Goal: Task Accomplishment & Management: Manage account settings

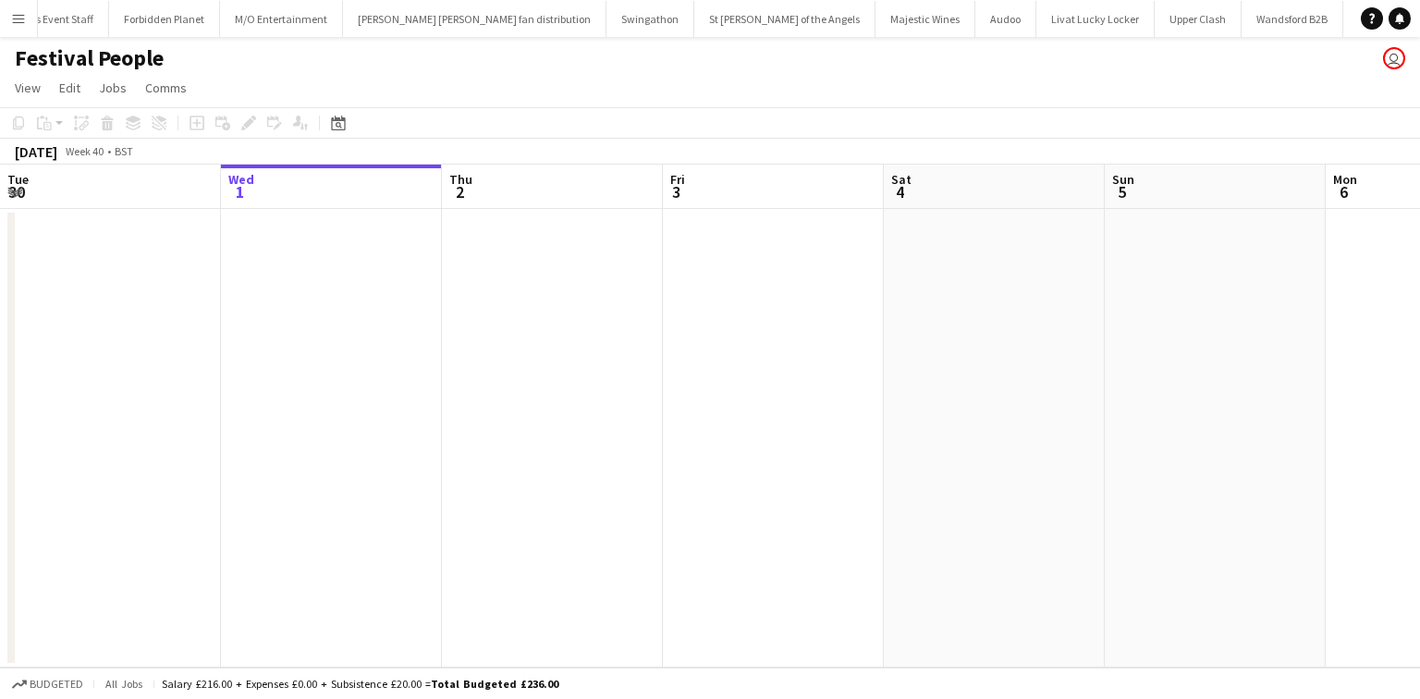
scroll to position [0, 1346]
click at [32, 22] on button "Menu" at bounding box center [18, 18] width 37 height 37
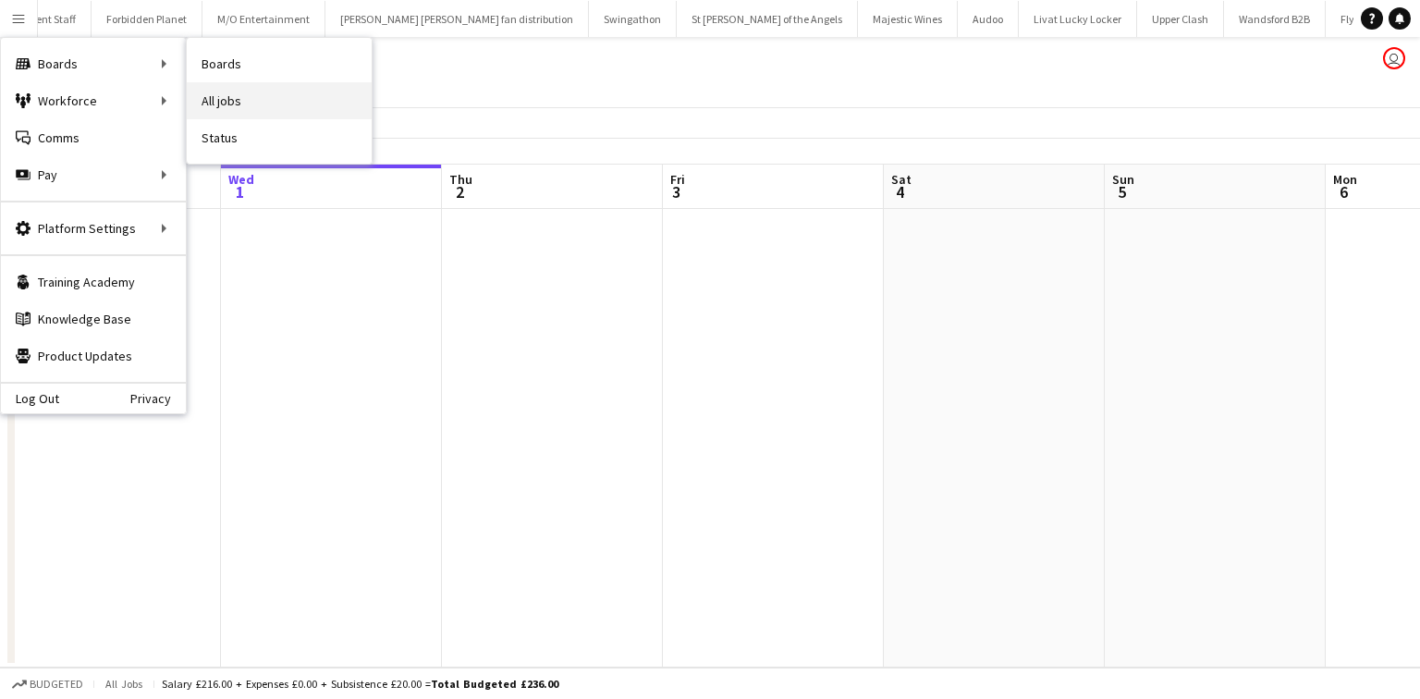
click at [270, 86] on link "All jobs" at bounding box center [279, 100] width 185 height 37
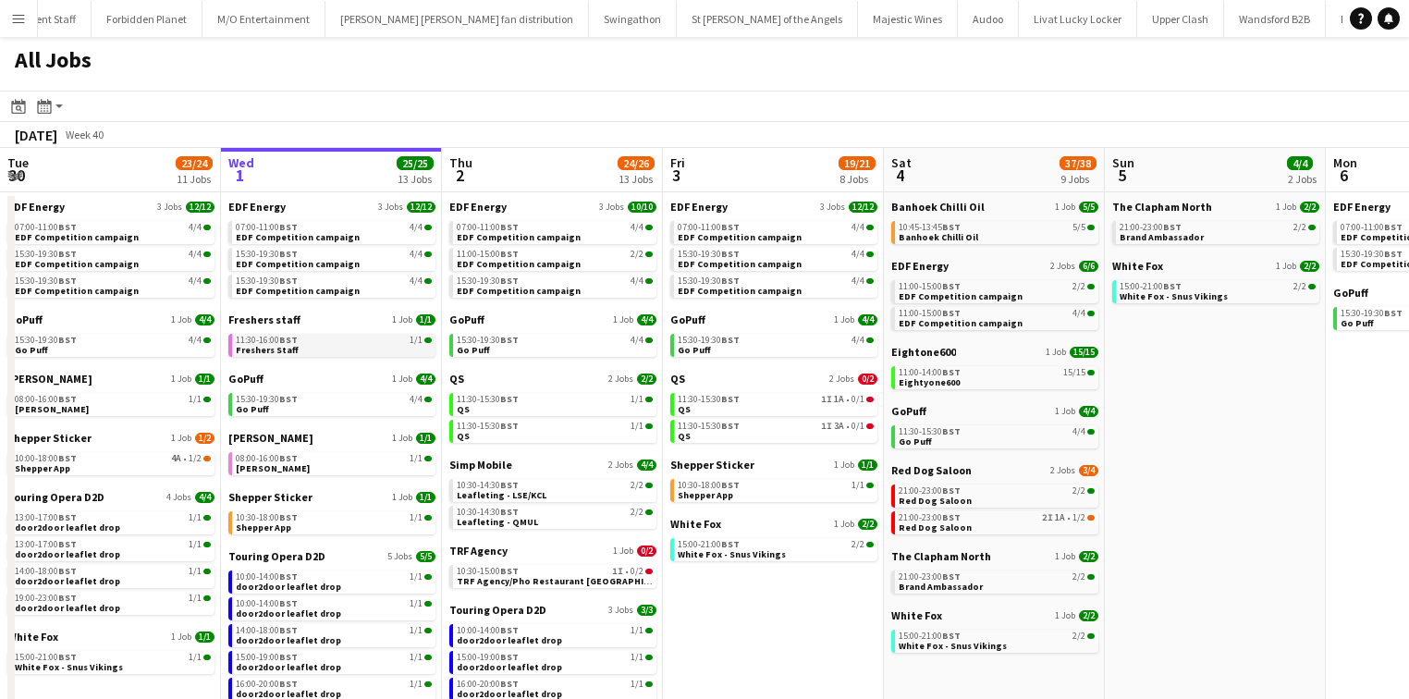
scroll to position [145, 0]
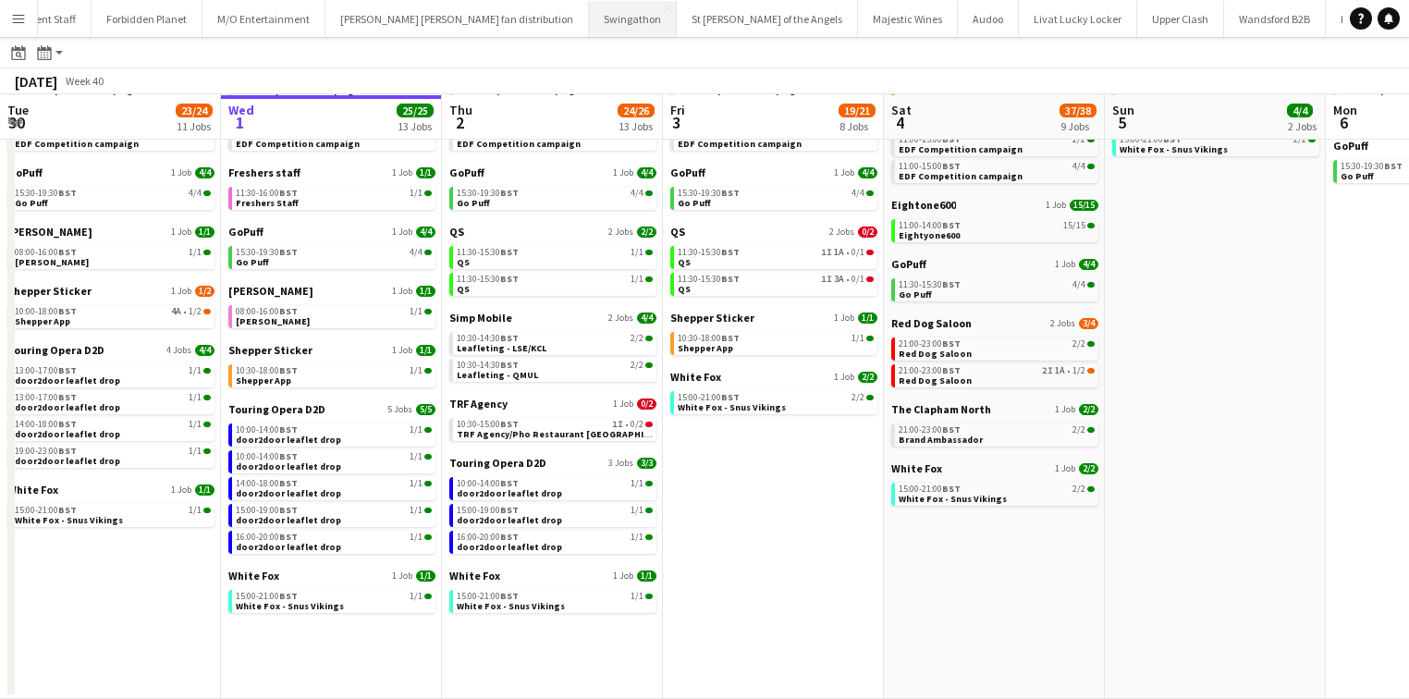
click at [589, 14] on button "Swingathon Close" at bounding box center [633, 19] width 88 height 36
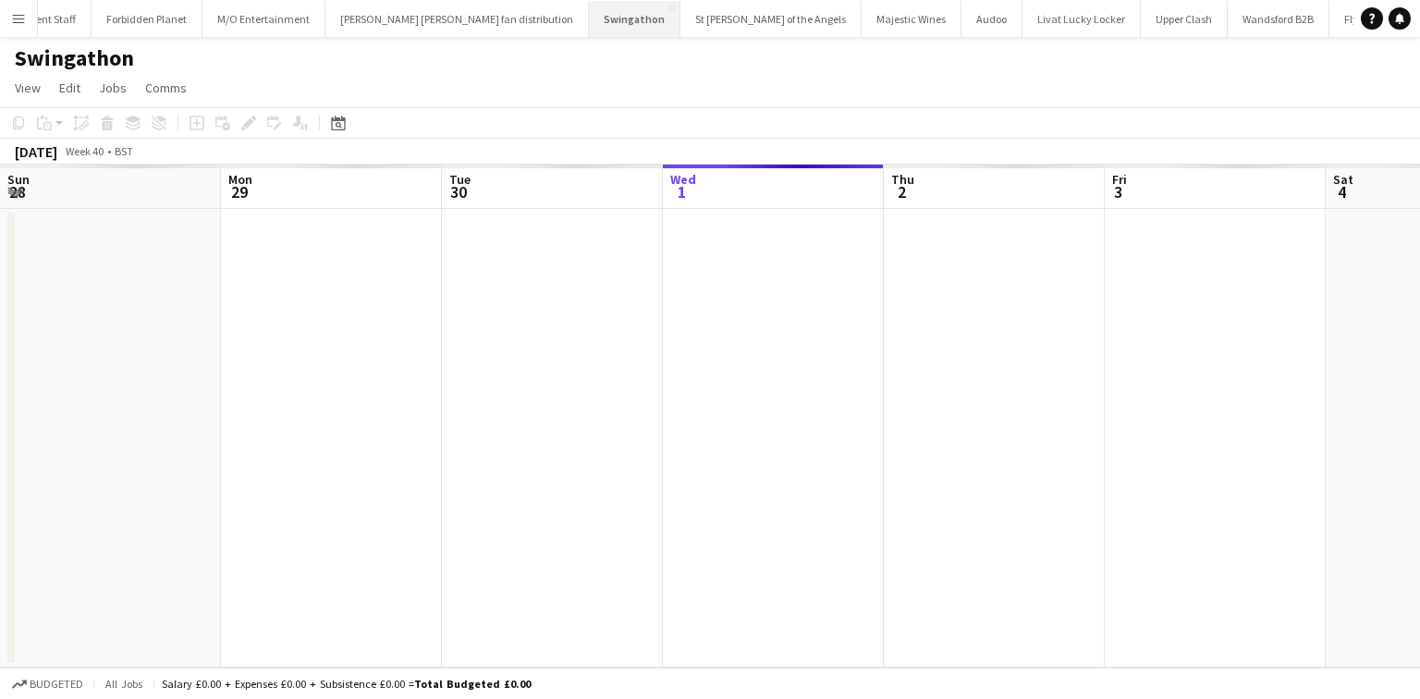
scroll to position [0, 442]
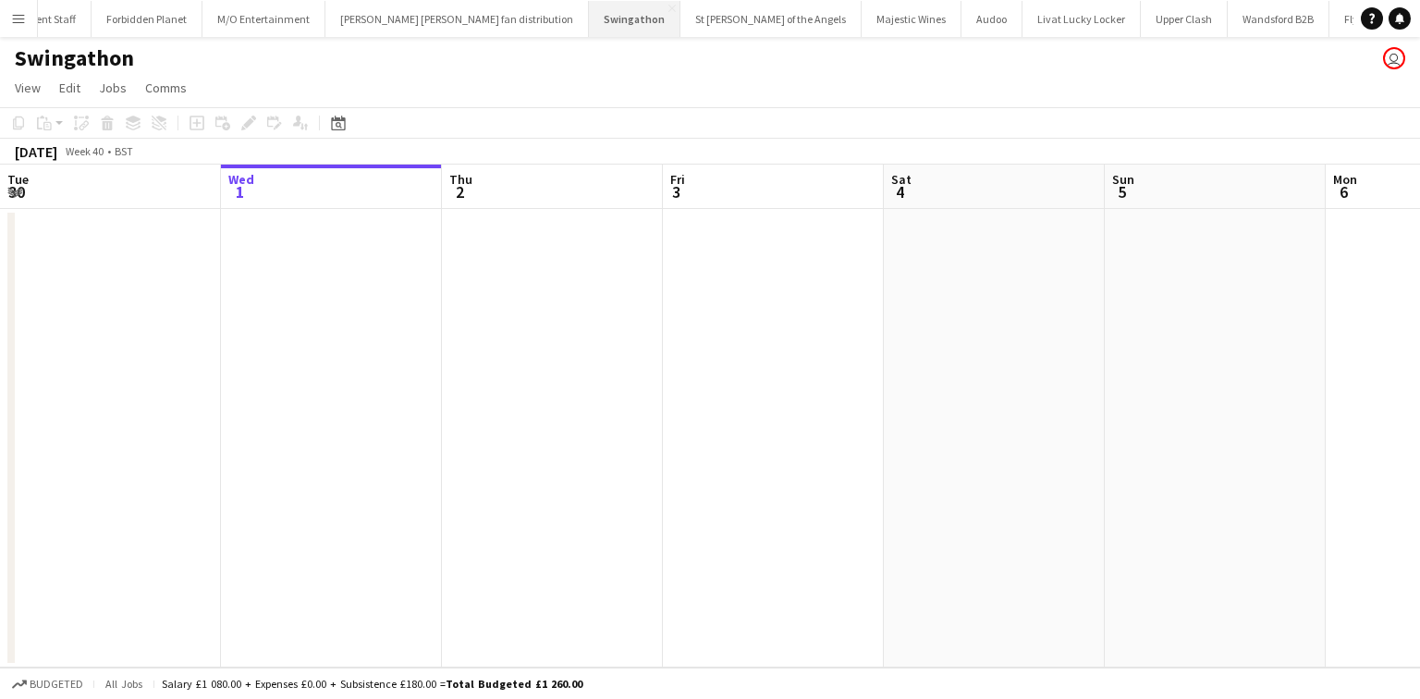
click at [589, 13] on button "Swingathon Close" at bounding box center [635, 19] width 92 height 36
click at [669, 9] on app-icon "Close" at bounding box center [672, 8] width 7 height 7
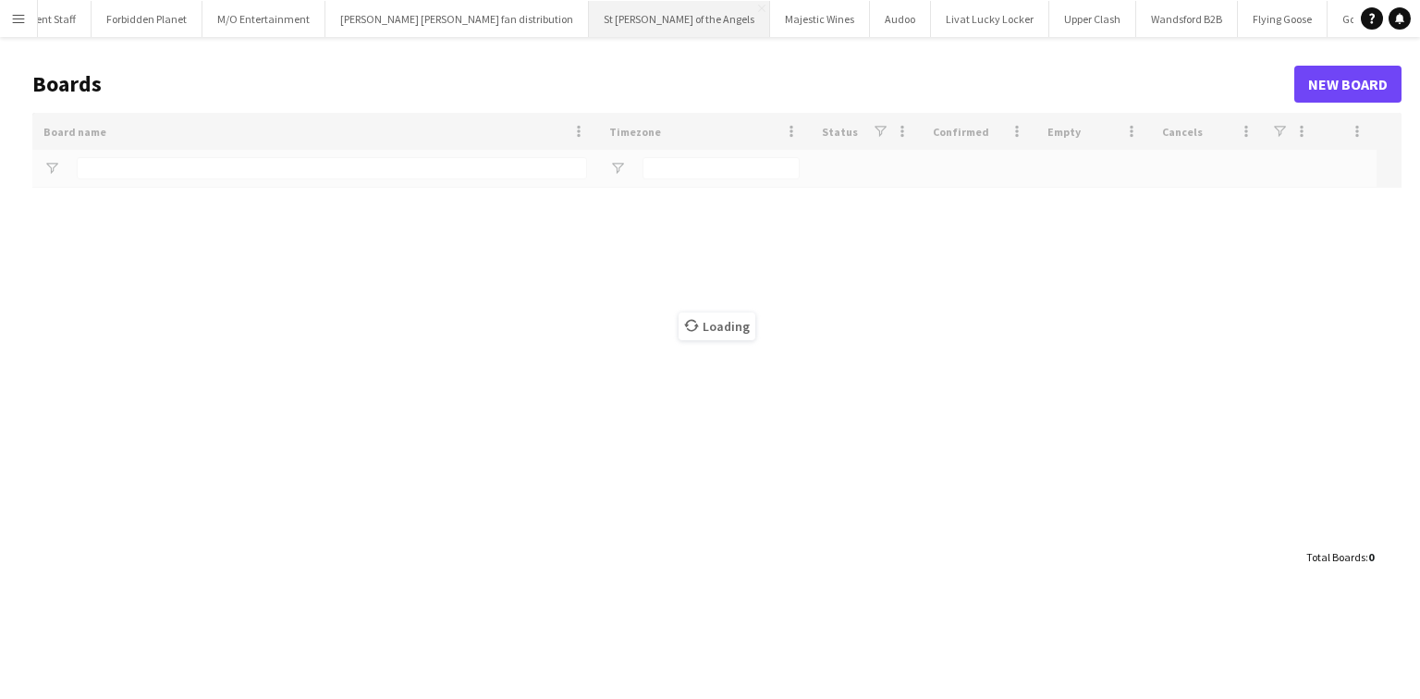
click at [589, 9] on button "St Mary of the Angels Close" at bounding box center [679, 19] width 181 height 36
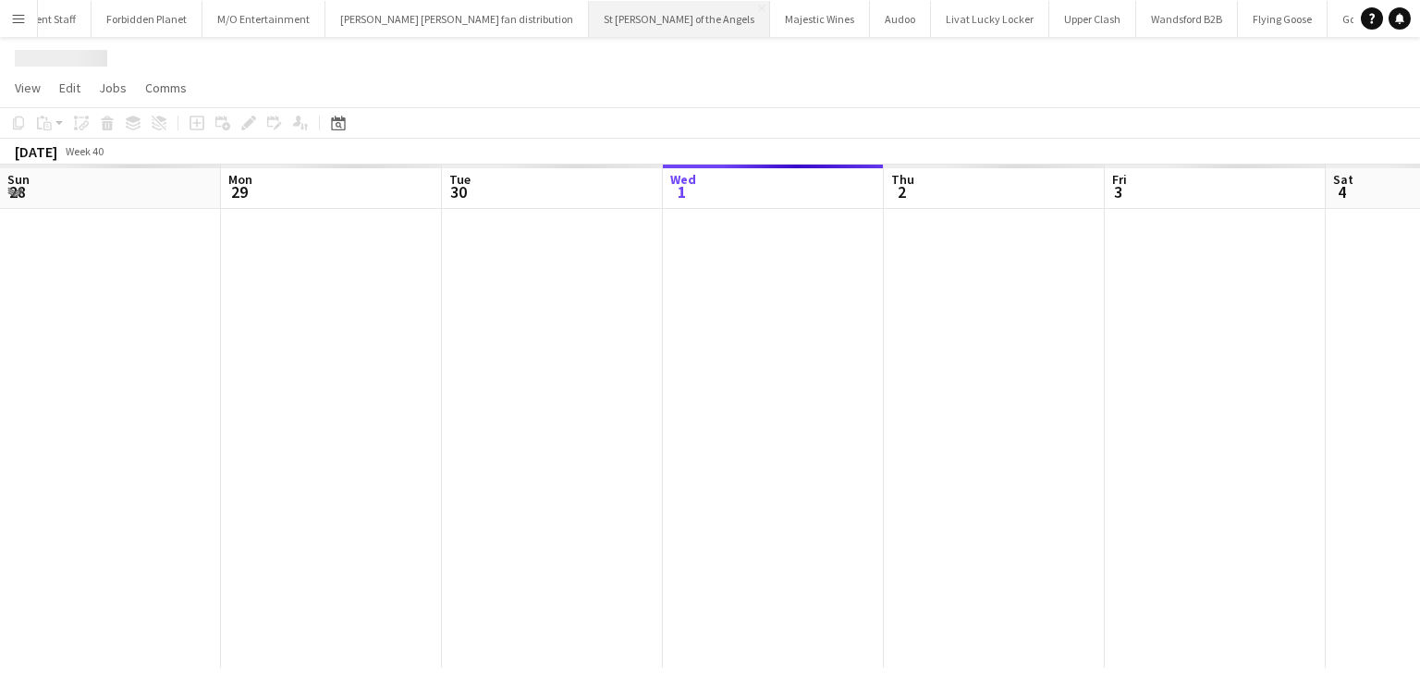
scroll to position [0, 442]
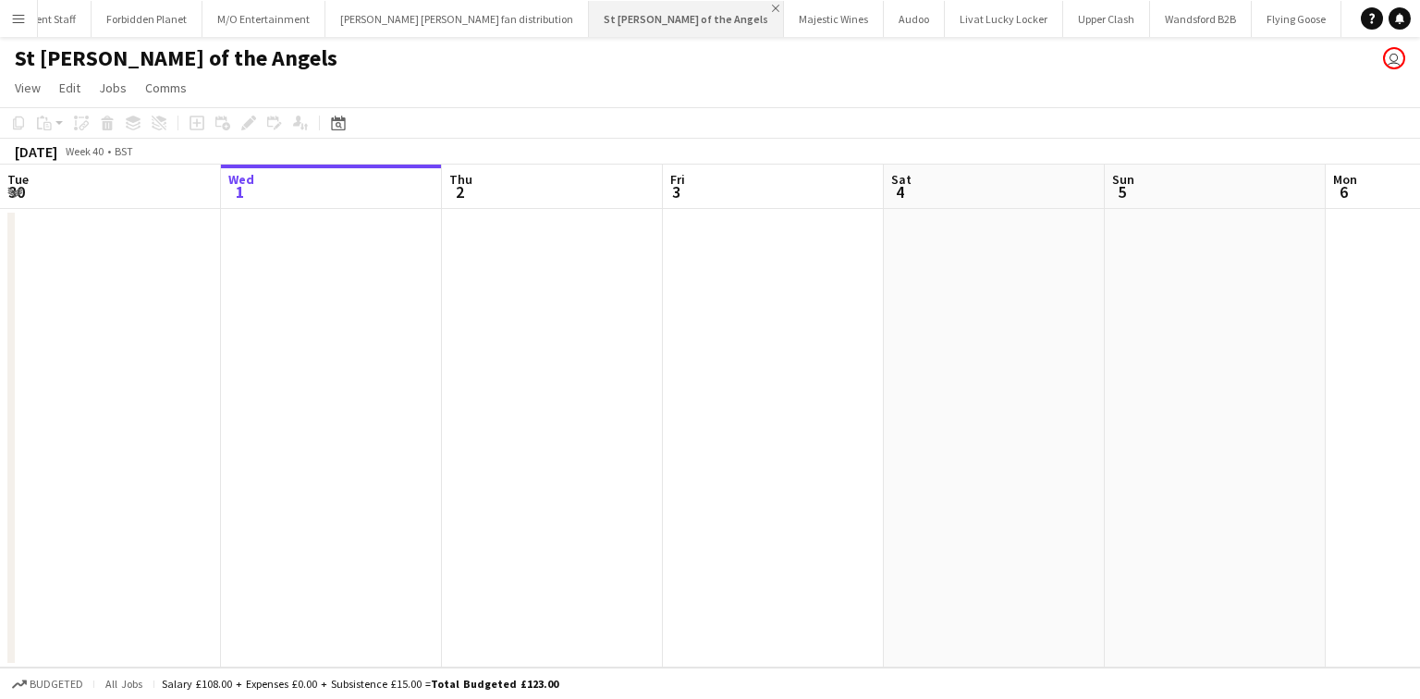
click at [772, 6] on app-icon "Close" at bounding box center [775, 8] width 7 height 7
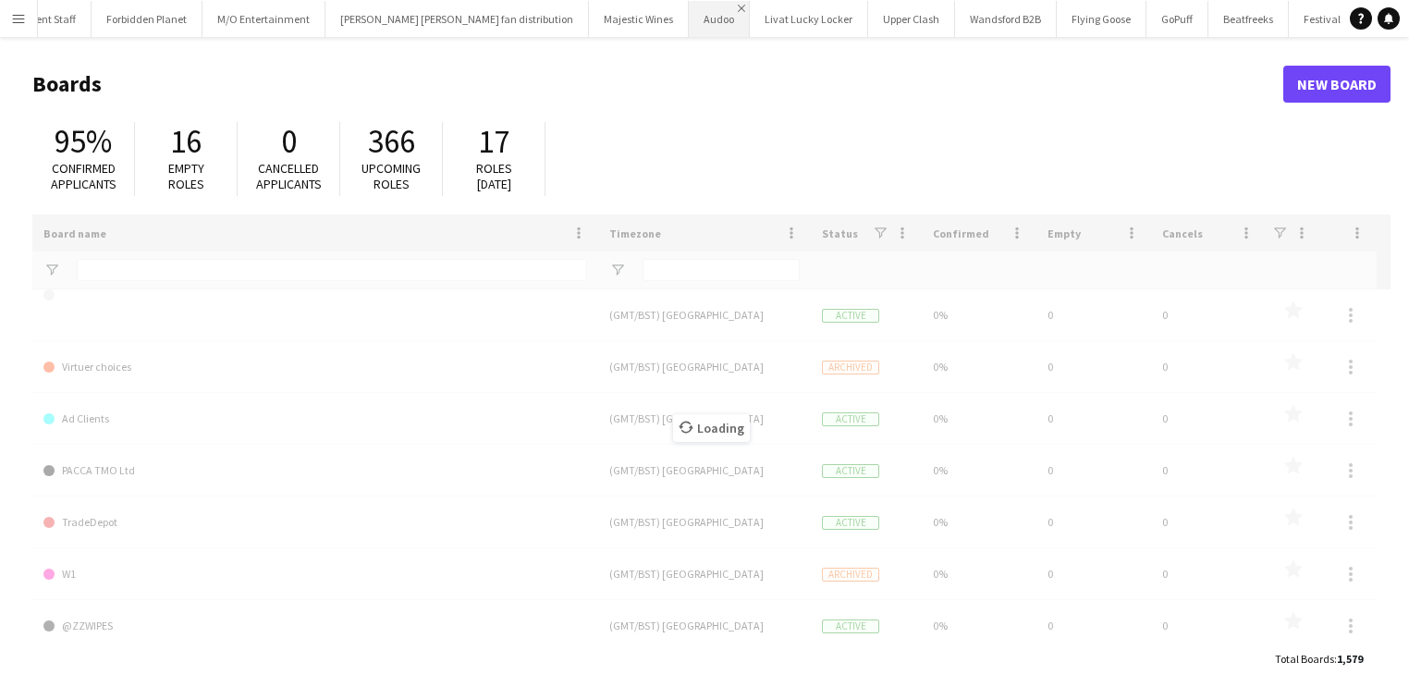
click at [689, 4] on button "Audoo Close" at bounding box center [719, 19] width 61 height 36
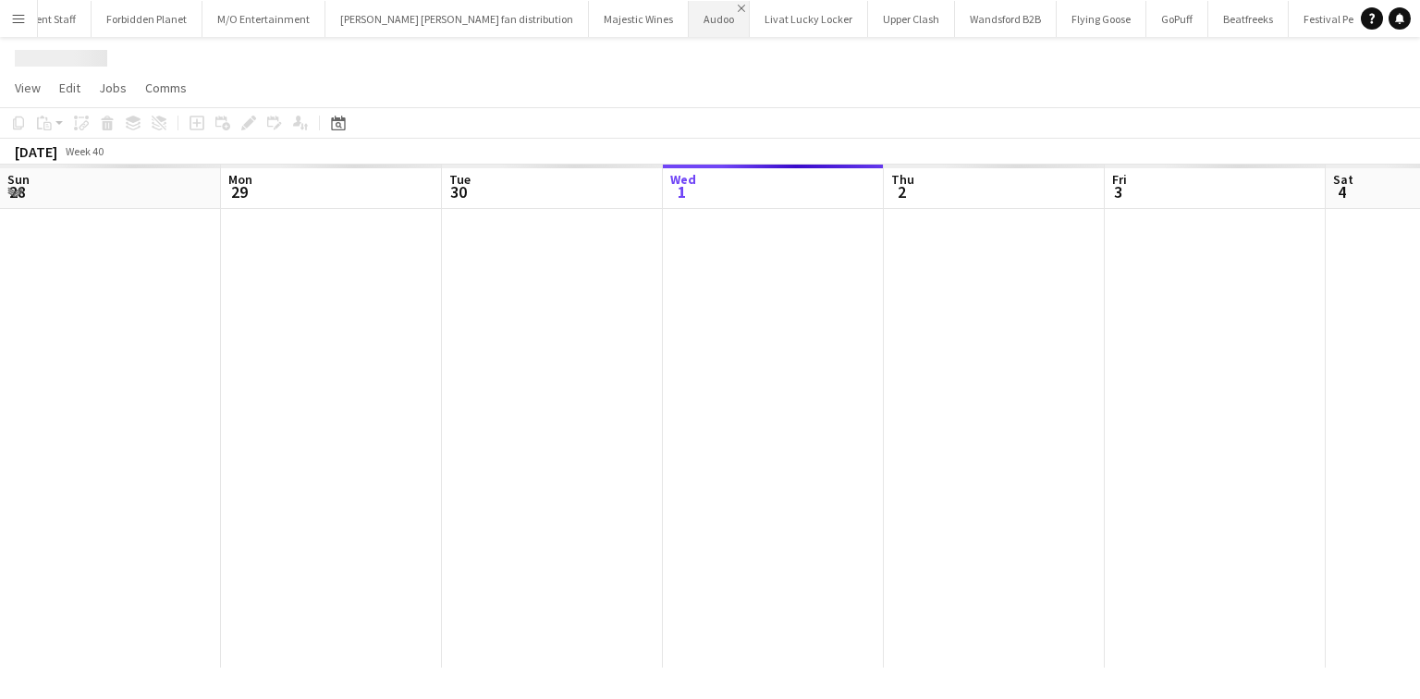
scroll to position [0, 442]
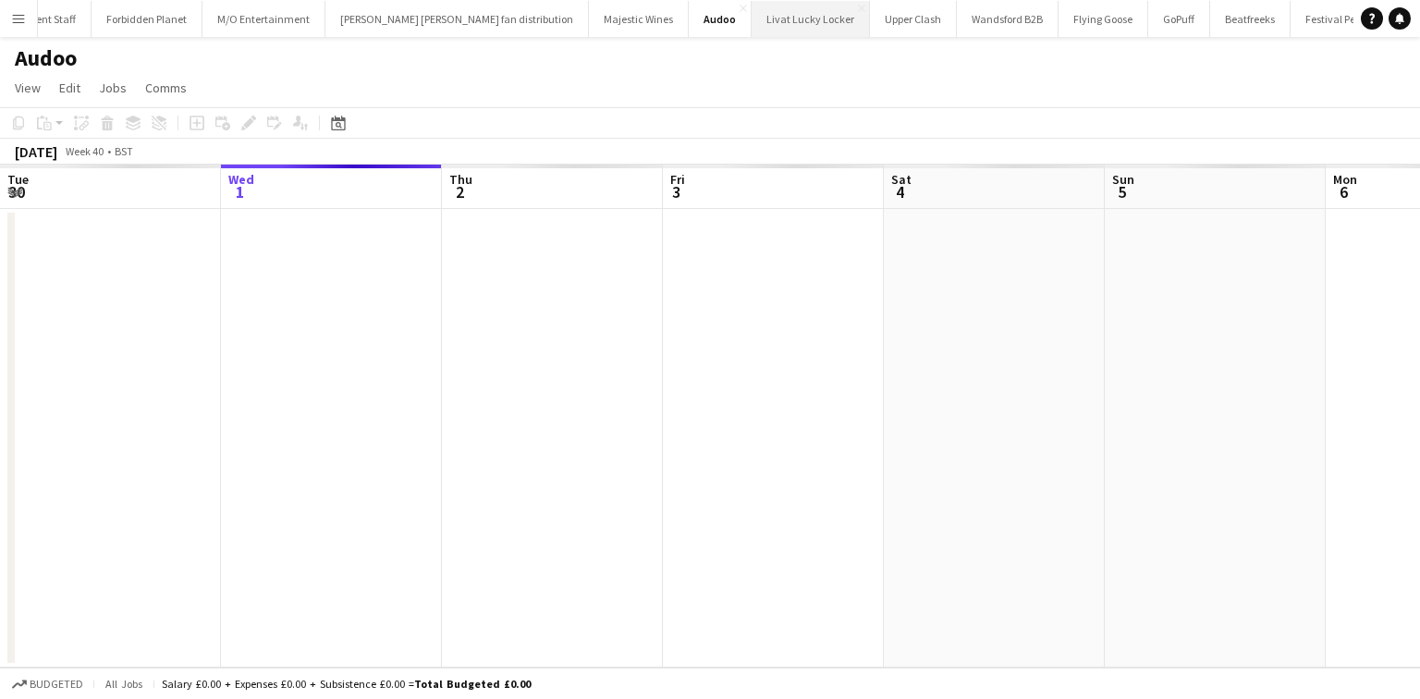
click at [740, 6] on app-icon "Close" at bounding box center [743, 8] width 7 height 7
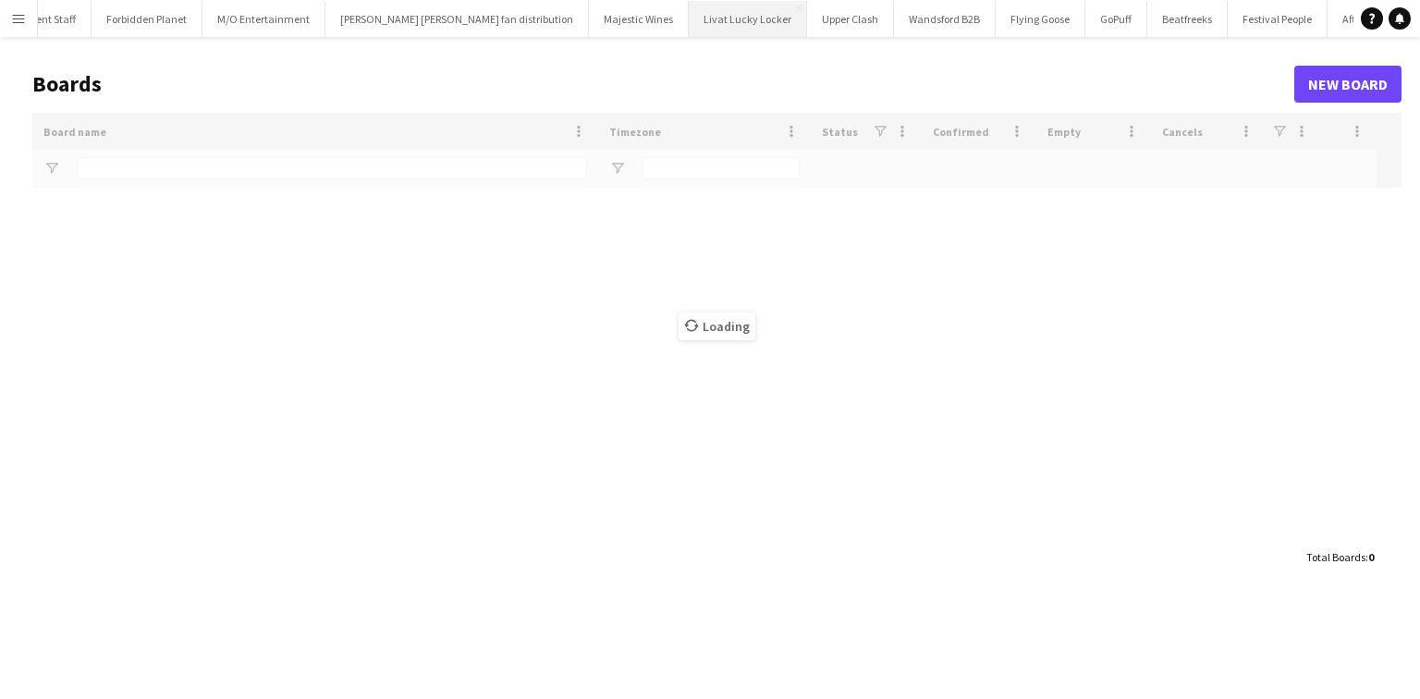
click at [689, 5] on button "Livat Lucky Locker Close" at bounding box center [748, 19] width 118 height 36
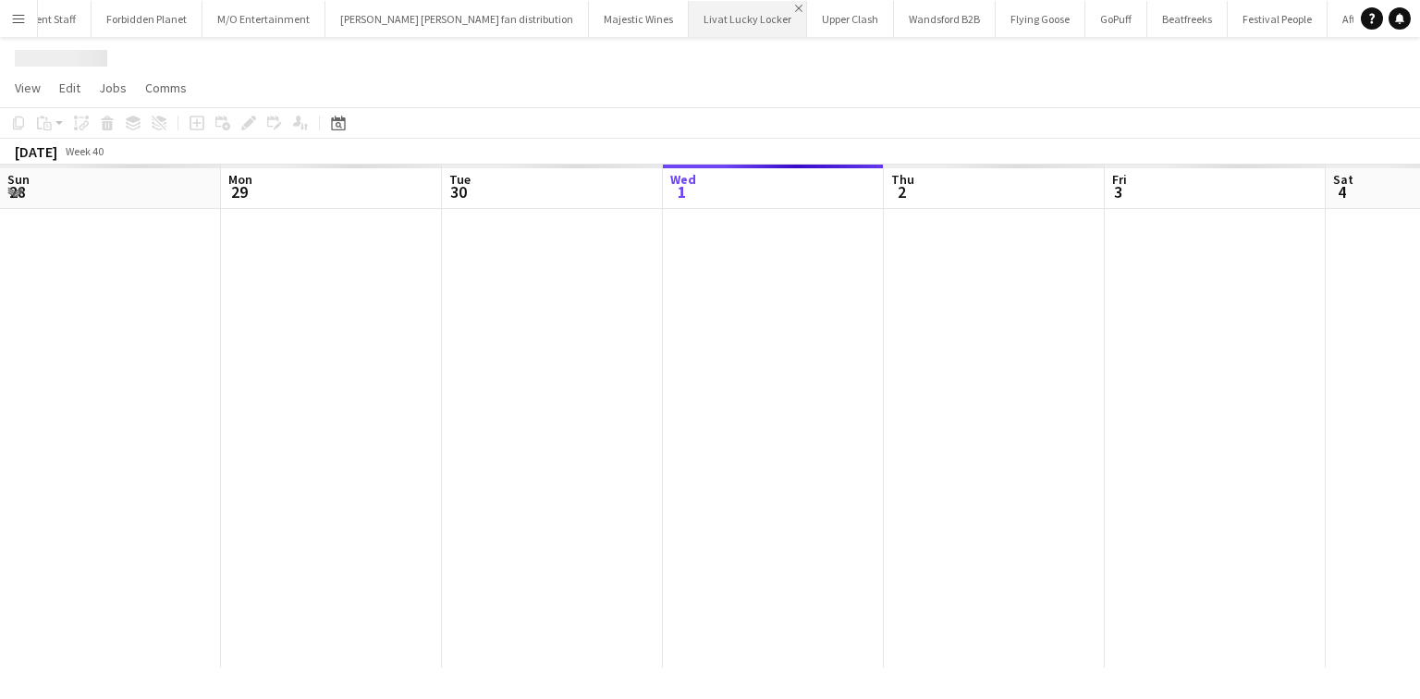
scroll to position [0, 442]
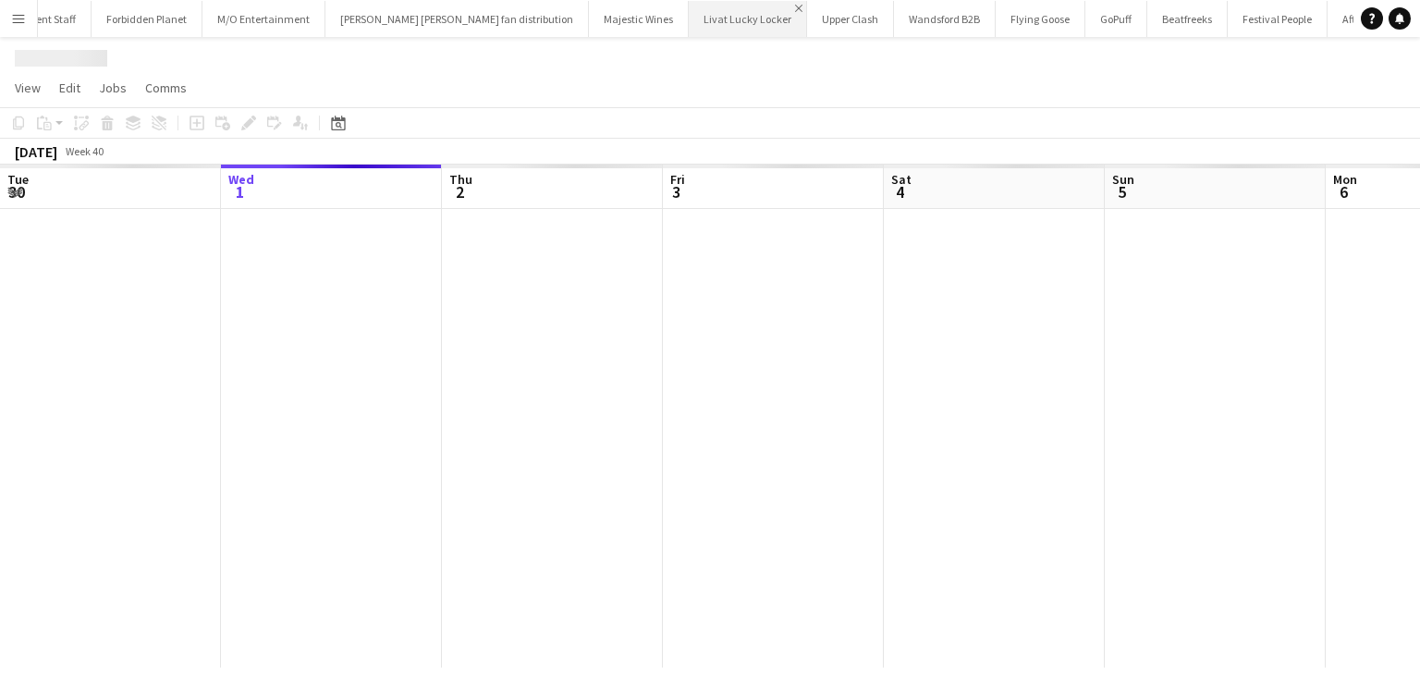
click at [795, 7] on app-icon "Close" at bounding box center [798, 8] width 7 height 7
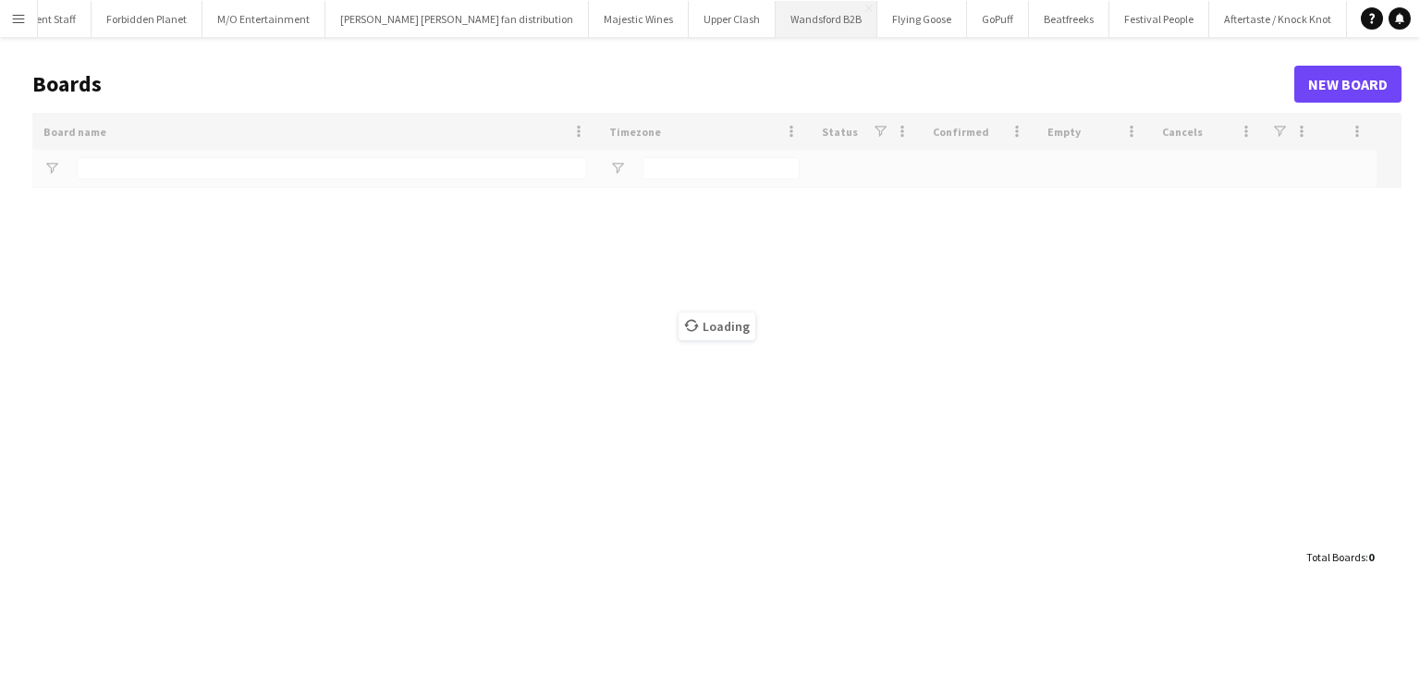
click at [776, 3] on button "Wandsford B2B Close" at bounding box center [827, 19] width 102 height 36
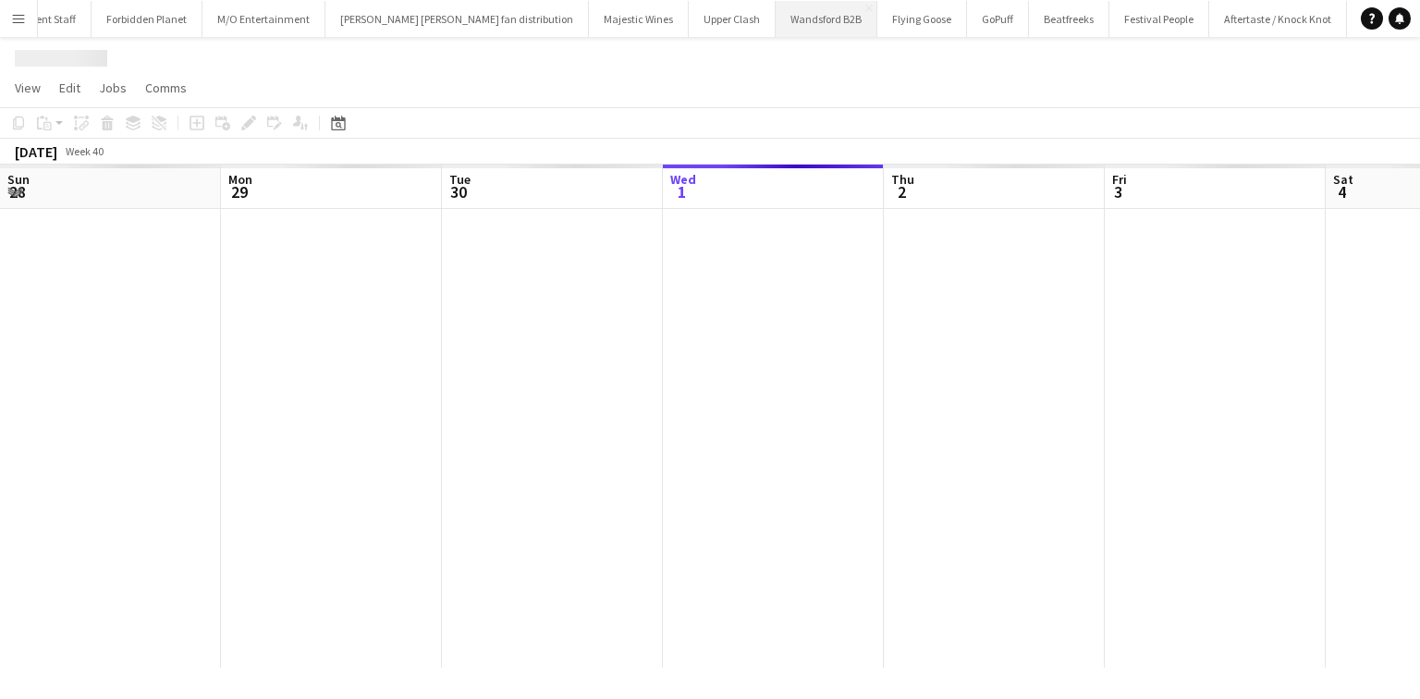
scroll to position [0, 442]
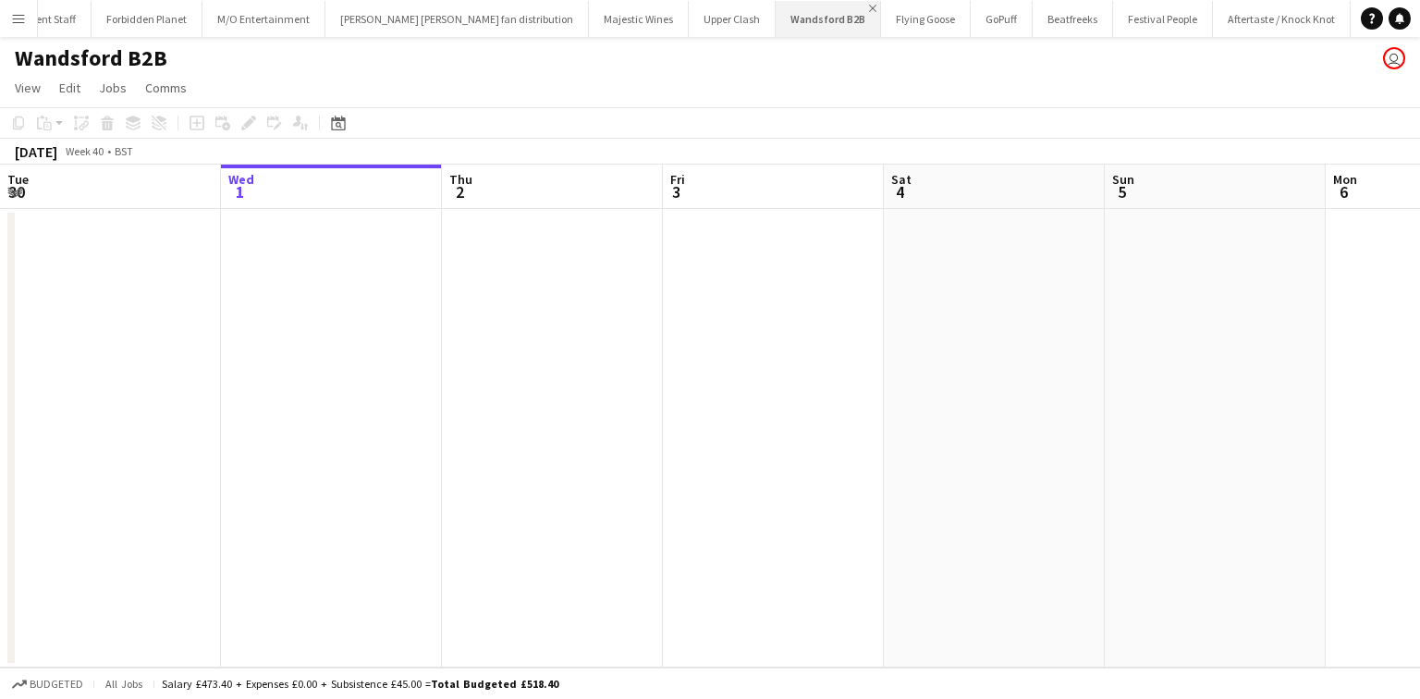
click at [869, 8] on app-icon "Close" at bounding box center [872, 8] width 7 height 7
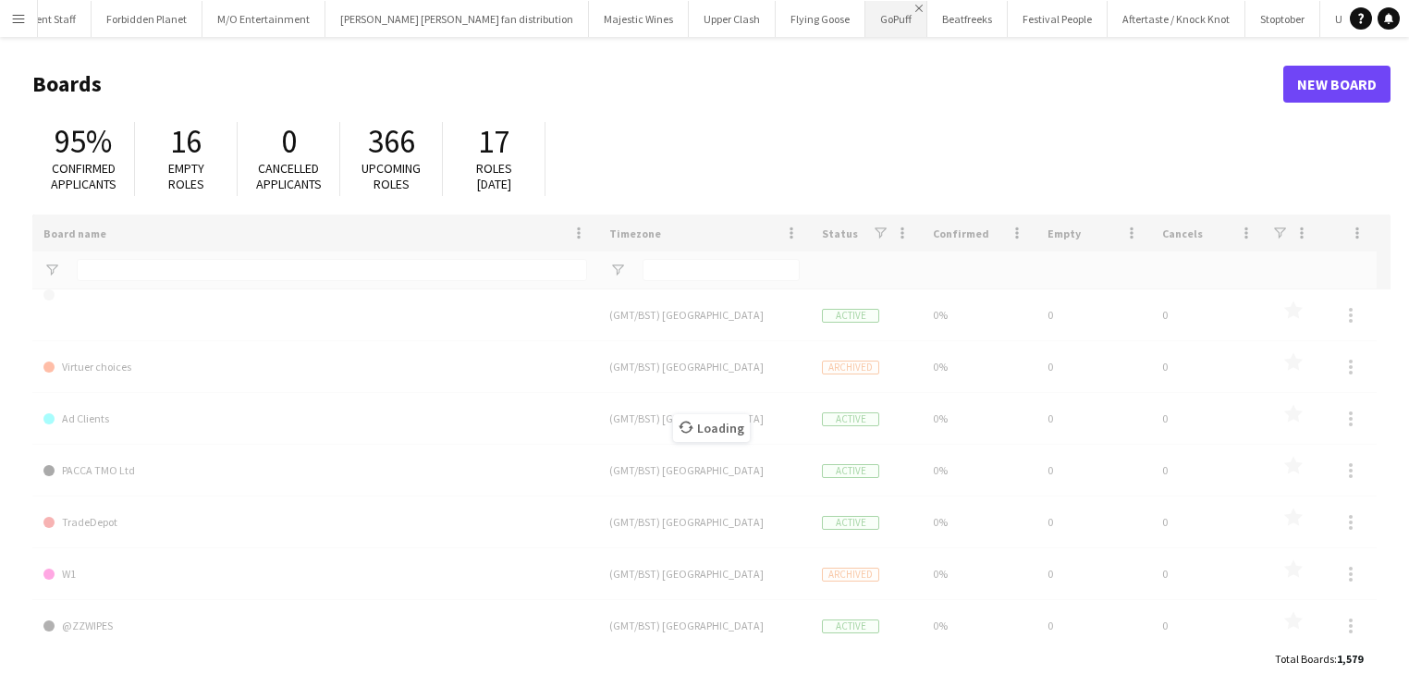
type input "**********"
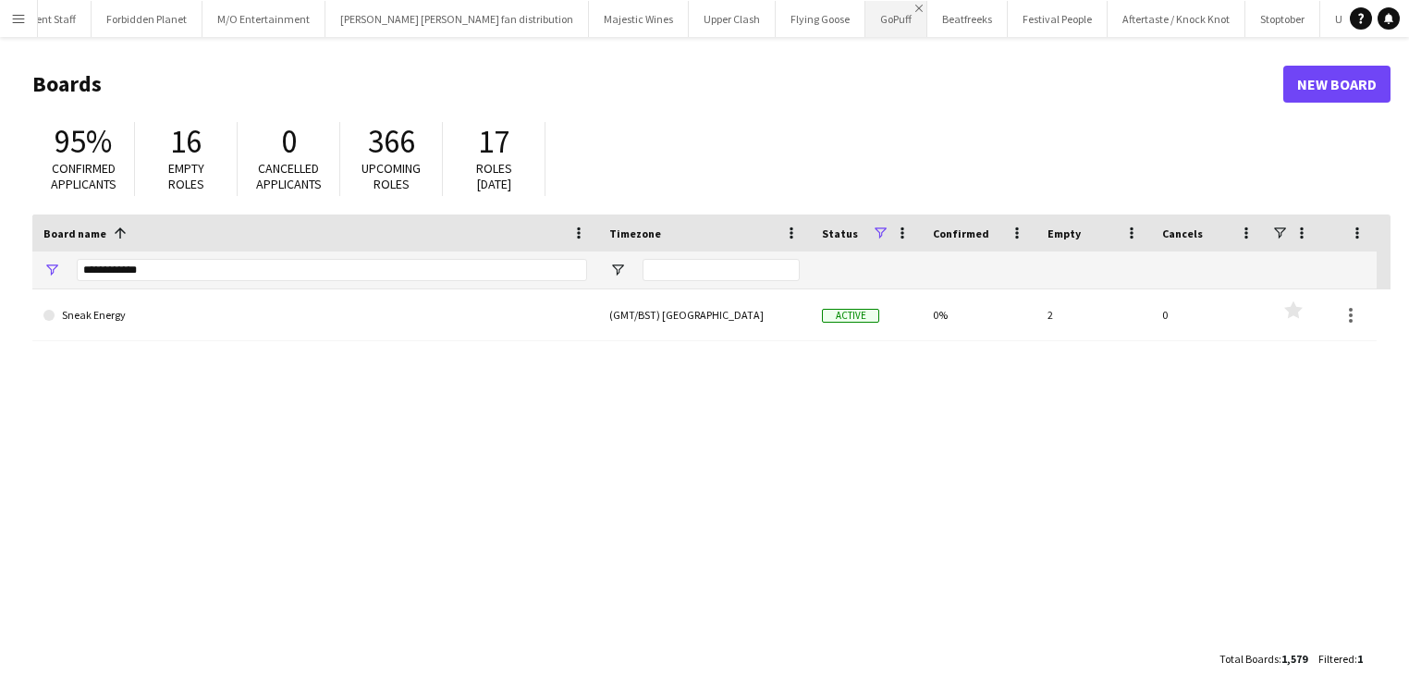
click at [915, 10] on app-icon "Close" at bounding box center [918, 8] width 7 height 7
click at [4, 6] on button "Menu" at bounding box center [18, 18] width 37 height 37
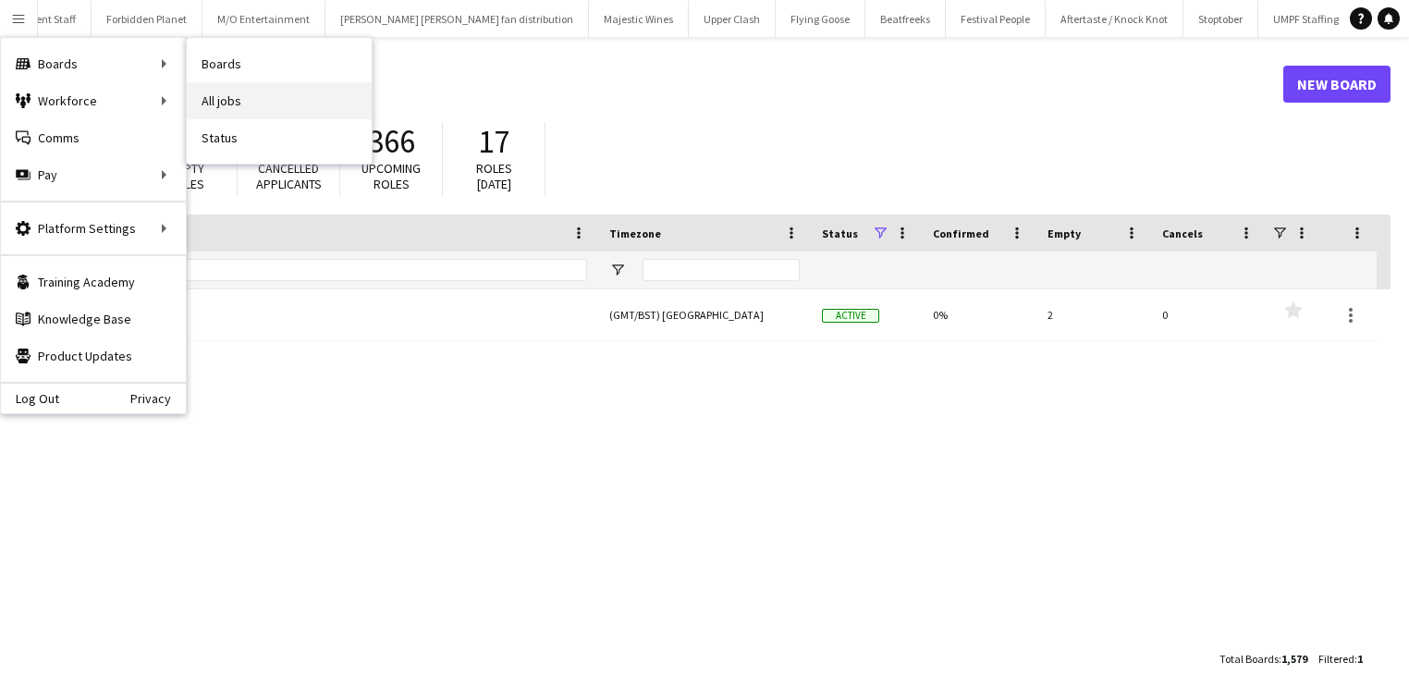
click at [208, 94] on link "All jobs" at bounding box center [279, 100] width 185 height 37
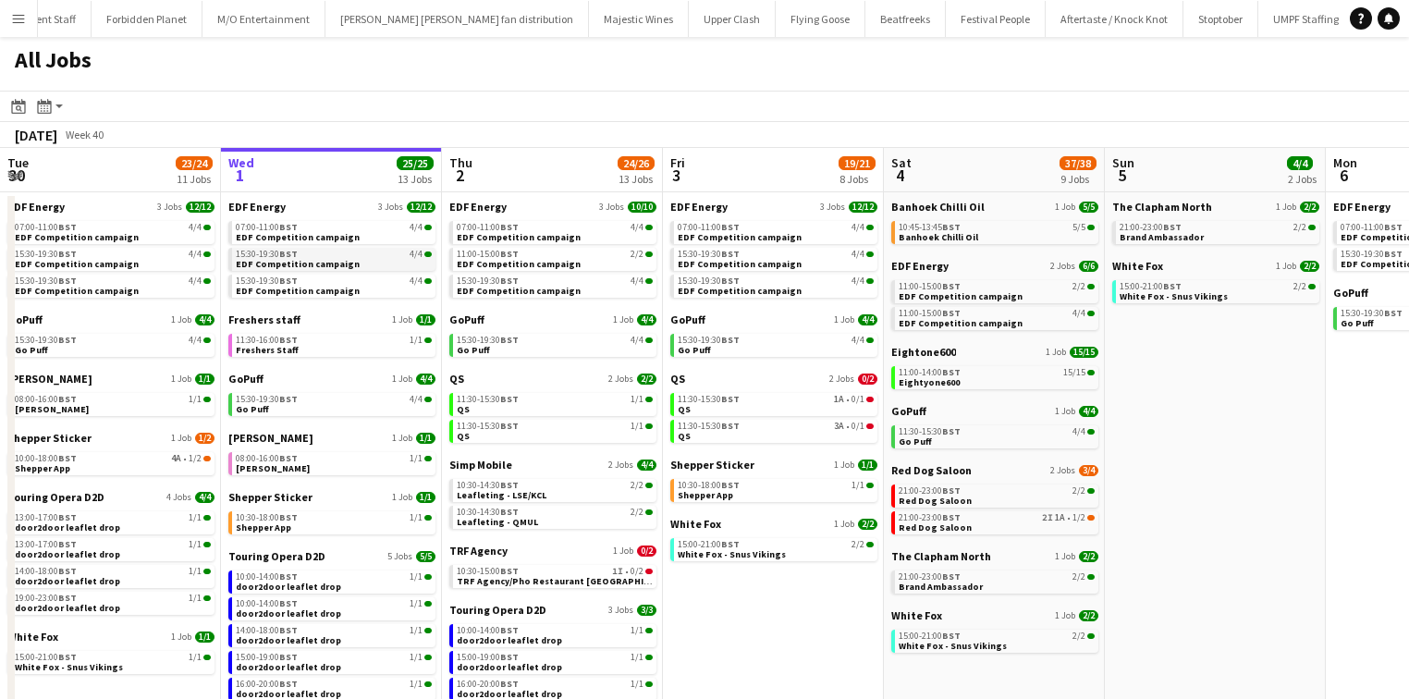
click at [392, 254] on div "15:30-19:30 BST 4/4" at bounding box center [334, 254] width 196 height 9
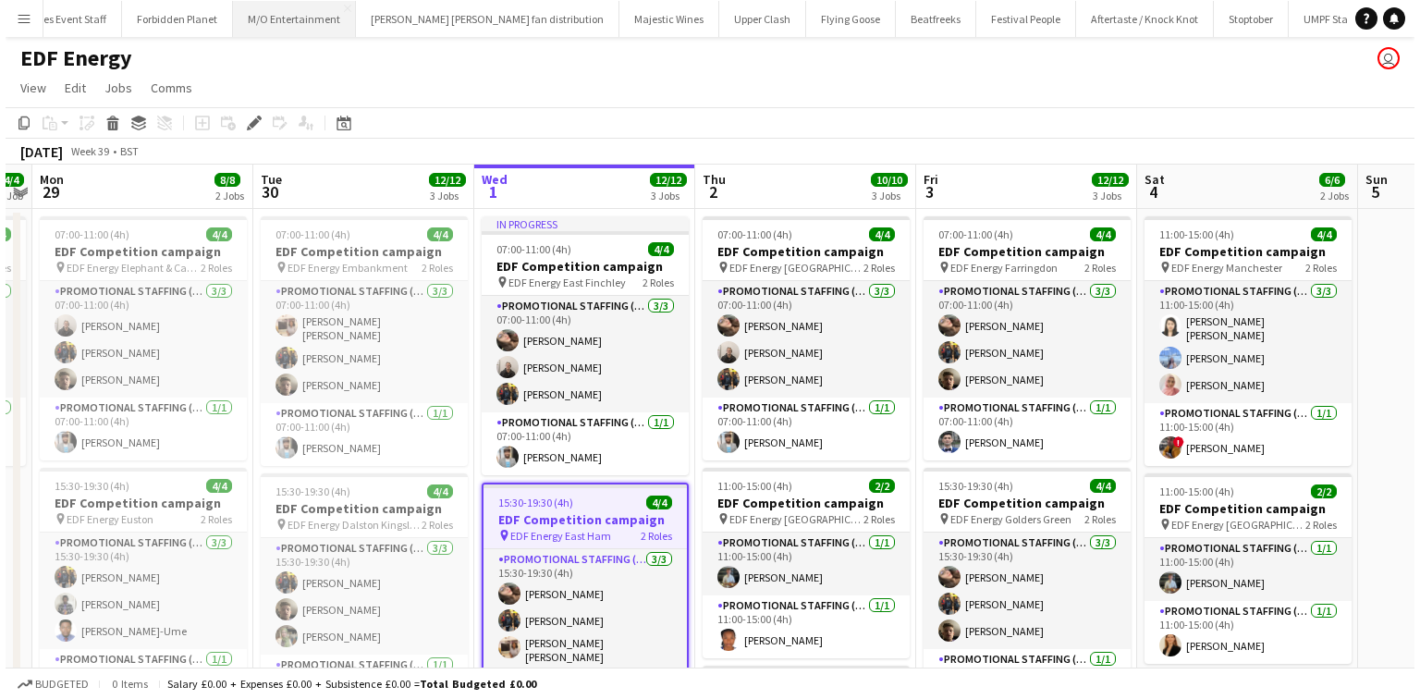
scroll to position [0, 1333]
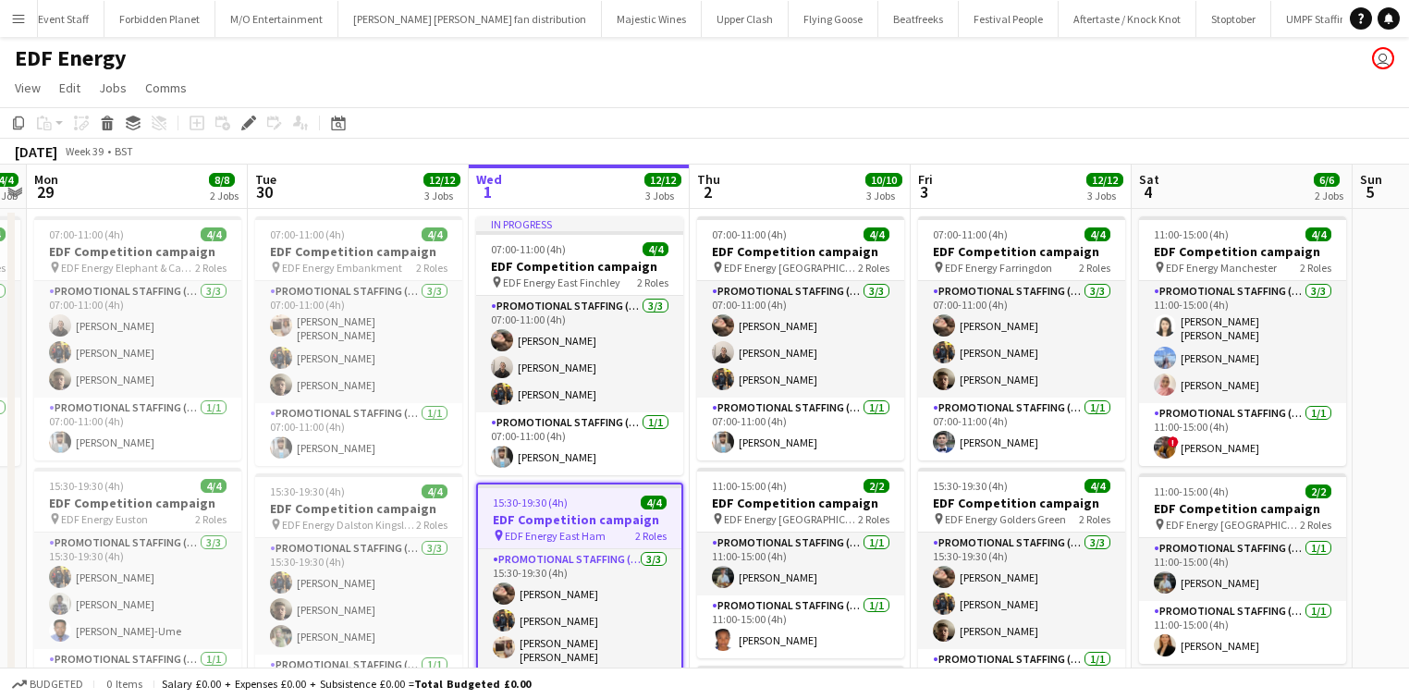
click at [11, 11] on app-icon "Menu" at bounding box center [18, 18] width 15 height 15
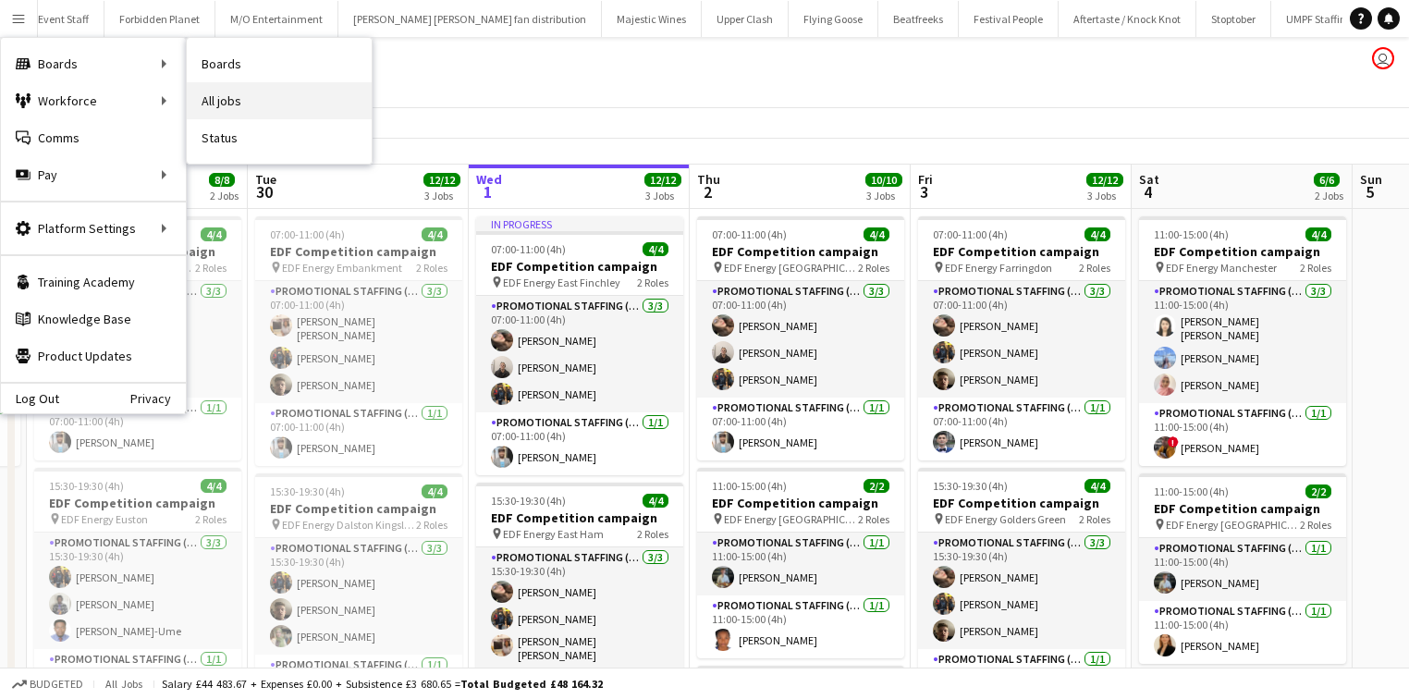
click at [219, 92] on link "All jobs" at bounding box center [279, 100] width 185 height 37
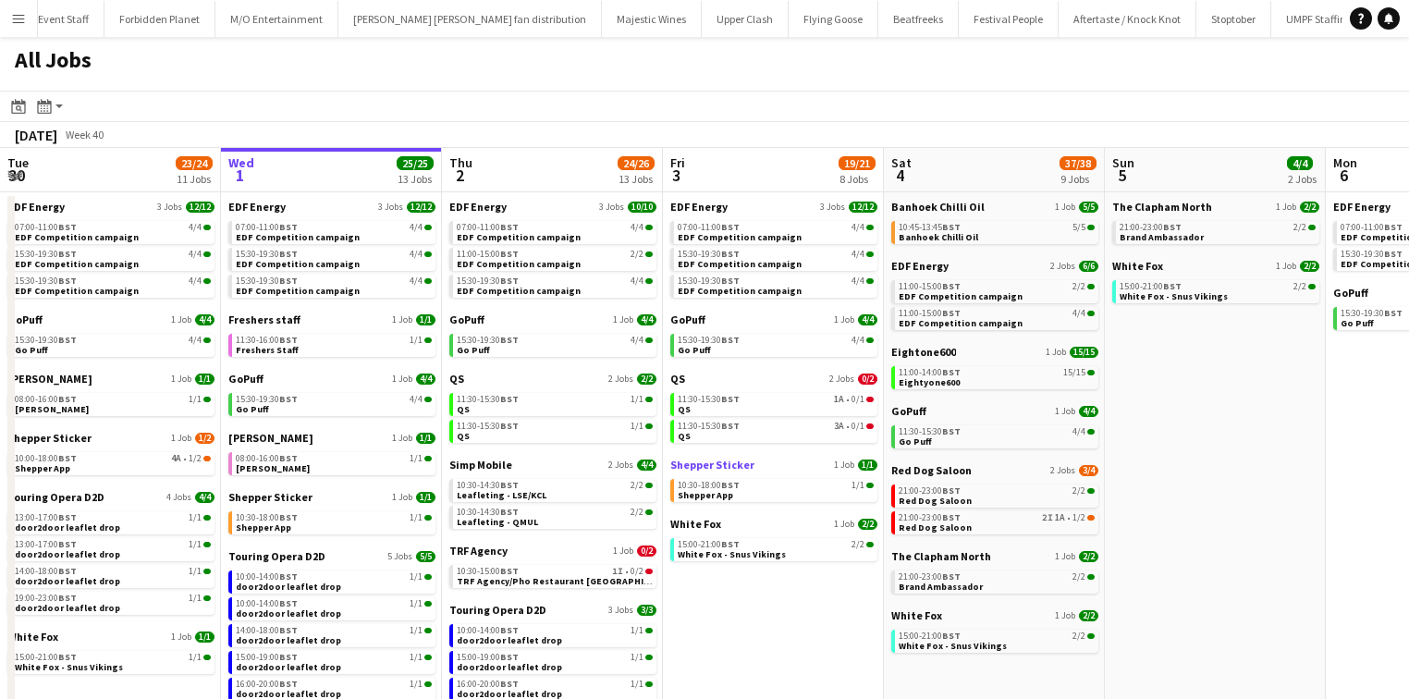
scroll to position [145, 0]
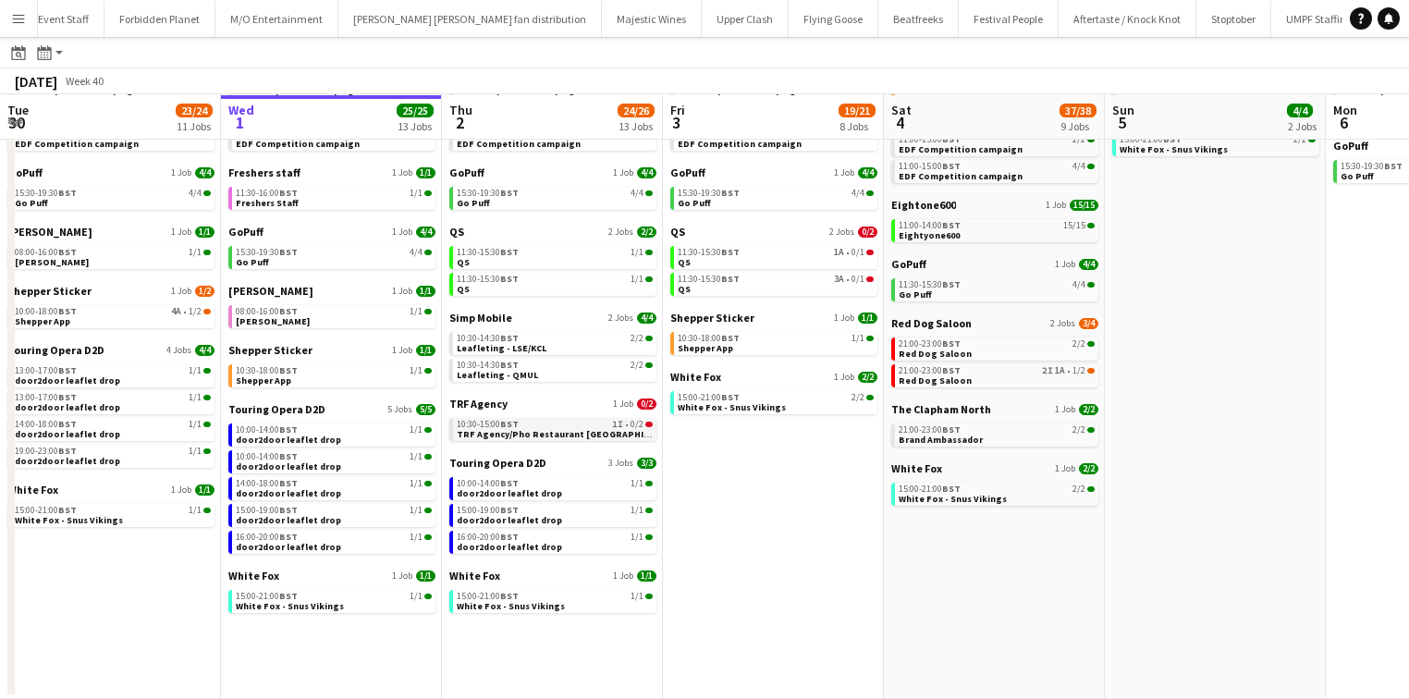
drag, startPoint x: 529, startPoint y: 436, endPoint x: 507, endPoint y: 422, distance: 26.2
click at [507, 422] on span "BST" at bounding box center [509, 424] width 18 height 12
click at [526, 428] on span "TRF Agency/Pho Restaurant Newcastle" at bounding box center [568, 434] width 223 height 12
click at [245, 314] on span "08:00-16:00 BST" at bounding box center [267, 311] width 62 height 9
click at [507, 418] on span "BST" at bounding box center [509, 424] width 18 height 12
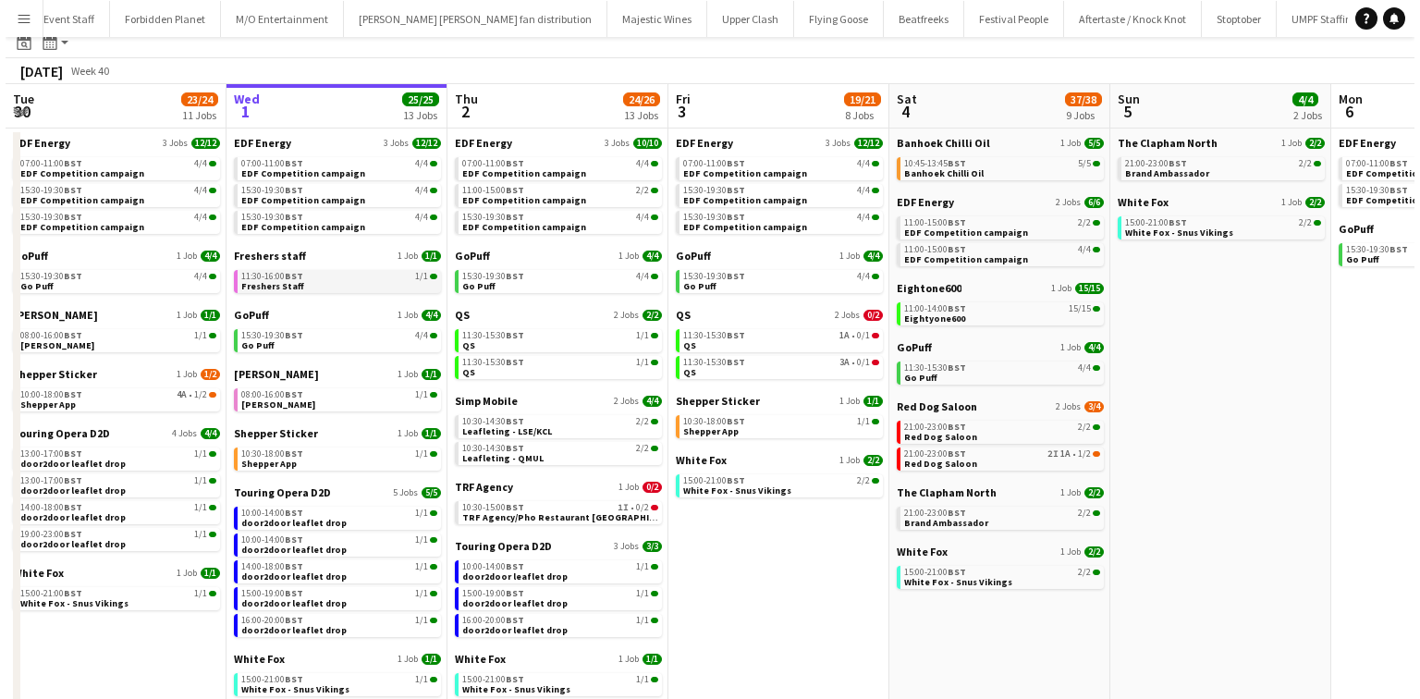
scroll to position [0, 0]
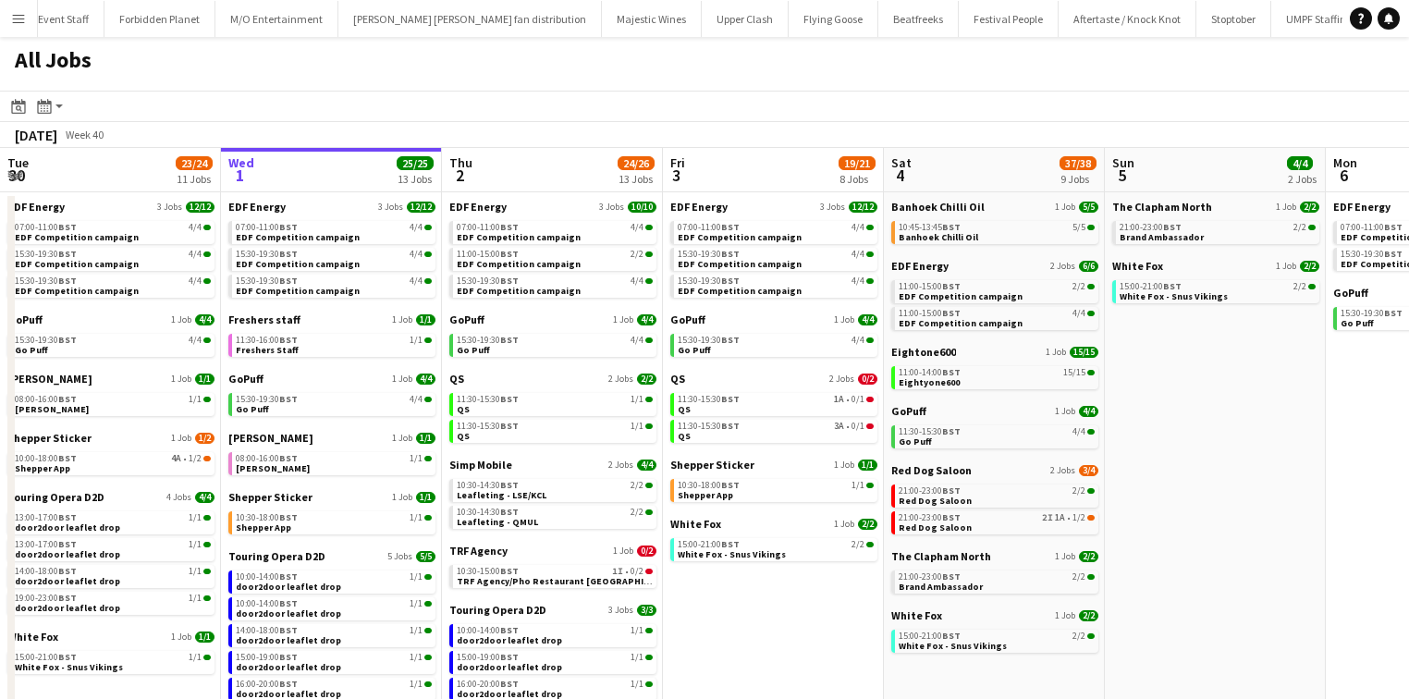
click at [22, 4] on button "Menu" at bounding box center [18, 18] width 37 height 37
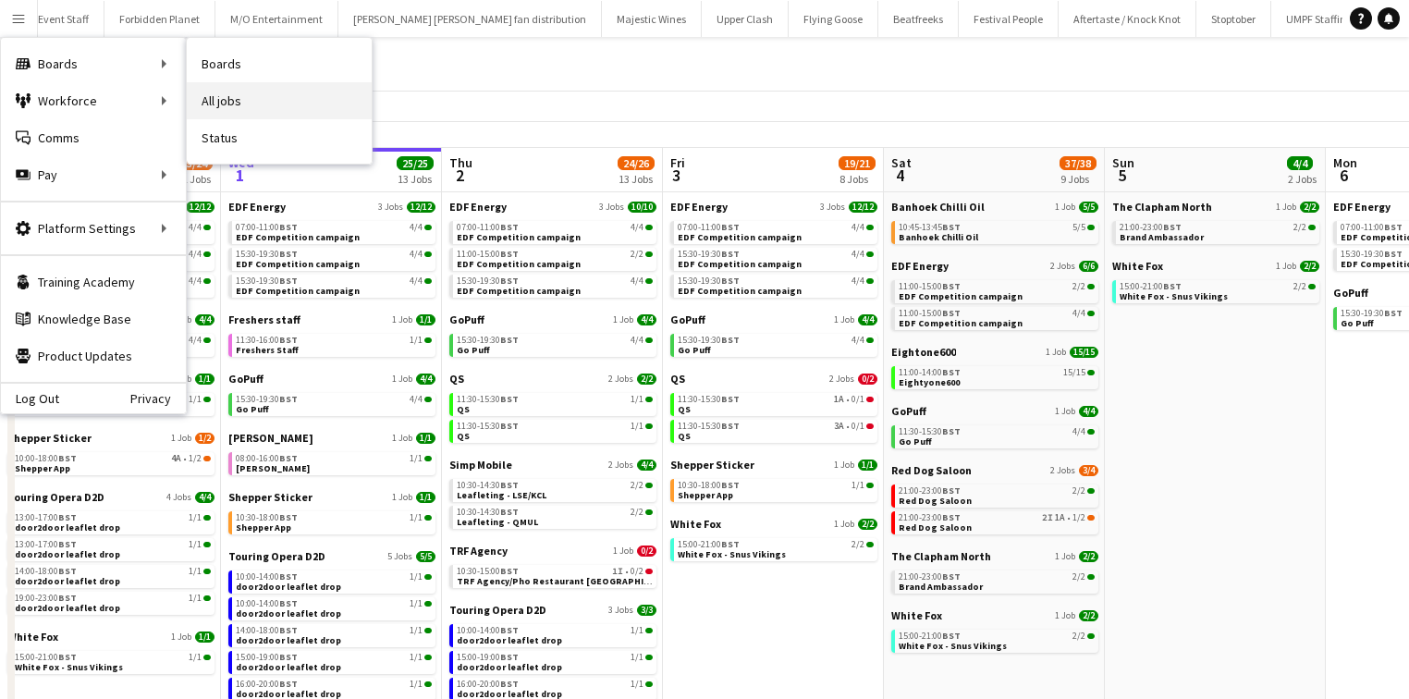
click at [220, 85] on link "All jobs" at bounding box center [279, 100] width 185 height 37
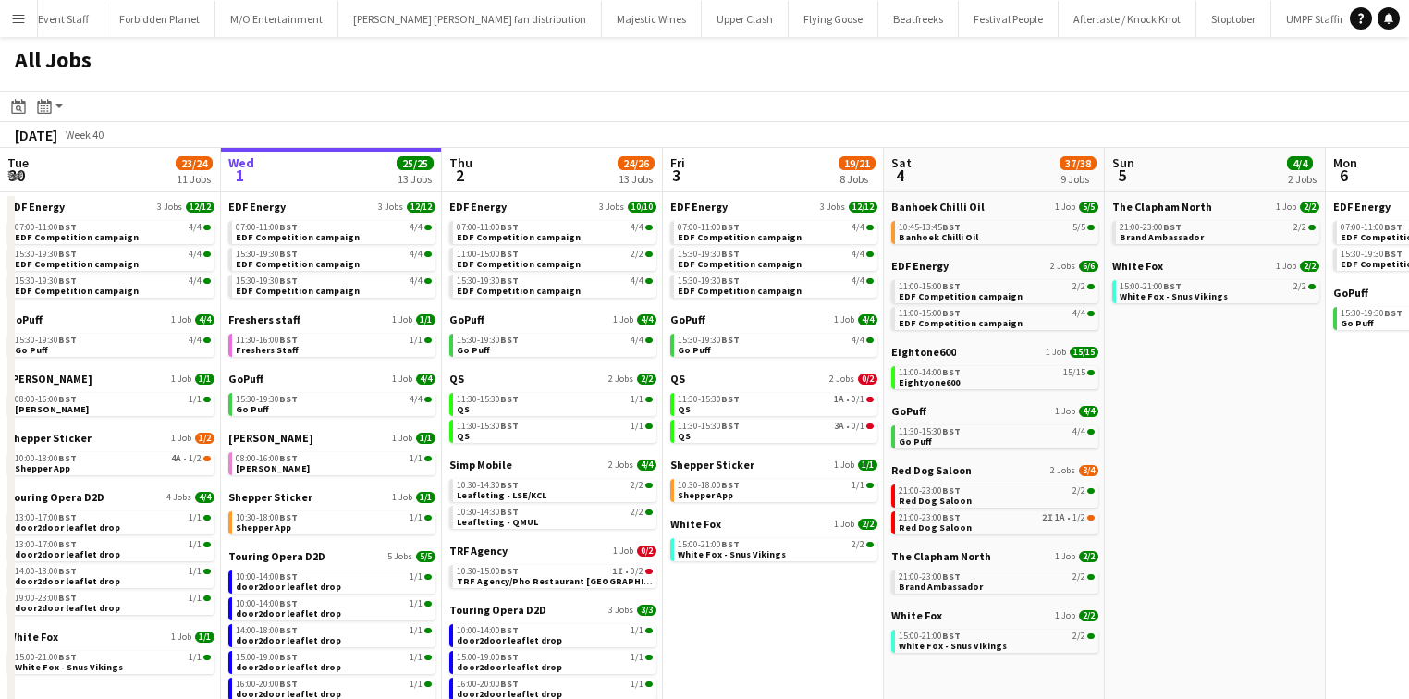
click at [30, 12] on button "Menu" at bounding box center [18, 18] width 37 height 37
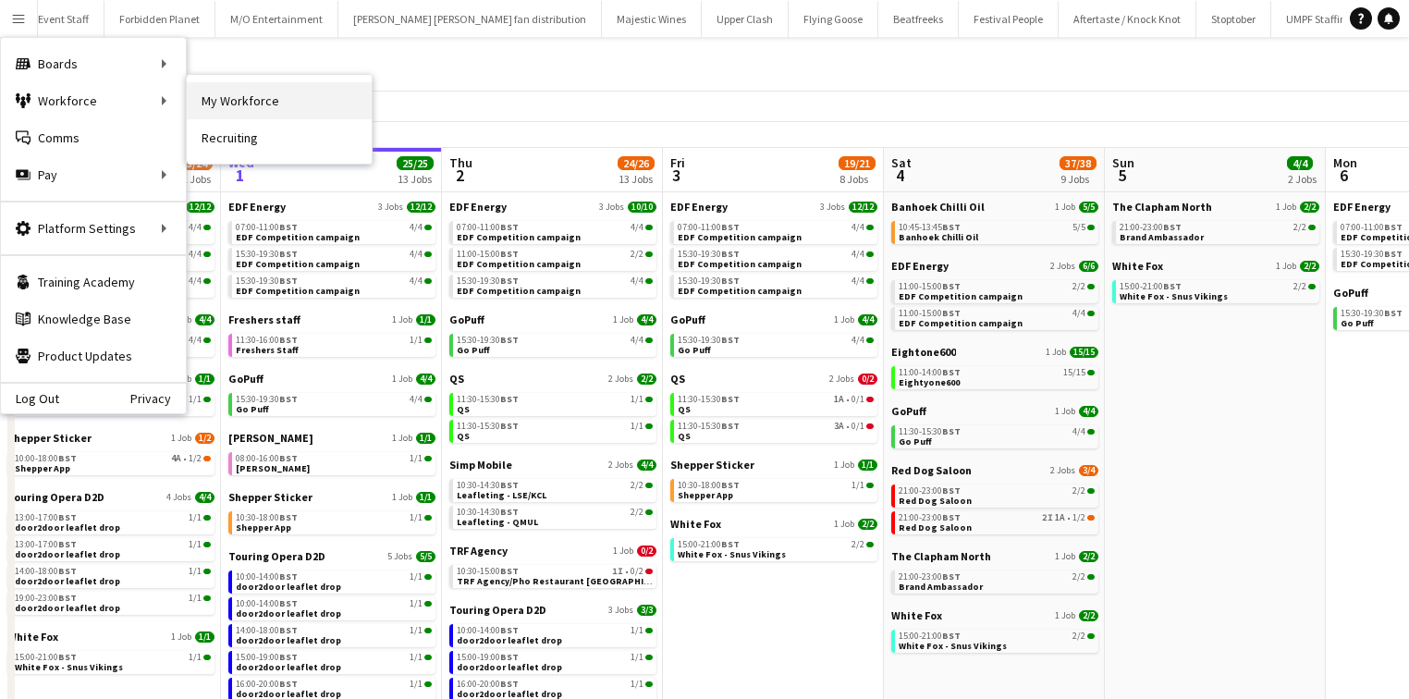
click at [213, 99] on link "My Workforce" at bounding box center [279, 100] width 185 height 37
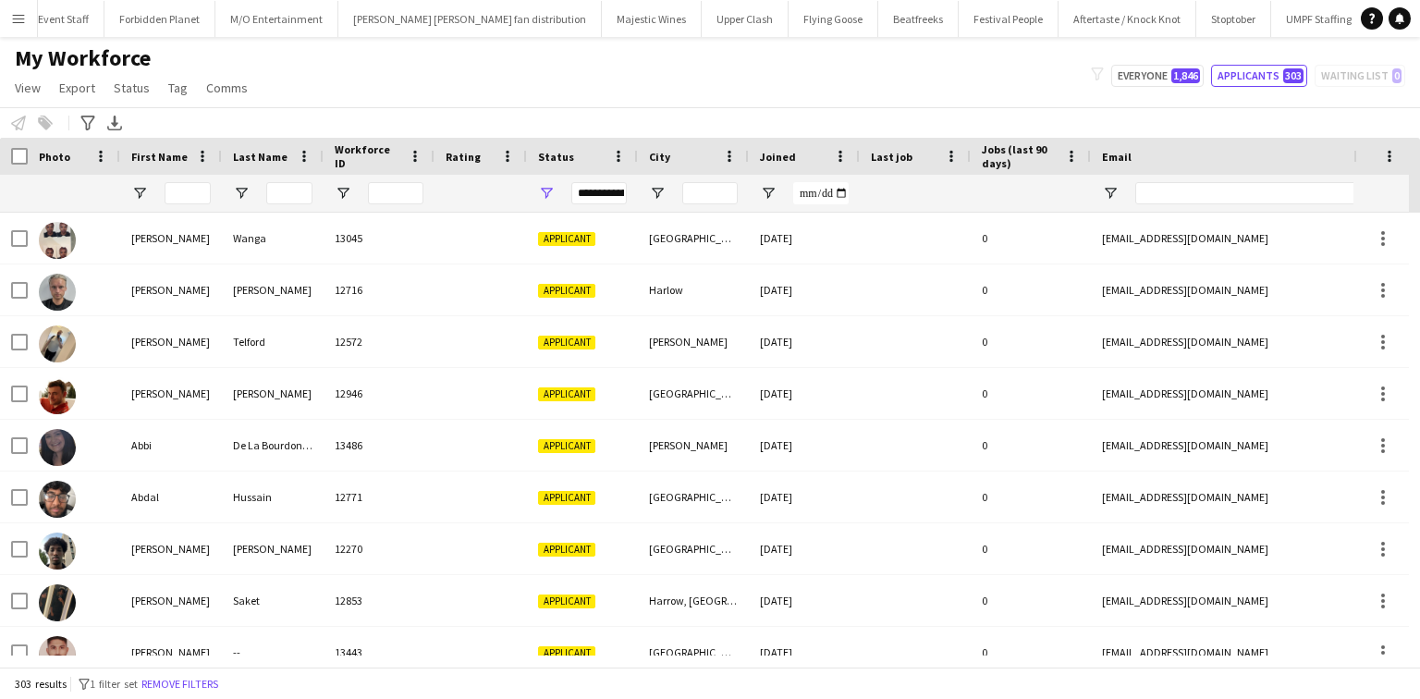
click at [170, 204] on div at bounding box center [188, 193] width 46 height 37
click at [176, 185] on input "First Name Filter Input" at bounding box center [188, 193] width 46 height 22
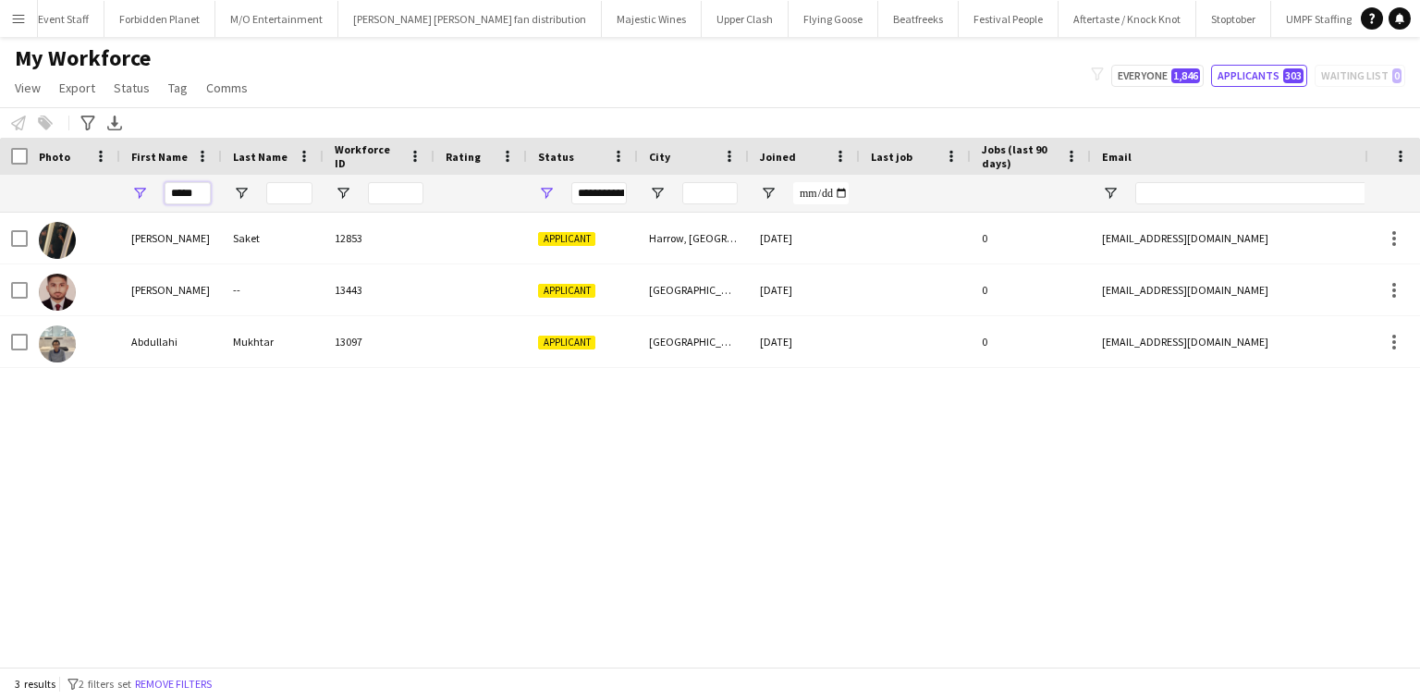
type input "*****"
click at [550, 189] on span "Open Filter Menu" at bounding box center [546, 193] width 17 height 17
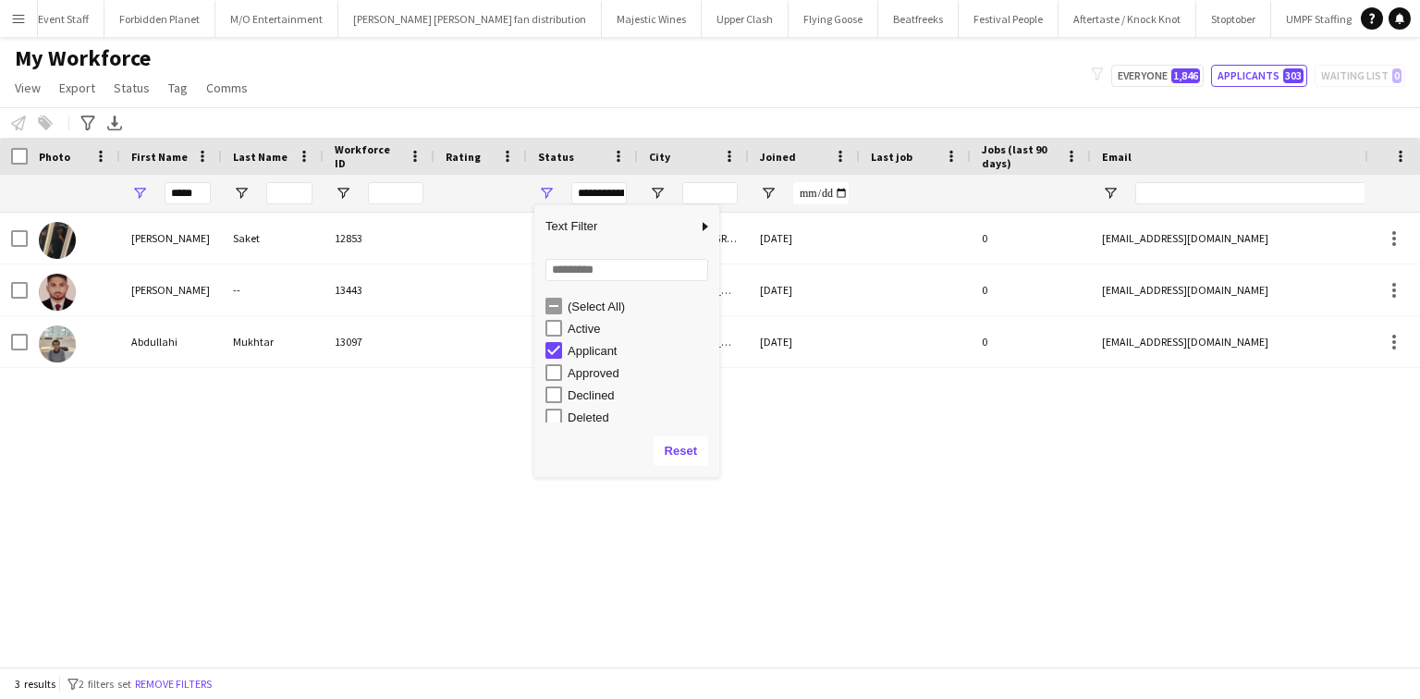
click at [592, 307] on div "(Select All)" at bounding box center [641, 307] width 146 height 14
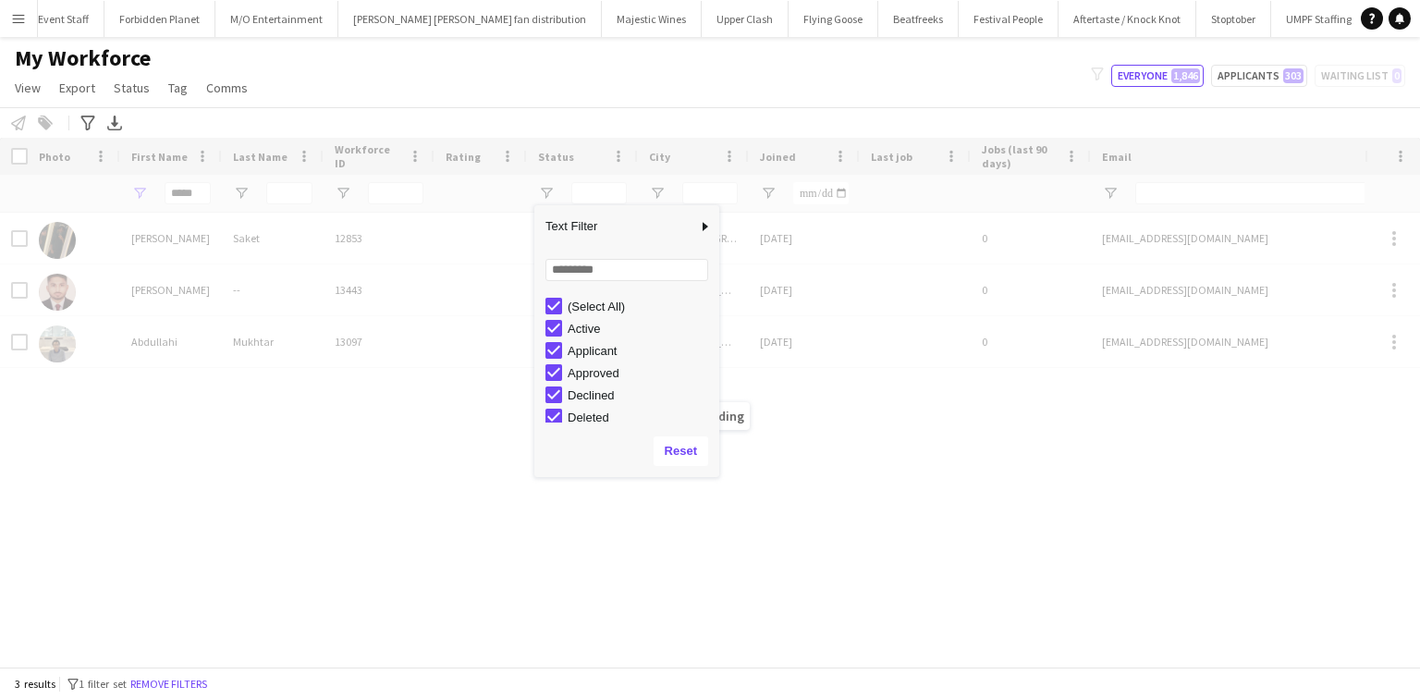
click at [532, 103] on div "My Workforce View Views Default view New view Update view Delete view Edit name…" at bounding box center [710, 75] width 1420 height 63
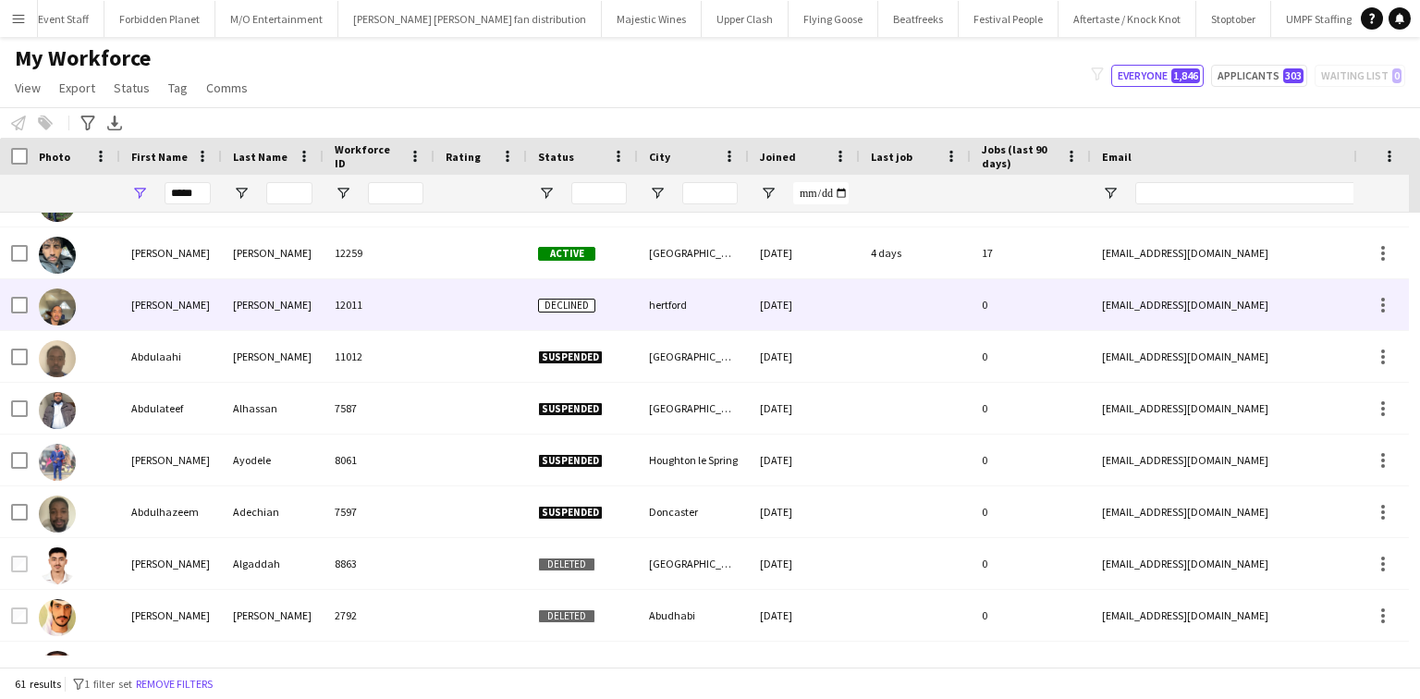
click at [281, 273] on div "Ahmad" at bounding box center [273, 252] width 102 height 51
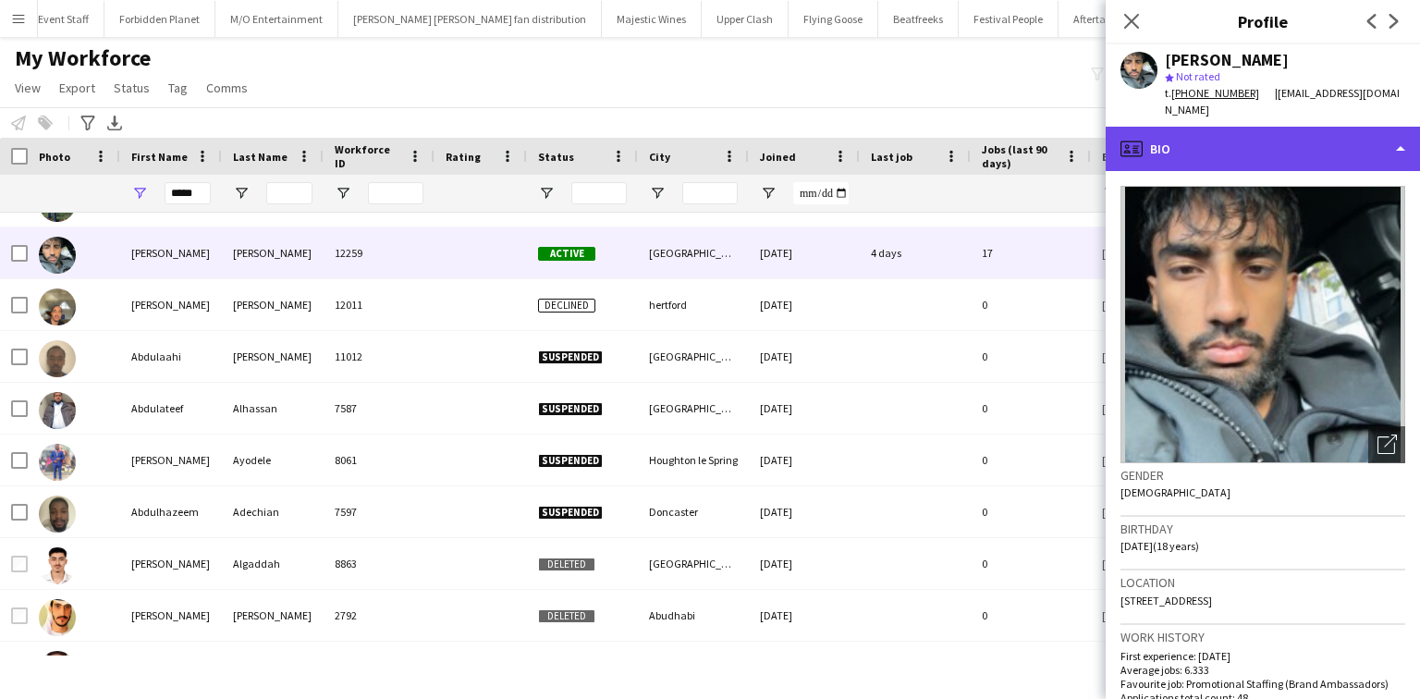
click at [1210, 141] on div "profile Bio" at bounding box center [1263, 149] width 314 height 44
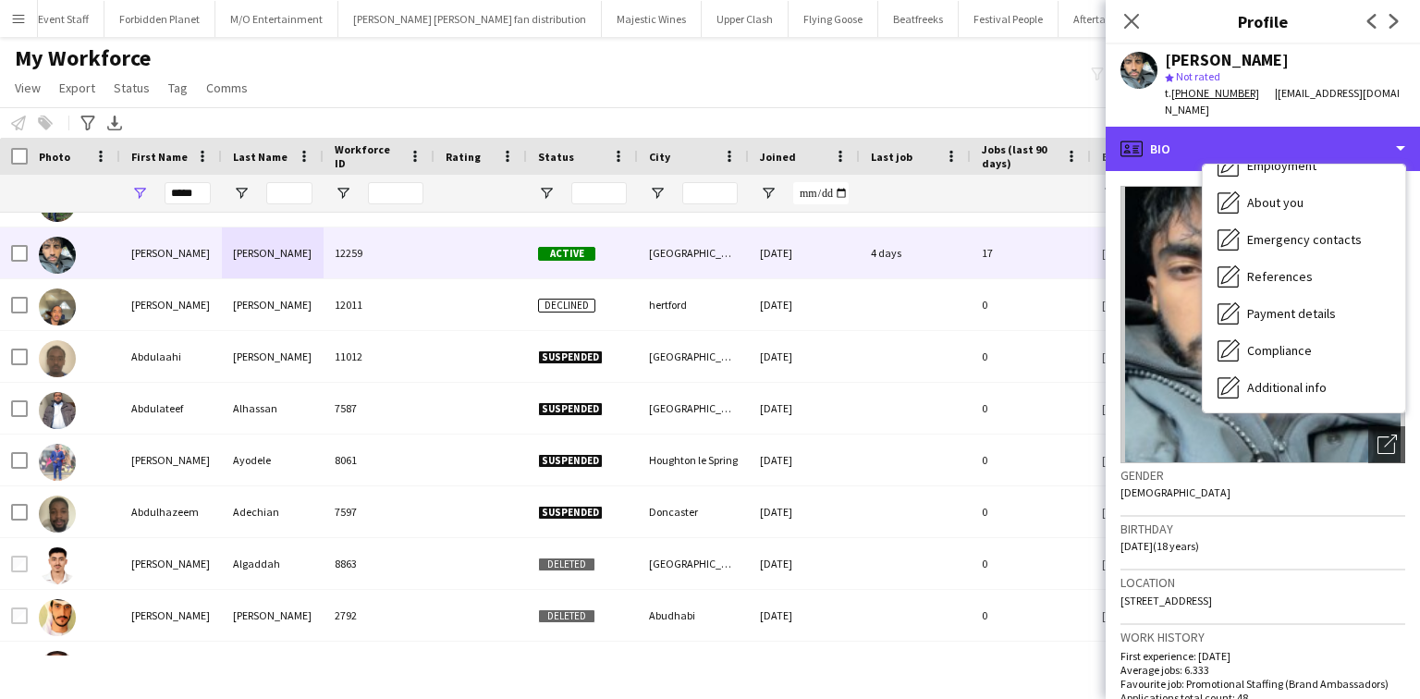
scroll to position [248, 0]
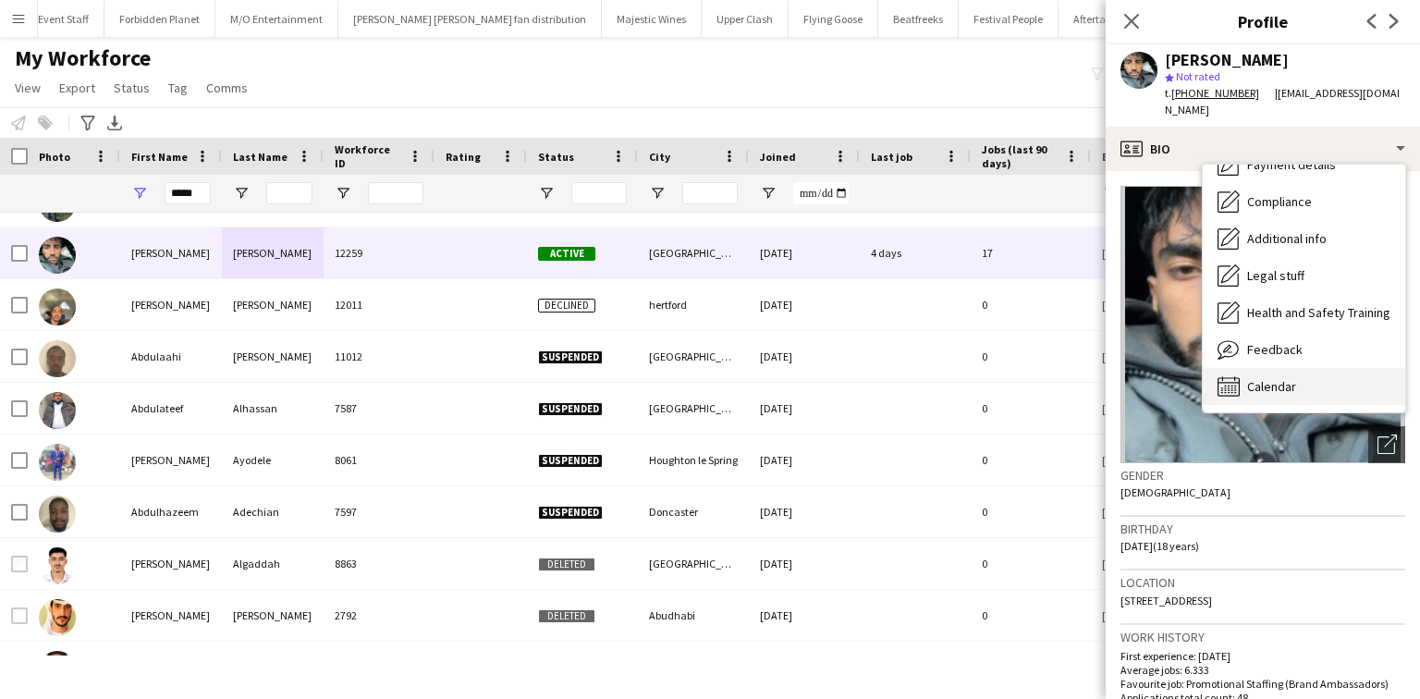
click at [1272, 378] on span "Calendar" at bounding box center [1271, 386] width 49 height 17
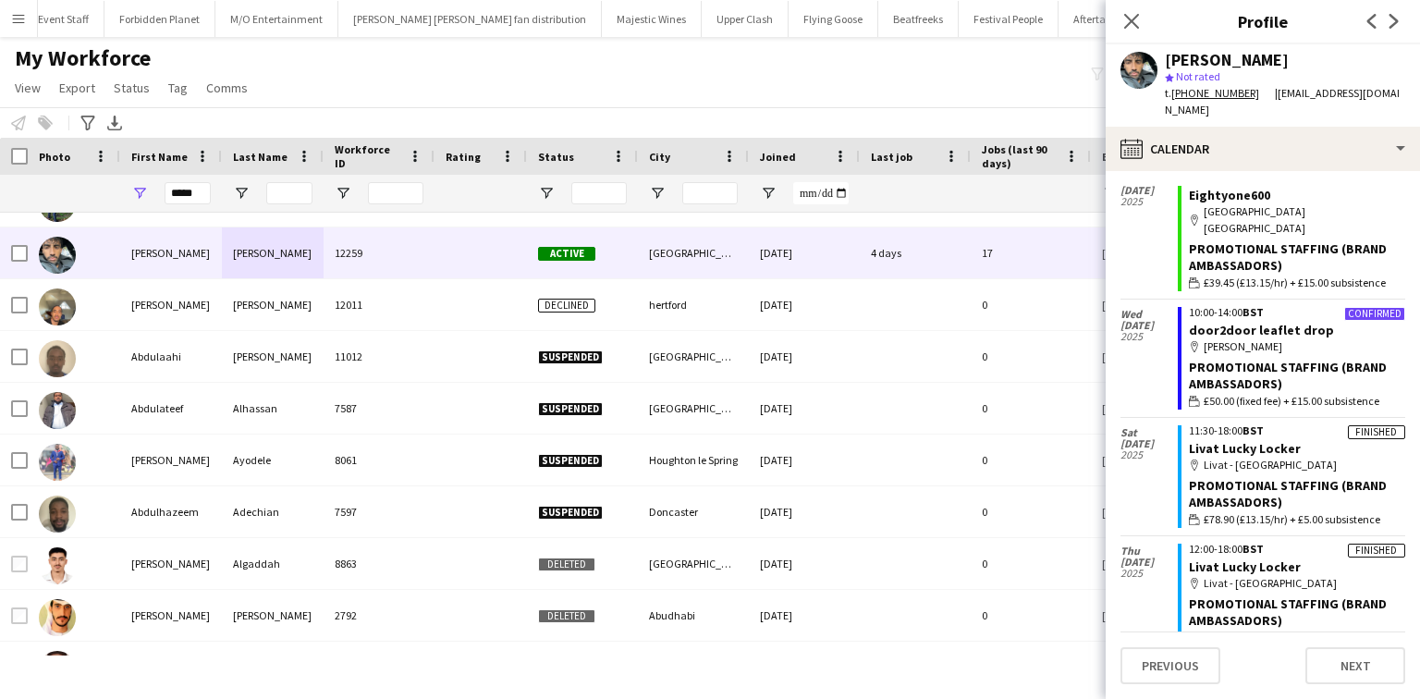
scroll to position [0, 0]
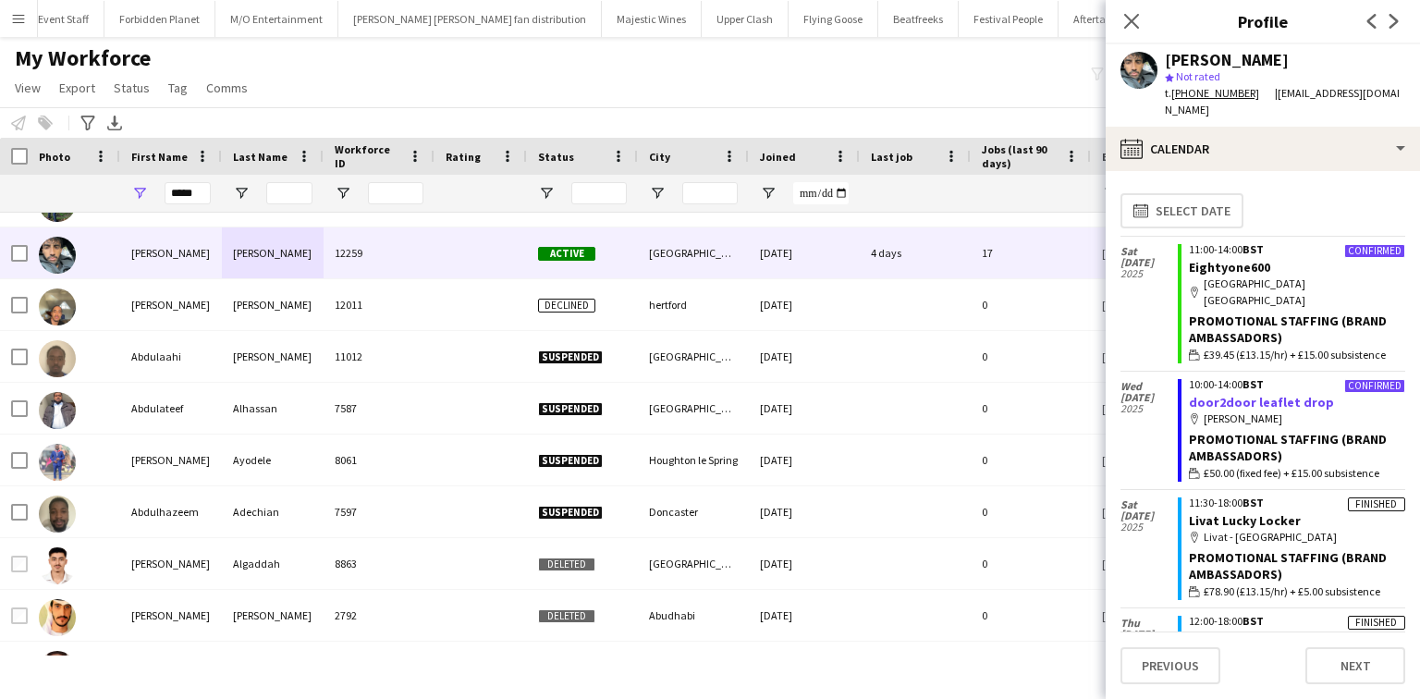
click at [1243, 394] on link "door2door leaflet drop" at bounding box center [1261, 402] width 145 height 17
drag, startPoint x: 1136, startPoint y: 22, endPoint x: 1105, endPoint y: 19, distance: 30.6
click at [1135, 21] on icon "Close pop-in" at bounding box center [1131, 21] width 15 height 15
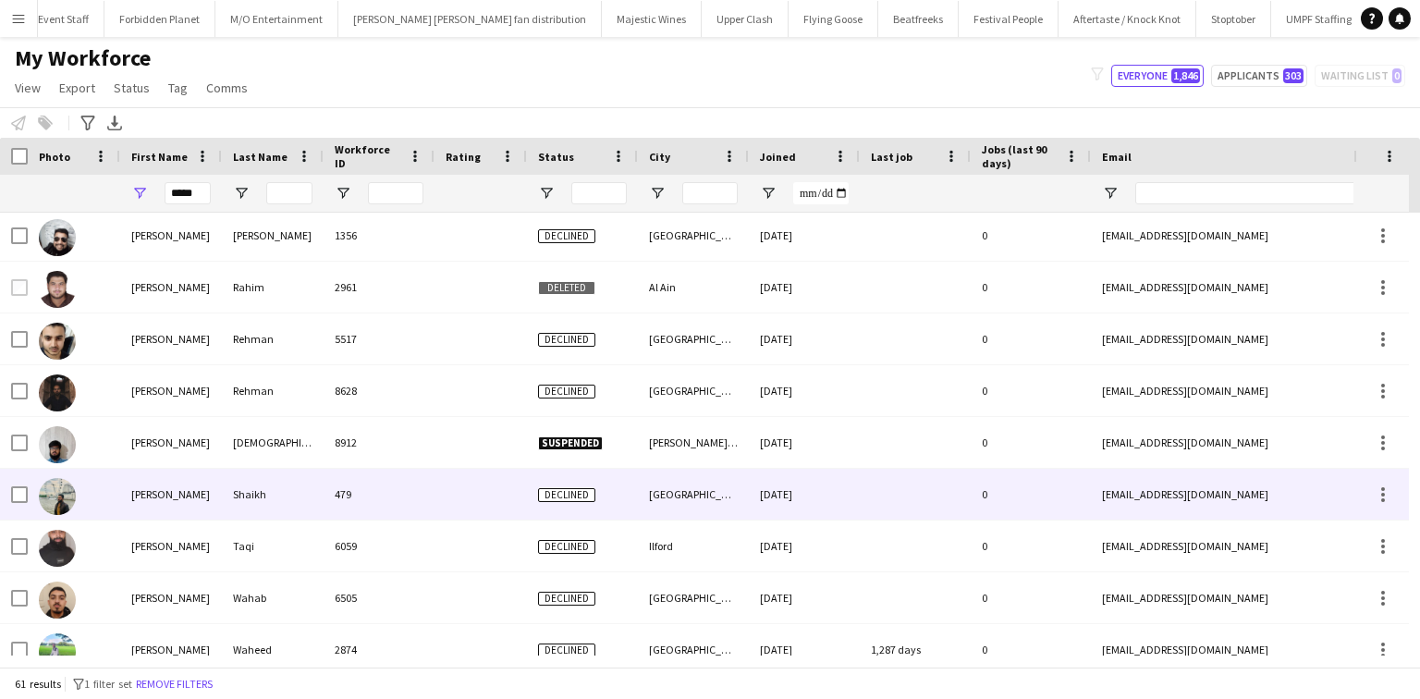
scroll to position [670, 0]
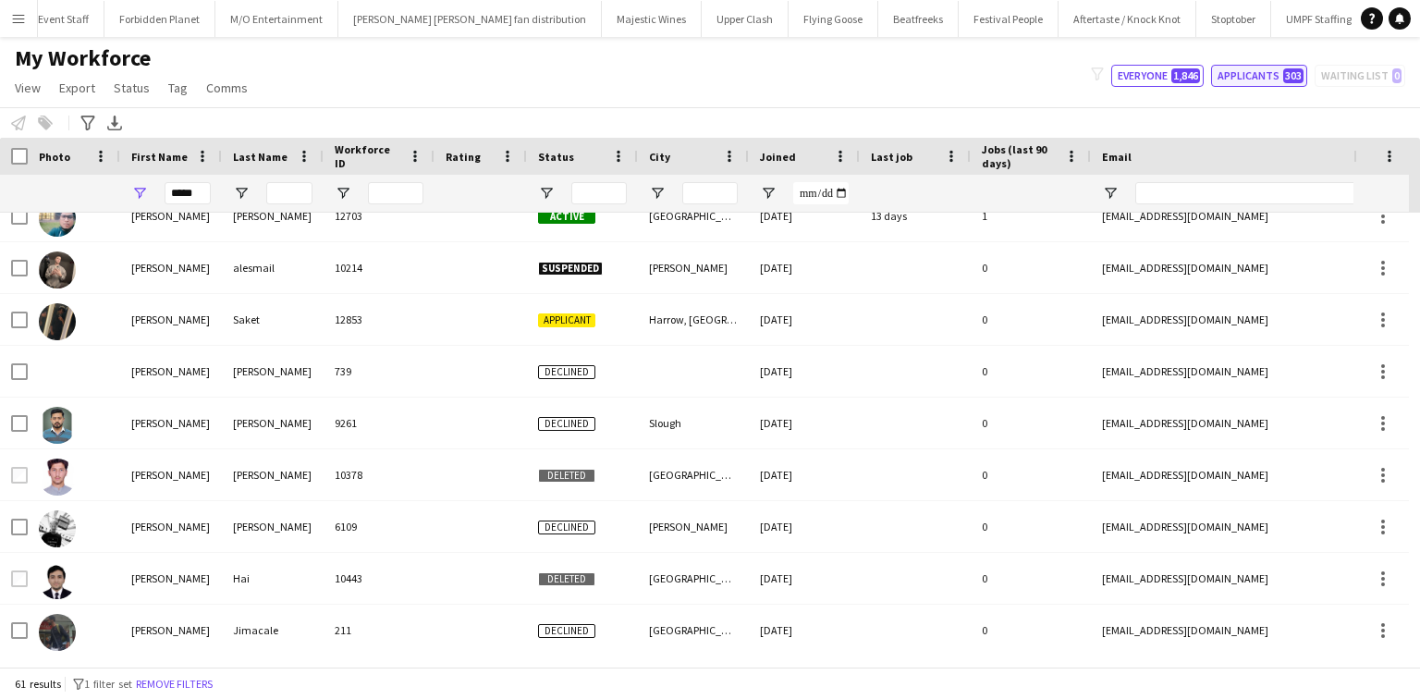
click at [1266, 80] on button "Applicants 303" at bounding box center [1259, 76] width 96 height 22
type input "**********"
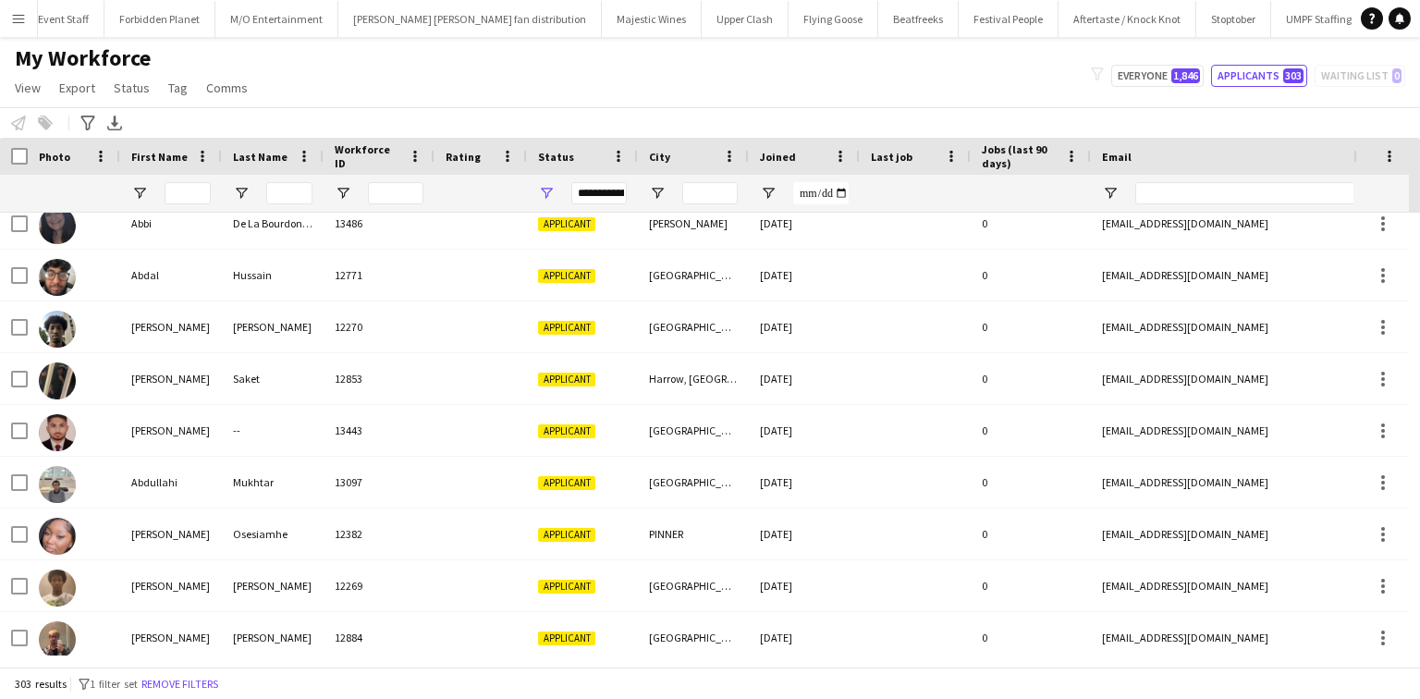
scroll to position [222, 0]
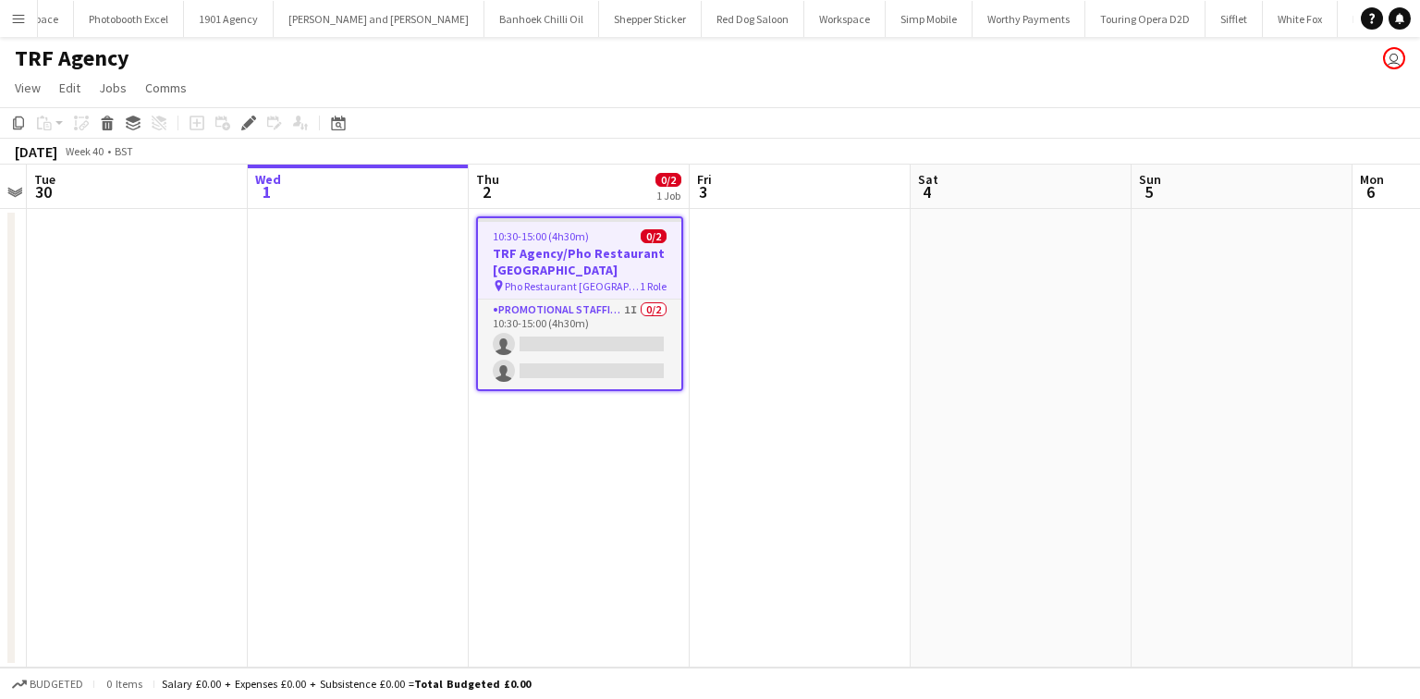
scroll to position [0, 2972]
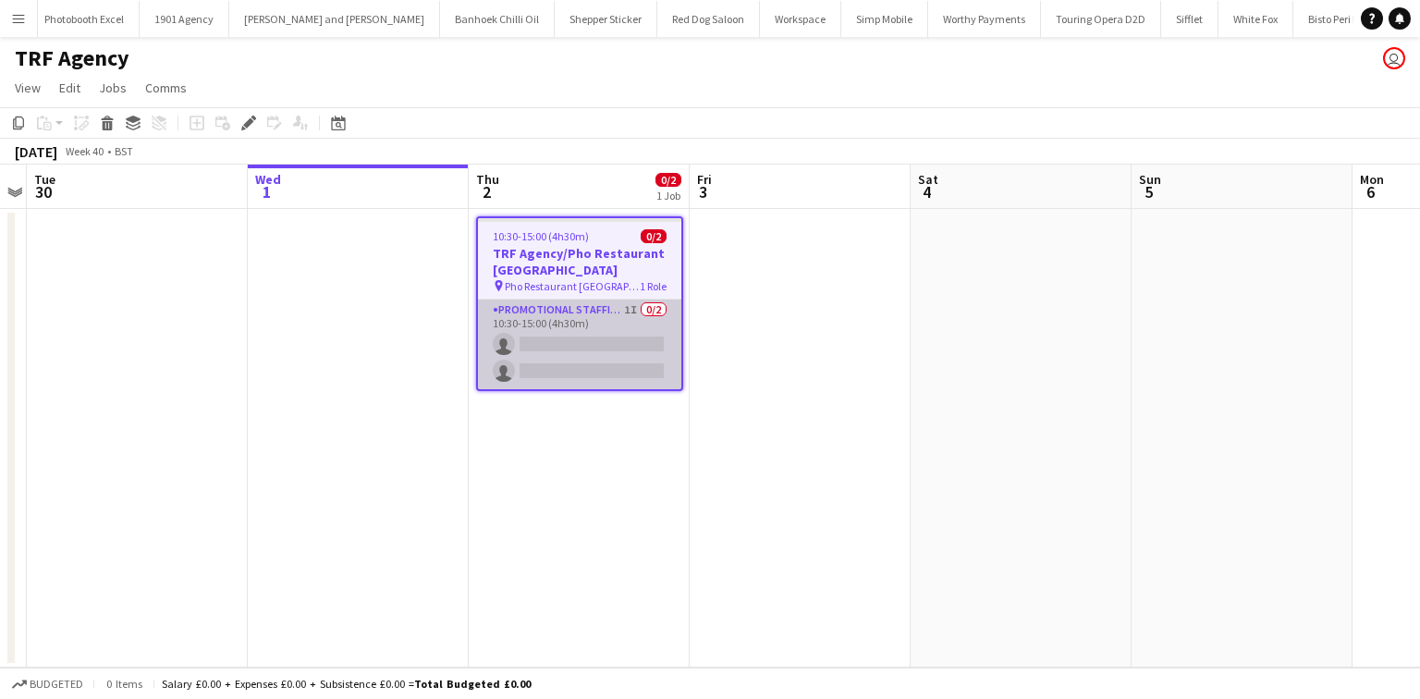
click at [536, 321] on app-card-role "Promotional Staffing (Flyering Staff) 1I 0/2 10:30-15:00 (4h30m) single-neutral…" at bounding box center [579, 345] width 203 height 90
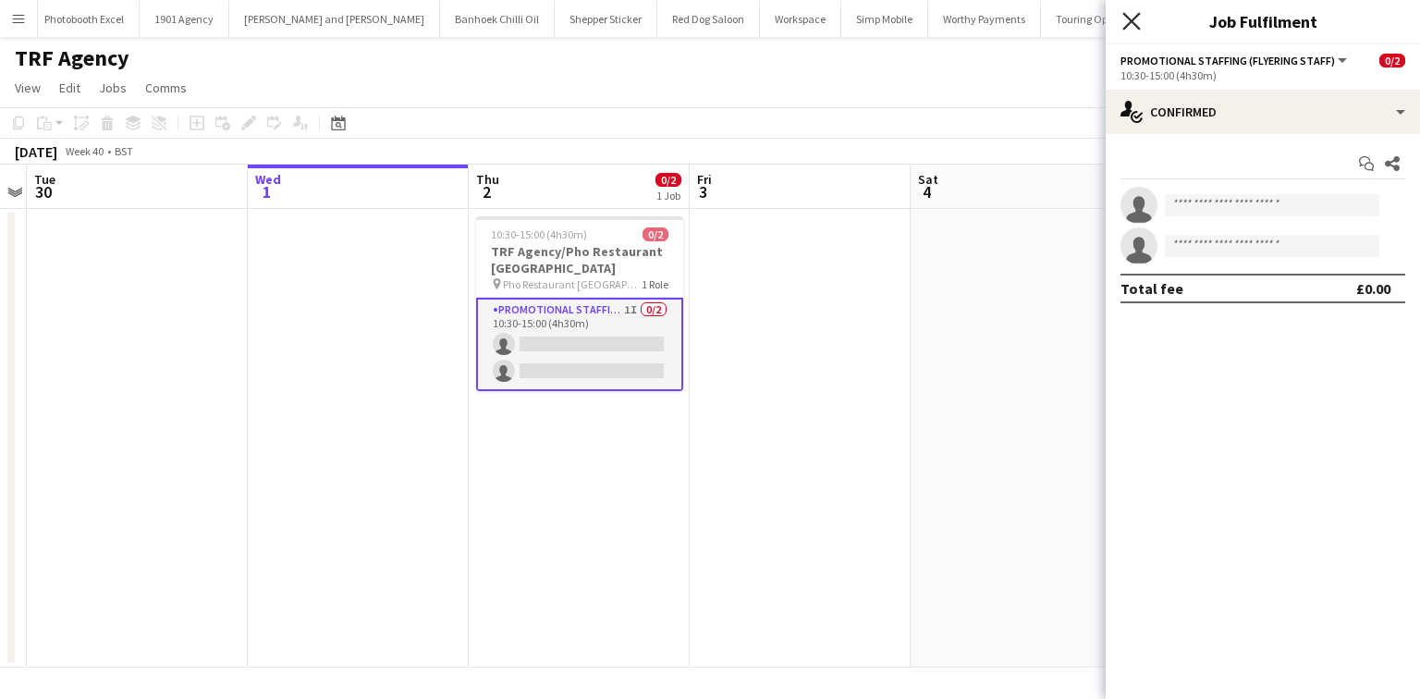
click at [1136, 21] on icon "Close pop-in" at bounding box center [1132, 21] width 18 height 18
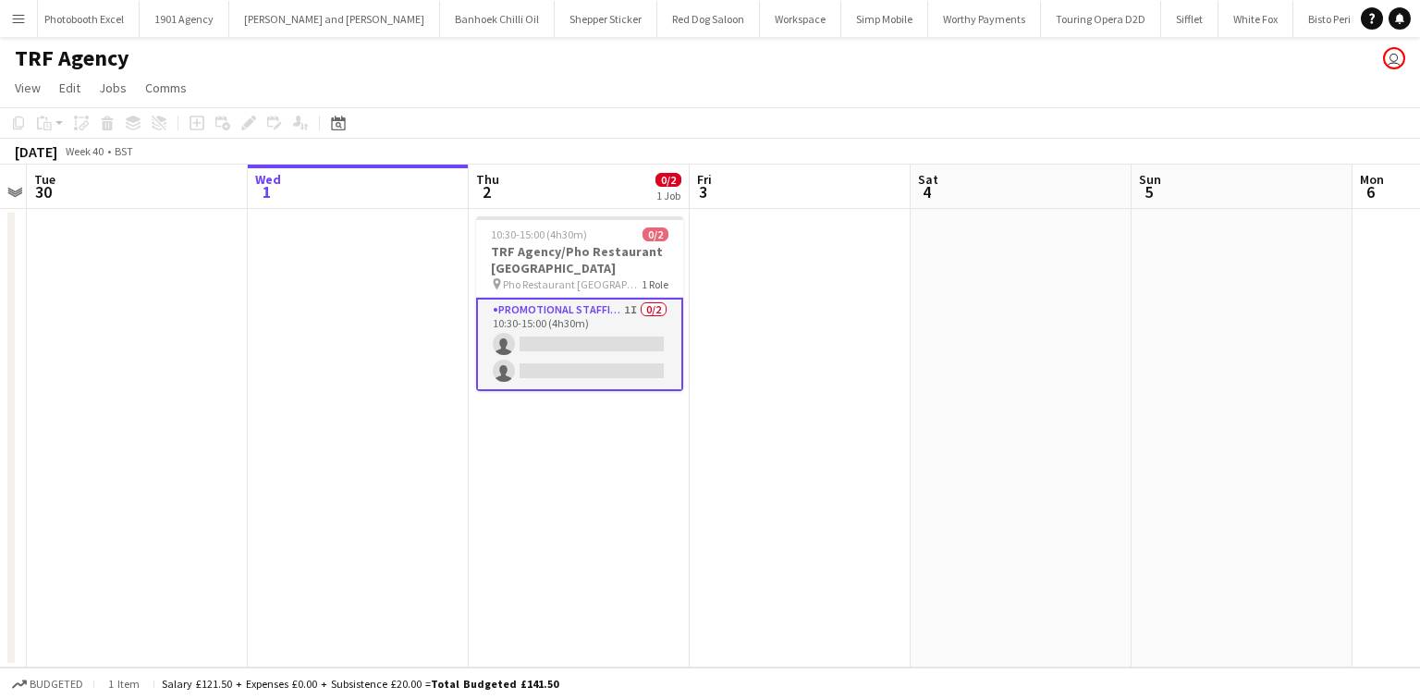
click at [1386, 18] on button "The [GEOGRAPHIC_DATA]" at bounding box center [1448, 19] width 124 height 36
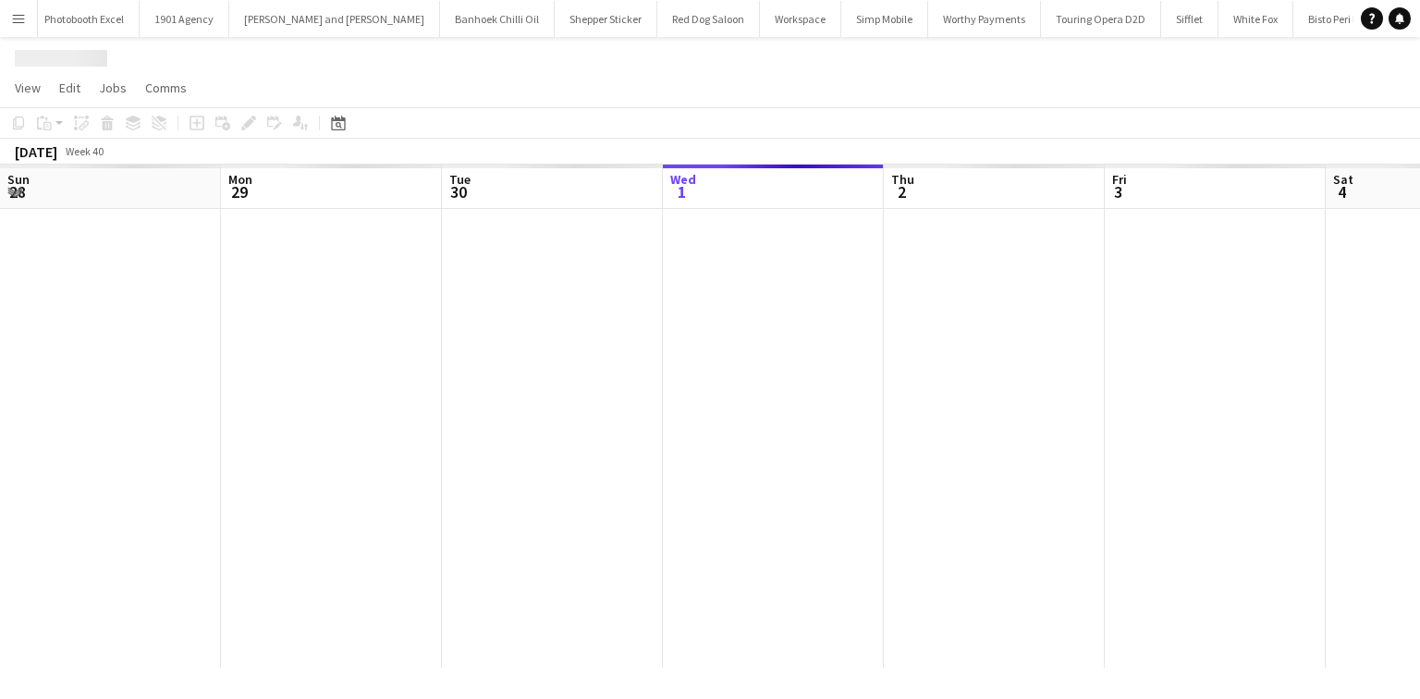
scroll to position [0, 442]
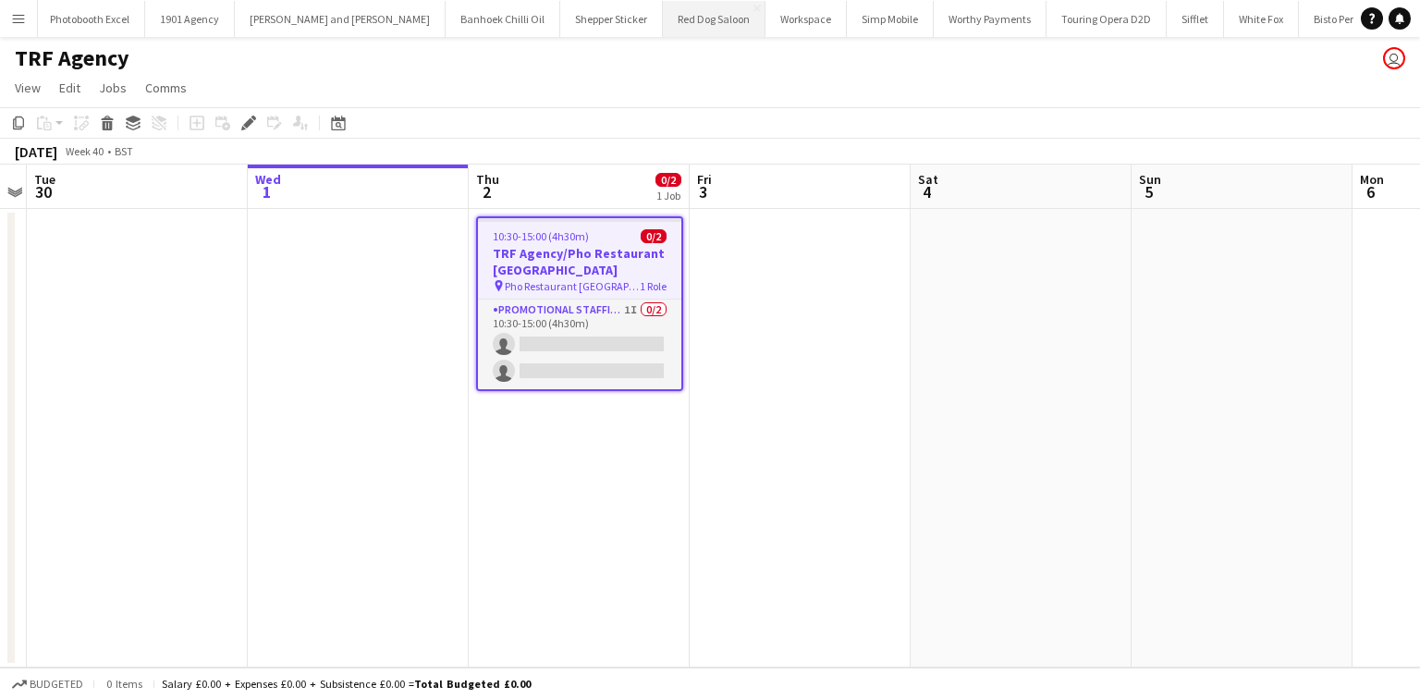
scroll to position [0, 2972]
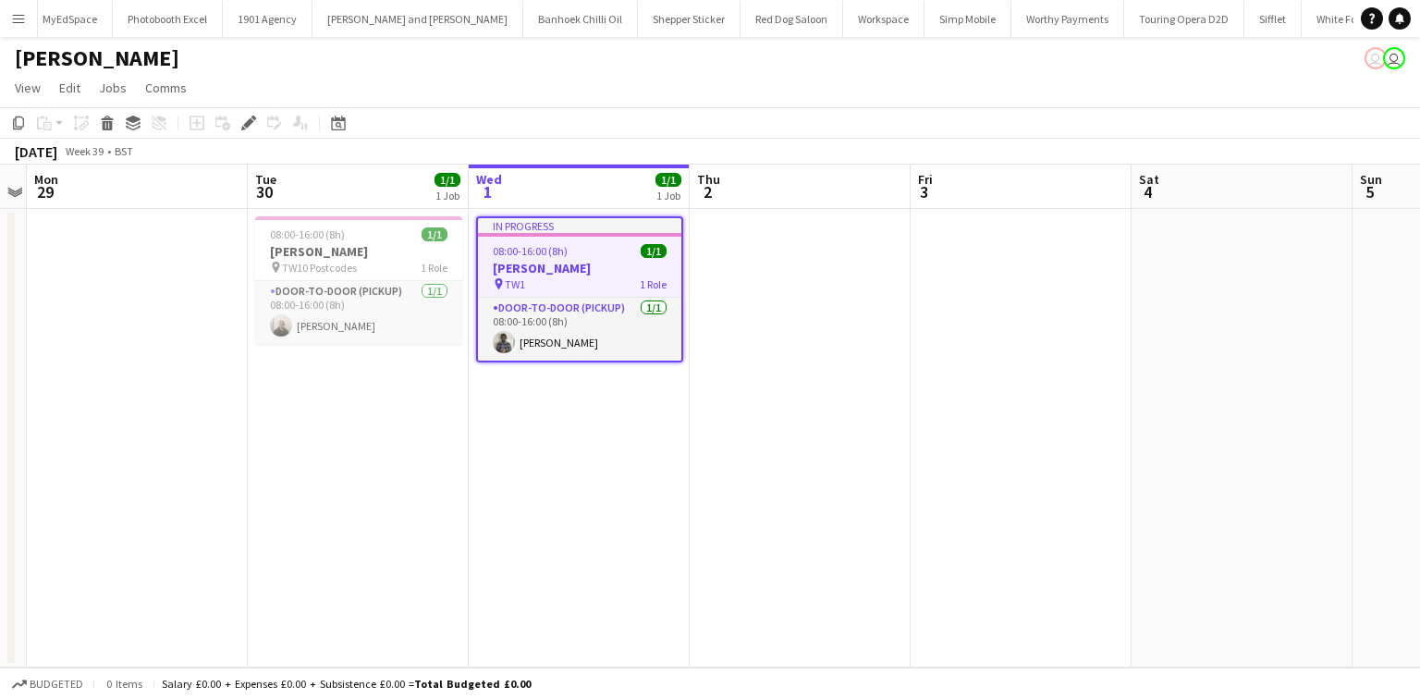
scroll to position [0, 556]
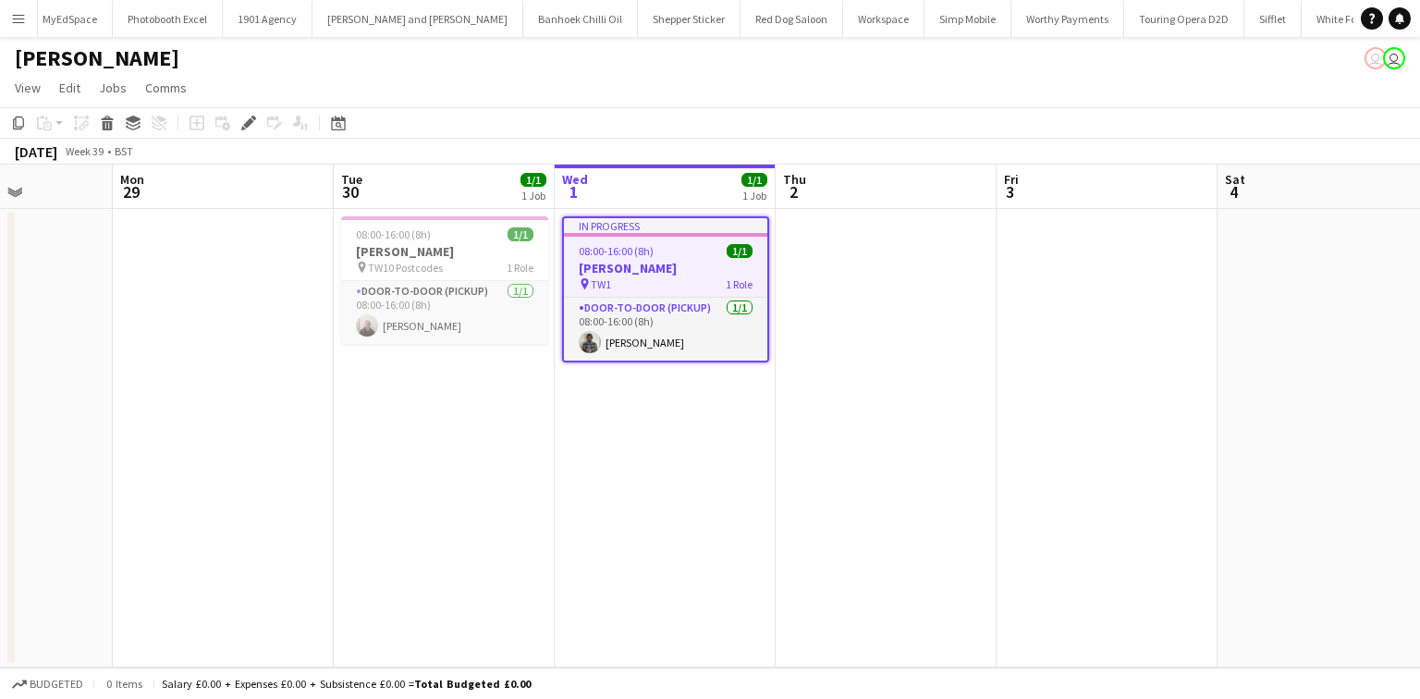
drag, startPoint x: 882, startPoint y: 185, endPoint x: 1543, endPoint y: 389, distance: 692.0
click at [1419, 389] on html "Menu Boards Boards Boards All jobs Status Workforce Workforce My Workforce Recr…" at bounding box center [710, 349] width 1420 height 699
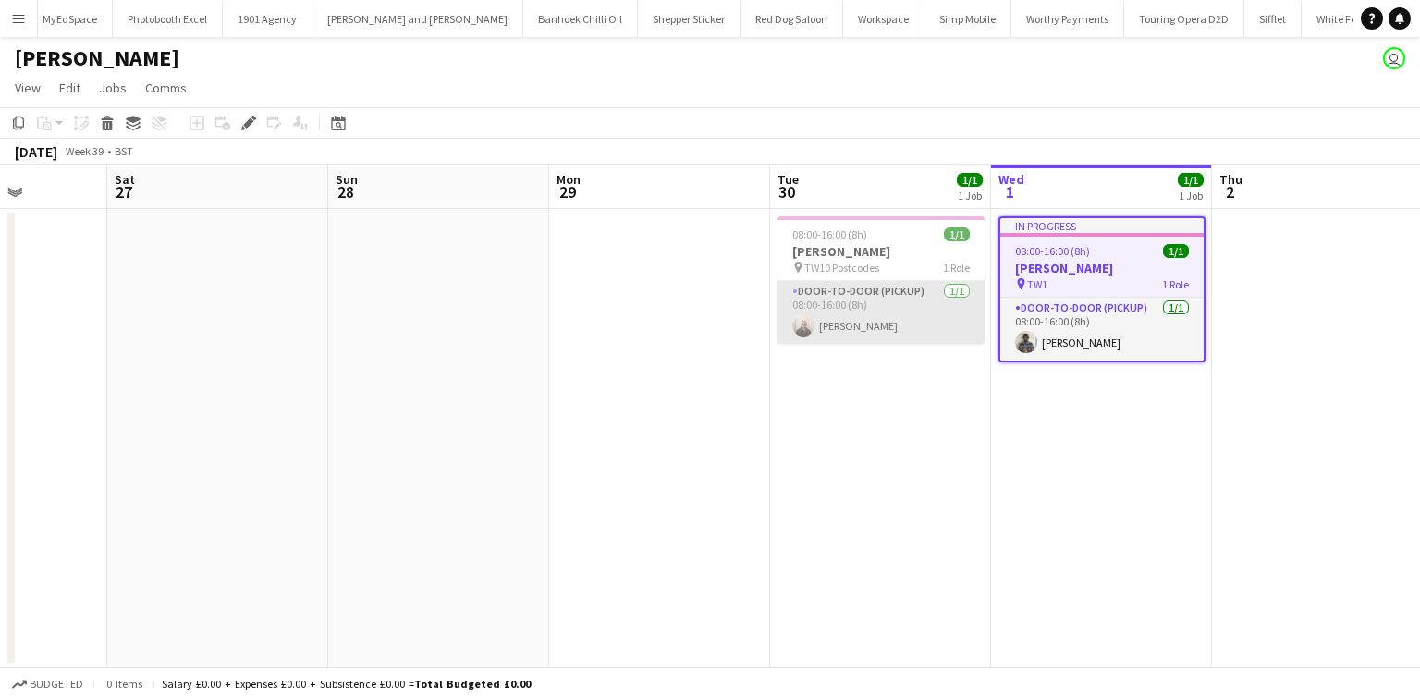
click at [859, 325] on app-card-role "Door-to-Door (Pickup) [DATE] 08:00-16:00 (8h) [PERSON_NAME]" at bounding box center [881, 312] width 207 height 63
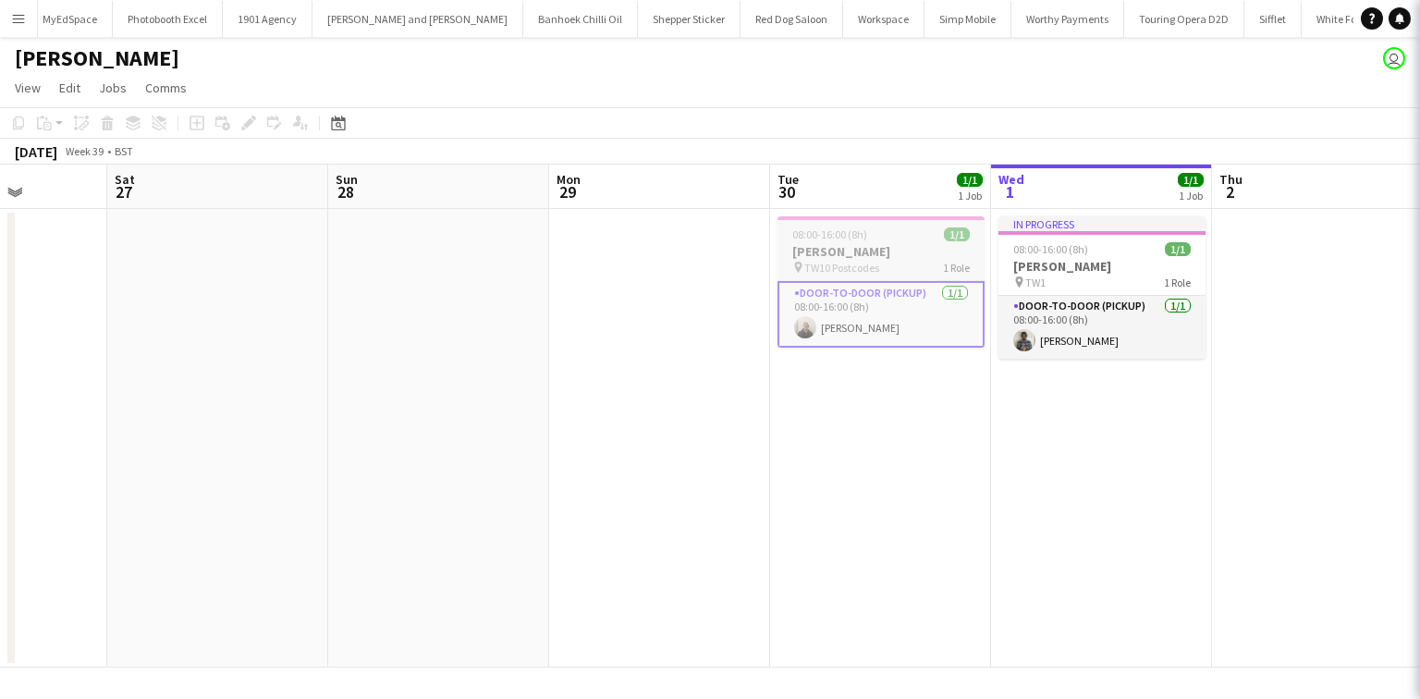
click at [823, 253] on h3 "[PERSON_NAME]" at bounding box center [881, 251] width 207 height 17
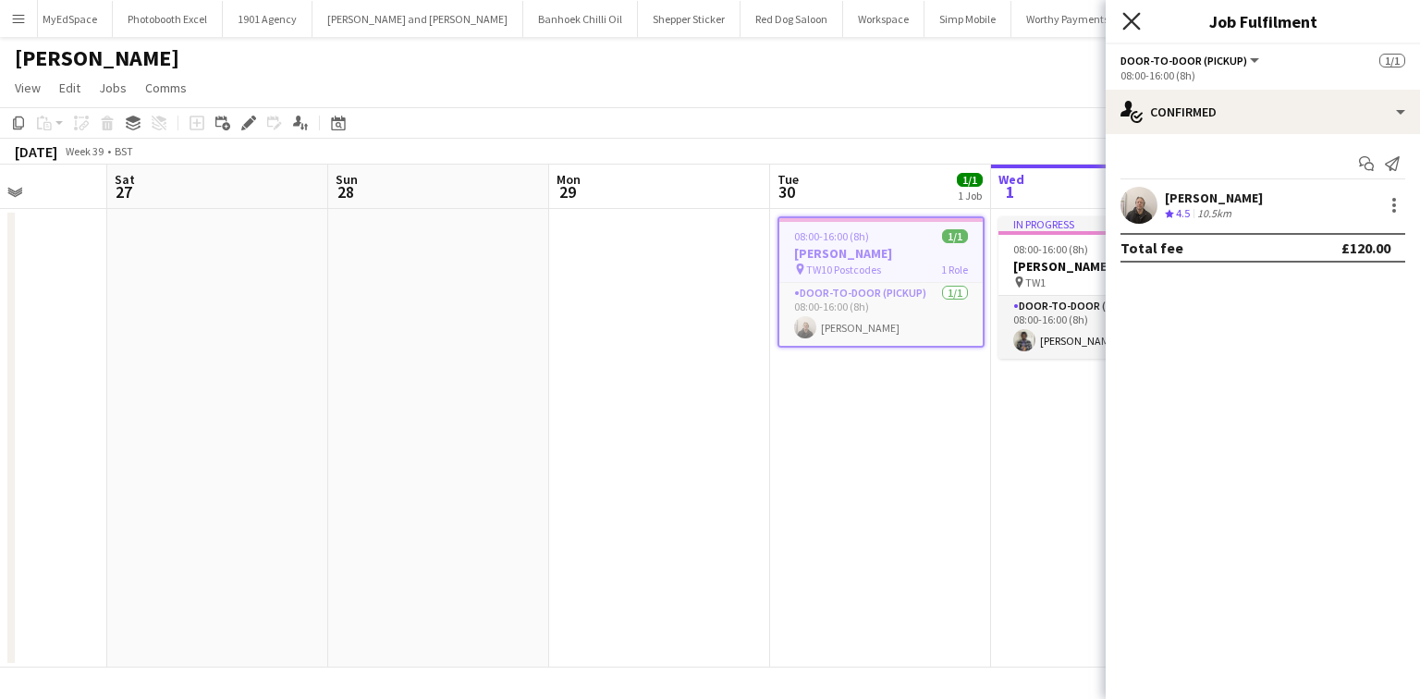
click at [1136, 15] on icon "Close pop-in" at bounding box center [1132, 21] width 18 height 18
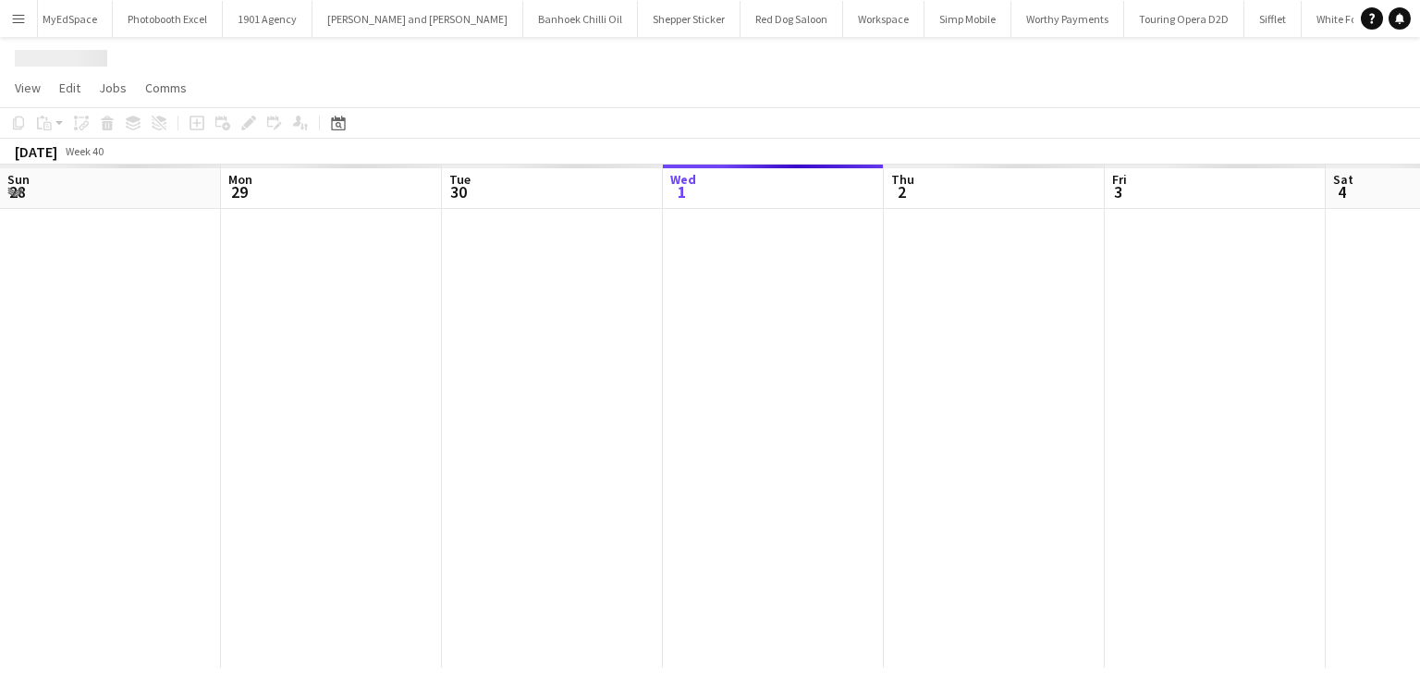
scroll to position [0, 442]
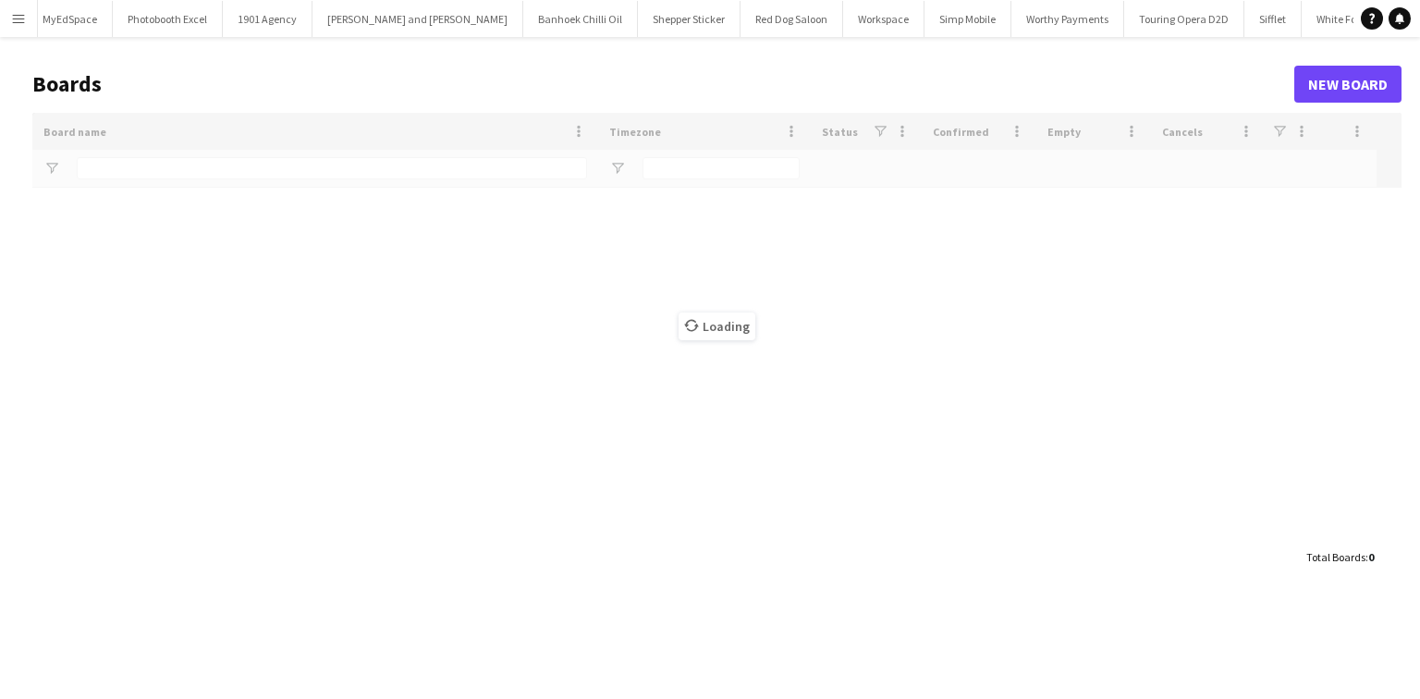
type input "**********"
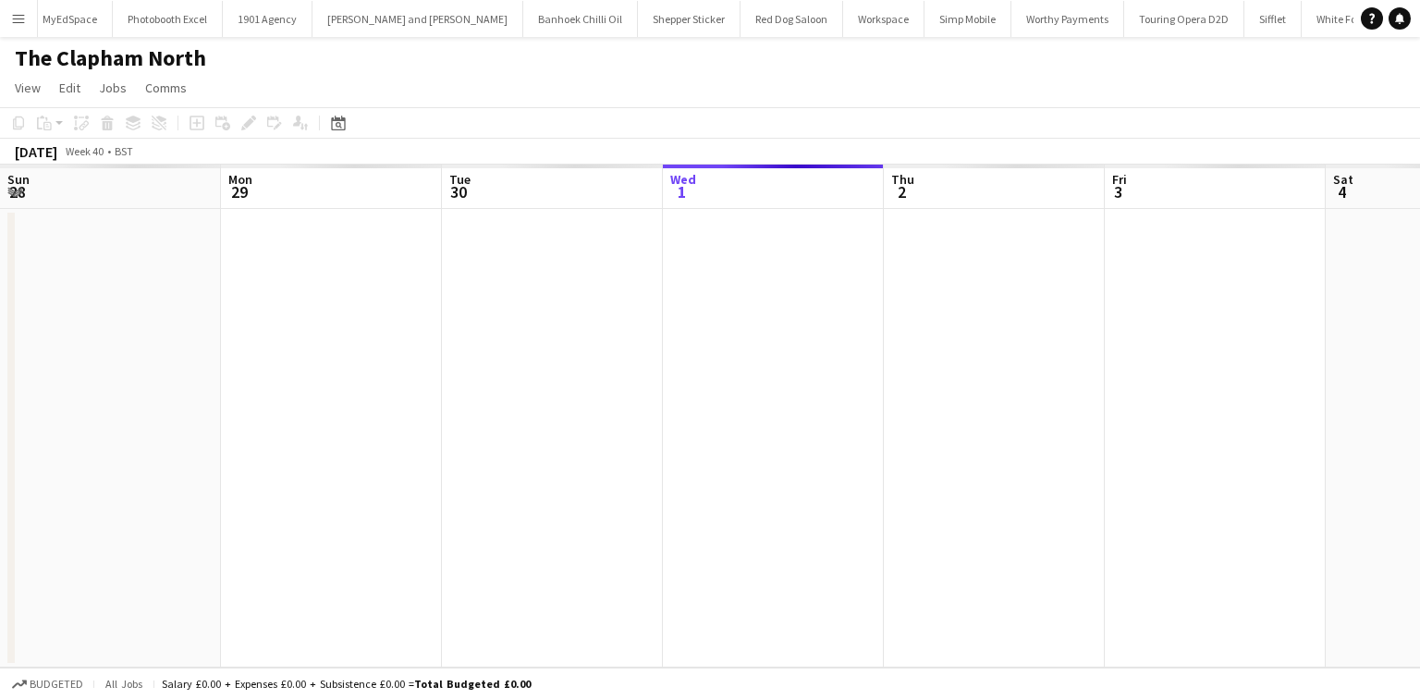
scroll to position [0, 442]
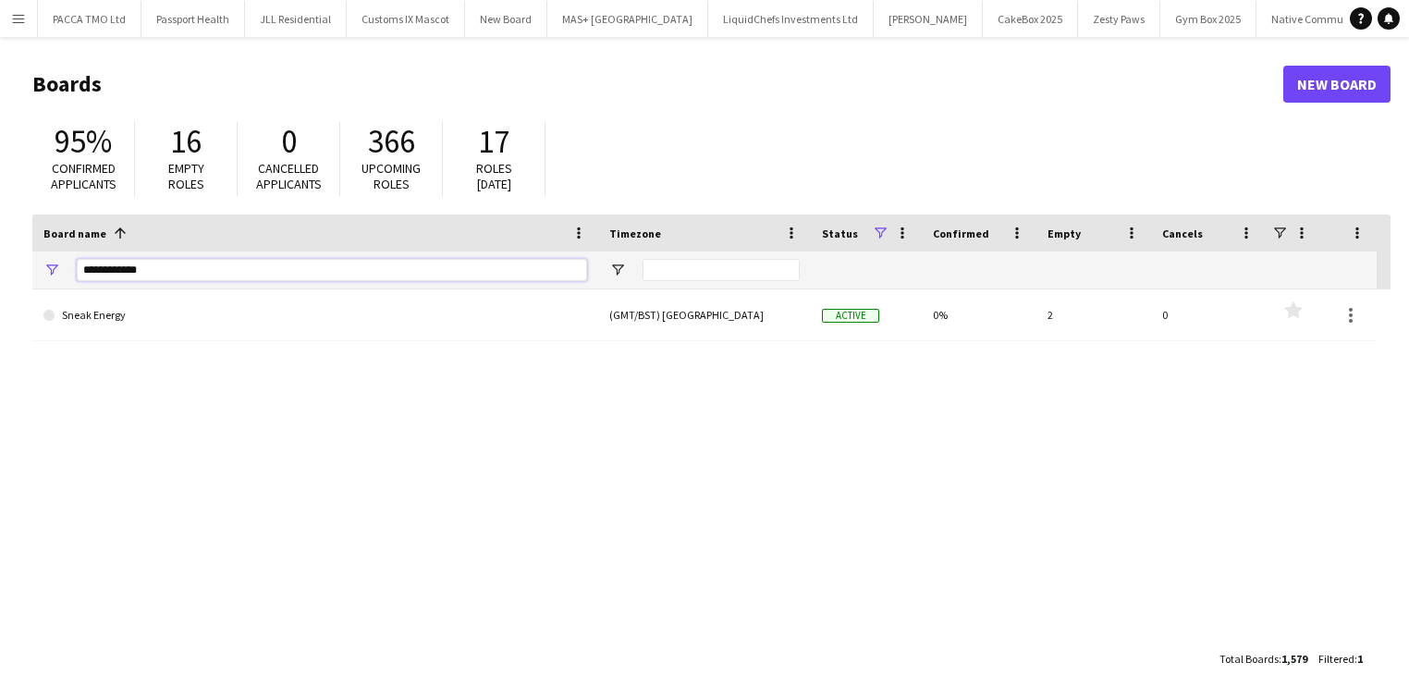
click at [142, 262] on input "**********" at bounding box center [332, 270] width 510 height 22
click at [143, 263] on input "**********" at bounding box center [332, 270] width 510 height 22
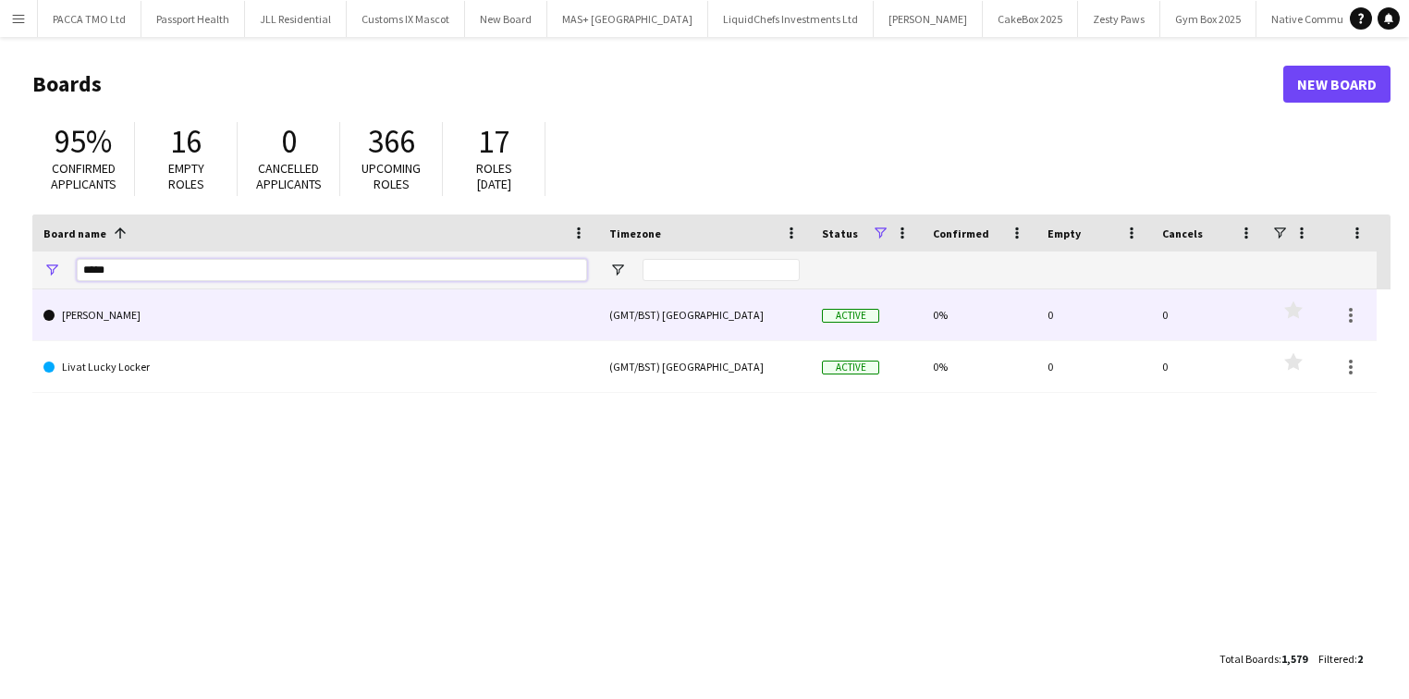
type input "*****"
click at [137, 308] on link "[PERSON_NAME]" at bounding box center [315, 315] width 544 height 52
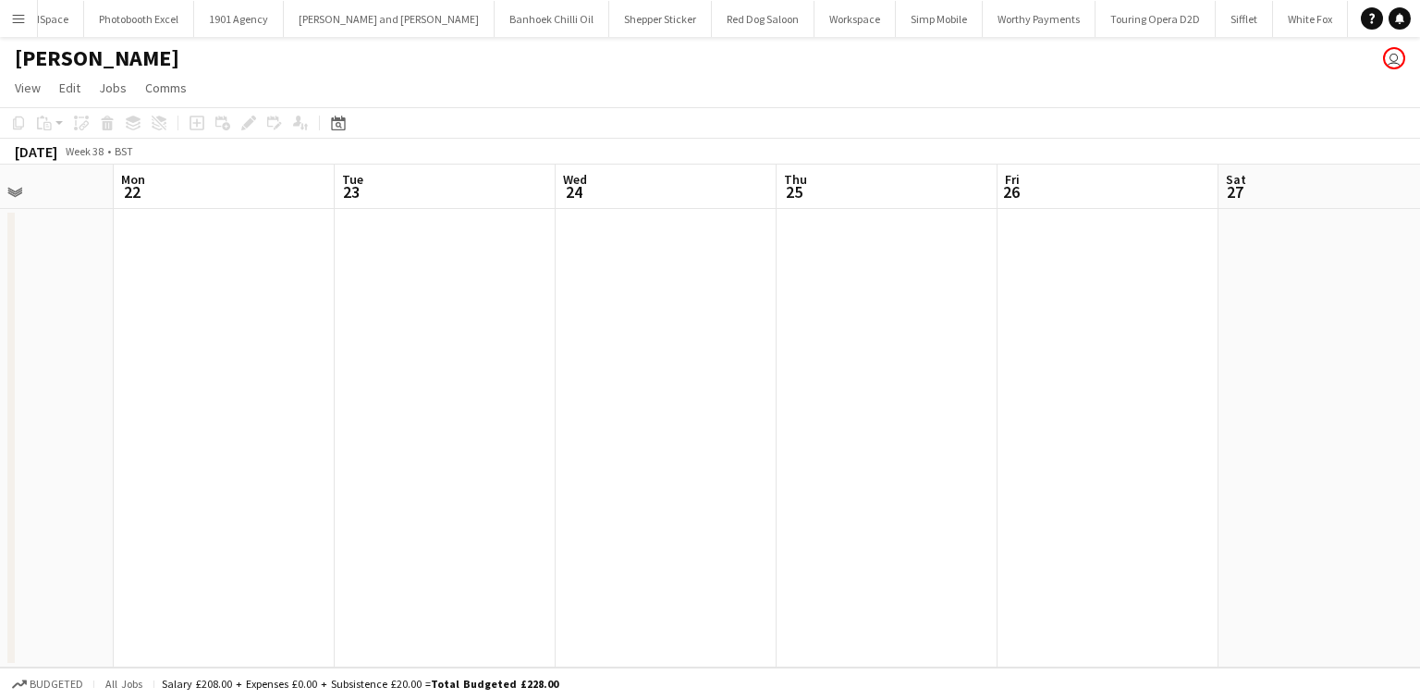
scroll to position [0, 551]
click at [18, 23] on app-icon "Menu" at bounding box center [18, 18] width 15 height 15
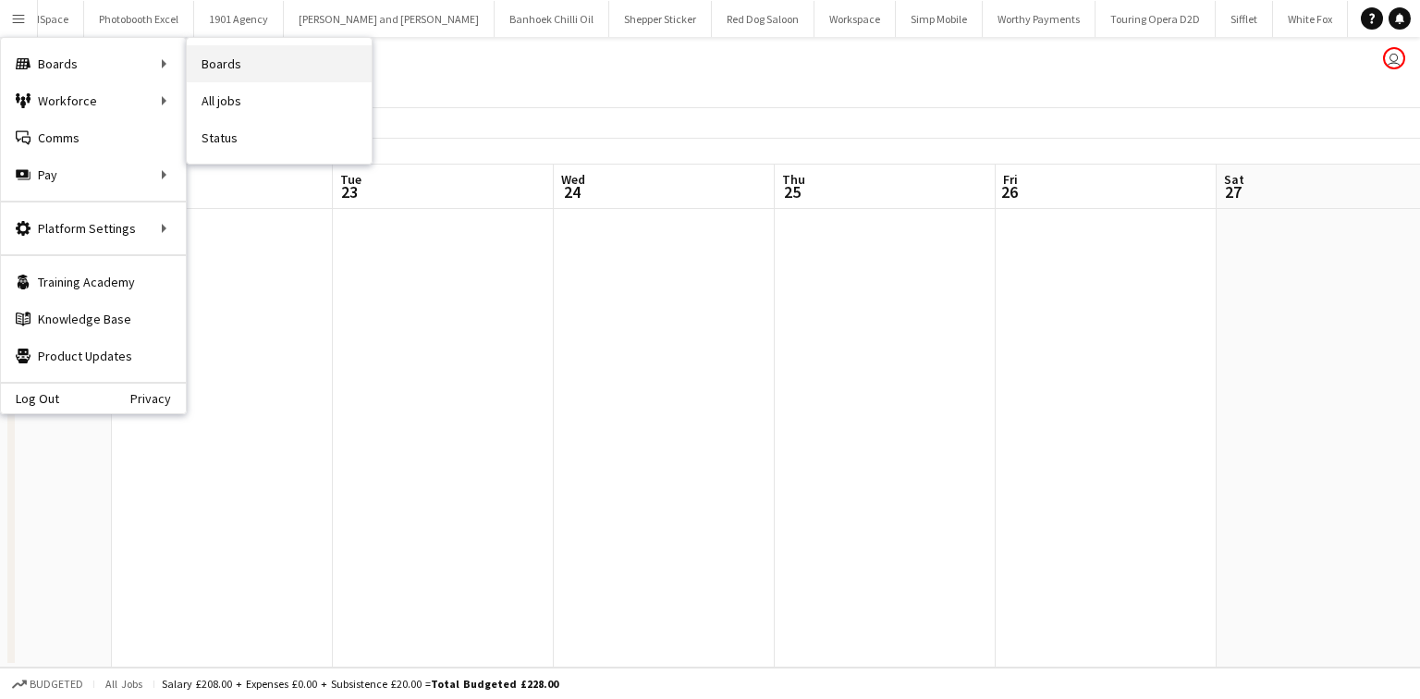
click at [201, 68] on link "Boards" at bounding box center [279, 63] width 185 height 37
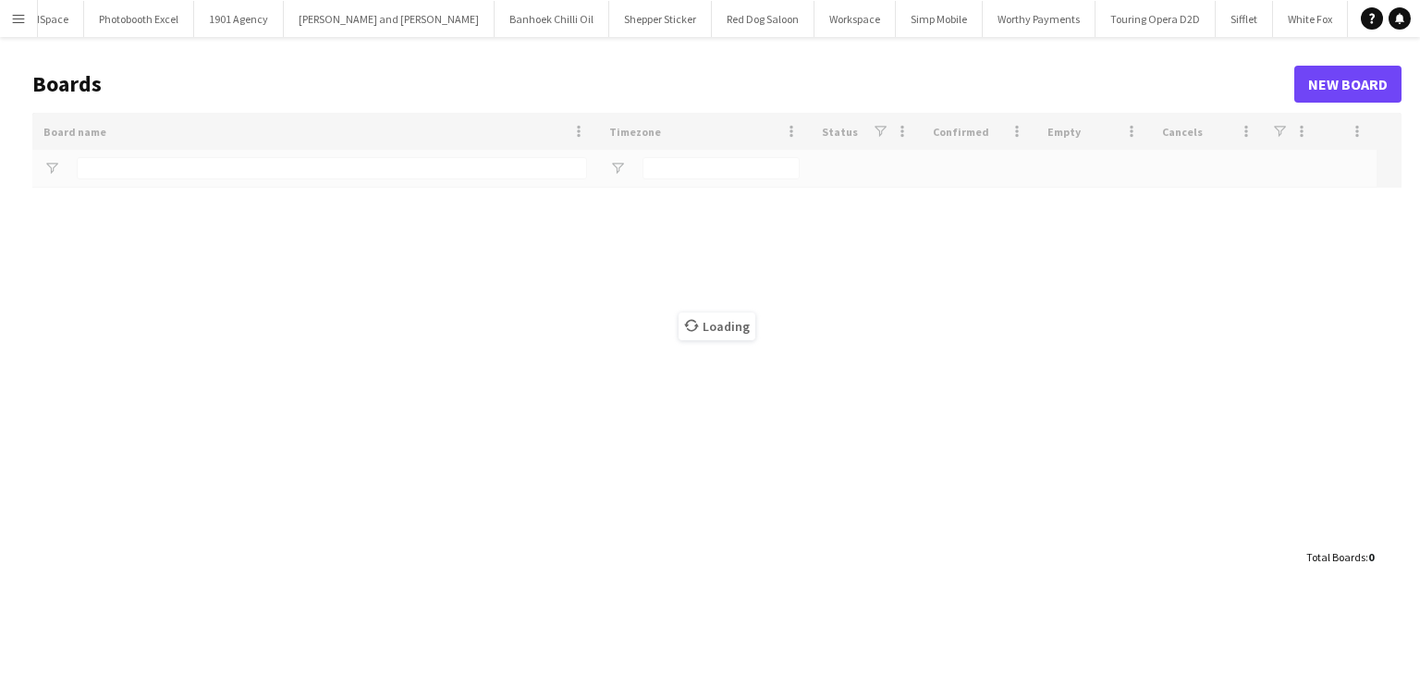
scroll to position [0, 2915]
type input "*****"
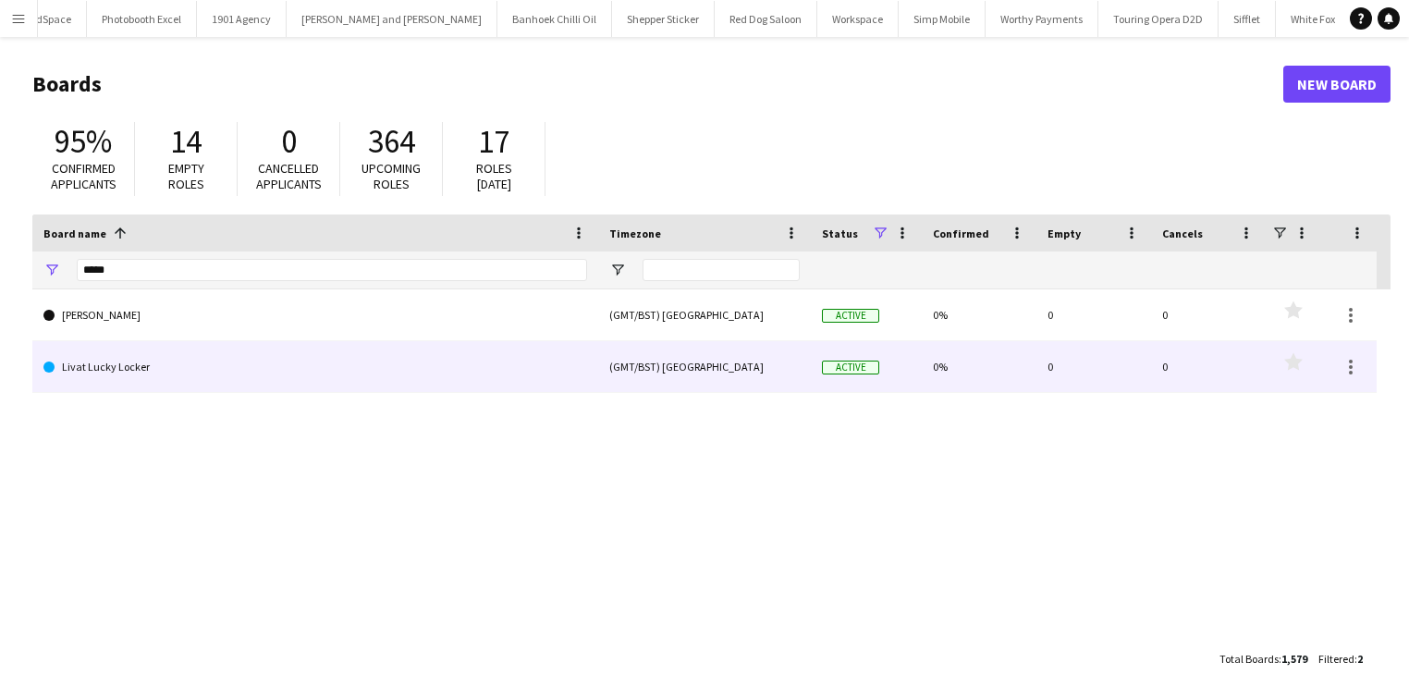
click at [177, 379] on link "Livat Lucky Locker" at bounding box center [315, 367] width 544 height 52
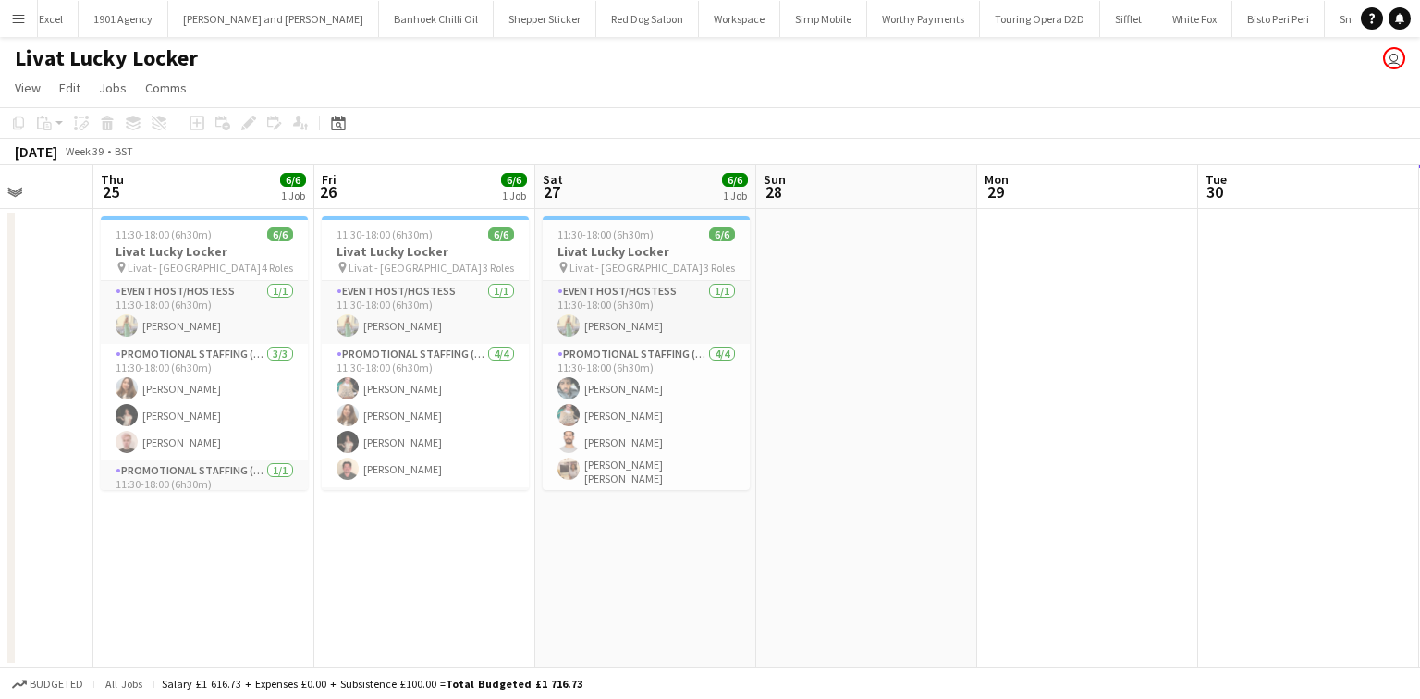
scroll to position [0, 569]
click at [141, 240] on span "11:30-18:00 (6h30m)" at bounding box center [165, 234] width 96 height 14
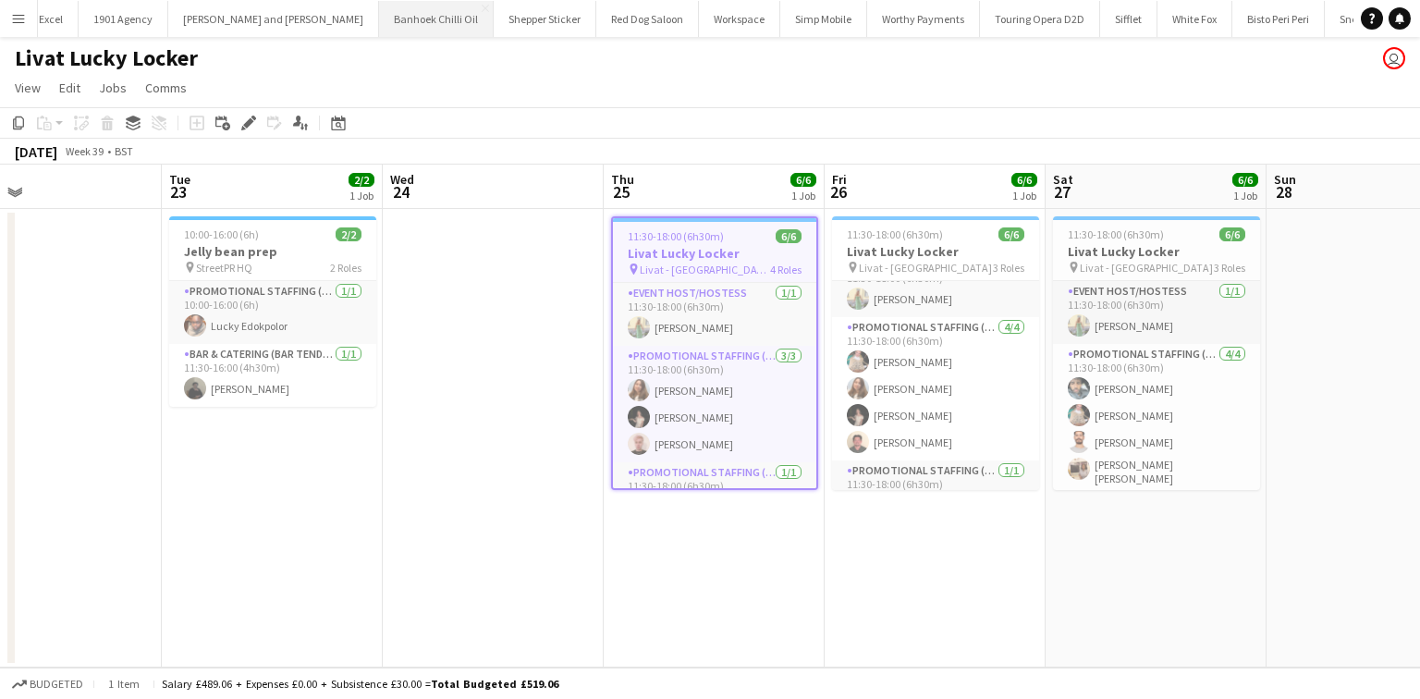
scroll to position [0, 0]
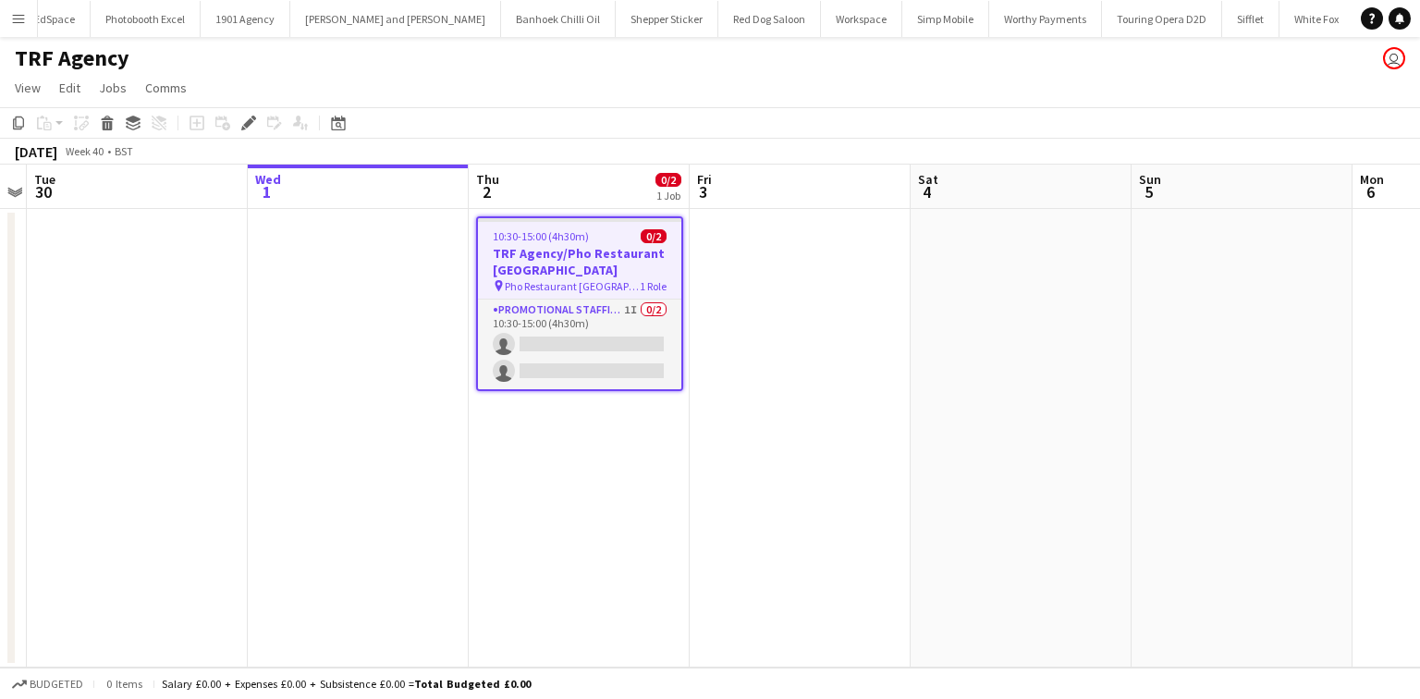
scroll to position [0, 2972]
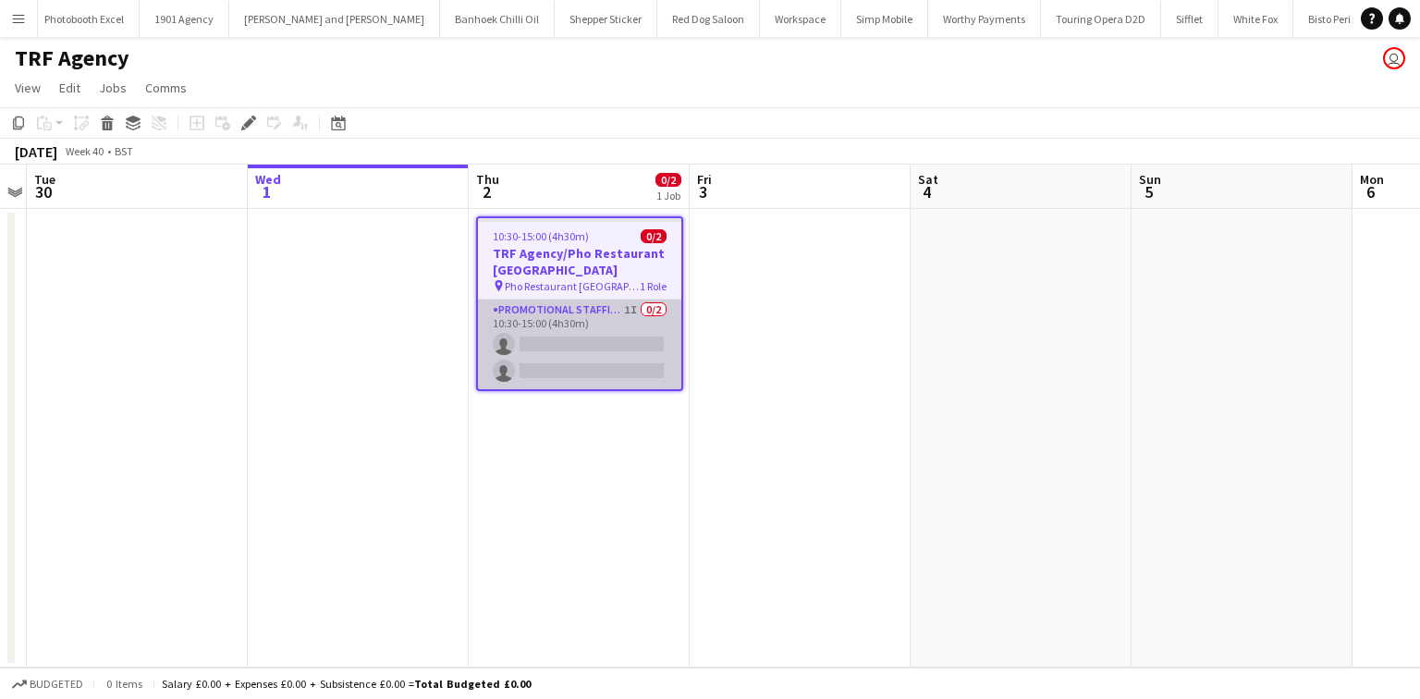
click at [552, 371] on app-card-role "Promotional Staffing (Flyering Staff) 1I 0/2 10:30-15:00 (4h30m) single-neutral…" at bounding box center [579, 345] width 203 height 90
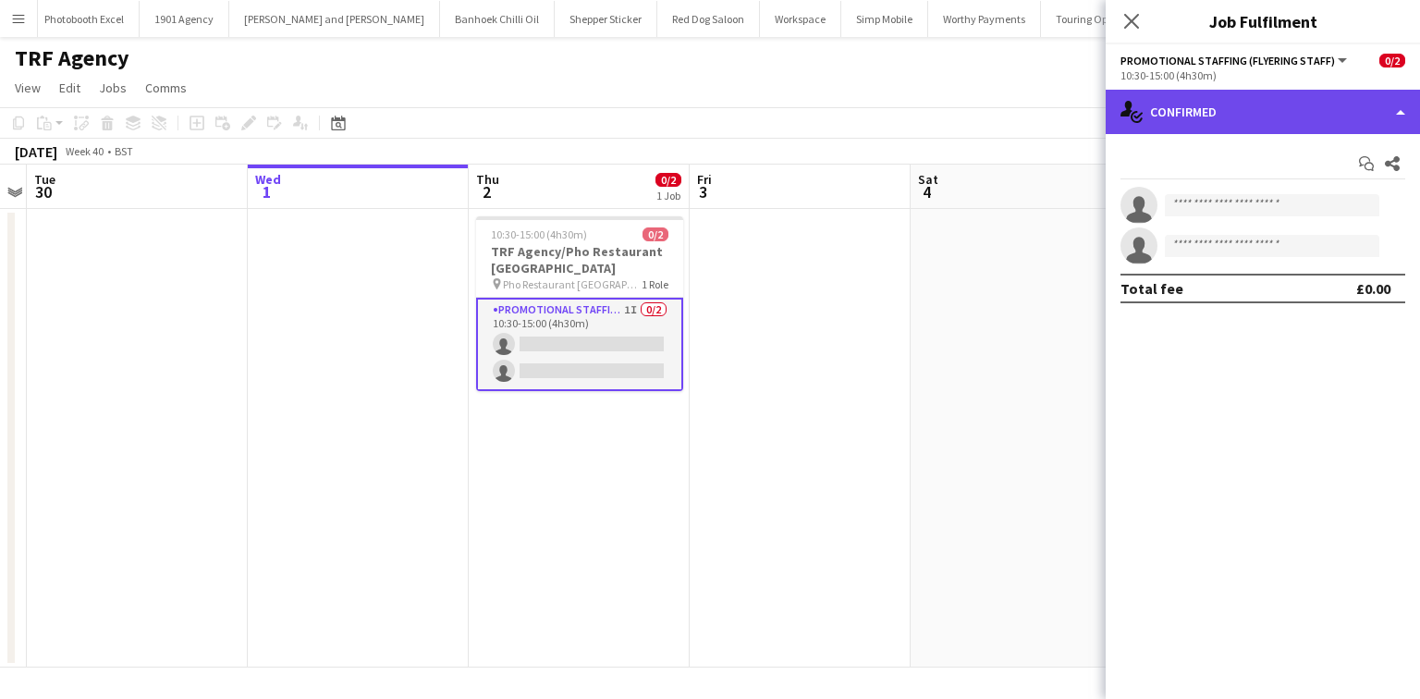
click at [1217, 128] on div "single-neutral-actions-check-2 Confirmed" at bounding box center [1263, 112] width 314 height 44
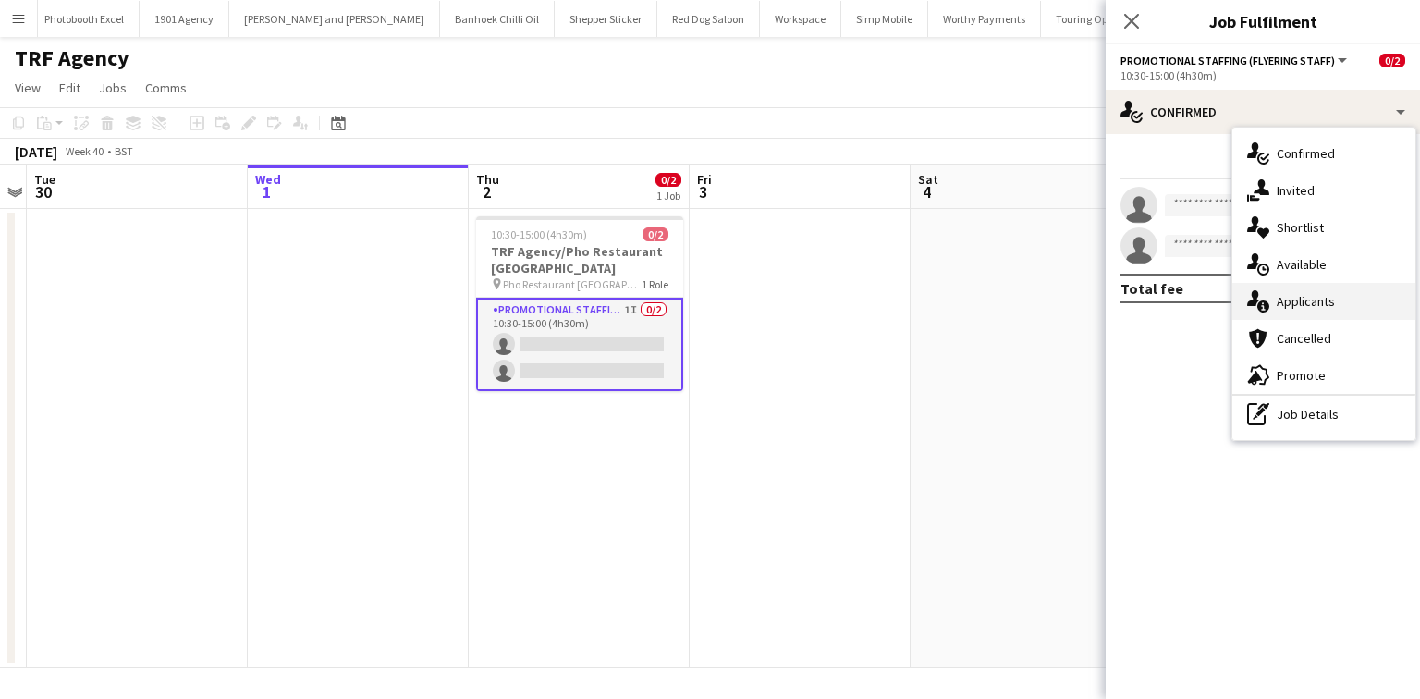
click at [1278, 289] on div "single-neutral-actions-information Applicants" at bounding box center [1324, 301] width 183 height 37
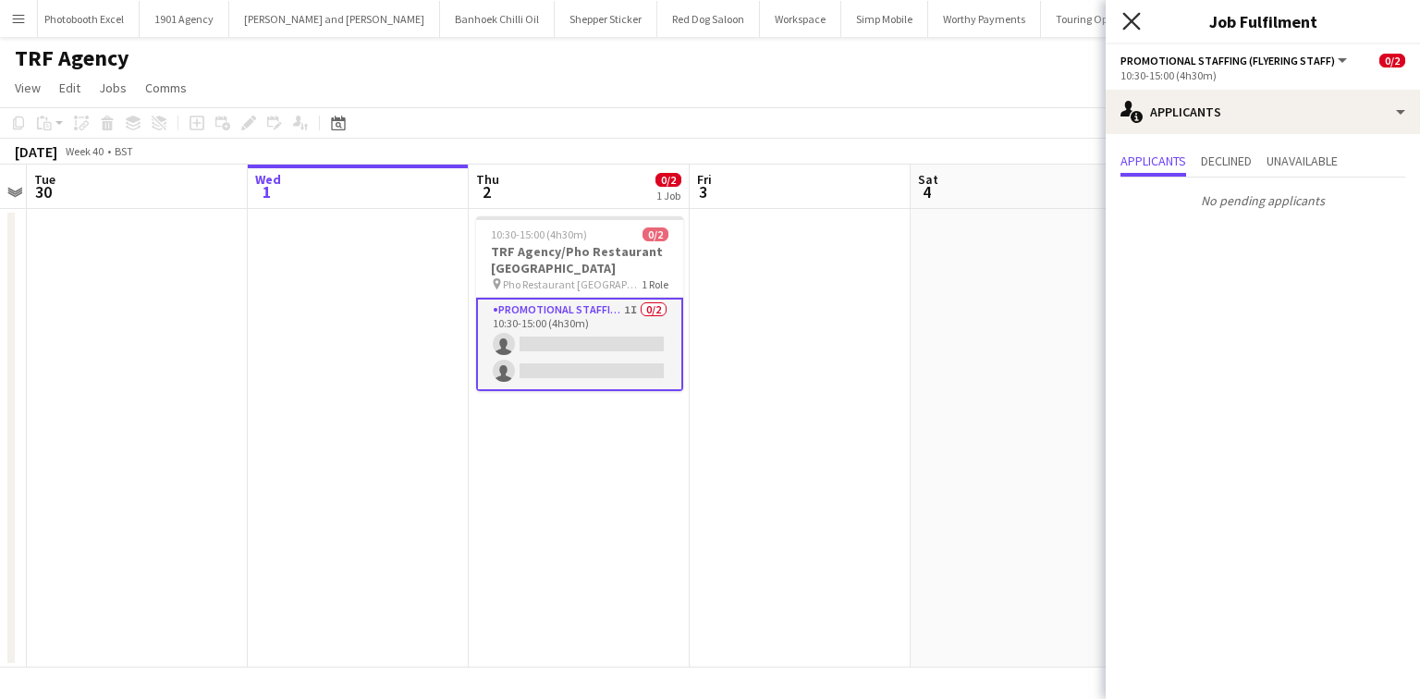
click at [1136, 29] on icon "Close pop-in" at bounding box center [1132, 21] width 18 height 18
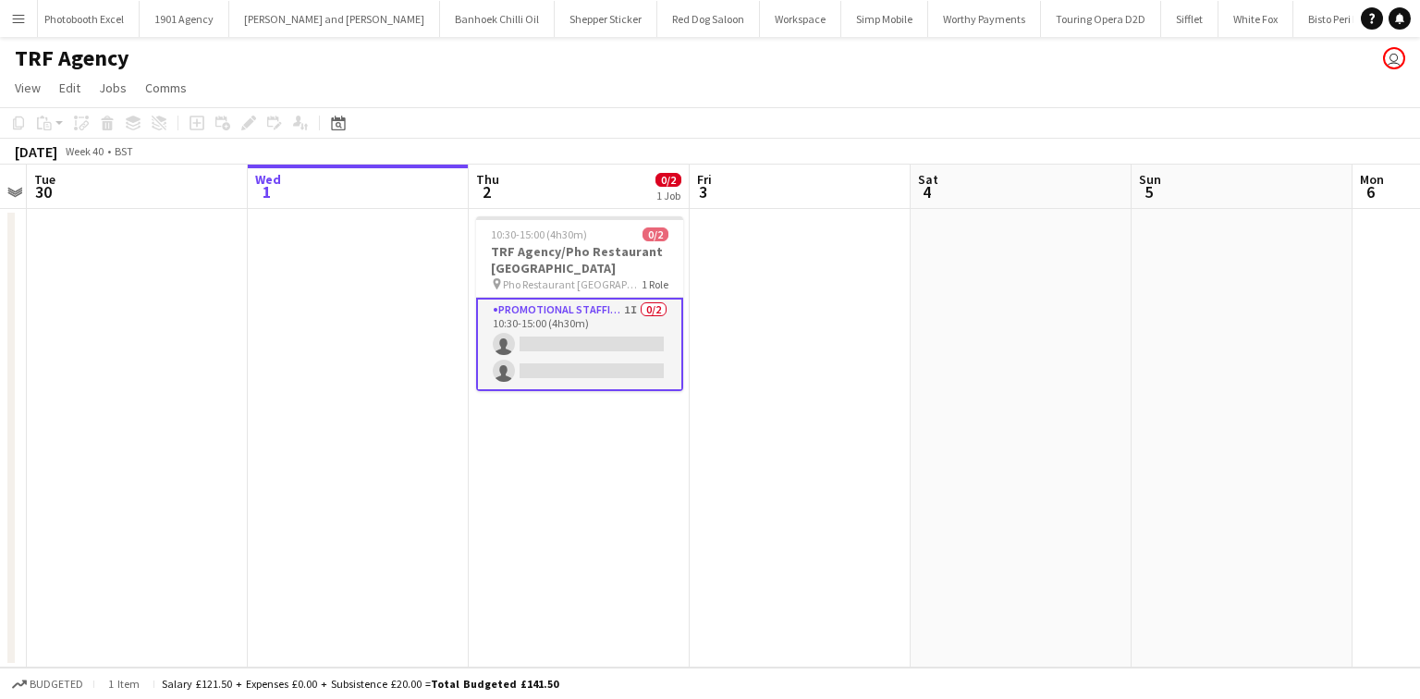
click at [21, 19] on app-icon "Menu" at bounding box center [18, 18] width 15 height 15
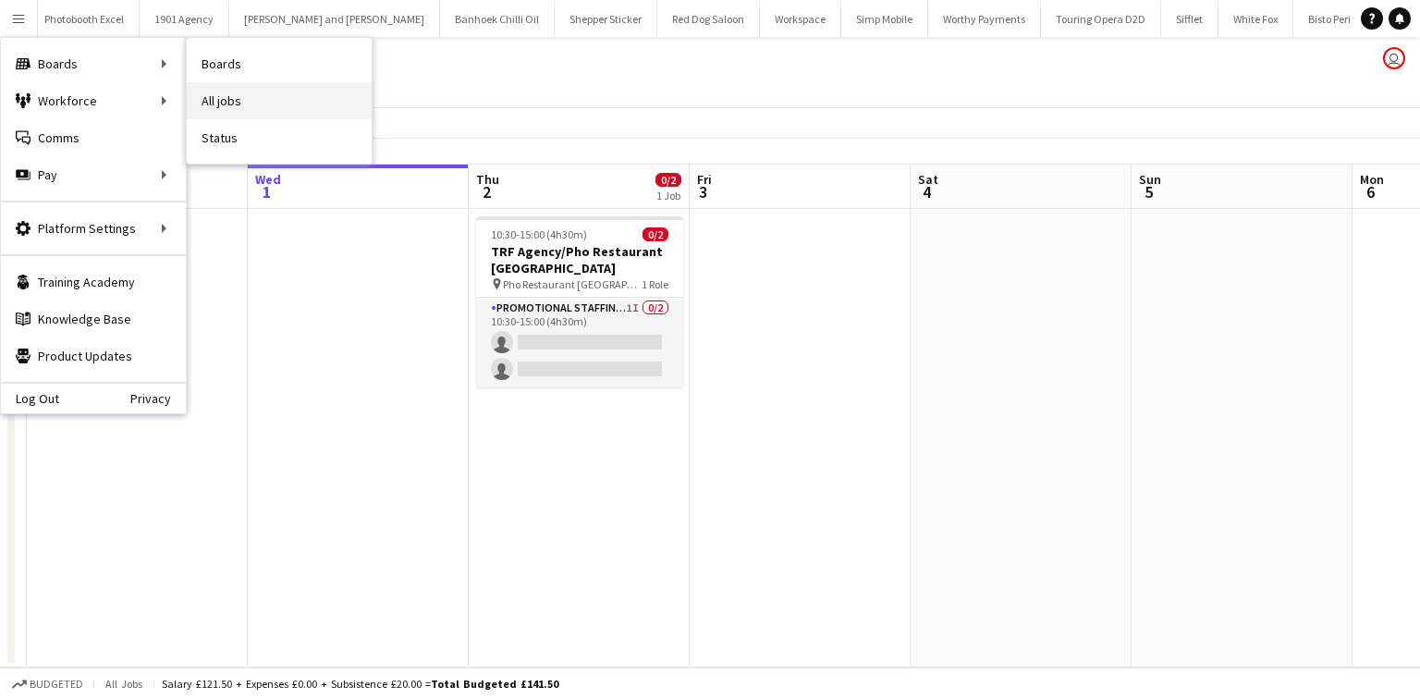
click at [219, 94] on link "All jobs" at bounding box center [279, 100] width 185 height 37
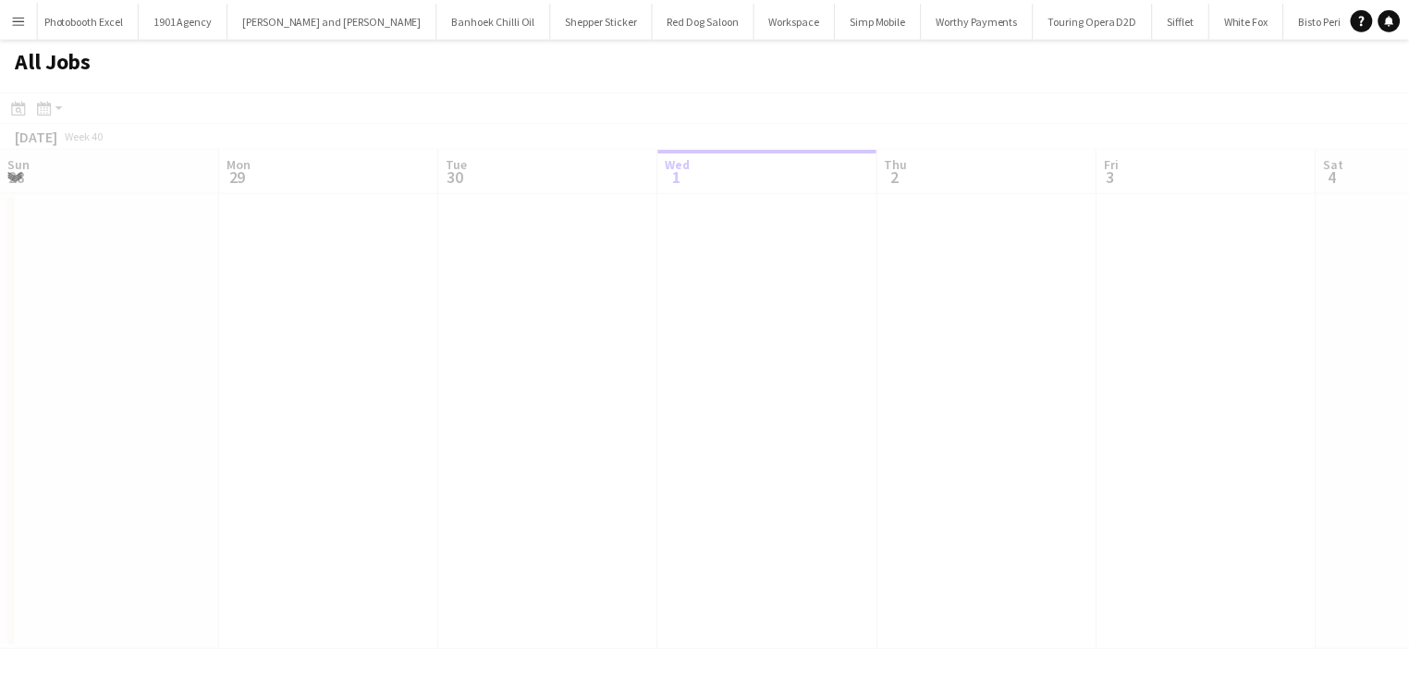
scroll to position [0, 442]
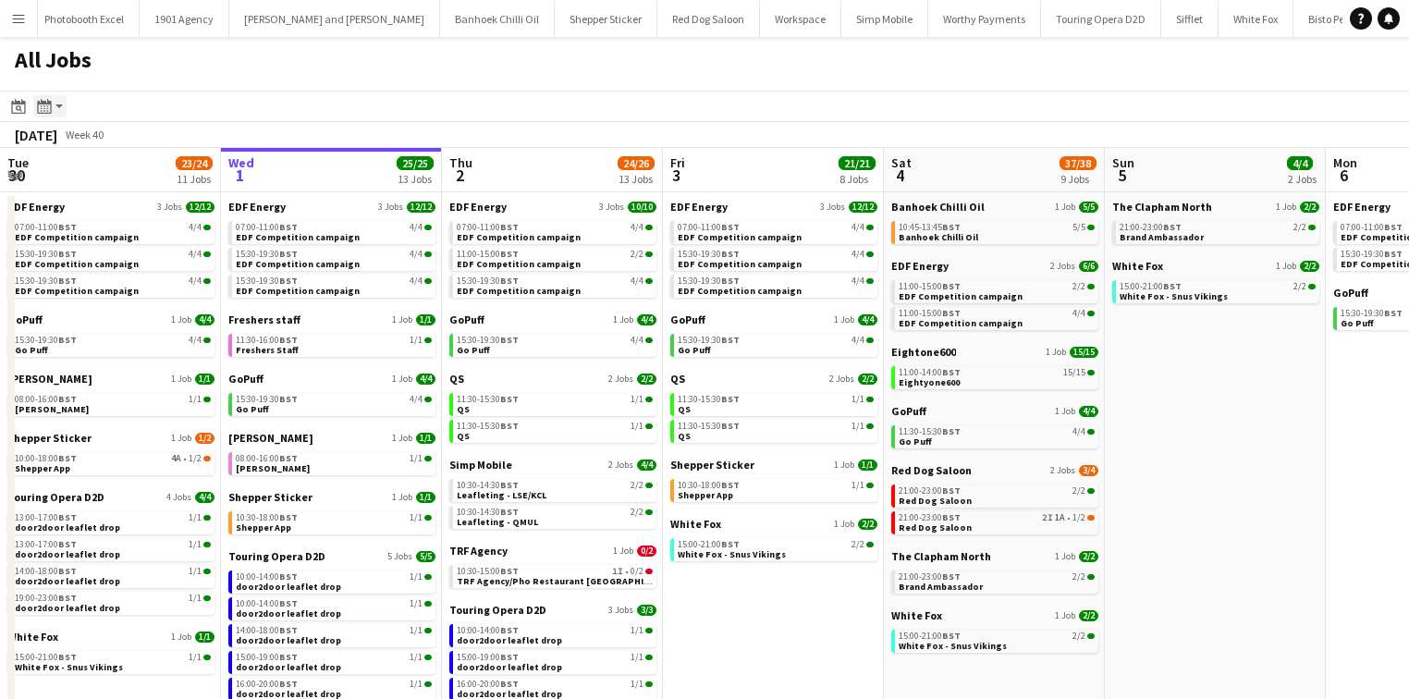
click at [49, 106] on icon "Month view / Day view" at bounding box center [44, 106] width 15 height 15
click at [235, 104] on app-toolbar "Date picker OCT 2025 OCT 2025 Monday M Tuesday T Wednesday W Thursday T Friday …" at bounding box center [704, 106] width 1409 height 31
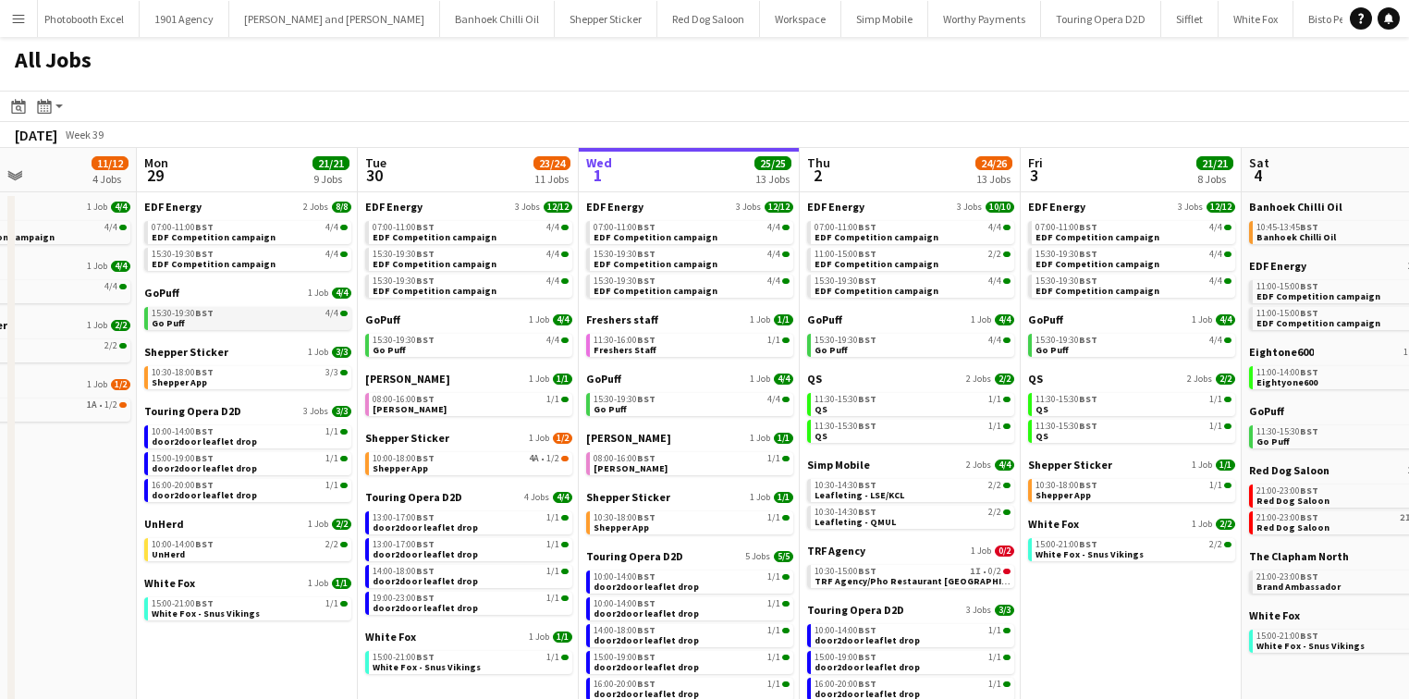
scroll to position [0, 748]
click at [958, 579] on span "TRF Agency/Pho Restaurant Newcastle" at bounding box center [925, 581] width 223 height 12
click at [652, 355] on app-brief-job-card "11:30-16:00 BST 1/1 Freshers Staff" at bounding box center [688, 345] width 207 height 23
click at [912, 573] on div "10:30-15:00 BST 1I • 0/2" at bounding box center [912, 571] width 196 height 9
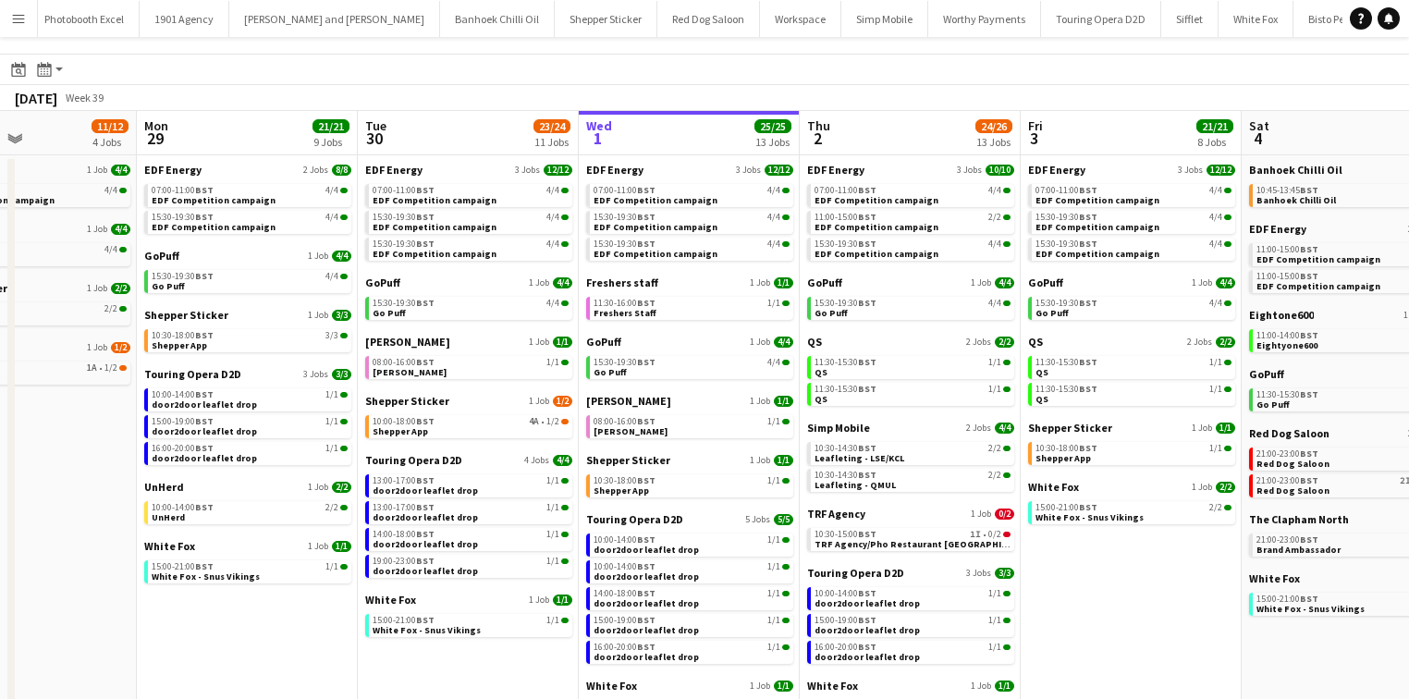
scroll to position [38, 0]
click at [822, 357] on span "11:30-15:30 BST" at bounding box center [846, 361] width 62 height 9
click at [1118, 443] on div "10:30-18:00 BST 1/1" at bounding box center [1134, 447] width 196 height 9
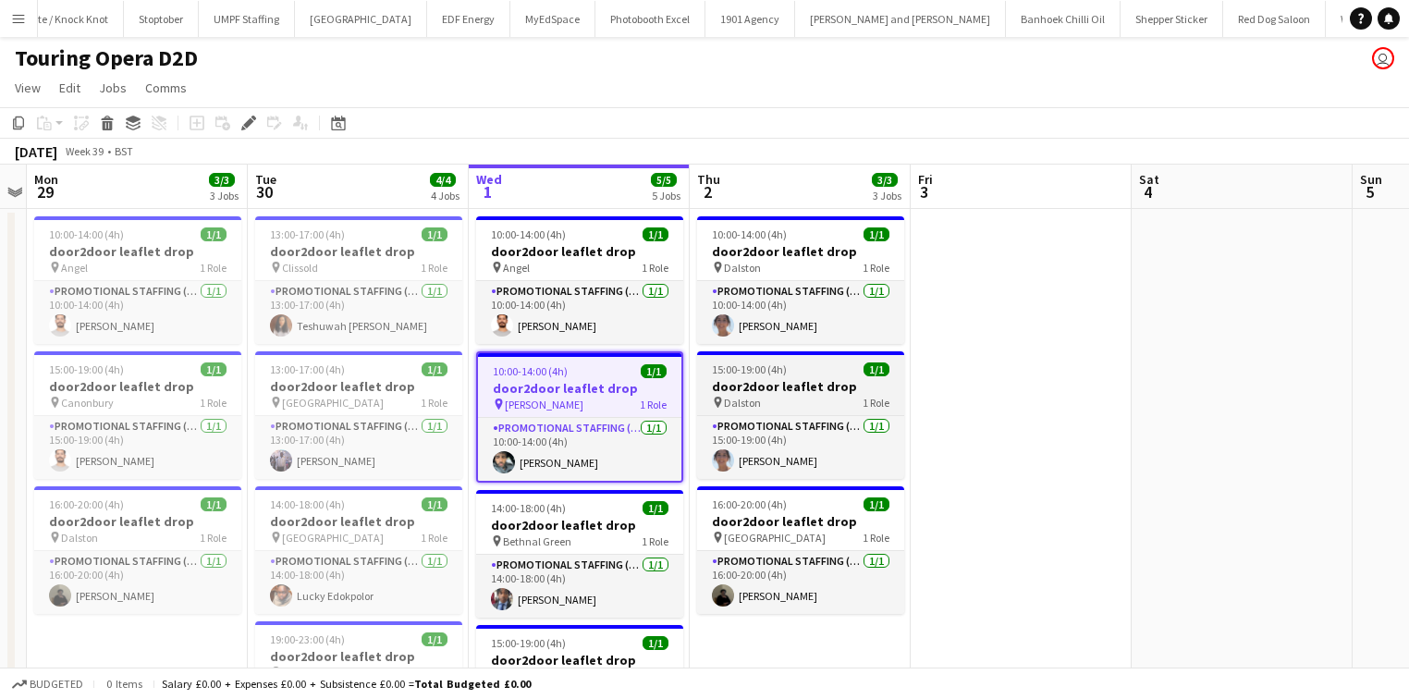
scroll to position [0, 2452]
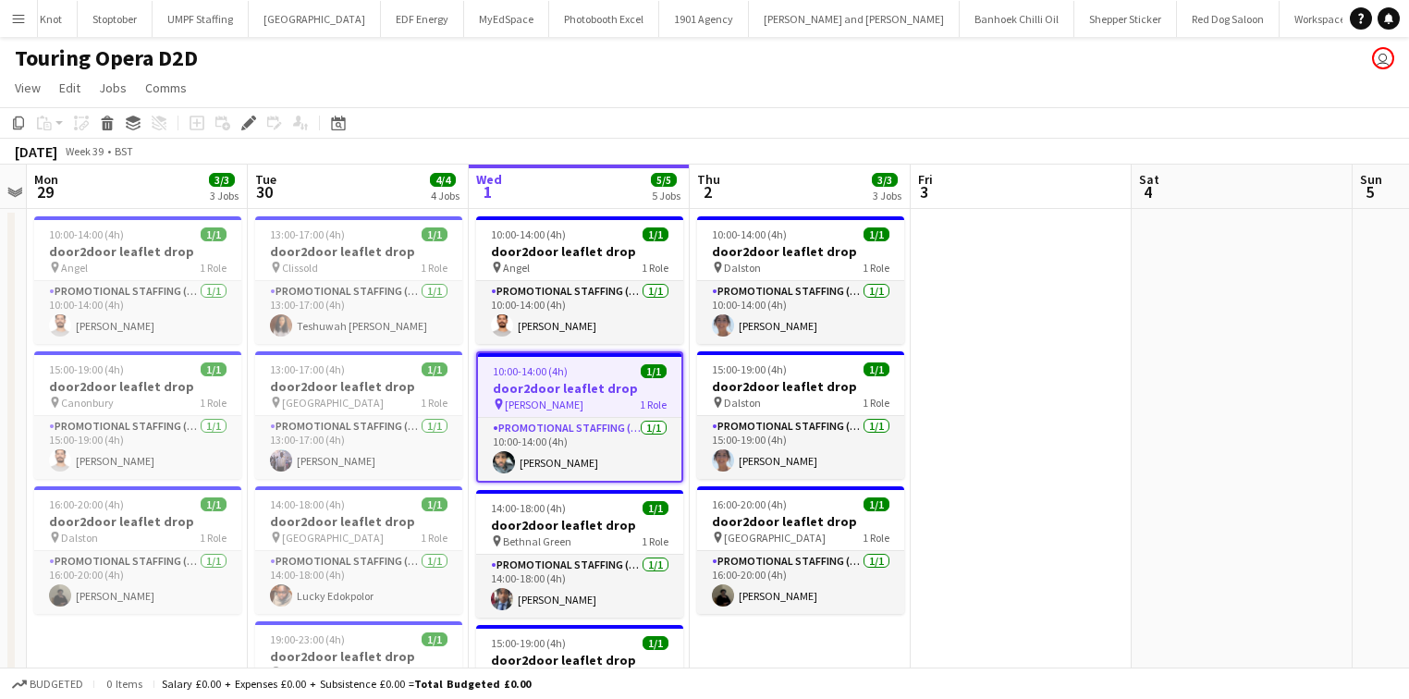
click at [577, 380] on h3 "door2door leaflet drop" at bounding box center [579, 388] width 203 height 17
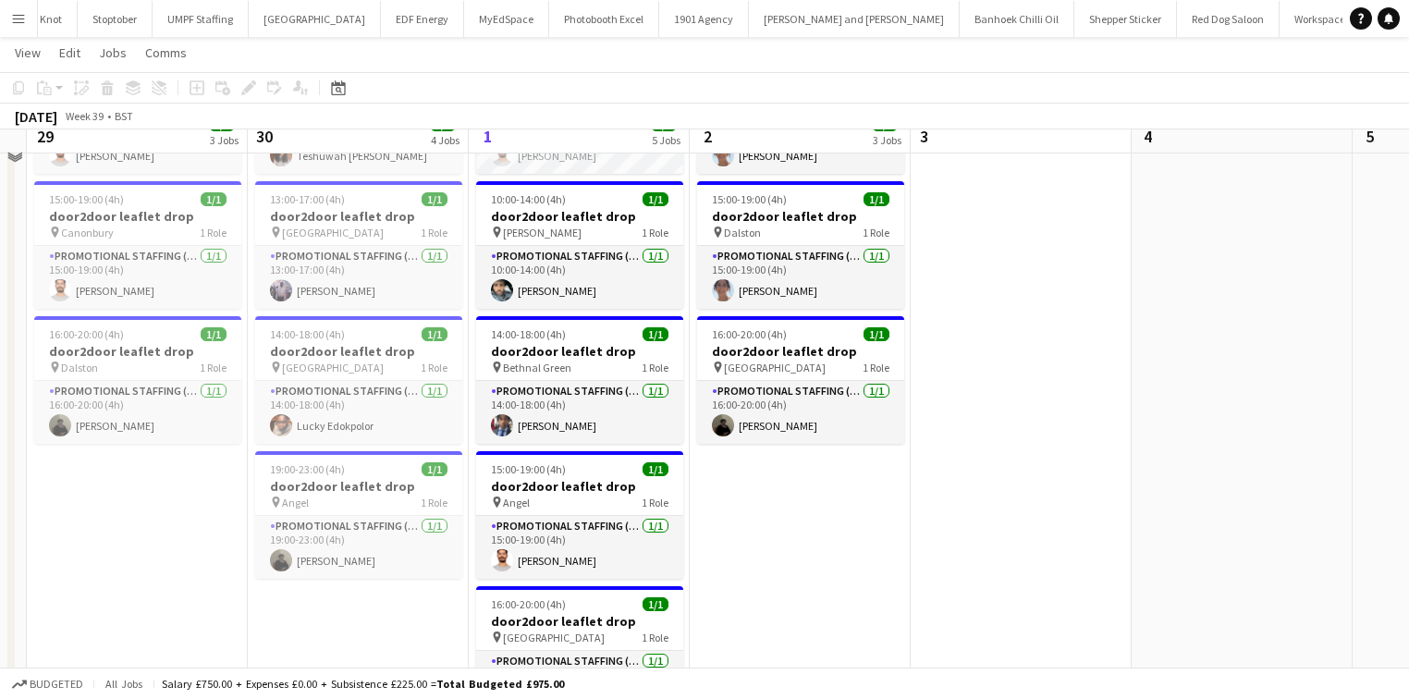
scroll to position [148, 0]
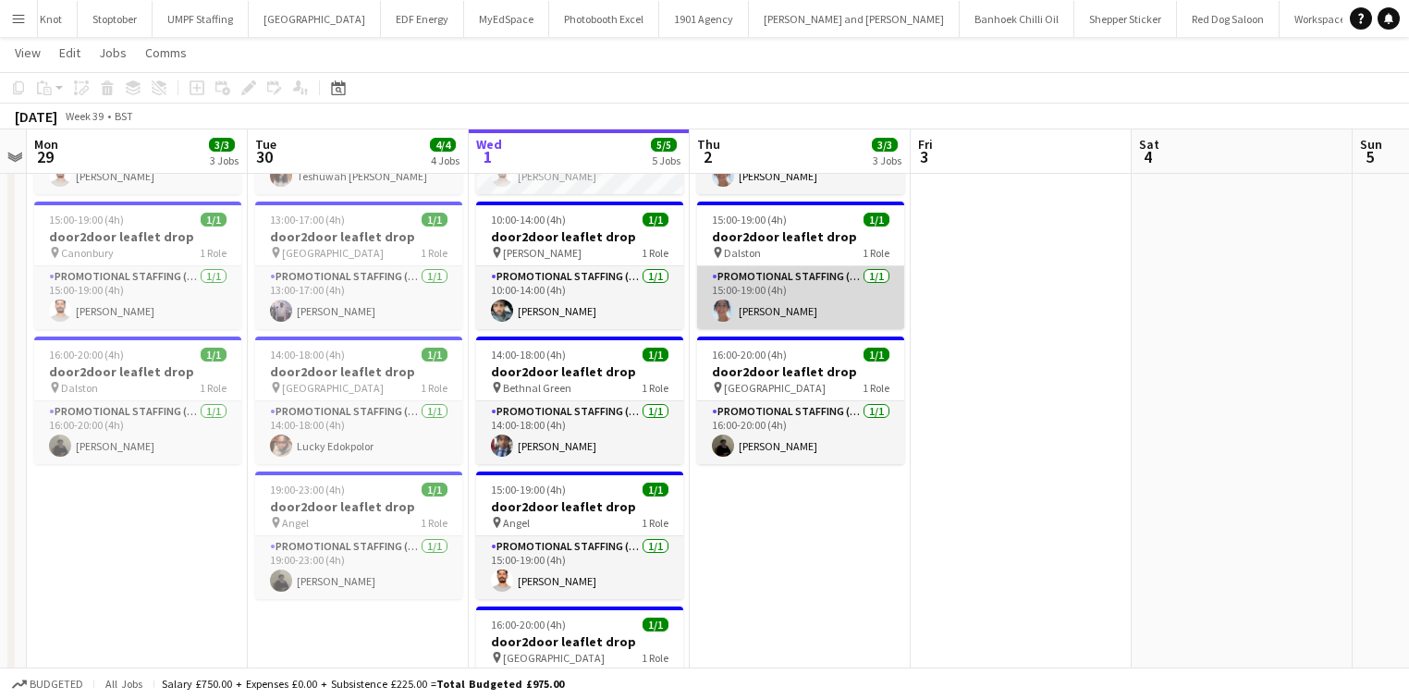
click at [781, 311] on app-card-role "Promotional Staffing (Brand Ambassadors) 1/1 15:00-19:00 (4h) Emer Wood" at bounding box center [800, 297] width 207 height 63
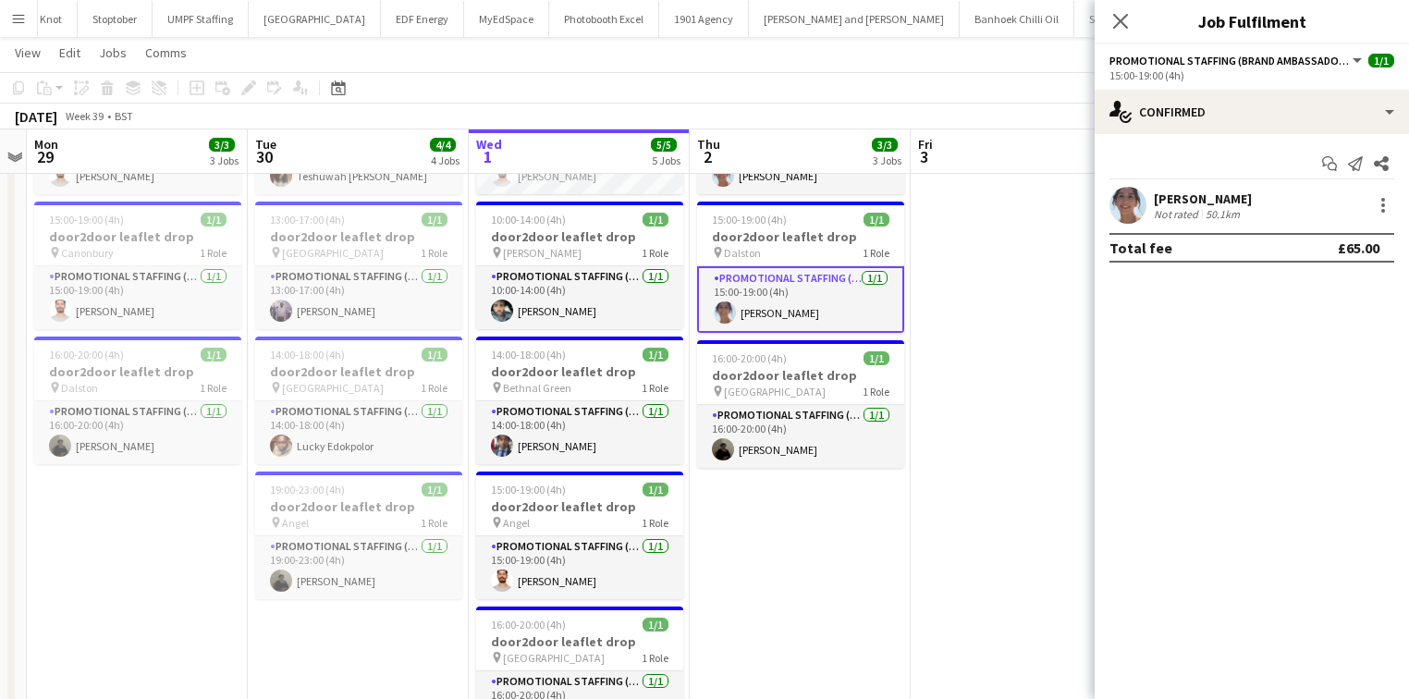
click at [1191, 199] on div "Emer Wood" at bounding box center [1203, 198] width 98 height 17
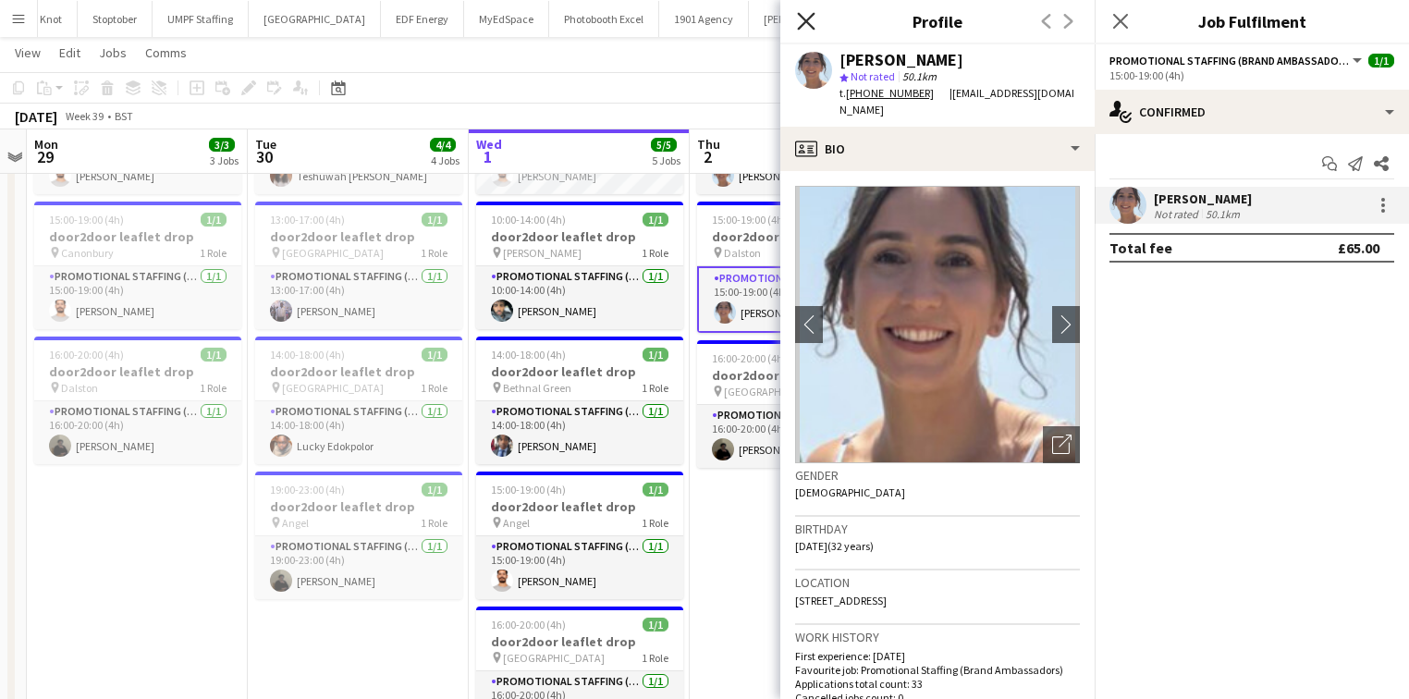
click at [805, 21] on icon at bounding box center [806, 21] width 18 height 18
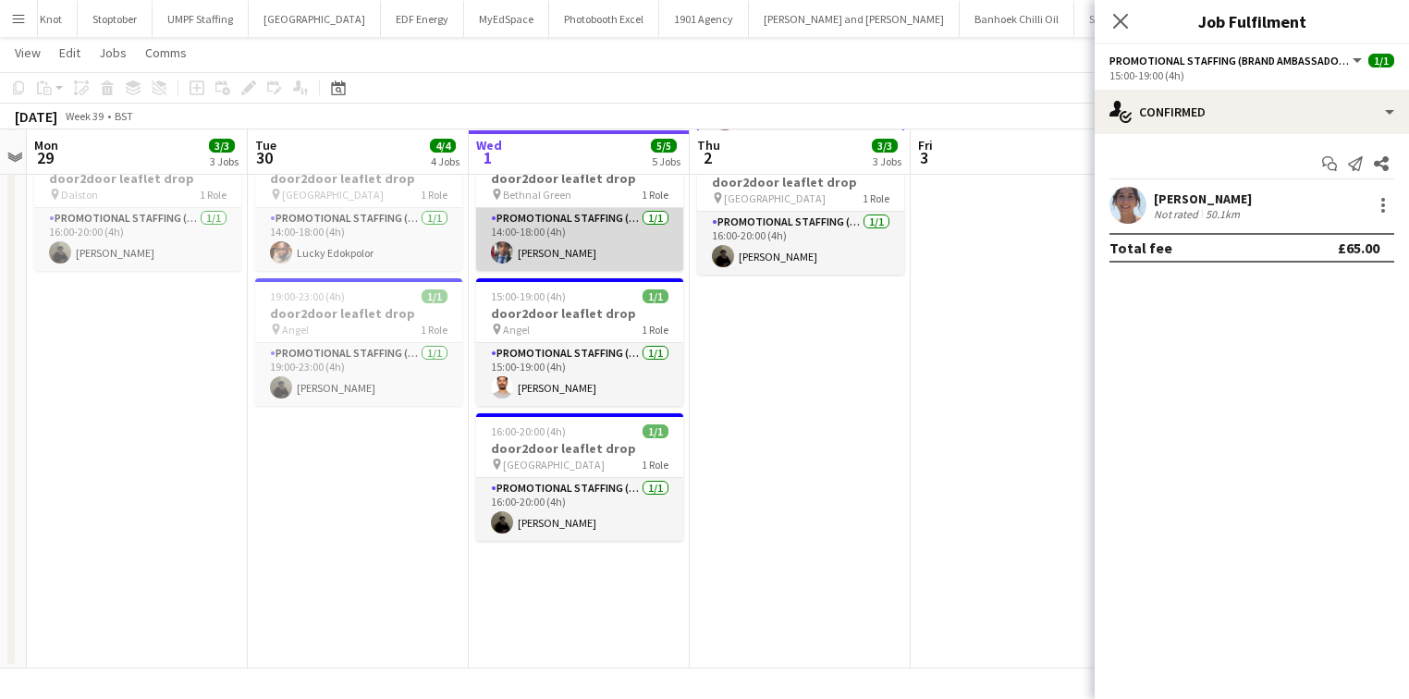
scroll to position [0, 0]
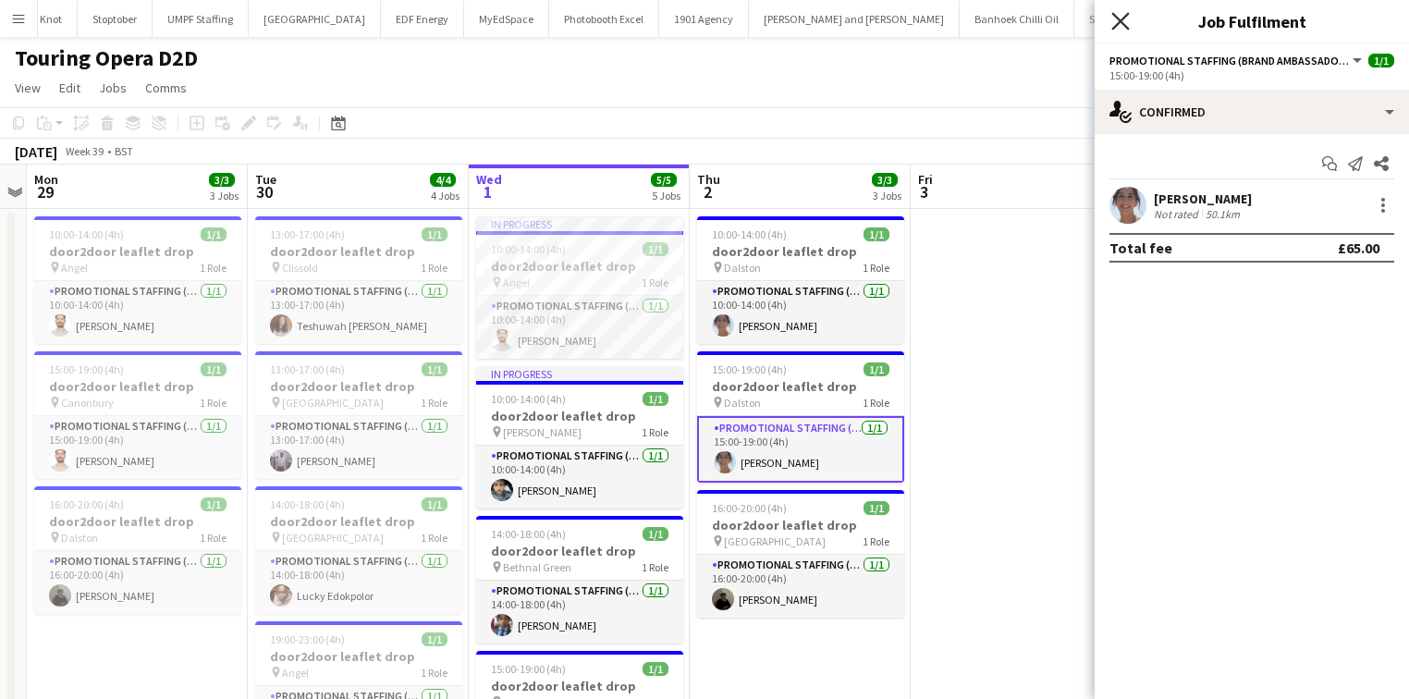
click at [1126, 17] on icon at bounding box center [1121, 21] width 18 height 18
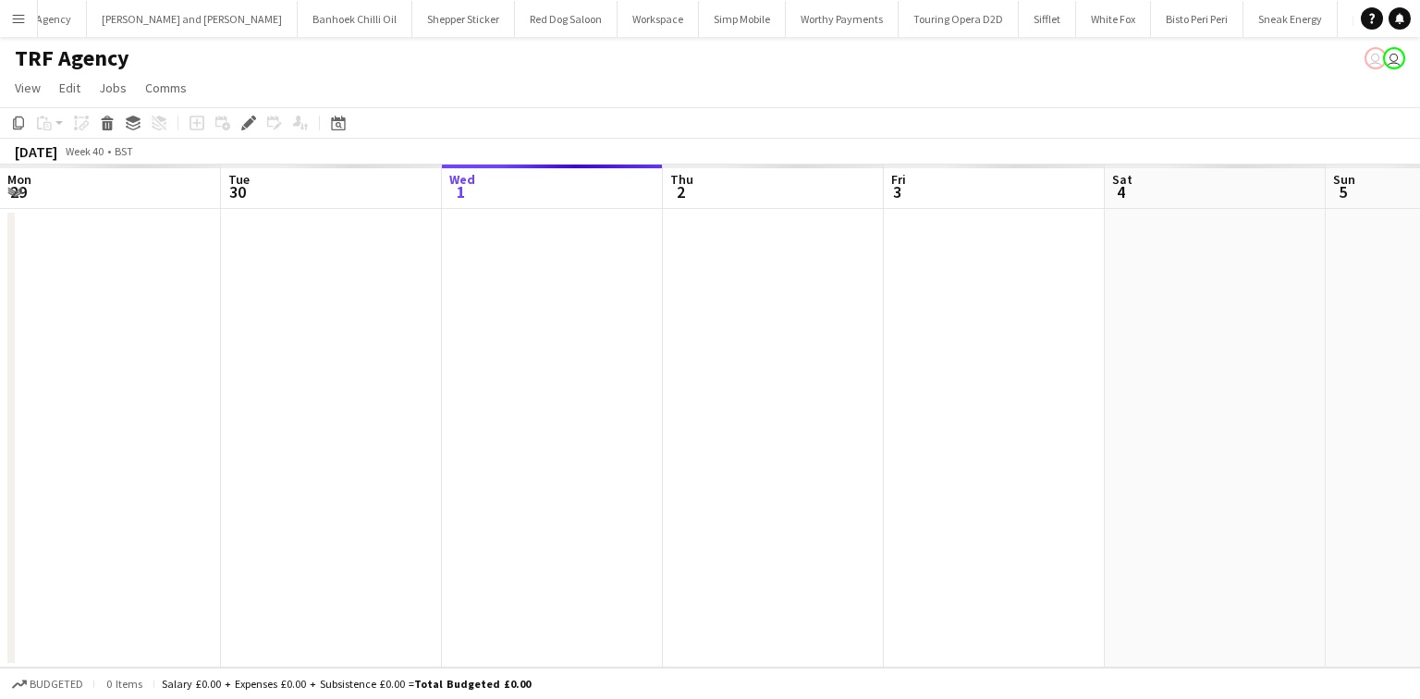
scroll to position [0, 636]
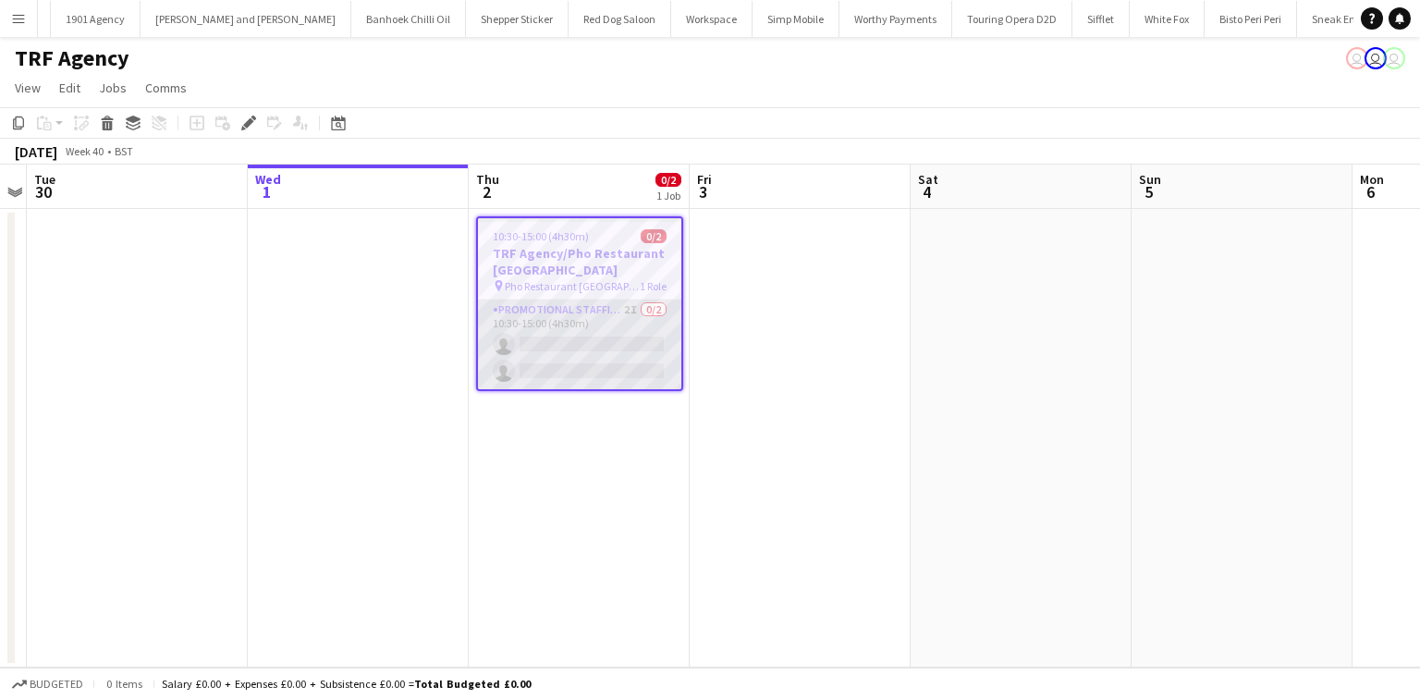
scroll to position [0, 3092]
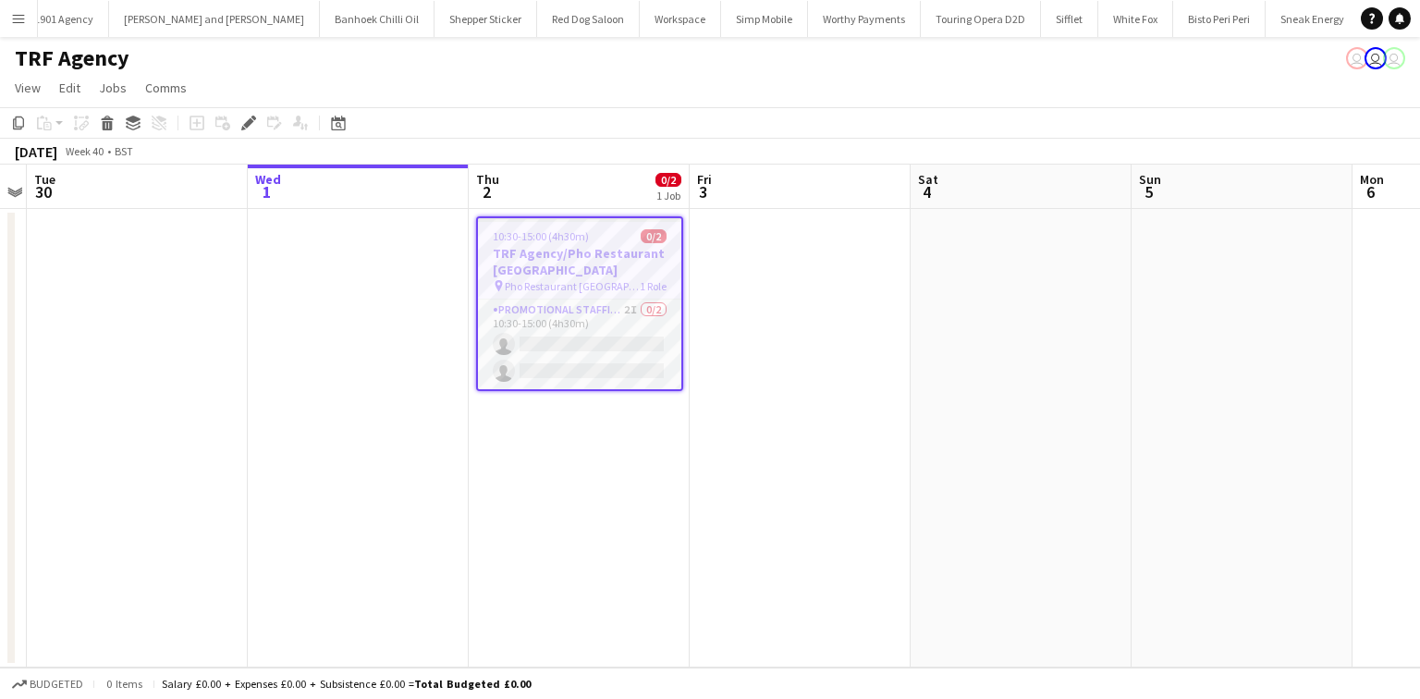
click at [588, 276] on h3 "TRF Agency/Pho Restaurant [GEOGRAPHIC_DATA]" at bounding box center [579, 261] width 203 height 33
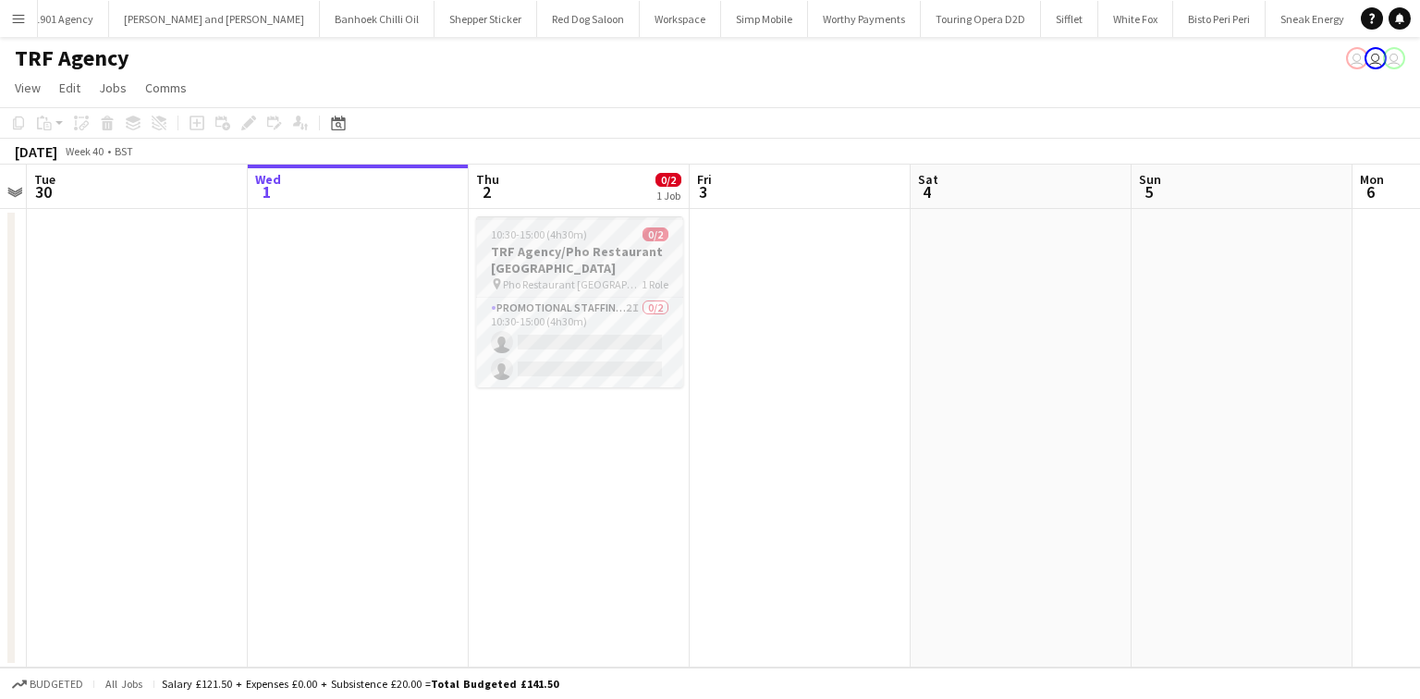
click at [588, 277] on span "Pho Restaurant [GEOGRAPHIC_DATA]" at bounding box center [572, 284] width 139 height 14
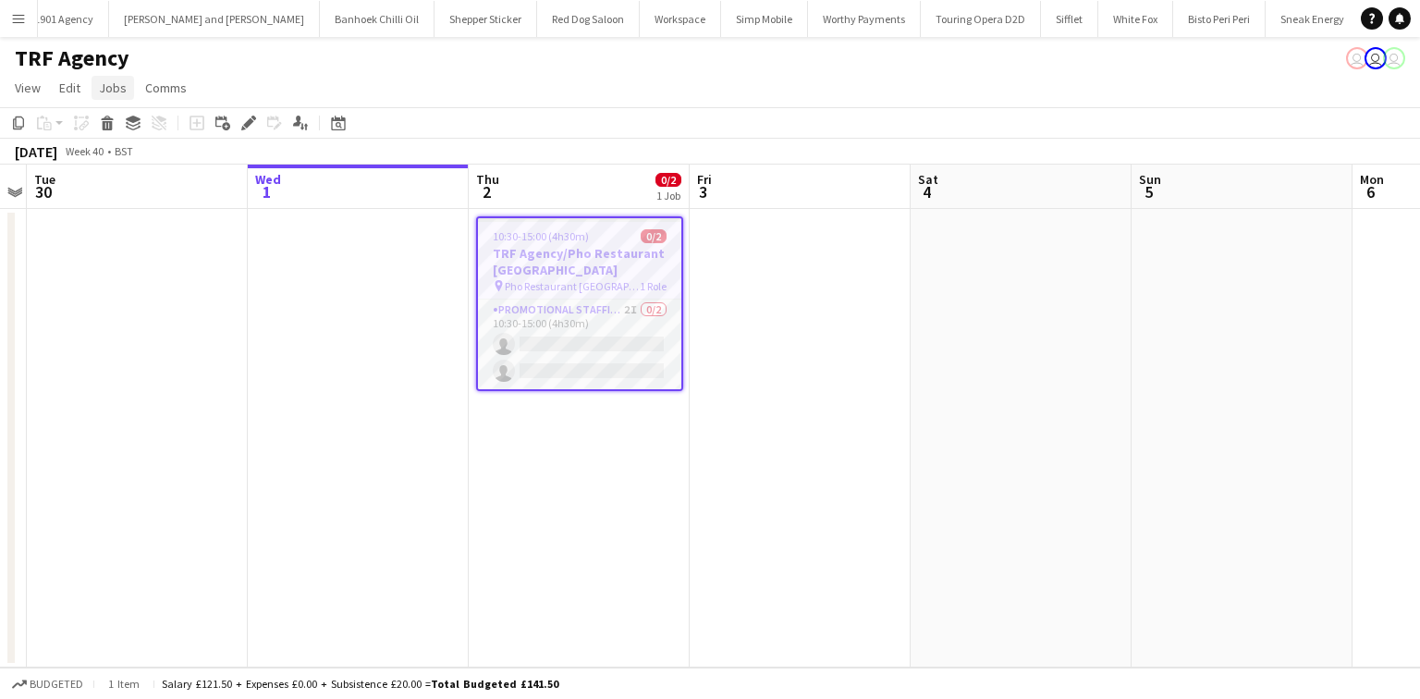
click at [129, 96] on link "Jobs" at bounding box center [113, 88] width 43 height 24
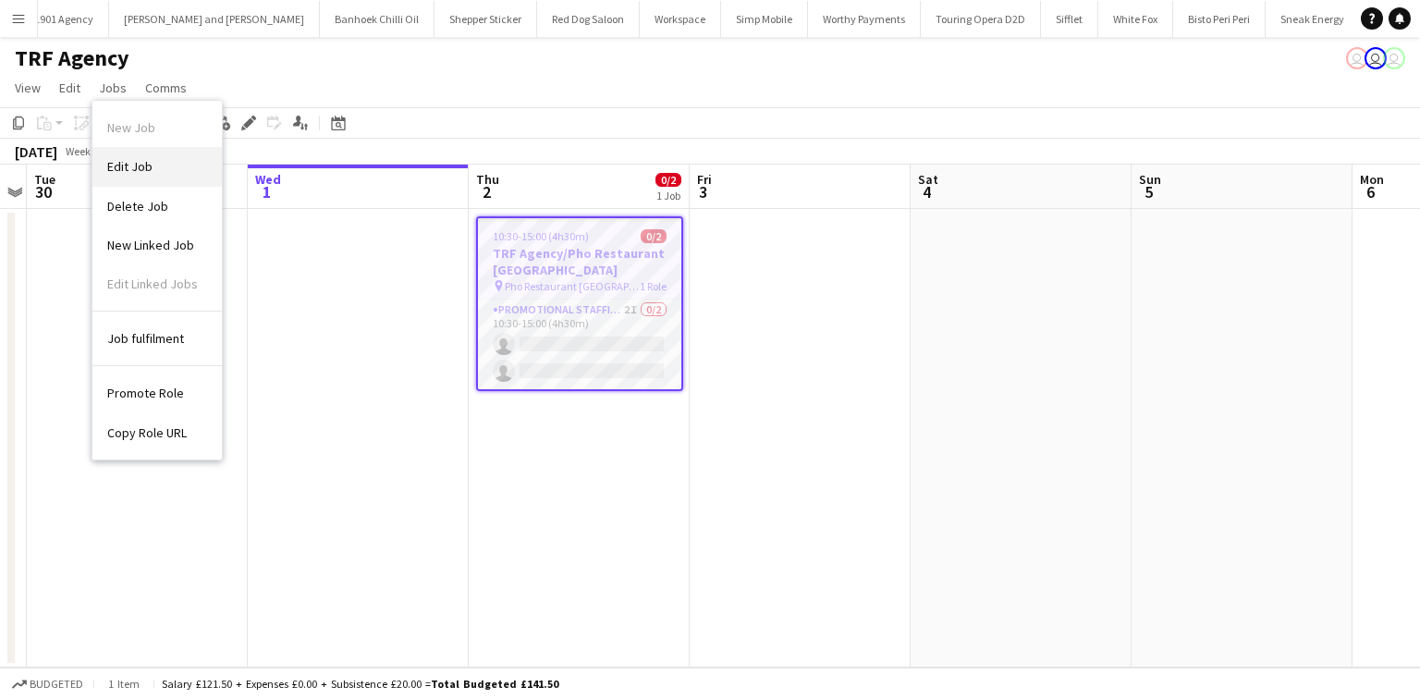
click at [135, 152] on link "Edit Job" at bounding box center [156, 166] width 129 height 39
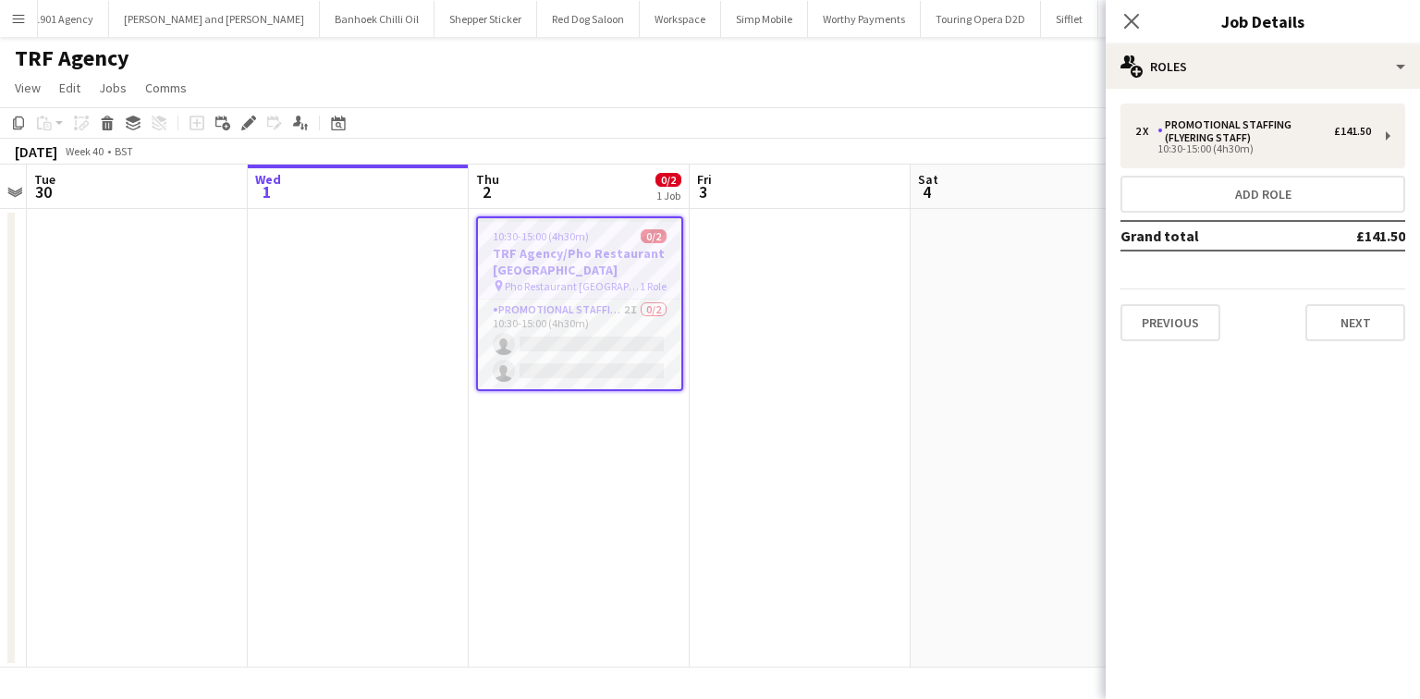
click at [1406, 340] on div "2 x Promotional Staffing (Flyering Staff) £141.50 10:30-15:00 (4h30m) Add role …" at bounding box center [1263, 222] width 314 height 267
click at [1365, 338] on button "Next" at bounding box center [1356, 322] width 100 height 37
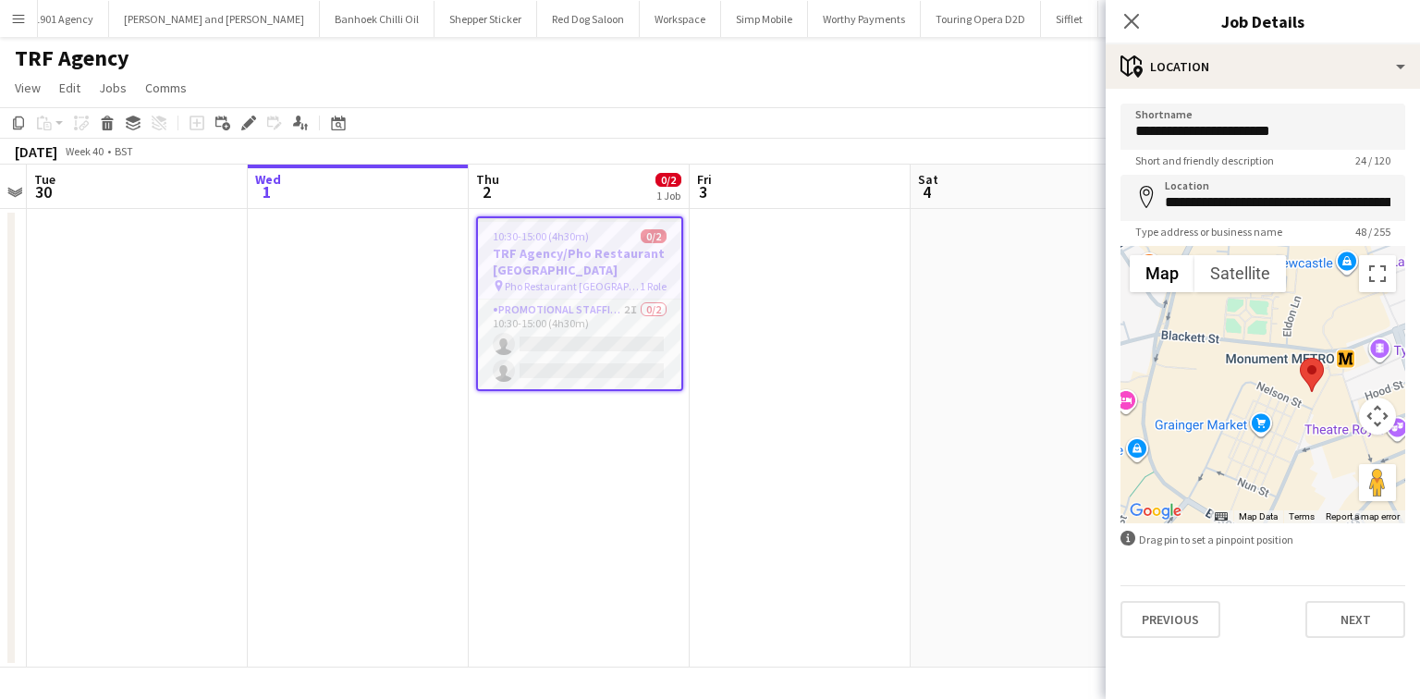
drag, startPoint x: 1198, startPoint y: 331, endPoint x: 1296, endPoint y: 423, distance: 134.8
click at [1296, 423] on div at bounding box center [1263, 384] width 285 height 277
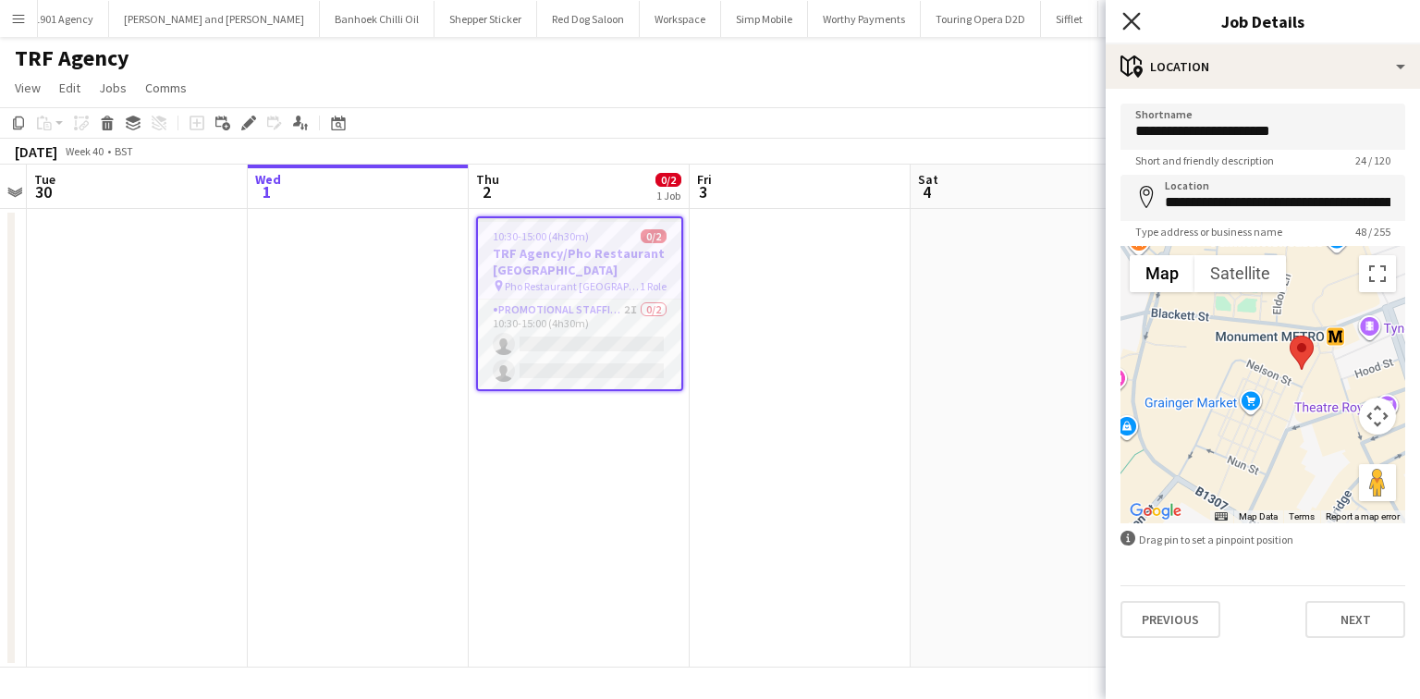
click at [1137, 25] on icon "Close pop-in" at bounding box center [1132, 21] width 18 height 18
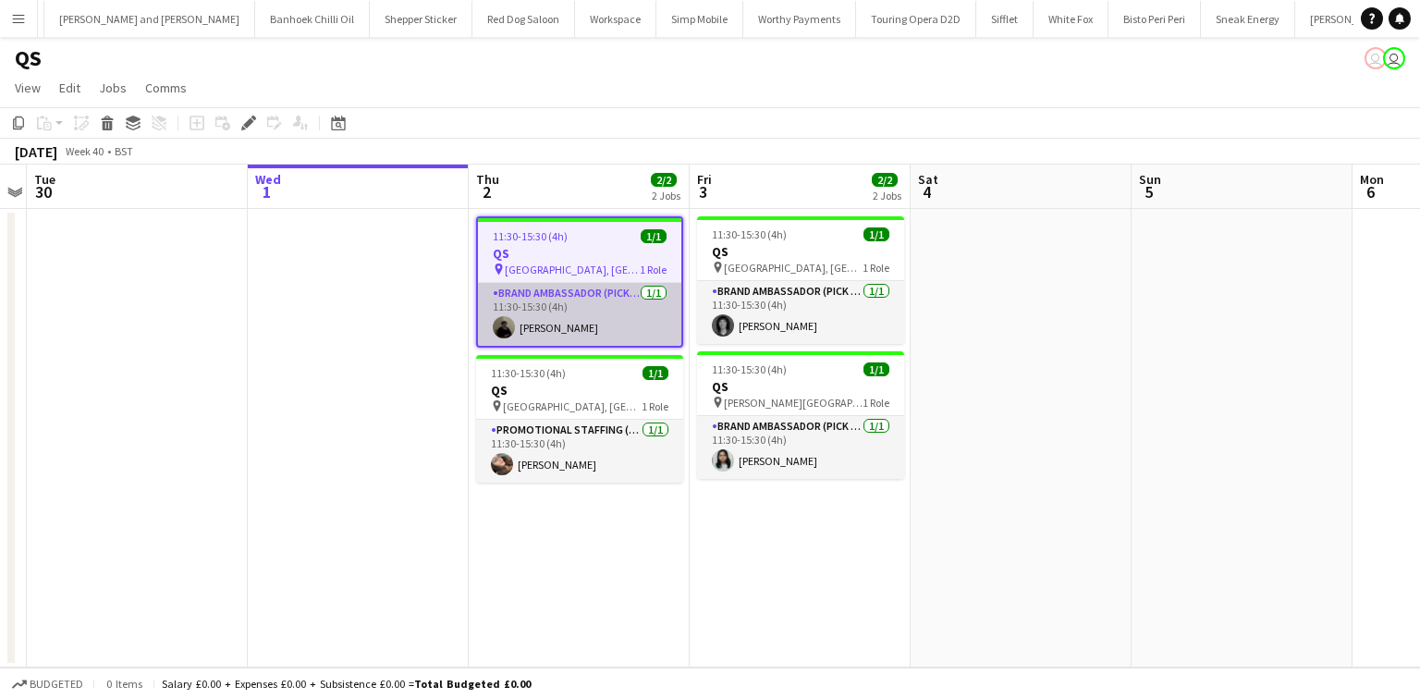
click at [555, 326] on app-card-role "Brand Ambassador (Pick up) [DATE] 11:30-15:30 (4h) [PERSON_NAME]" at bounding box center [579, 314] width 203 height 63
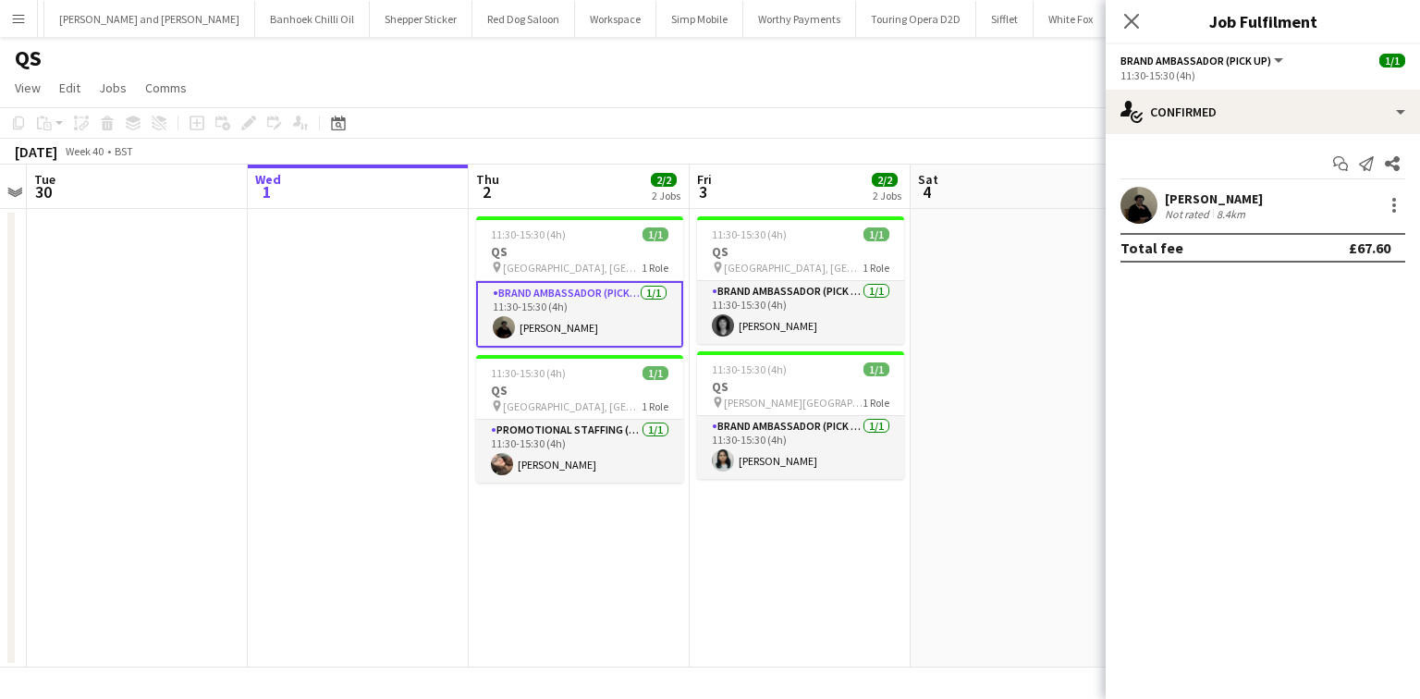
click at [1190, 190] on div "[PERSON_NAME]" at bounding box center [1214, 198] width 98 height 17
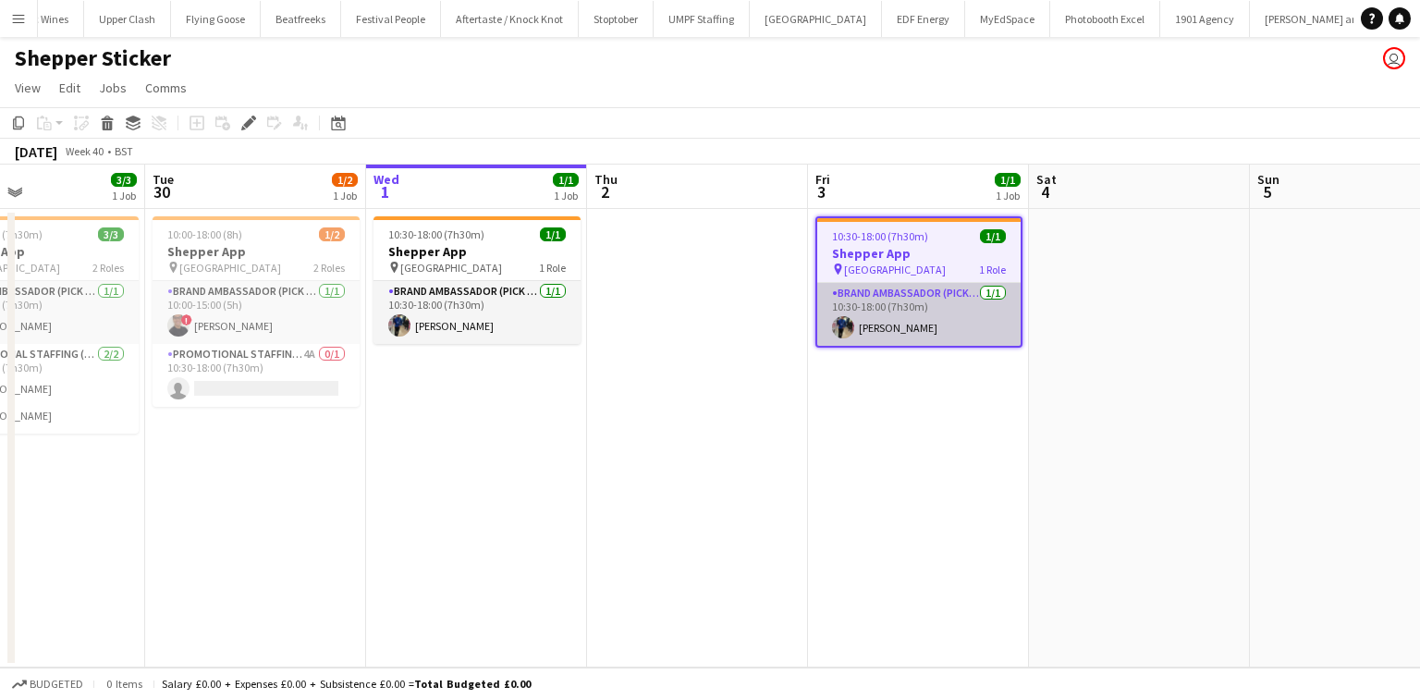
scroll to position [0, 518]
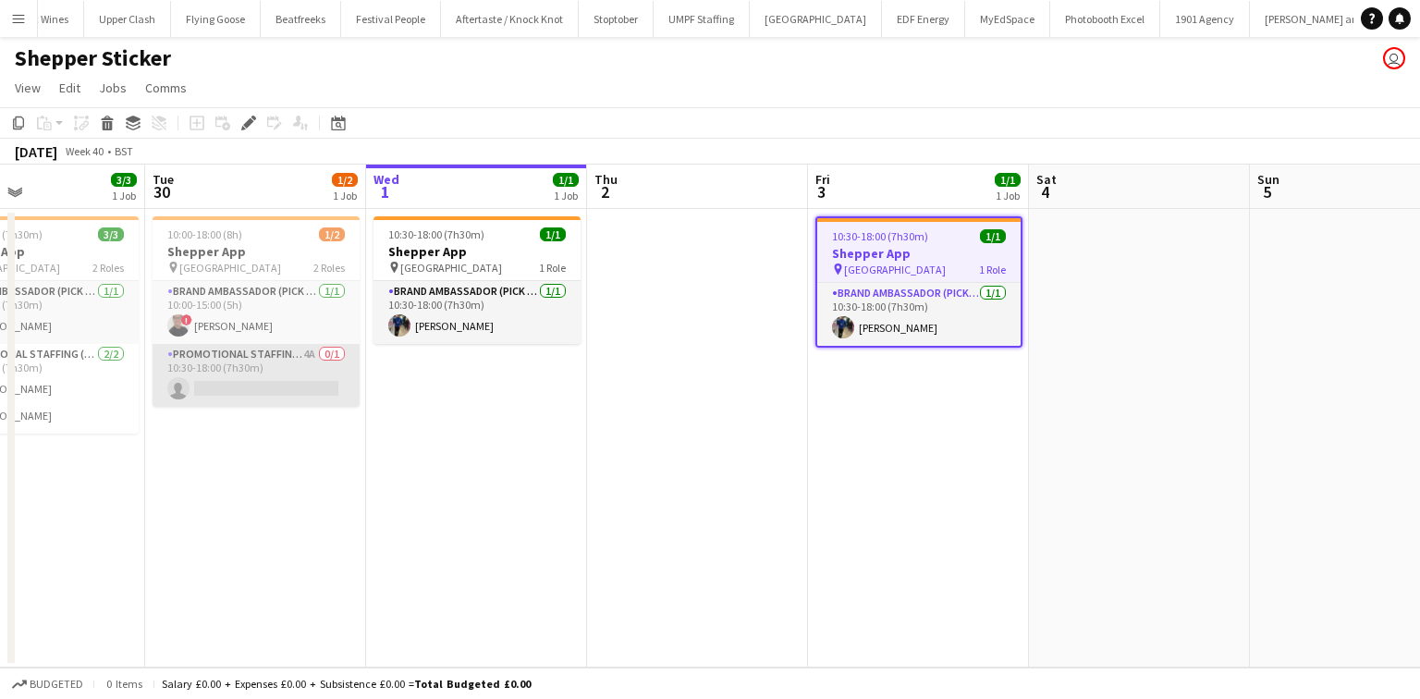
click at [233, 383] on app-card-role "Promotional Staffing (Brand Ambassadors) 4A 0/1 10:30-18:00 (7h30m) single-neut…" at bounding box center [256, 375] width 207 height 63
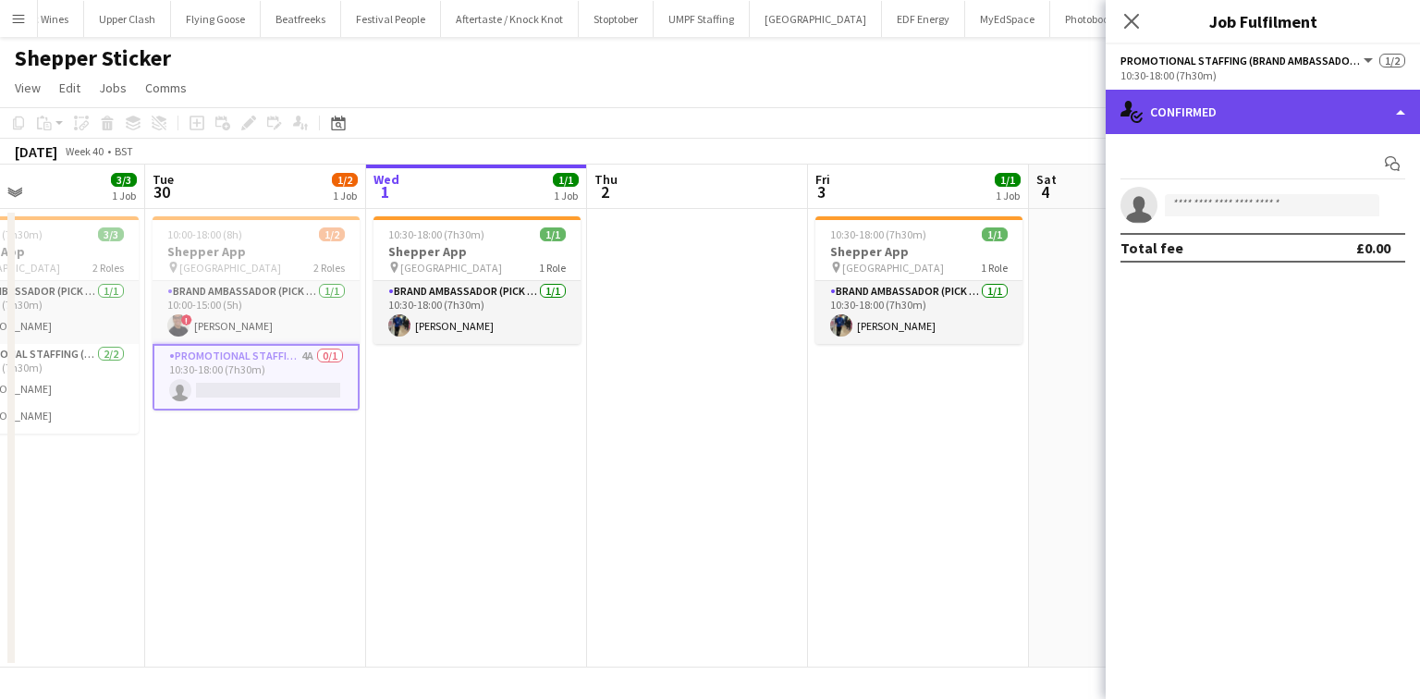
click at [1250, 104] on div "single-neutral-actions-check-2 Confirmed" at bounding box center [1263, 112] width 314 height 44
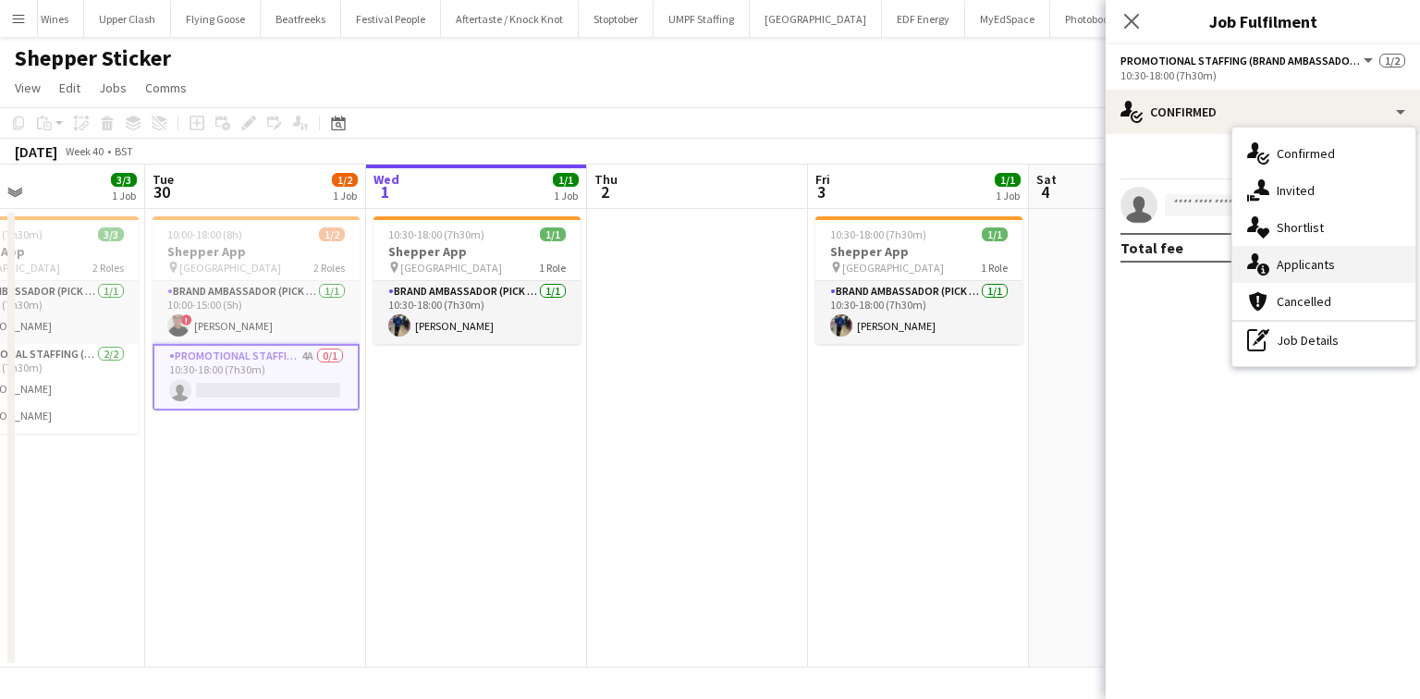
click at [1288, 260] on span "Applicants" at bounding box center [1306, 264] width 58 height 17
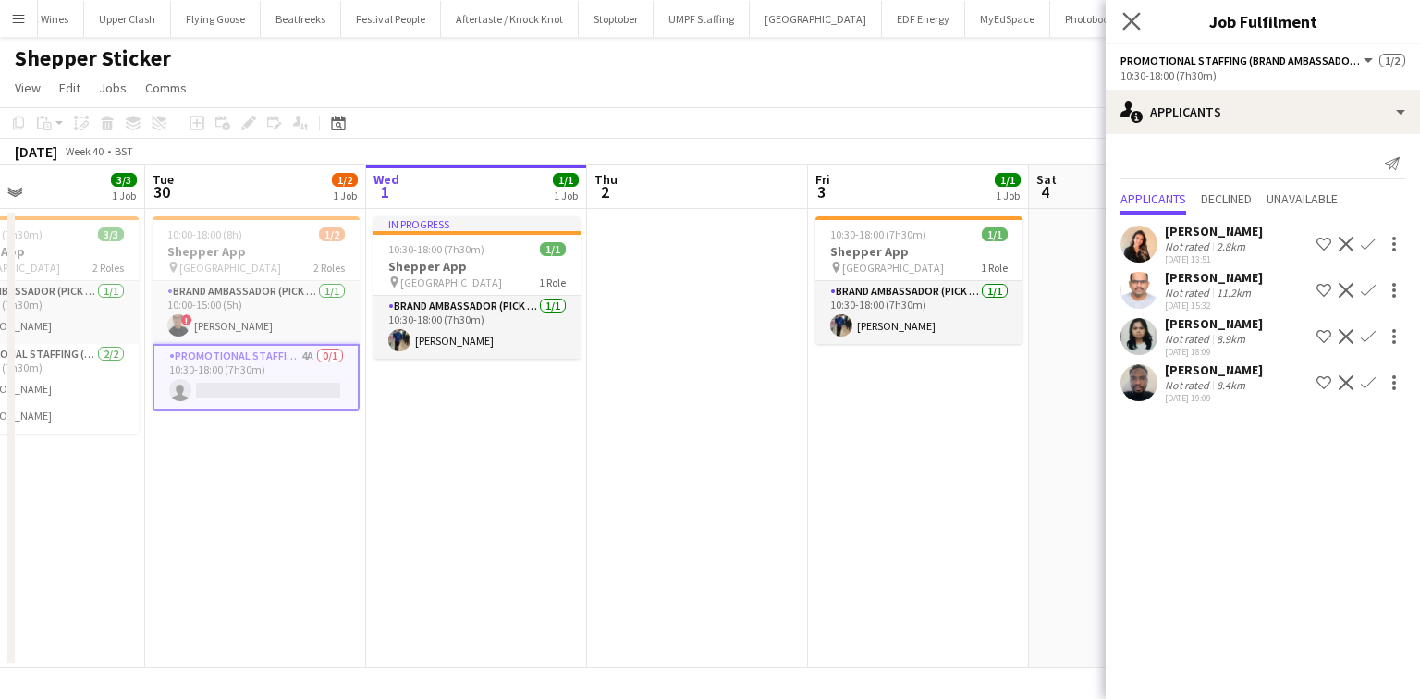
click at [1141, 11] on app-icon "Close pop-in" at bounding box center [1132, 21] width 27 height 27
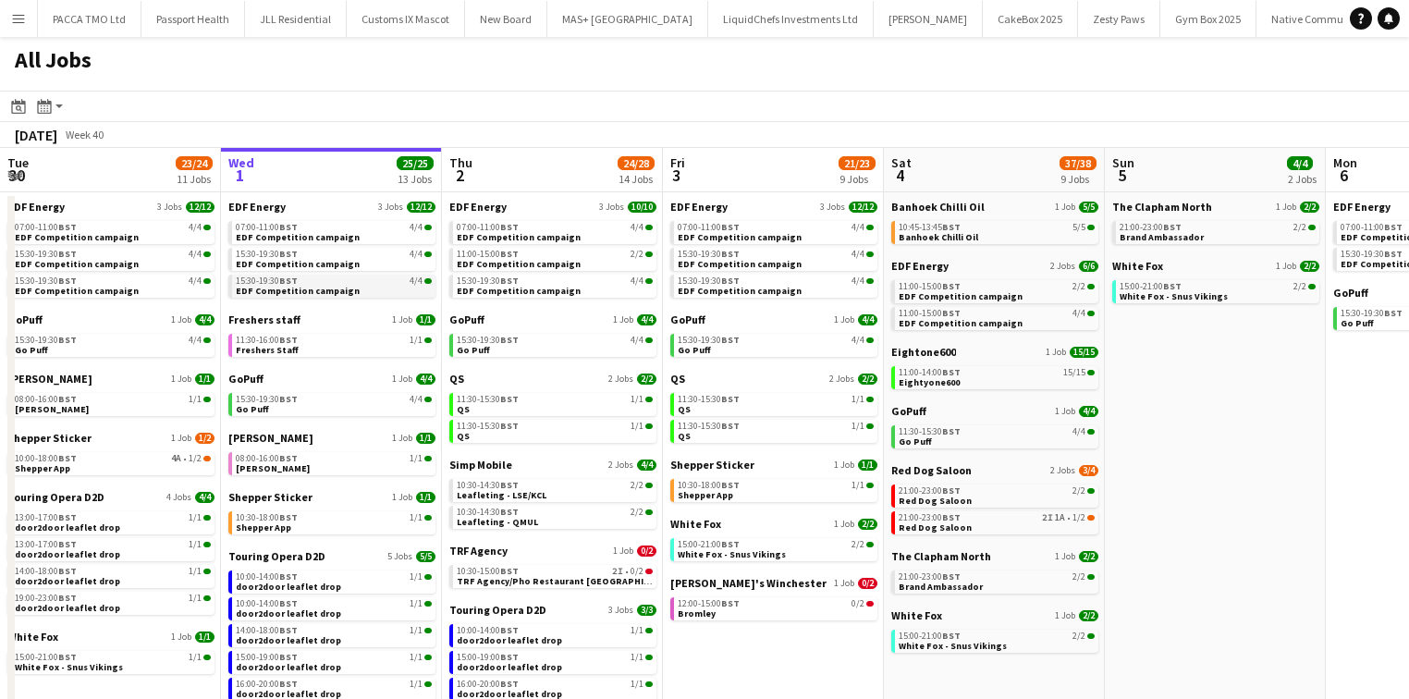
scroll to position [163, 0]
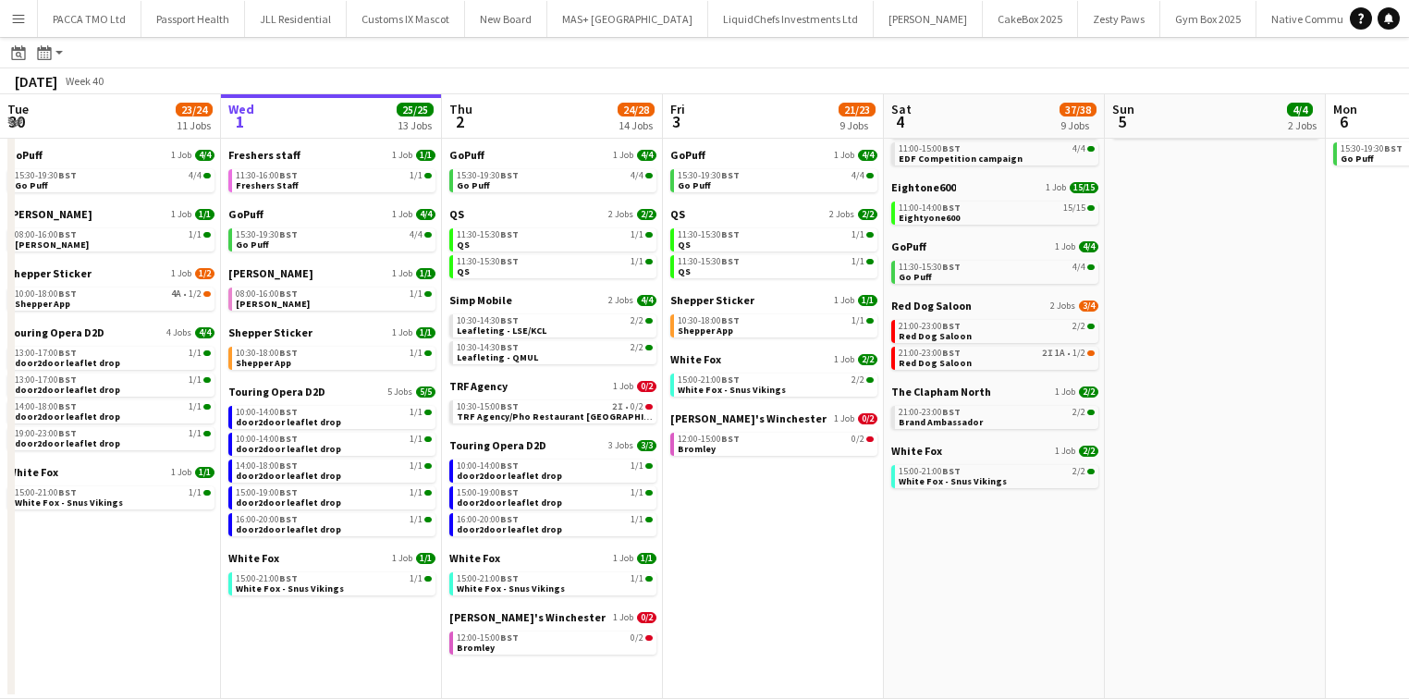
click at [521, 223] on app-calendar-brief-board "QS 2 Jobs 2/2 11:30-15:30 BST 1/1 QS 11:30-15:30 BST 1/1 QS" at bounding box center [552, 242] width 207 height 71
click at [520, 228] on link "11:30-15:30 BST 1/1 QS" at bounding box center [555, 238] width 196 height 21
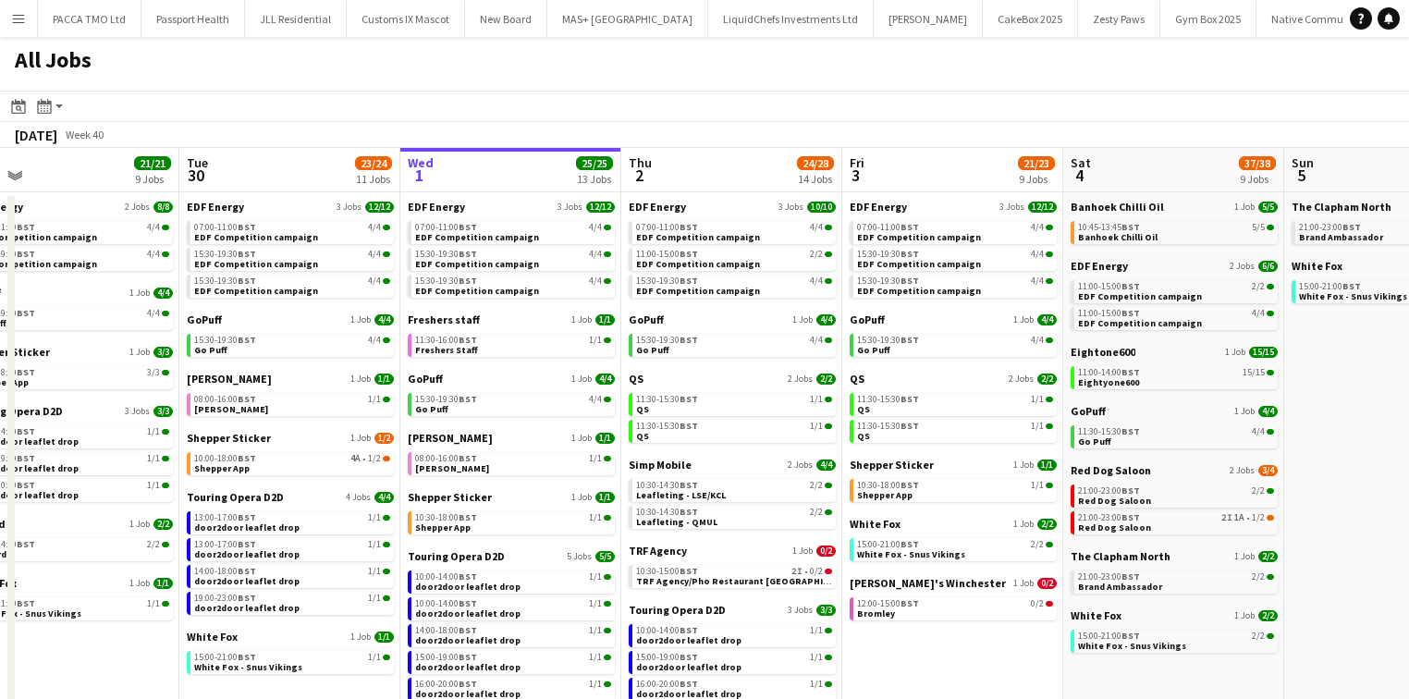
scroll to position [0, 0]
click at [27, 15] on button "Menu" at bounding box center [18, 18] width 37 height 37
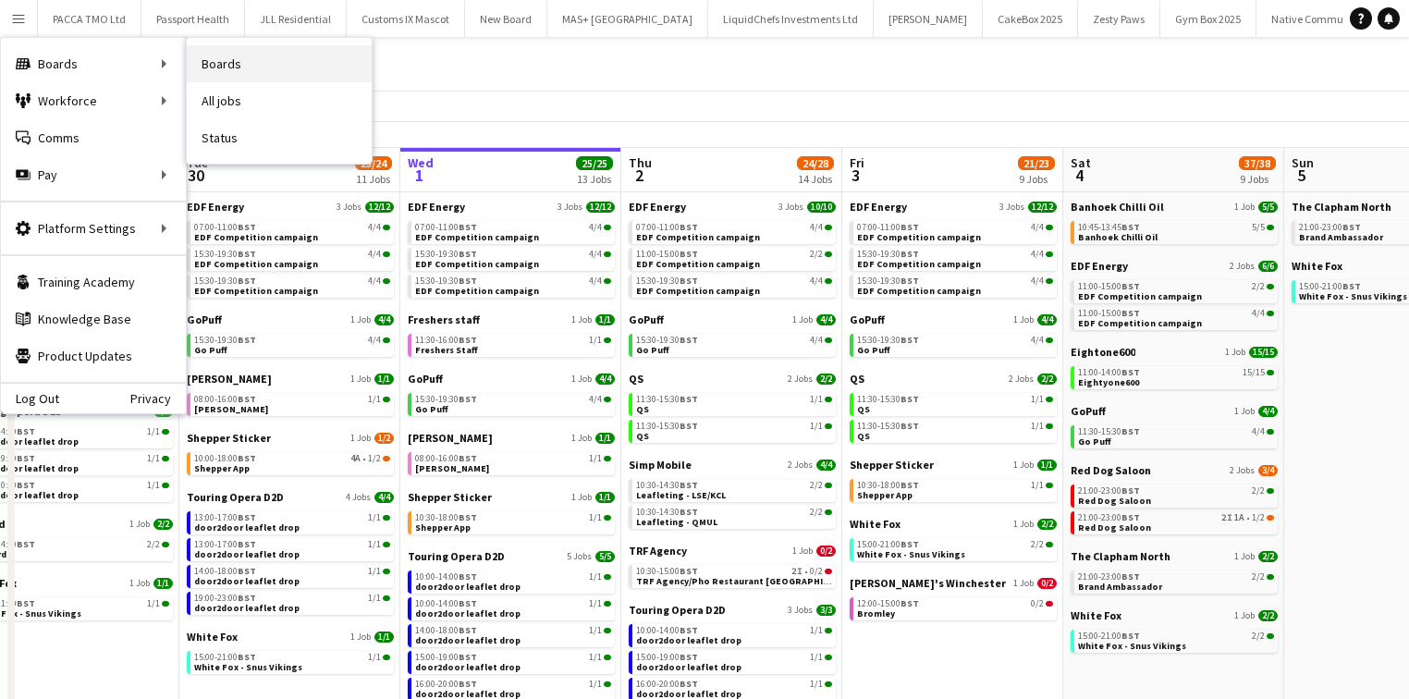
click at [203, 68] on link "Boards" at bounding box center [279, 63] width 185 height 37
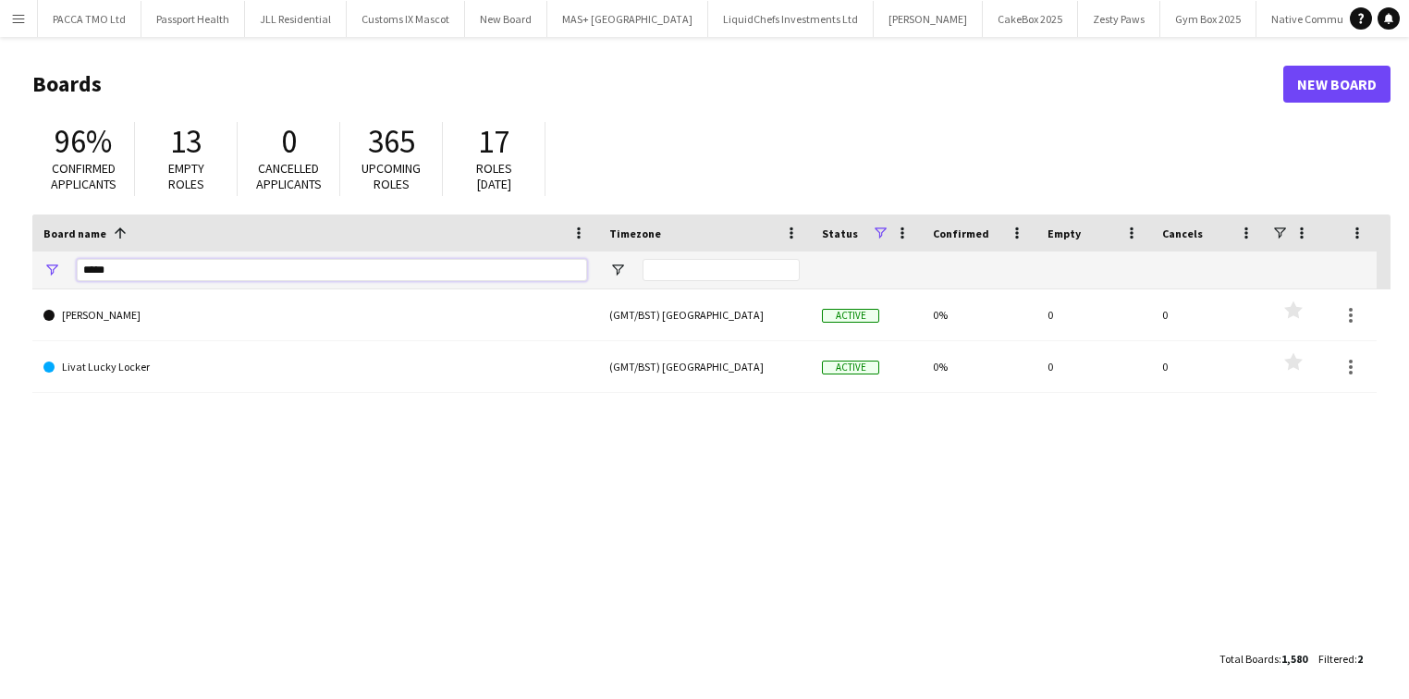
click at [178, 266] on input "*****" at bounding box center [332, 270] width 510 height 22
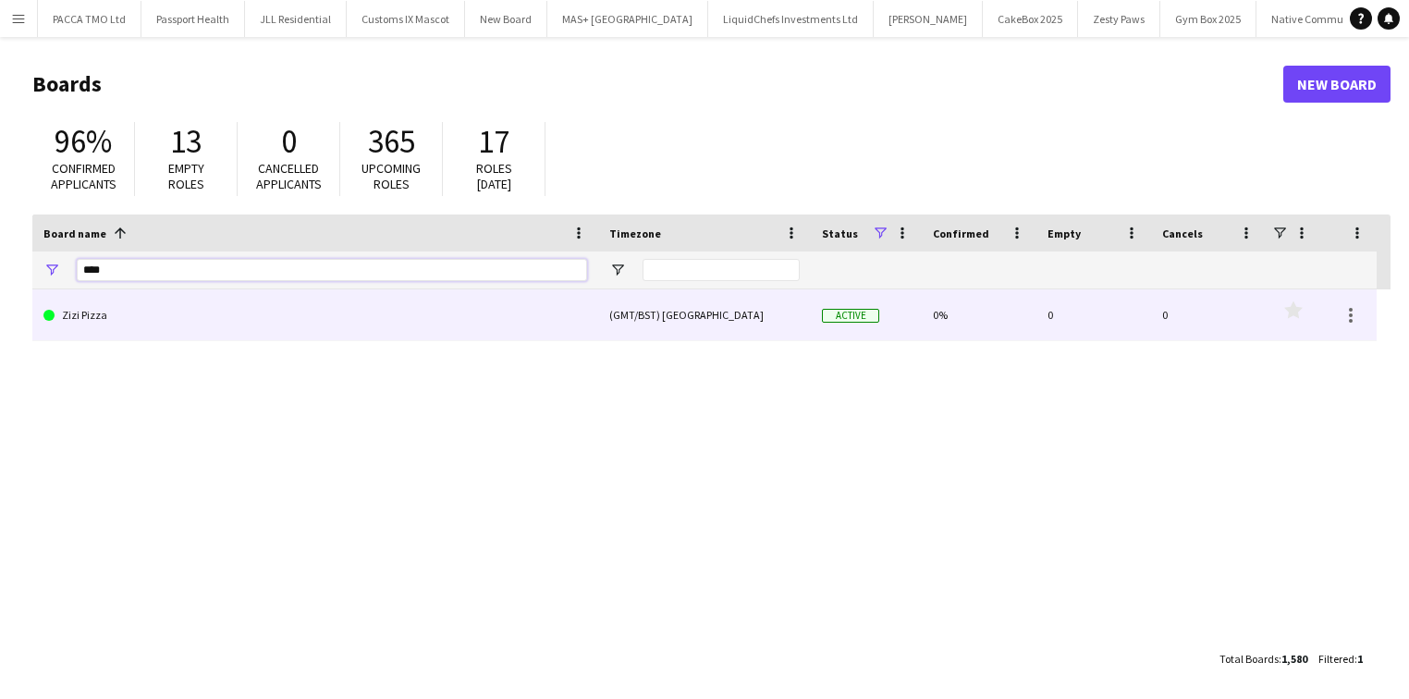
type input "****"
click at [185, 300] on link "Zizi Pizza" at bounding box center [315, 315] width 544 height 52
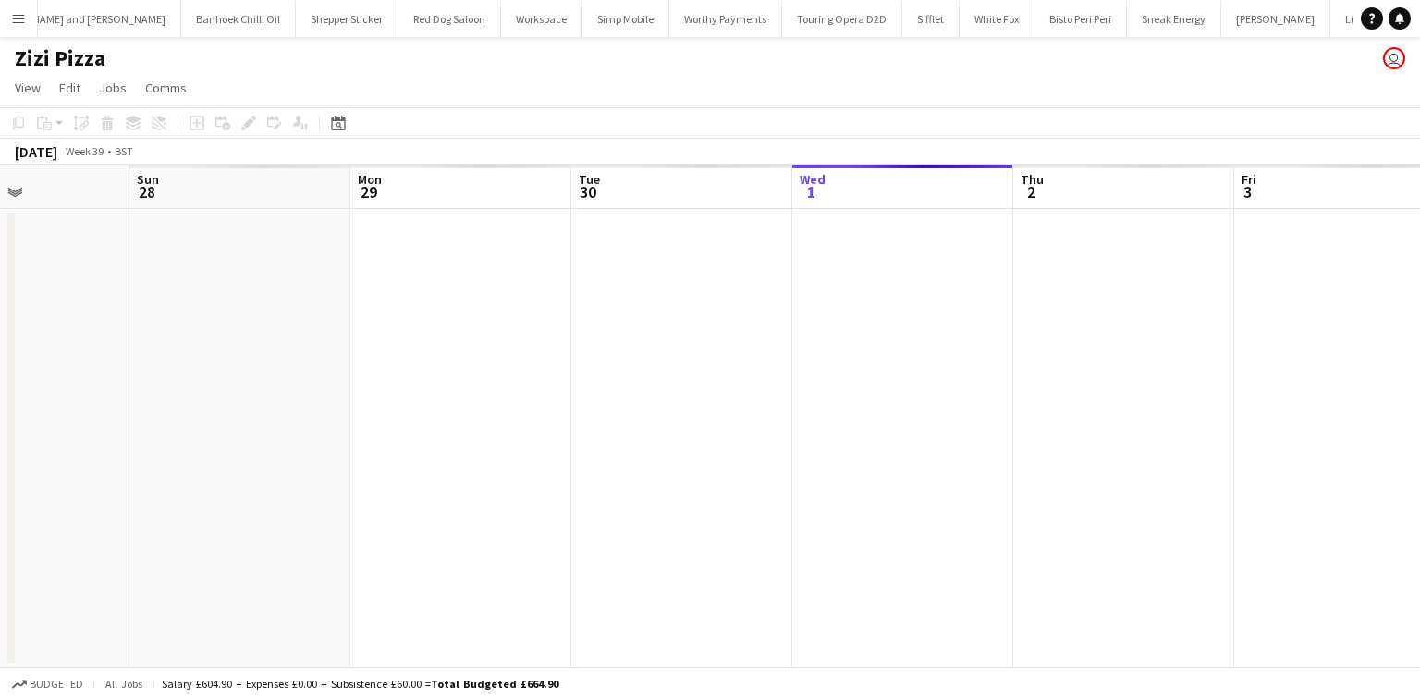
scroll to position [0, 776]
click at [30, 20] on button "Menu" at bounding box center [18, 18] width 37 height 37
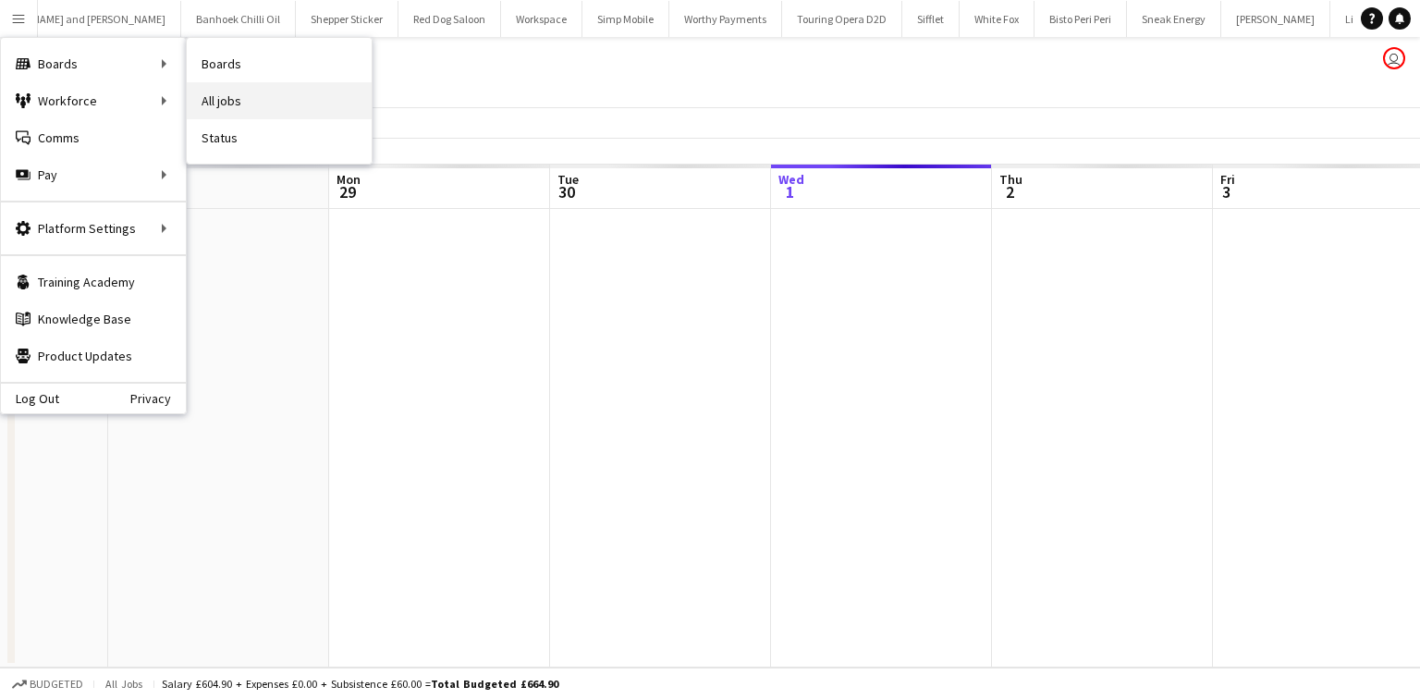
click at [250, 102] on link "All jobs" at bounding box center [279, 100] width 185 height 37
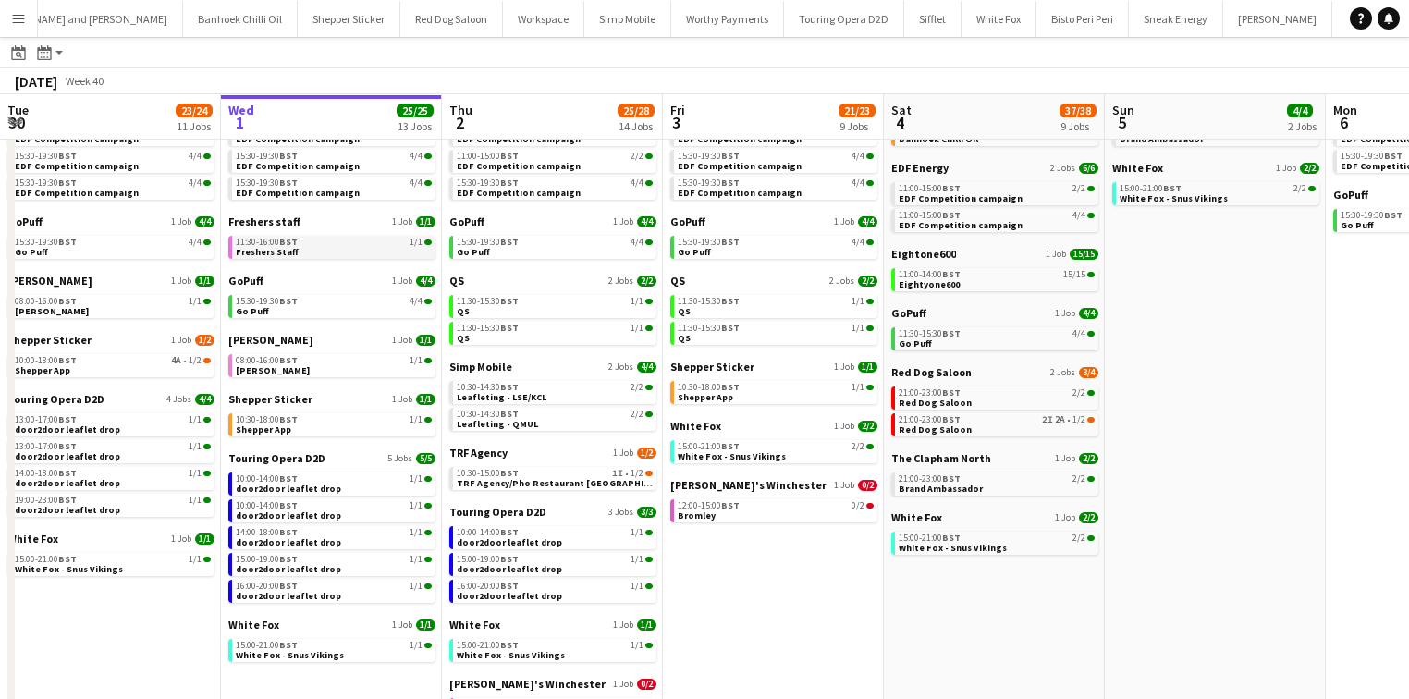
scroll to position [96, 0]
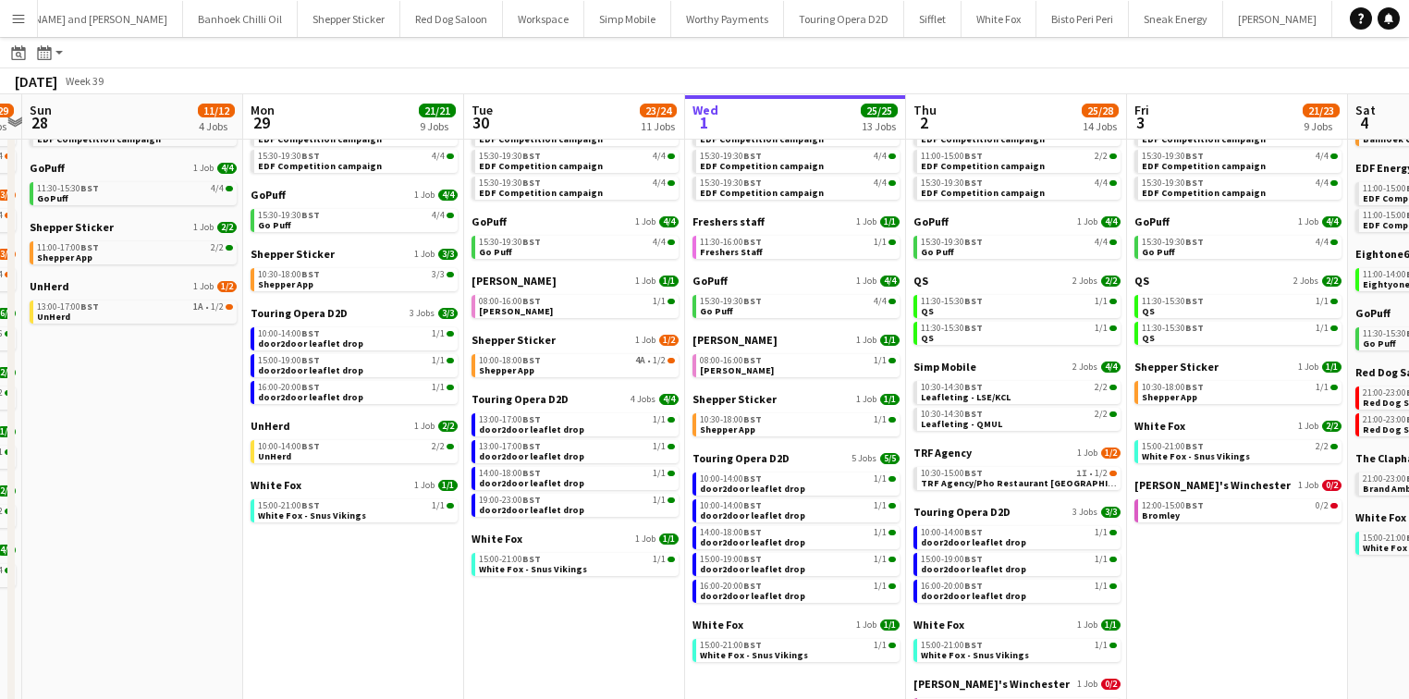
drag, startPoint x: 507, startPoint y: 387, endPoint x: 976, endPoint y: 115, distance: 542.4
click at [976, 115] on app-calendar-viewport "Fri 26 24/24 8 Jobs Sat 27 25/29 9 Jobs Sun 28 11/12 4 Jobs Mon 29 21/21 9 Jobs…" at bounding box center [704, 379] width 1409 height 771
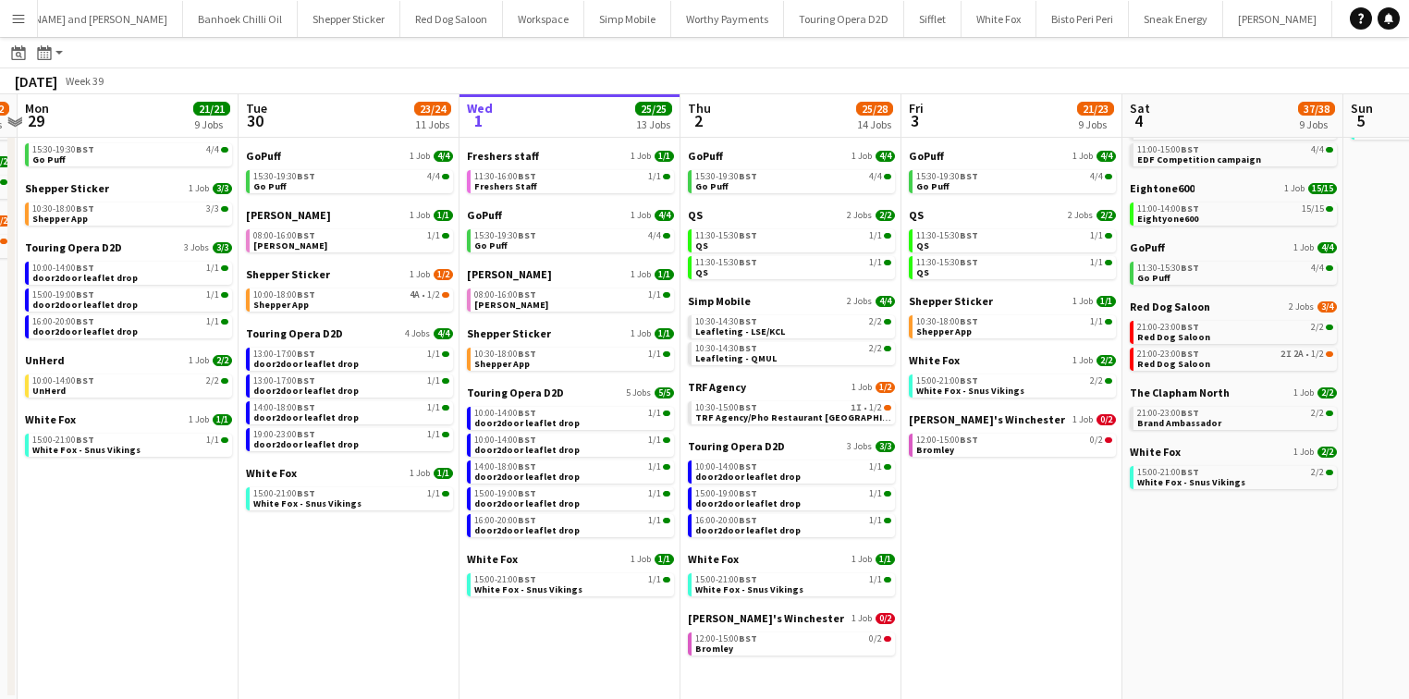
scroll to position [161, 0]
click at [766, 356] on span "Leafleting - QMUL" at bounding box center [735, 359] width 81 height 12
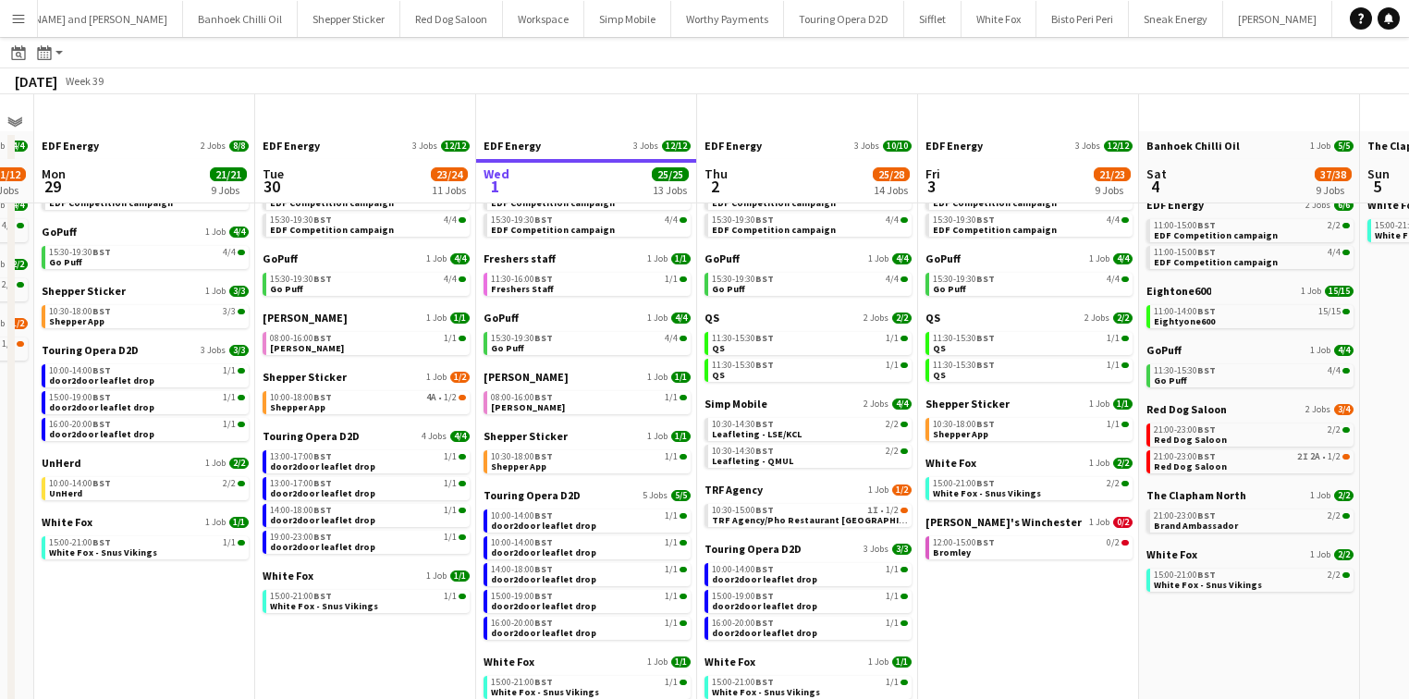
scroll to position [155, 0]
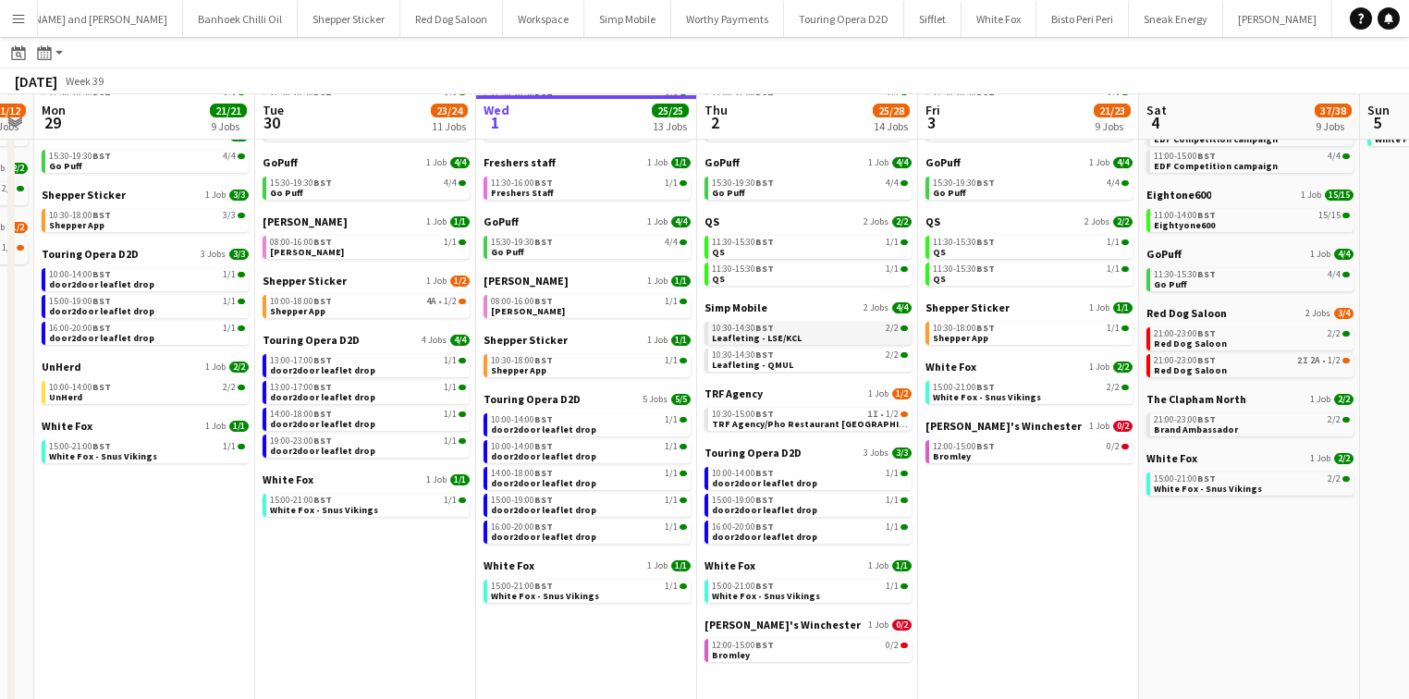
click at [749, 327] on span "10:30-14:30 BST" at bounding box center [743, 328] width 62 height 9
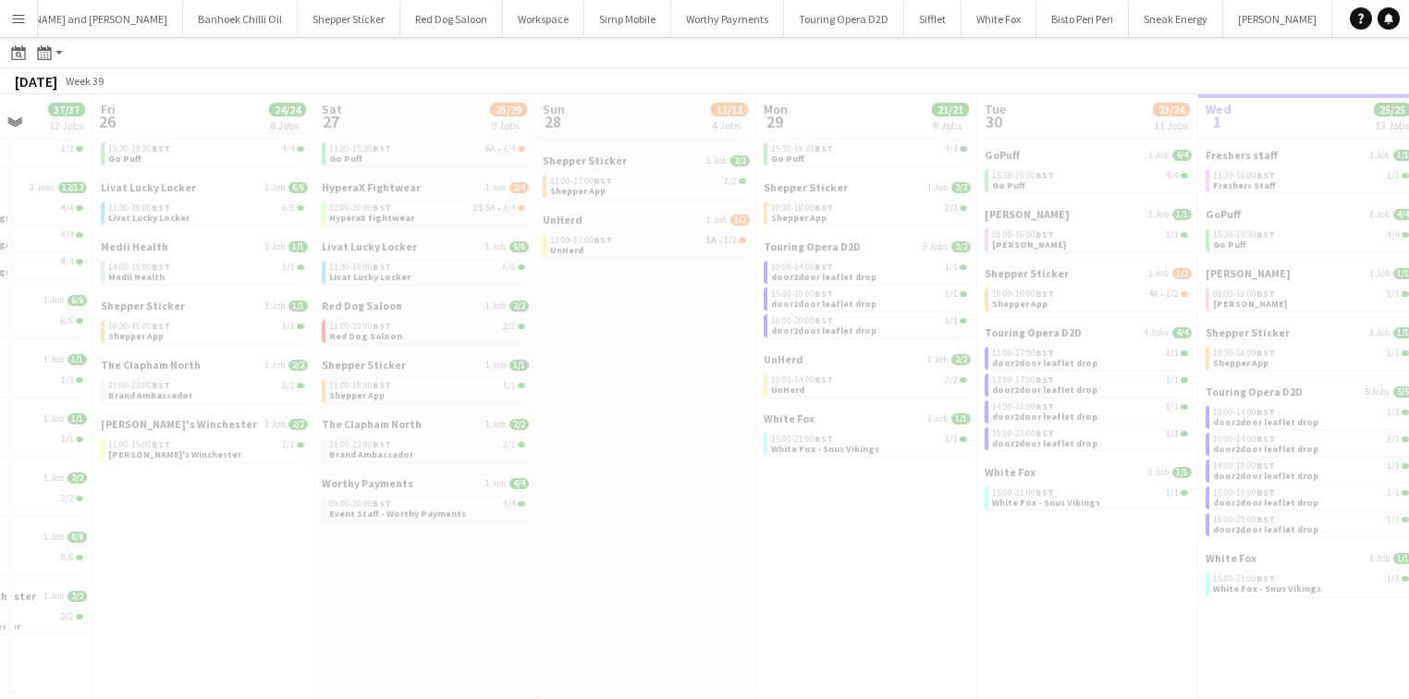
scroll to position [0, 562]
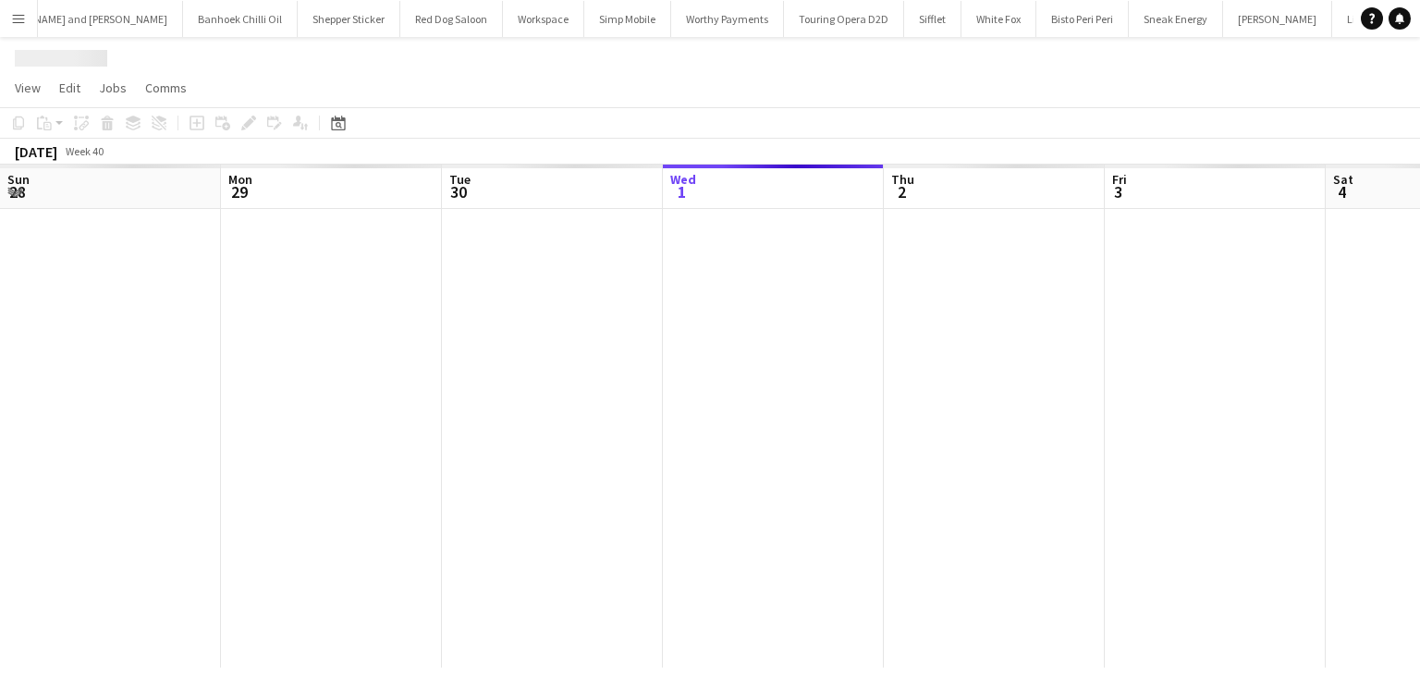
scroll to position [0, 442]
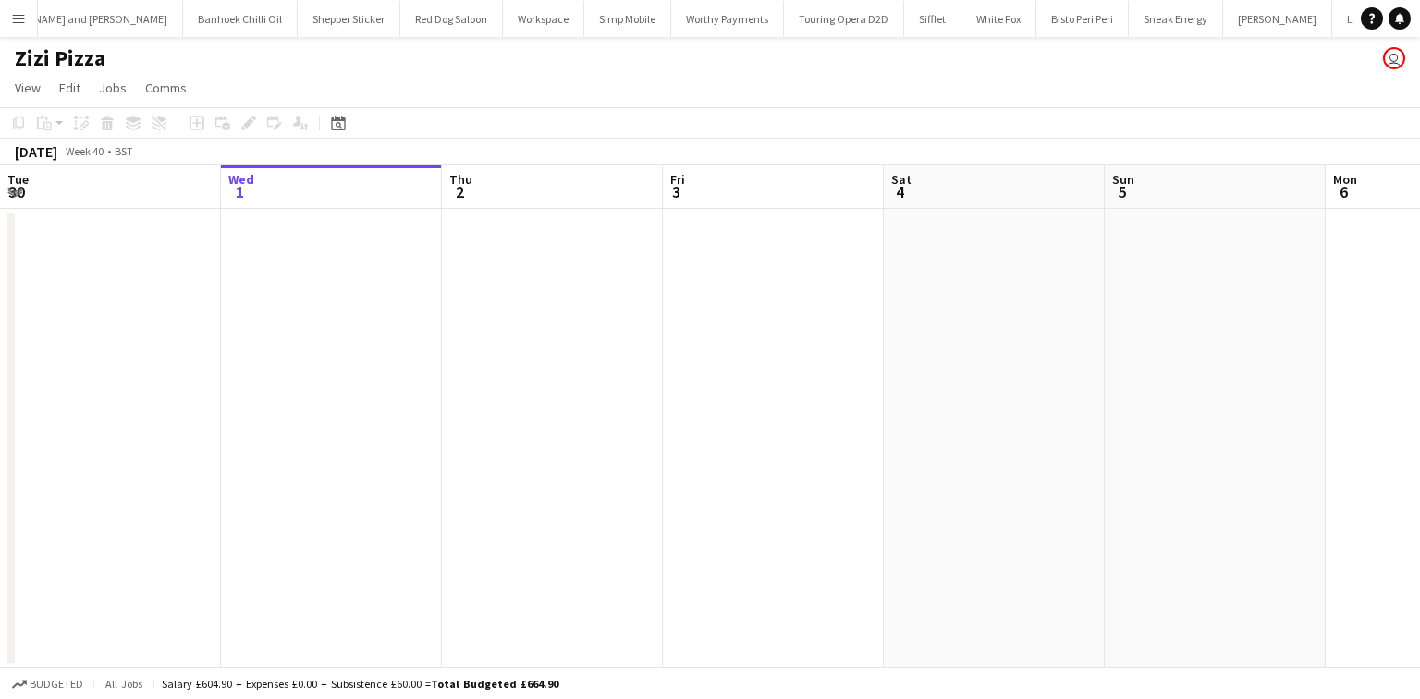
click at [0, 25] on button "Menu" at bounding box center [18, 18] width 37 height 37
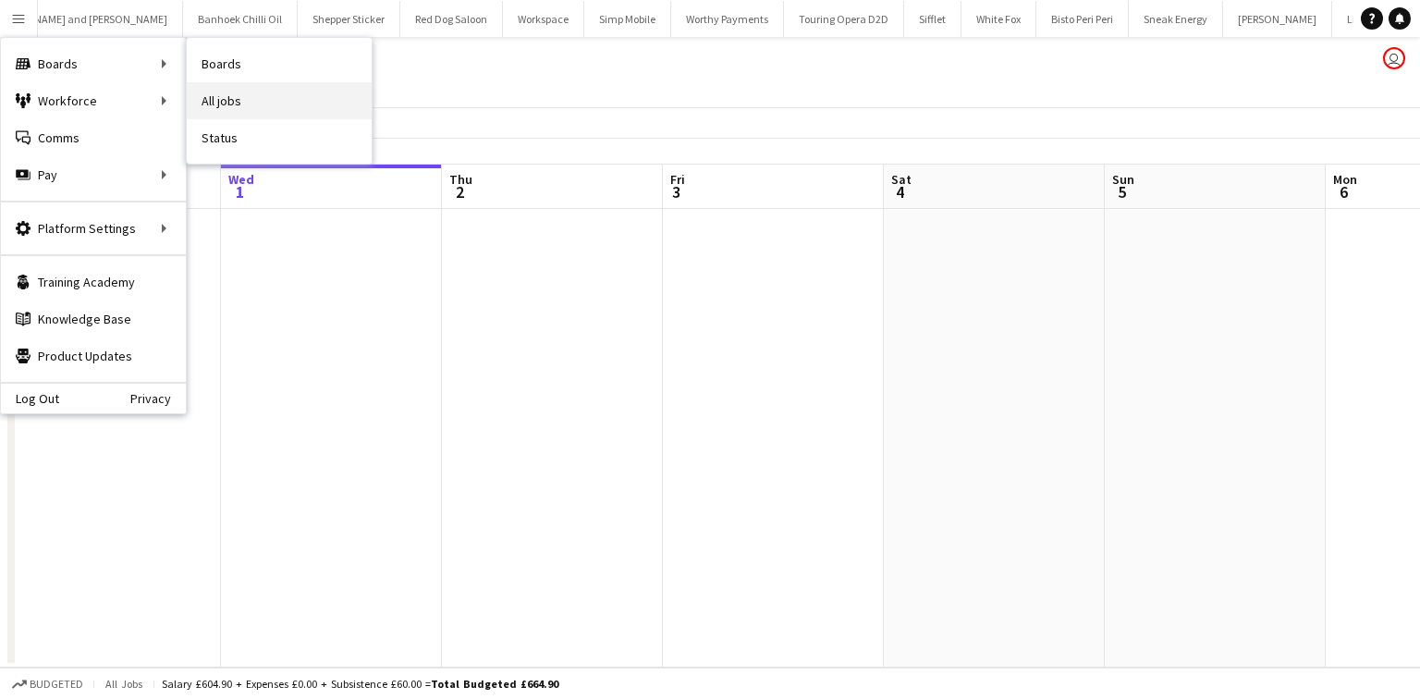
click at [233, 88] on link "All jobs" at bounding box center [279, 100] width 185 height 37
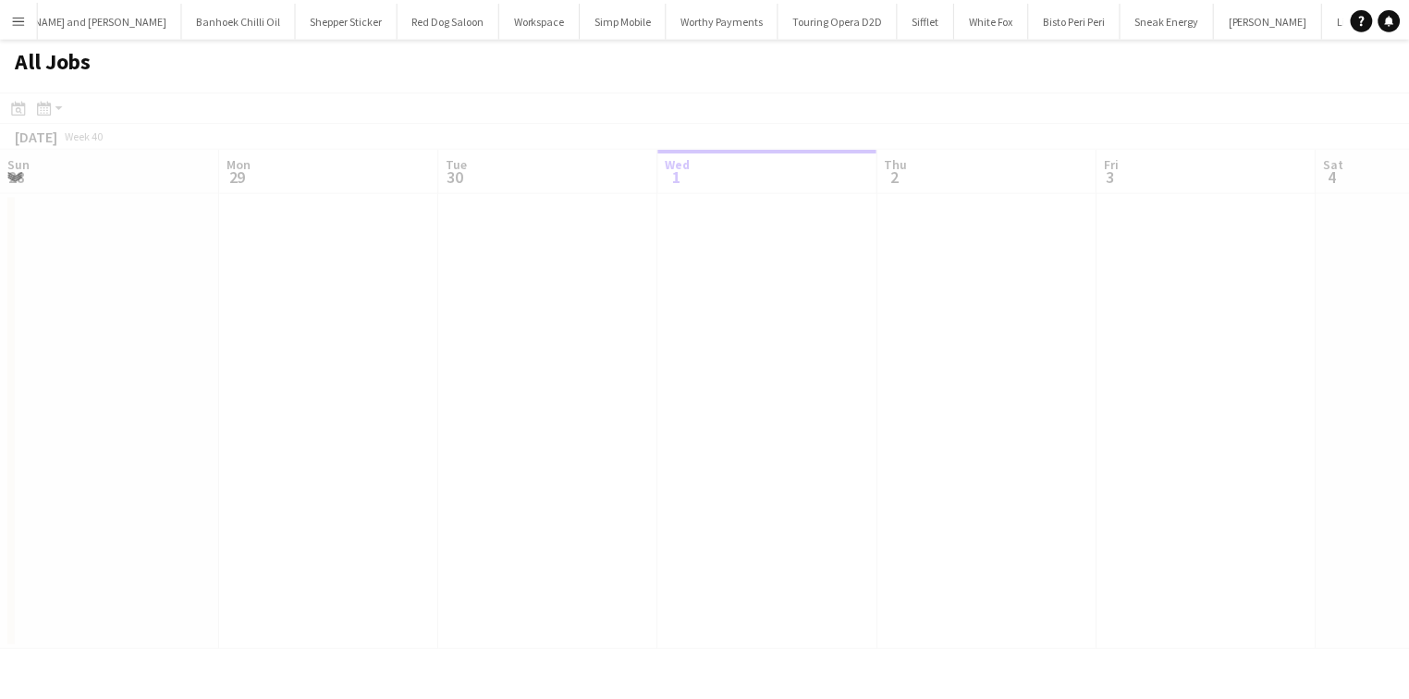
scroll to position [0, 442]
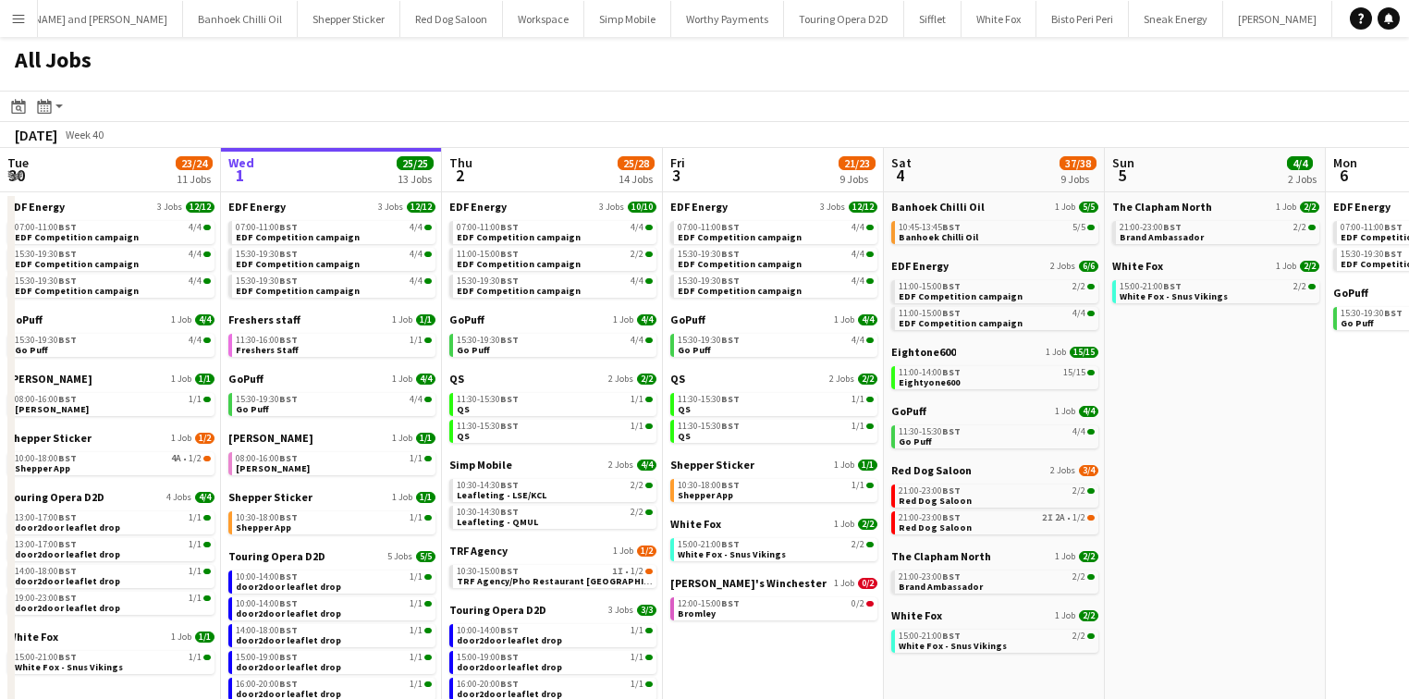
click at [30, 11] on button "Menu" at bounding box center [18, 18] width 37 height 37
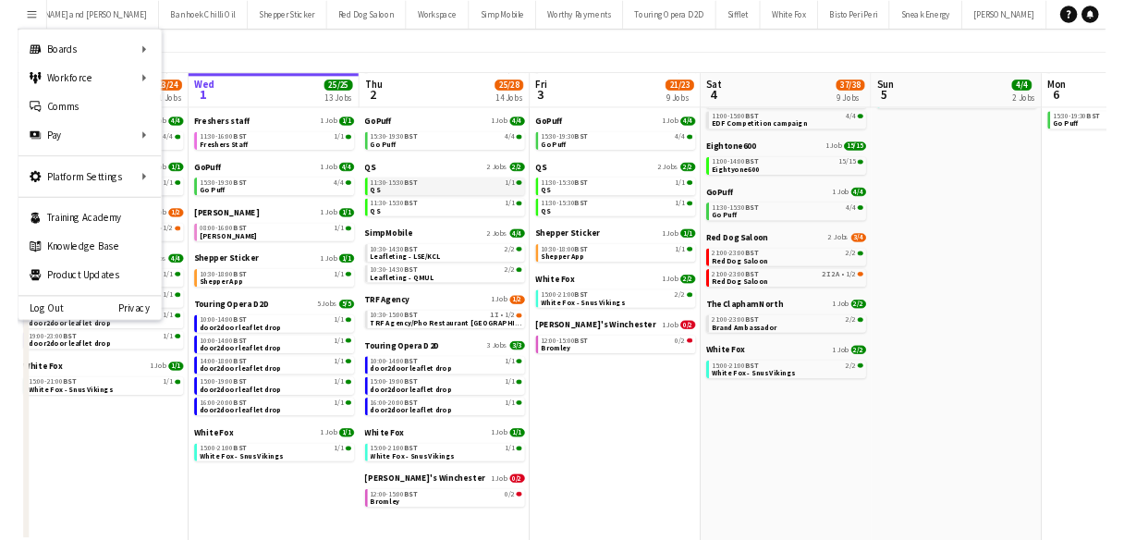
scroll to position [163, 0]
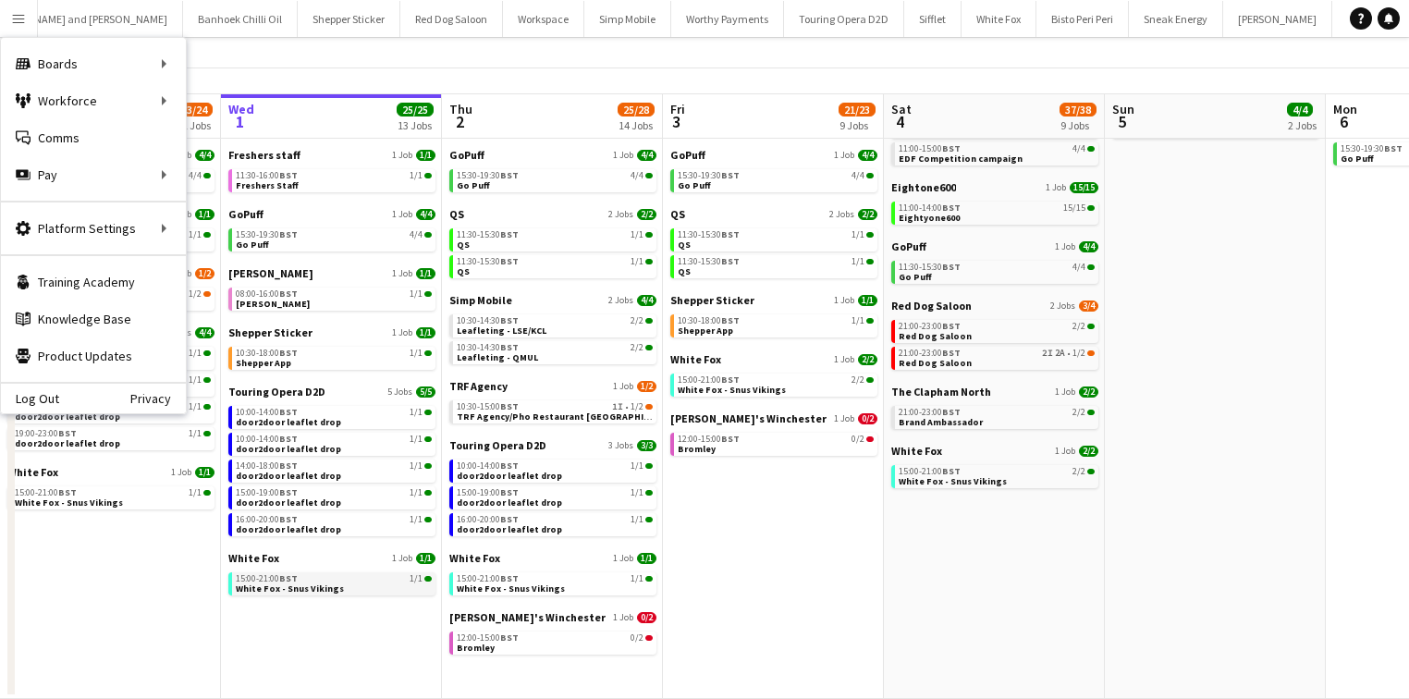
click at [307, 584] on span "White Fox - Snus Vikings" at bounding box center [290, 589] width 108 height 12
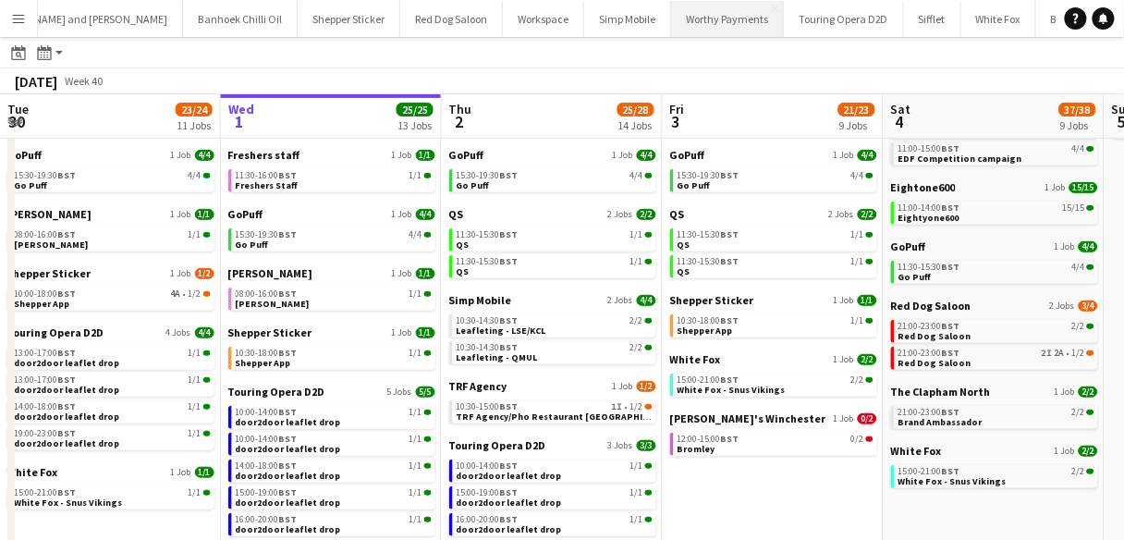
scroll to position [0, 442]
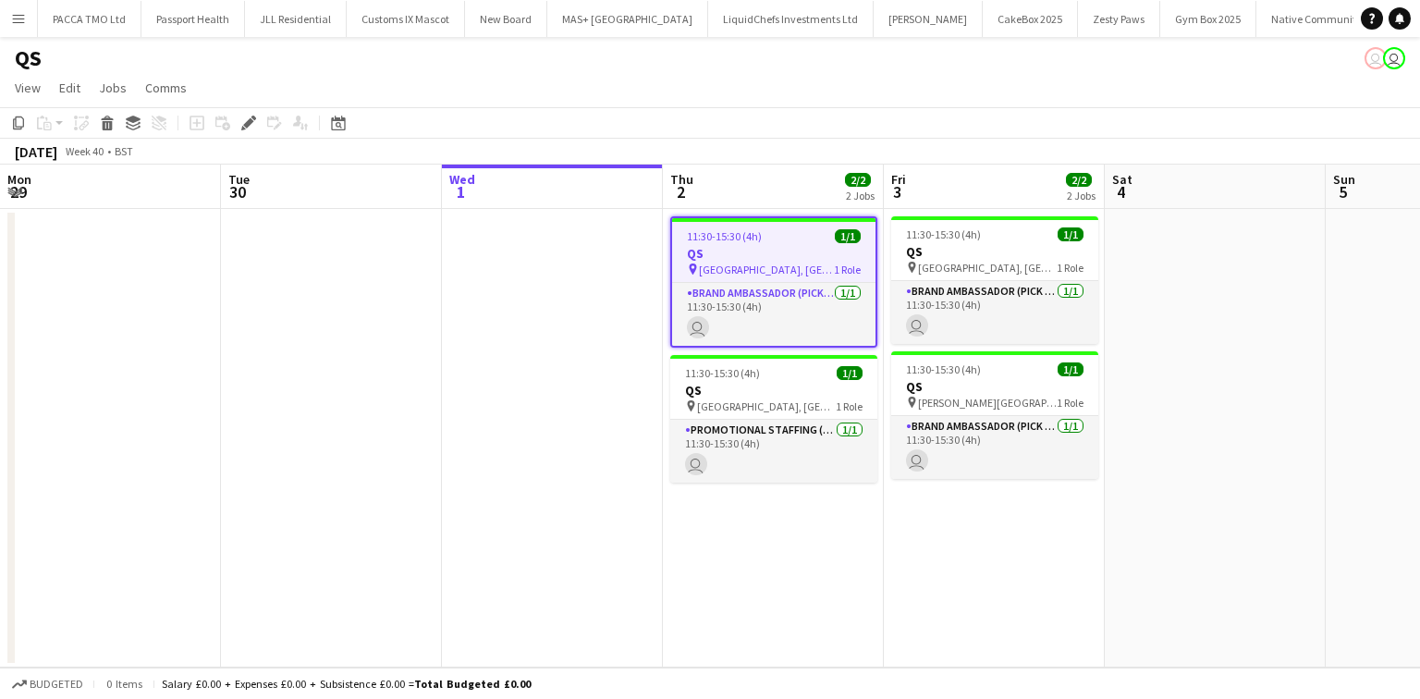
scroll to position [0, 636]
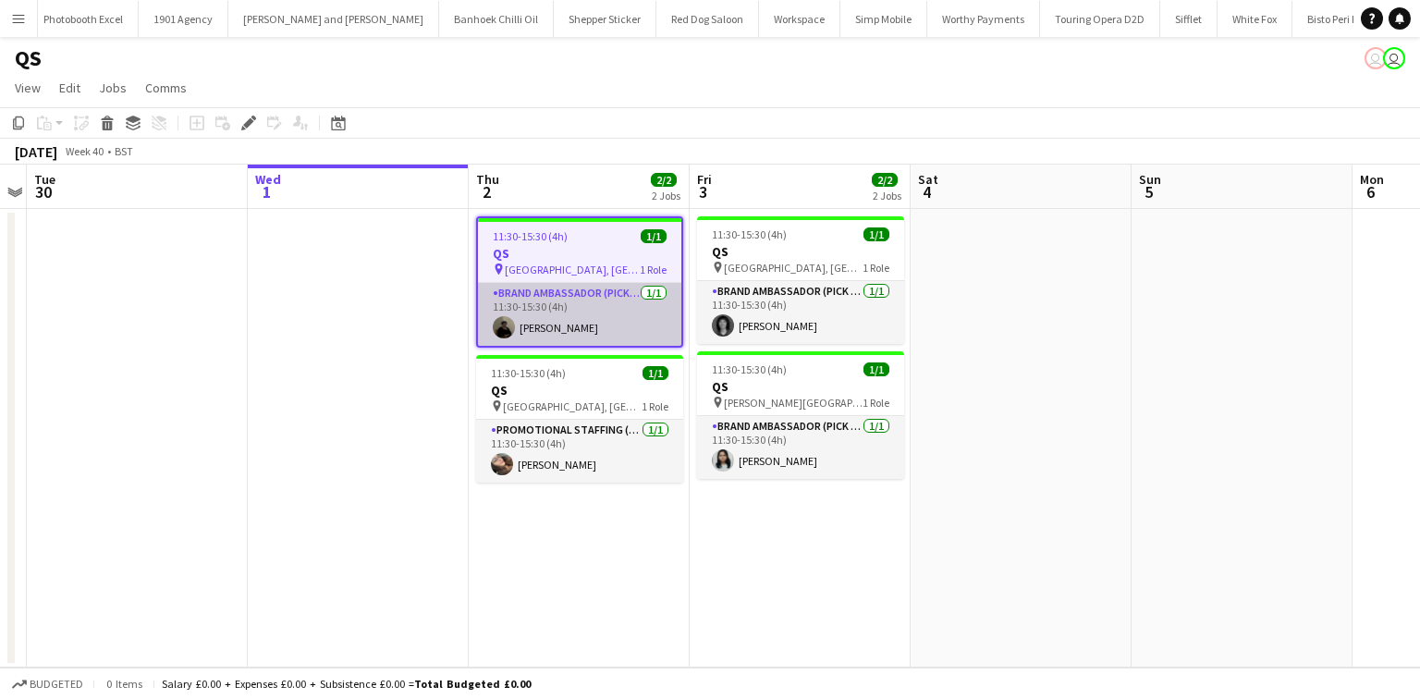
click at [579, 314] on app-card-role "Brand Ambassador (Pick up) [DATE] 11:30-15:30 (4h) [PERSON_NAME]" at bounding box center [579, 314] width 203 height 63
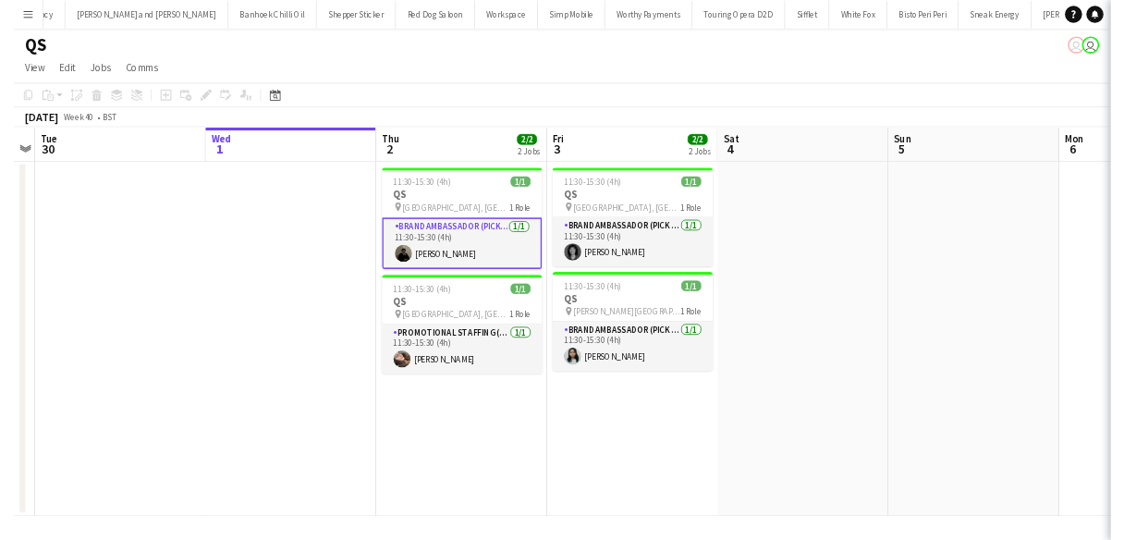
scroll to position [0, 0]
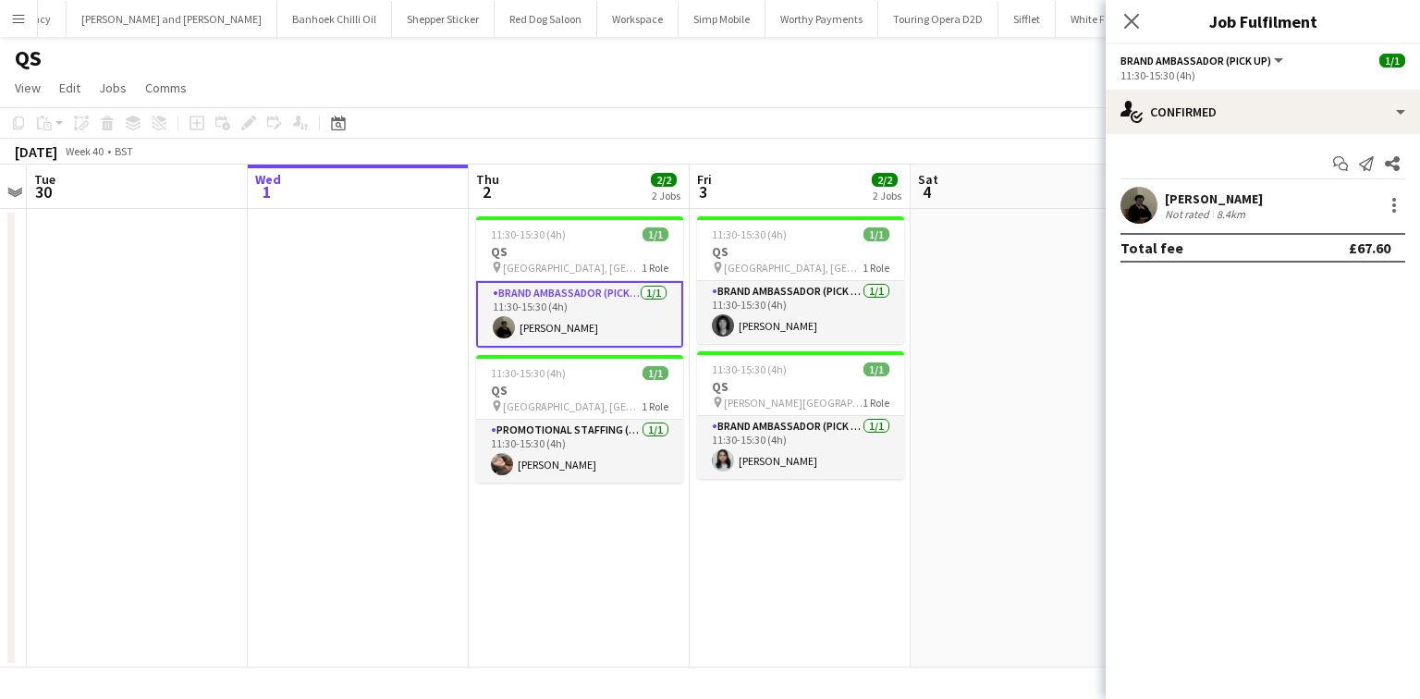
click at [1210, 211] on div "Not rated" at bounding box center [1189, 214] width 48 height 14
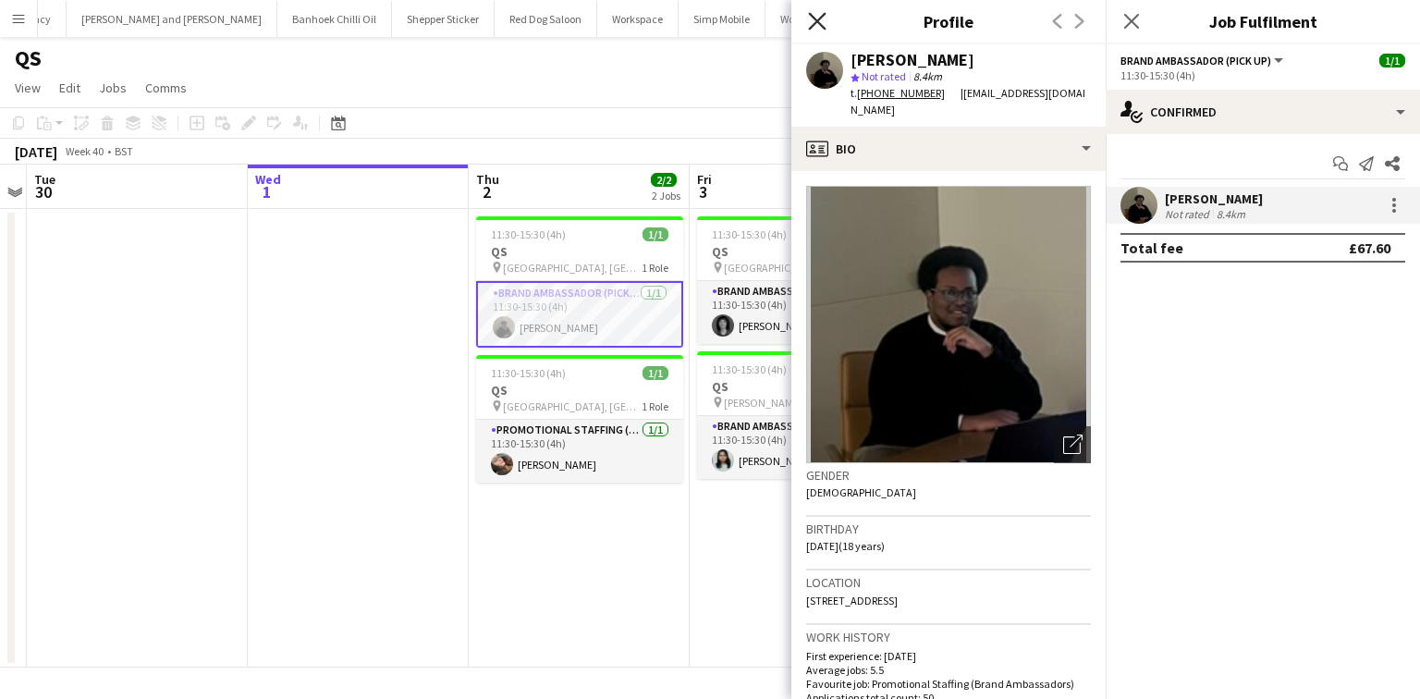
click at [816, 26] on icon "Close pop-in" at bounding box center [817, 21] width 18 height 18
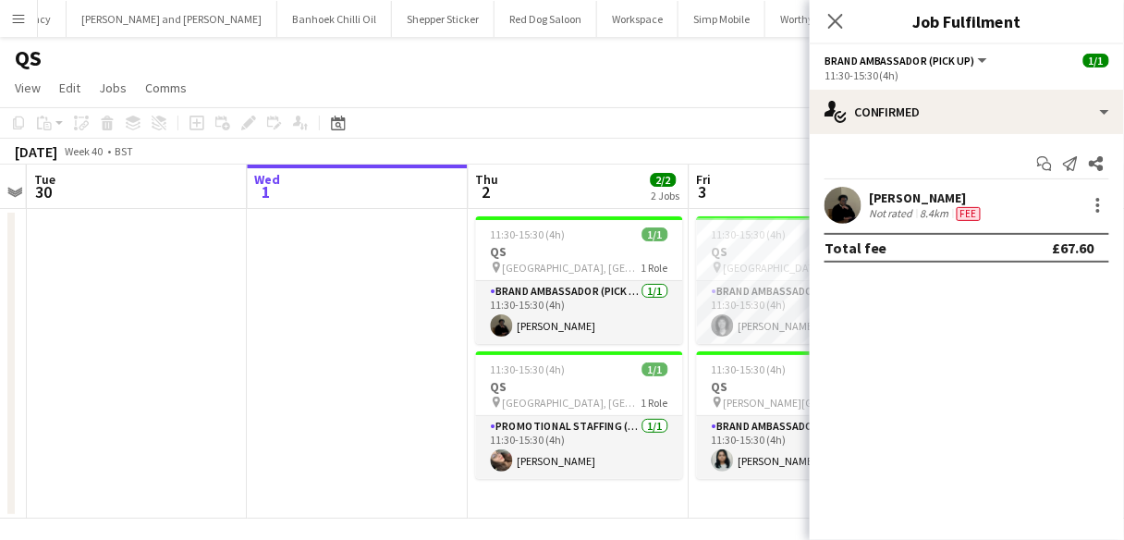
scroll to position [0, 636]
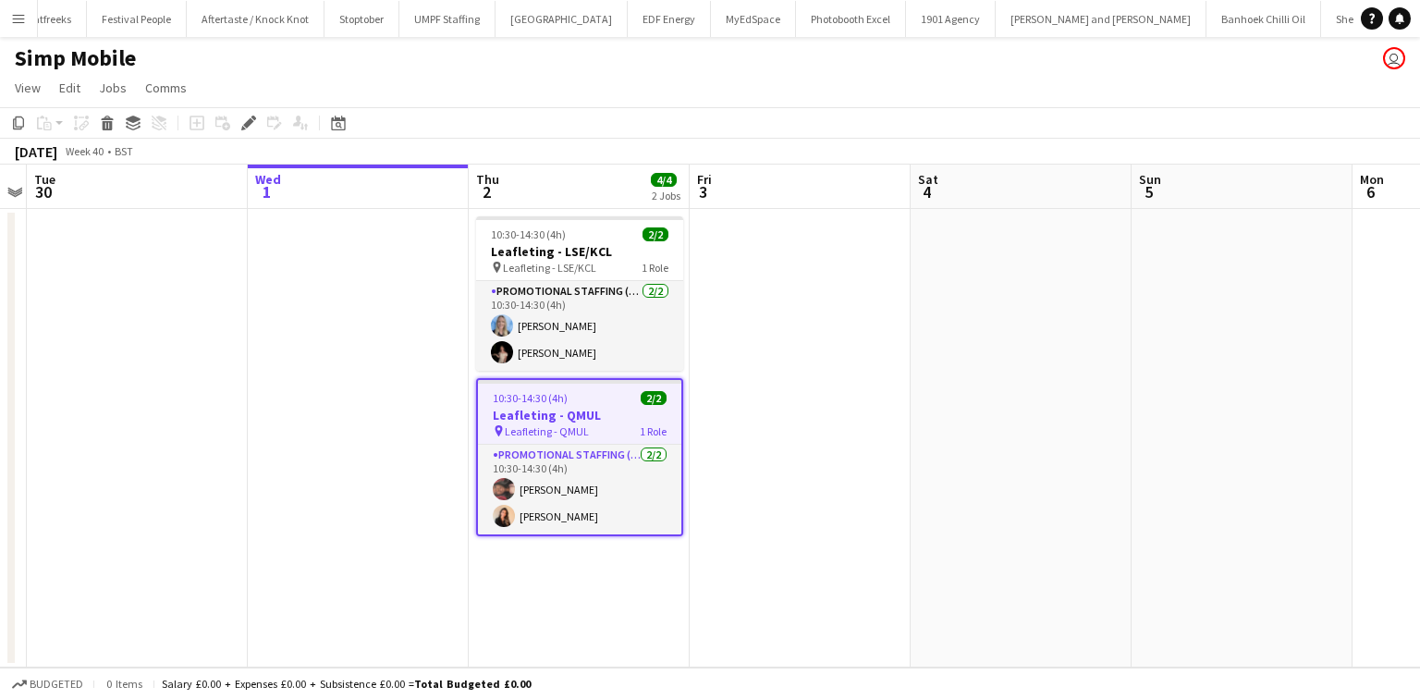
scroll to position [0, 2223]
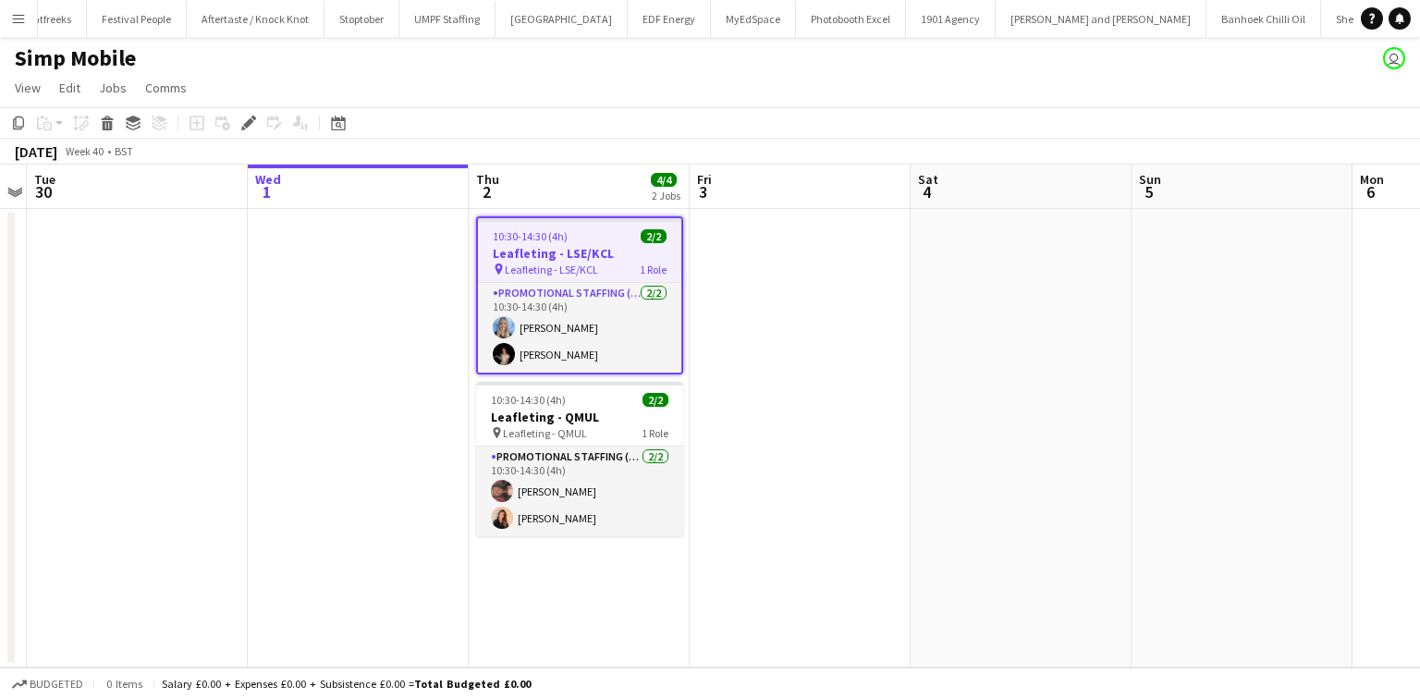
scroll to position [0, 2223]
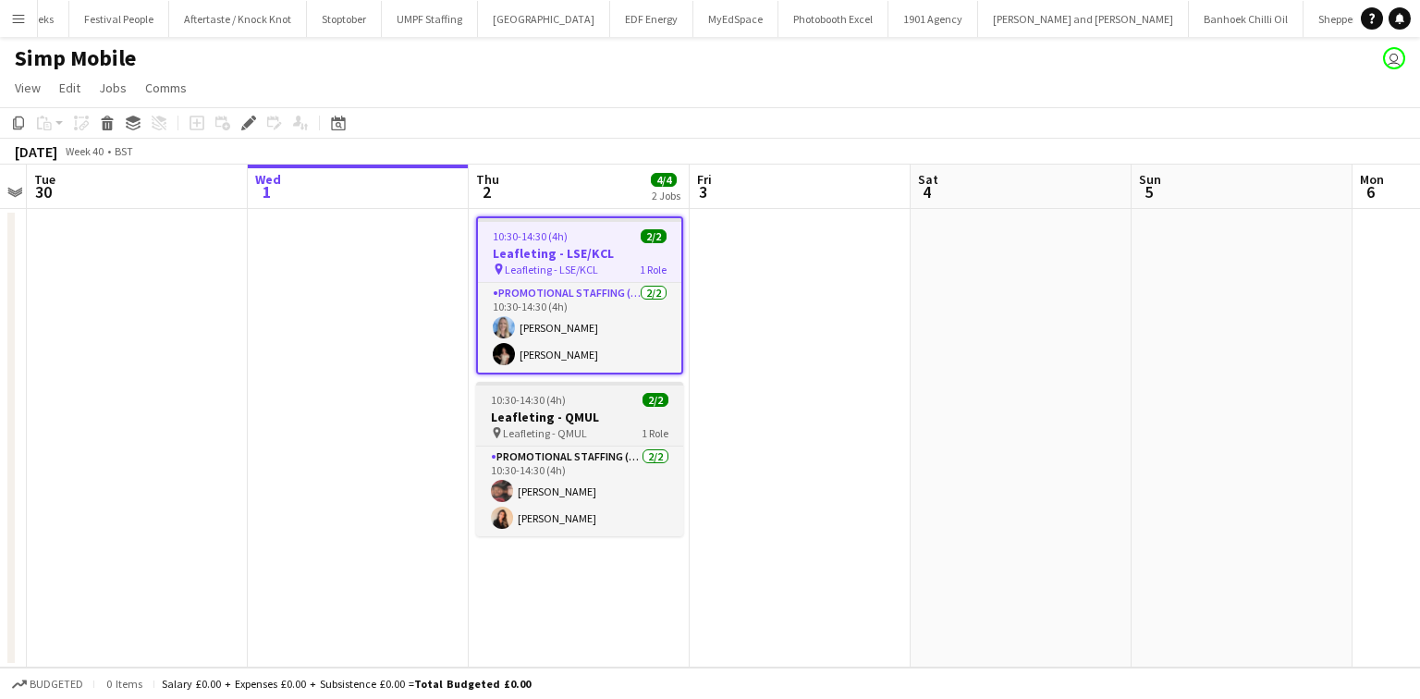
click at [551, 403] on span "10:30-14:30 (4h)" at bounding box center [528, 400] width 75 height 14
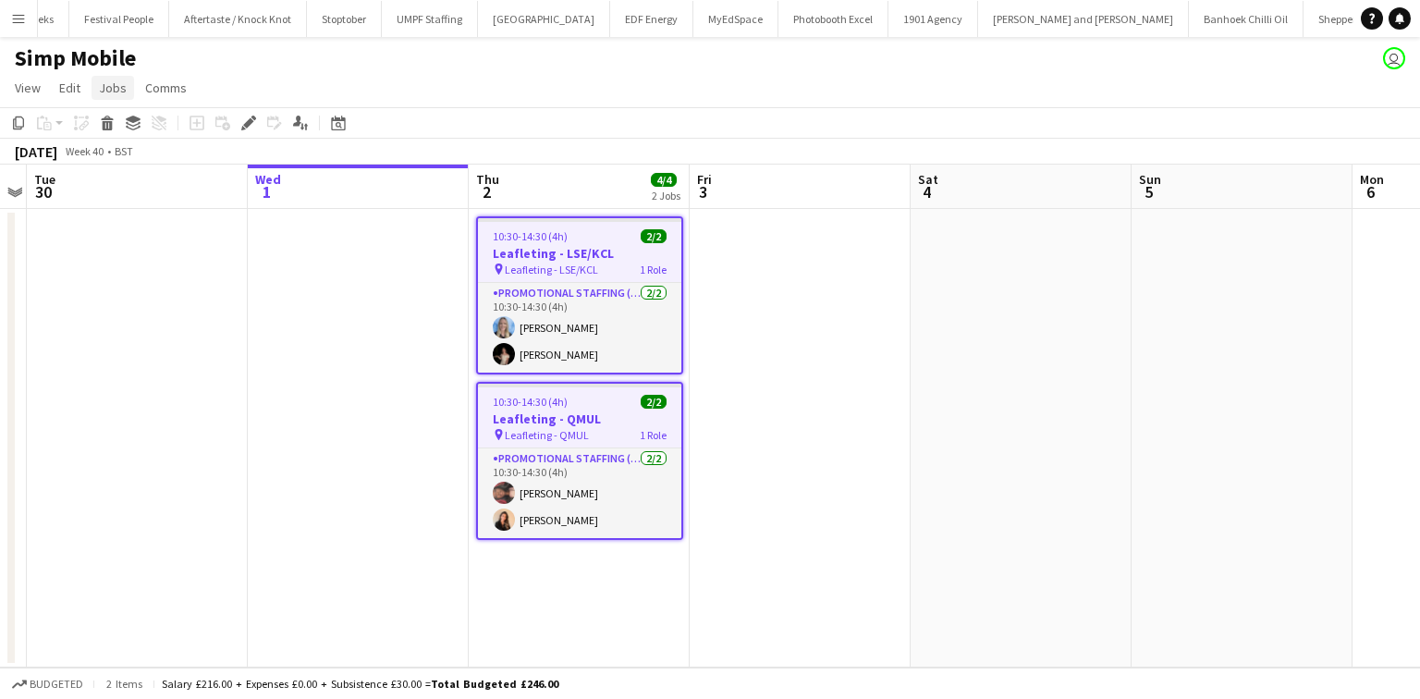
click at [108, 89] on span "Jobs" at bounding box center [113, 88] width 28 height 17
click at [120, 161] on span "Edit Job" at bounding box center [129, 166] width 45 height 17
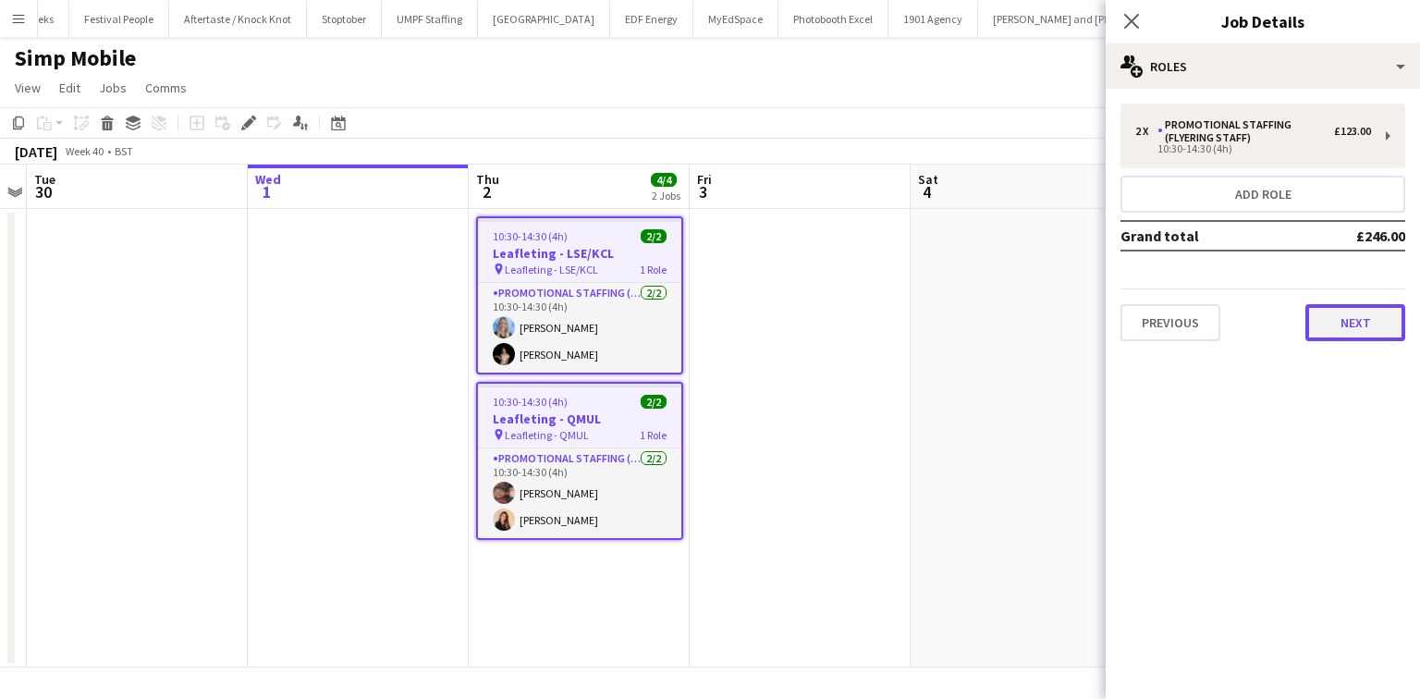
click at [1370, 323] on button "Next" at bounding box center [1356, 322] width 100 height 37
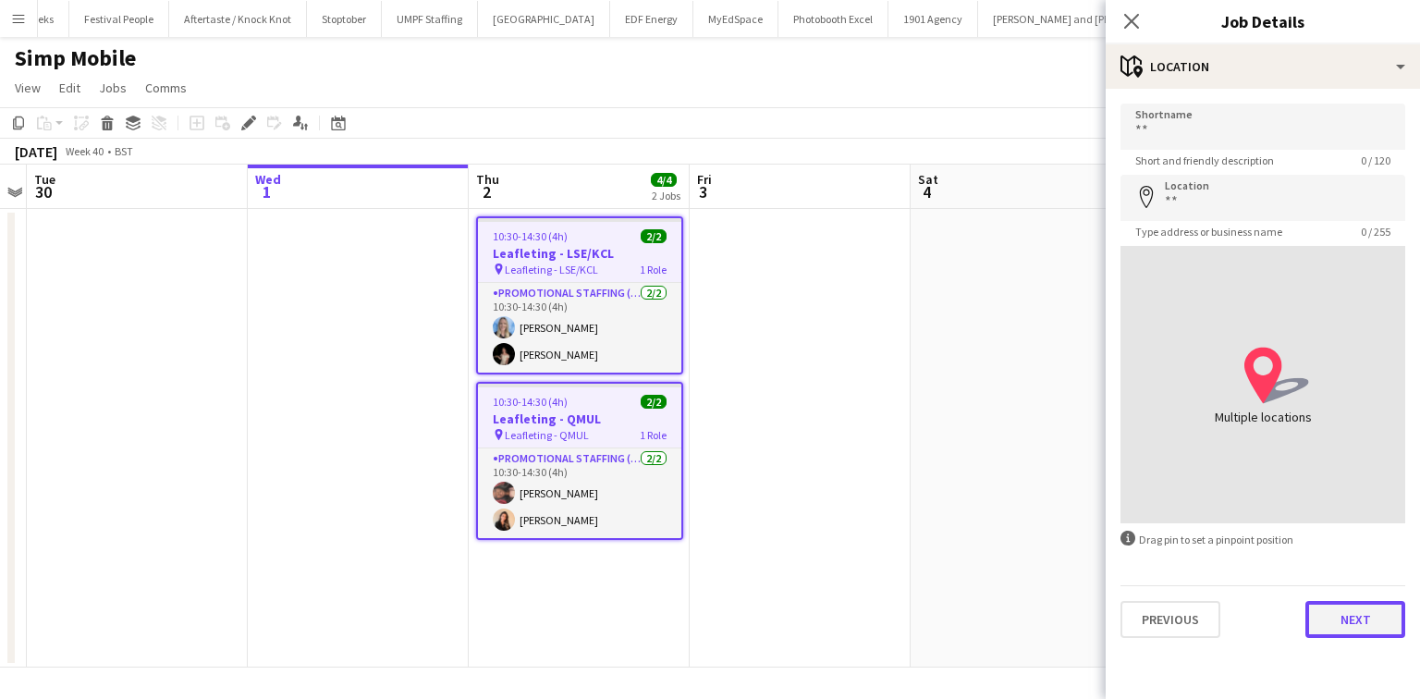
click at [1375, 607] on button "Next" at bounding box center [1356, 619] width 100 height 37
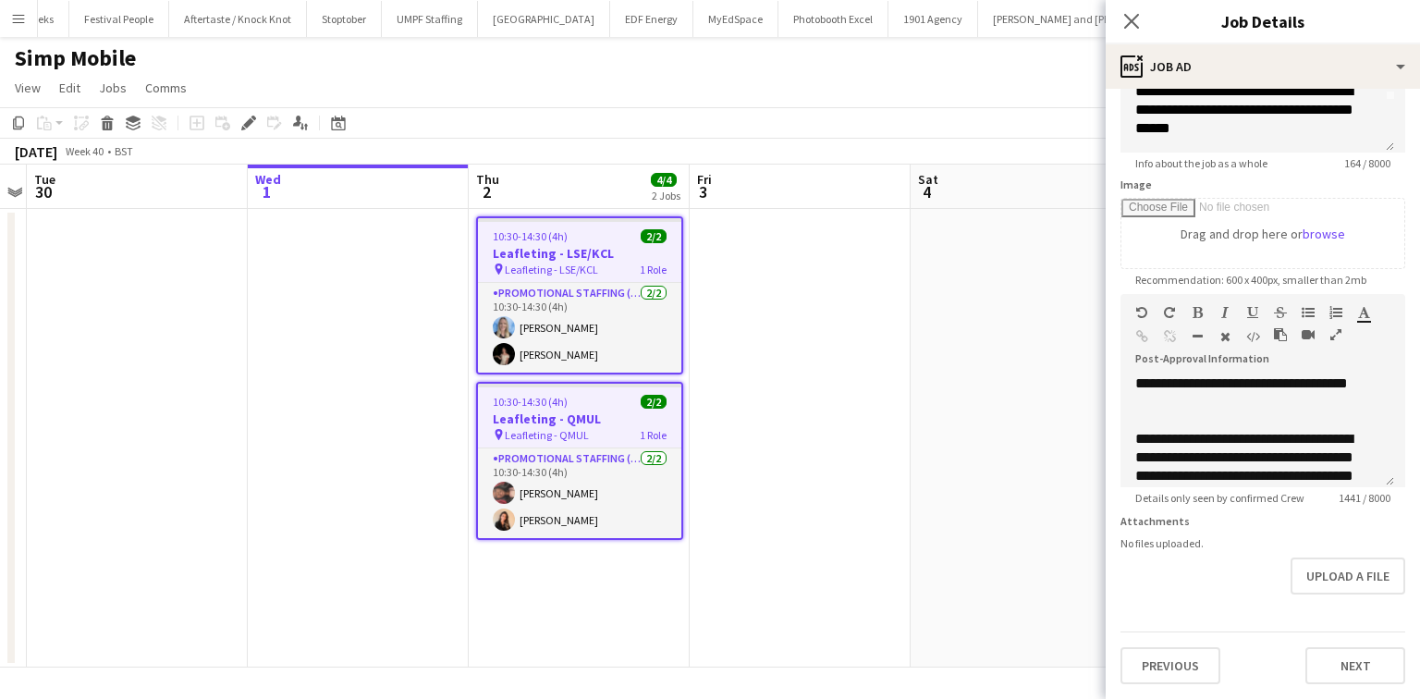
scroll to position [296, 0]
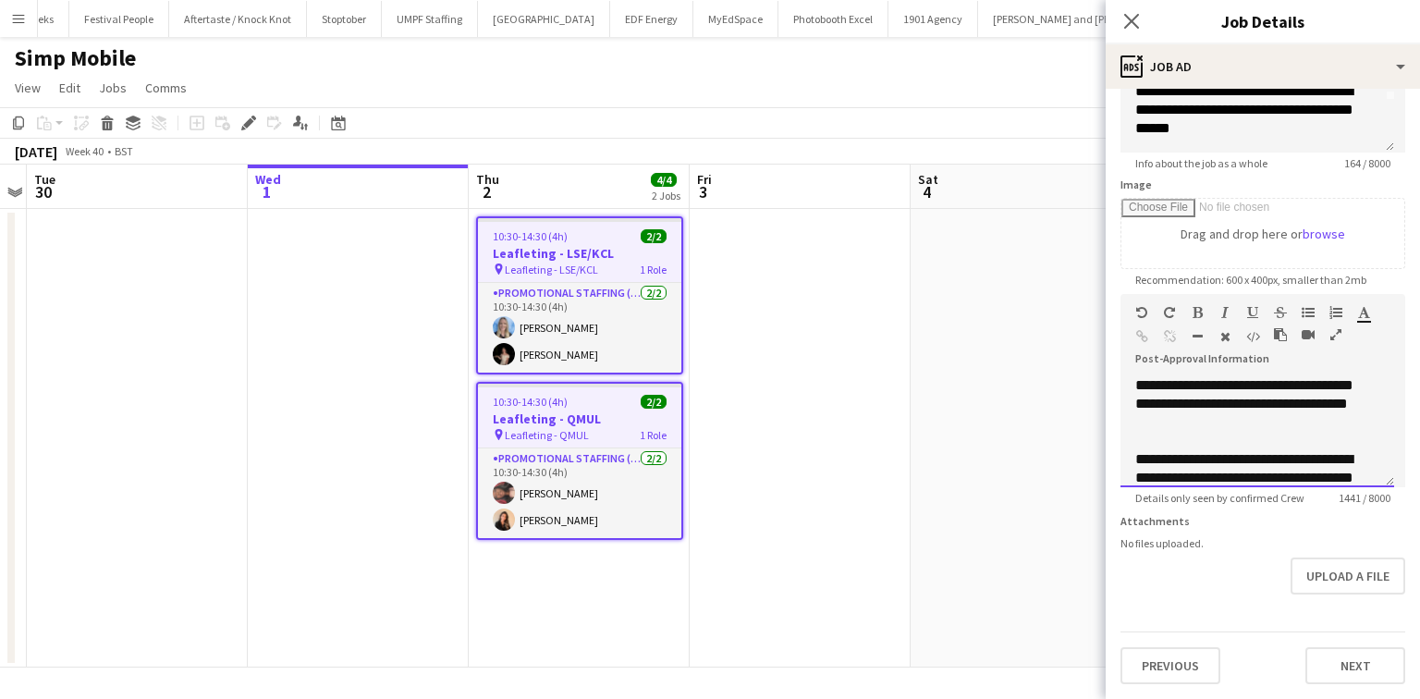
click at [1139, 433] on div at bounding box center [1258, 441] width 244 height 18
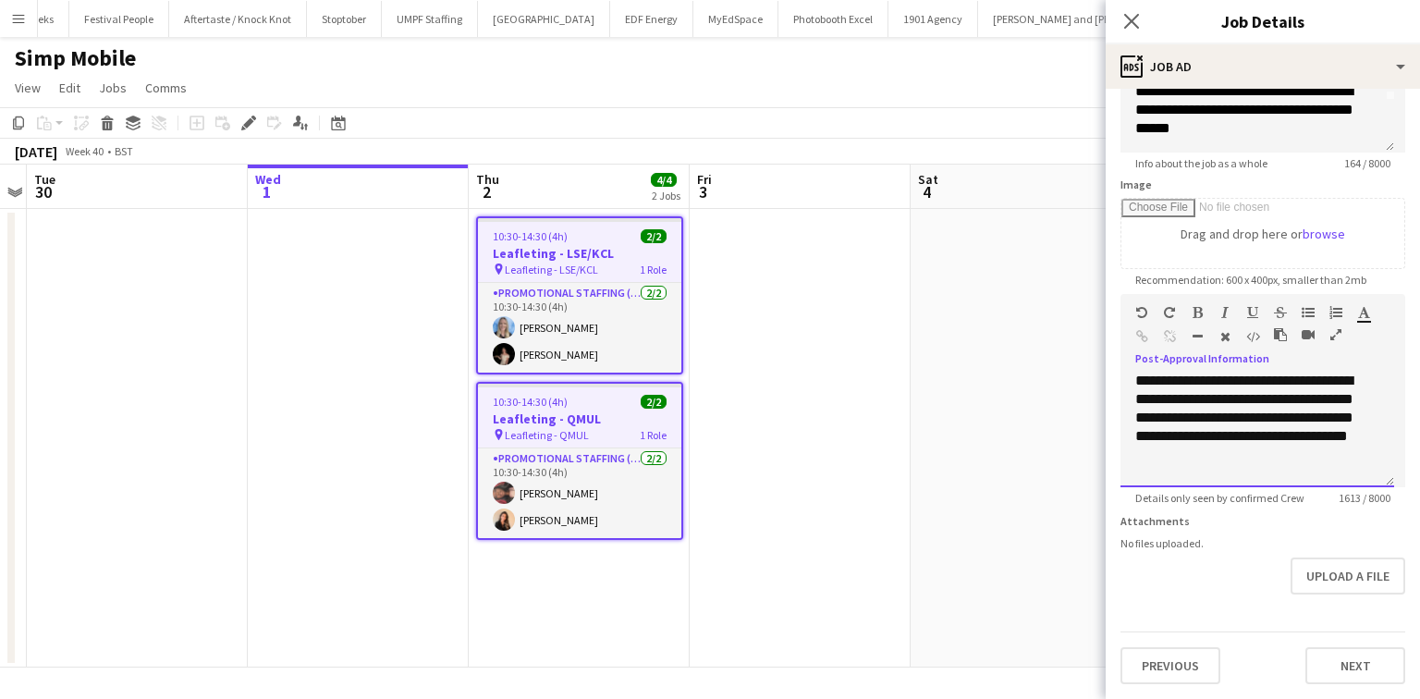
scroll to position [297, 0]
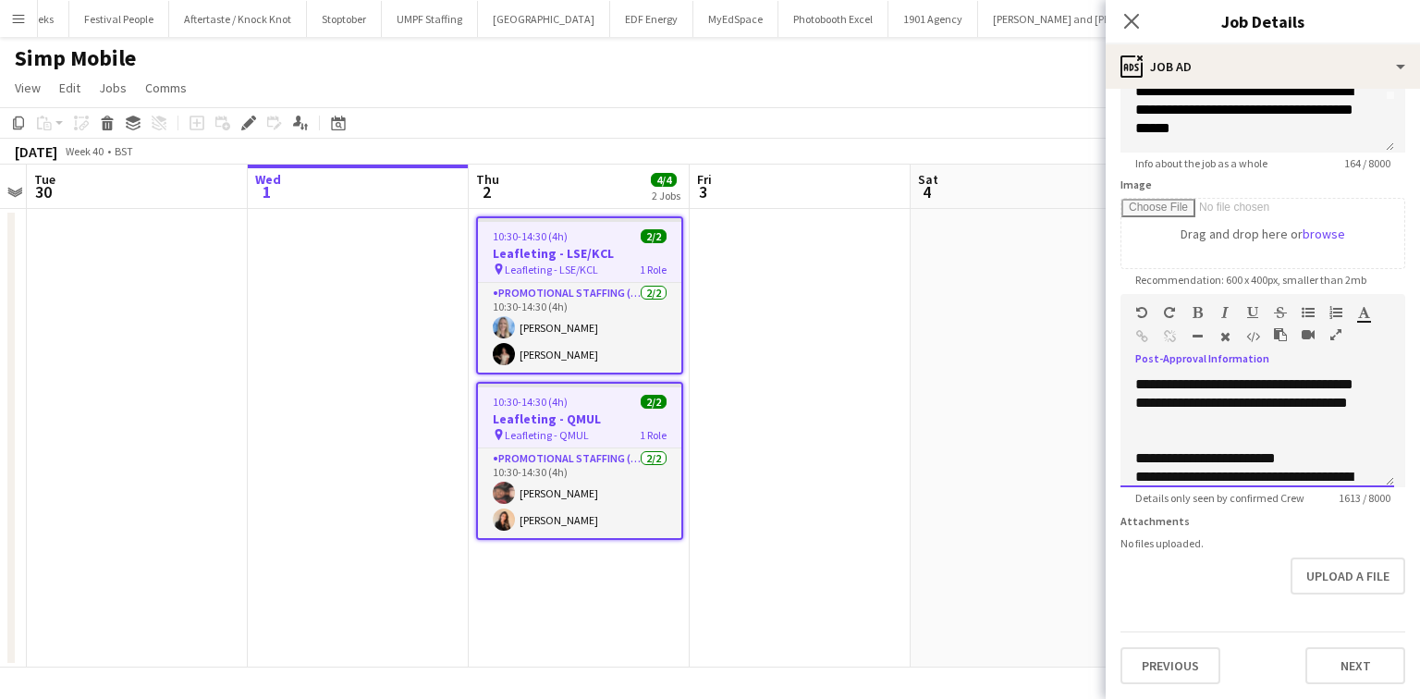
click at [1130, 464] on div "**********" at bounding box center [1258, 431] width 274 height 111
click at [1138, 450] on div "**********" at bounding box center [1252, 467] width 233 height 37
click at [1136, 449] on div "**********" at bounding box center [1252, 467] width 233 height 37
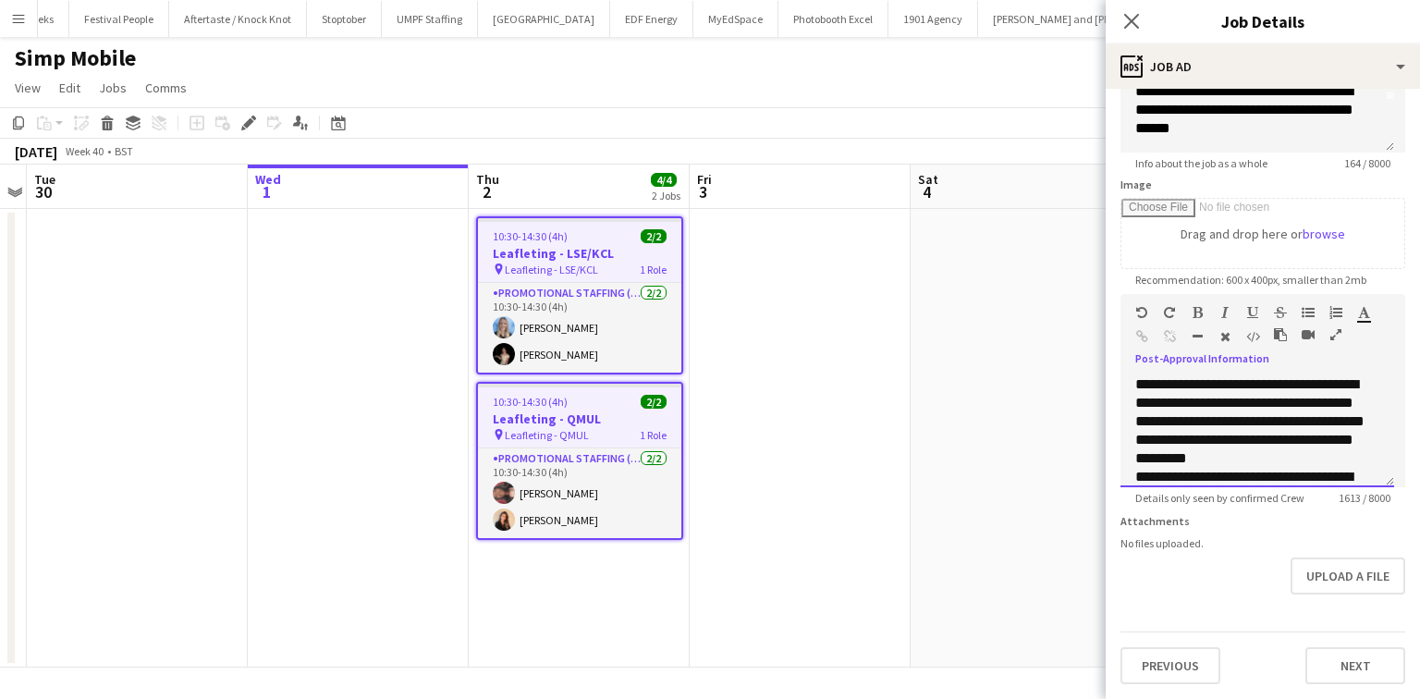
click at [1305, 447] on div "**********" at bounding box center [1252, 421] width 233 height 92
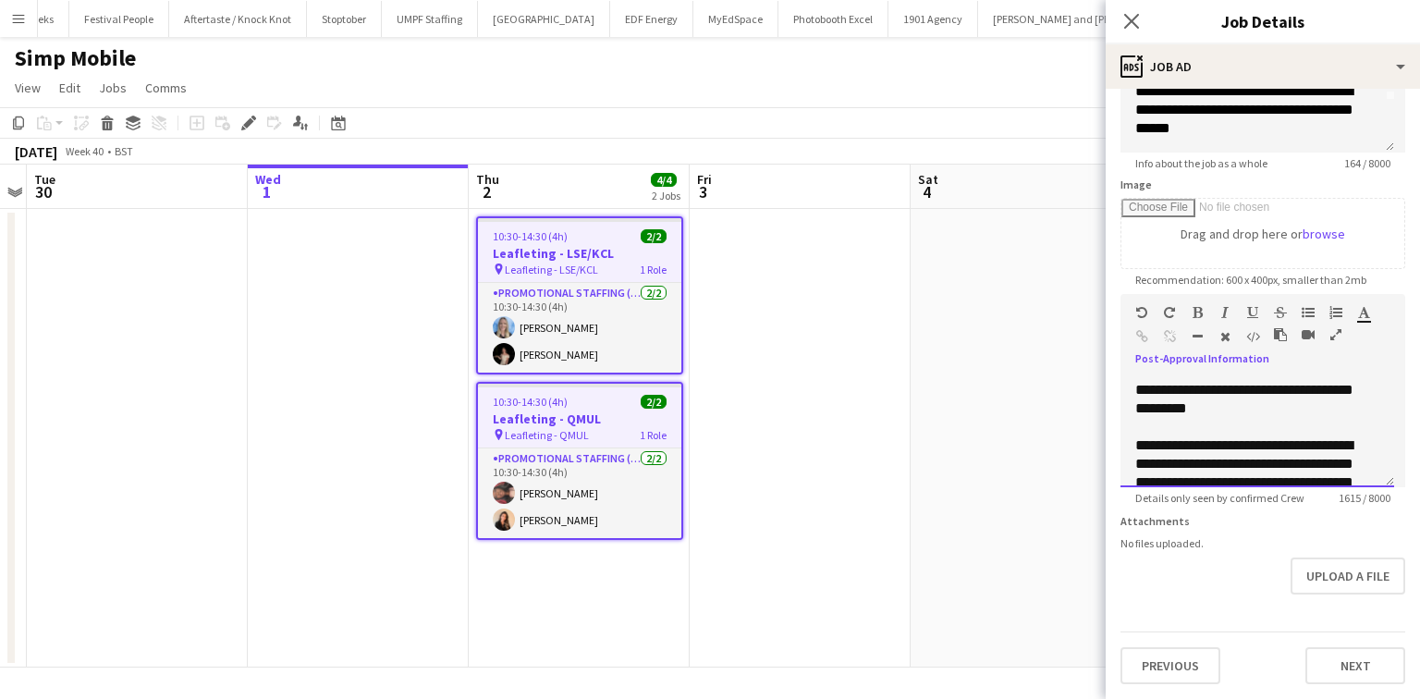
scroll to position [422, 0]
click at [1142, 436] on div "**********" at bounding box center [1252, 510] width 233 height 148
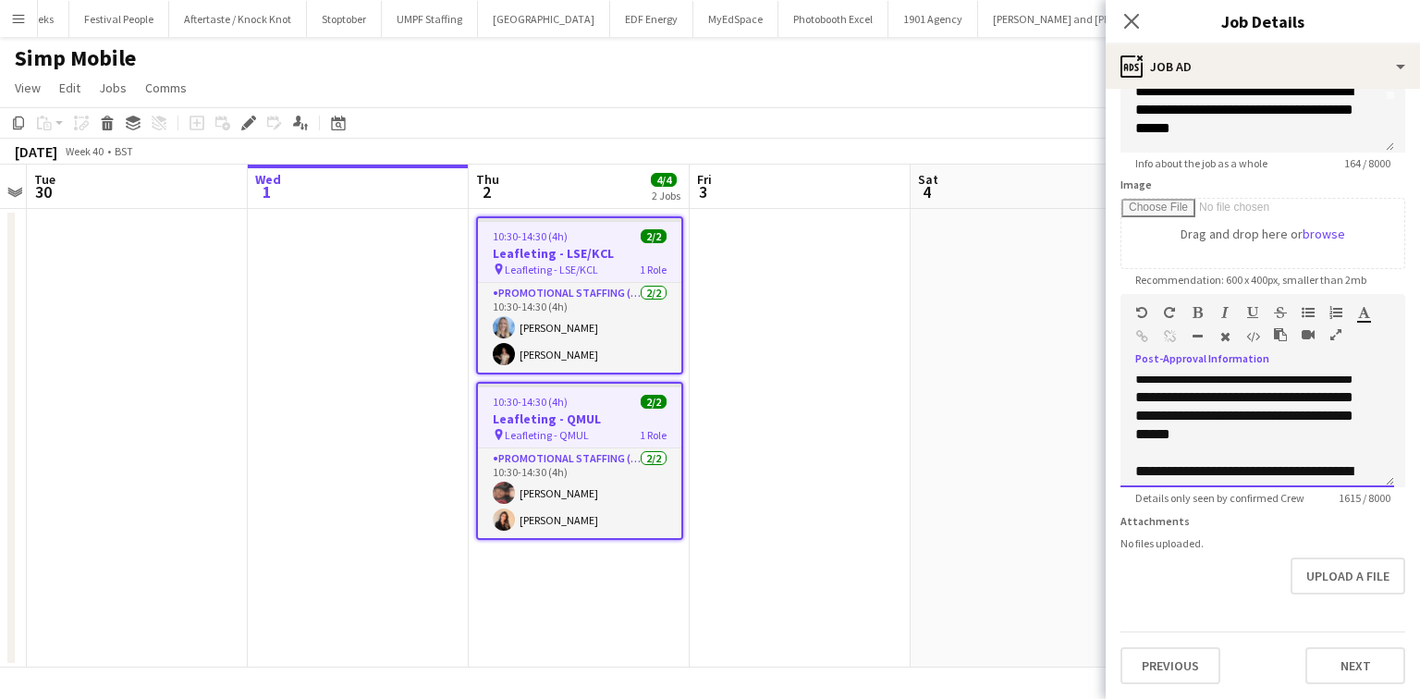
scroll to position [570, 0]
drag, startPoint x: 1169, startPoint y: 444, endPoint x: 1141, endPoint y: 452, distance: 29.0
click at [1141, 454] on div "**********" at bounding box center [1252, 491] width 233 height 74
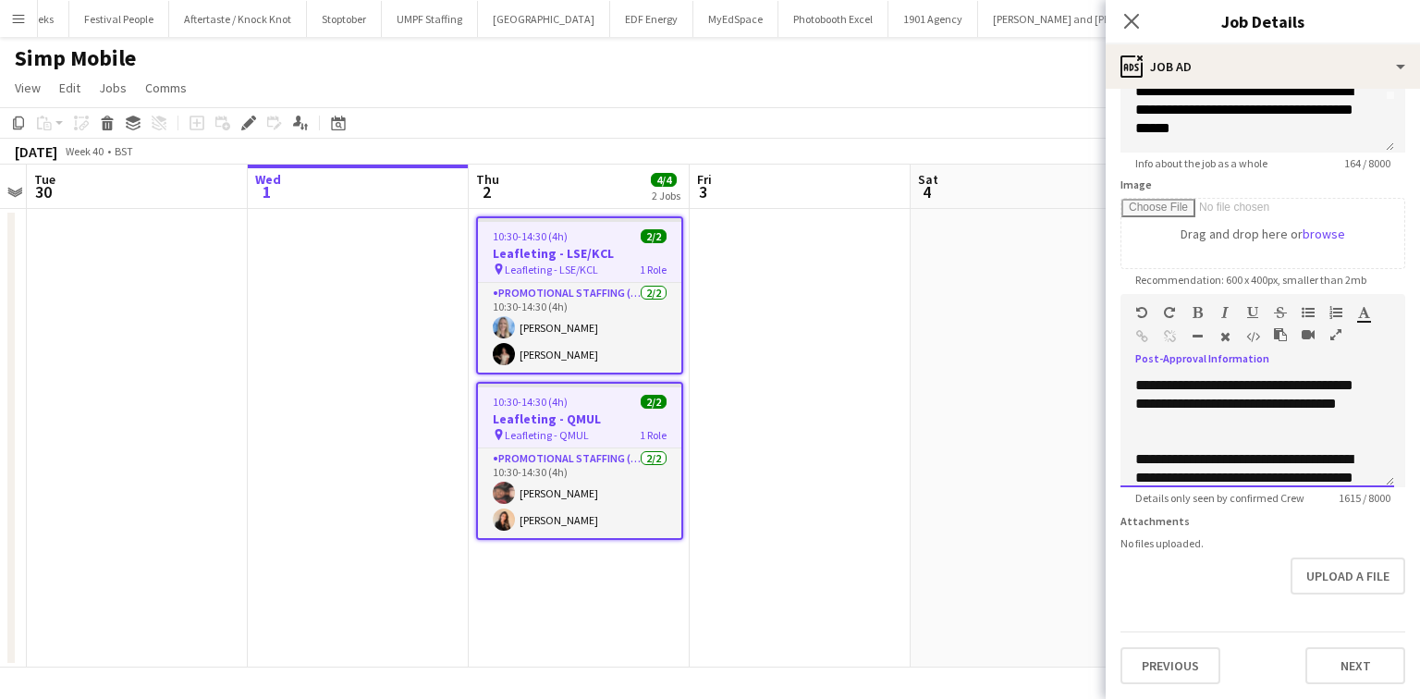
scroll to position [667, 0]
click at [1141, 452] on div "**********" at bounding box center [1252, 495] width 233 height 92
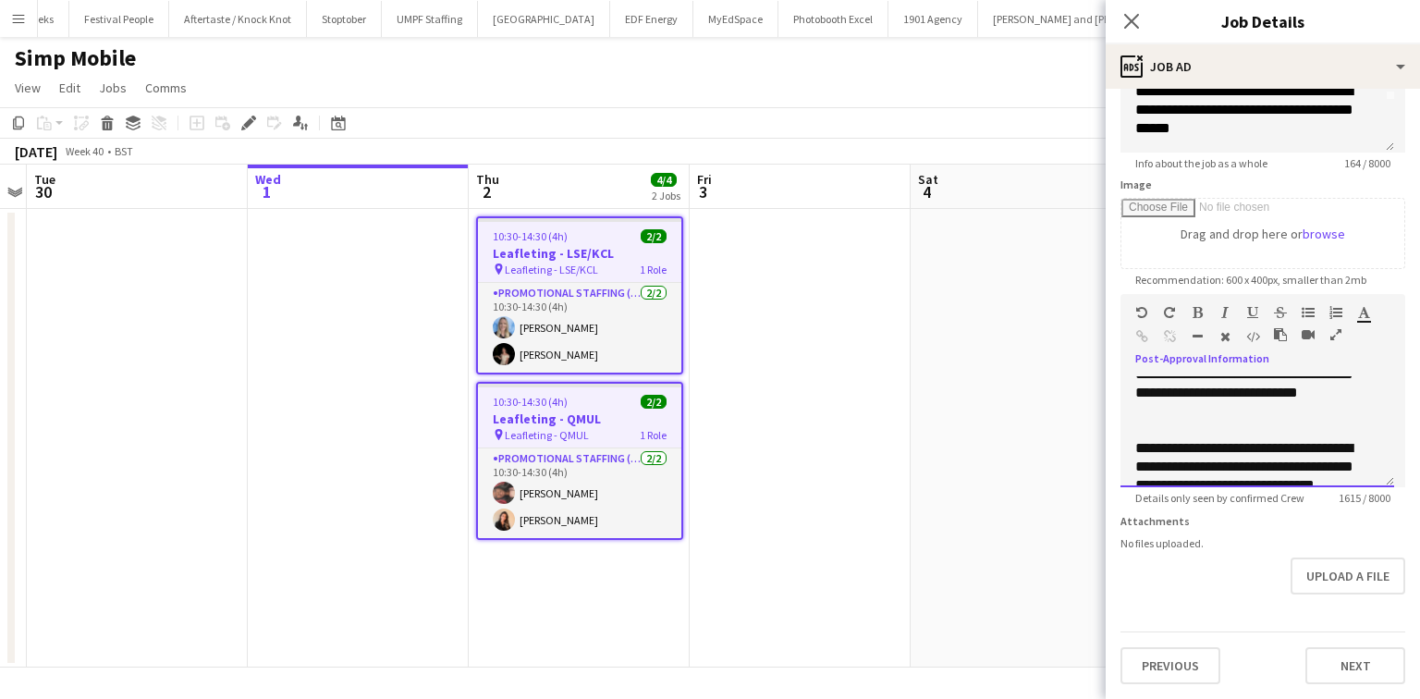
scroll to position [789, 0]
click at [1140, 442] on div "**********" at bounding box center [1252, 465] width 233 height 55
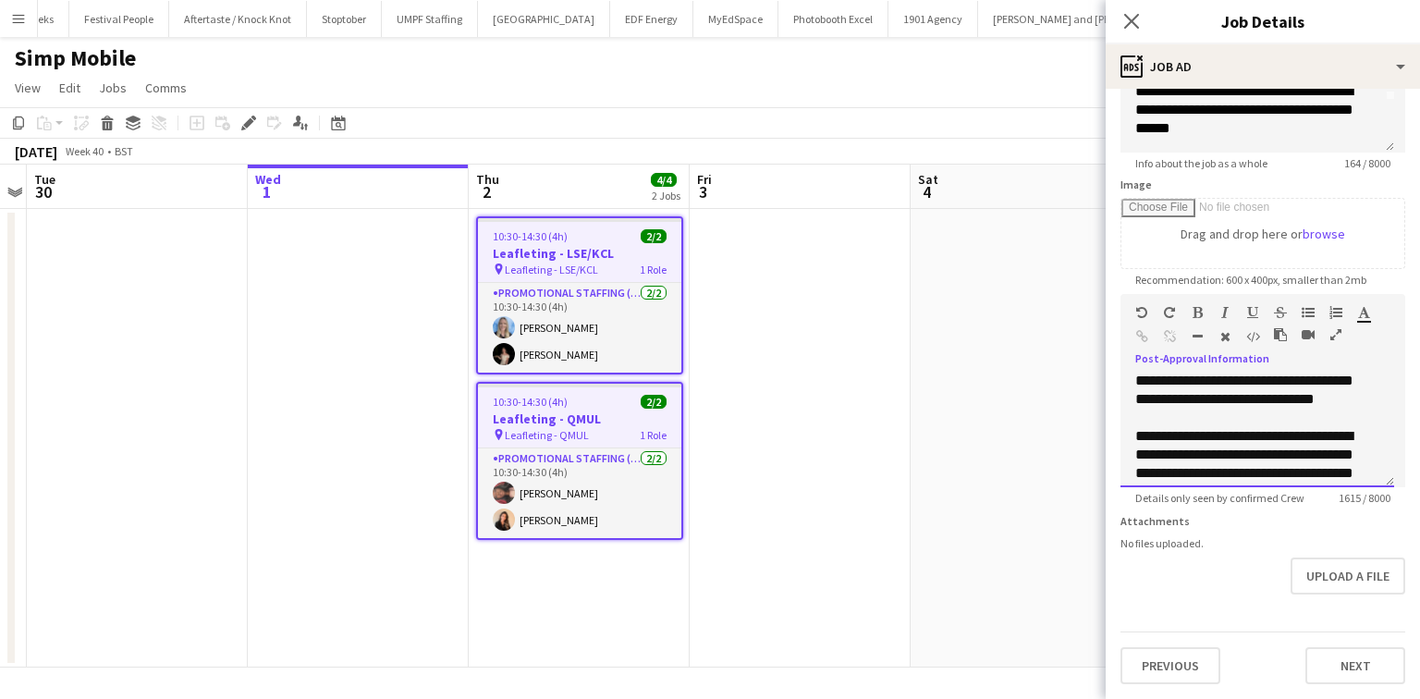
click at [1140, 433] on div "**********" at bounding box center [1252, 501] width 233 height 148
click at [1141, 427] on div "**********" at bounding box center [1252, 501] width 233 height 148
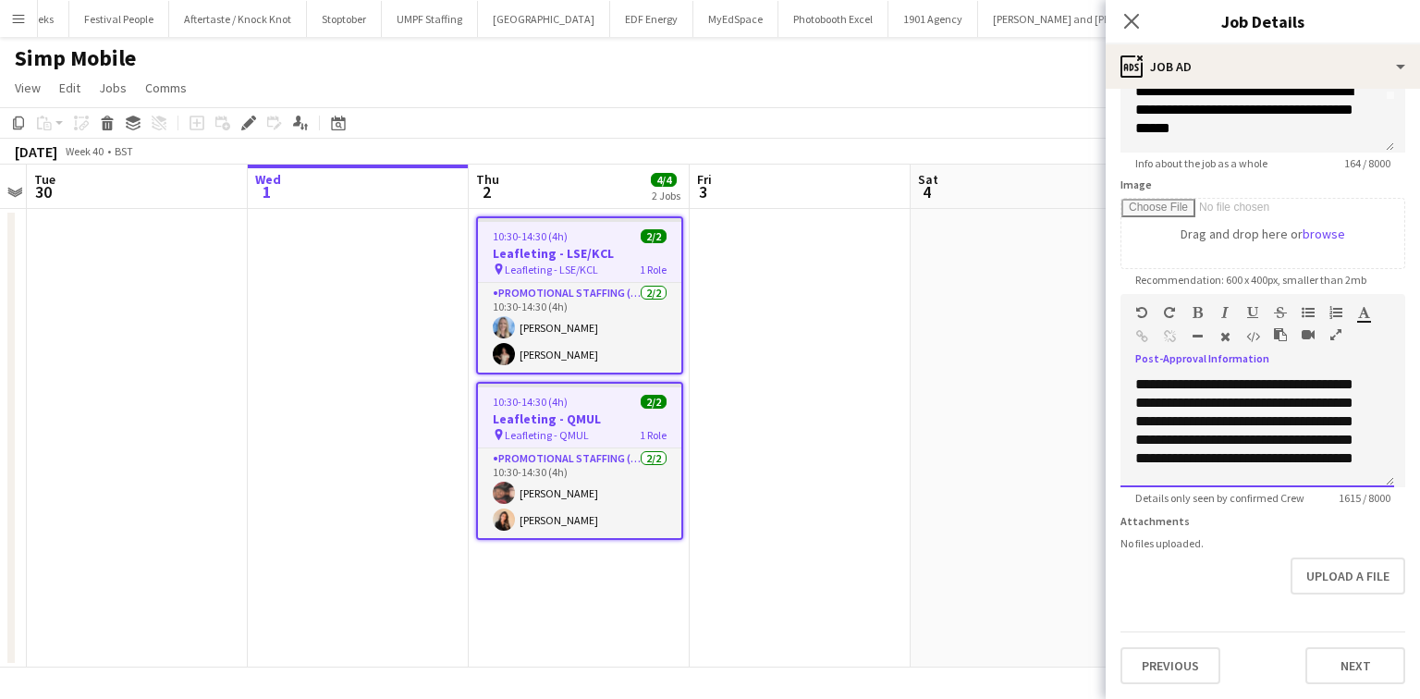
scroll to position [977, 0]
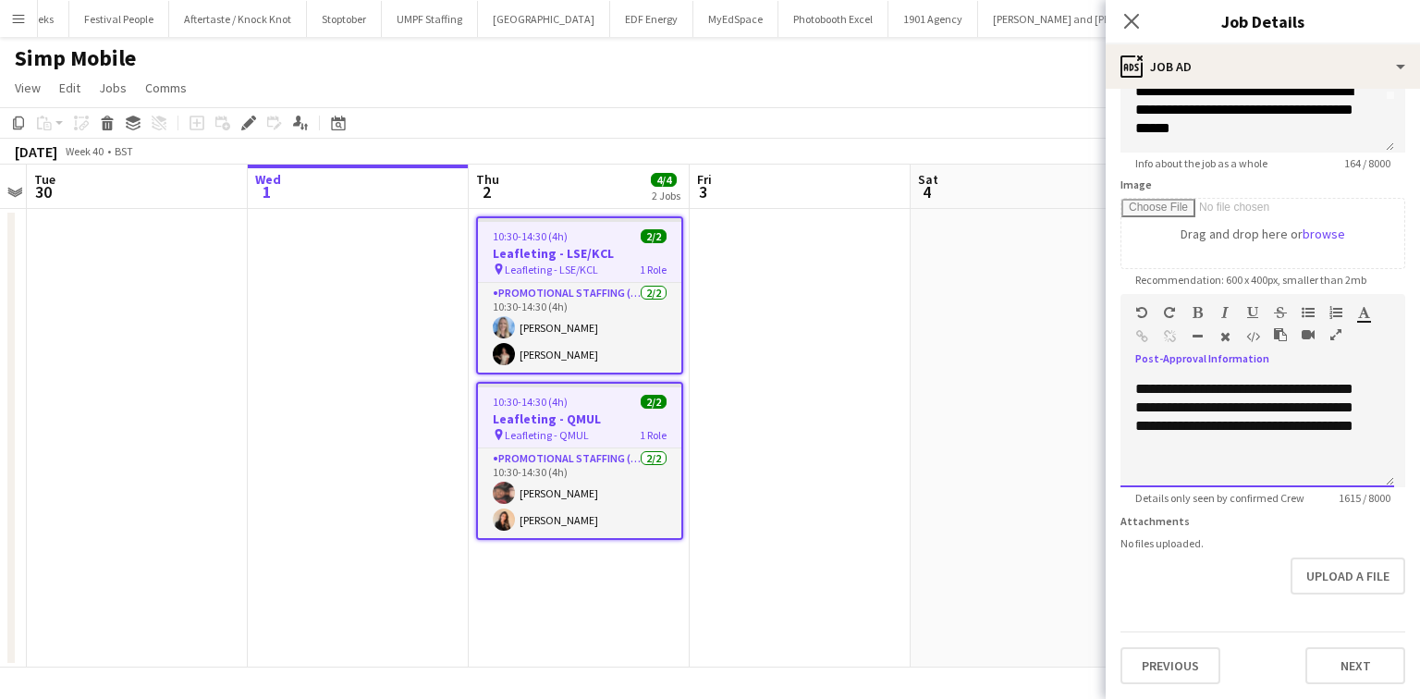
click at [1241, 455] on div "**********" at bounding box center [1252, 399] width 233 height 148
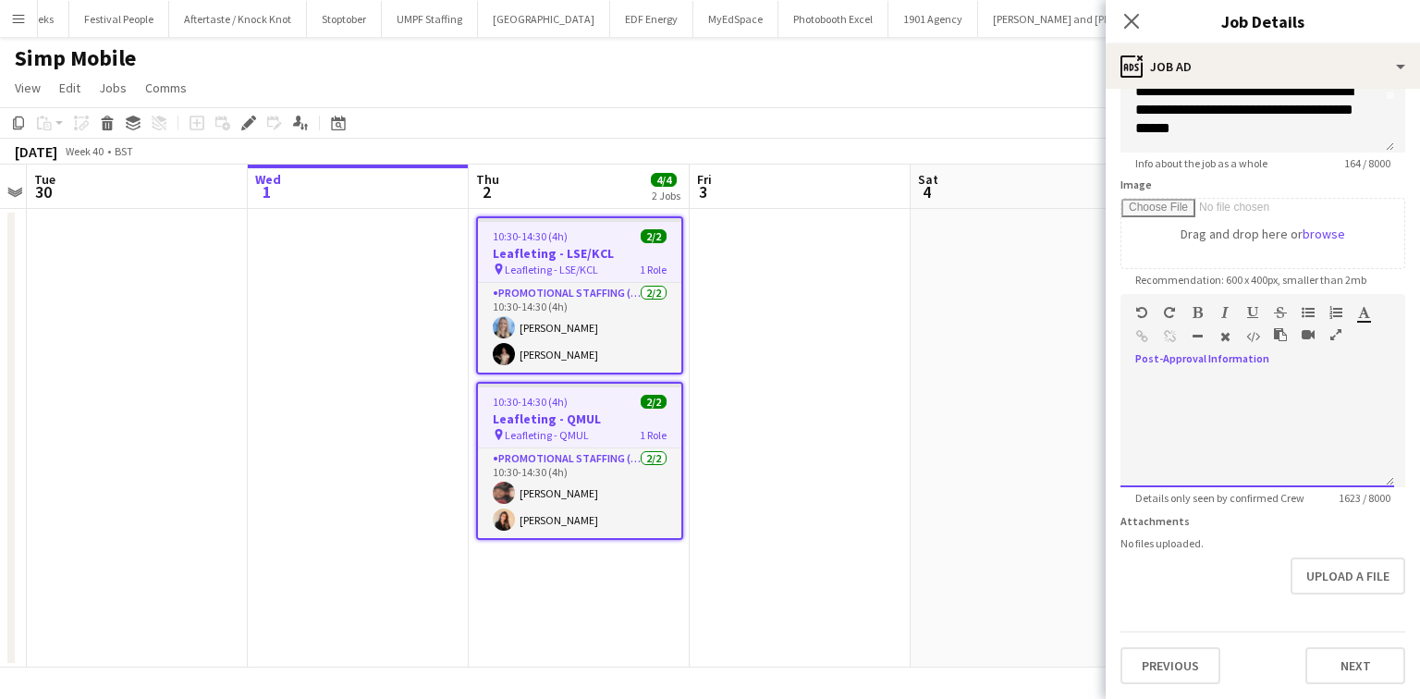
scroll to position [1050, 0]
click at [1187, 417] on div at bounding box center [1258, 426] width 244 height 18
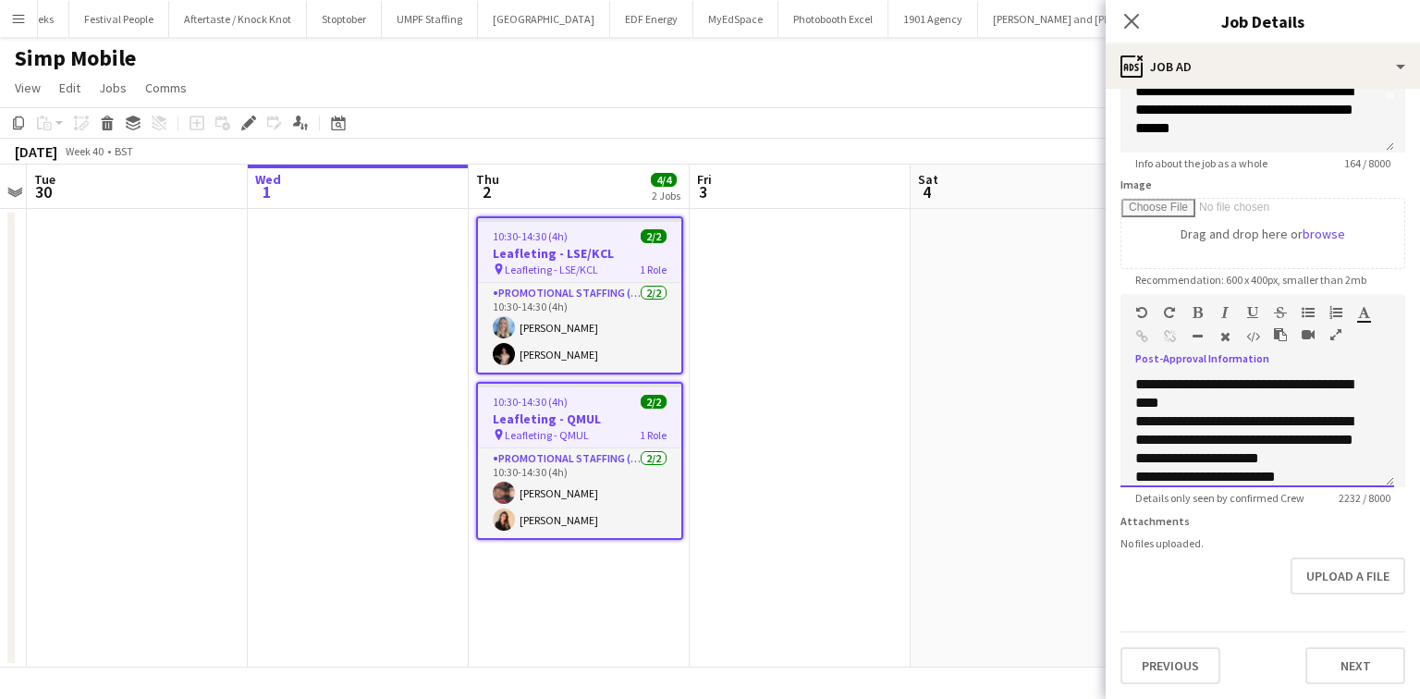
scroll to position [1148, 0]
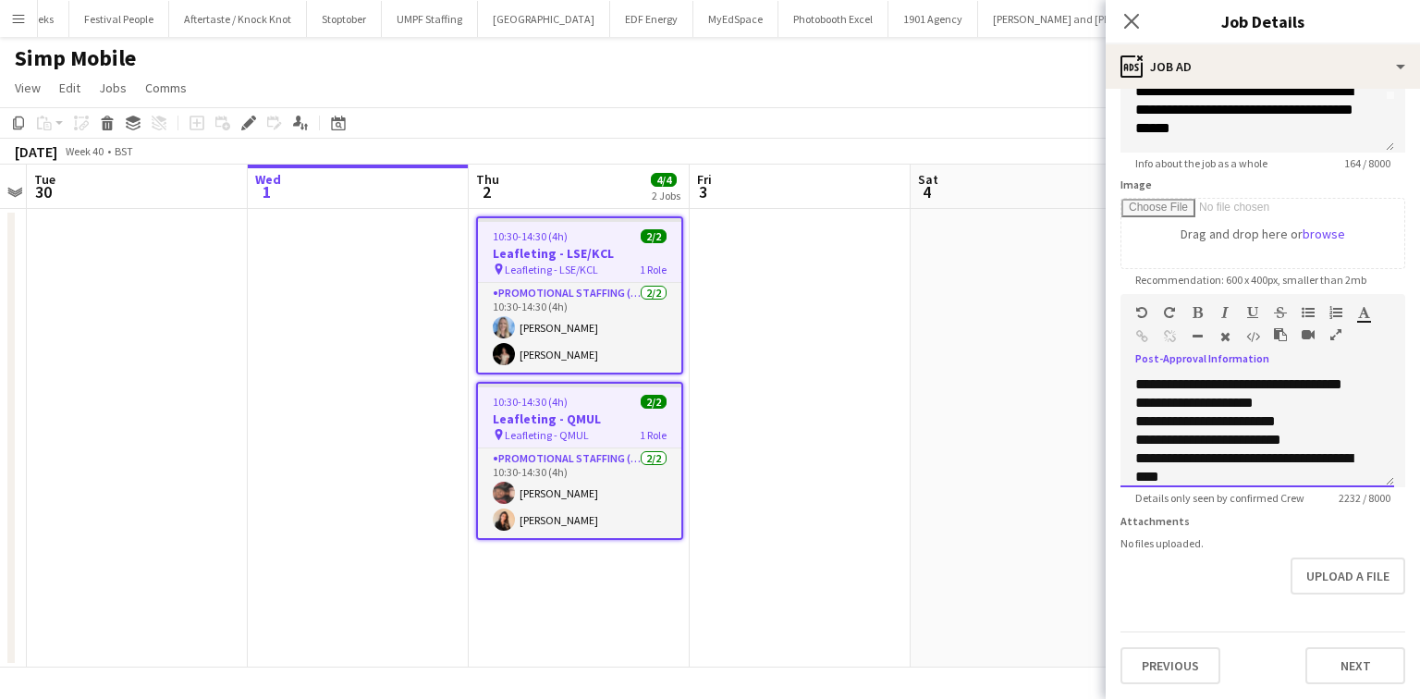
click at [1300, 434] on div "**********" at bounding box center [1252, 440] width 233 height 18
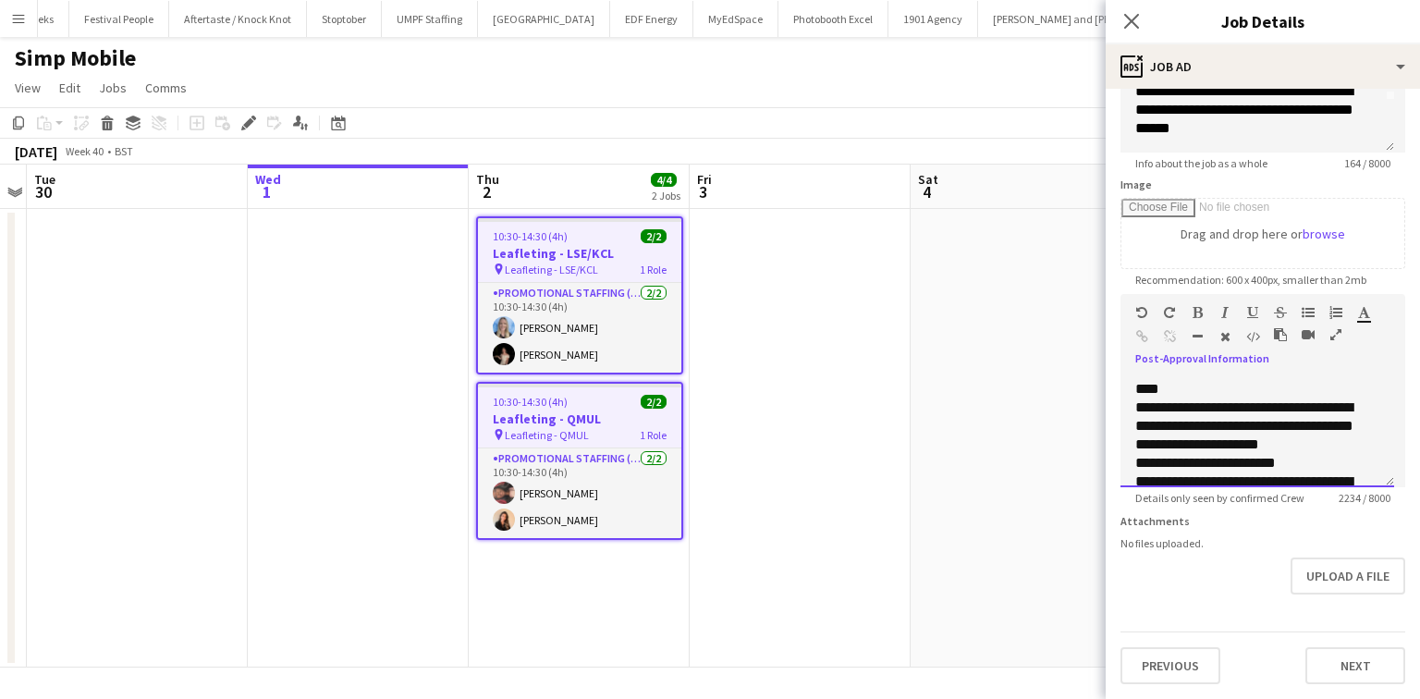
scroll to position [1255, 0]
click at [1297, 453] on div "**********" at bounding box center [1252, 462] width 233 height 18
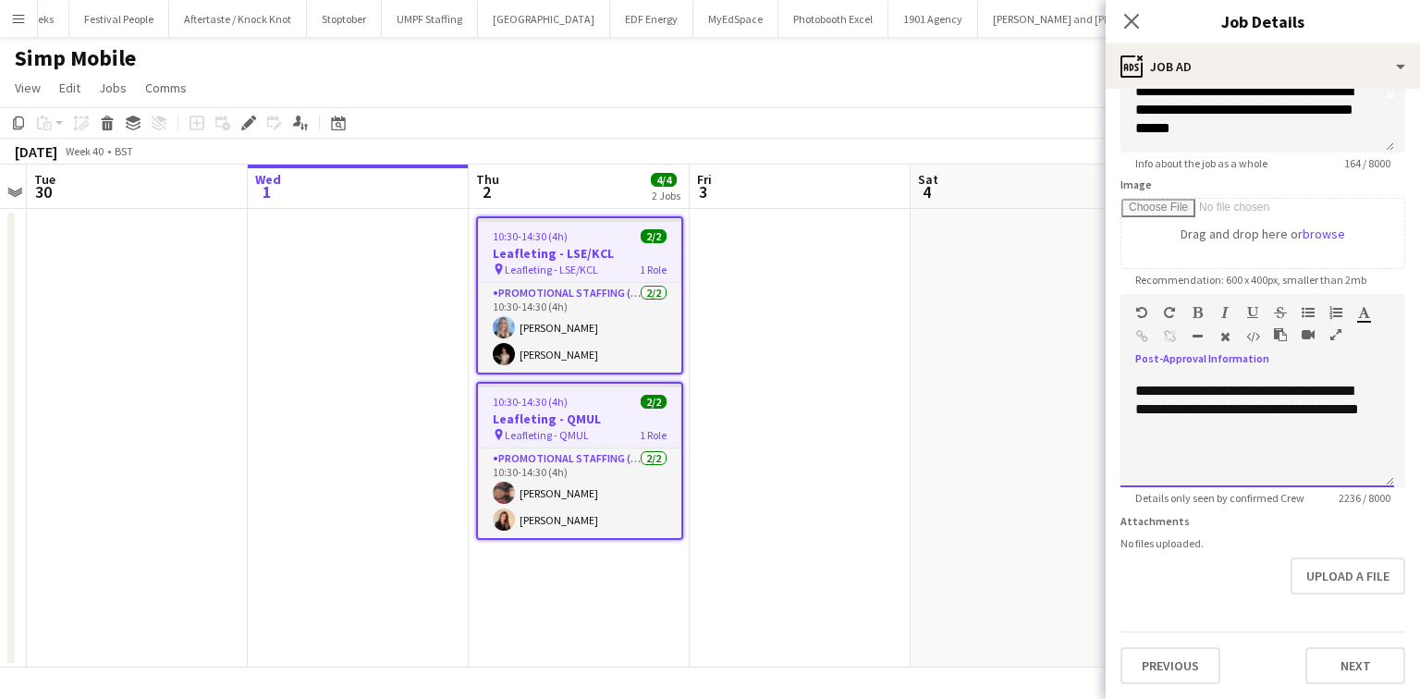
scroll to position [1456, 0]
click at [1262, 436] on div at bounding box center [1258, 445] width 244 height 18
click at [1256, 436] on div at bounding box center [1258, 445] width 244 height 18
drag, startPoint x: 1255, startPoint y: 424, endPoint x: 1294, endPoint y: 424, distance: 38.8
click at [1294, 436] on div at bounding box center [1258, 445] width 244 height 18
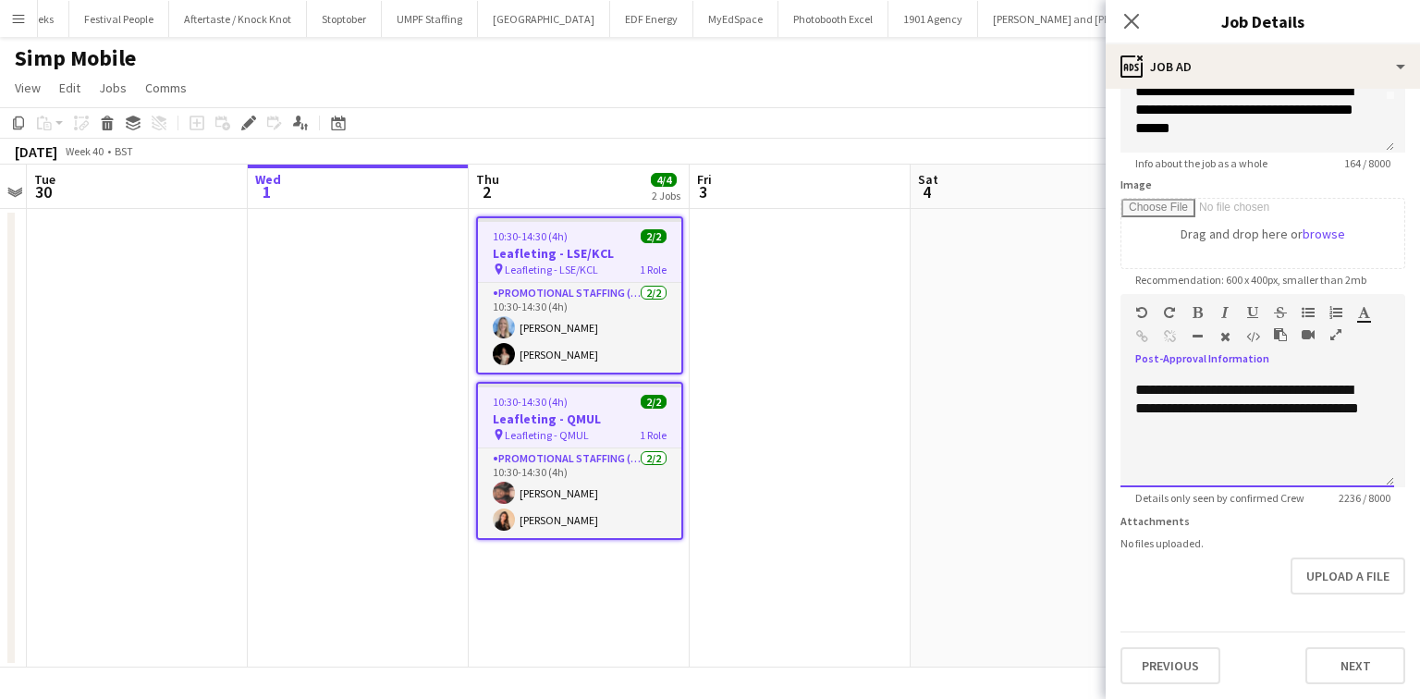
click at [1283, 415] on div "**********" at bounding box center [1252, 408] width 233 height 55
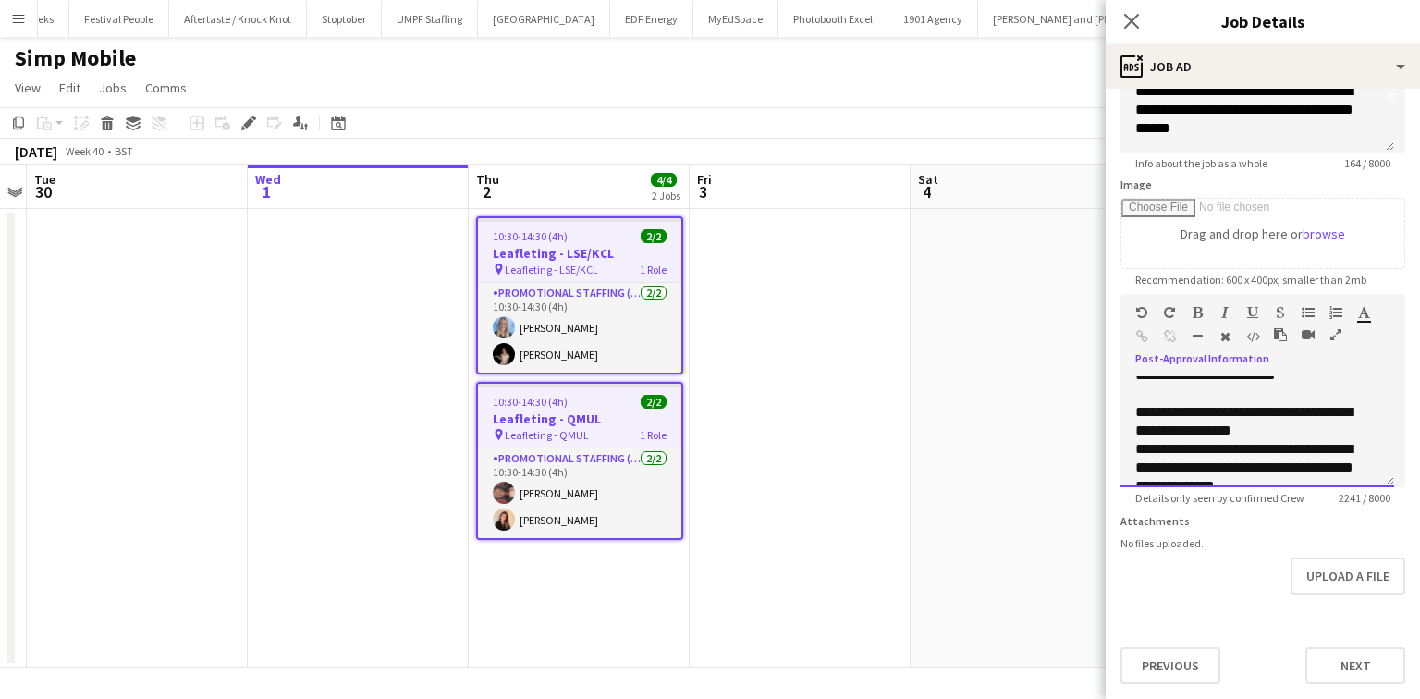
scroll to position [1341, 0]
drag, startPoint x: 1195, startPoint y: 356, endPoint x: 1195, endPoint y: 375, distance: 18.5
click at [1195, 363] on div "**********" at bounding box center [1263, 425] width 285 height 124
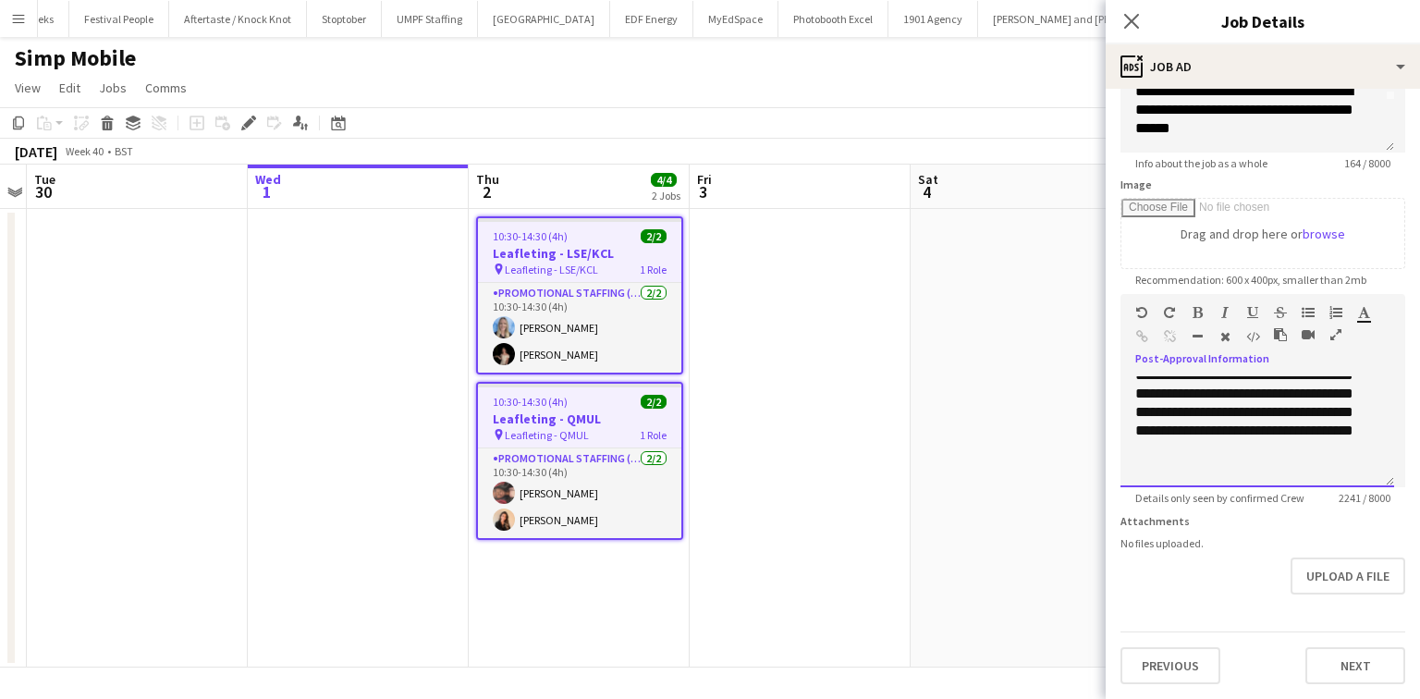
scroll to position [1046, 0]
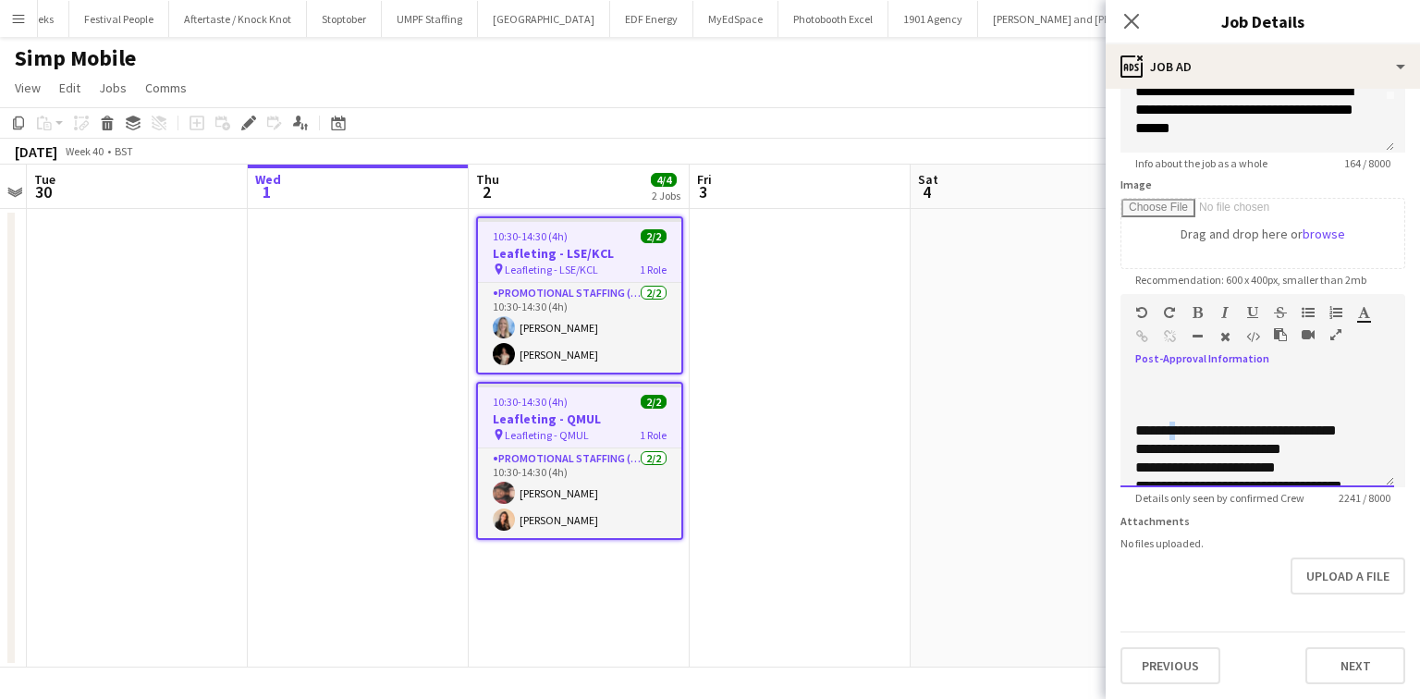
click at [1176, 422] on div "**********" at bounding box center [1252, 431] width 233 height 18
click at [1170, 406] on div at bounding box center [1258, 412] width 244 height 18
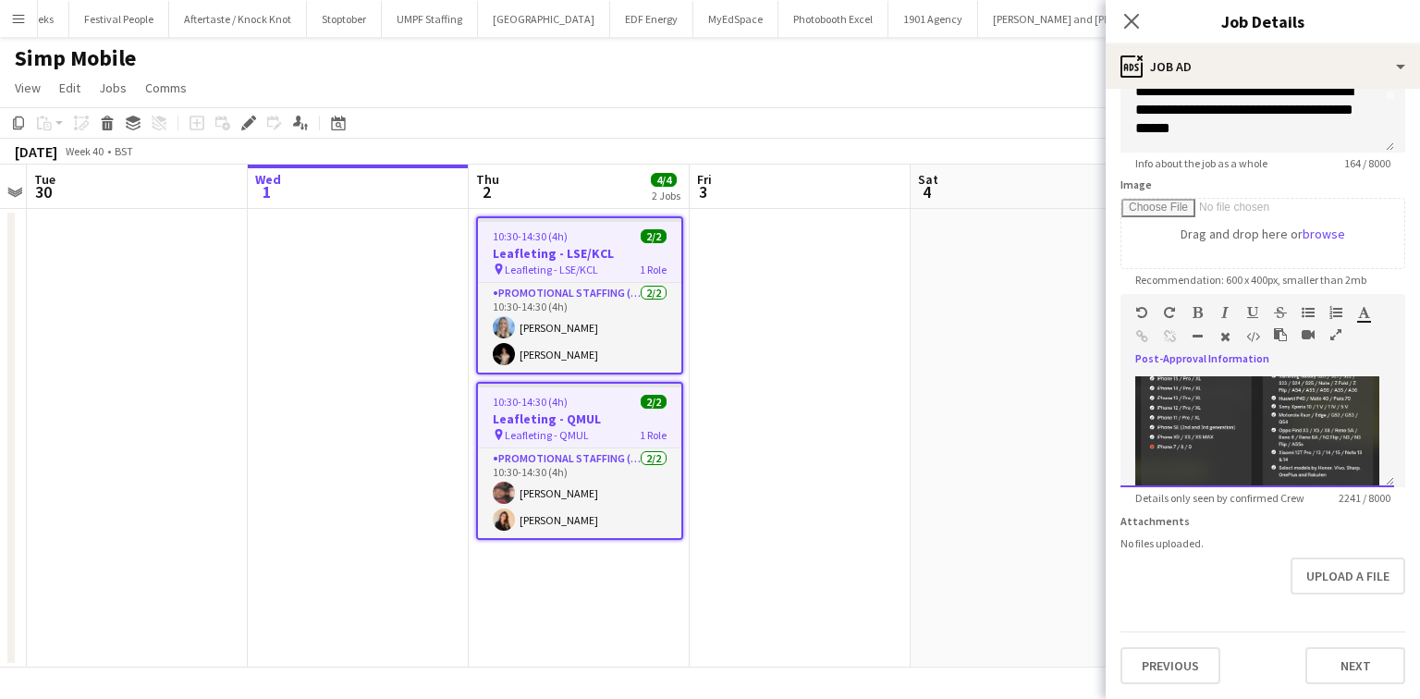
scroll to position [1239, 0]
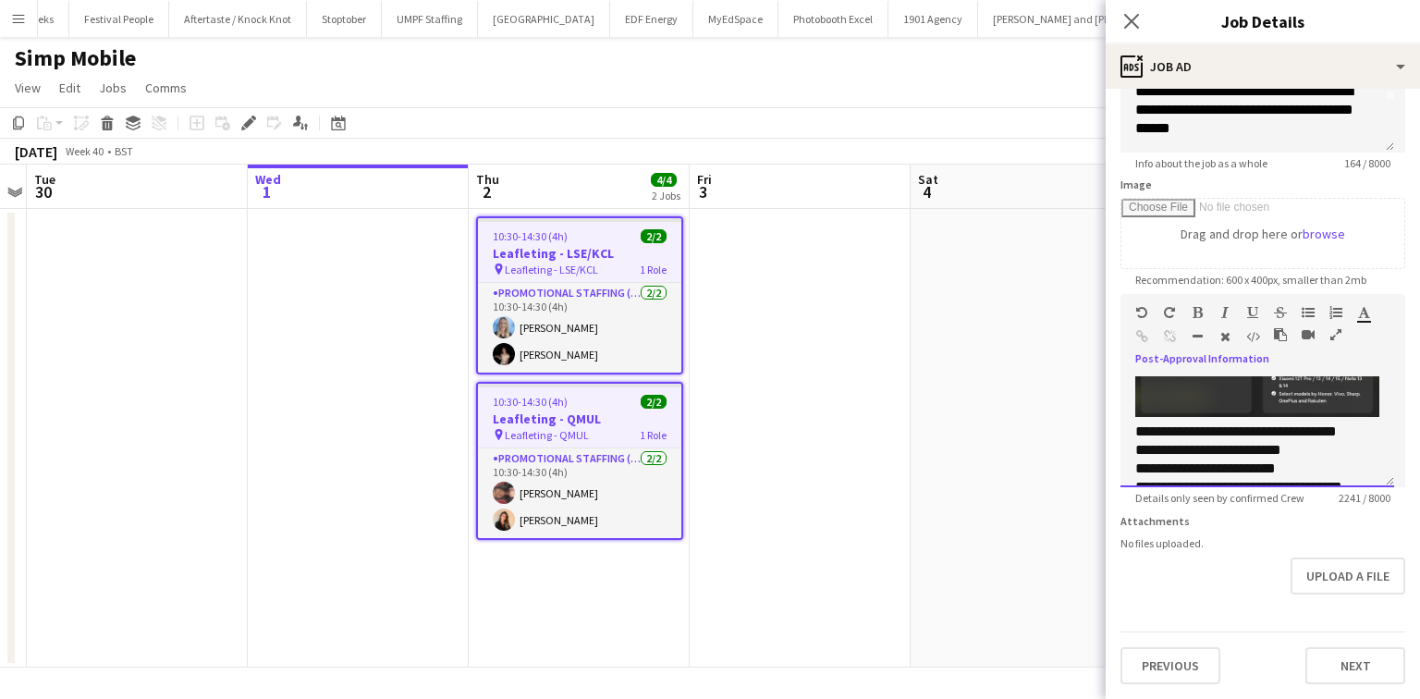
click at [1131, 412] on div "**********" at bounding box center [1258, 431] width 274 height 111
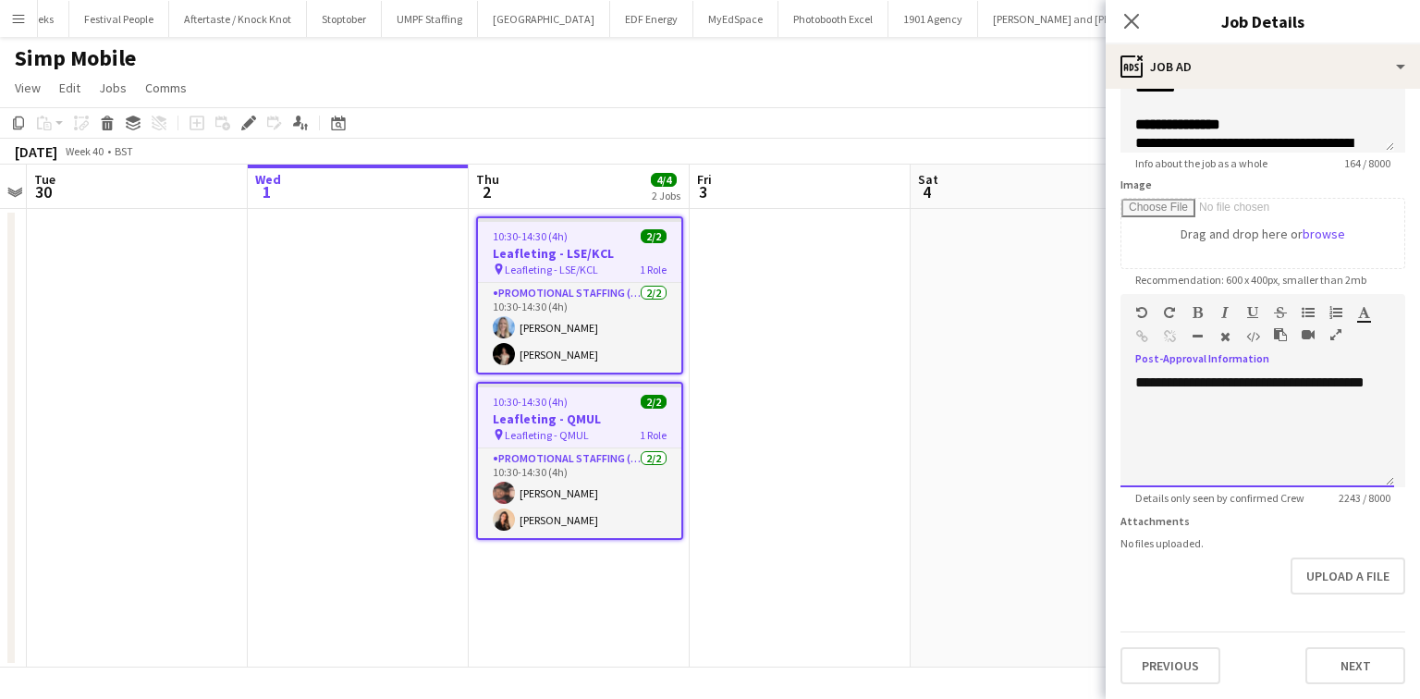
scroll to position [1696, 0]
click at [1206, 465] on div at bounding box center [1258, 474] width 244 height 18
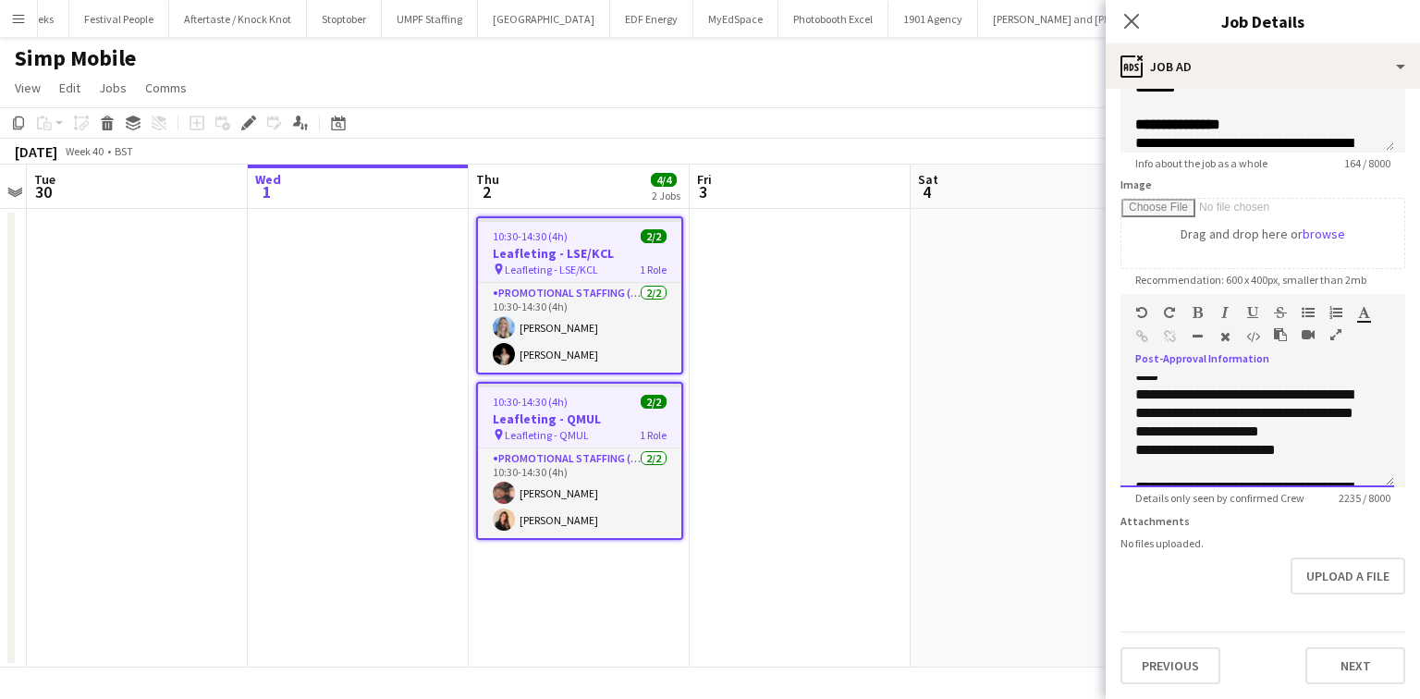
scroll to position [1622, 0]
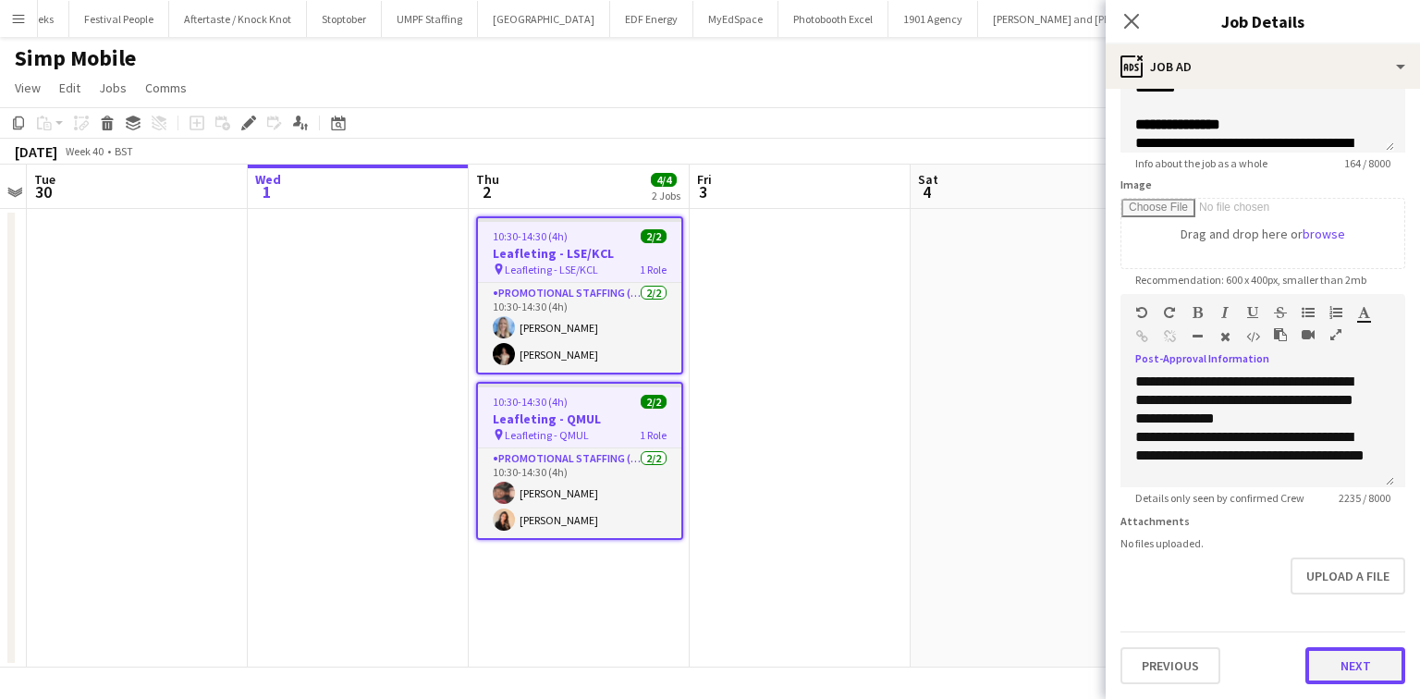
click at [1352, 657] on button "Next" at bounding box center [1356, 665] width 100 height 37
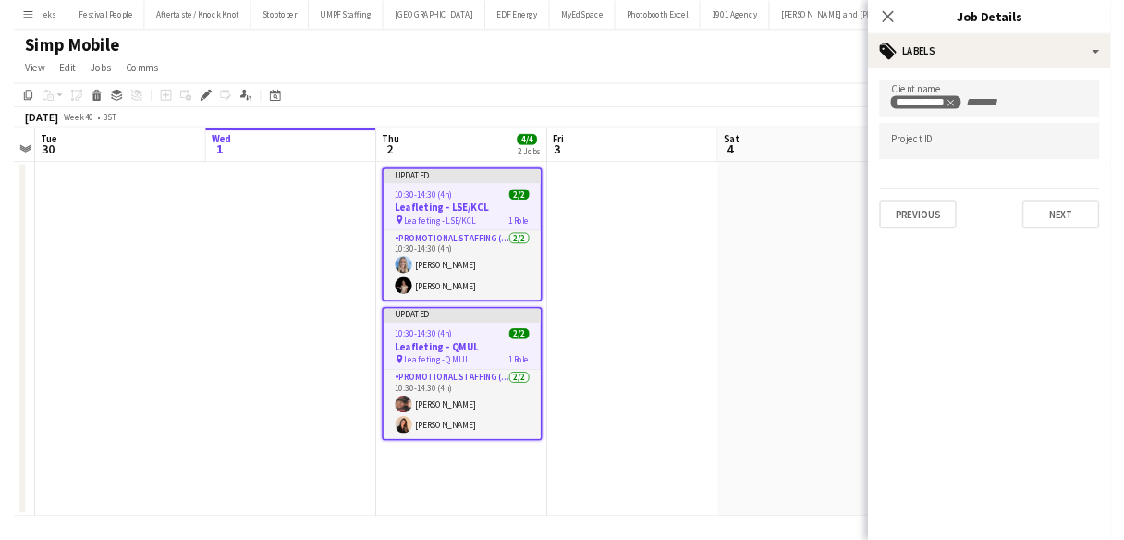
scroll to position [0, 0]
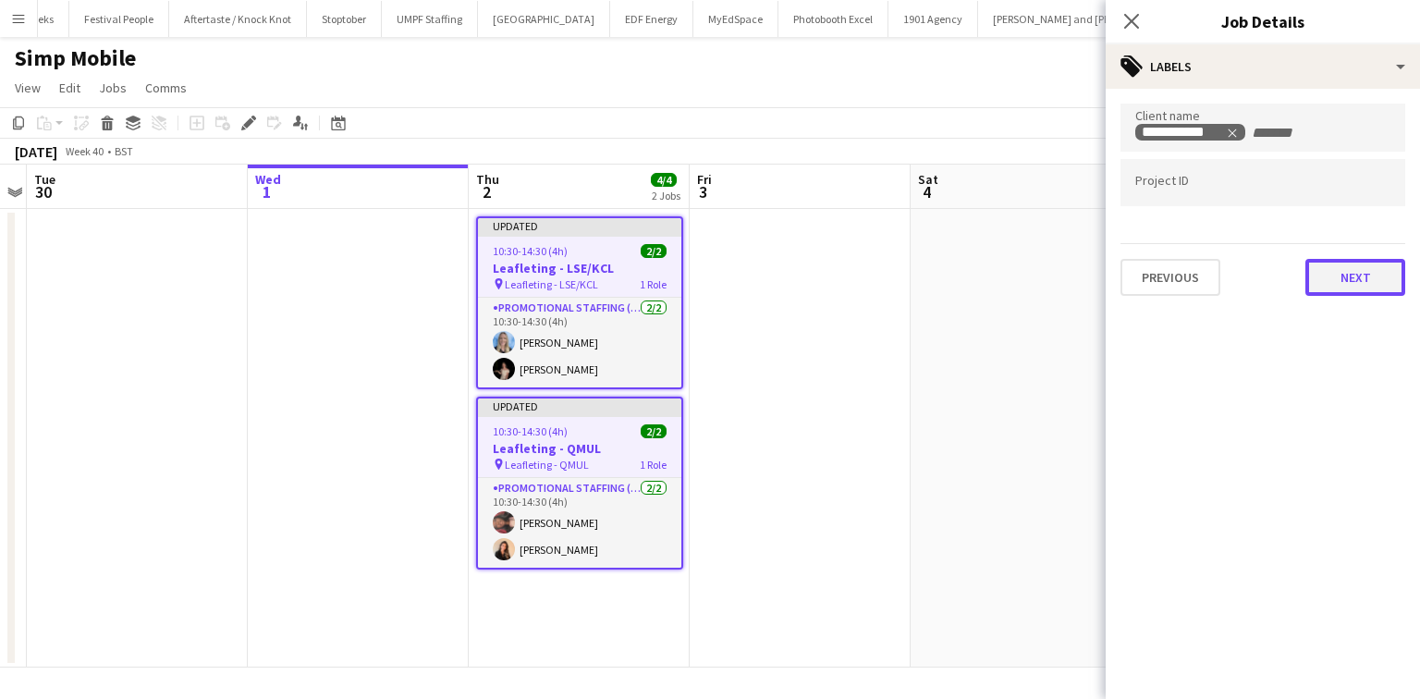
click at [1333, 285] on button "Next" at bounding box center [1356, 277] width 100 height 37
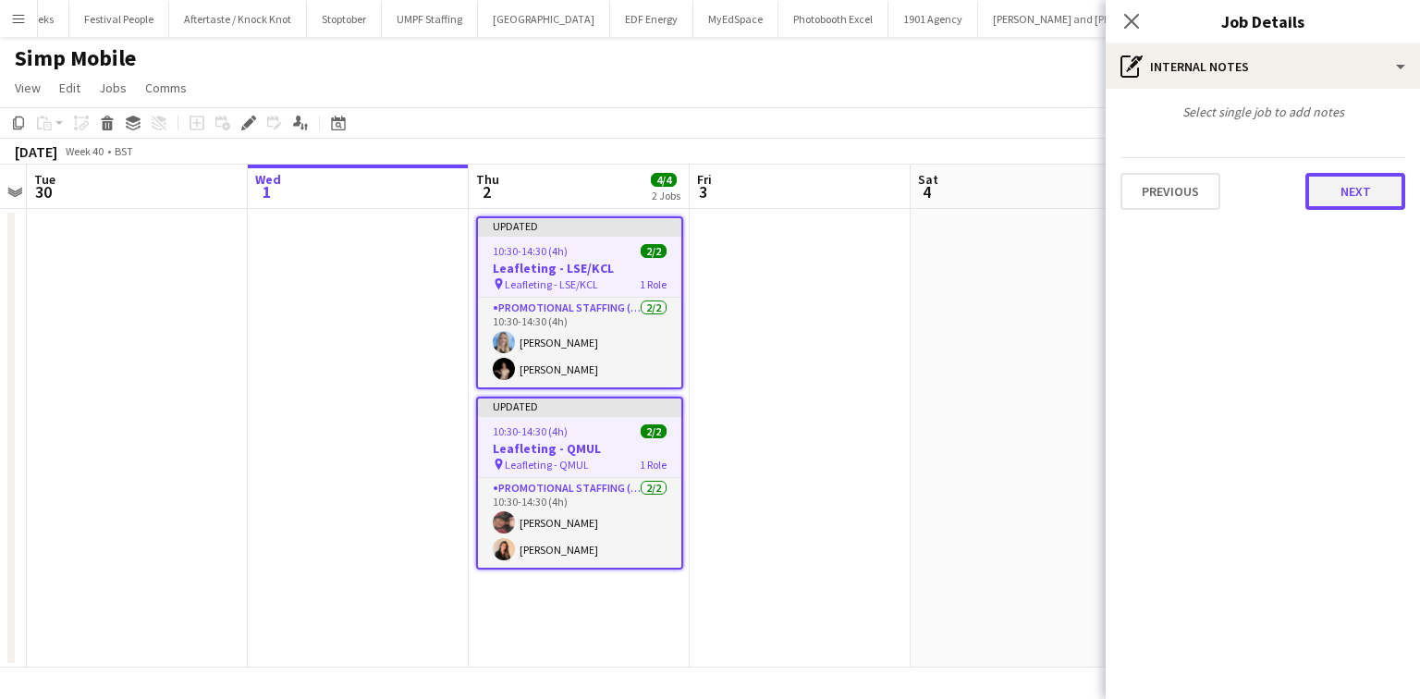
click at [1347, 198] on button "Next" at bounding box center [1356, 191] width 100 height 37
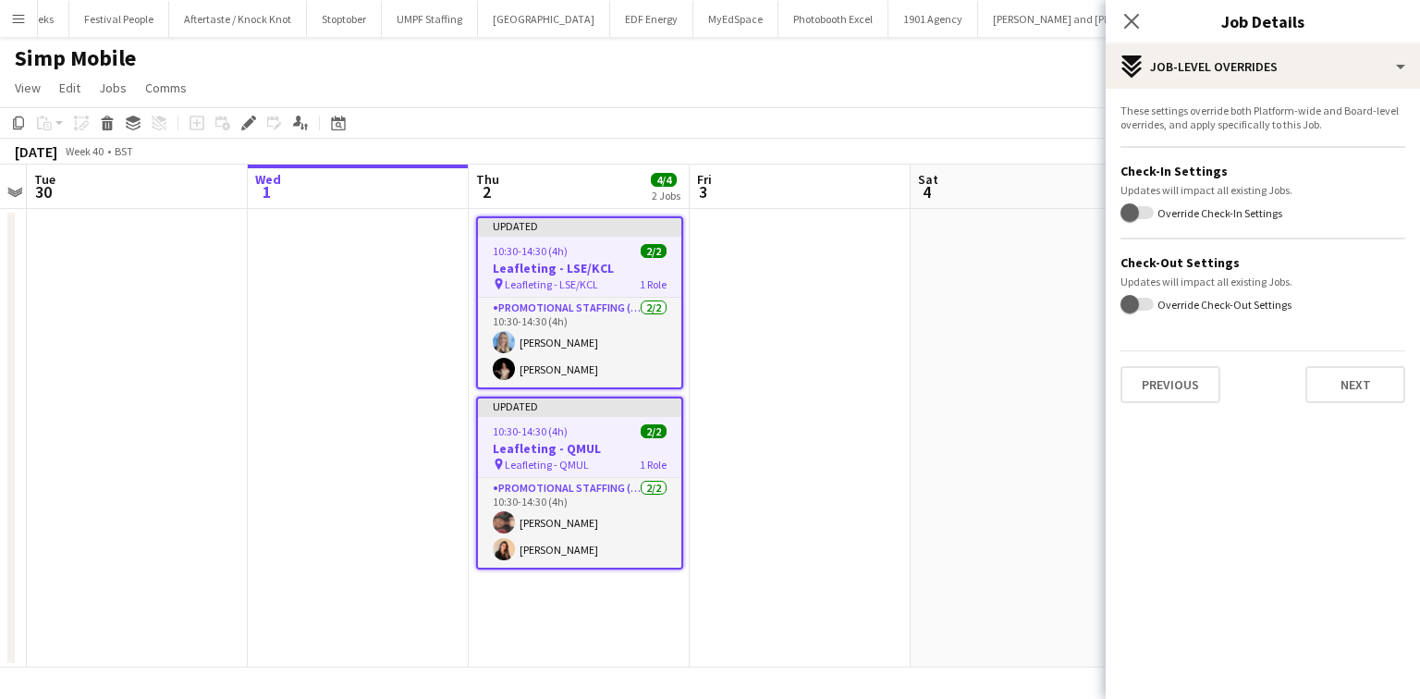
click at [1350, 405] on div "These settings override both Platform-wide and Board-level overrides, and apply…" at bounding box center [1263, 253] width 314 height 329
click at [1350, 401] on div "These settings override both Platform-wide and Board-level overrides, and apply…" at bounding box center [1263, 253] width 314 height 329
click at [1350, 397] on button "Next" at bounding box center [1356, 384] width 100 height 37
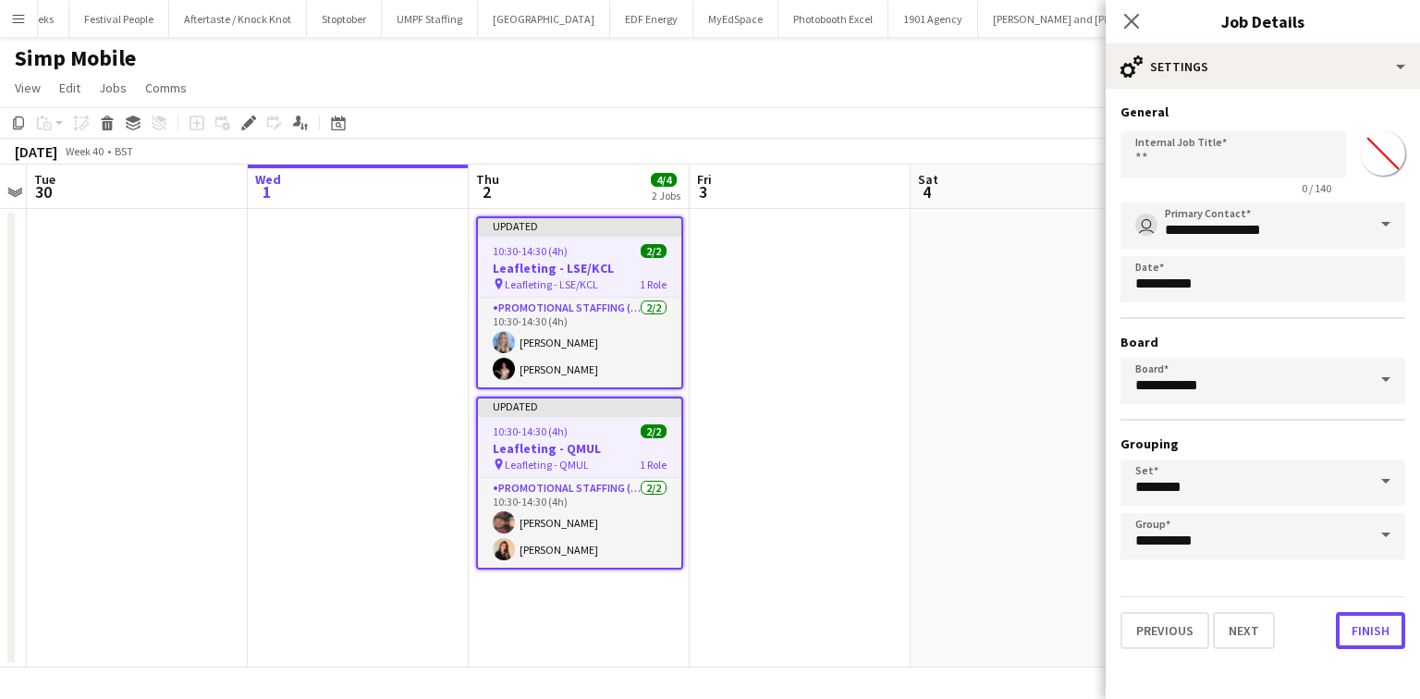
click at [1382, 627] on button "Finish" at bounding box center [1370, 630] width 69 height 37
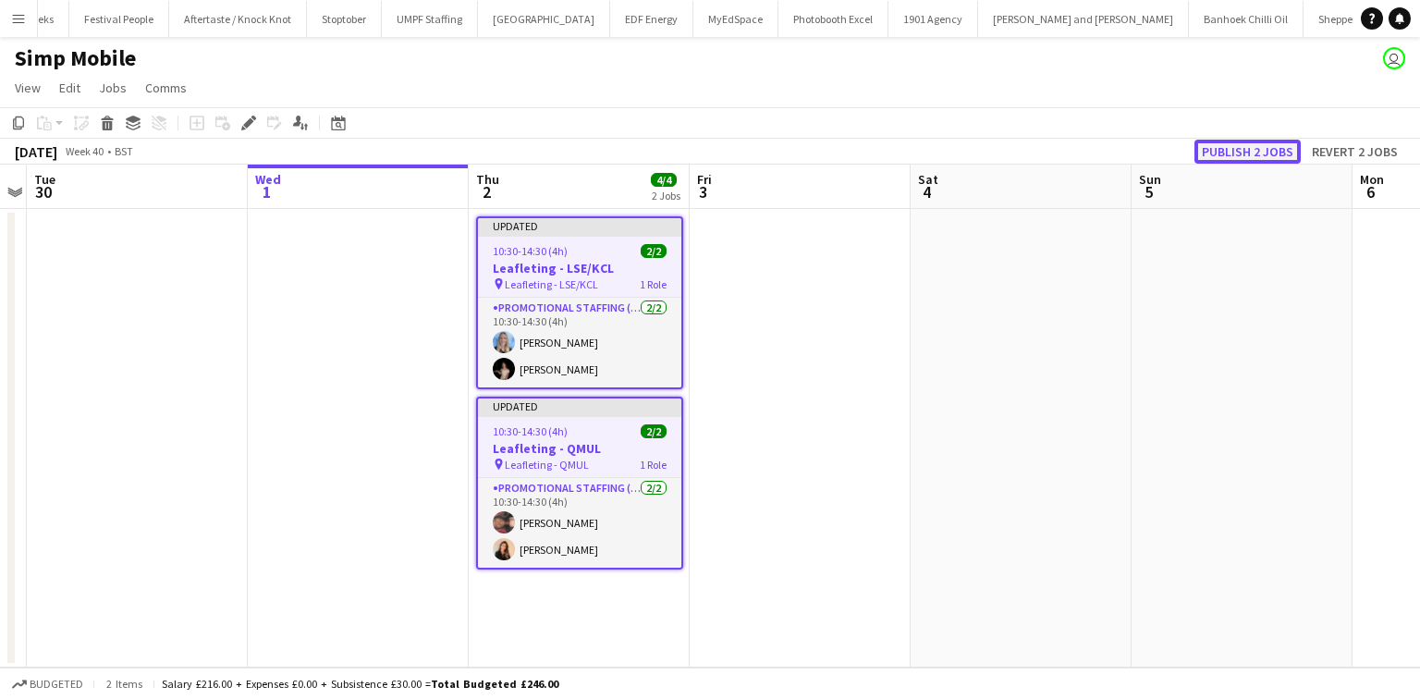
click at [1260, 140] on button "Publish 2 jobs" at bounding box center [1248, 152] width 106 height 24
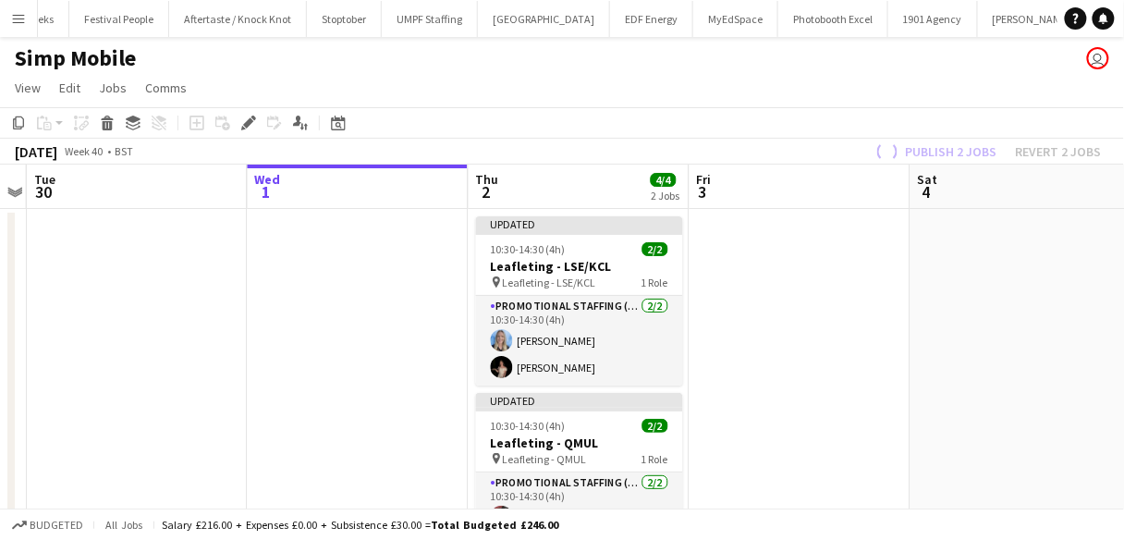
scroll to position [0, 636]
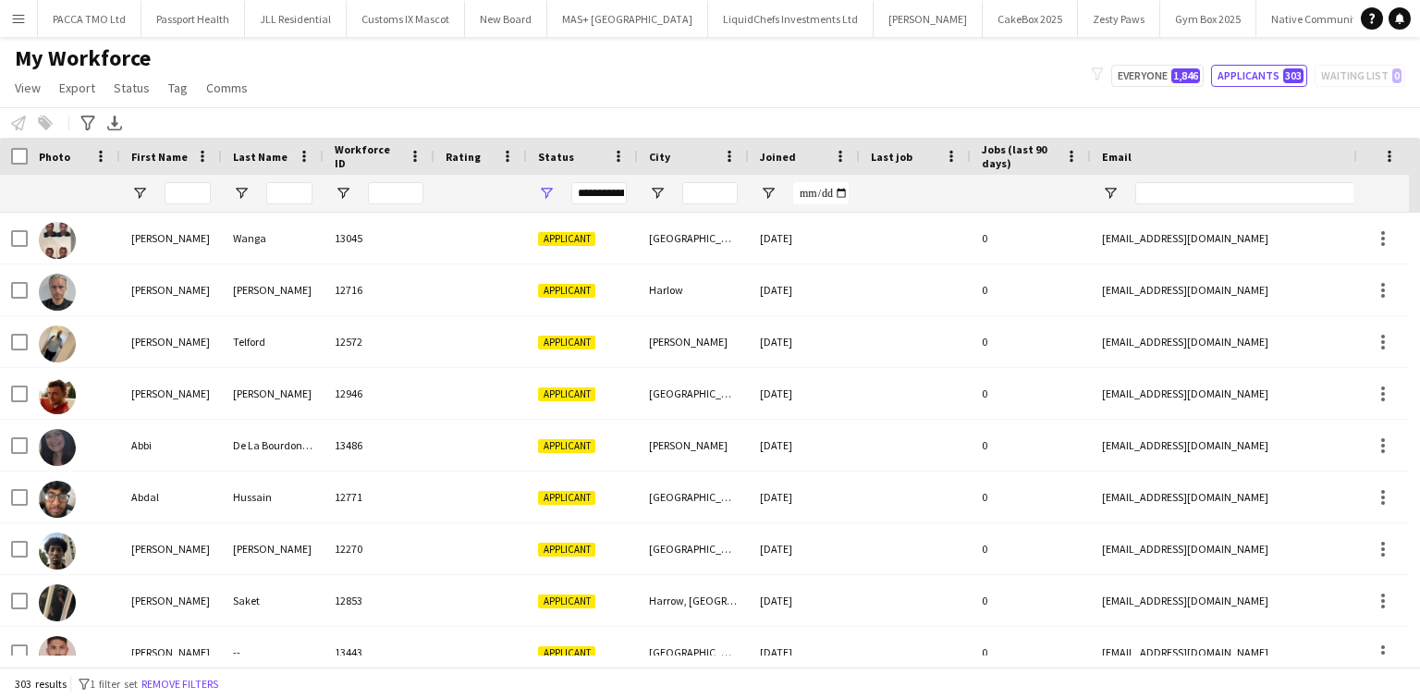
scroll to position [222, 0]
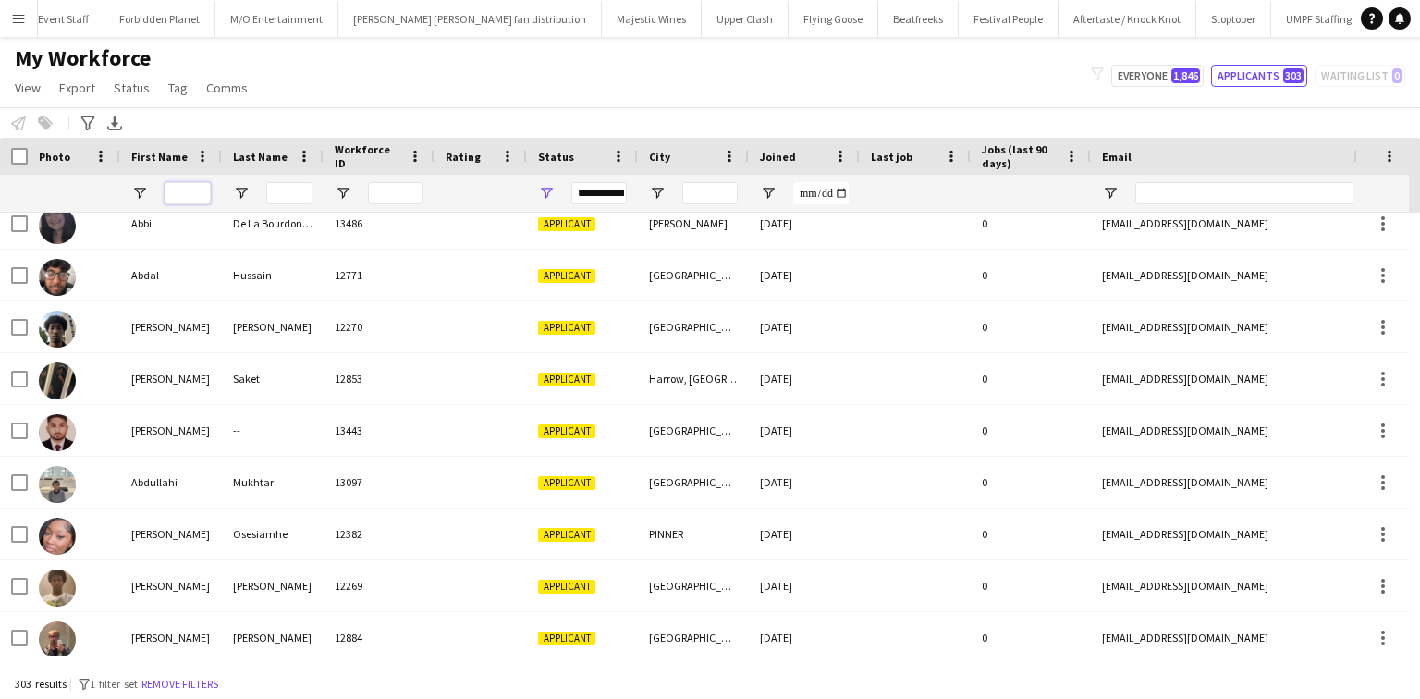
click at [193, 189] on input "First Name Filter Input" at bounding box center [188, 193] width 46 height 22
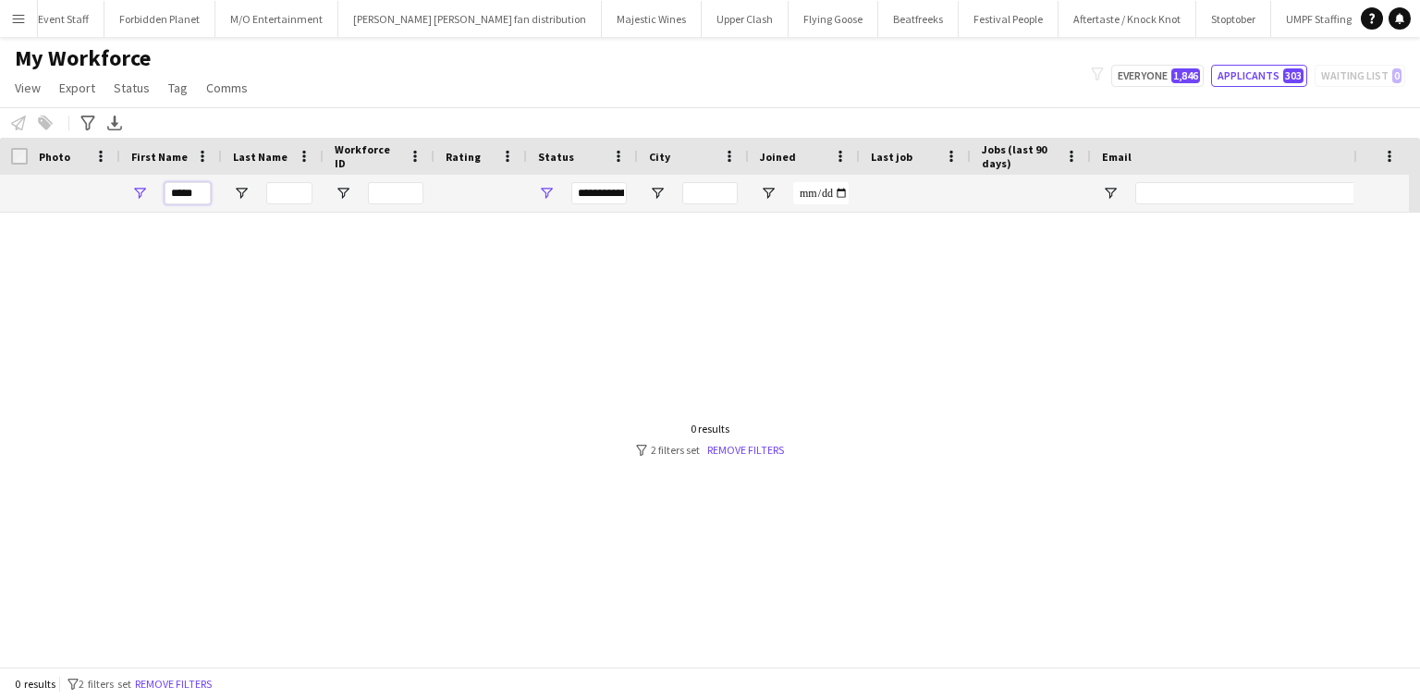
scroll to position [0, 0]
type input "*****"
click at [552, 192] on span "Open Filter Menu" at bounding box center [546, 193] width 17 height 17
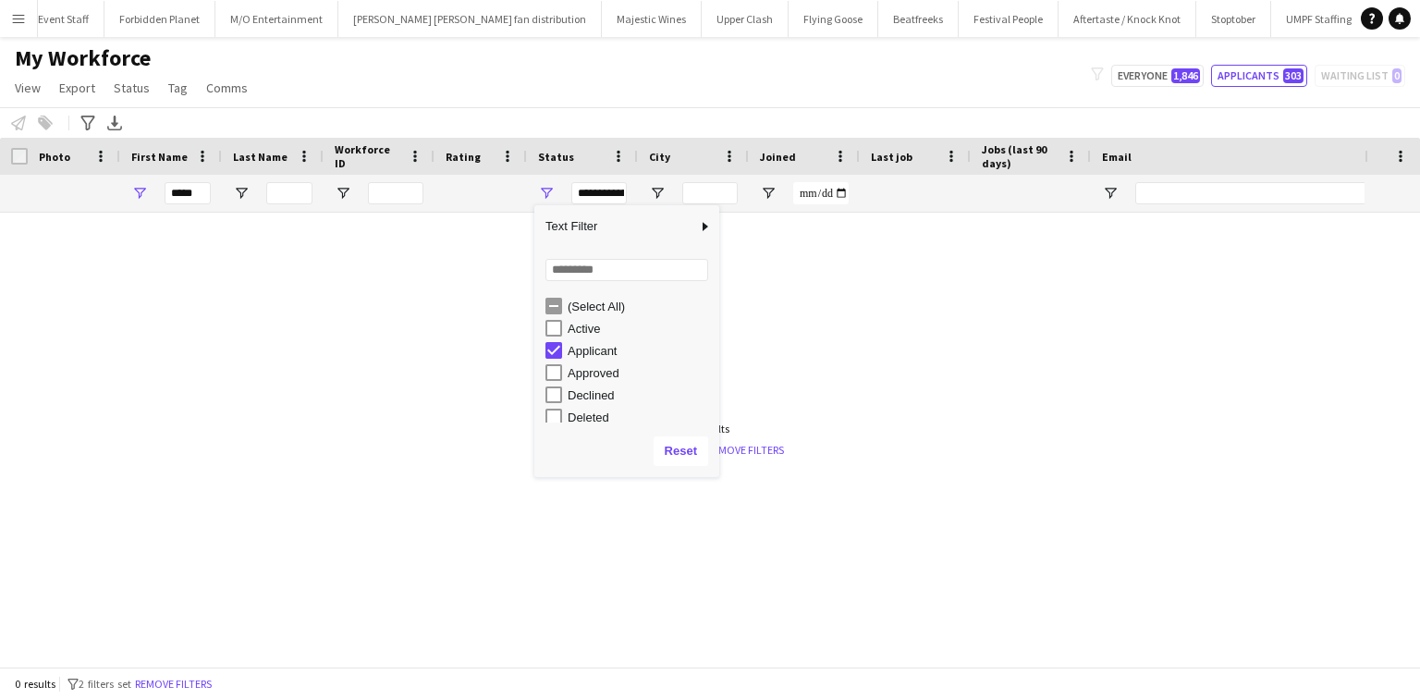
click at [583, 302] on div "(Select All)" at bounding box center [641, 307] width 146 height 14
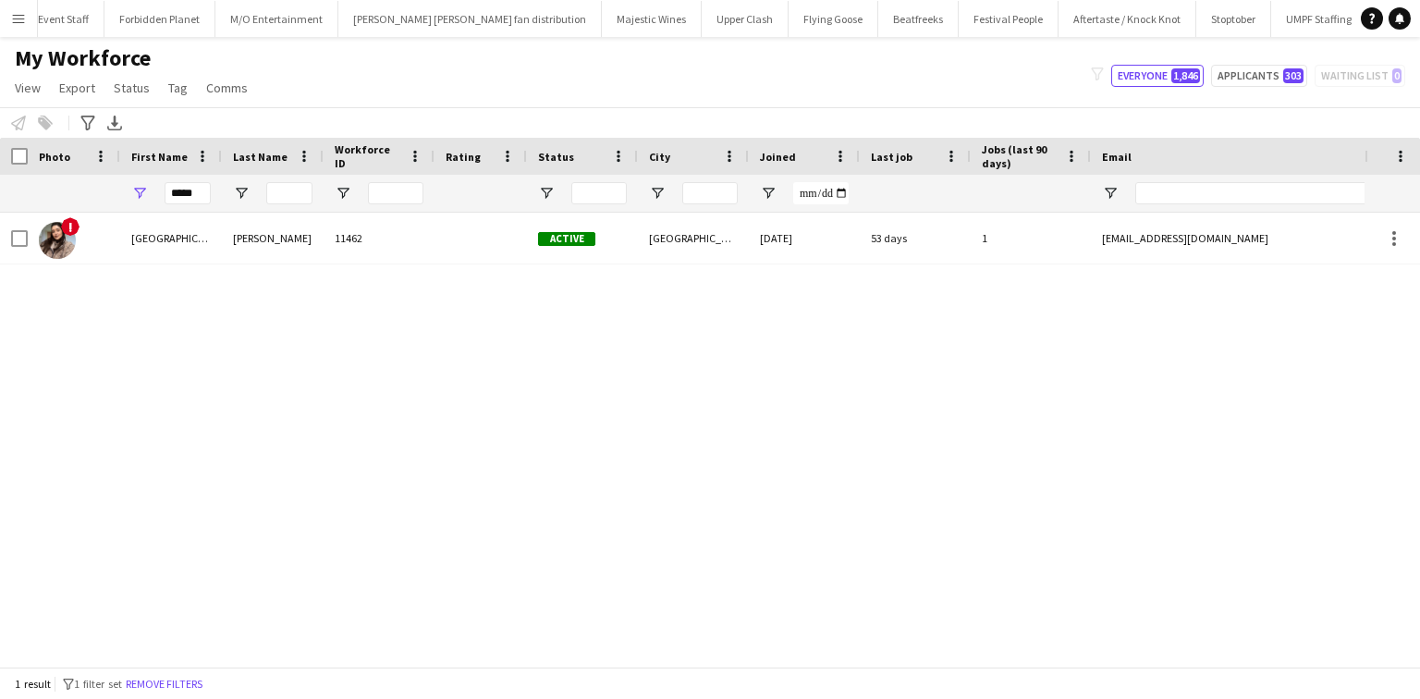
click at [536, 92] on div "My Workforce View Views Default view New view Update view Delete view Edit name…" at bounding box center [710, 75] width 1420 height 63
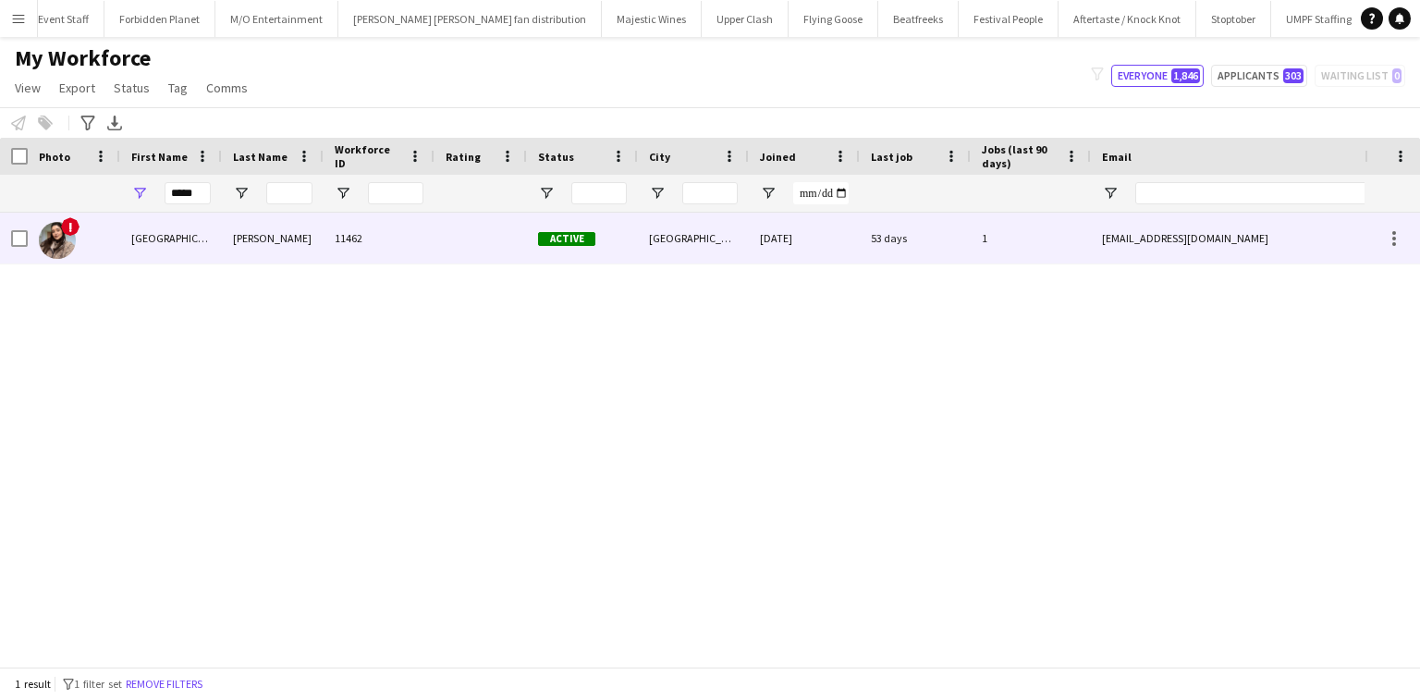
click at [477, 220] on div at bounding box center [481, 238] width 92 height 51
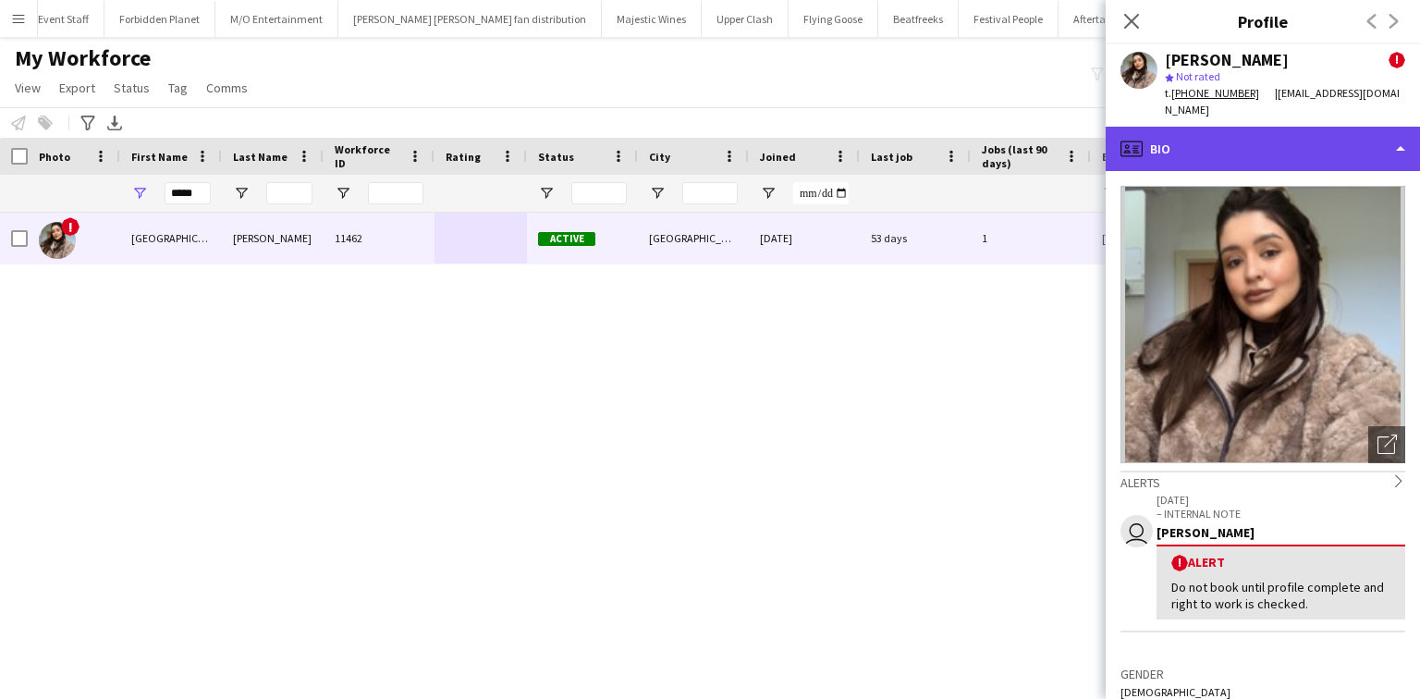
click at [1214, 129] on div "profile Bio" at bounding box center [1263, 149] width 314 height 44
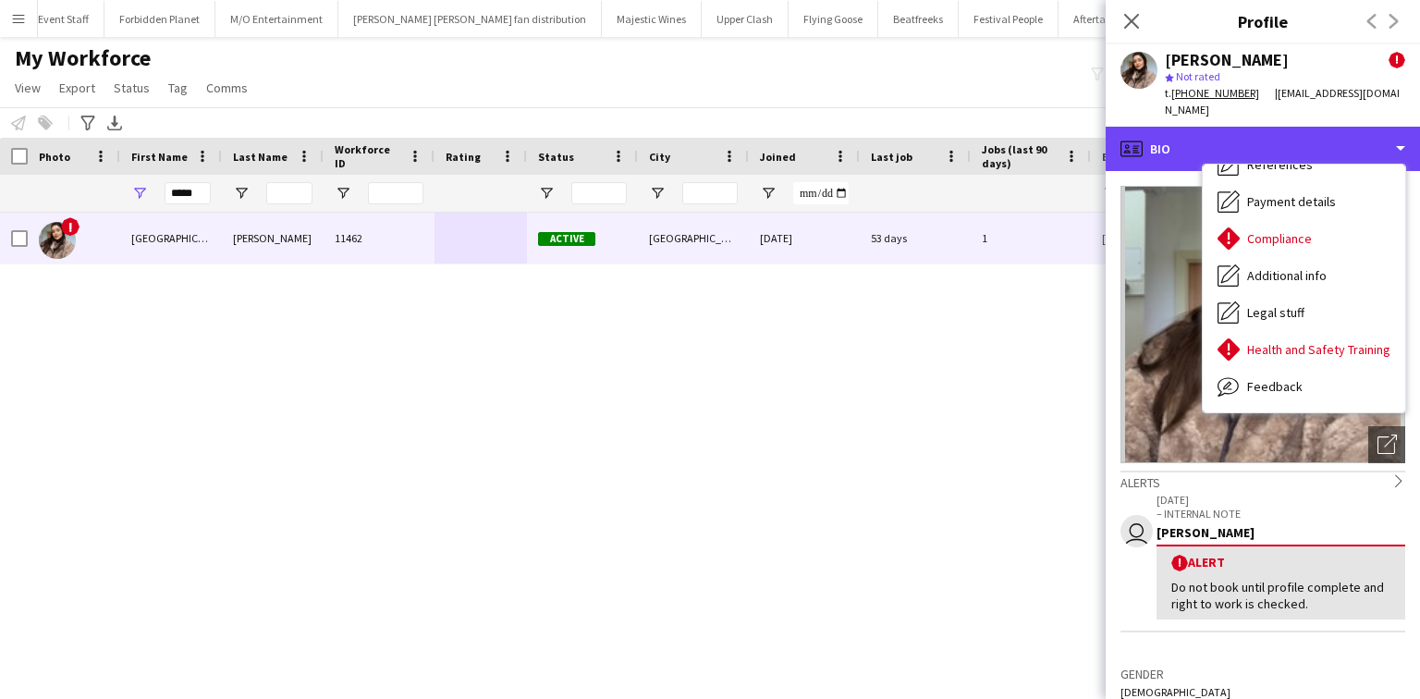
scroll to position [248, 0]
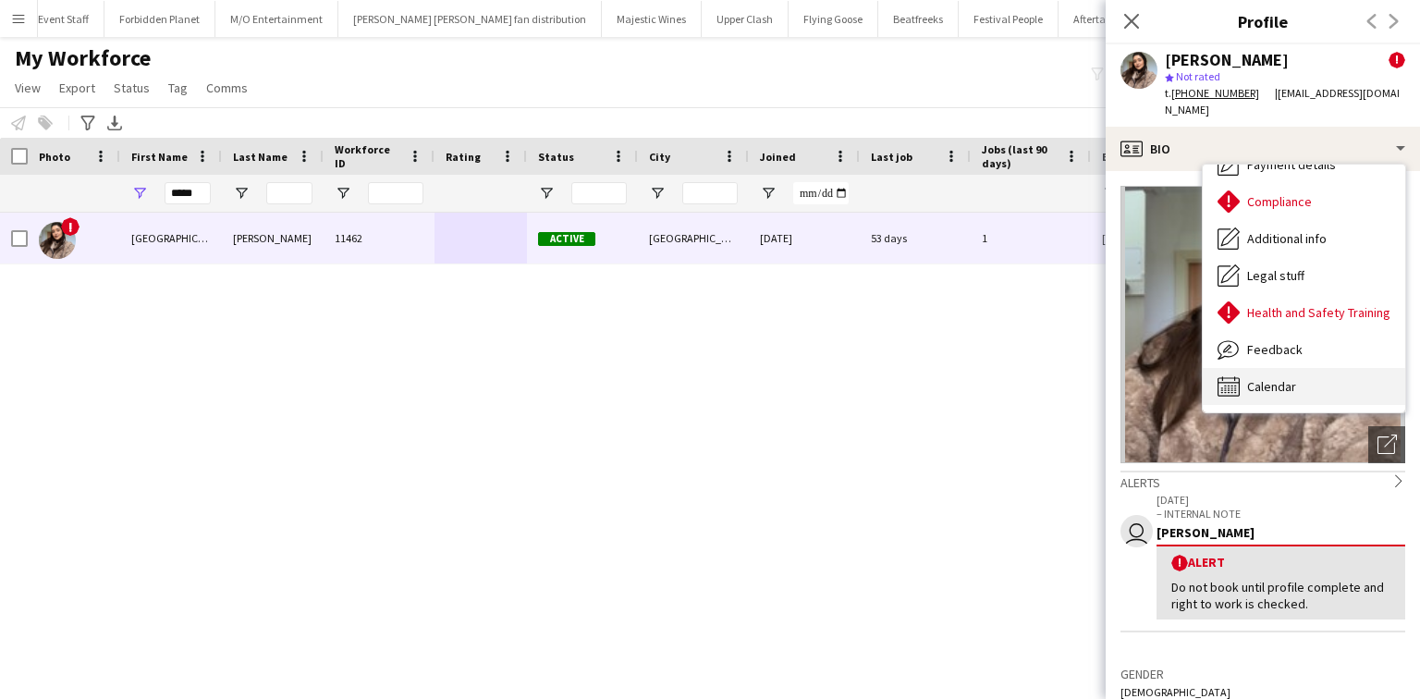
click at [1272, 378] on span "Calendar" at bounding box center [1271, 386] width 49 height 17
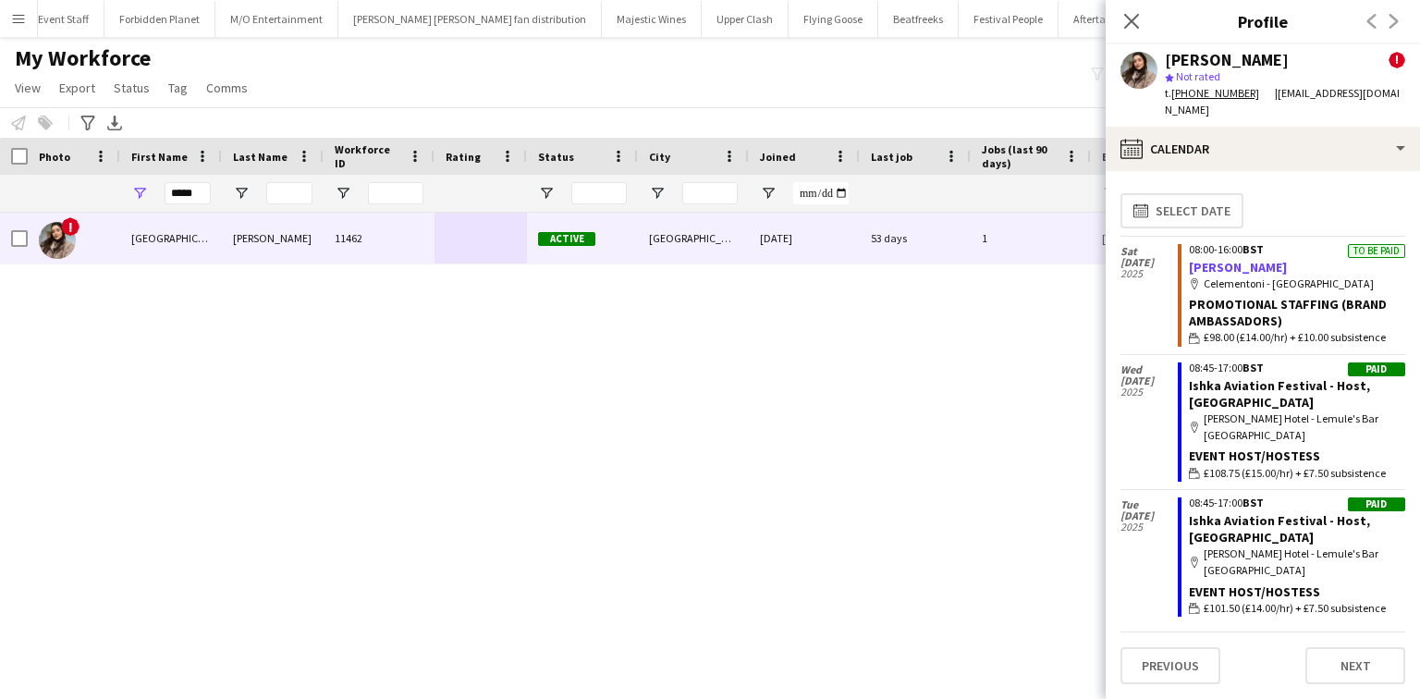
click at [1206, 259] on link "[PERSON_NAME]" at bounding box center [1238, 267] width 98 height 17
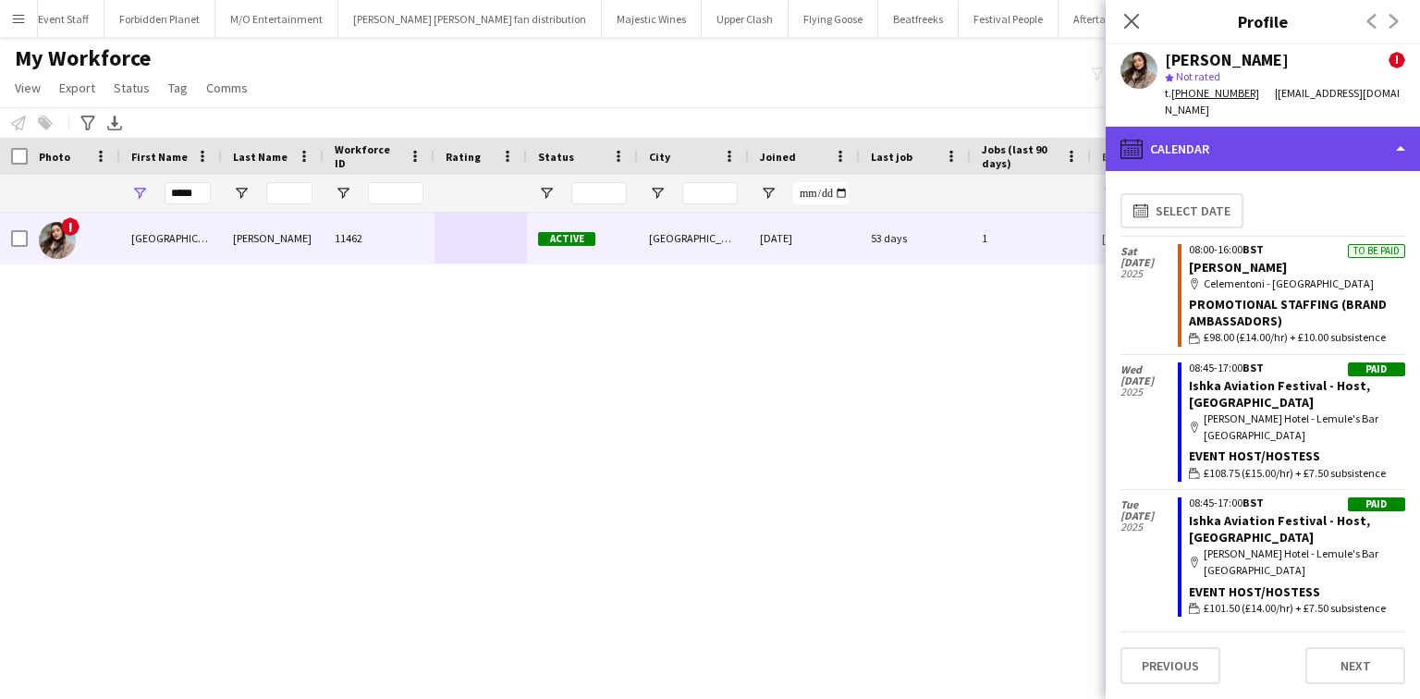
click at [1183, 133] on div "calendar-full Calendar" at bounding box center [1263, 149] width 314 height 44
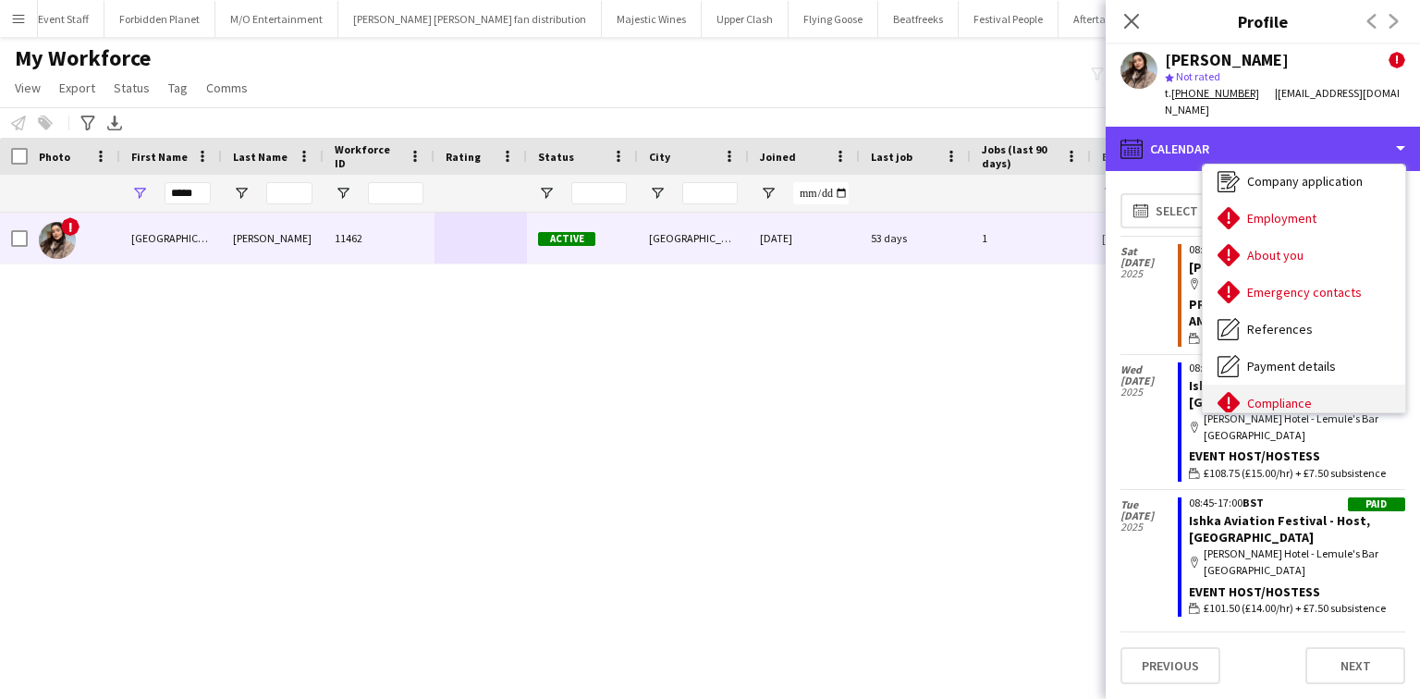
scroll to position [0, 0]
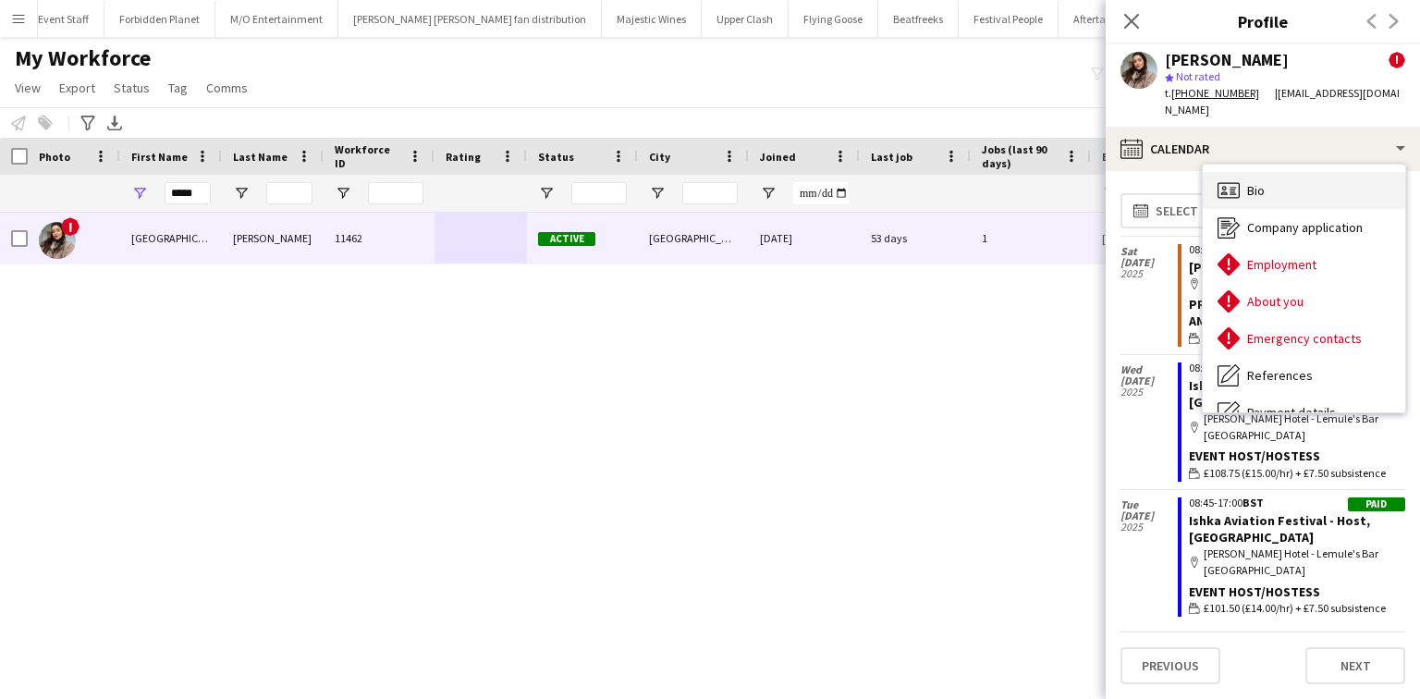
click at [1249, 182] on span "Bio" at bounding box center [1256, 190] width 18 height 17
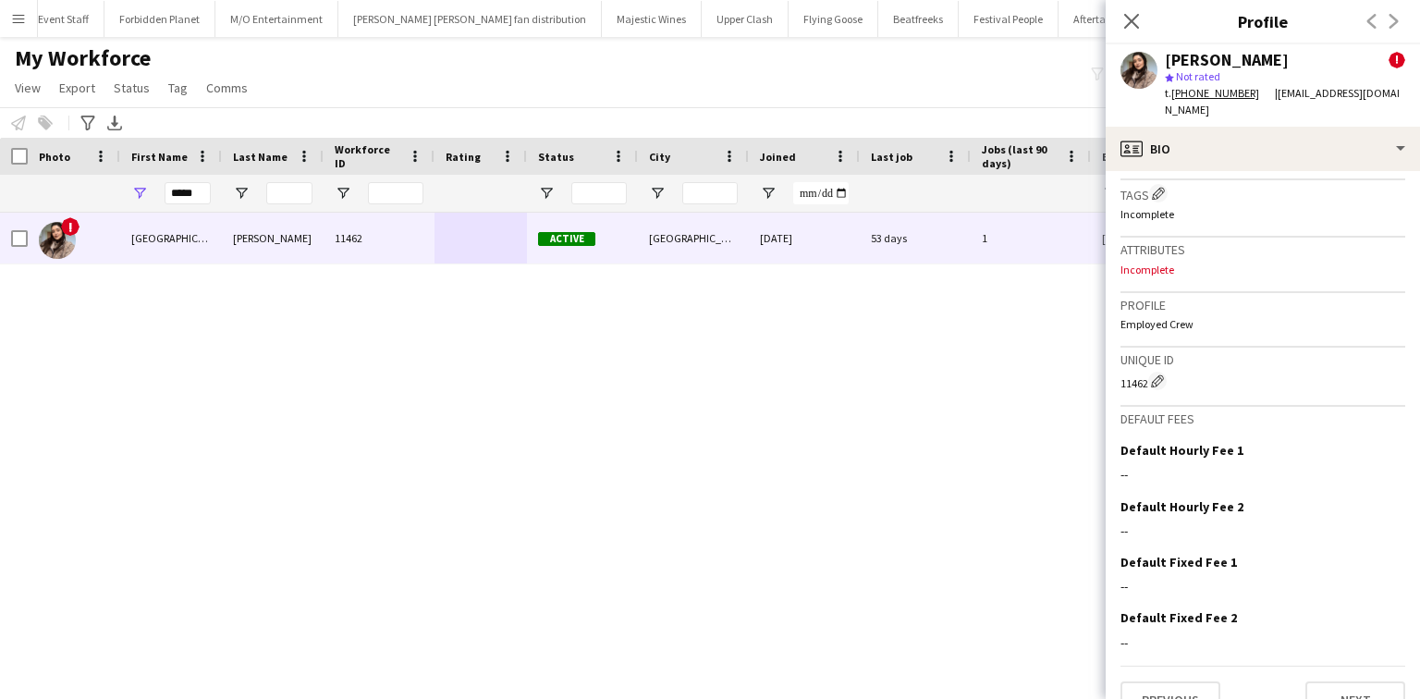
scroll to position [924, 0]
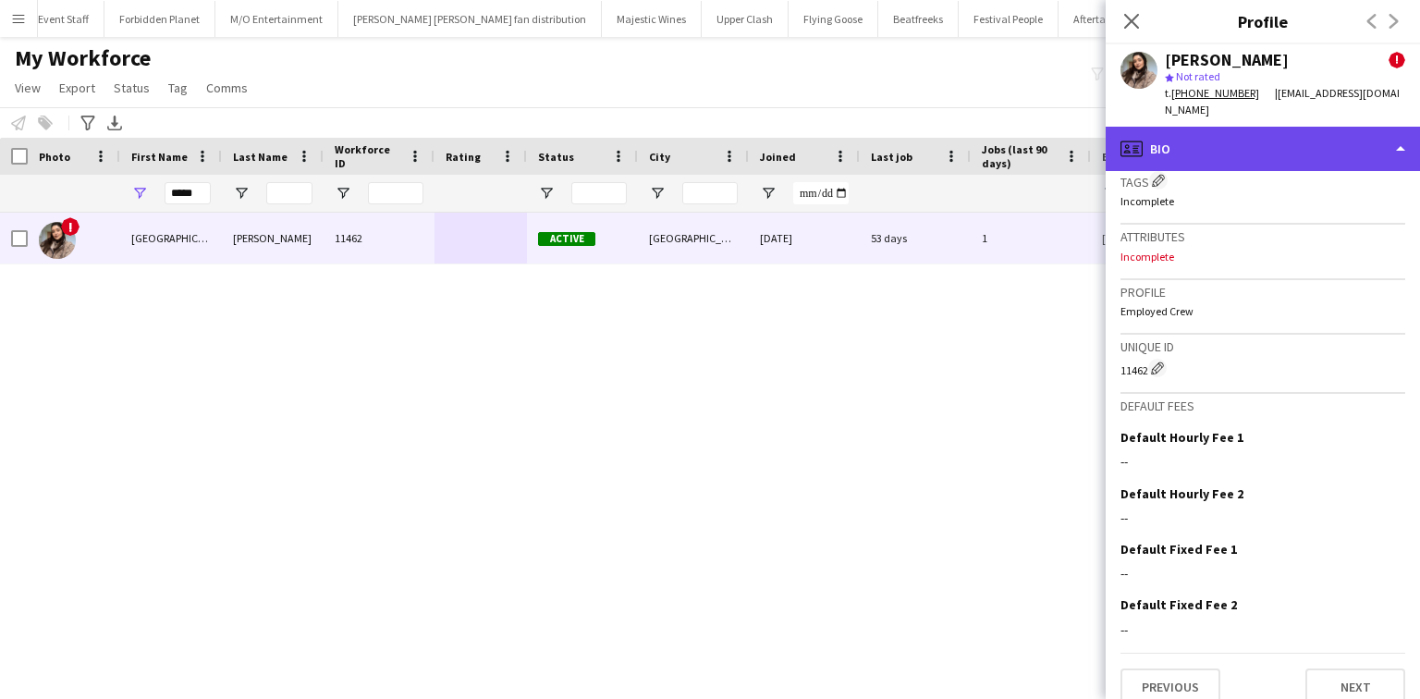
click at [1210, 133] on div "profile Bio" at bounding box center [1263, 149] width 314 height 44
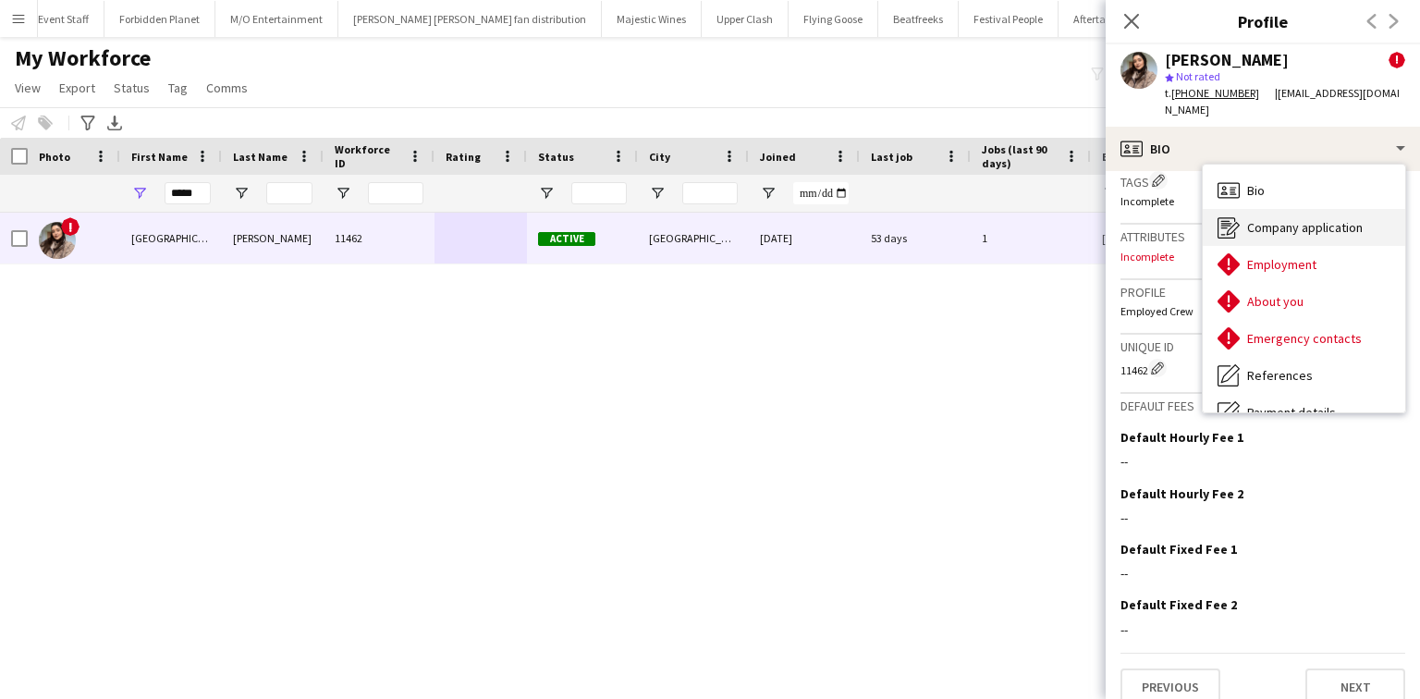
click at [1239, 216] on icon "Company application" at bounding box center [1229, 227] width 22 height 22
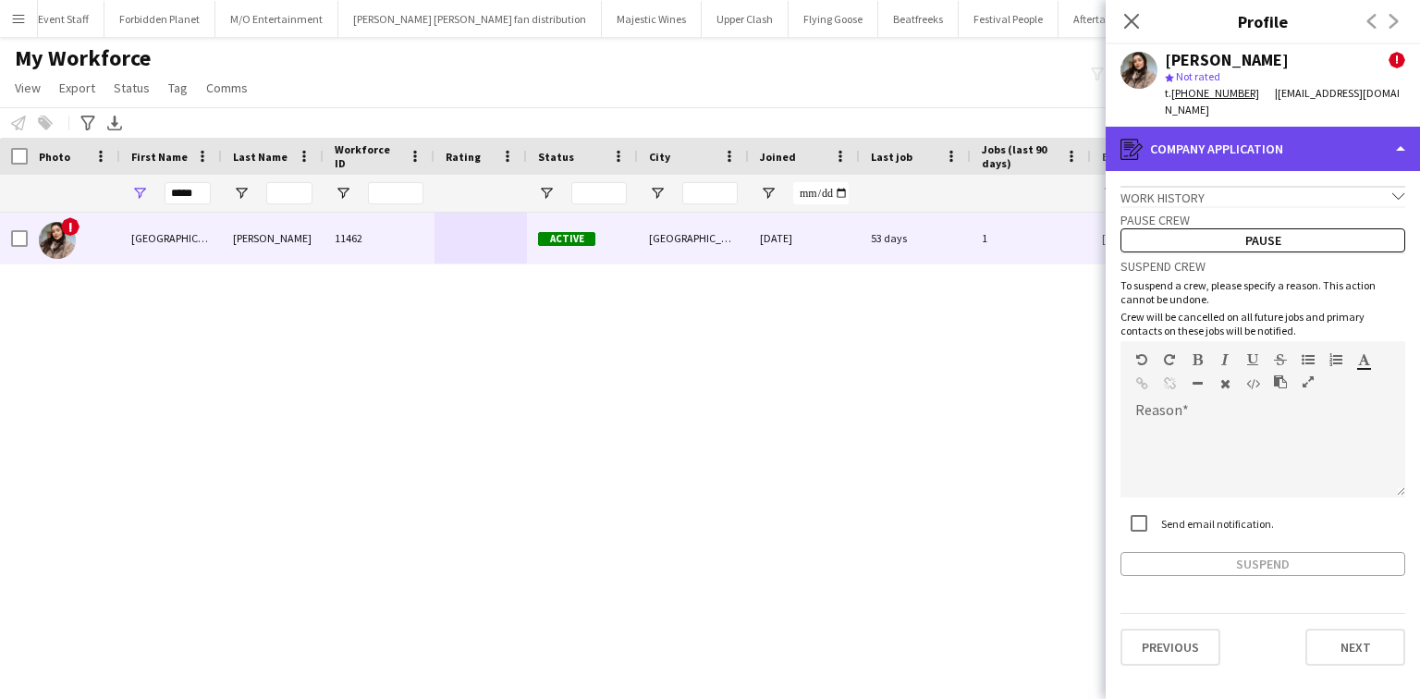
click at [1228, 134] on div "register Company application" at bounding box center [1263, 149] width 314 height 44
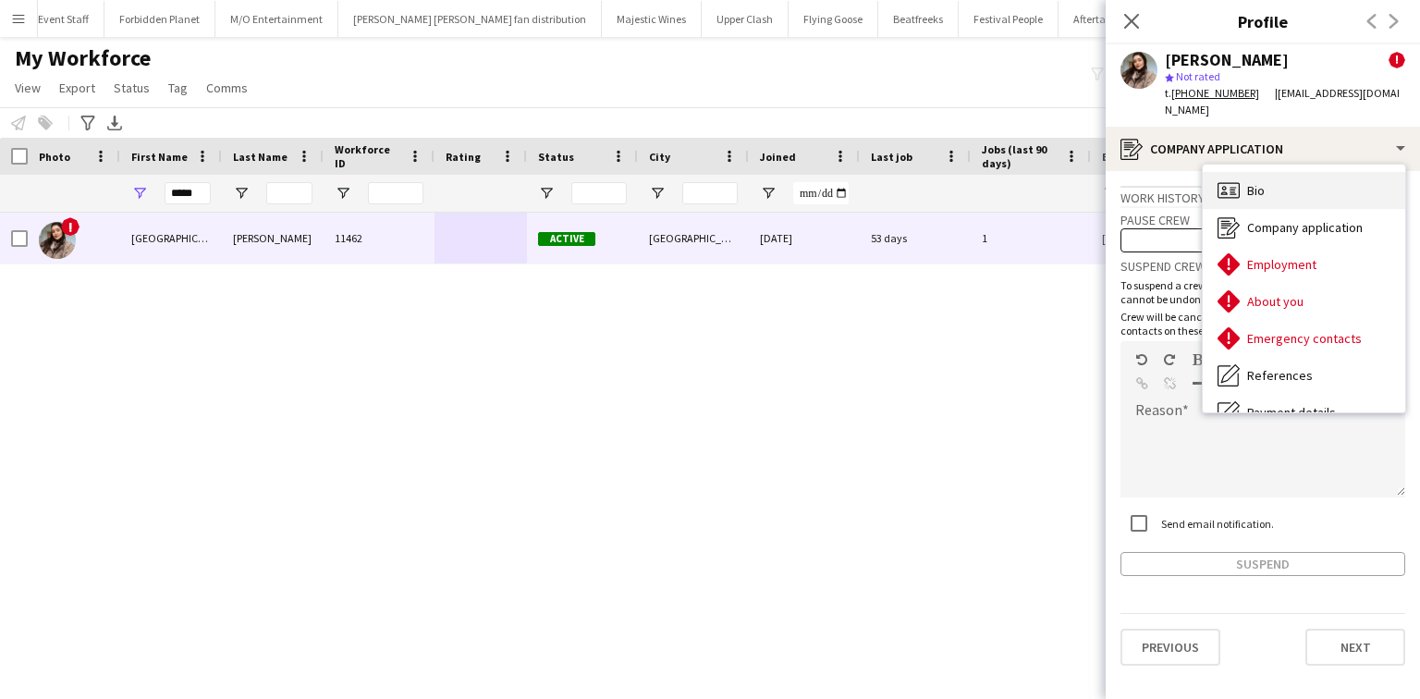
click at [1251, 188] on div "Bio Bio" at bounding box center [1304, 190] width 203 height 37
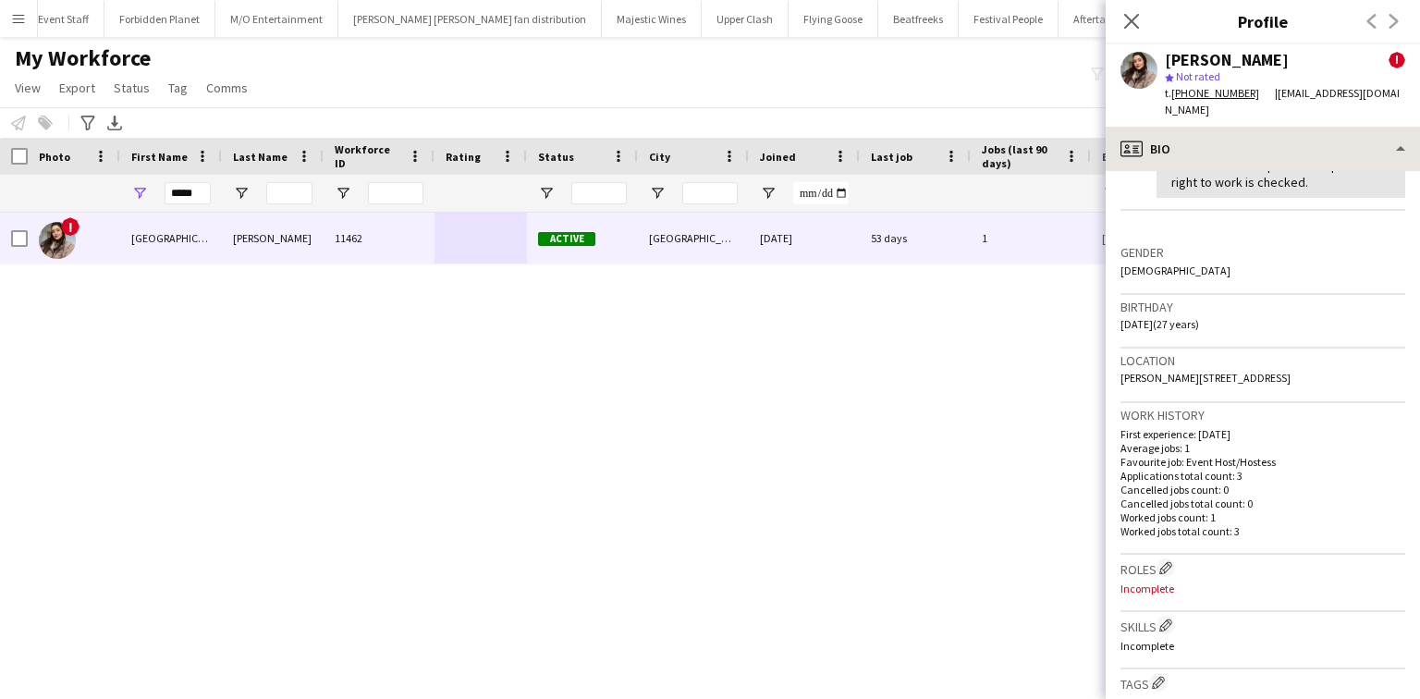
scroll to position [740, 0]
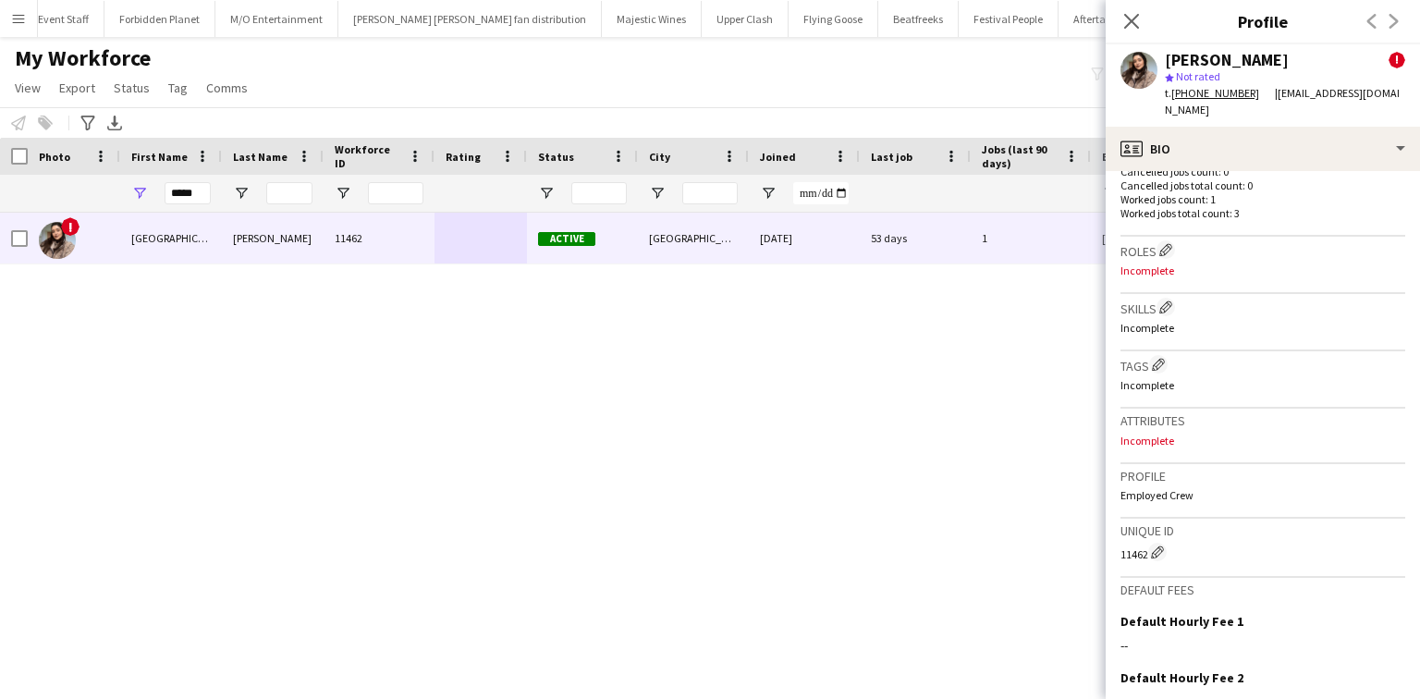
click at [1225, 92] on link "+353876545155" at bounding box center [1224, 93] width 104 height 14
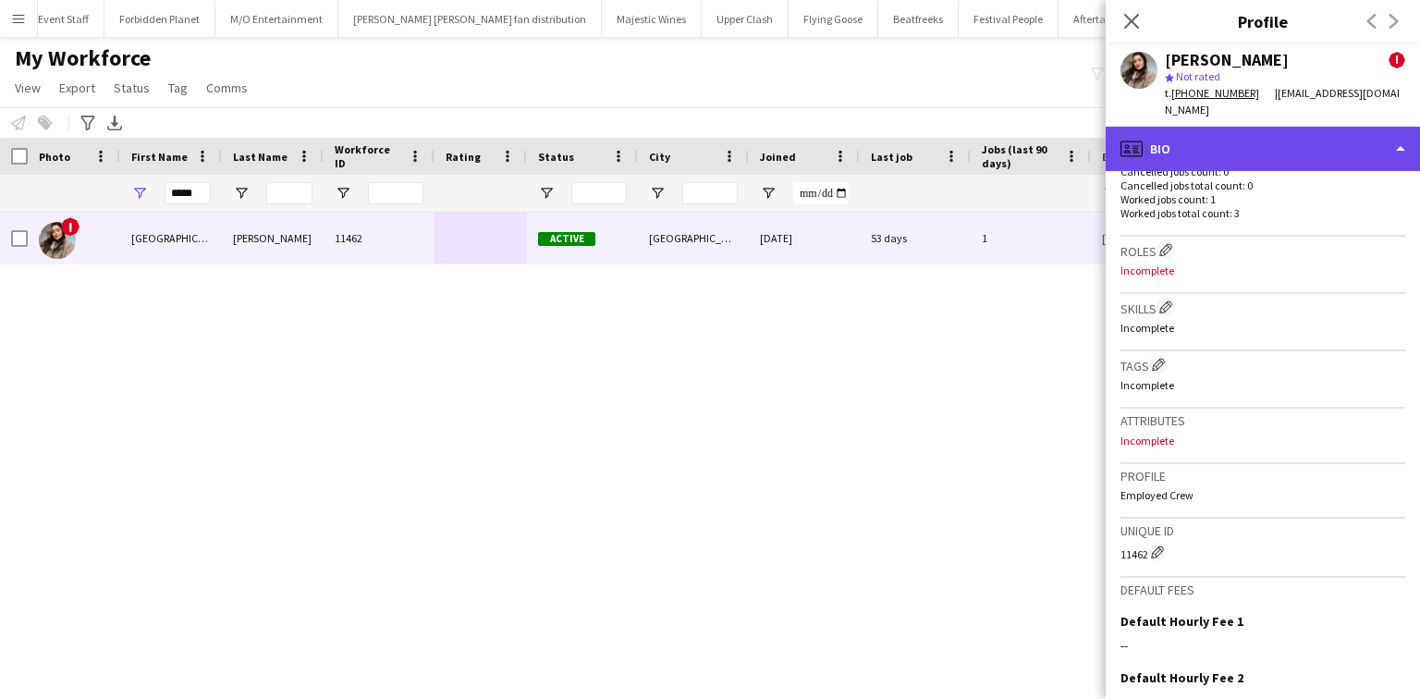
click at [1224, 137] on div "profile Bio" at bounding box center [1263, 149] width 314 height 44
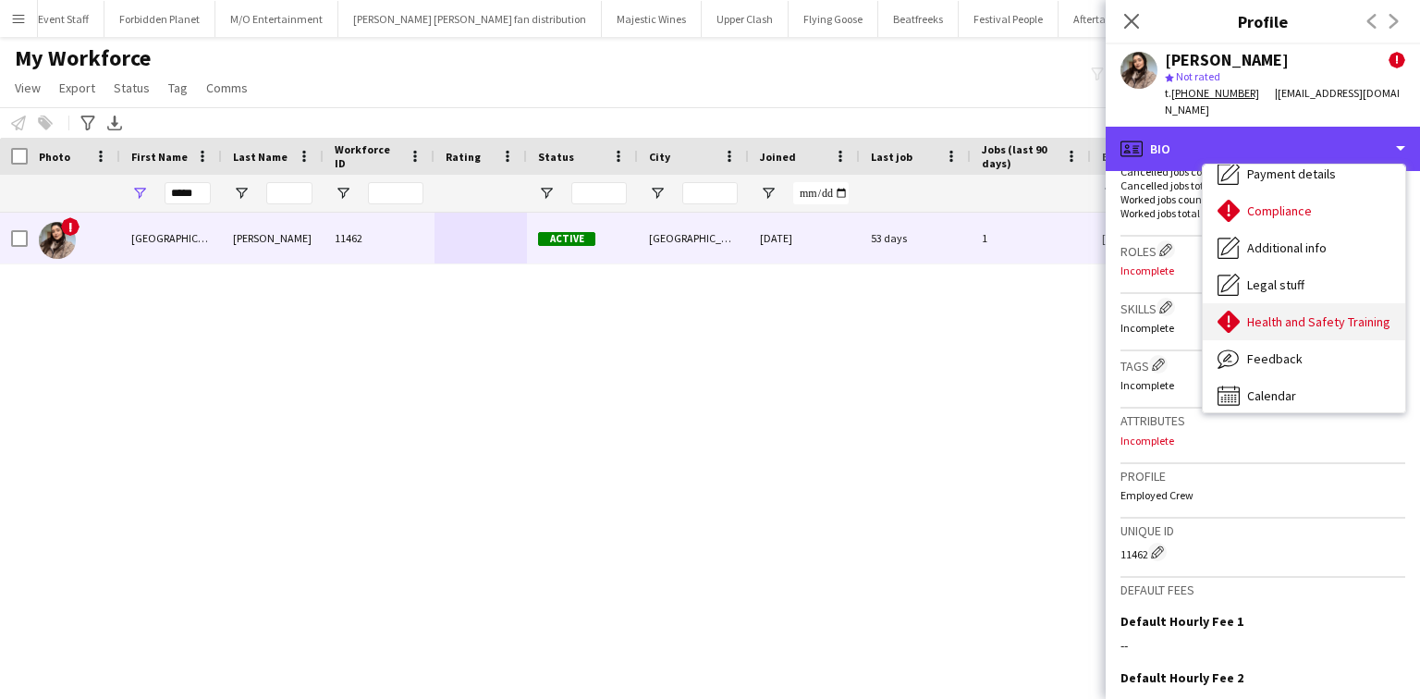
scroll to position [248, 0]
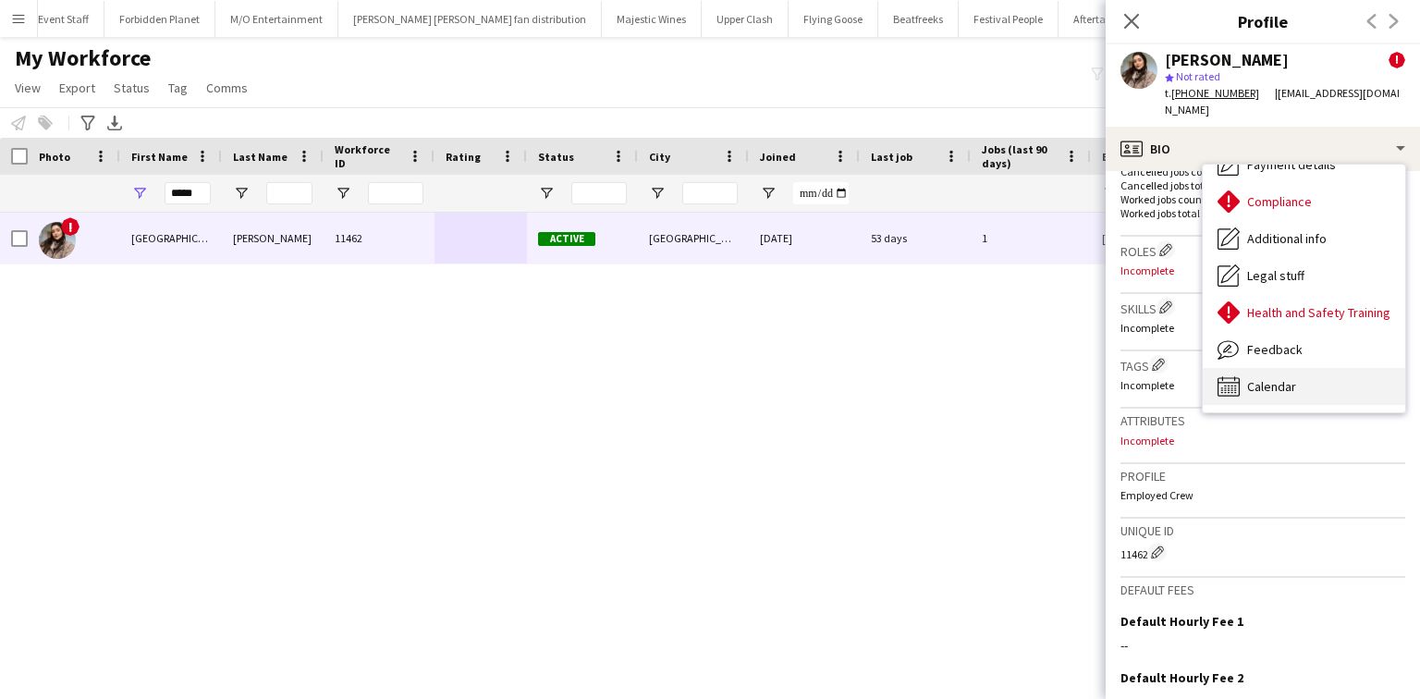
click at [1288, 378] on span "Calendar" at bounding box center [1271, 386] width 49 height 17
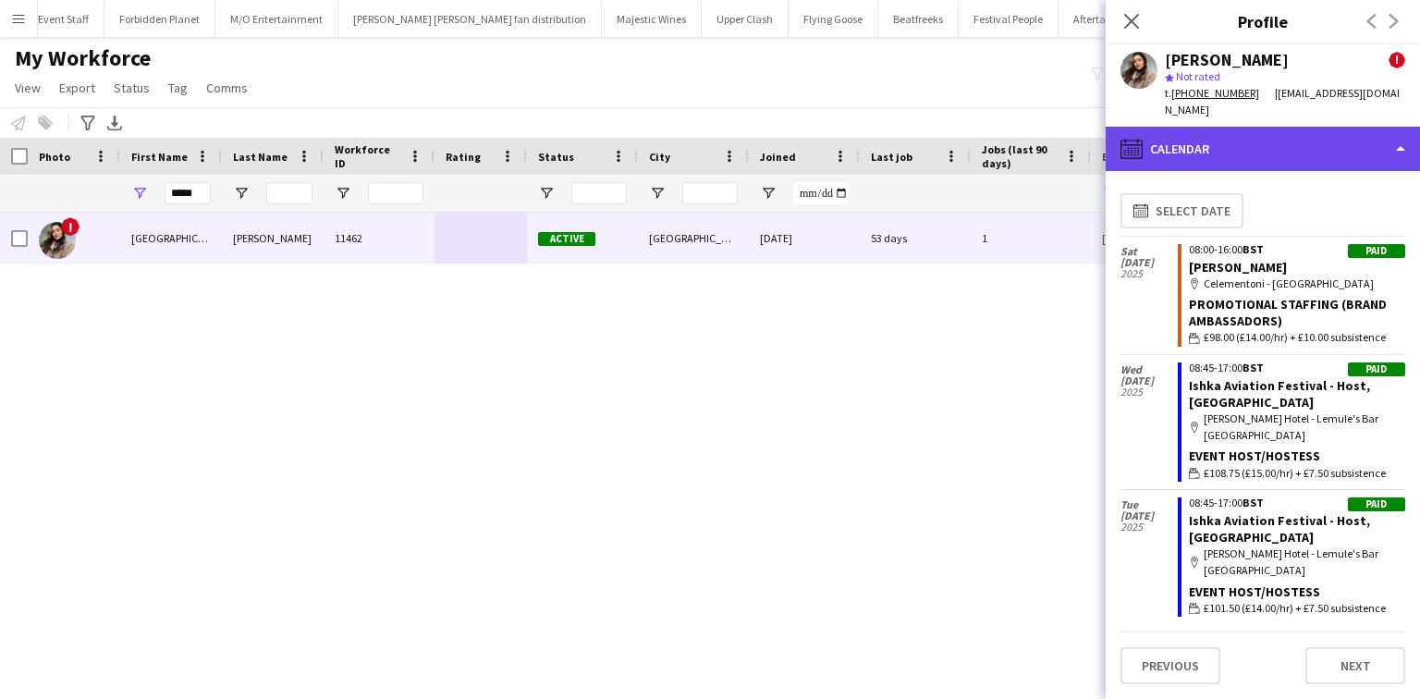
click at [1239, 133] on div "calendar-full Calendar" at bounding box center [1263, 149] width 314 height 44
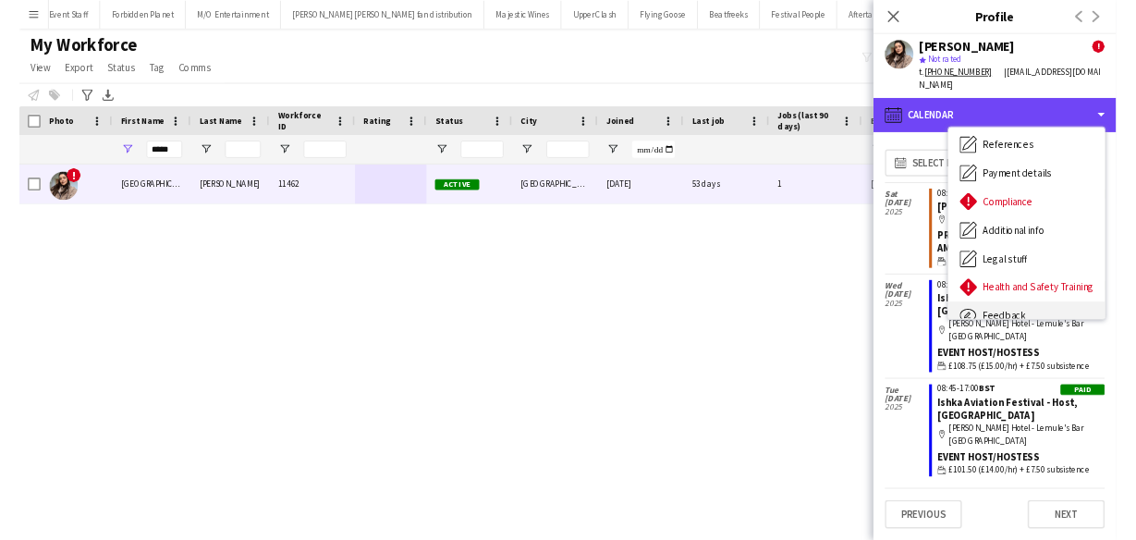
scroll to position [100, 0]
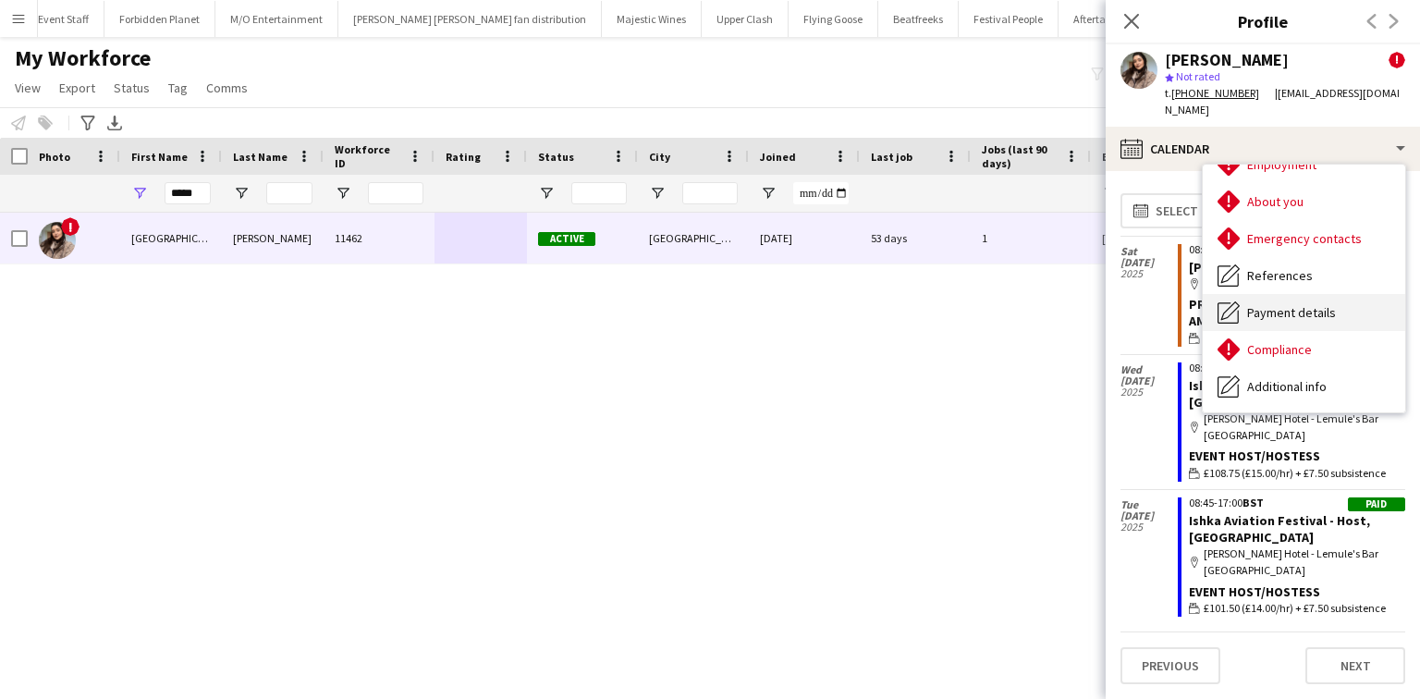
click at [1311, 294] on div "Payment details Payment details" at bounding box center [1304, 312] width 203 height 37
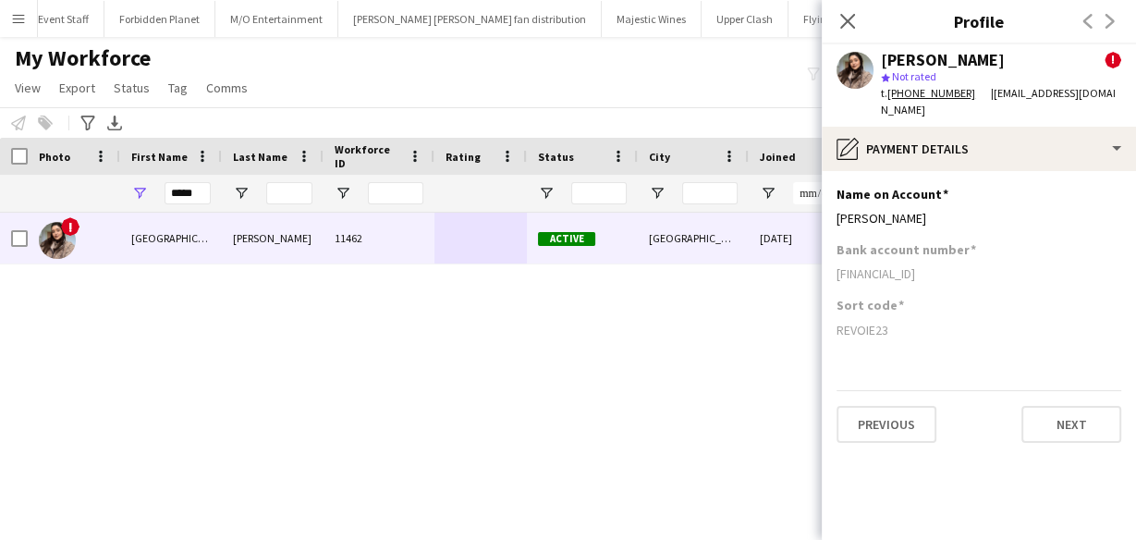
scroll to position [0, 1333]
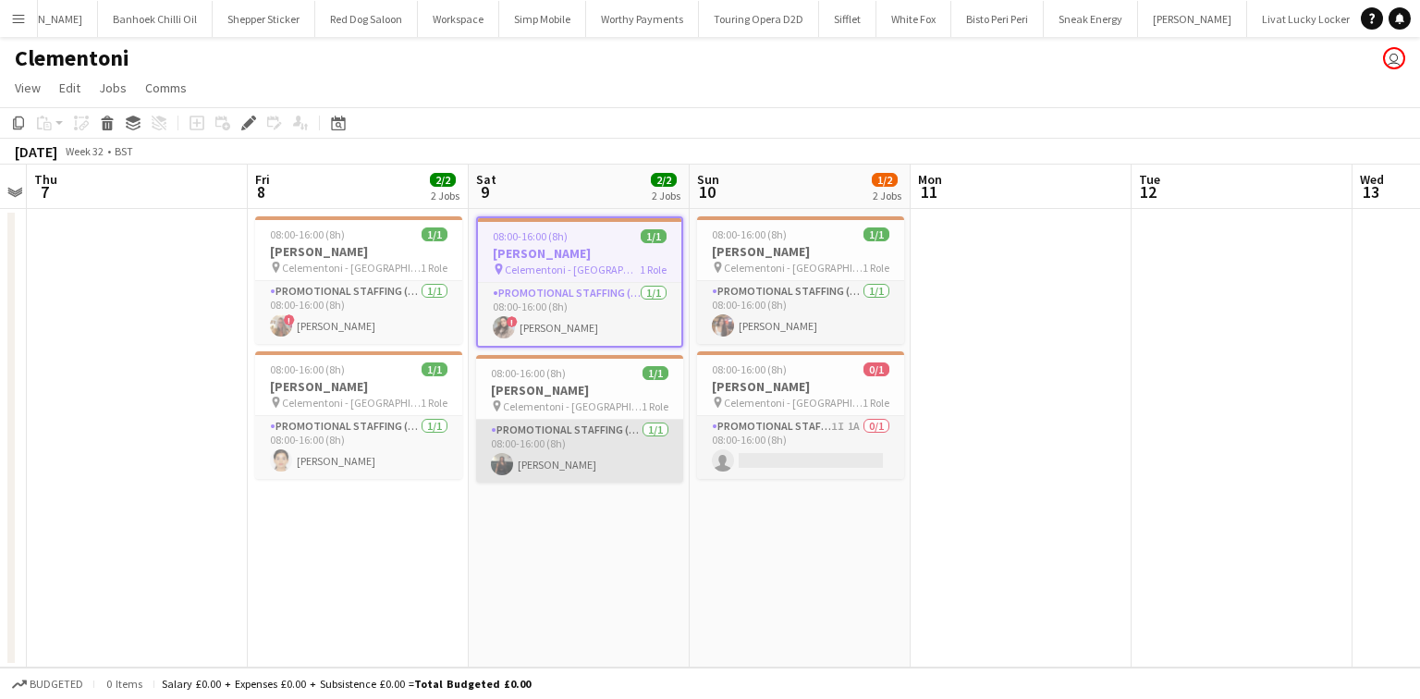
click at [634, 481] on app-card-role "Promotional Staffing (Brand Ambassadors) [DATE] 08:00-16:00 (8h) [PERSON_NAME]" at bounding box center [579, 451] width 207 height 63
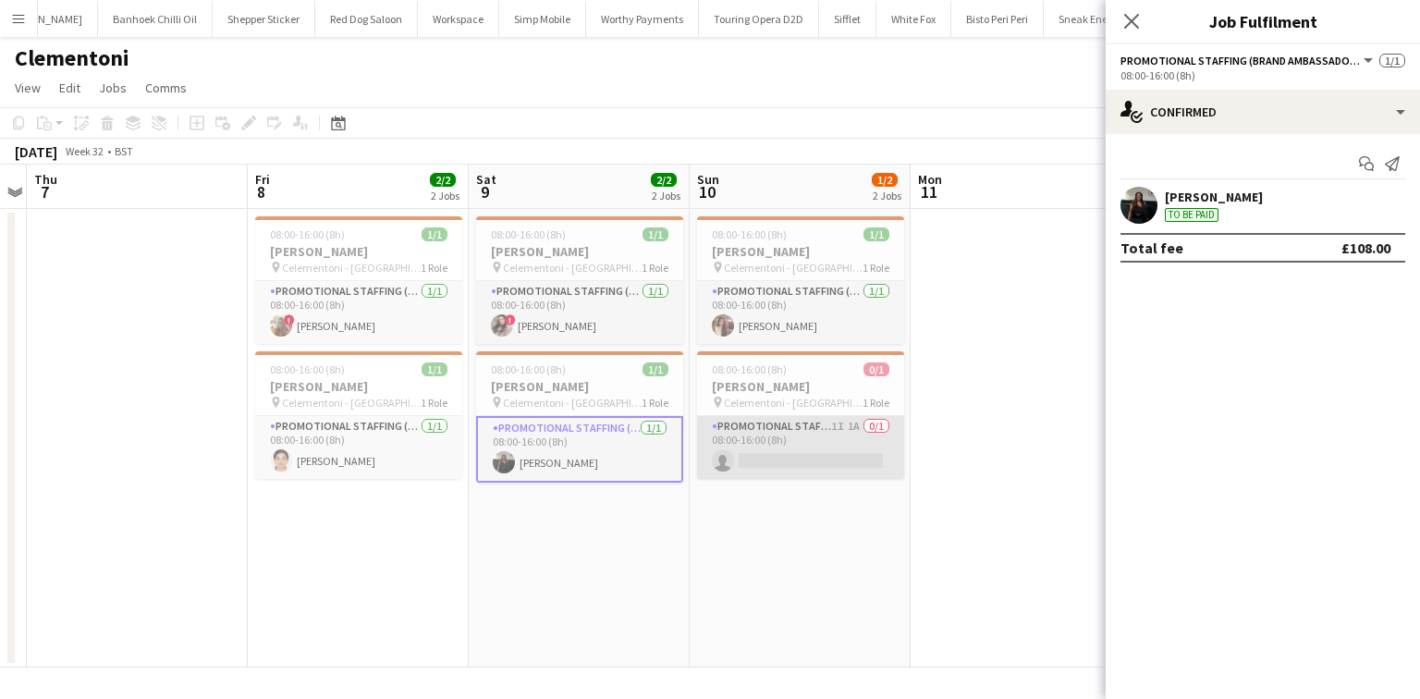
click at [765, 456] on app-card-role "Promotional Staffing (Brand Ambassadors) 1I 1A 0/1 08:00-16:00 (8h) single-neut…" at bounding box center [800, 447] width 207 height 63
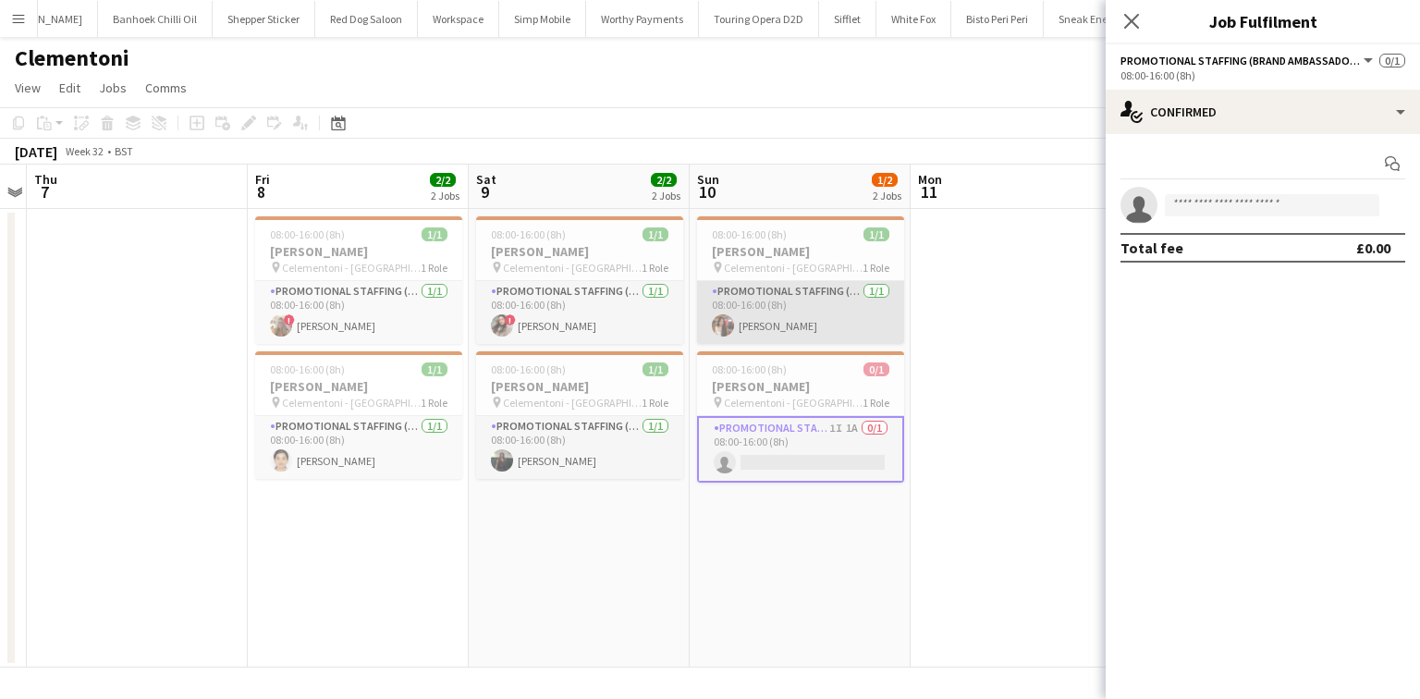
click at [778, 319] on app-card-role "Promotional Staffing (Brand Ambassadors) [DATE] 08:00-16:00 (8h) [PERSON_NAME]" at bounding box center [800, 312] width 207 height 63
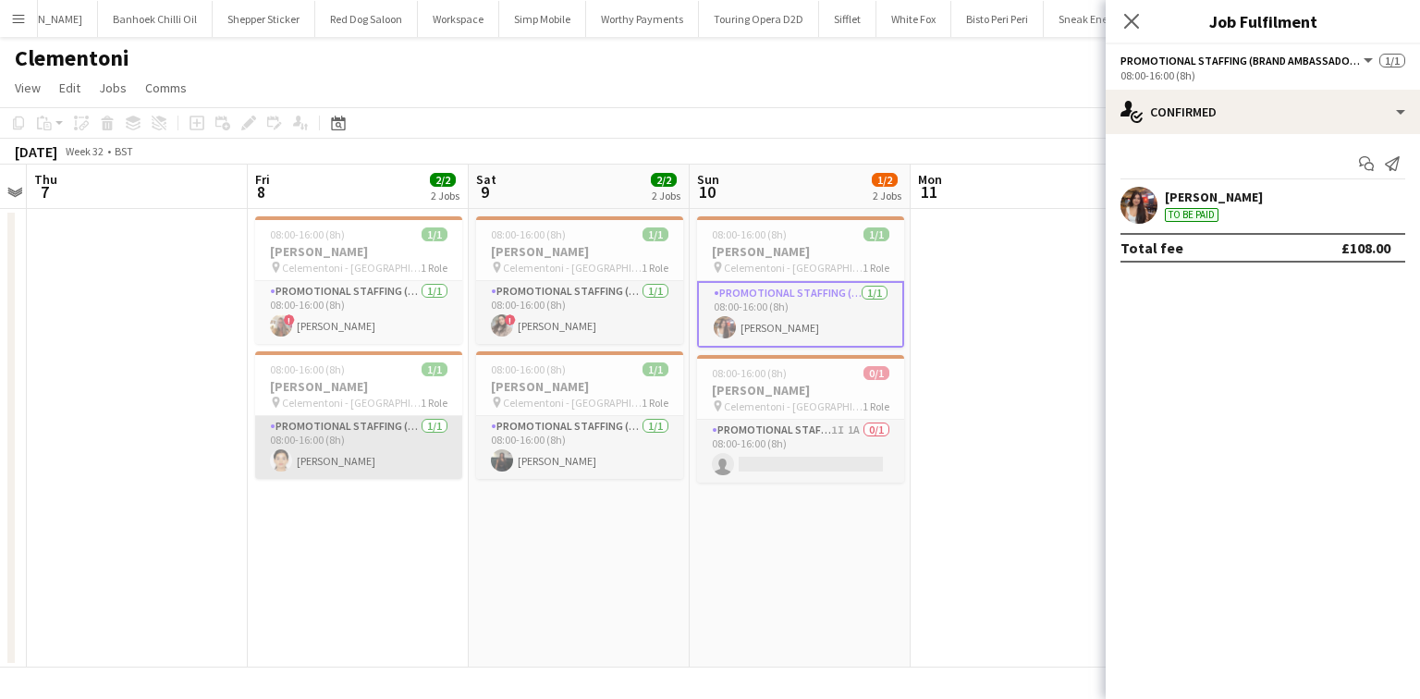
click at [396, 457] on app-card-role "Promotional Staffing (Brand Ambassadors) 1/1 08:00-16:00 (8h) Varnika Vaid" at bounding box center [358, 447] width 207 height 63
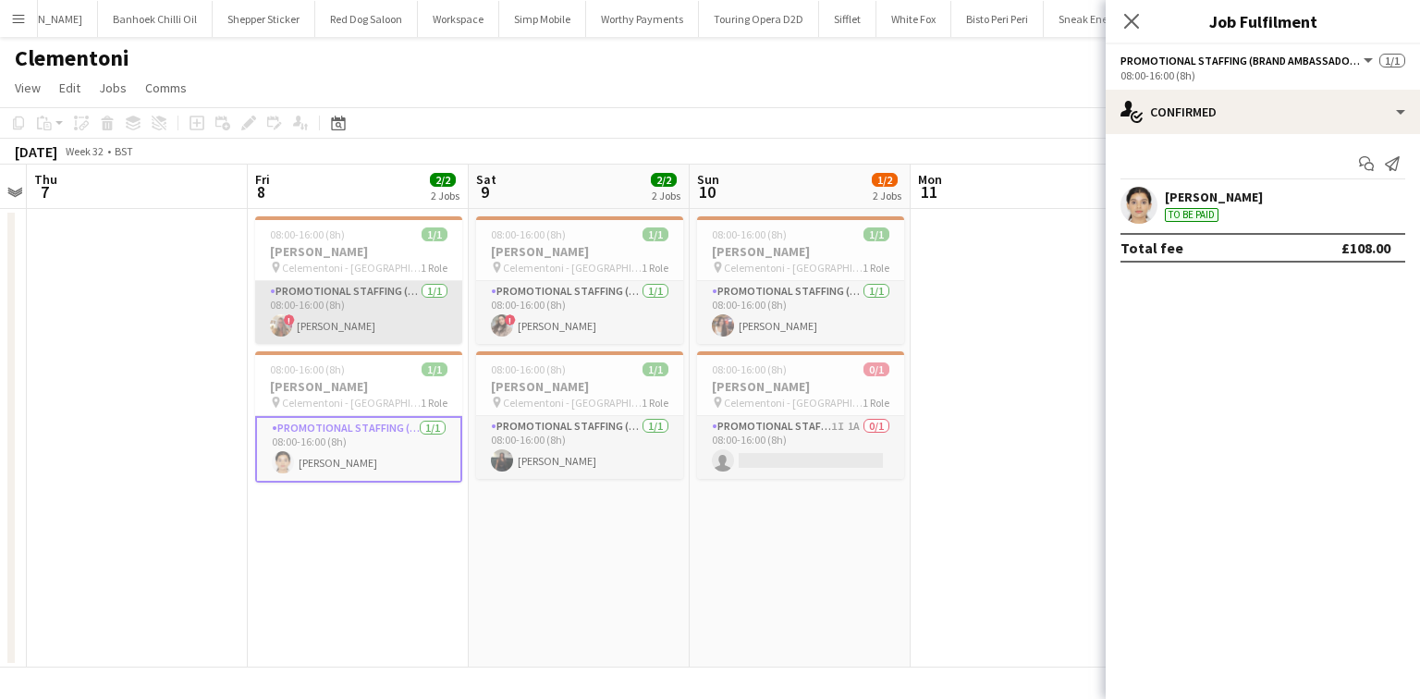
click at [397, 295] on app-card-role "Promotional Staffing (Brand Ambassadors) 1/1 08:00-16:00 (8h) ! Thaís Carolina …" at bounding box center [358, 312] width 207 height 63
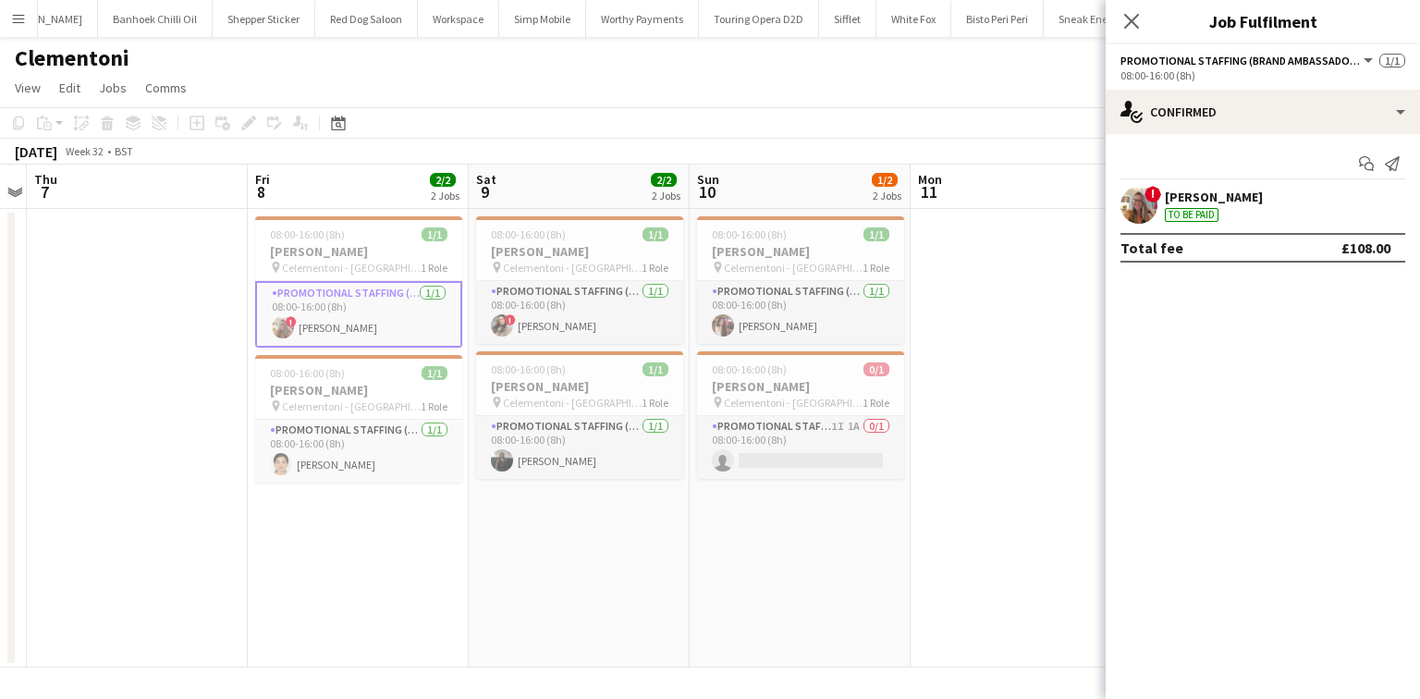
click at [1221, 216] on div "Thaís Carolina Tolentino Goulart To be paid" at bounding box center [1214, 205] width 98 height 33
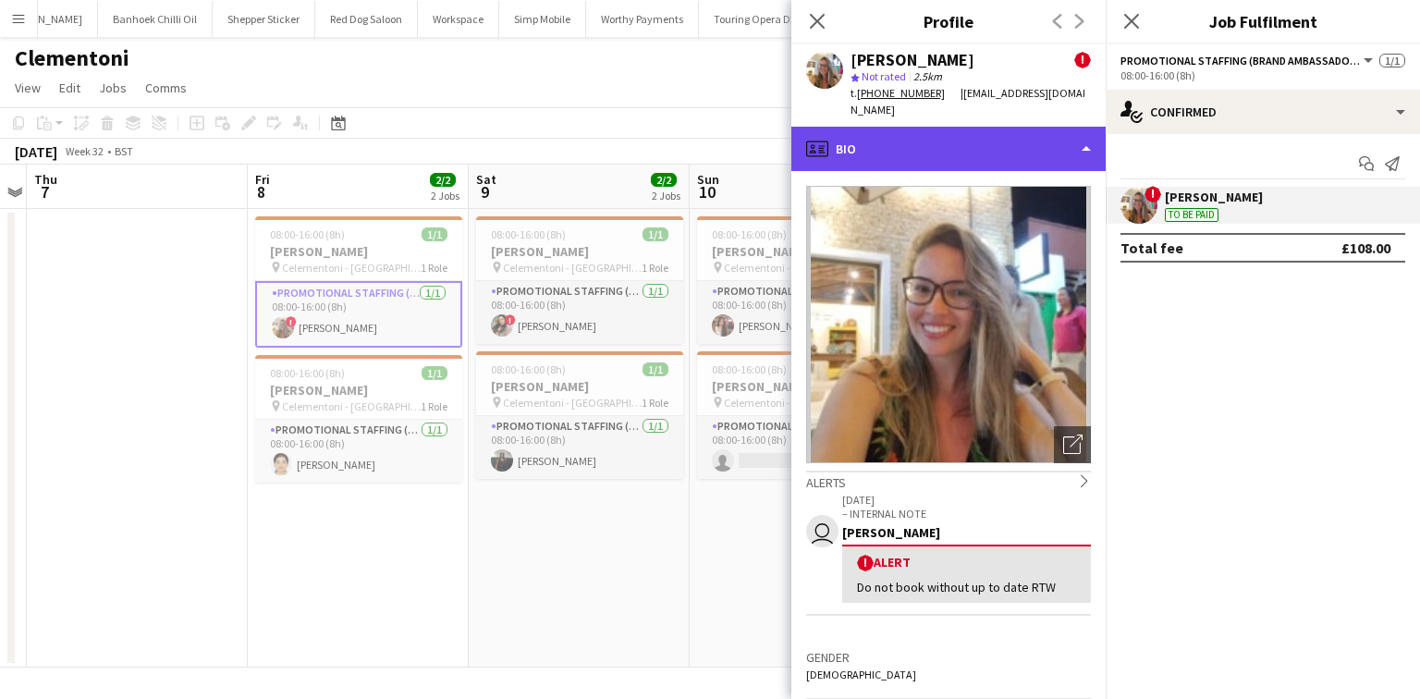
click at [943, 152] on div "profile Bio" at bounding box center [949, 149] width 314 height 44
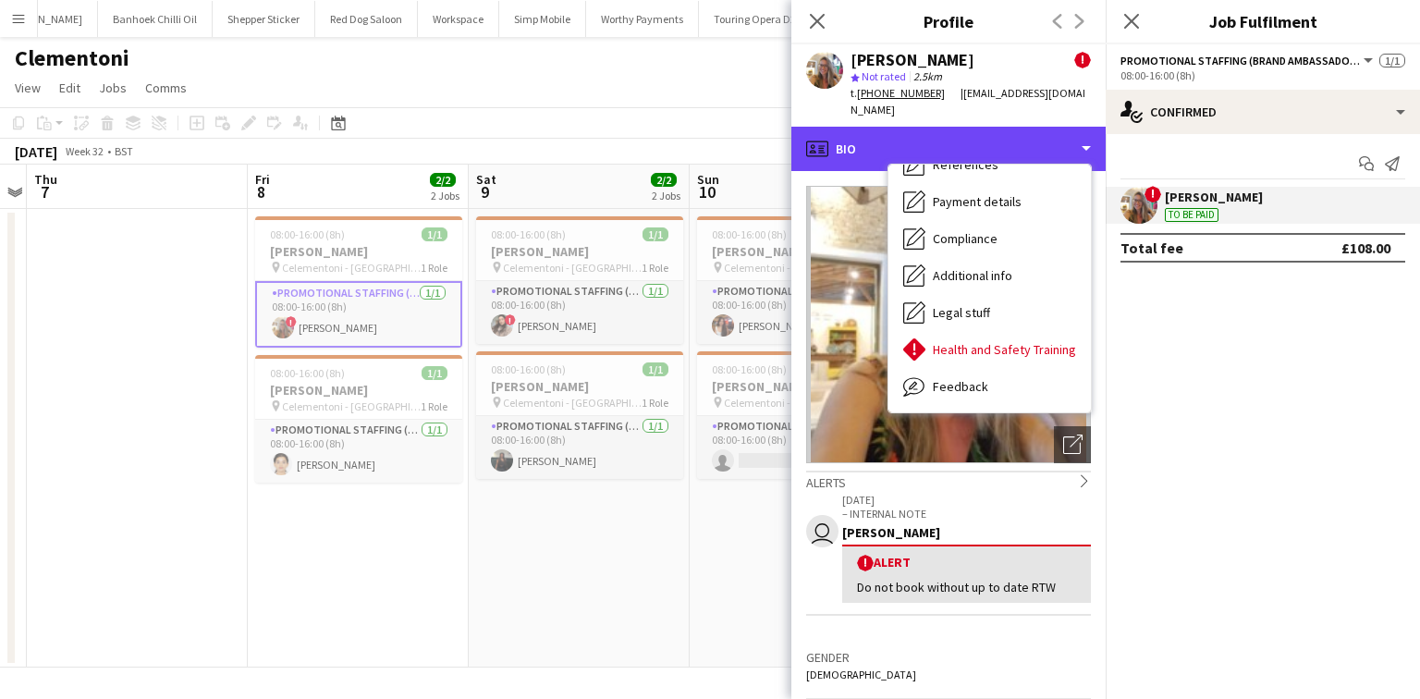
scroll to position [248, 0]
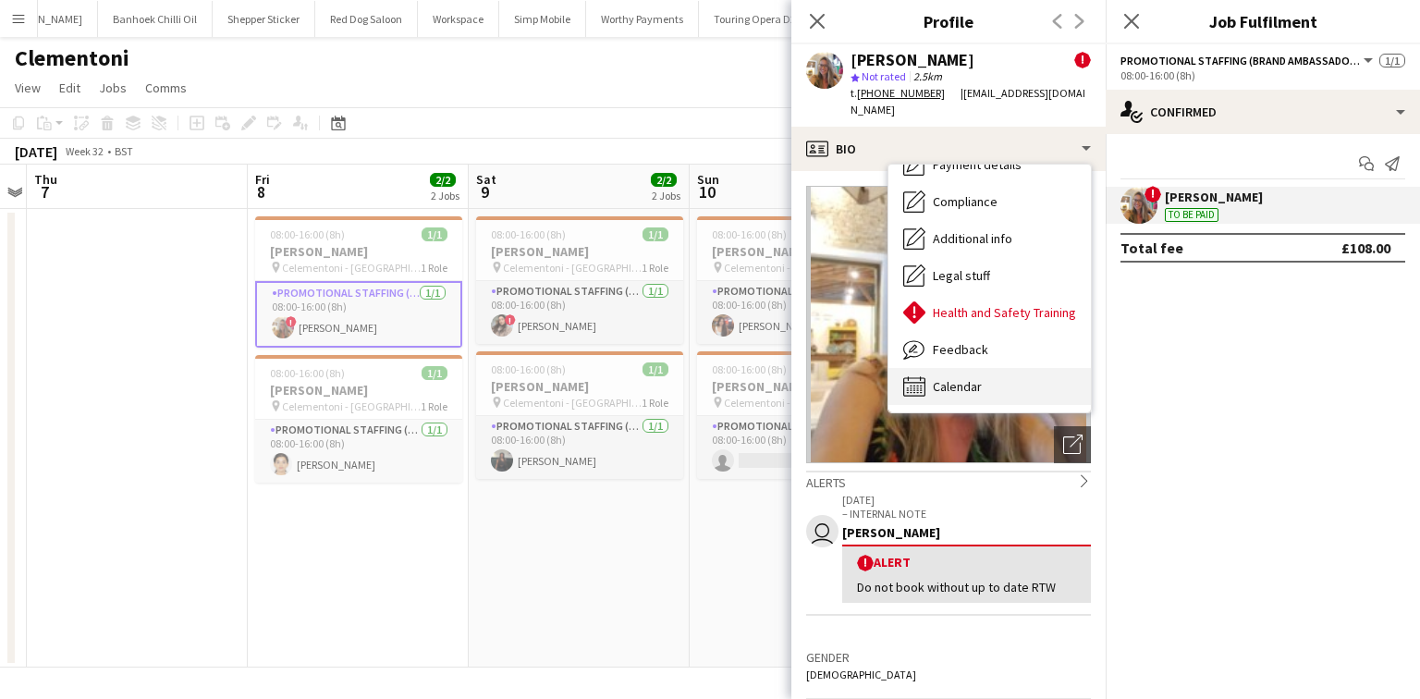
click at [985, 377] on div "Calendar Calendar" at bounding box center [990, 386] width 203 height 37
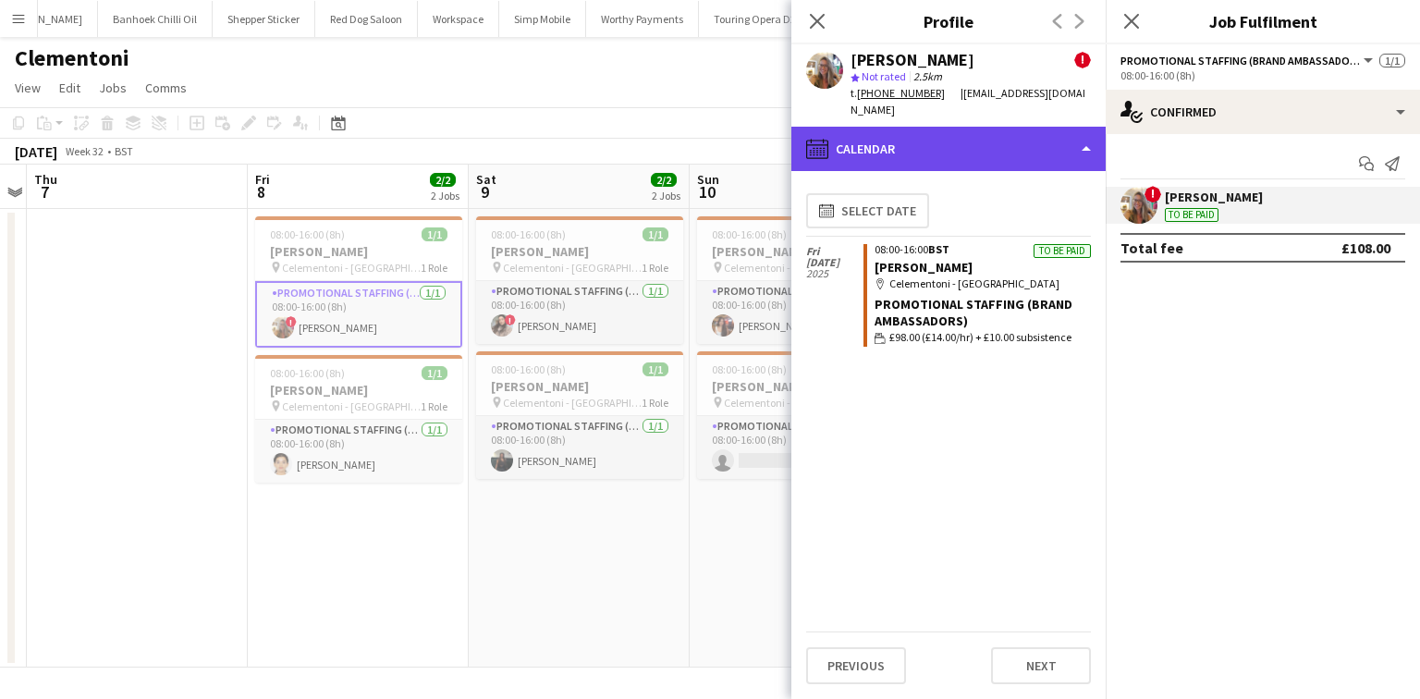
click at [971, 135] on div "calendar-full Calendar" at bounding box center [949, 149] width 314 height 44
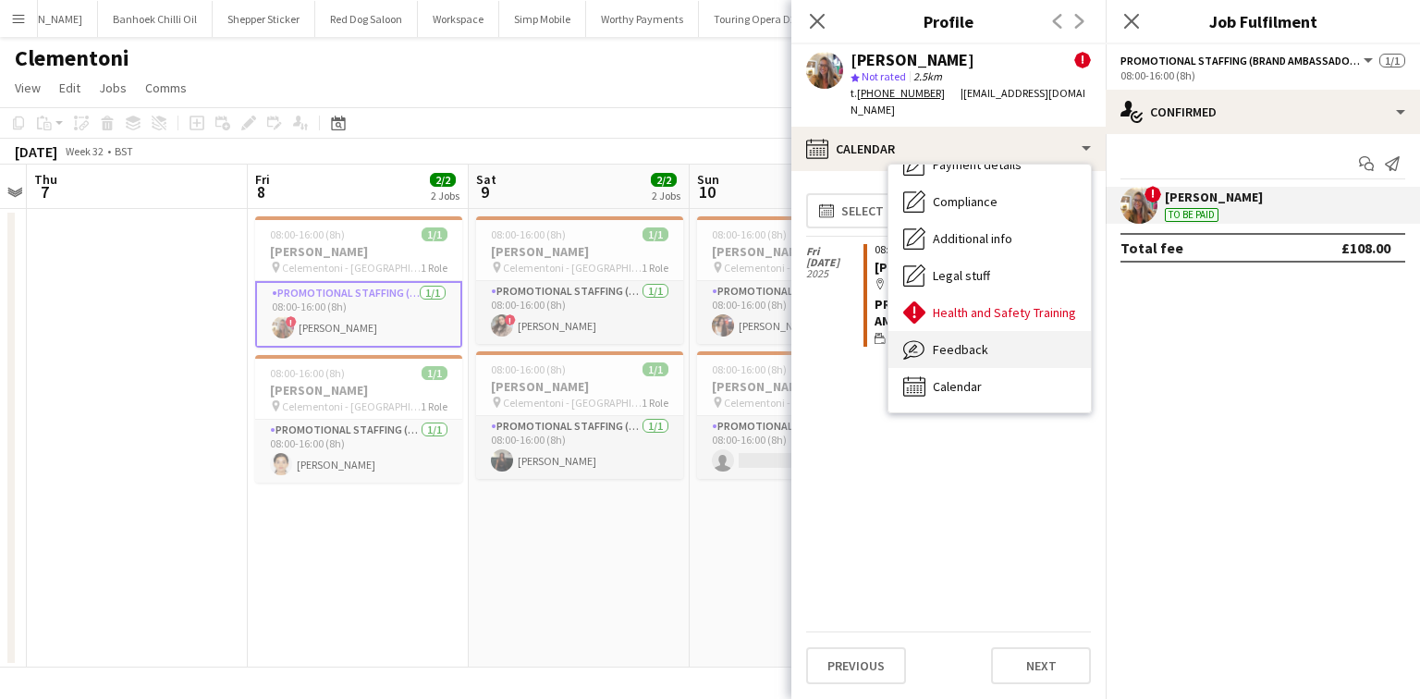
click at [968, 350] on span "Feedback" at bounding box center [960, 349] width 55 height 17
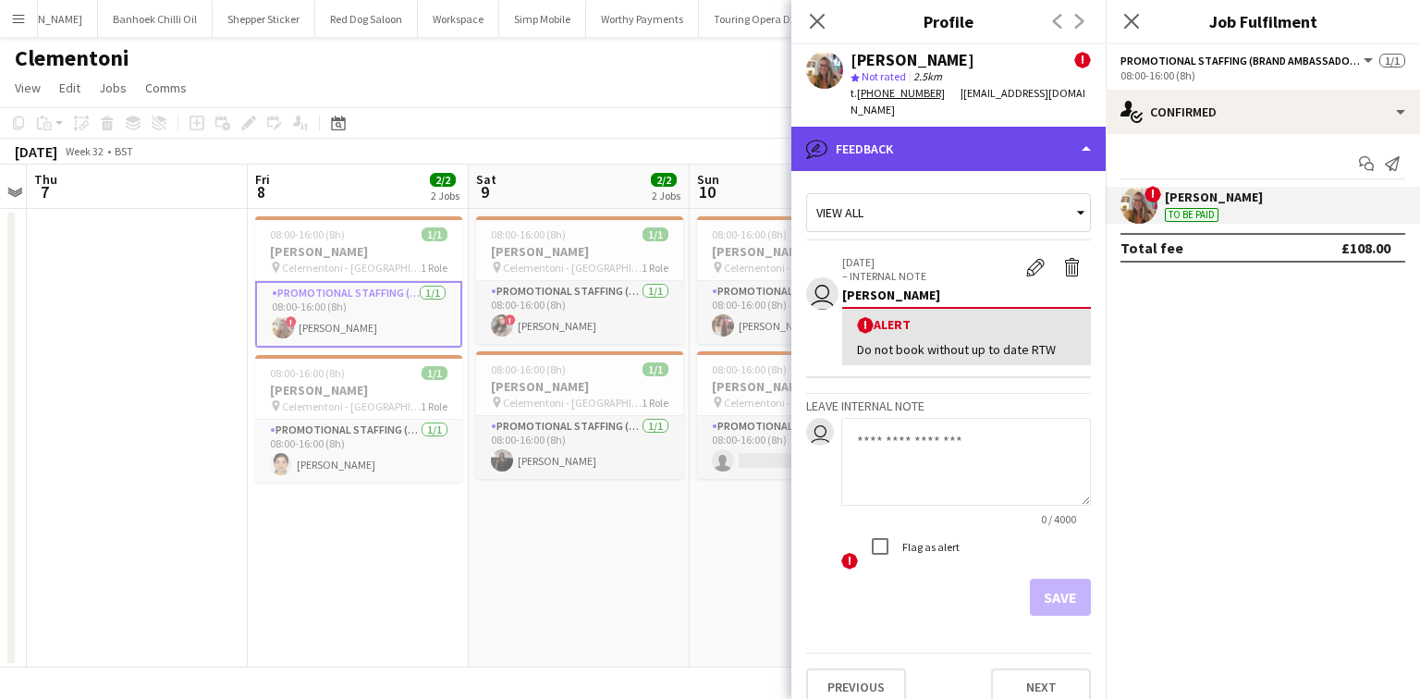
click at [925, 145] on div "bubble-pencil Feedback" at bounding box center [949, 149] width 314 height 44
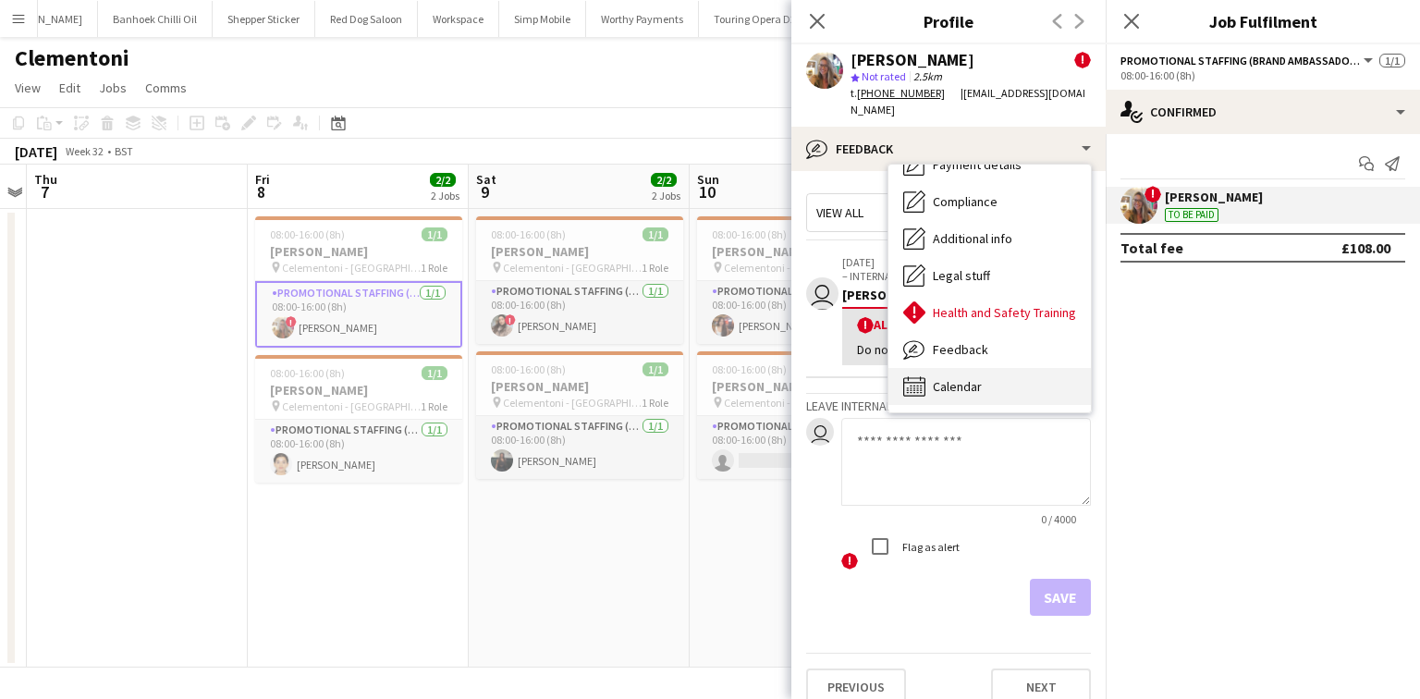
click at [962, 385] on span "Calendar" at bounding box center [957, 386] width 49 height 17
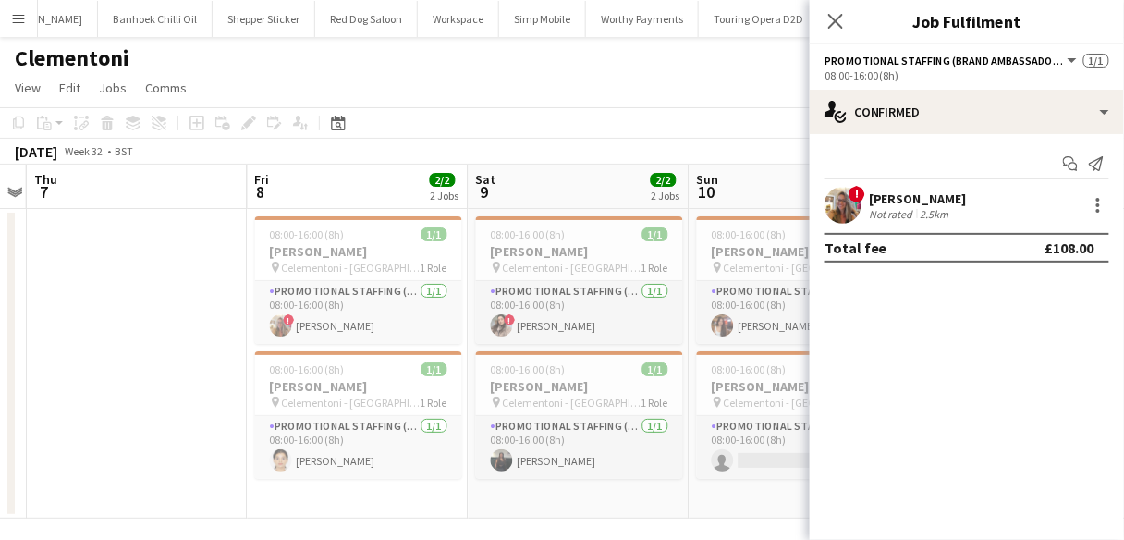
scroll to position [0, 636]
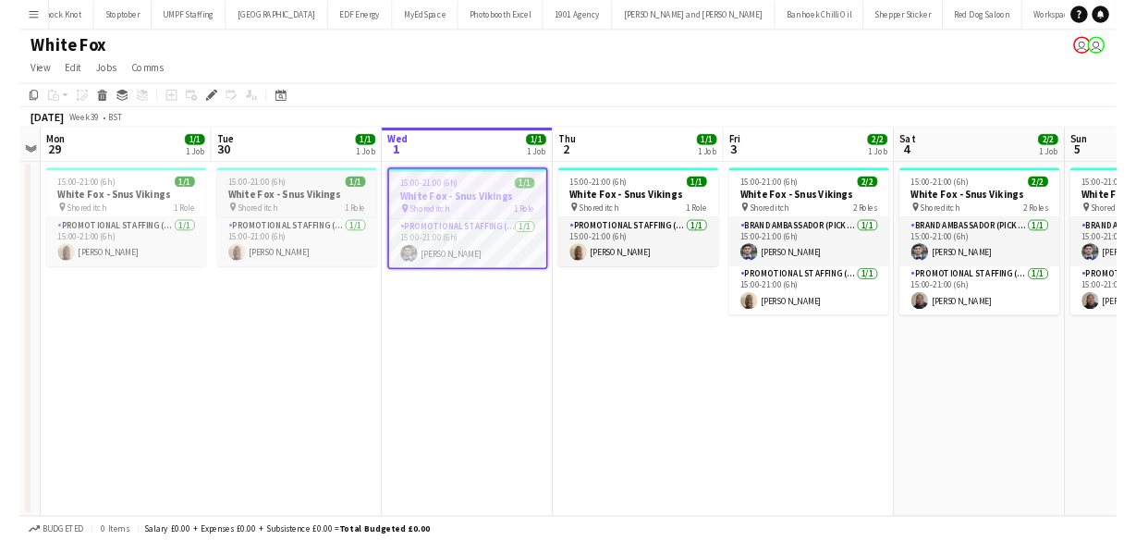
scroll to position [0, 2585]
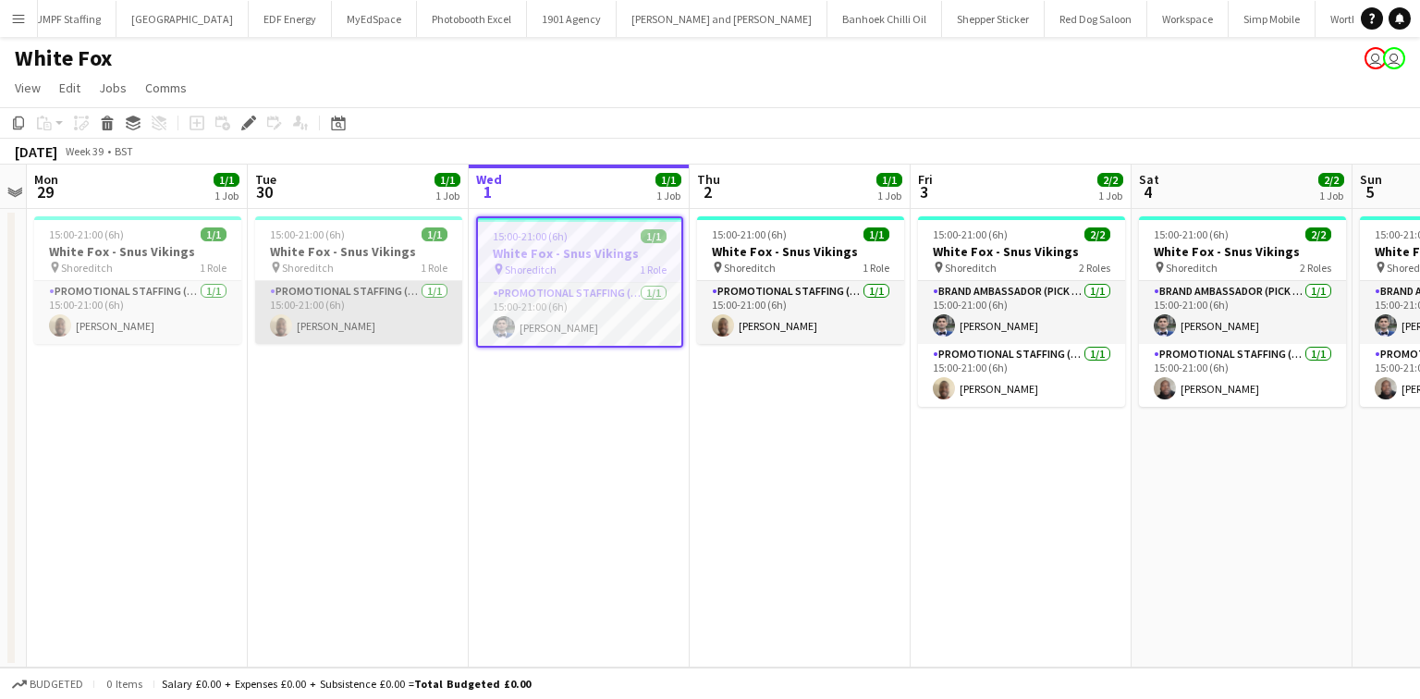
click at [359, 303] on app-card-role "Promotional Staffing (Brand Ambassadors) [DATE] 15:00-21:00 (6h) [PERSON_NAME]" at bounding box center [358, 312] width 207 height 63
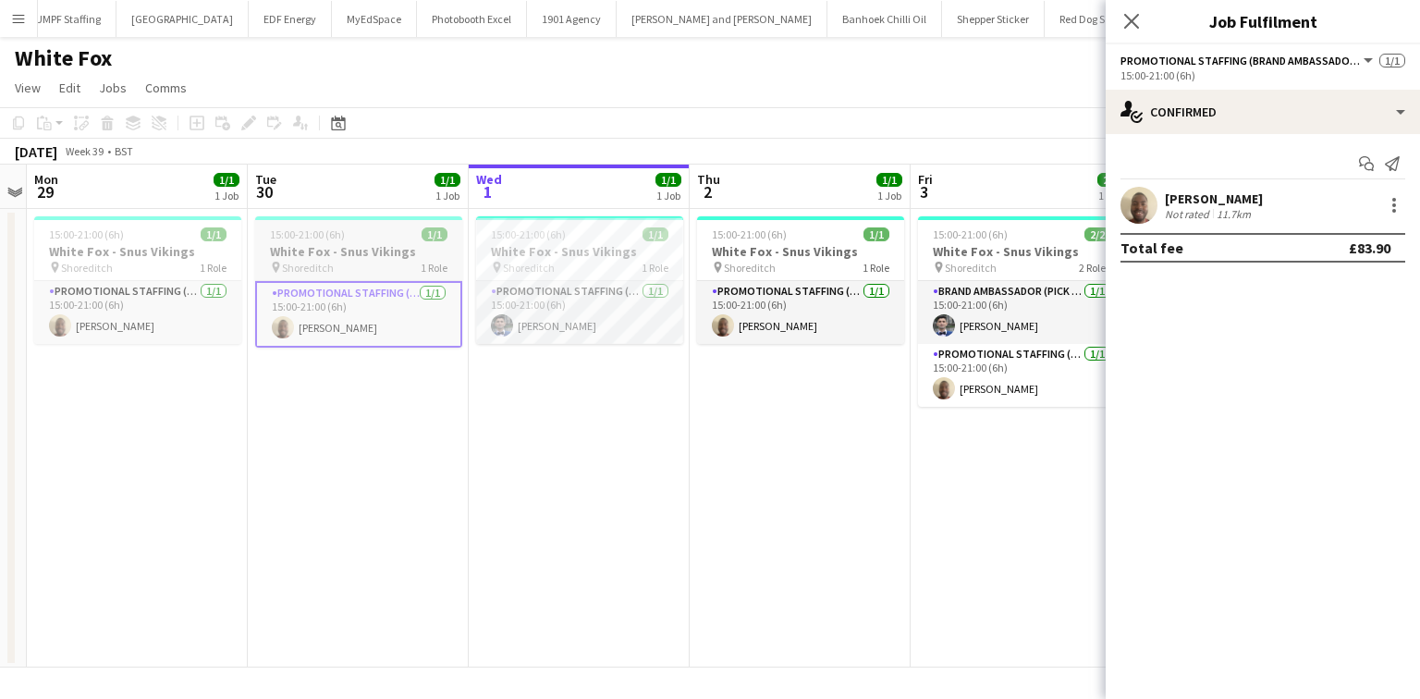
click at [409, 263] on div "pin Shoreditch 1 Role" at bounding box center [358, 267] width 207 height 15
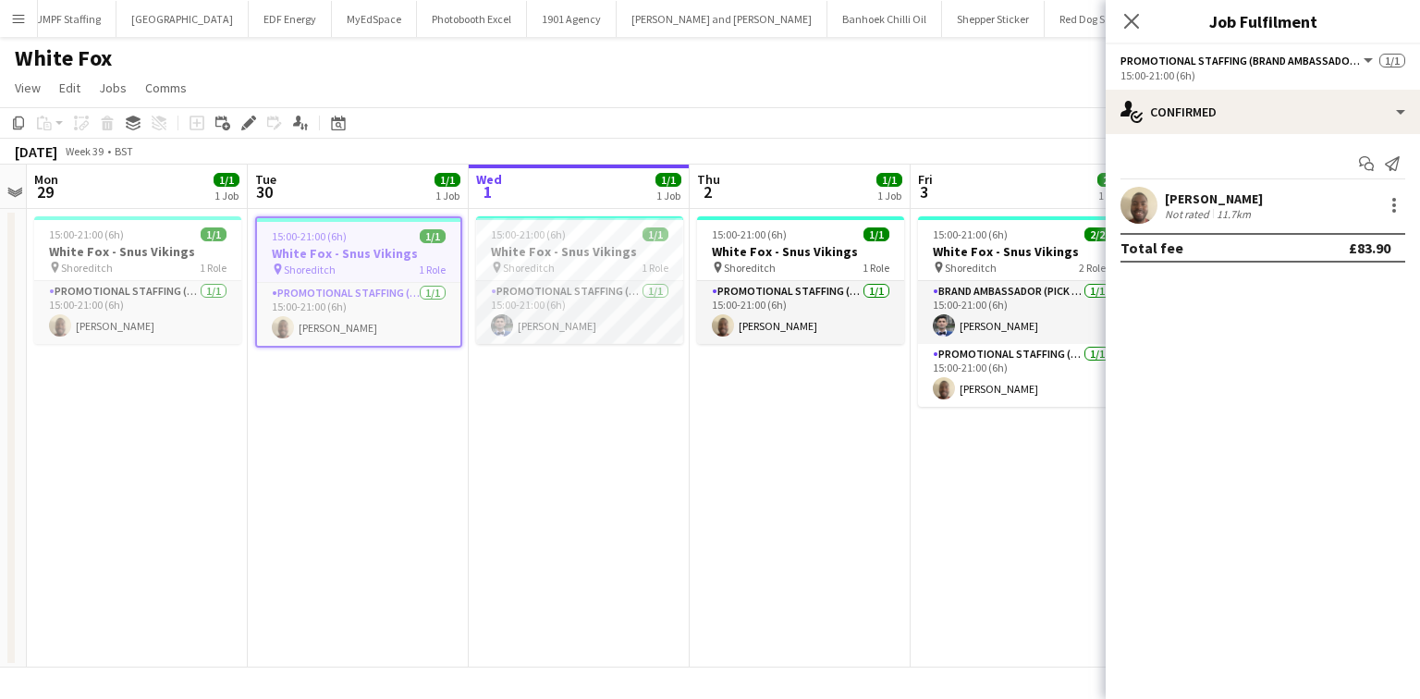
click at [1115, 30] on div "Close pop-in" at bounding box center [1132, 21] width 52 height 43
click at [1124, 24] on icon "Close pop-in" at bounding box center [1132, 21] width 18 height 18
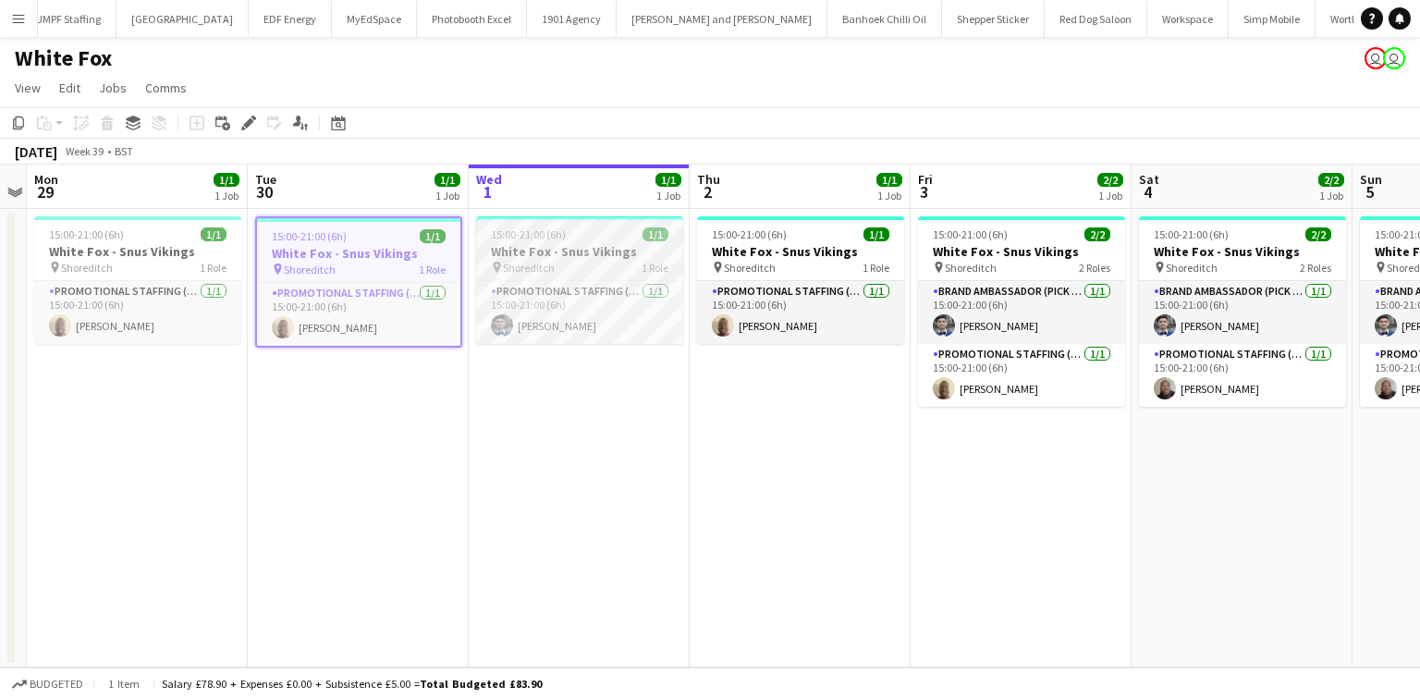
click at [633, 270] on div "pin Shoreditch 1 Role" at bounding box center [579, 267] width 207 height 15
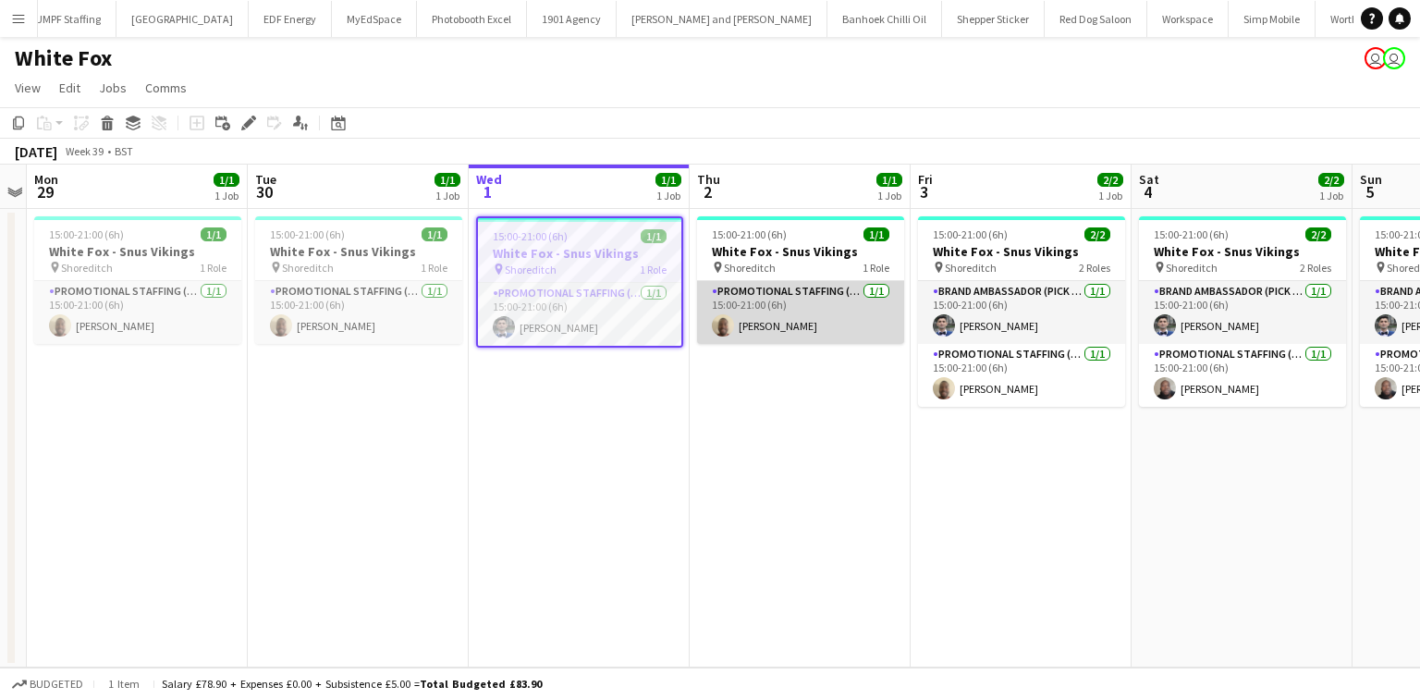
click at [741, 303] on app-card-role "Promotional Staffing (Brand Ambassadors) [DATE] 15:00-21:00 (6h) [PERSON_NAME]" at bounding box center [800, 312] width 207 height 63
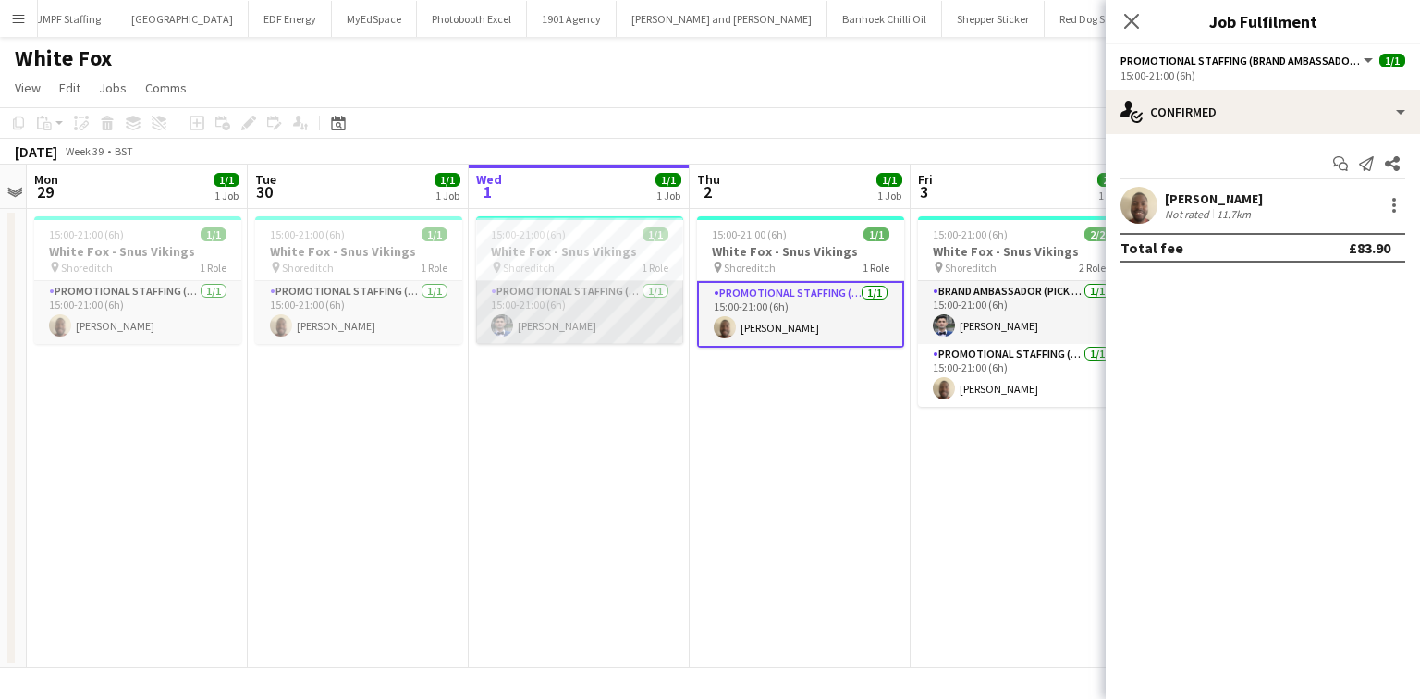
click at [605, 307] on app-card-role "Promotional Staffing (Brand Ambassadors) [DATE] 15:00-21:00 (6h) [PERSON_NAME]" at bounding box center [579, 312] width 207 height 63
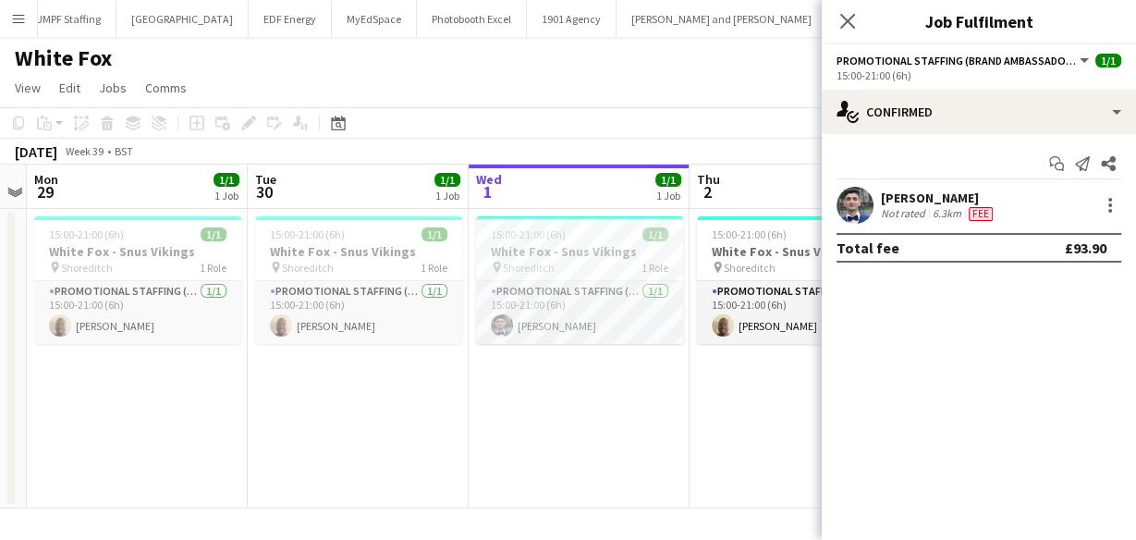
scroll to position [0, 636]
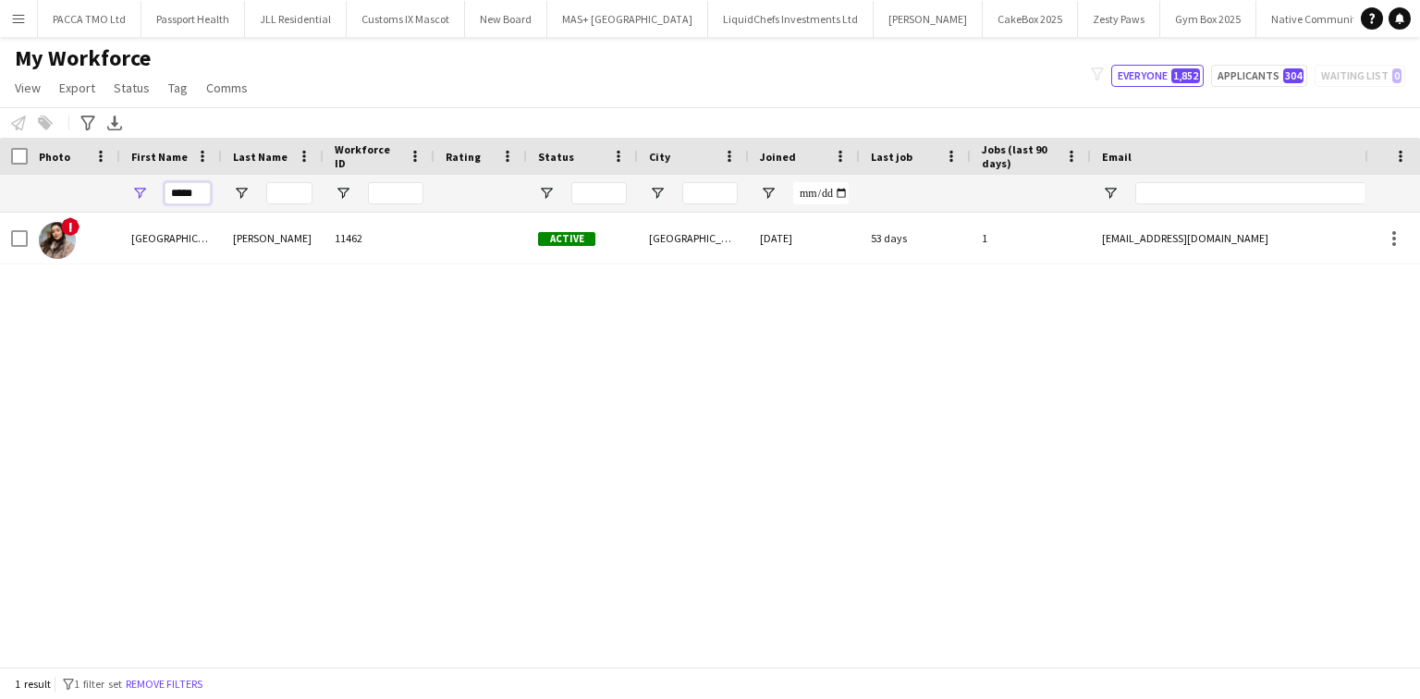
click at [202, 203] on input "*****" at bounding box center [188, 193] width 46 height 22
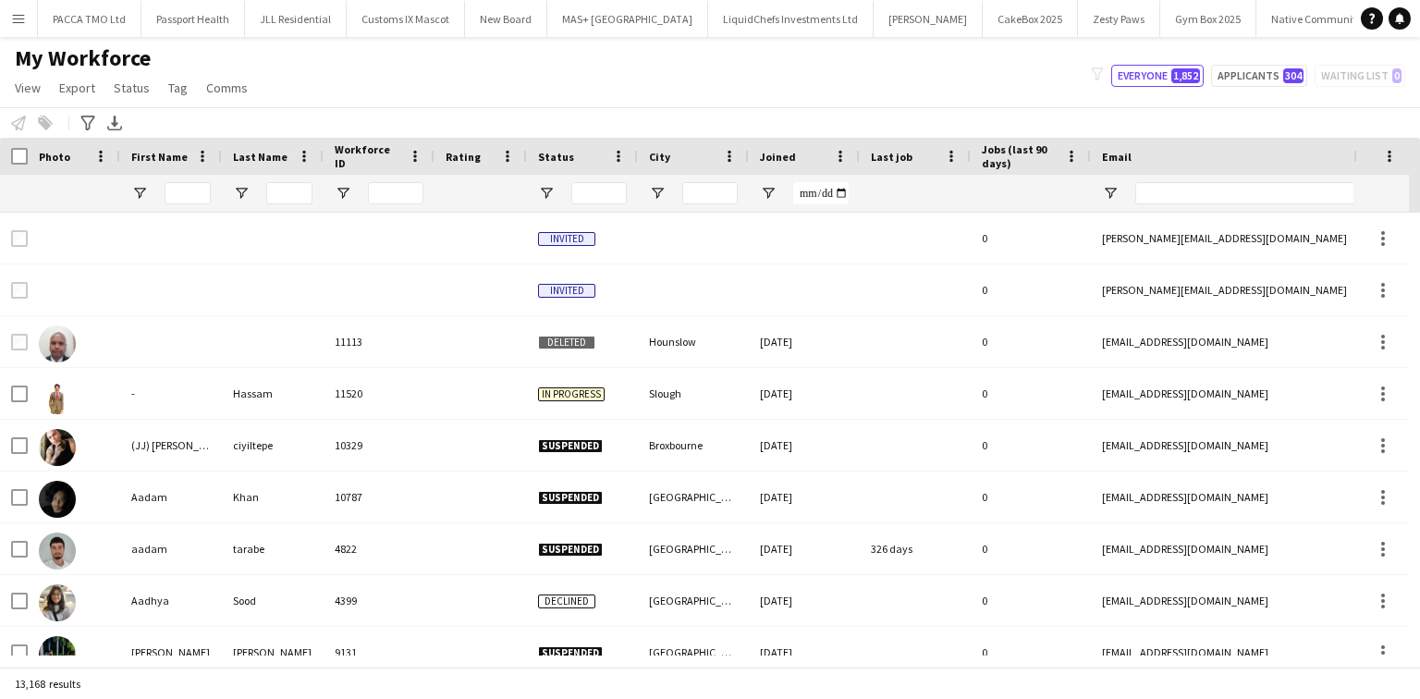
click at [276, 205] on div at bounding box center [289, 193] width 46 height 37
click at [276, 198] on input "Last Name Filter Input" at bounding box center [289, 193] width 46 height 22
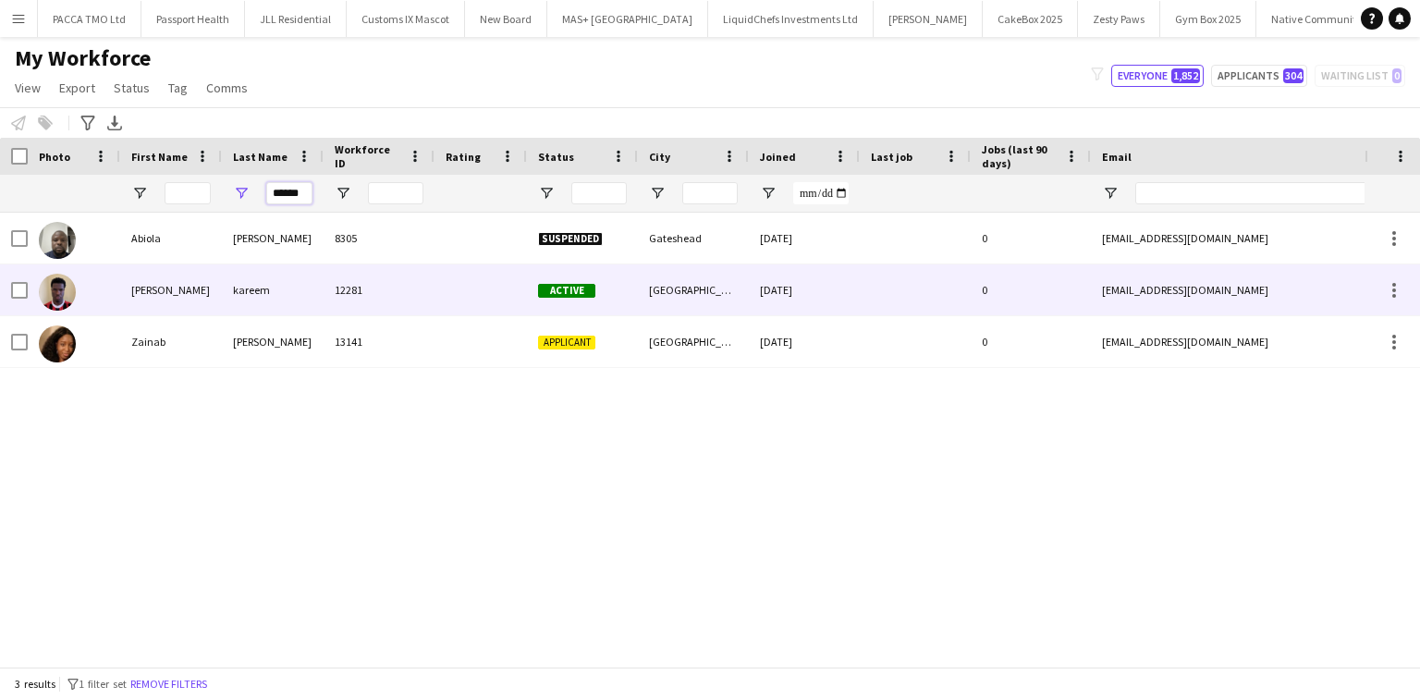
type input "******"
click at [300, 298] on div "kareem" at bounding box center [273, 289] width 102 height 51
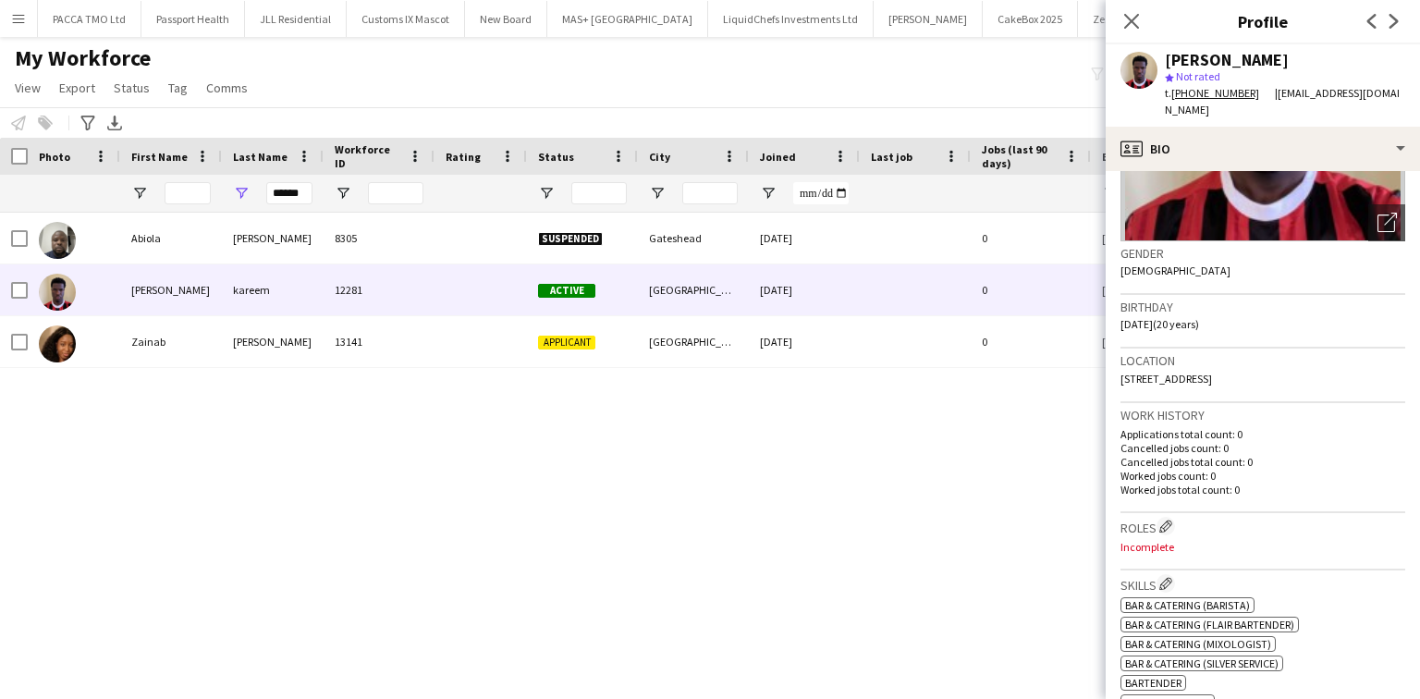
scroll to position [74, 0]
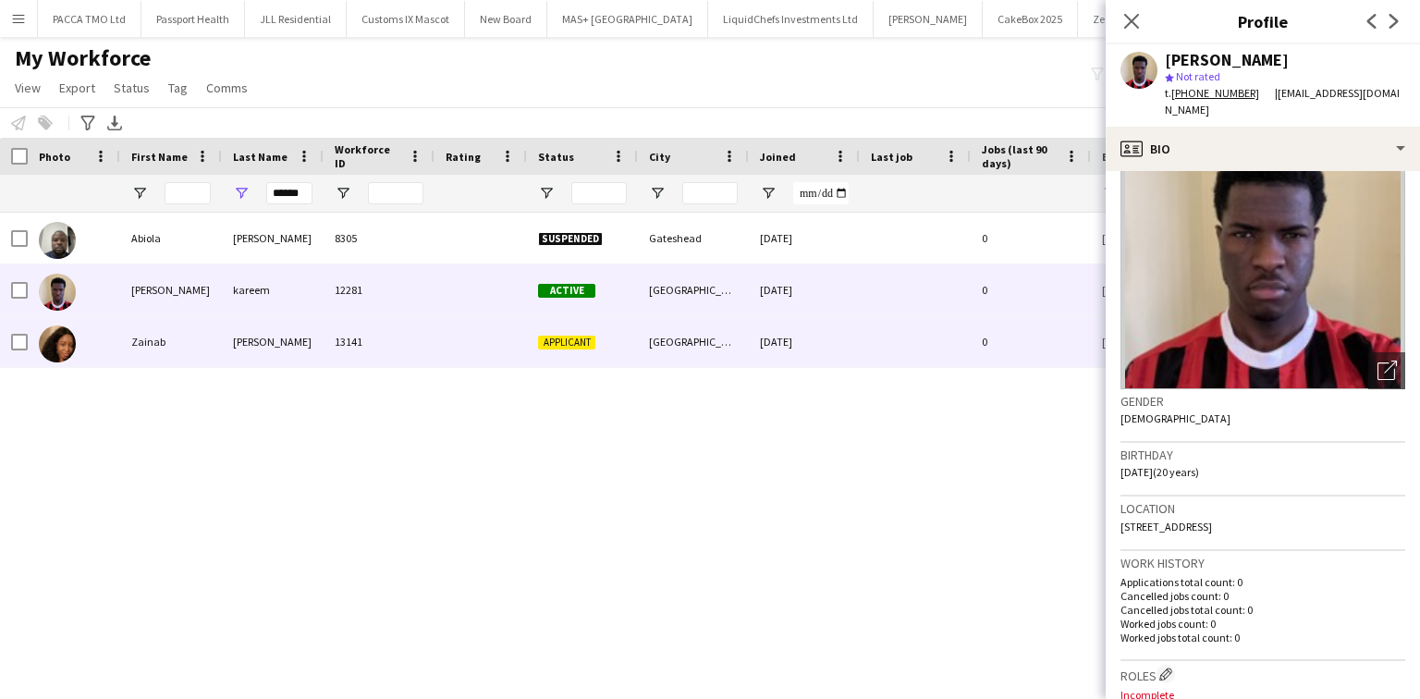
click at [200, 351] on div "Zainab" at bounding box center [171, 341] width 102 height 51
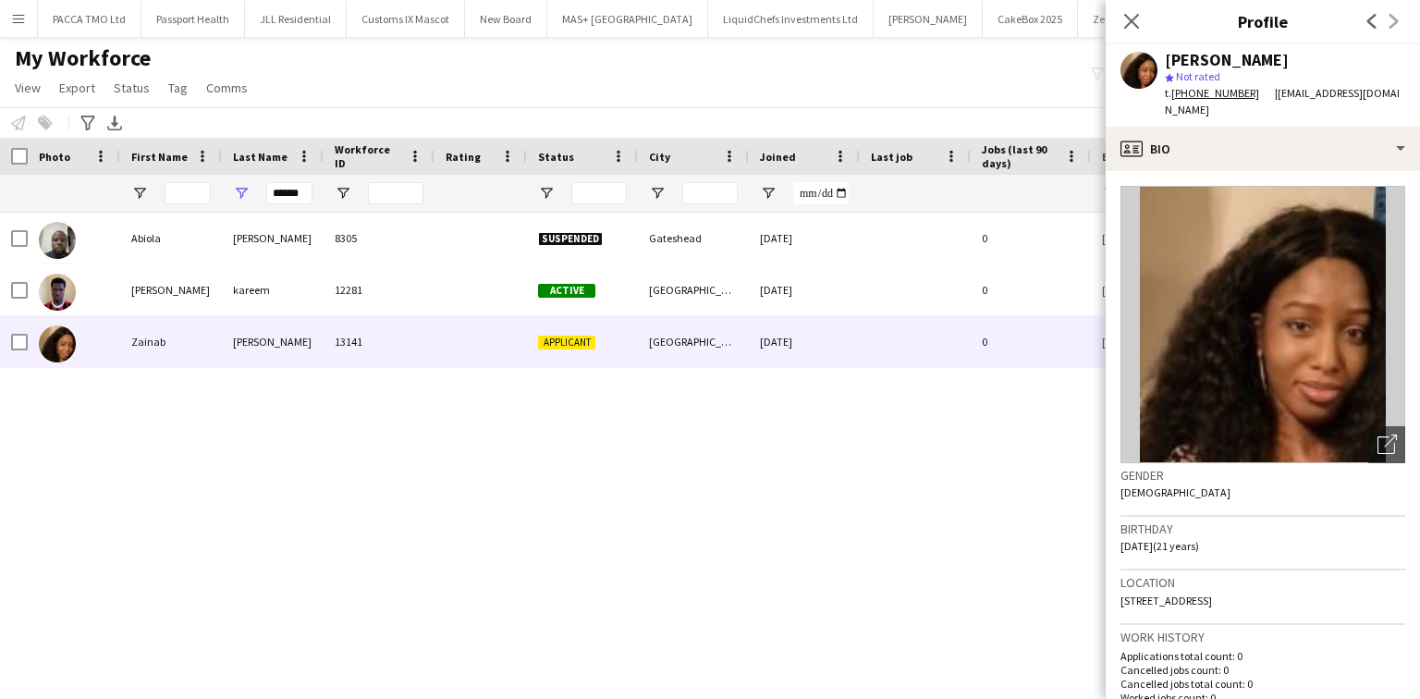
click at [1184, 63] on div "Zainab Kareem" at bounding box center [1227, 60] width 124 height 17
copy div "Zainab Kareem"
click at [289, 192] on input "******" at bounding box center [289, 193] width 46 height 22
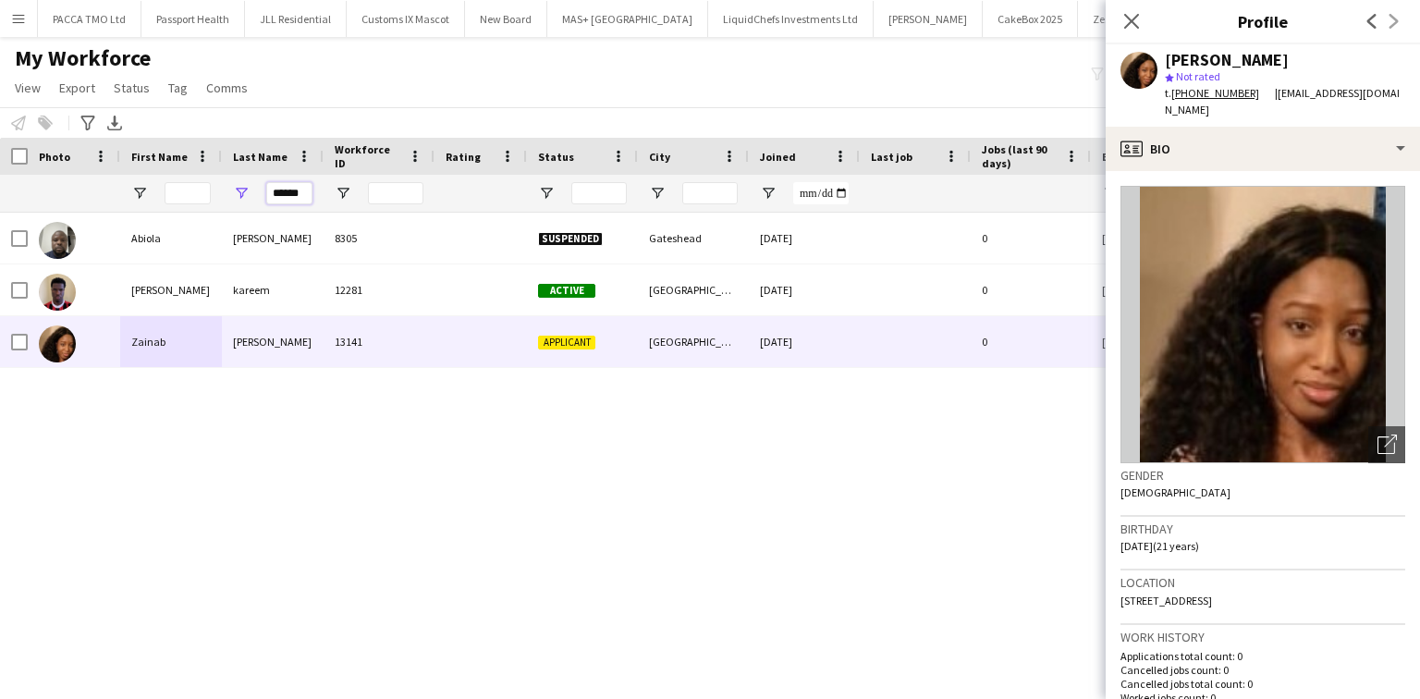
click at [289, 192] on input "******" at bounding box center [289, 193] width 46 height 22
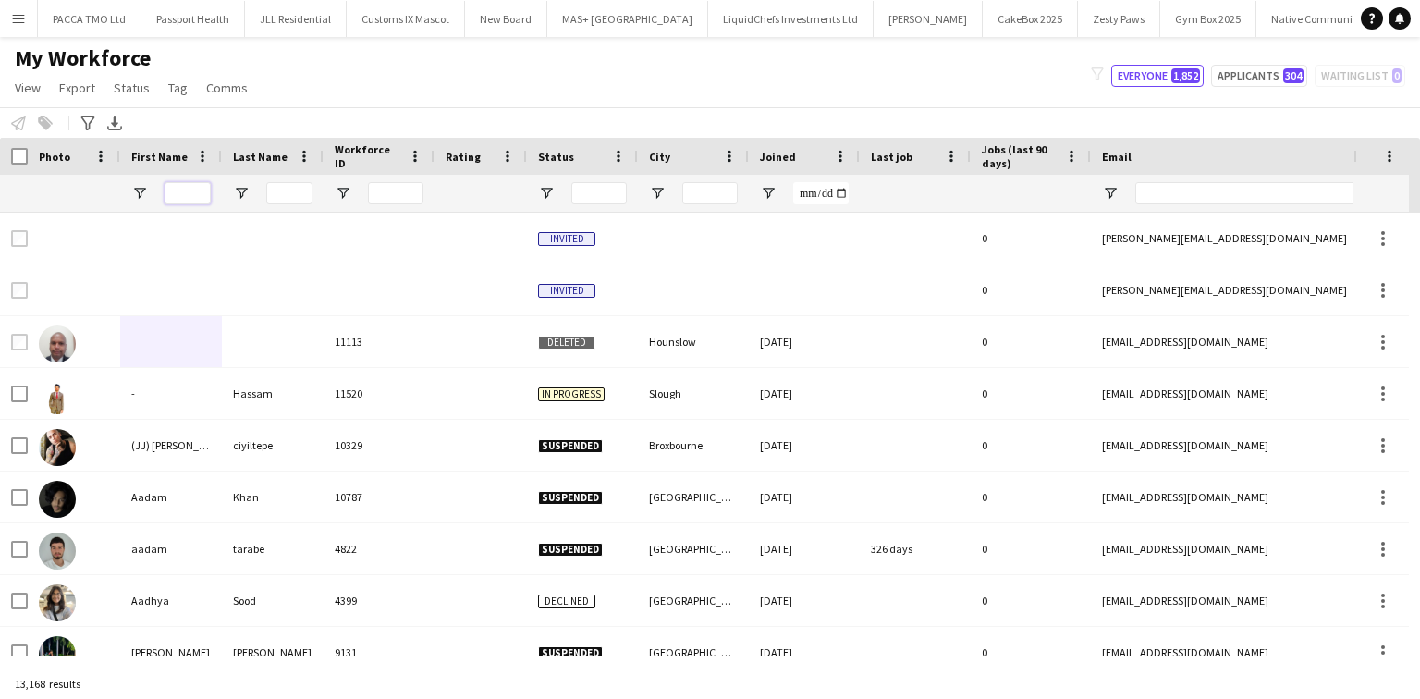
click at [173, 192] on input "First Name Filter Input" at bounding box center [188, 193] width 46 height 22
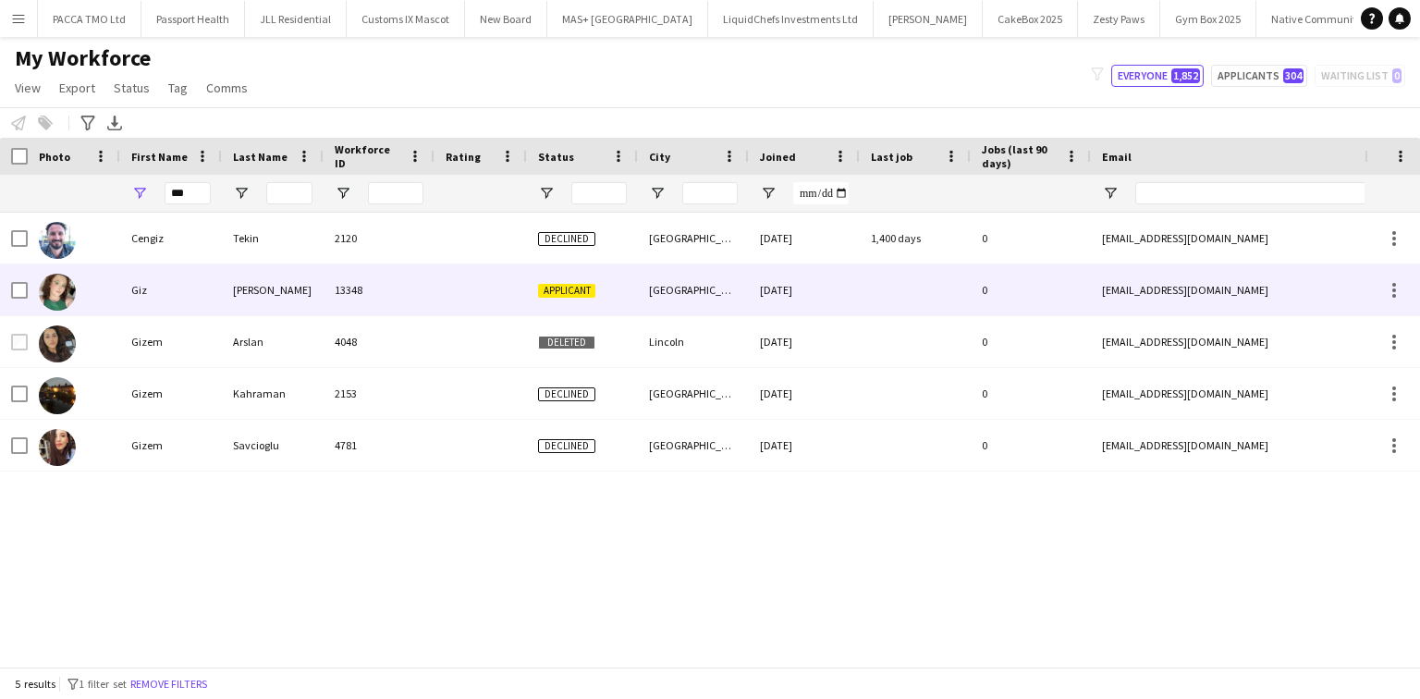
click at [265, 289] on div "Griffiths" at bounding box center [273, 289] width 102 height 51
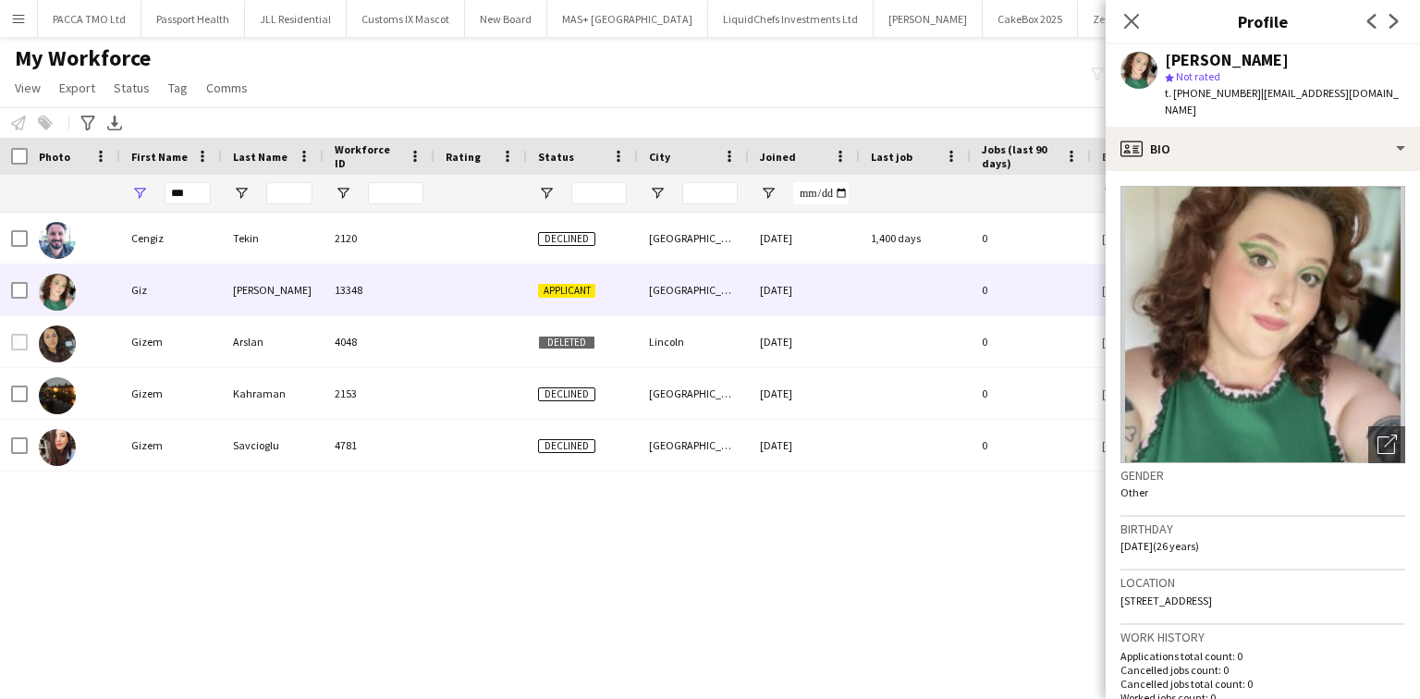
click at [1198, 59] on div "Giz Griffiths" at bounding box center [1227, 60] width 124 height 17
copy div "Giz Griffiths"
click at [178, 196] on input "***" at bounding box center [188, 193] width 46 height 22
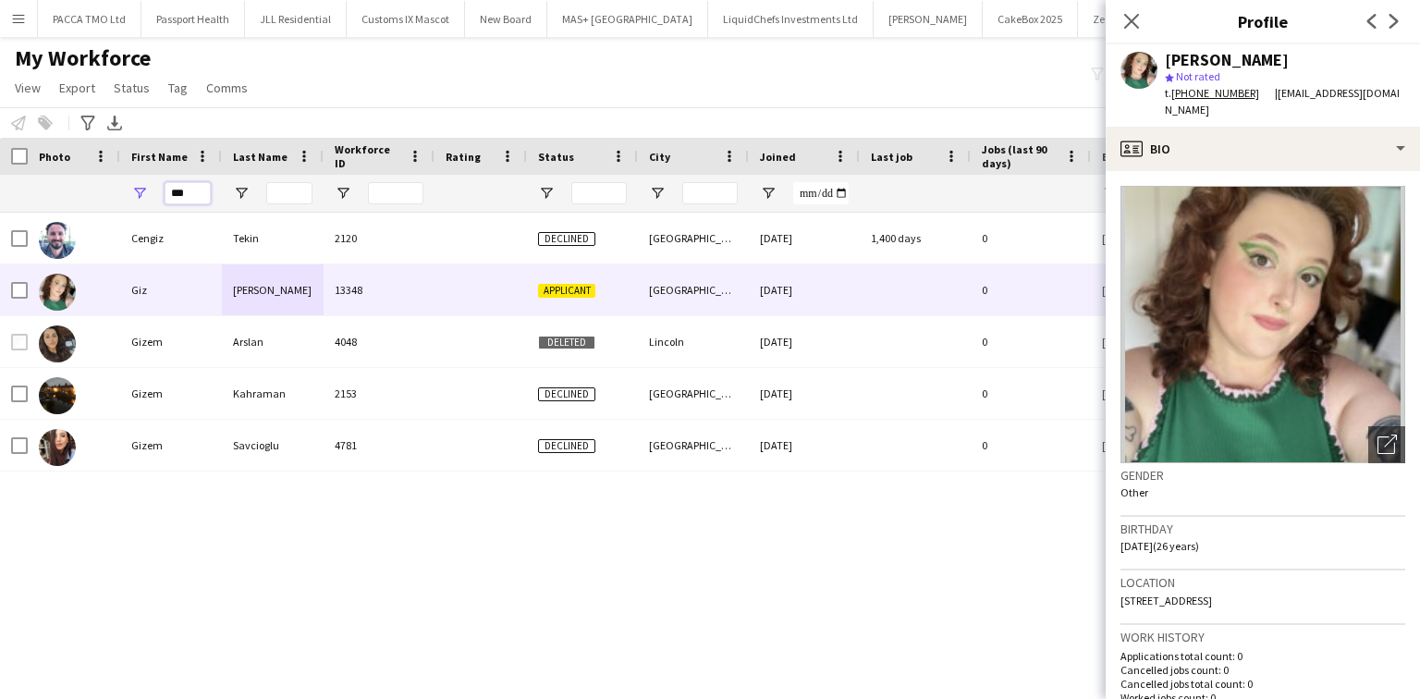
click at [178, 196] on input "***" at bounding box center [188, 193] width 46 height 22
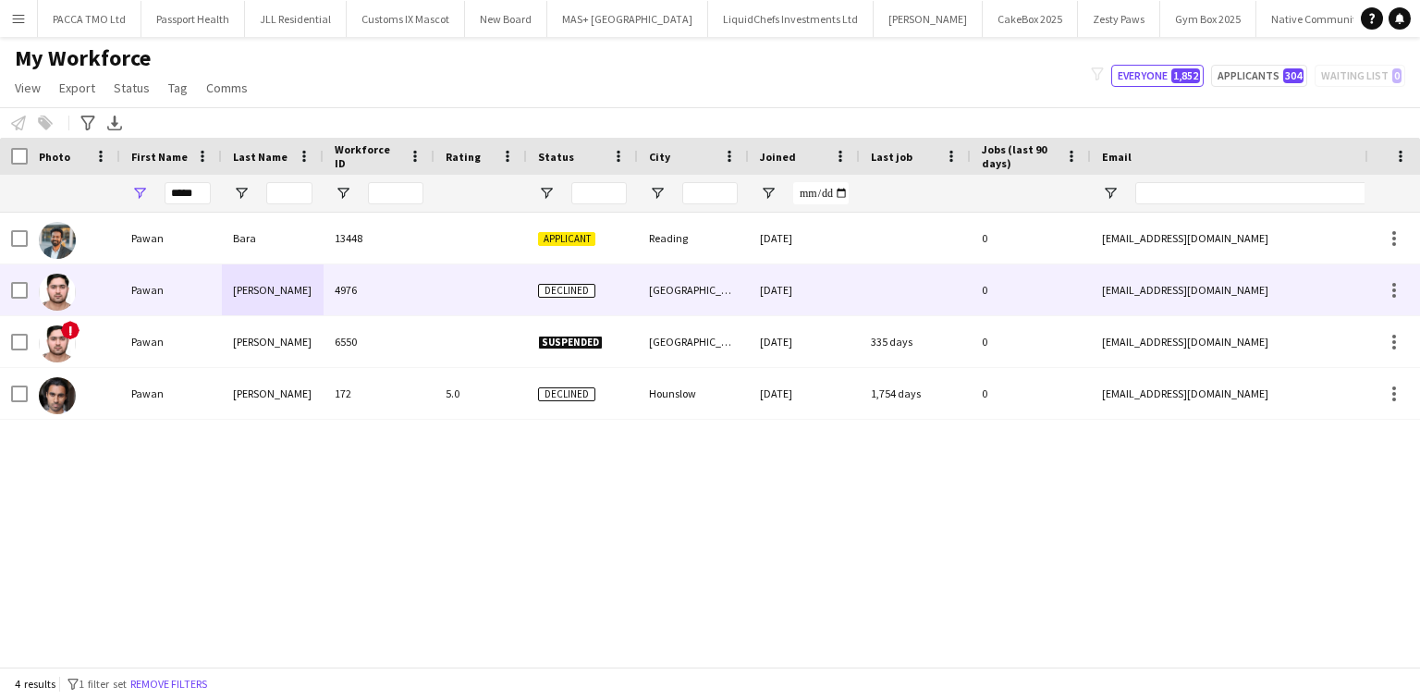
click at [227, 255] on div "Bara" at bounding box center [273, 238] width 102 height 51
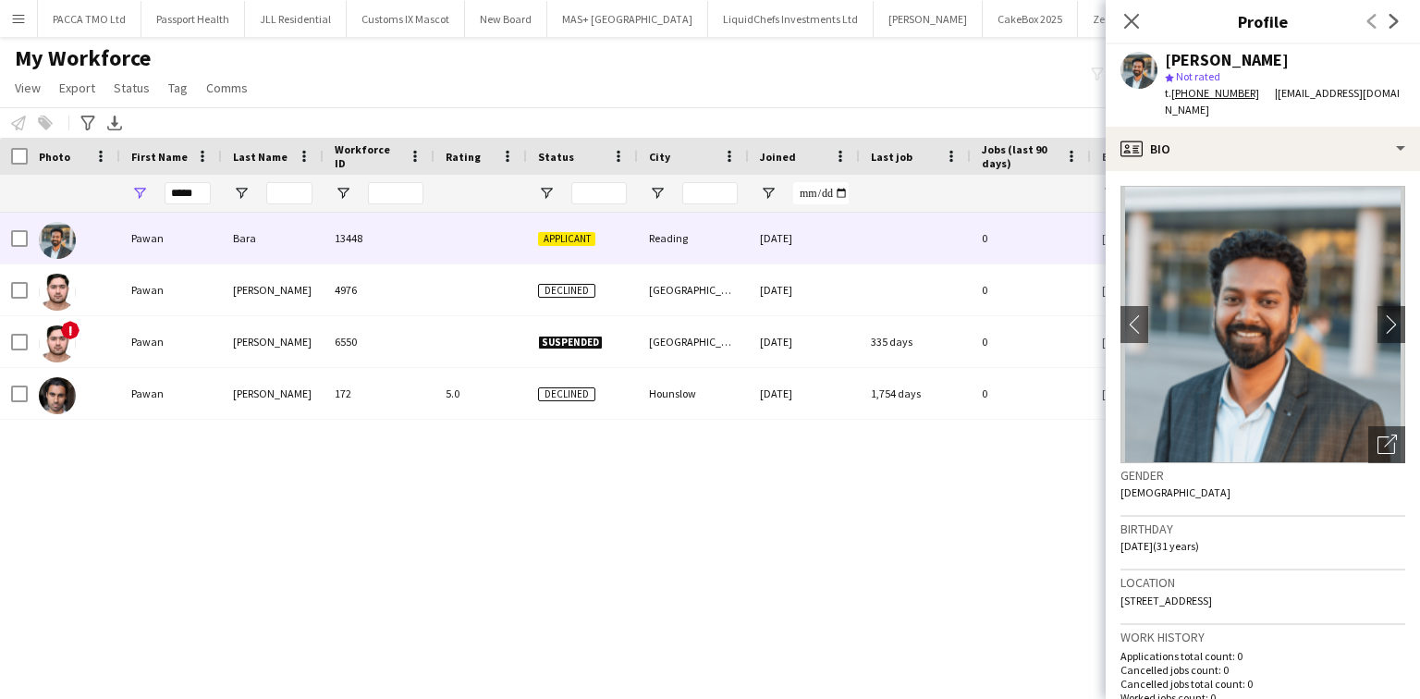
click at [1230, 65] on div "Pawan Bara" at bounding box center [1227, 60] width 124 height 17
copy div "Pawan Bara"
click at [190, 195] on input "*****" at bounding box center [188, 193] width 46 height 22
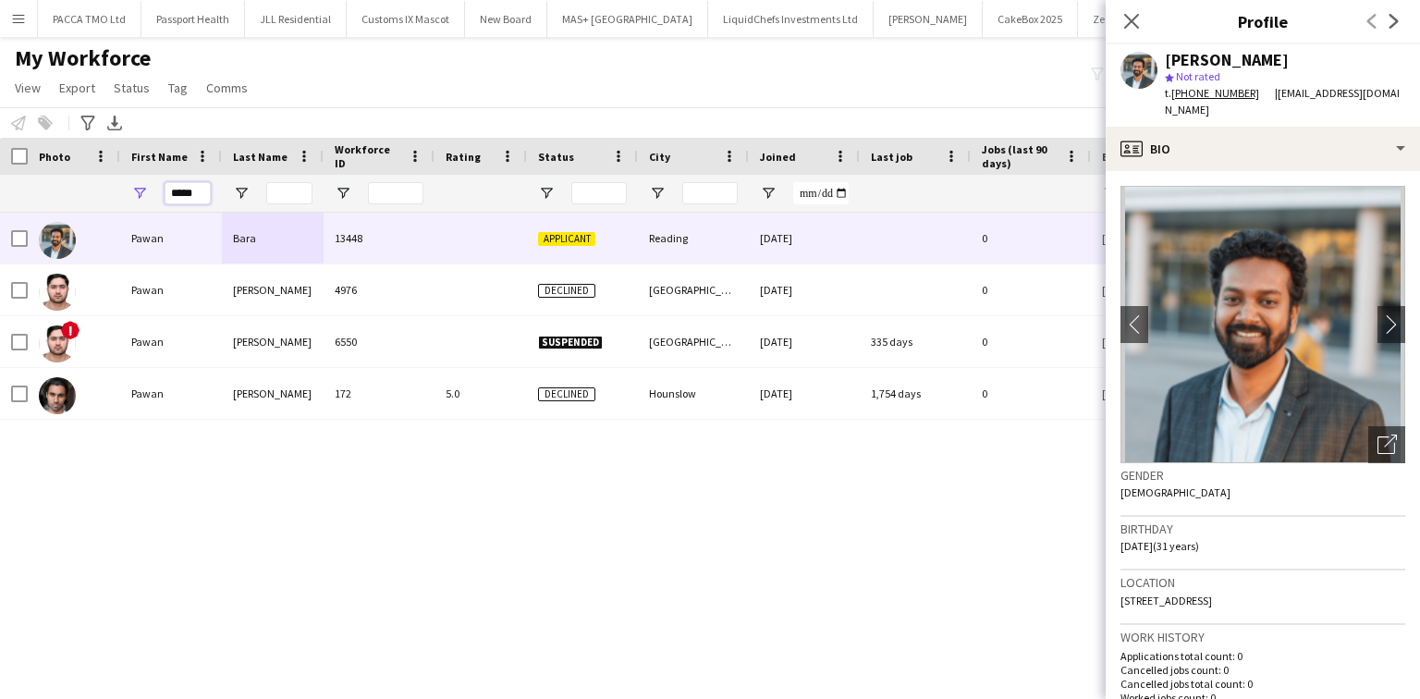
click at [190, 195] on input "*****" at bounding box center [188, 193] width 46 height 22
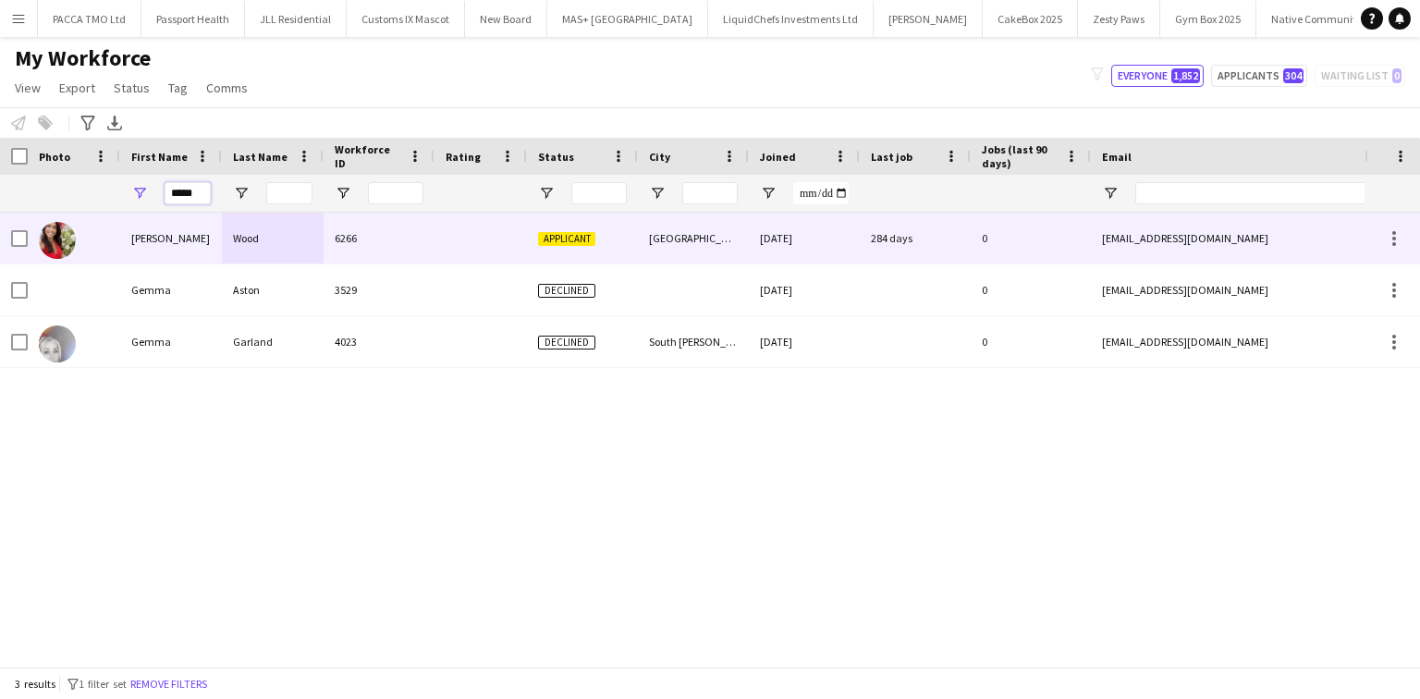
type input "****"
click at [280, 236] on div "Wood" at bounding box center [273, 238] width 102 height 51
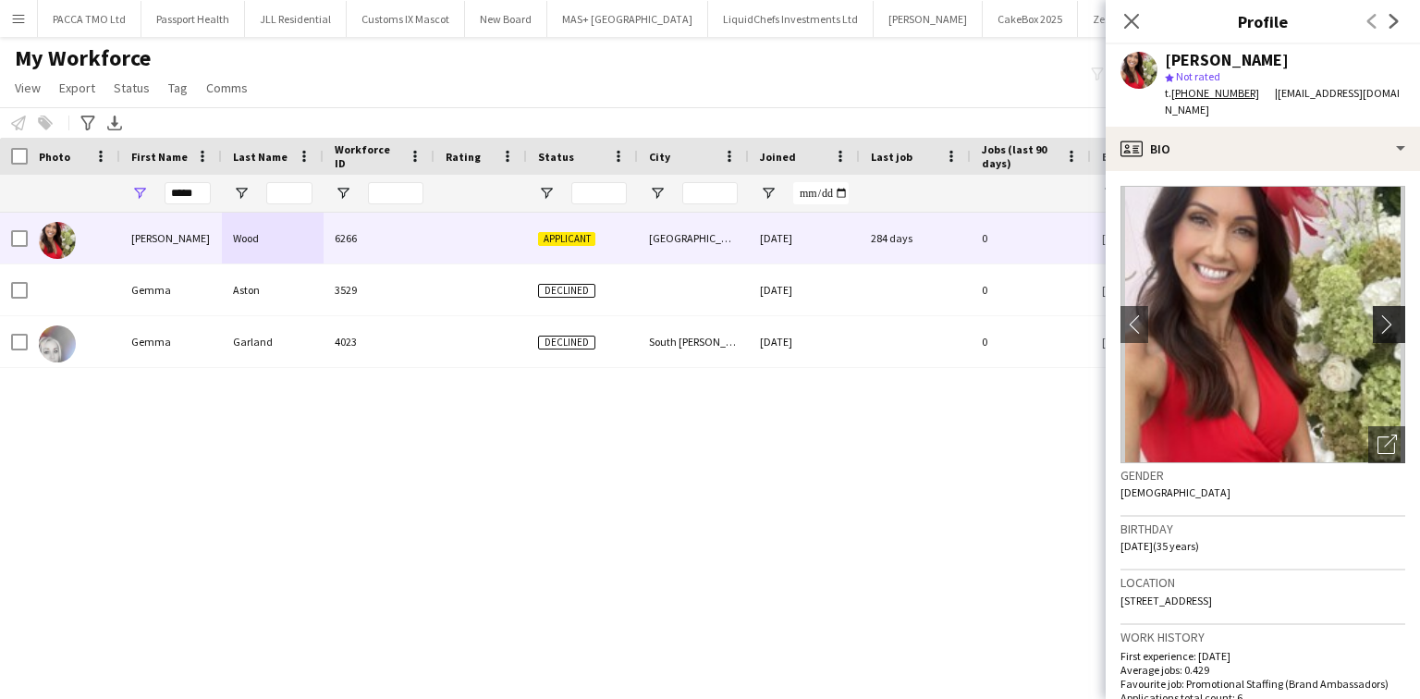
click at [1383, 314] on app-icon "chevron-right" at bounding box center [1392, 323] width 29 height 19
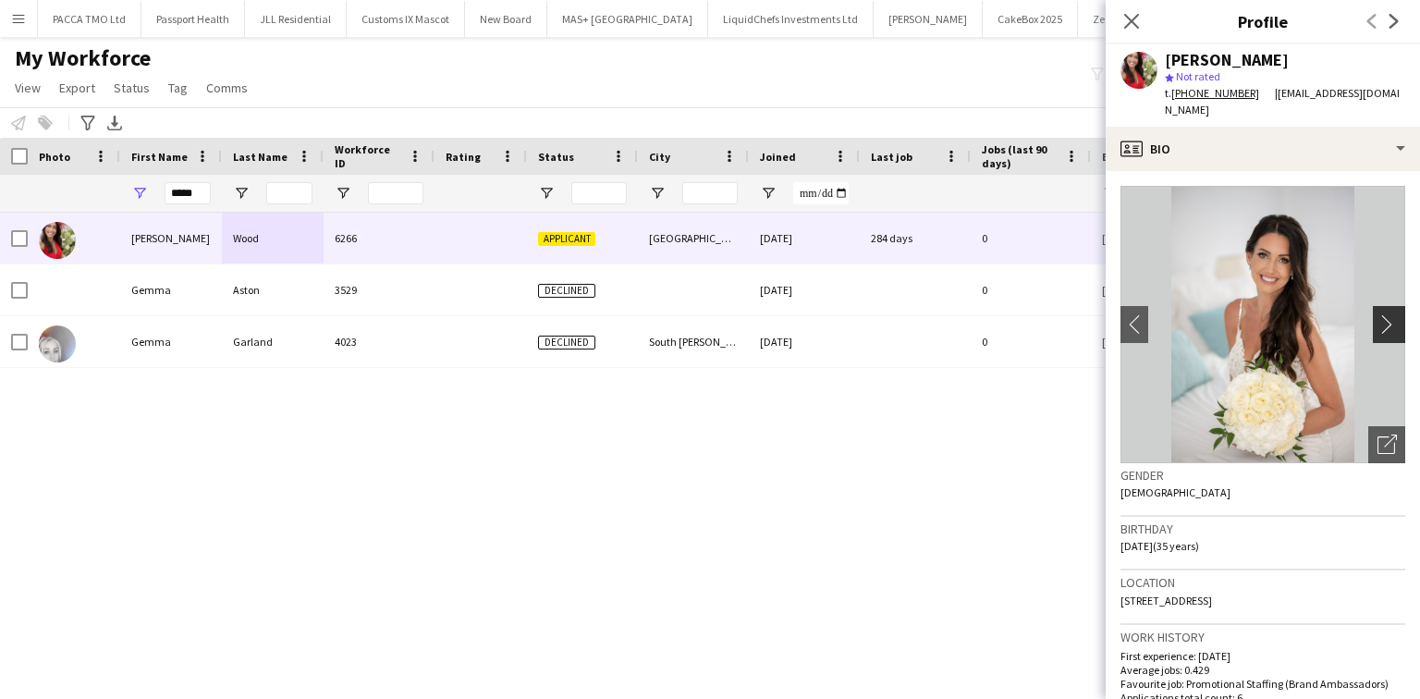
click at [1378, 314] on app-icon "chevron-right" at bounding box center [1392, 323] width 29 height 19
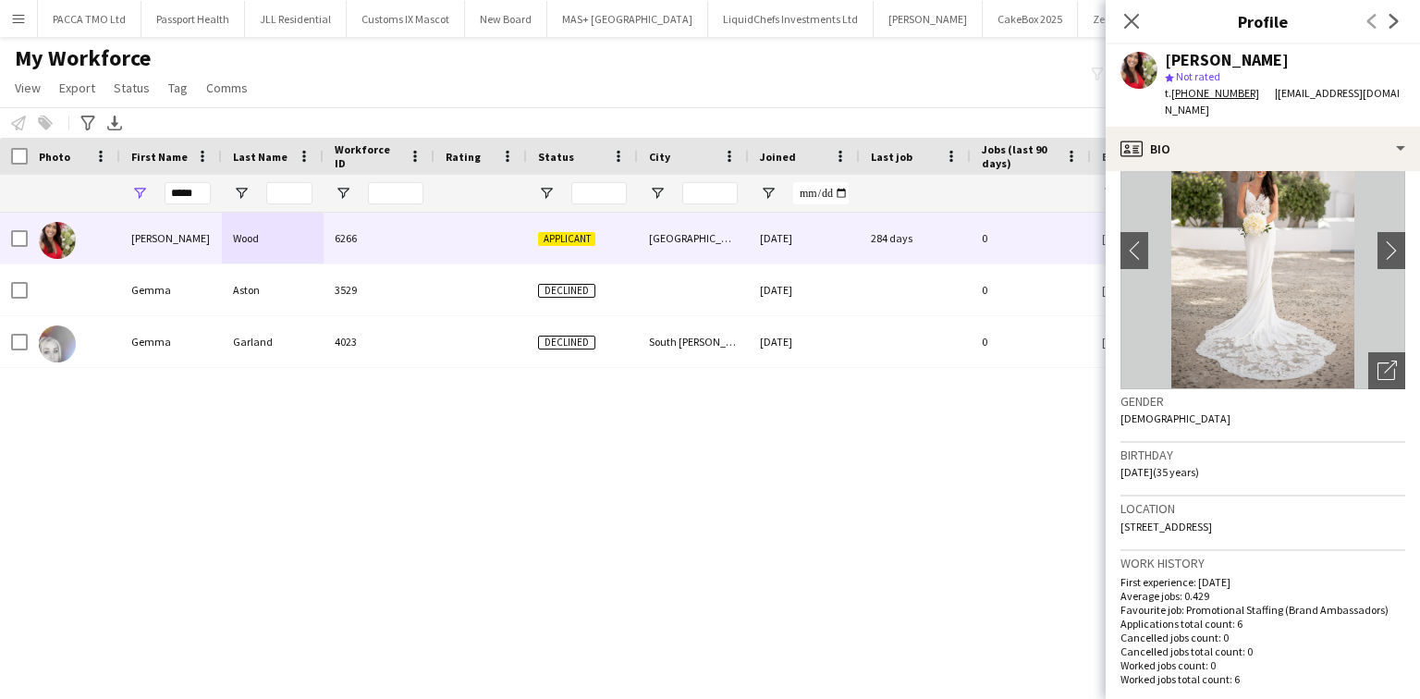
scroll to position [0, 0]
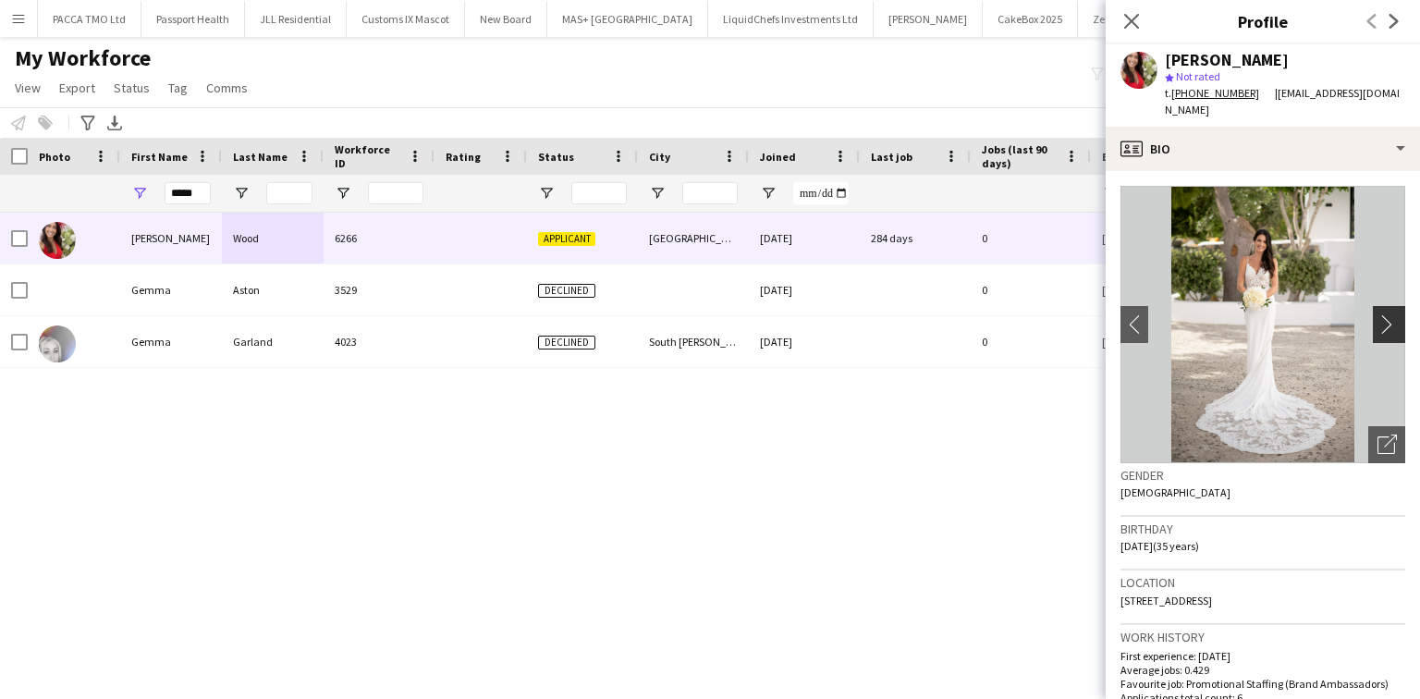
click at [1382, 314] on app-icon "chevron-right" at bounding box center [1392, 323] width 29 height 19
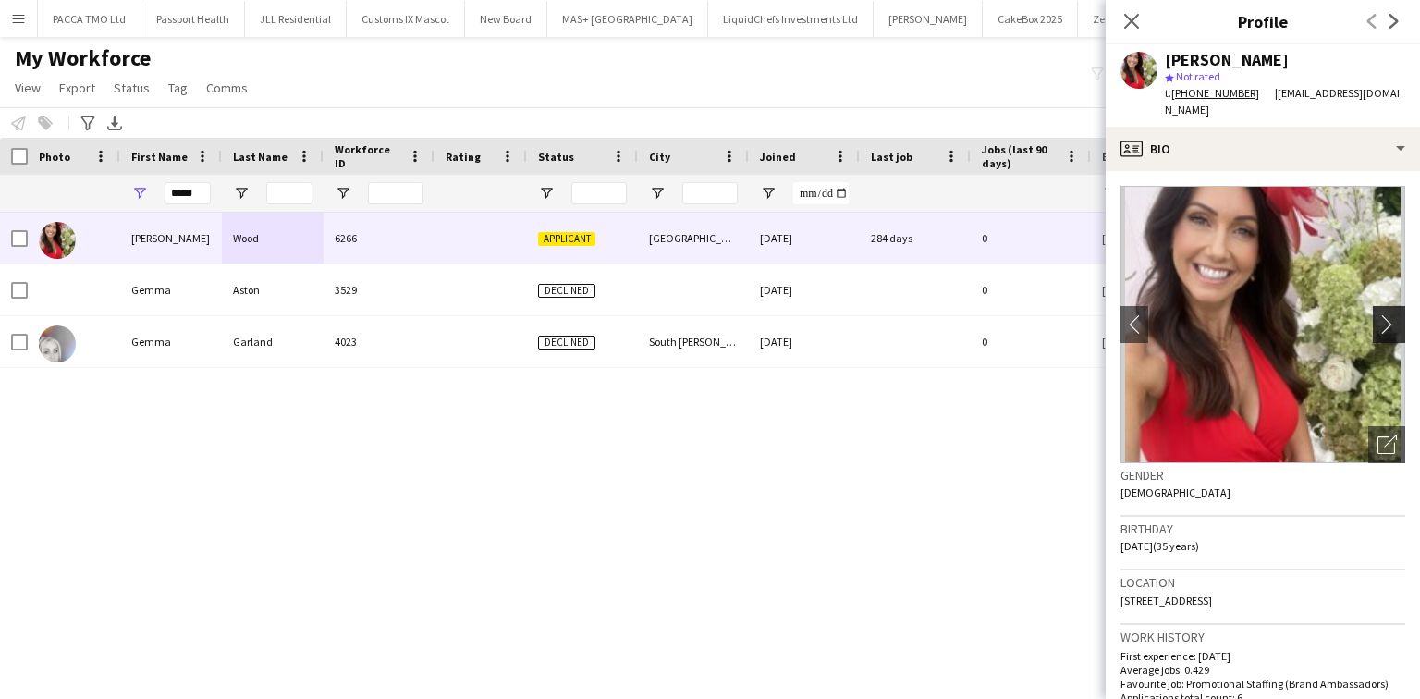
click at [1380, 314] on app-icon "chevron-right" at bounding box center [1392, 323] width 29 height 19
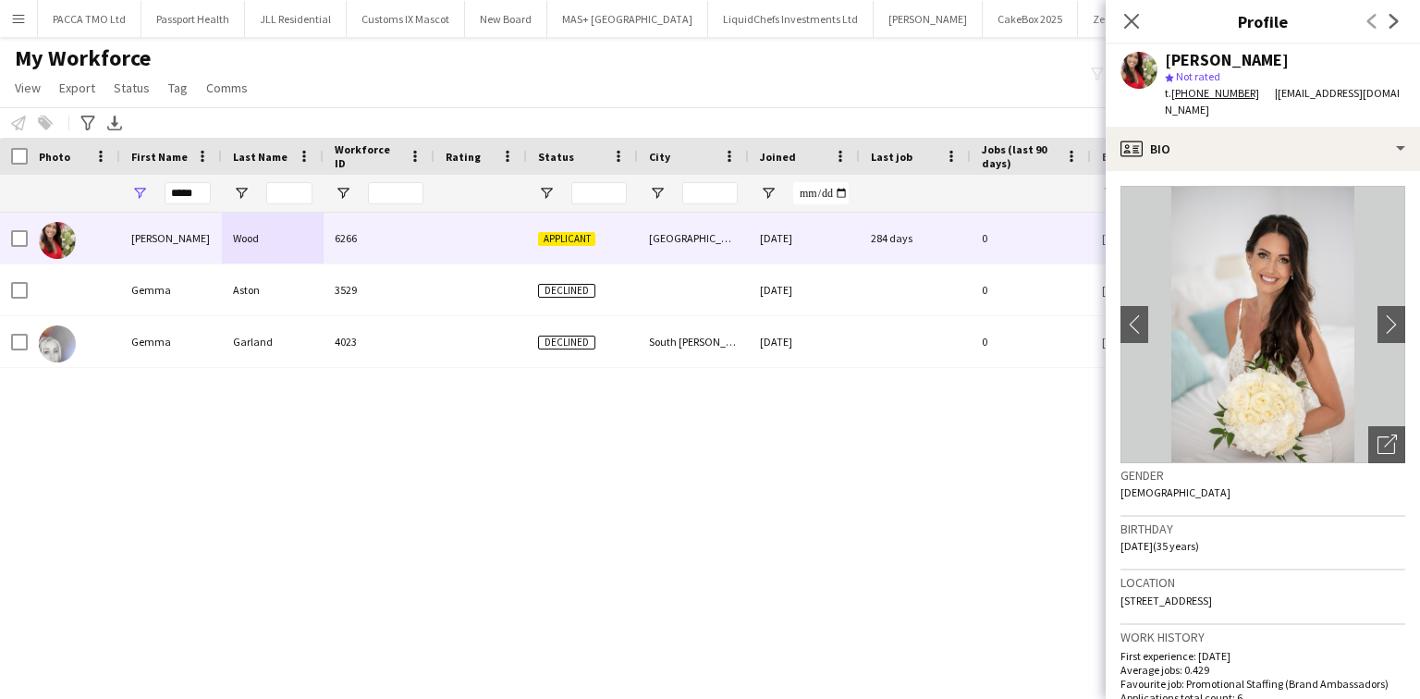
click at [1235, 171] on app-crew-profile-bio "chevron-left chevron-right Open photos pop-in Gender Female Birthday 29-01-1990…" at bounding box center [1263, 435] width 314 height 528
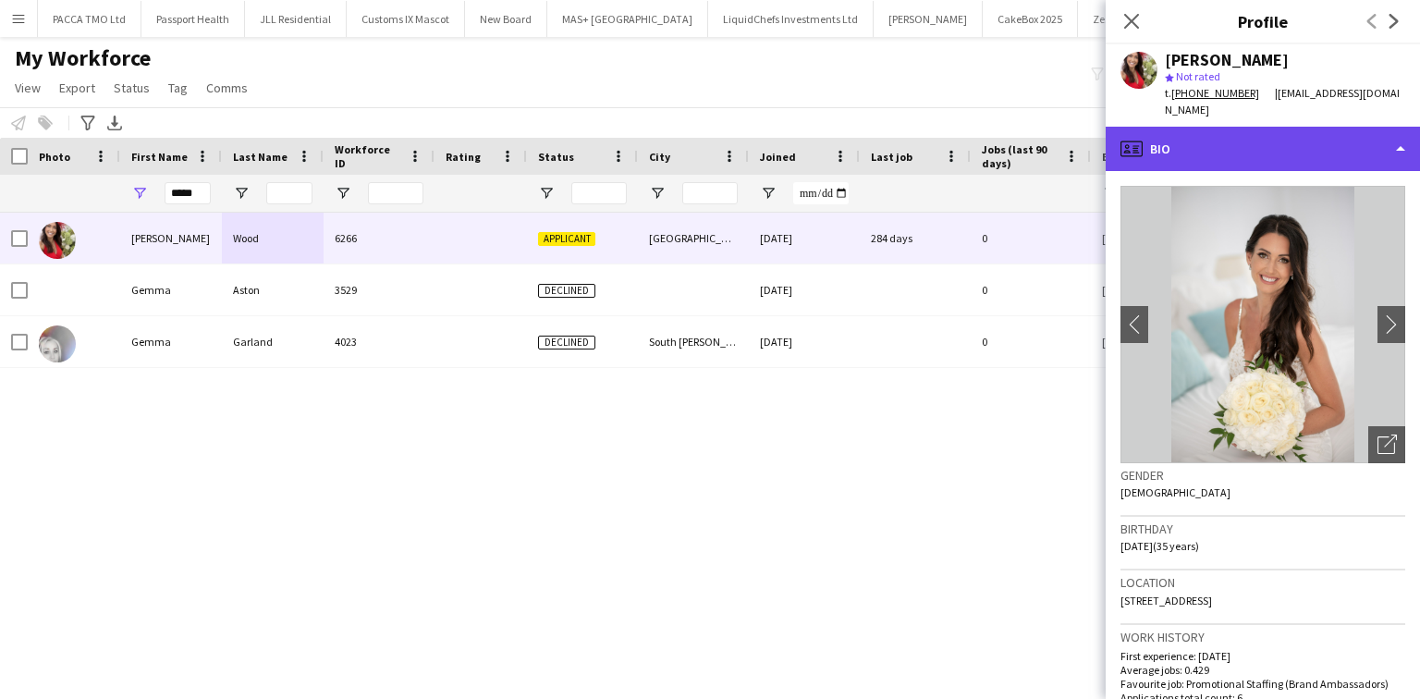
click at [1224, 137] on div "profile Bio" at bounding box center [1263, 149] width 314 height 44
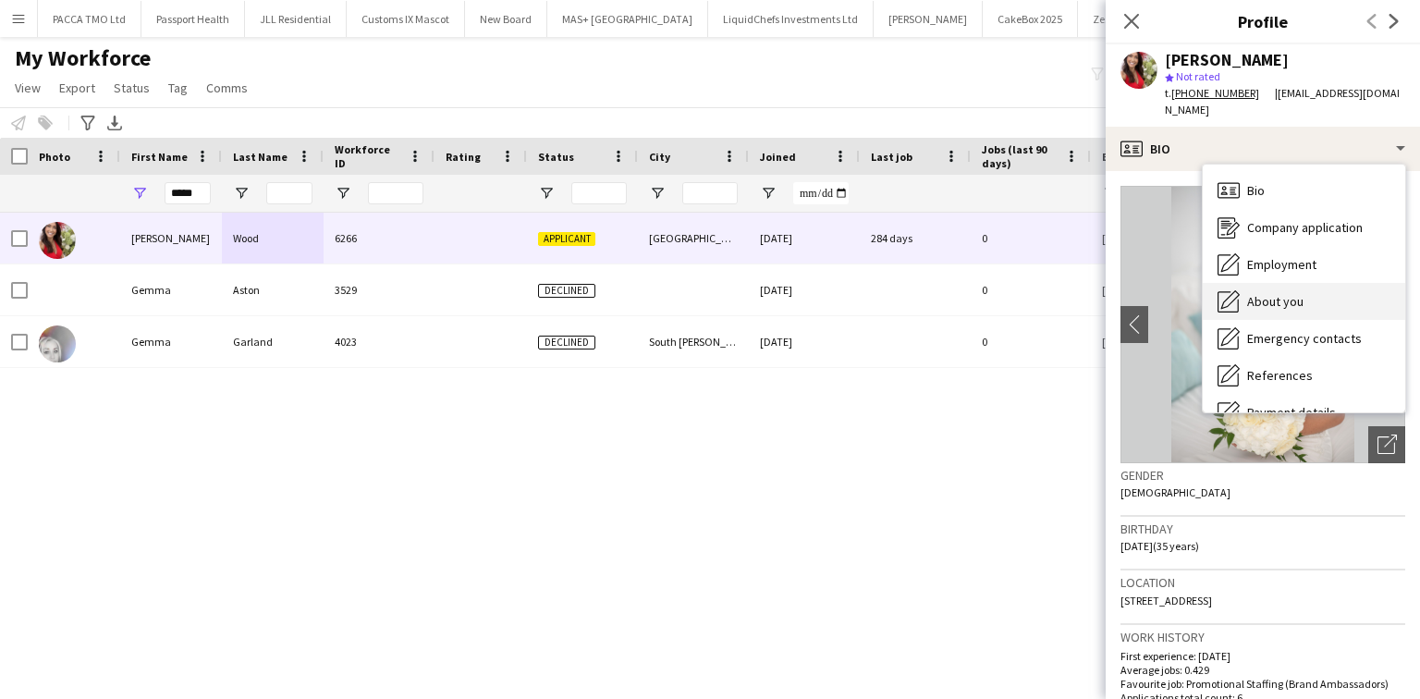
click at [1259, 293] on span "About you" at bounding box center [1275, 301] width 56 height 17
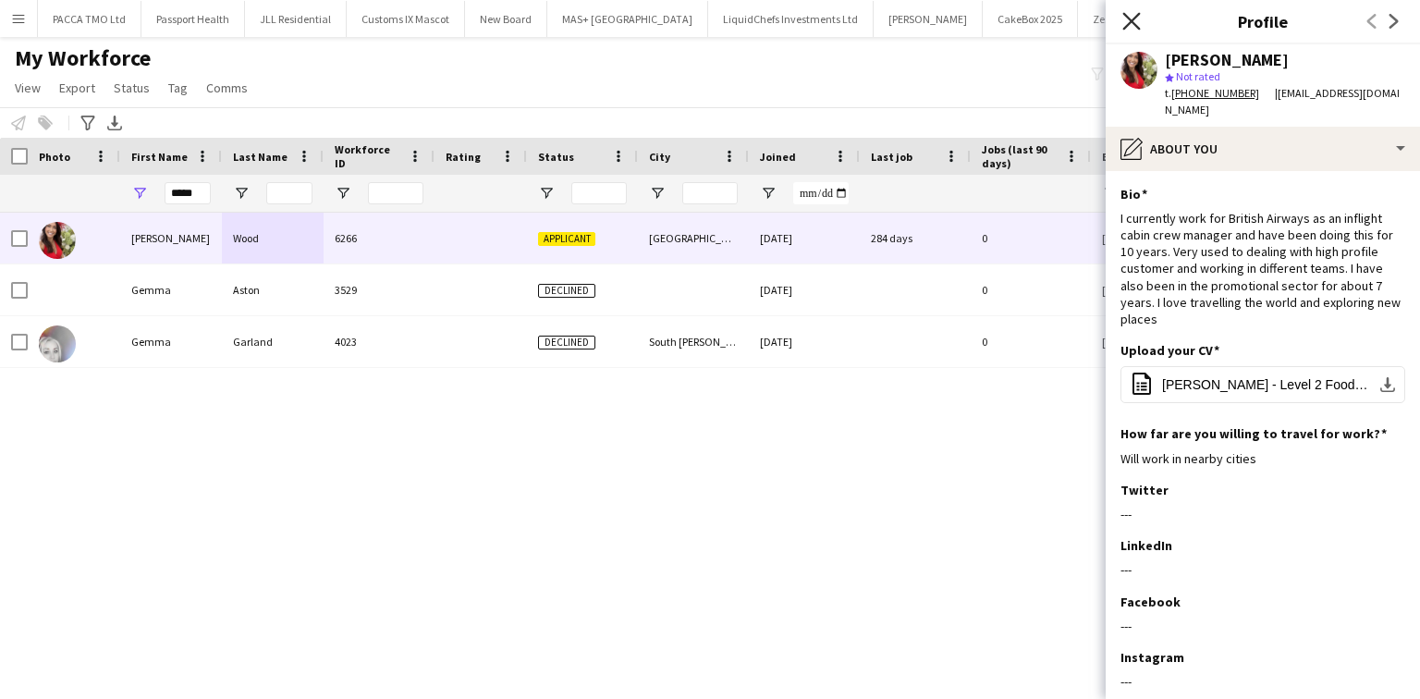
click at [1124, 26] on icon "Close pop-in" at bounding box center [1132, 21] width 18 height 18
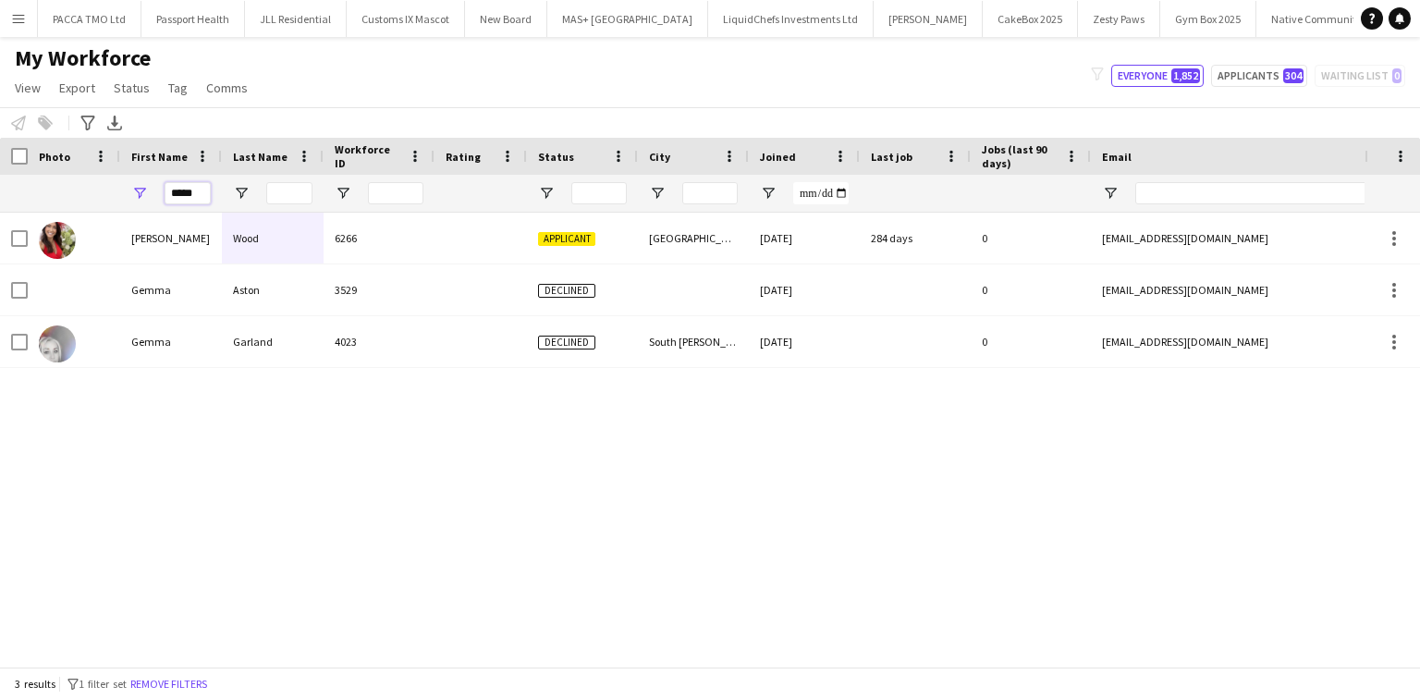
click at [169, 188] on input "****" at bounding box center [188, 193] width 46 height 22
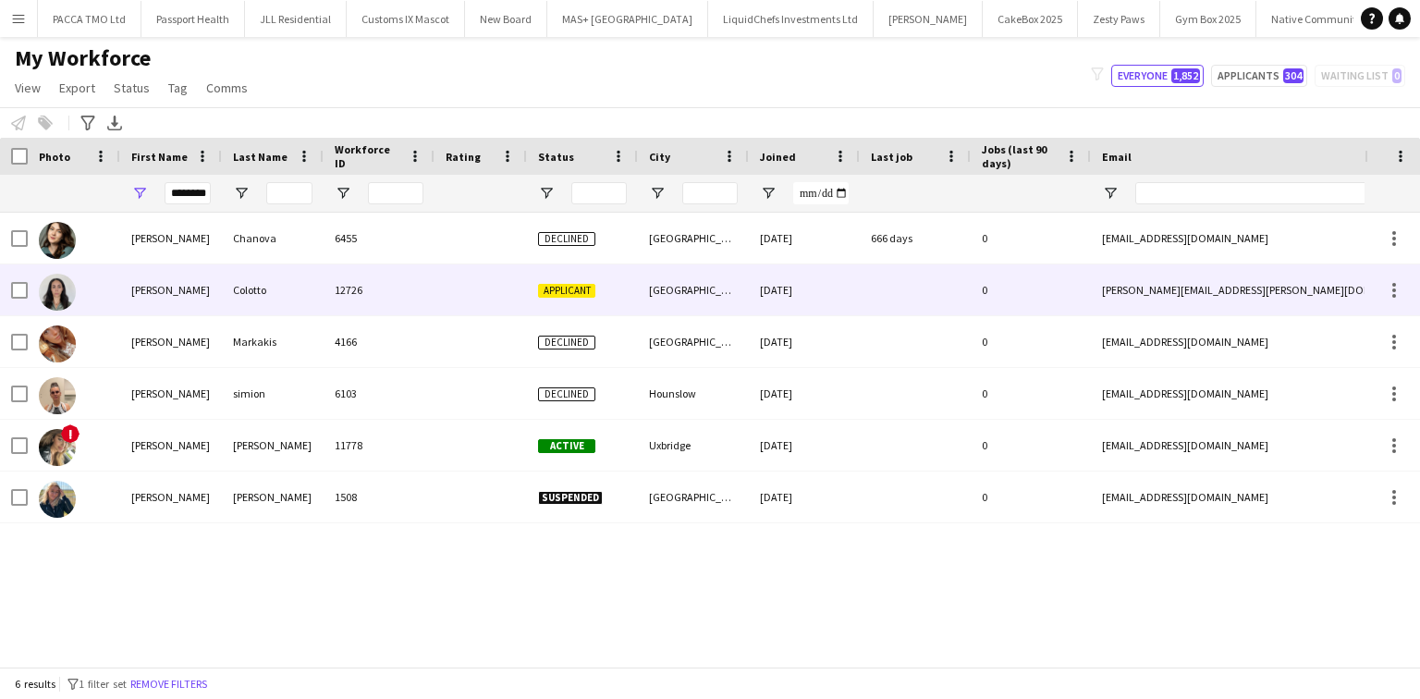
click at [180, 300] on div "Gabriela" at bounding box center [171, 289] width 102 height 51
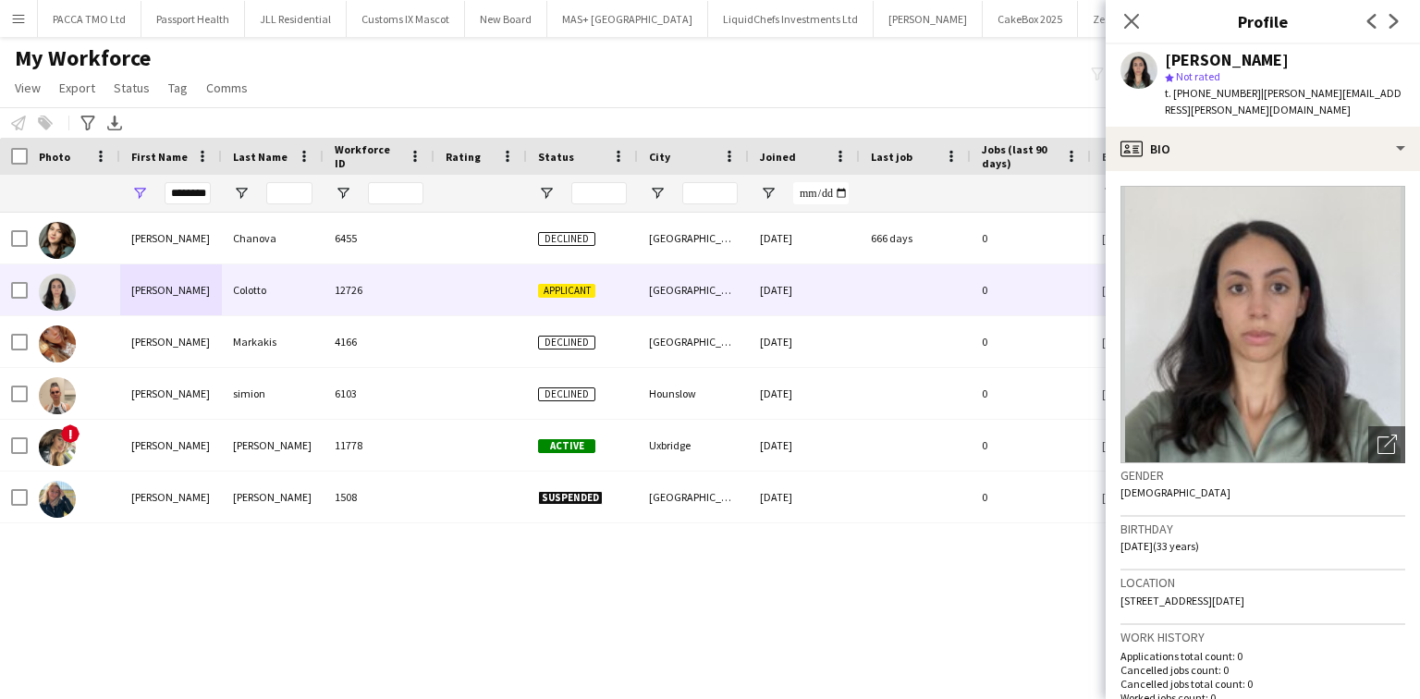
click at [1218, 60] on div "Gabriela Colotto" at bounding box center [1227, 60] width 124 height 17
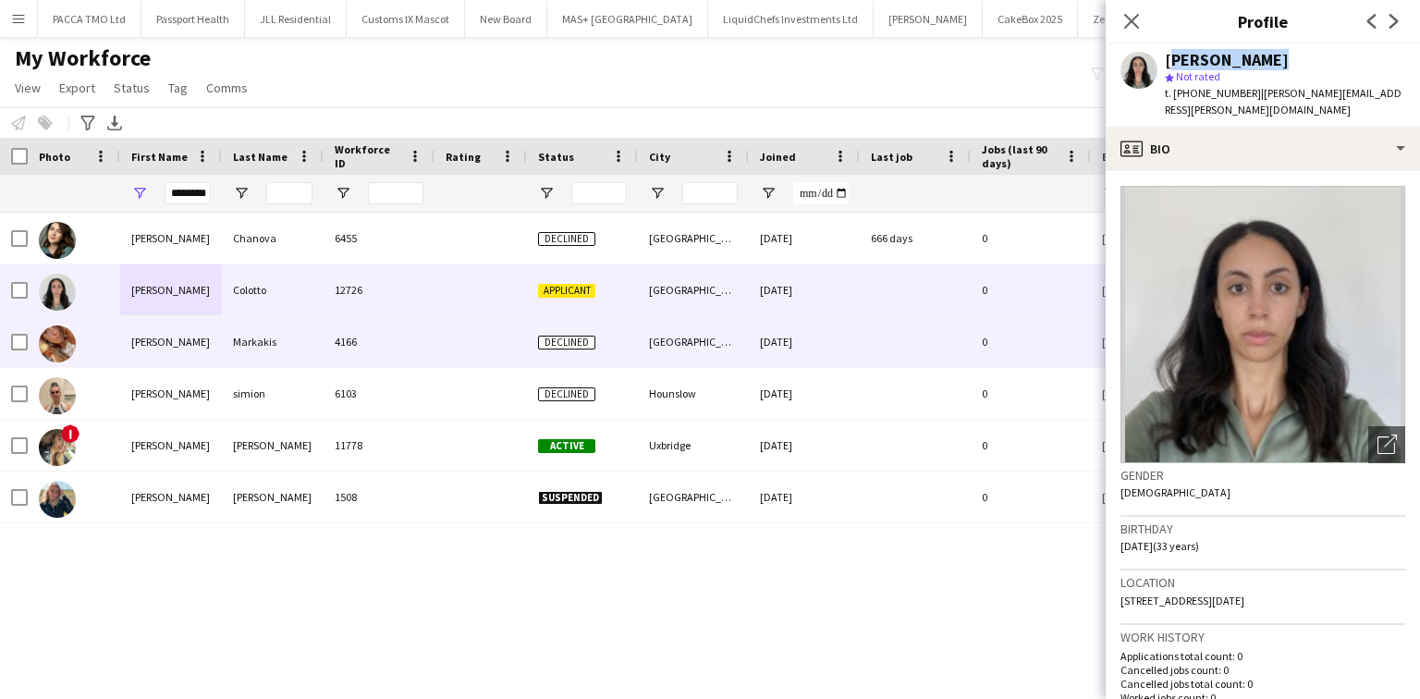
copy div "Gabriela Colotto"
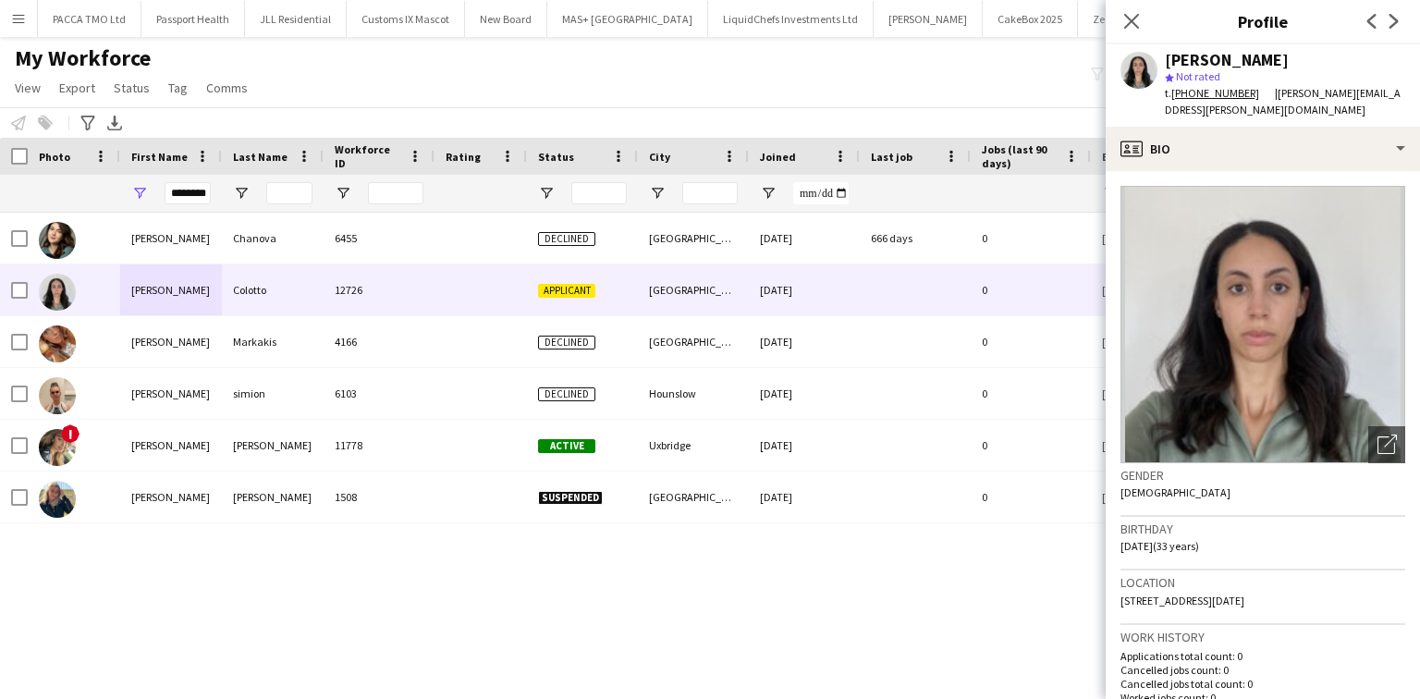
drag, startPoint x: 1373, startPoint y: 547, endPoint x: 1413, endPoint y: 544, distance: 39.9
click at [1398, 544] on app-crew-profile-bio "Open photos pop-in Gender Female Birthday 04-09-1992 (33 years) Location 58, Bo…" at bounding box center [1263, 435] width 314 height 528
click at [187, 178] on div "********" at bounding box center [188, 193] width 46 height 37
drag, startPoint x: 187, startPoint y: 178, endPoint x: 189, endPoint y: 190, distance: 12.2
click at [189, 180] on div "********" at bounding box center [188, 193] width 46 height 37
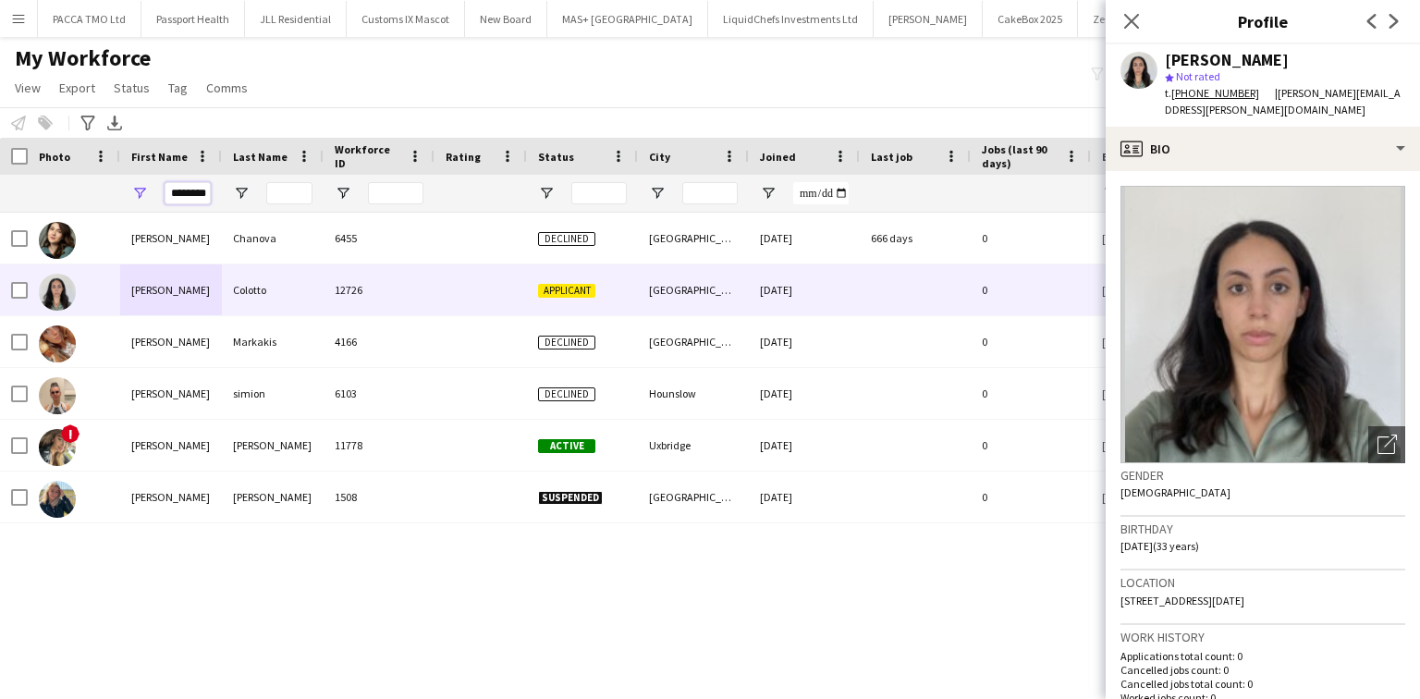
click at [189, 190] on input "********" at bounding box center [188, 193] width 46 height 22
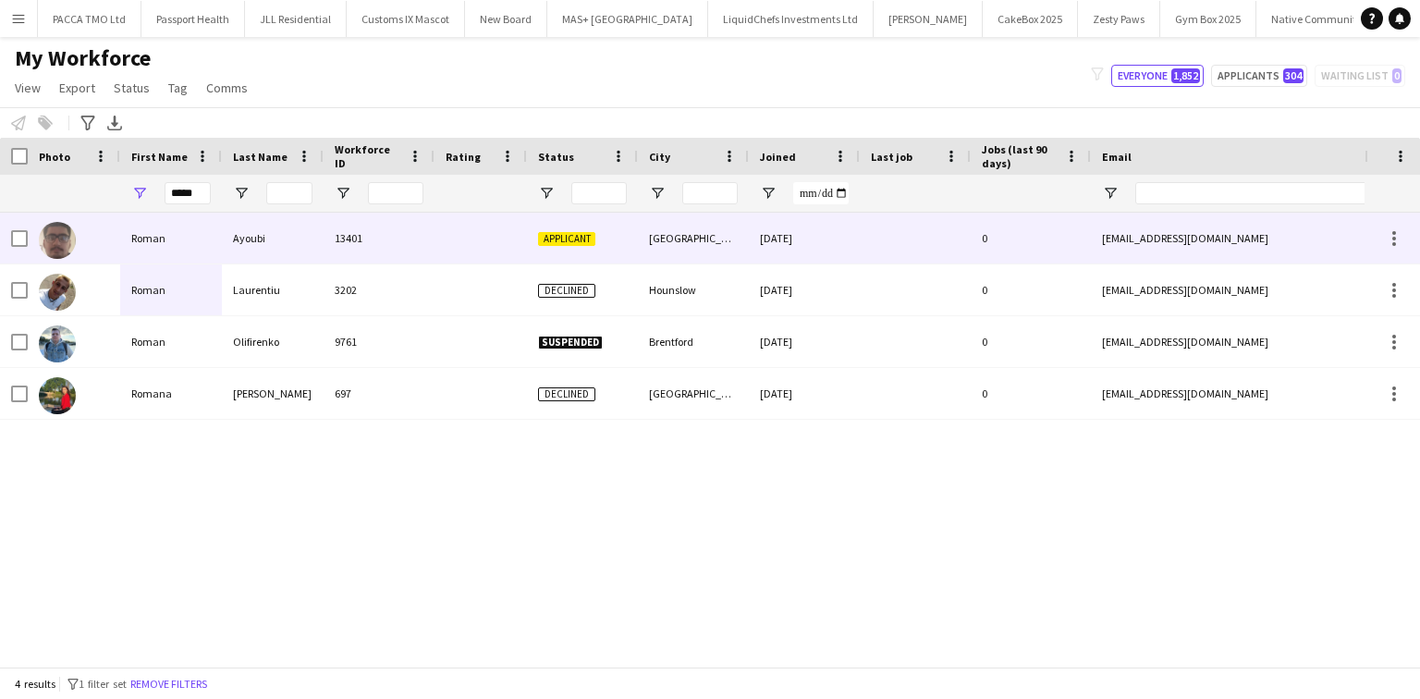
click at [255, 236] on div "Ayoubi" at bounding box center [273, 238] width 102 height 51
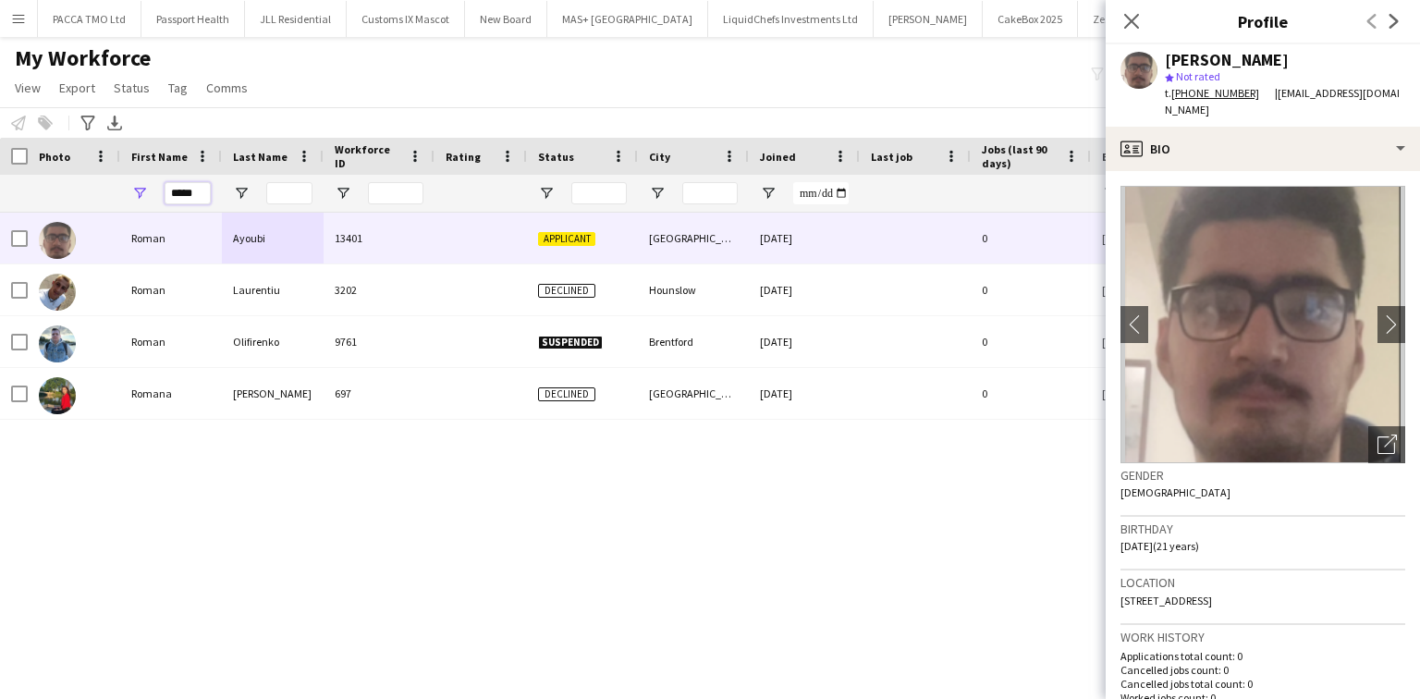
click at [206, 201] on input "*****" at bounding box center [188, 193] width 46 height 22
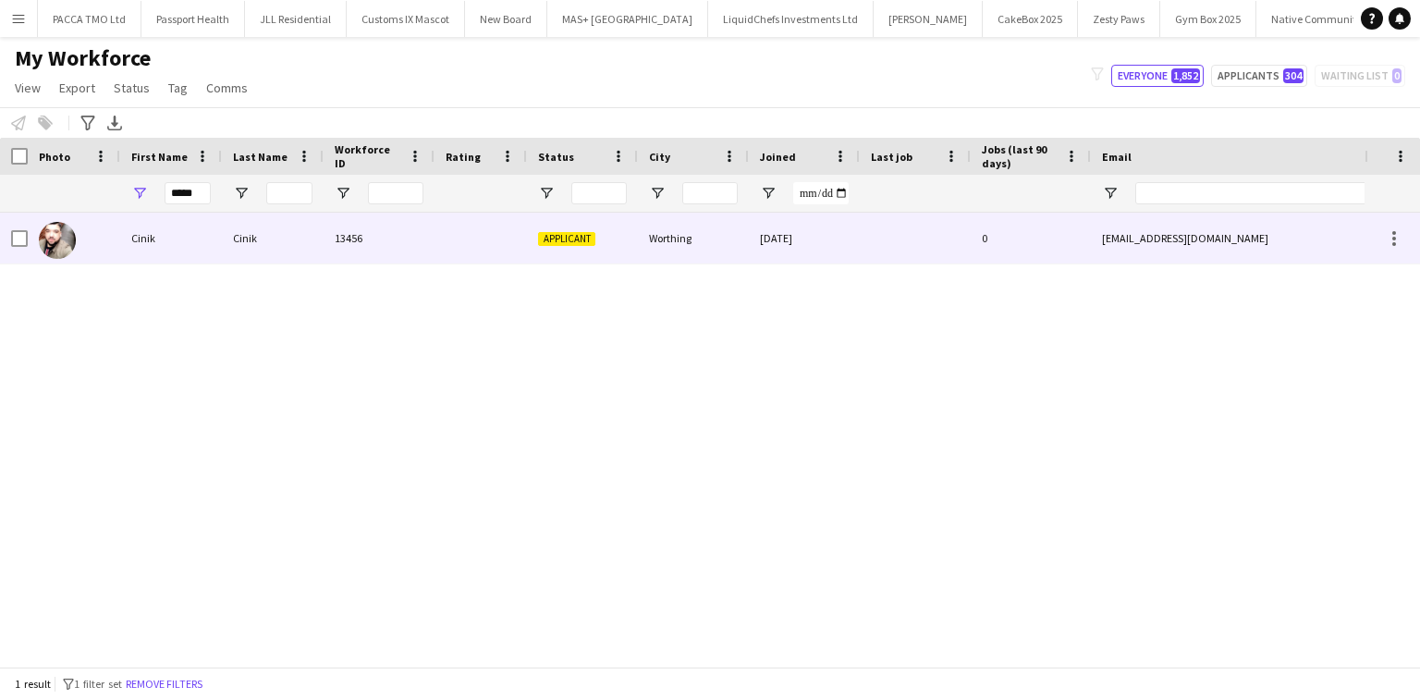
click at [226, 252] on div "Cinik" at bounding box center [273, 238] width 102 height 51
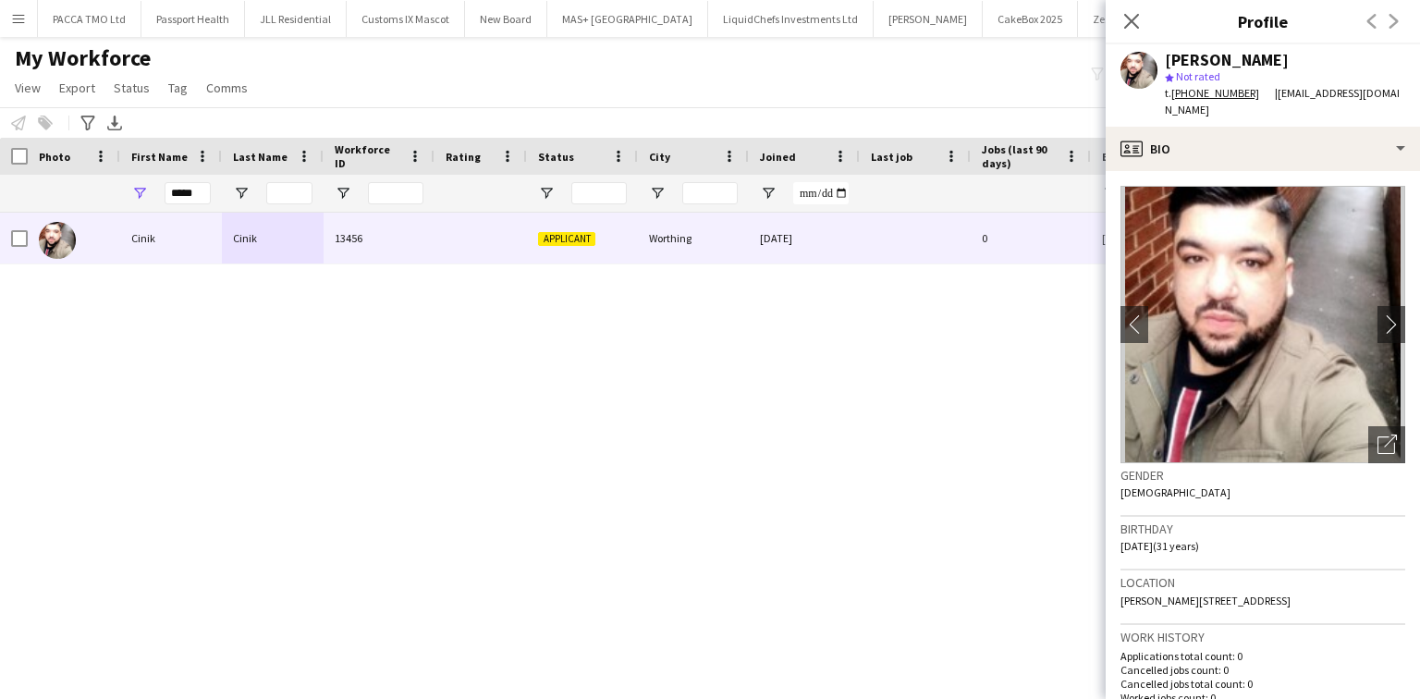
click at [1192, 64] on div "Cinik Cinik" at bounding box center [1227, 60] width 124 height 17
copy div "Cinik Cinik"
click at [190, 185] on input "*****" at bounding box center [188, 193] width 46 height 22
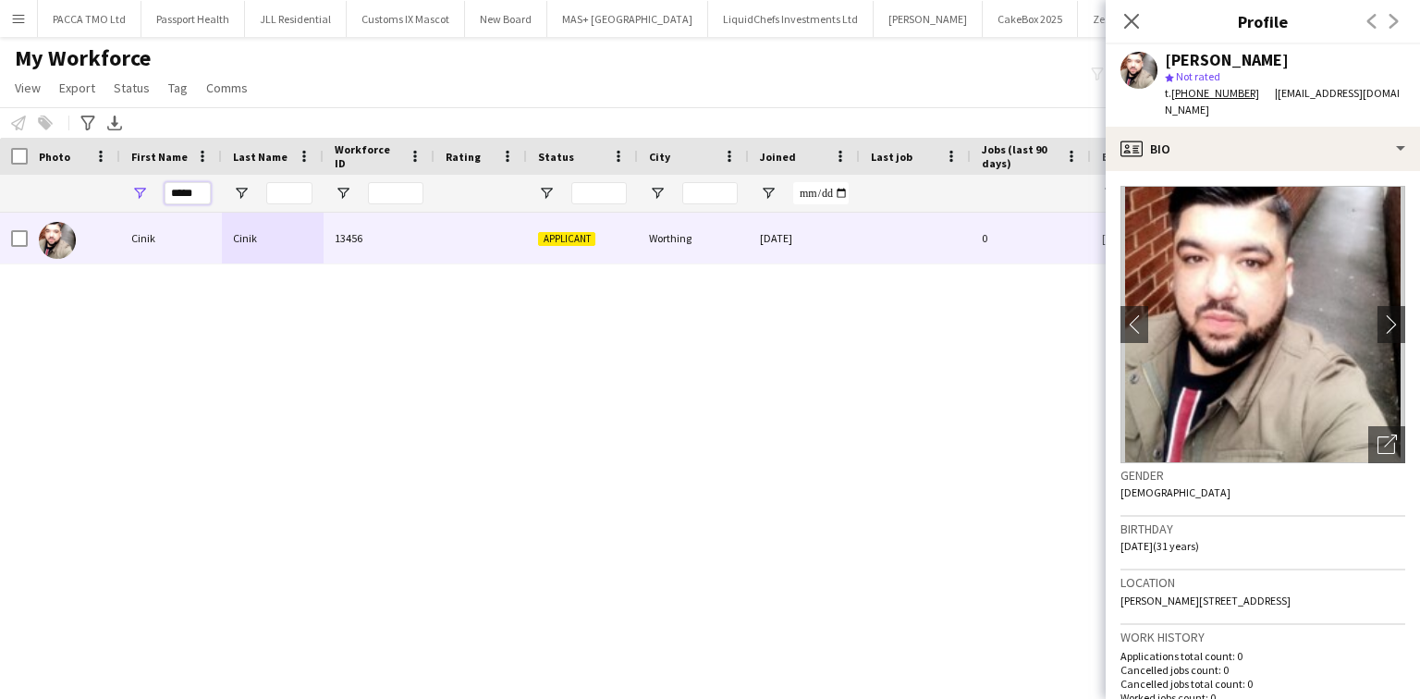
click at [190, 185] on input "*****" at bounding box center [188, 193] width 46 height 22
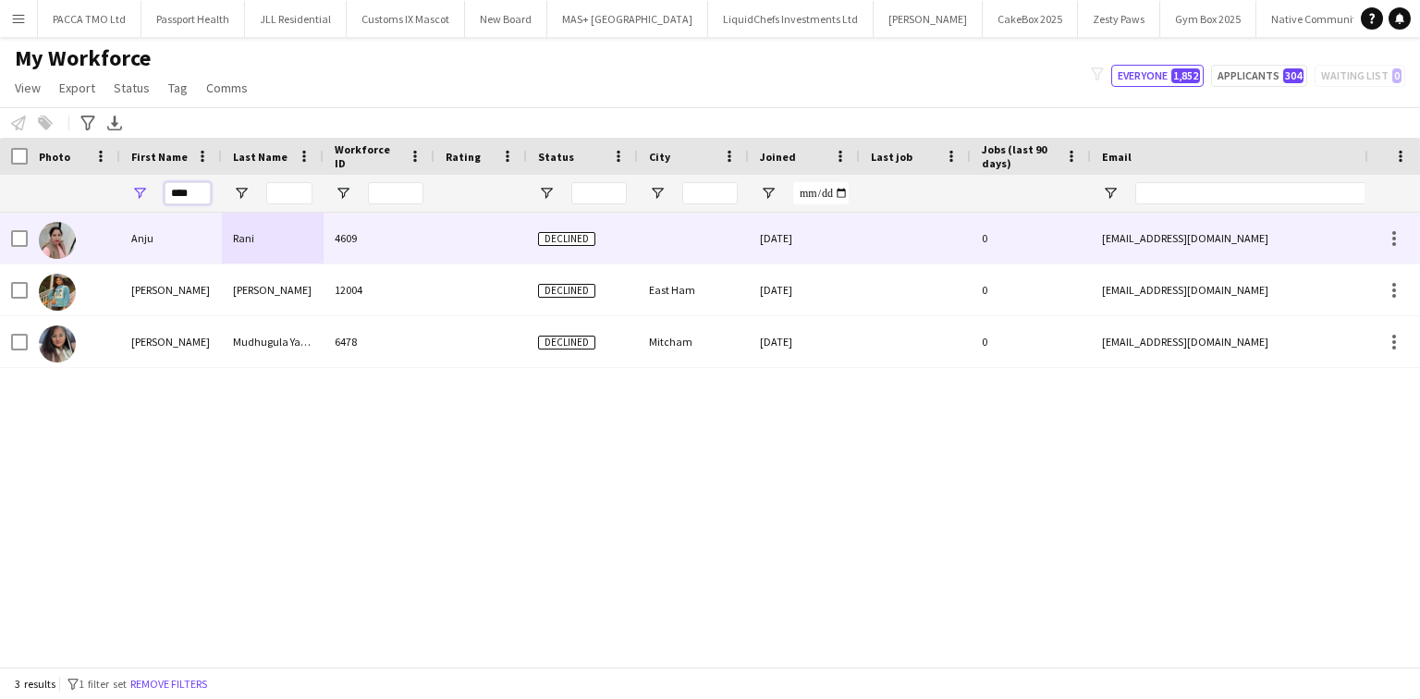
type input "****"
click at [270, 230] on div "Rani" at bounding box center [273, 238] width 102 height 51
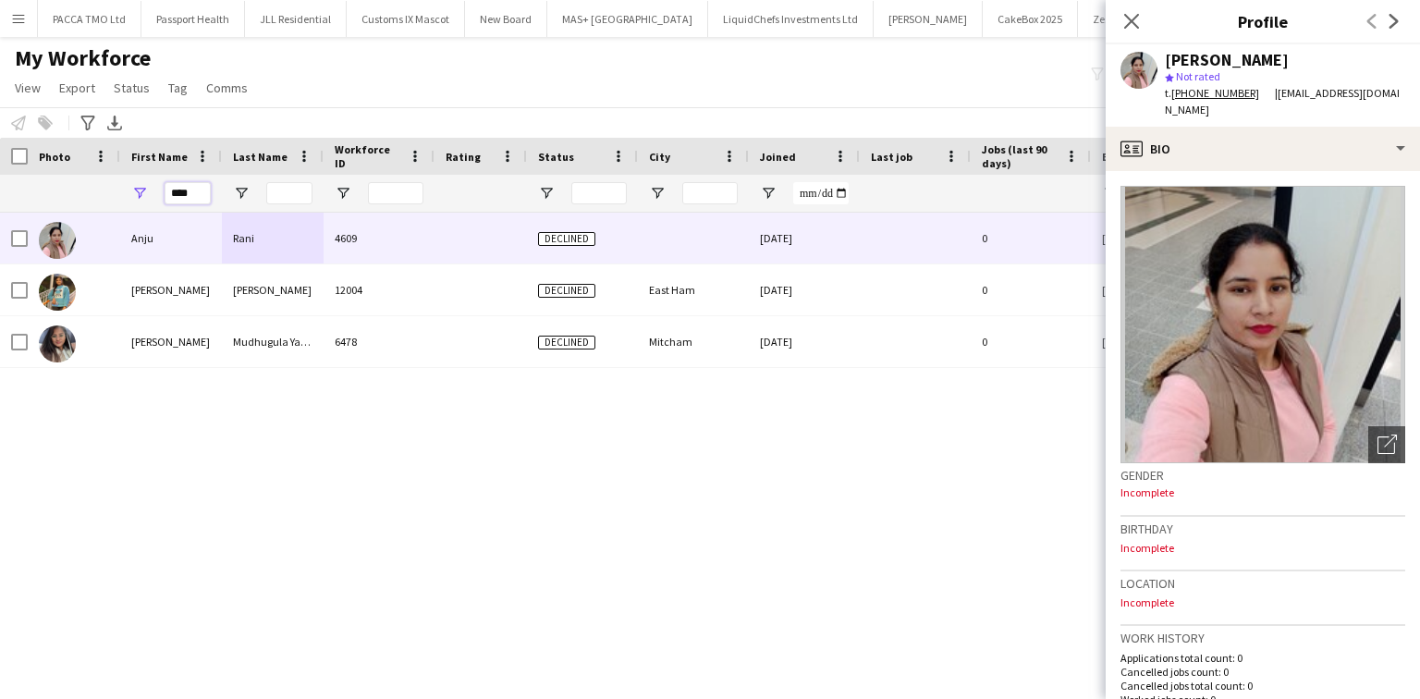
click at [192, 196] on input "****" at bounding box center [188, 193] width 46 height 22
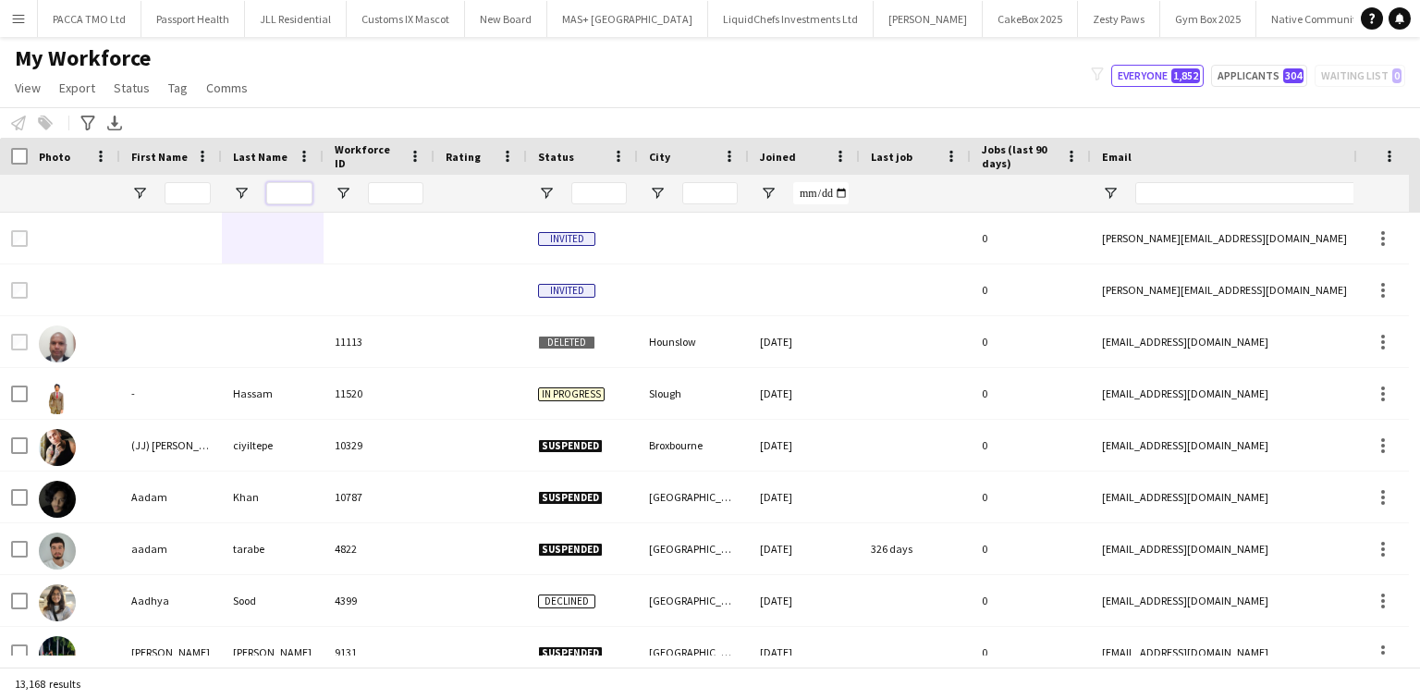
click at [300, 184] on input "Last Name Filter Input" at bounding box center [289, 193] width 46 height 22
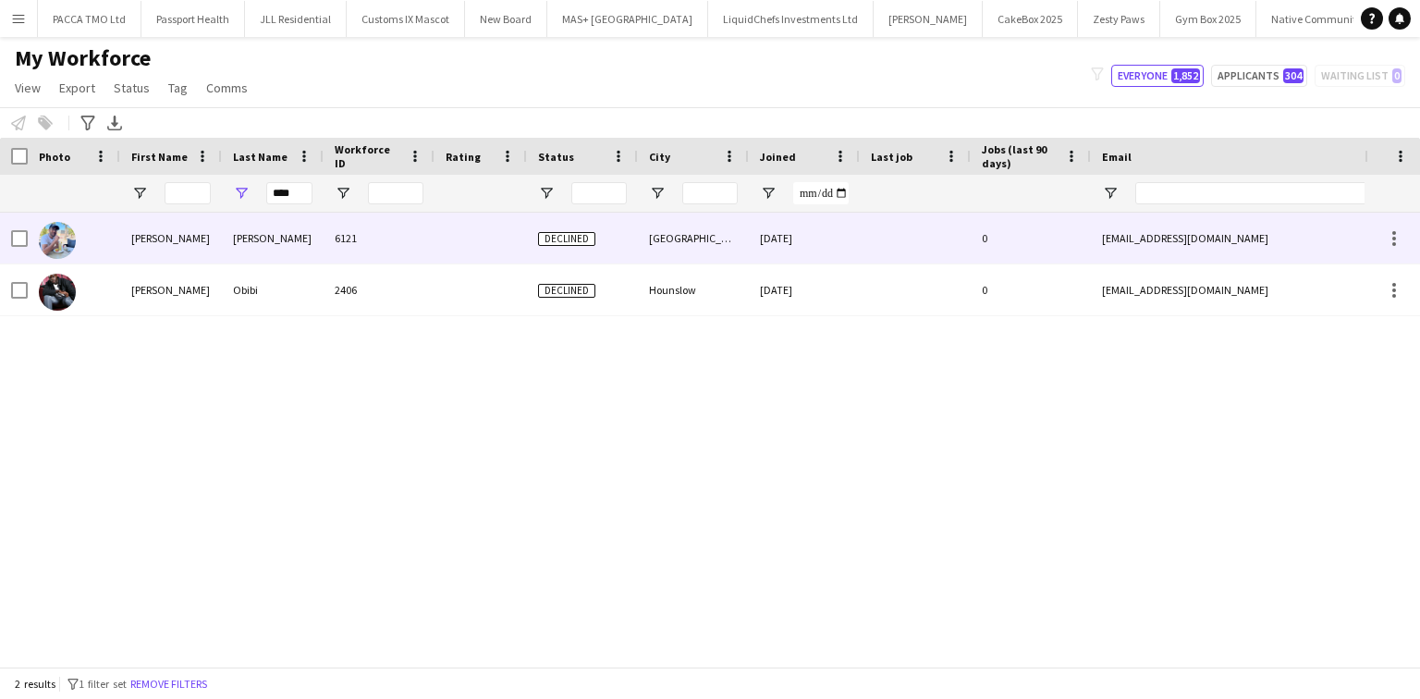
click at [290, 244] on div "[PERSON_NAME]" at bounding box center [273, 238] width 102 height 51
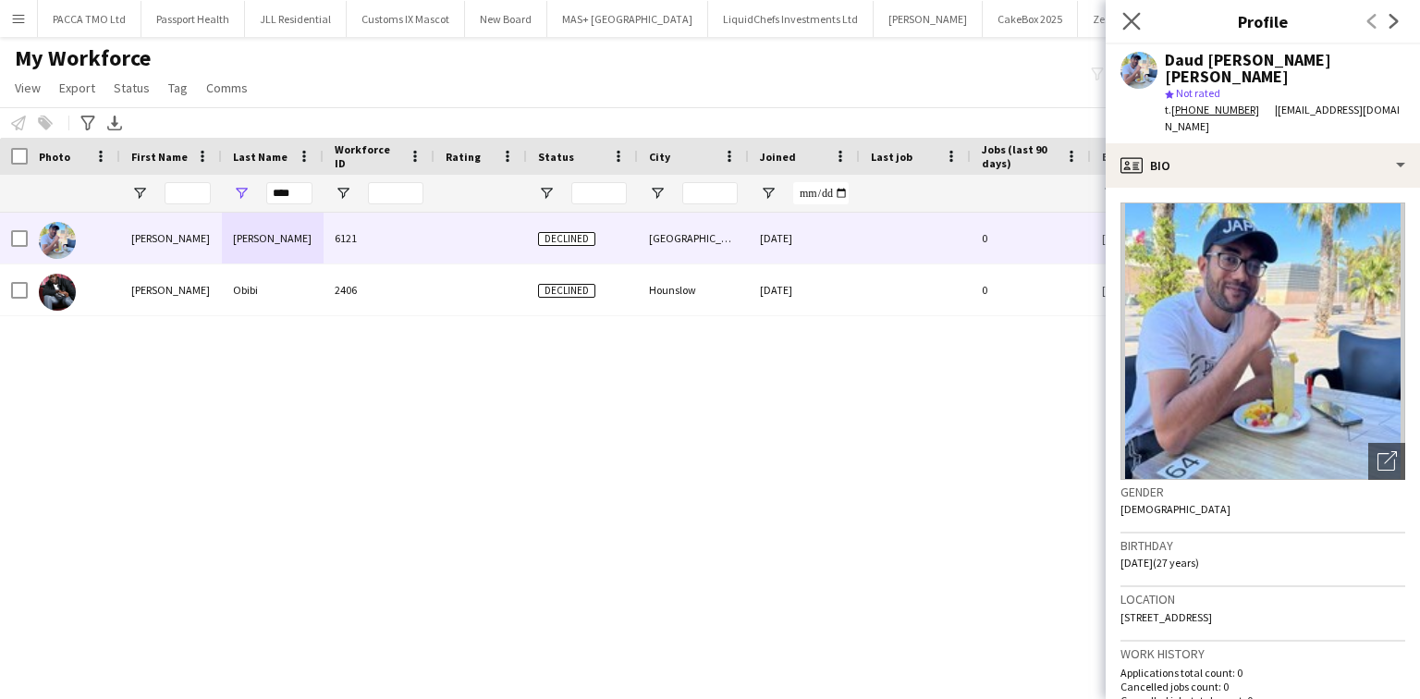
click at [1142, 16] on app-icon "Close pop-in" at bounding box center [1132, 21] width 27 height 27
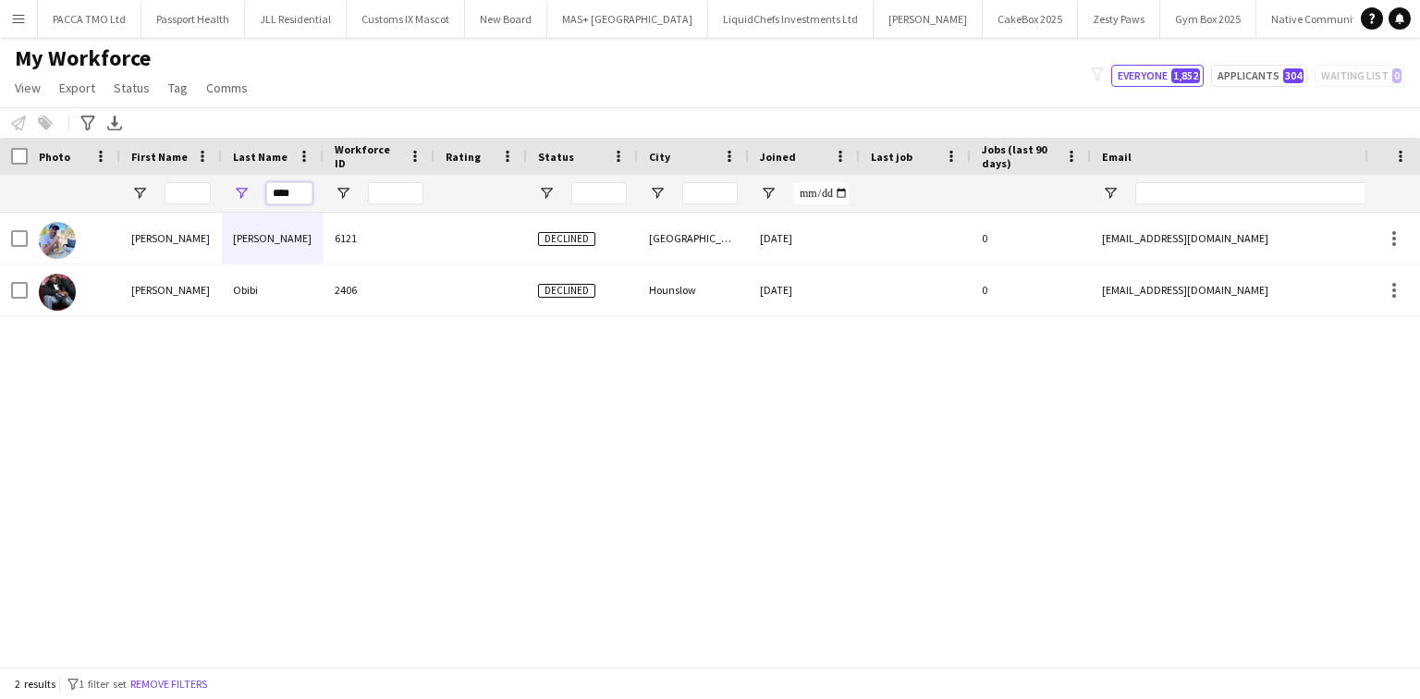
click at [289, 192] on input "****" at bounding box center [289, 193] width 46 height 22
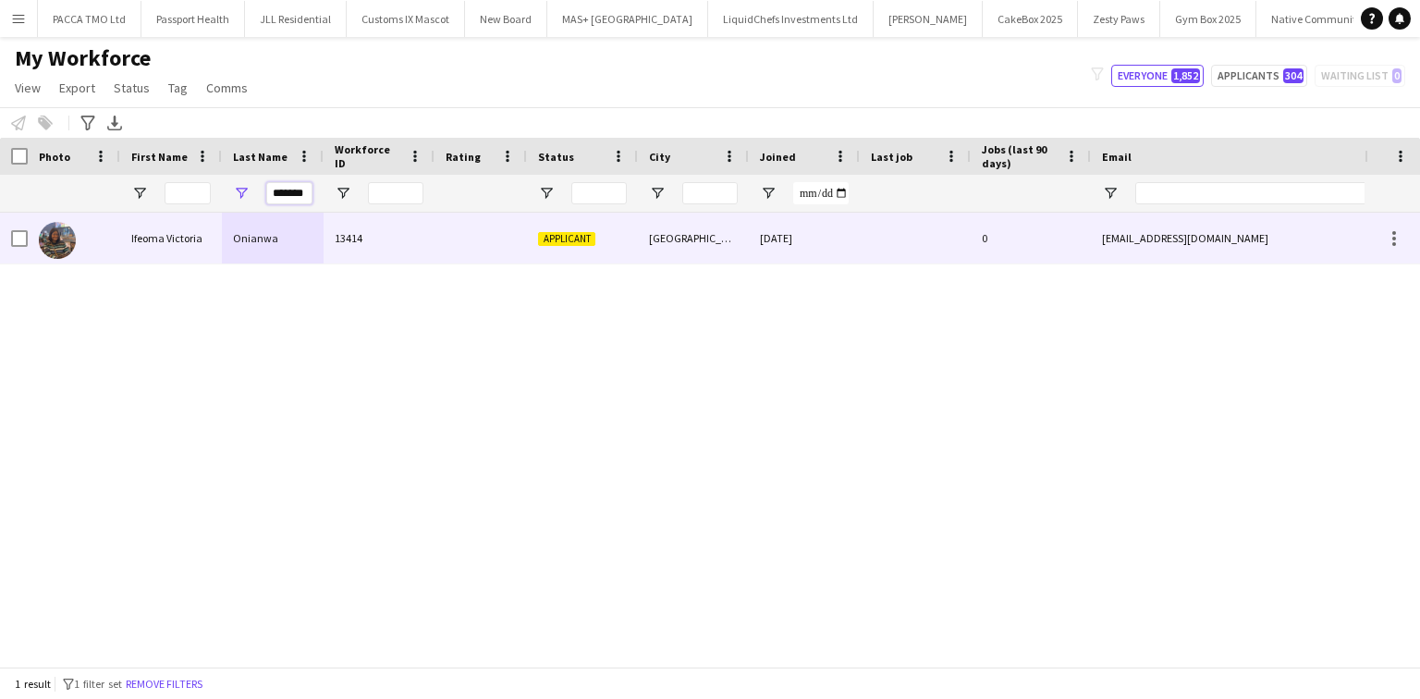
type input "*******"
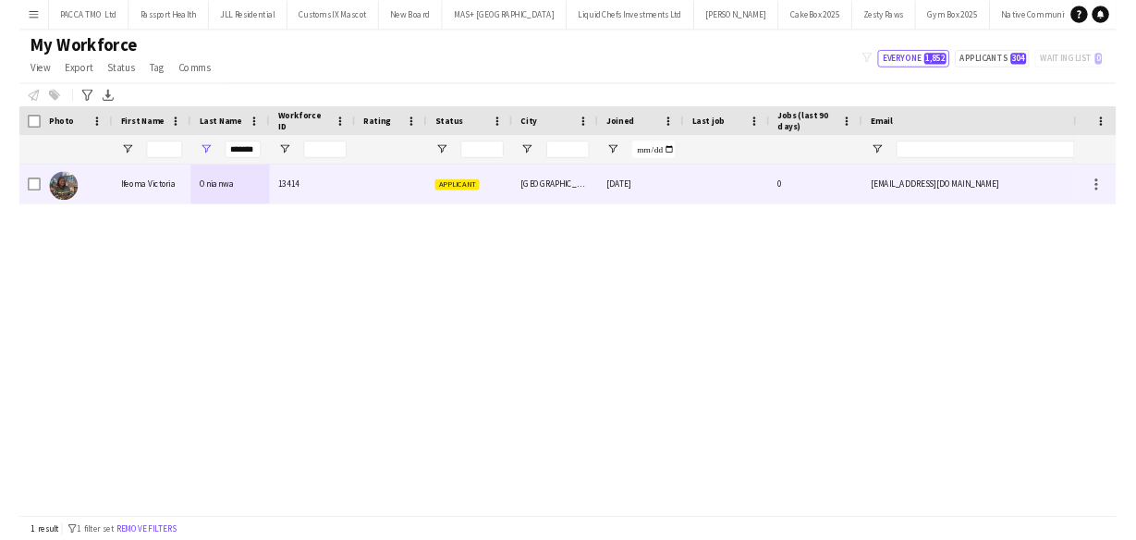
scroll to position [0, 0]
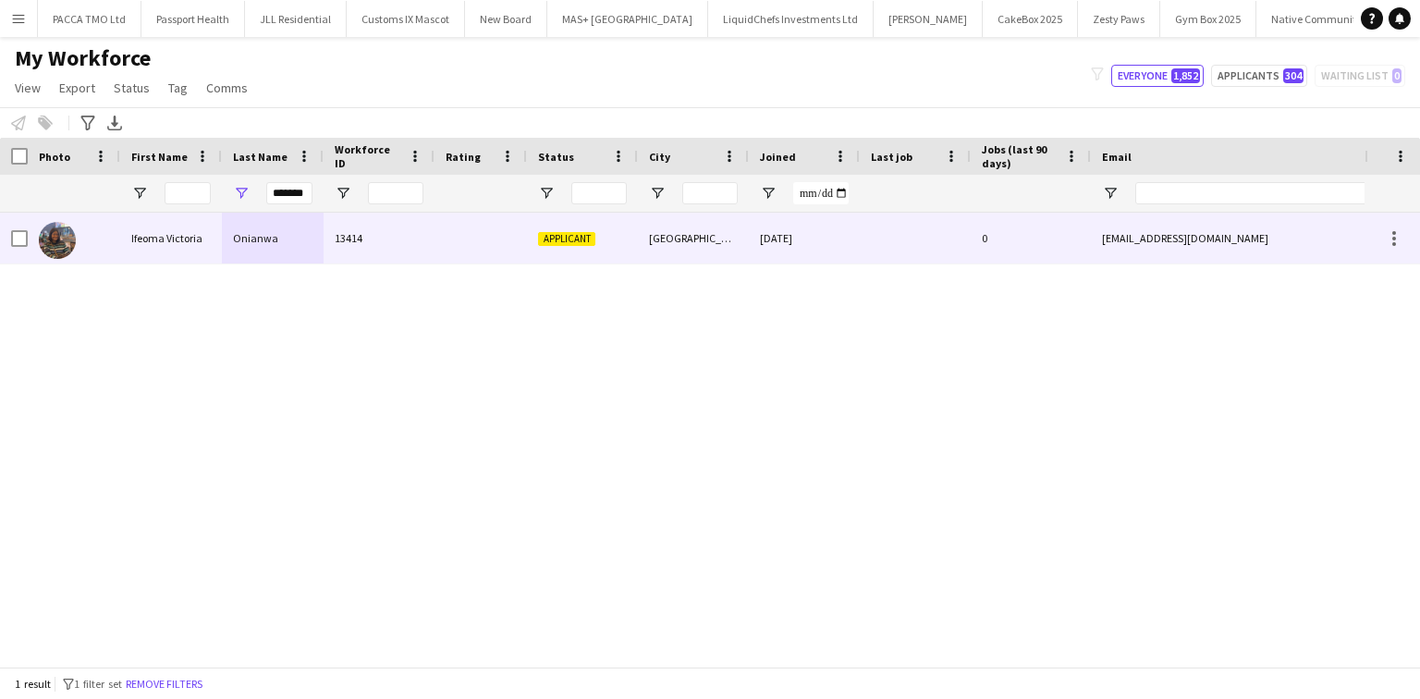
click at [317, 231] on div "Onianwa" at bounding box center [273, 238] width 102 height 51
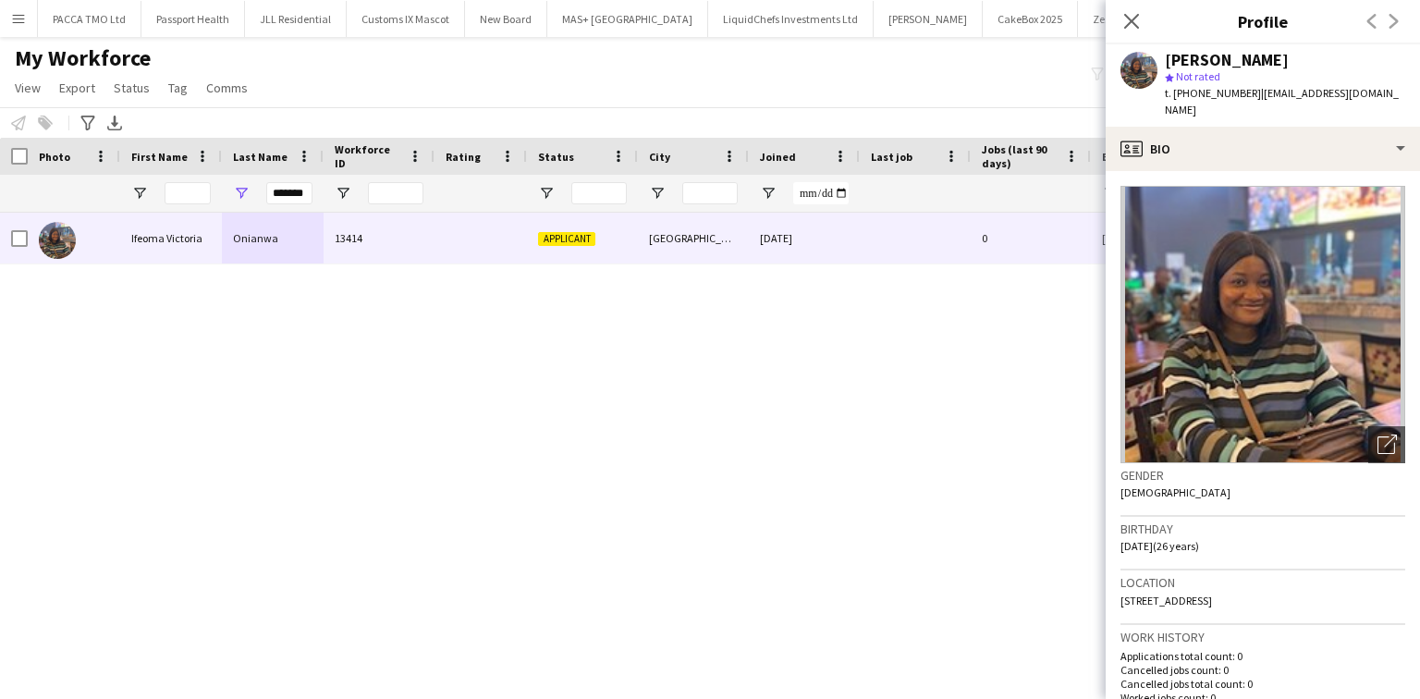
click at [1224, 59] on div "Ifeoma Victoria Onianwa" at bounding box center [1227, 60] width 124 height 17
copy div "Ifeoma Victoria Onianwa"
click at [258, 170] on div "Last Name" at bounding box center [273, 156] width 80 height 37
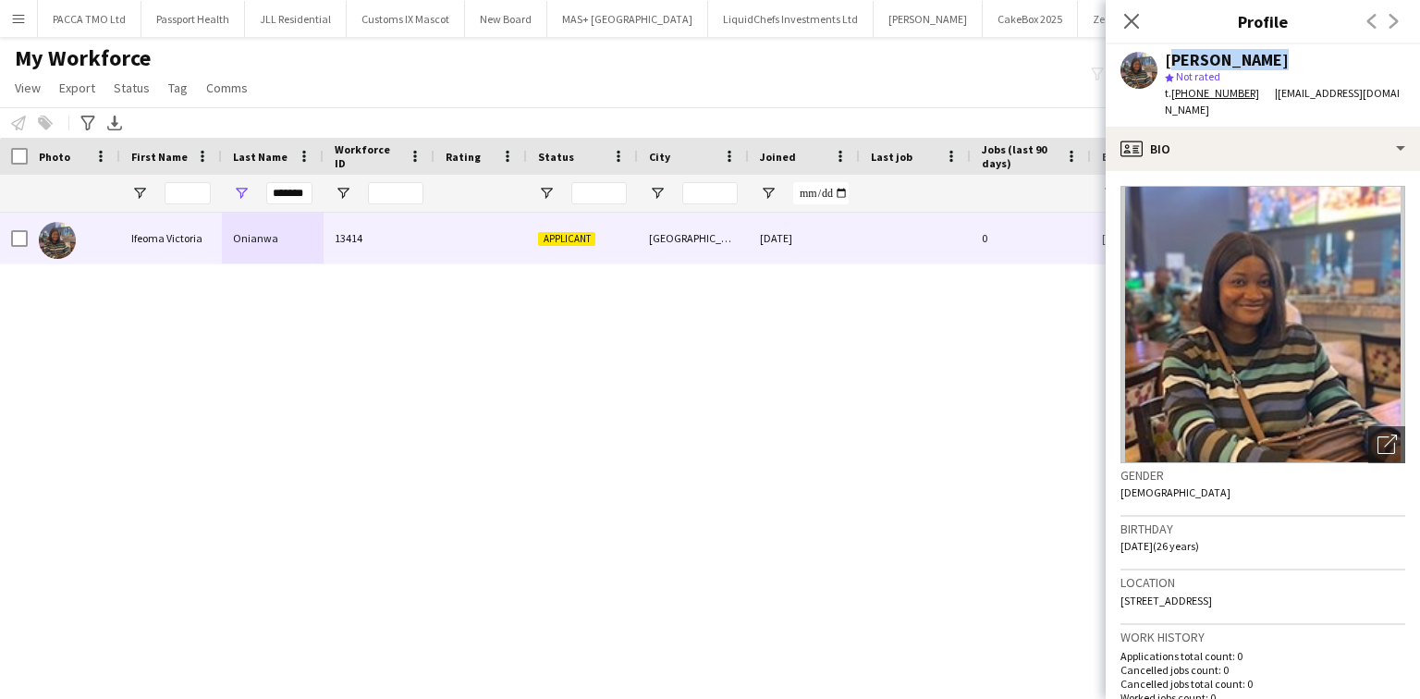
click at [276, 181] on div "*******" at bounding box center [289, 193] width 46 height 37
click at [276, 185] on div "*******" at bounding box center [289, 193] width 46 height 37
click at [276, 185] on input "*******" at bounding box center [289, 193] width 46 height 22
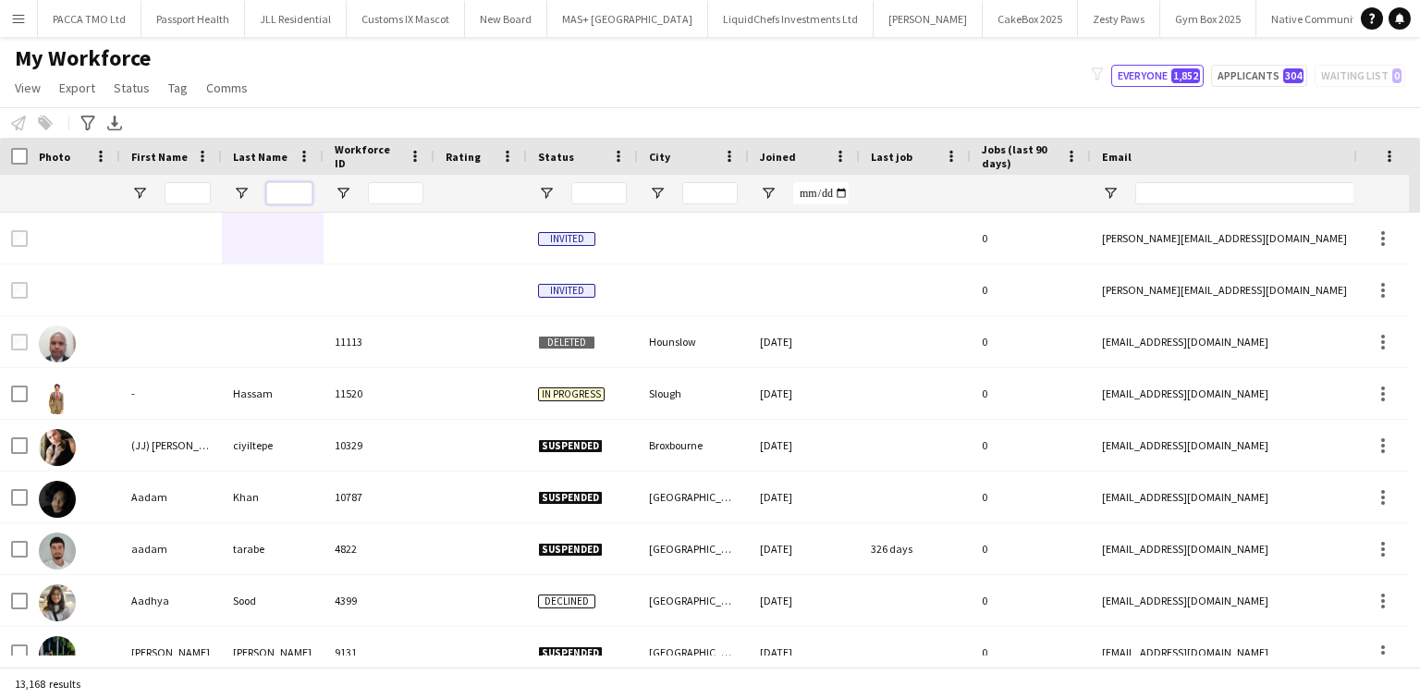
click at [296, 190] on input "Last Name Filter Input" at bounding box center [289, 193] width 46 height 22
click at [276, 190] on input "Last Name Filter Input" at bounding box center [289, 193] width 46 height 22
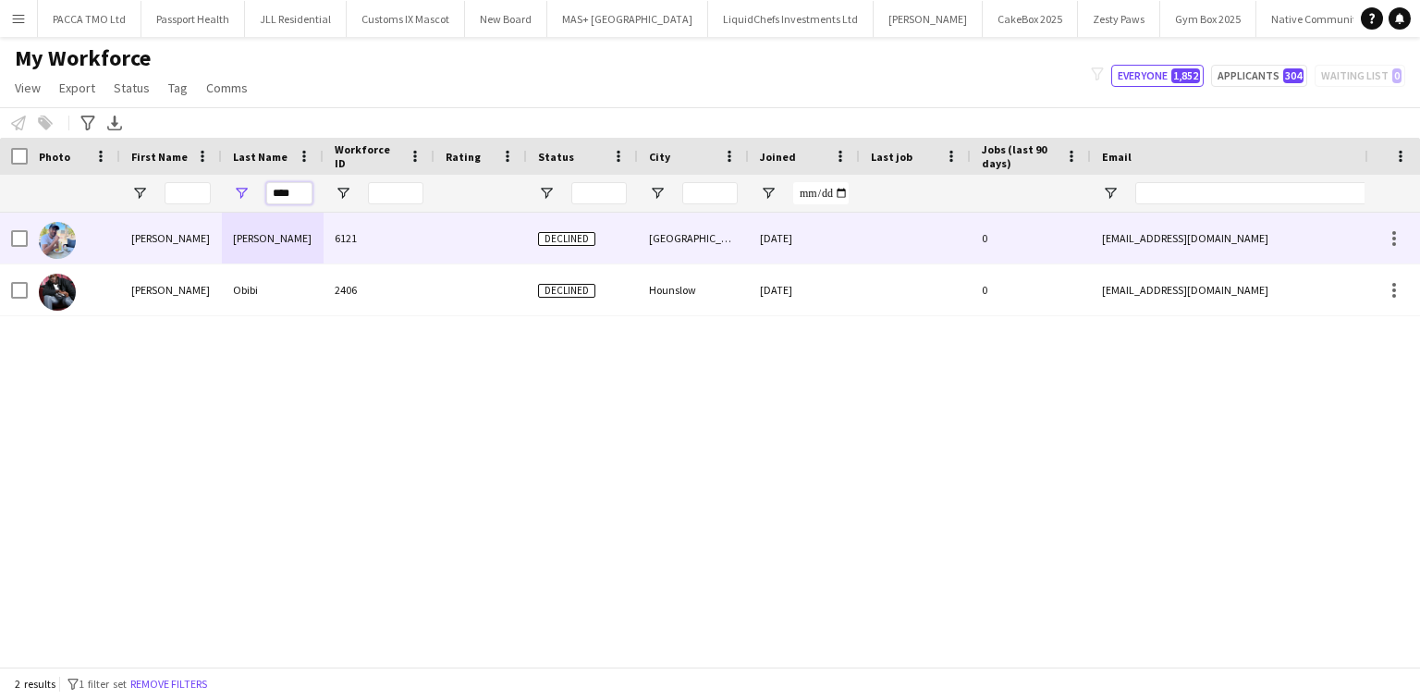
type input "****"
click at [240, 228] on div "Hussain bibi" at bounding box center [273, 238] width 102 height 51
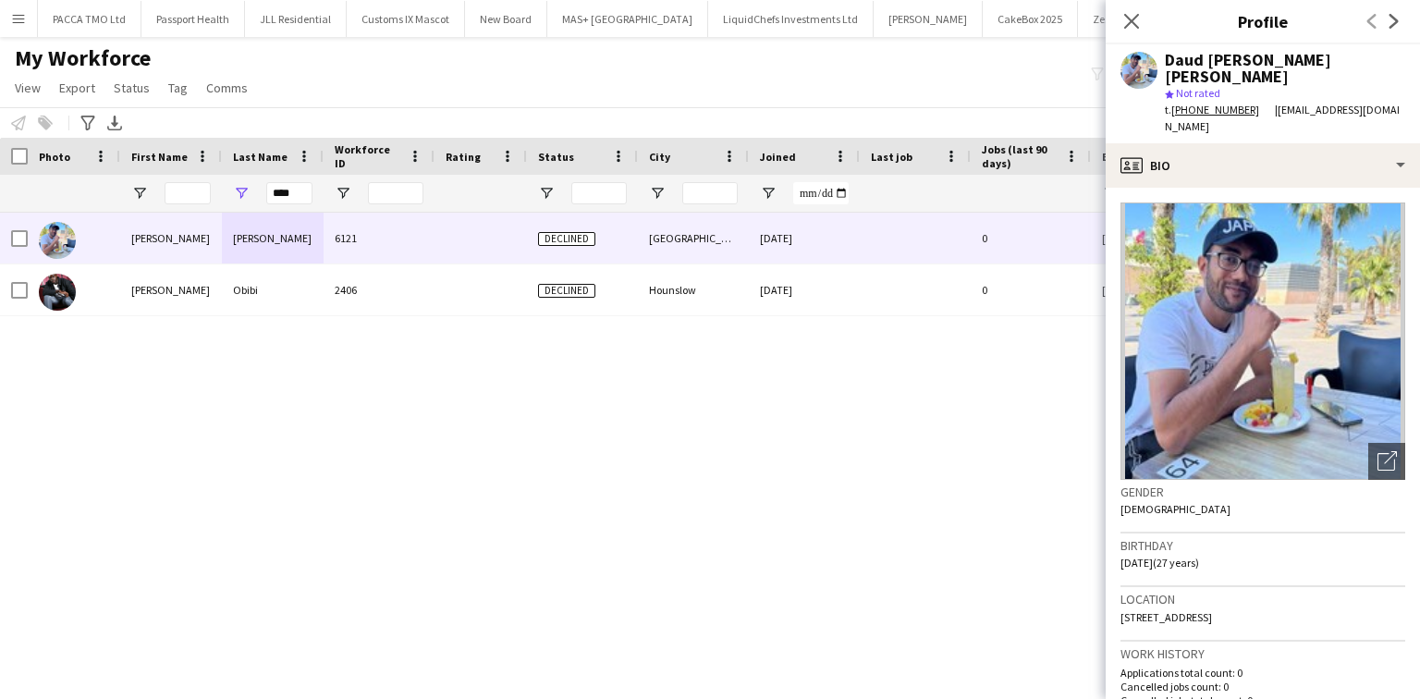
click at [1226, 56] on div "Daud sajid Hussain bibi" at bounding box center [1285, 68] width 240 height 33
click at [190, 188] on input "First Name Filter Input" at bounding box center [188, 193] width 46 height 22
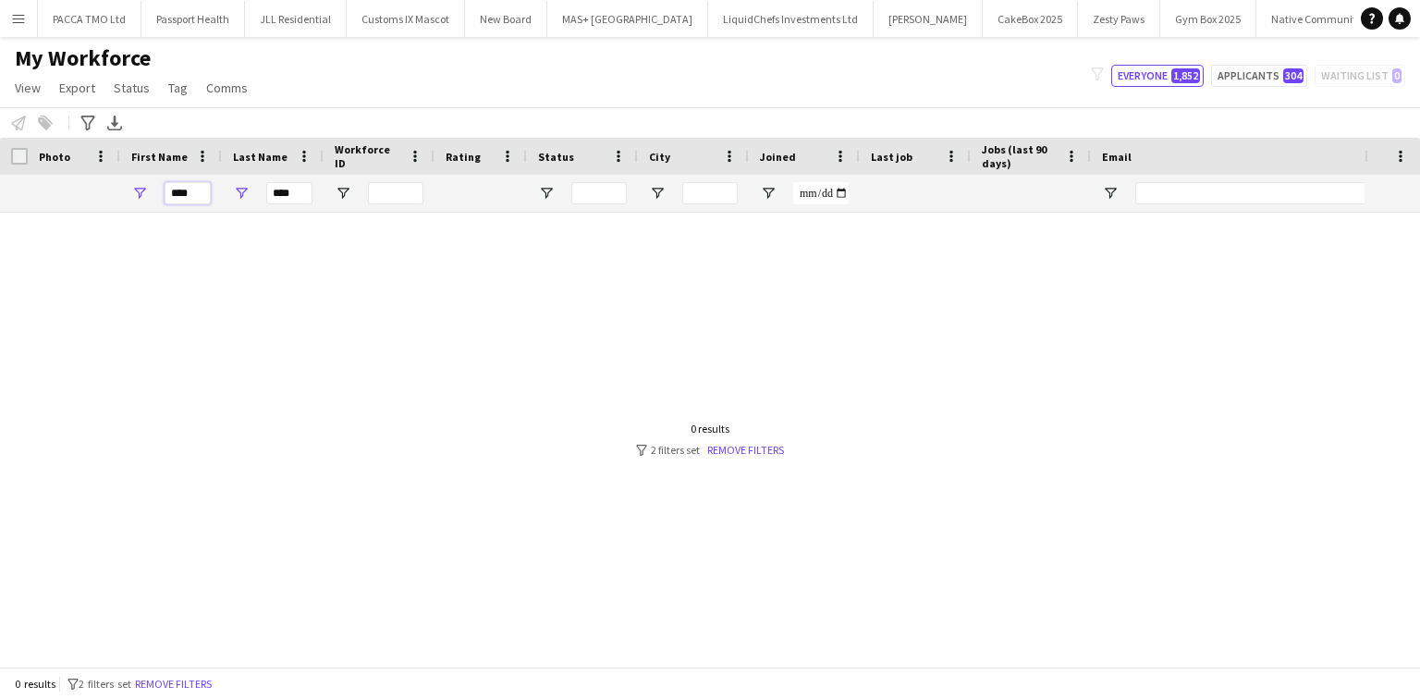
type input "****"
click at [287, 198] on input "****" at bounding box center [289, 193] width 46 height 22
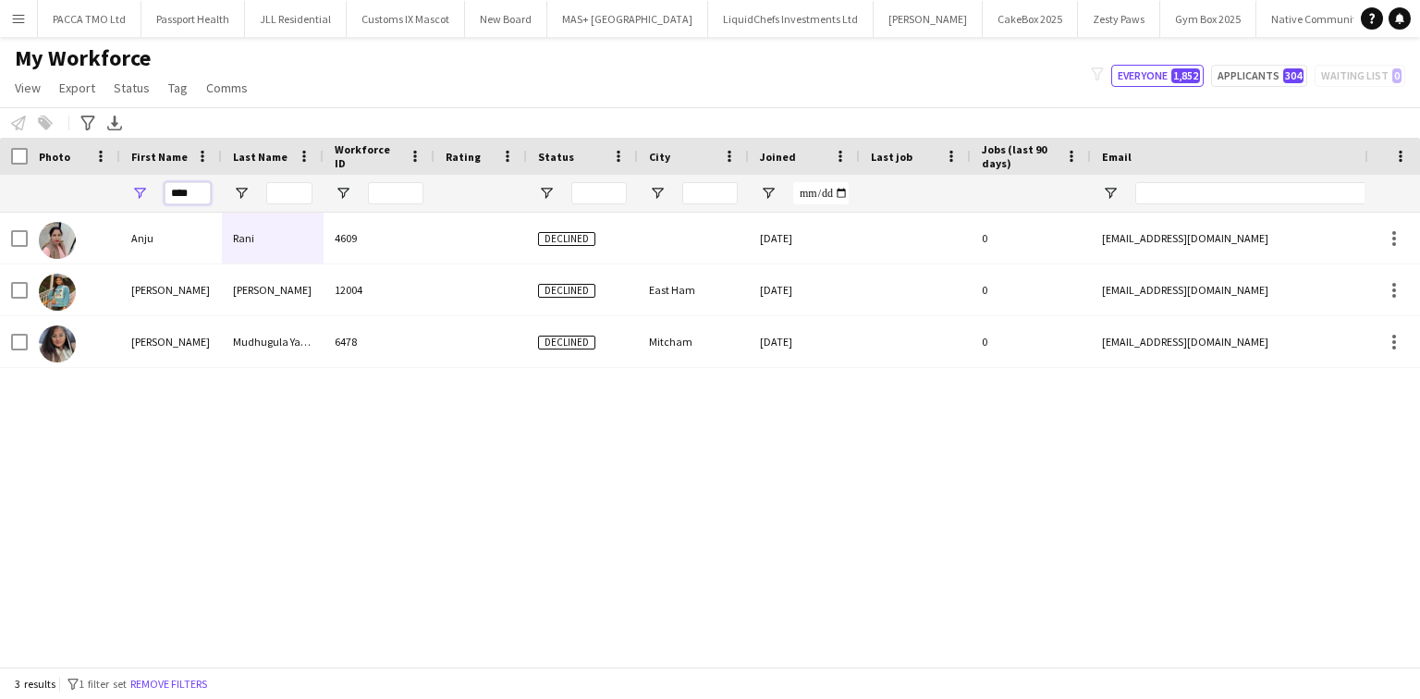
click at [206, 193] on input "****" at bounding box center [188, 193] width 46 height 22
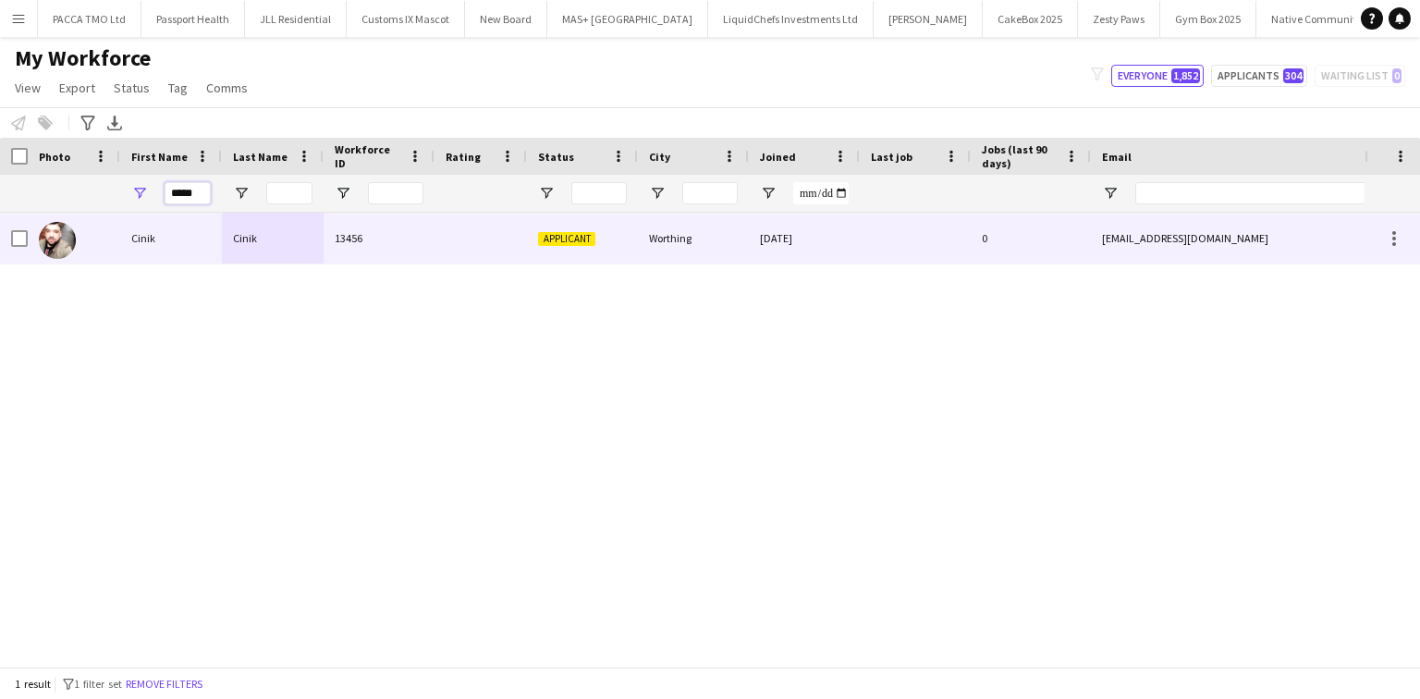
type input "*****"
click at [244, 233] on div "Cinik" at bounding box center [273, 238] width 102 height 51
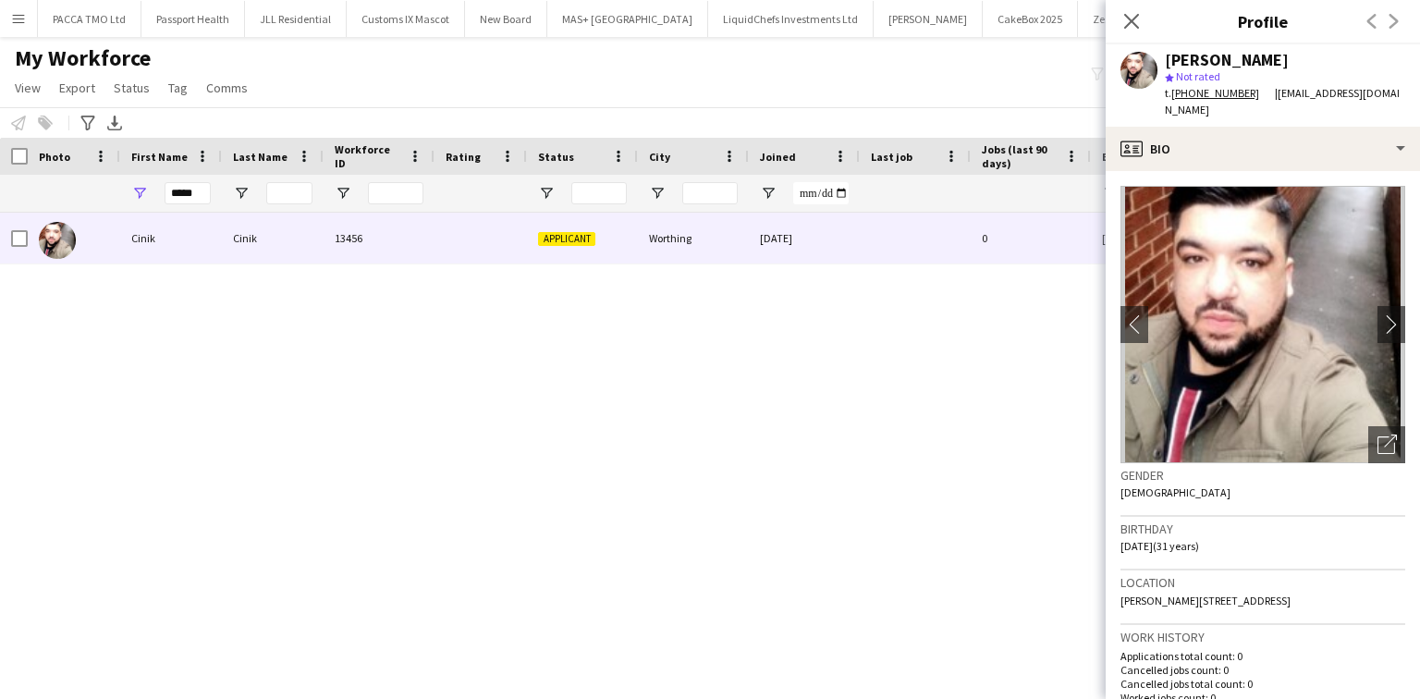
click at [192, 179] on div "*****" at bounding box center [188, 193] width 46 height 37
click at [194, 190] on input "*****" at bounding box center [188, 193] width 46 height 22
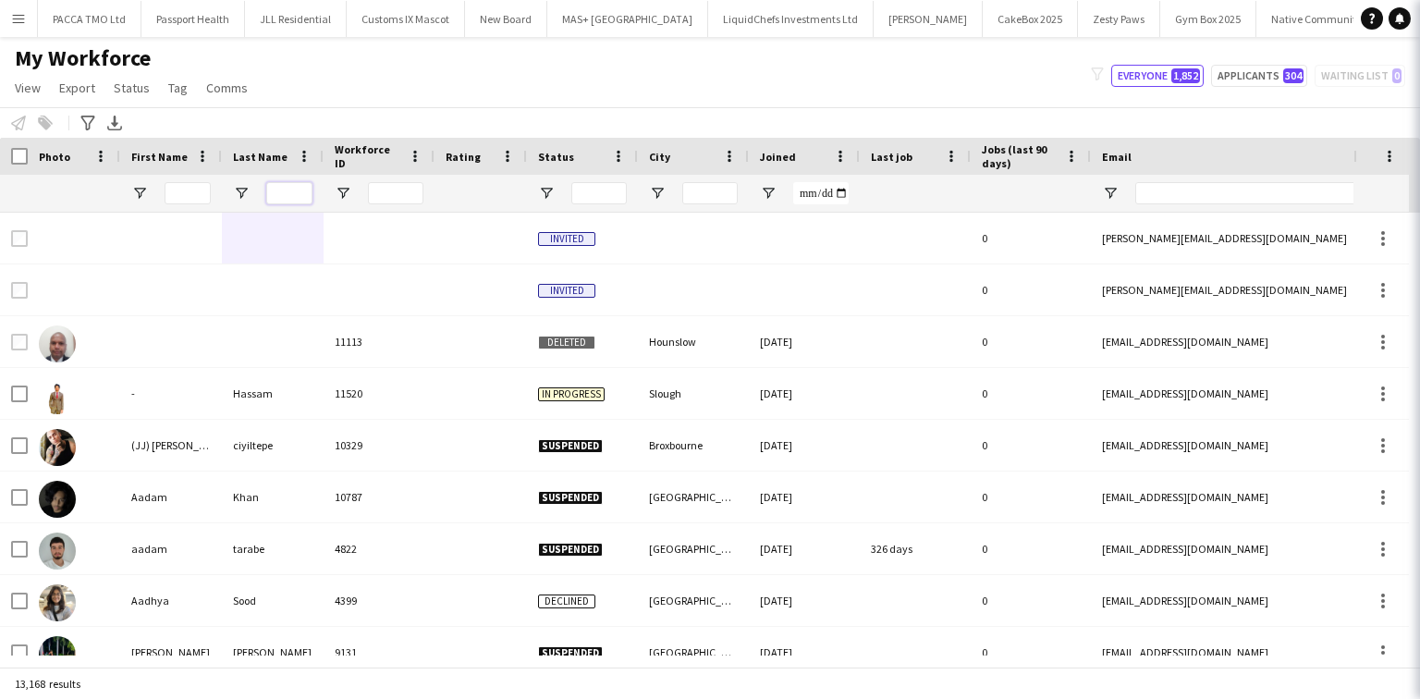
click at [268, 199] on input "Last Name Filter Input" at bounding box center [289, 193] width 46 height 22
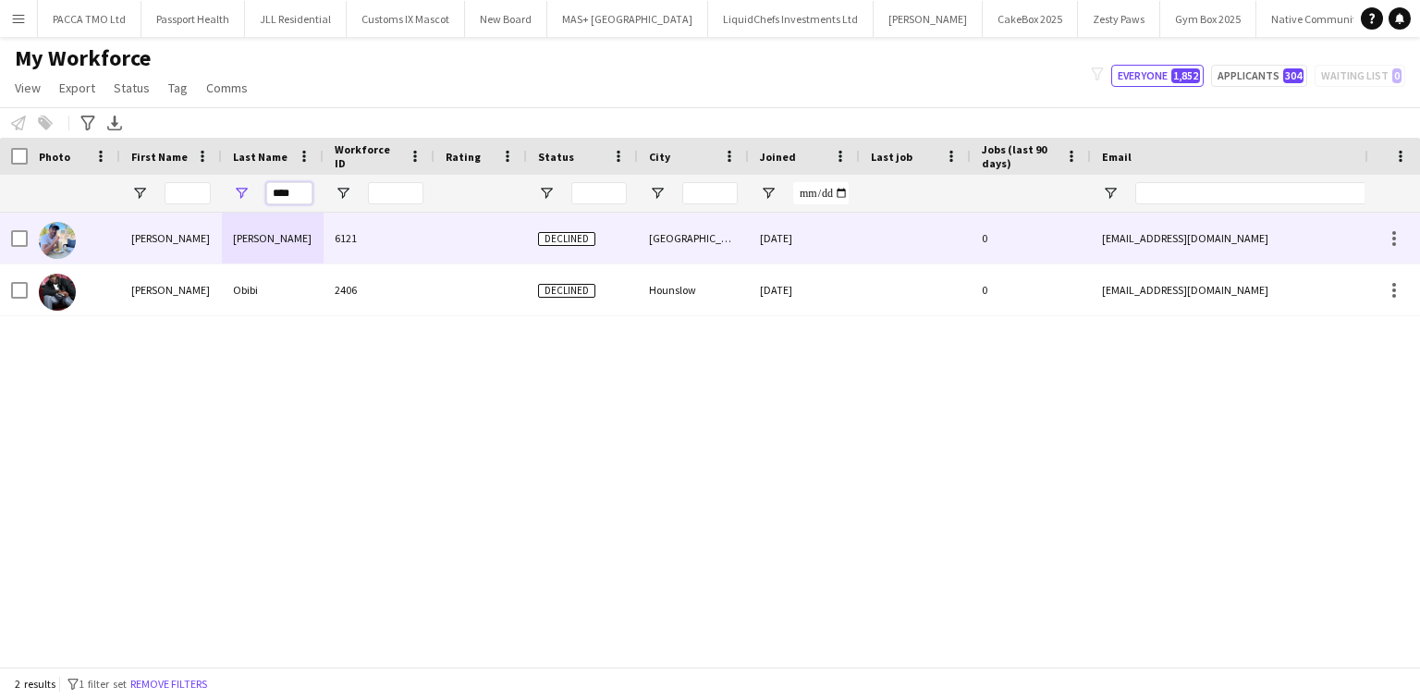
type input "****"
click at [267, 246] on div "Hussain bibi" at bounding box center [273, 238] width 102 height 51
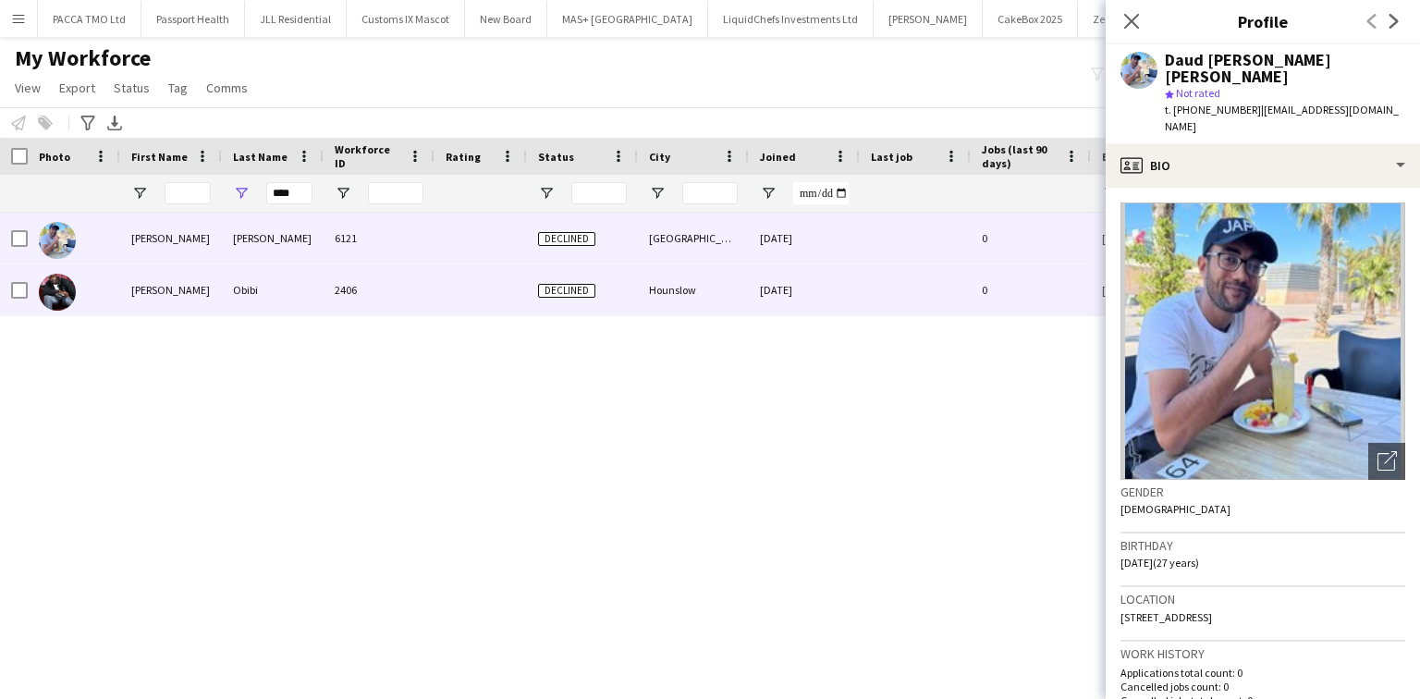
click at [275, 286] on div "Obibi" at bounding box center [273, 289] width 102 height 51
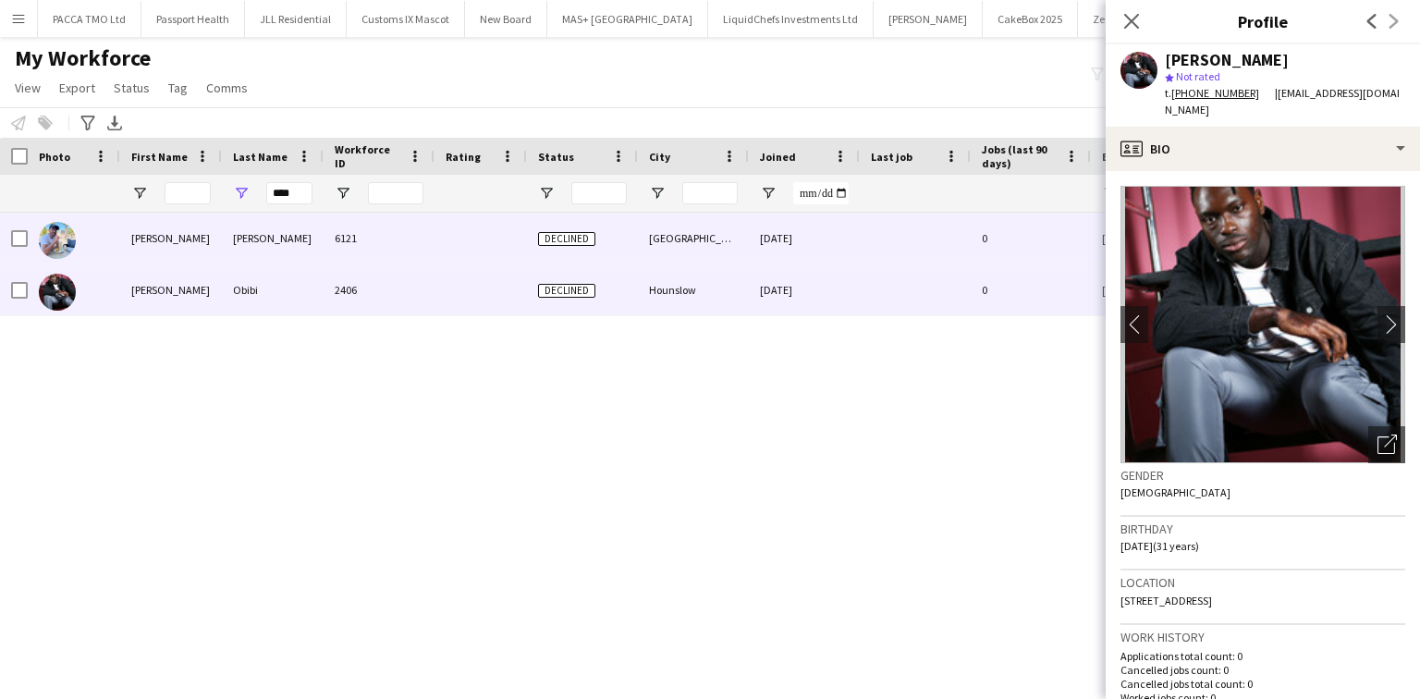
click at [393, 222] on div "6121" at bounding box center [379, 238] width 111 height 51
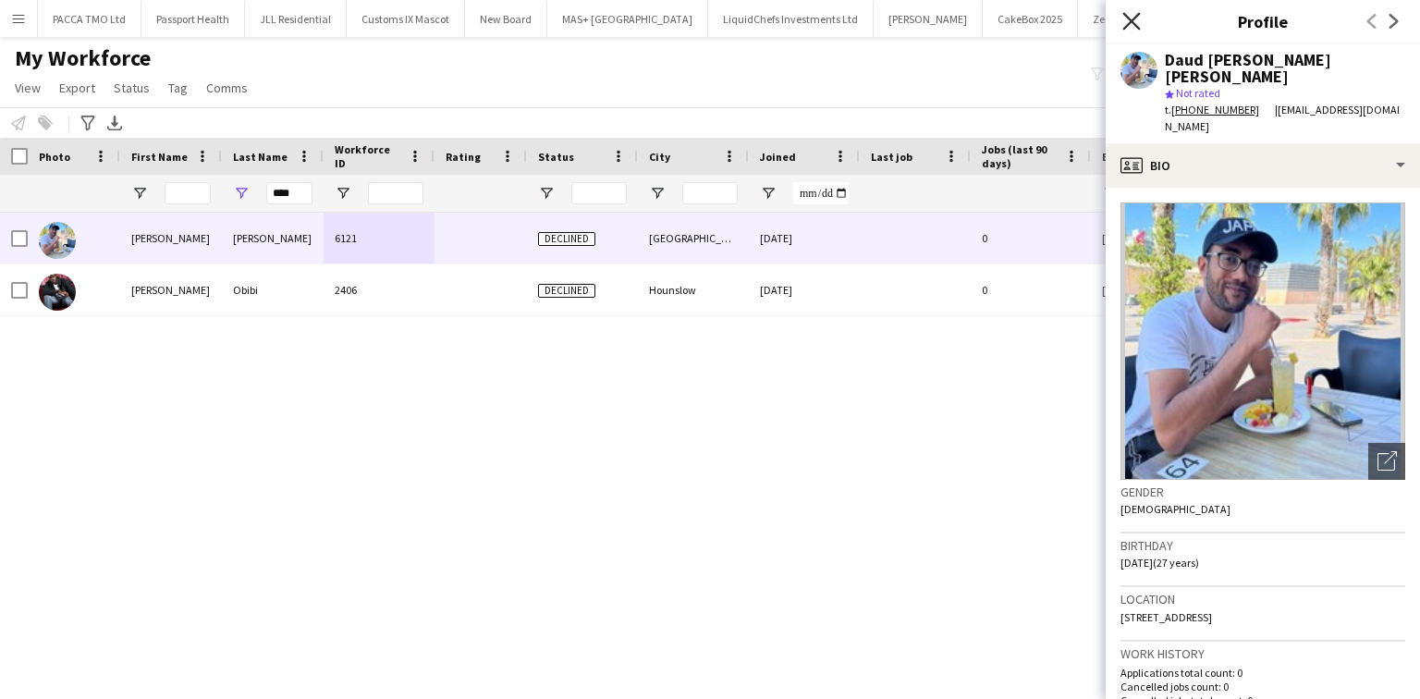
click at [1139, 26] on icon "Close pop-in" at bounding box center [1132, 21] width 18 height 18
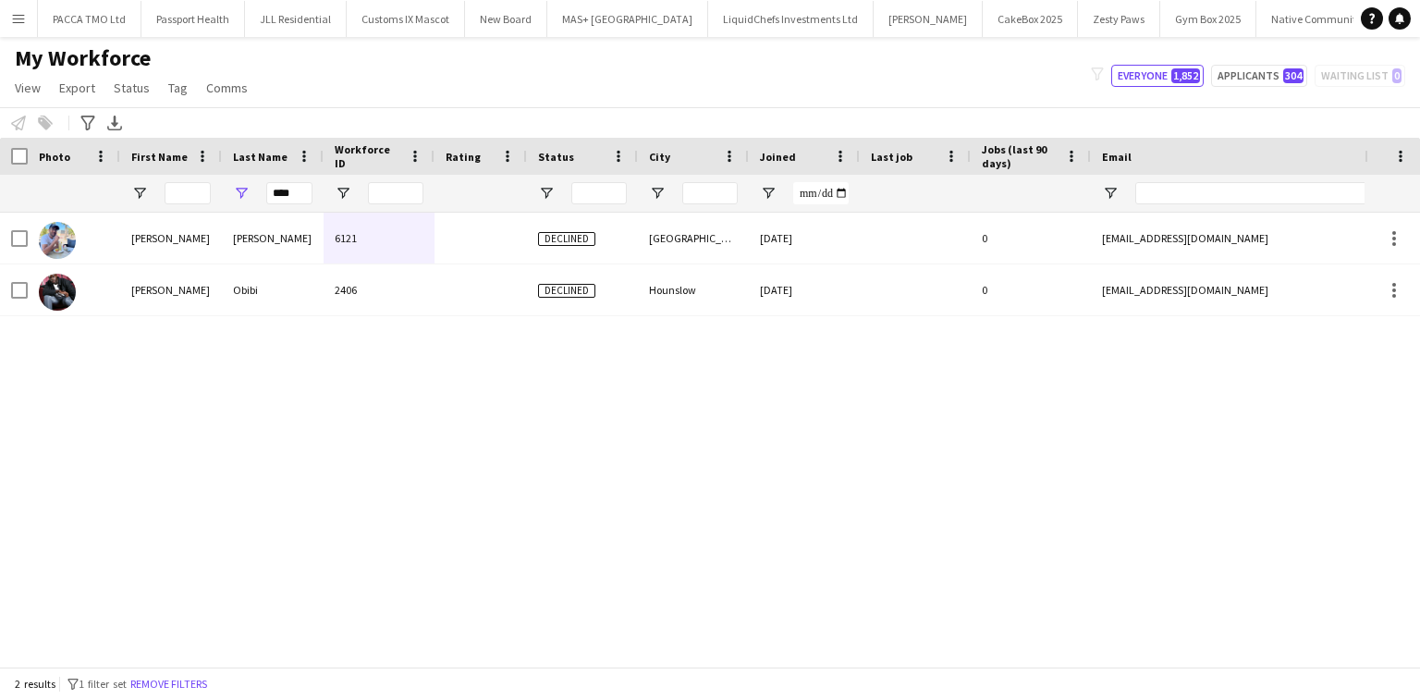
click at [20, 6] on button "Menu" at bounding box center [18, 18] width 37 height 37
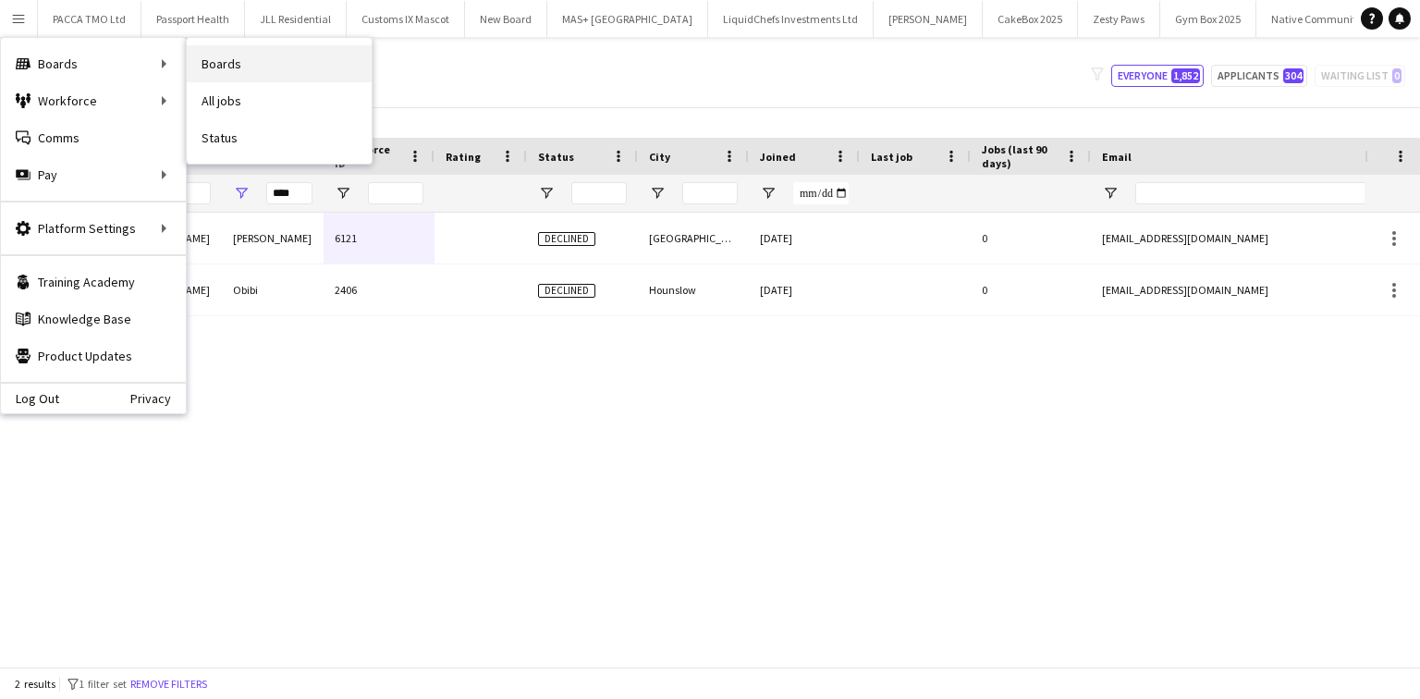
click at [219, 56] on link "Boards" at bounding box center [279, 63] width 185 height 37
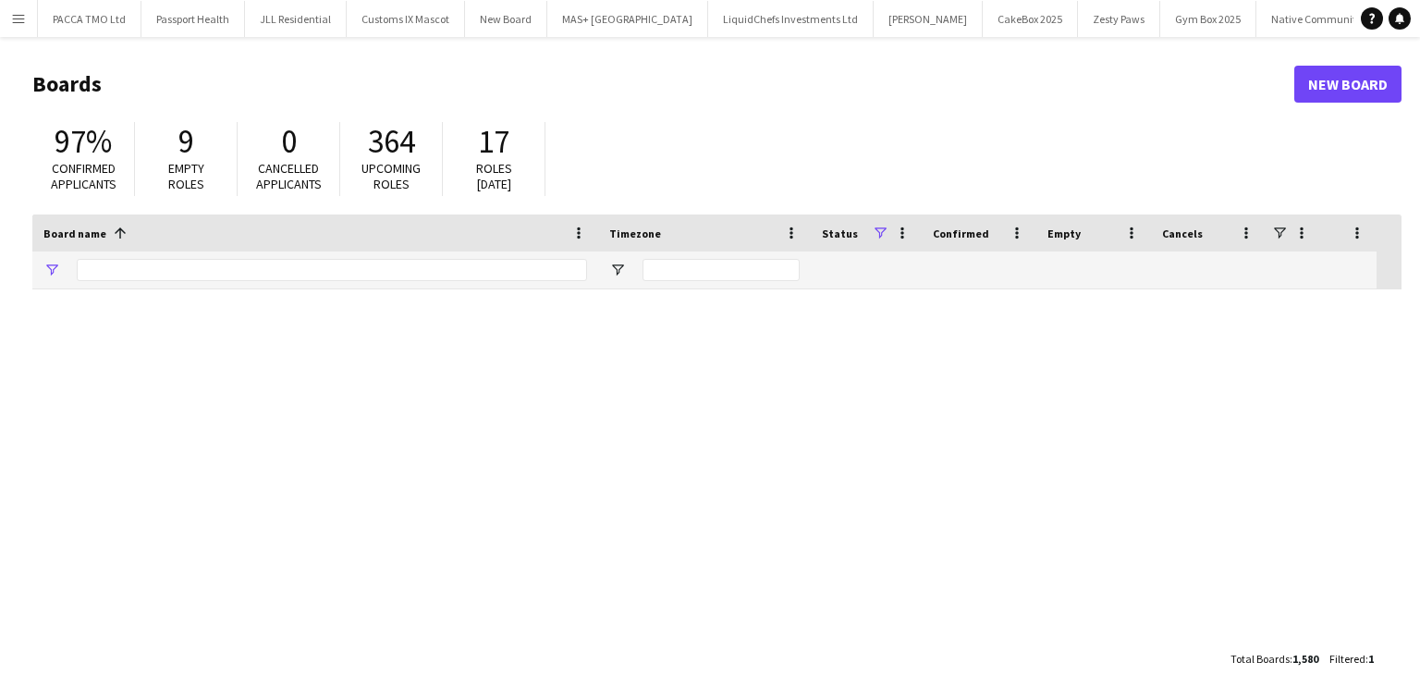
type input "****"
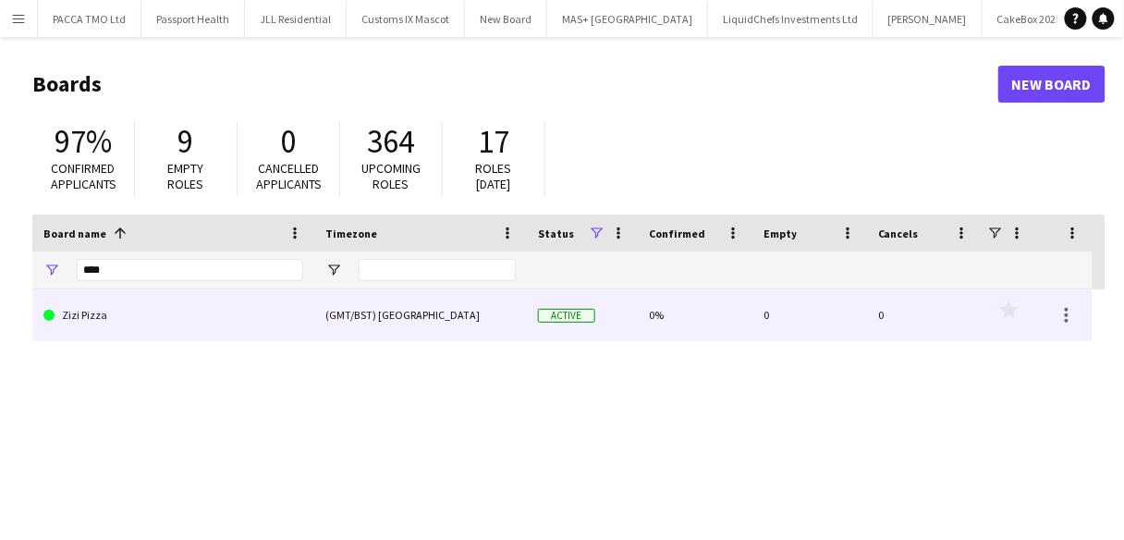
click at [125, 307] on link "Zizi Pizza" at bounding box center [173, 315] width 260 height 52
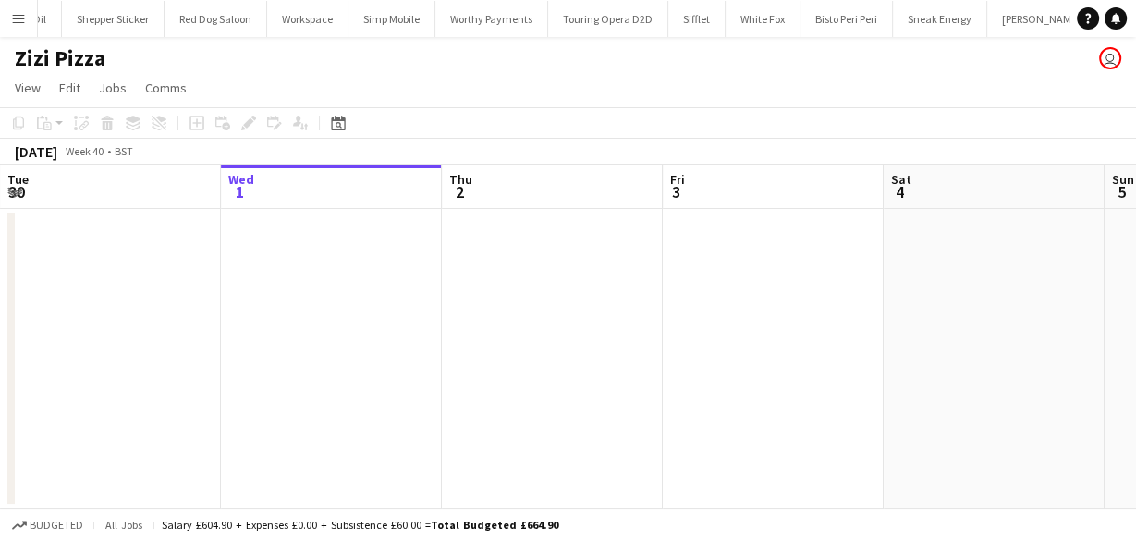
scroll to position [0, 3485]
click at [3, 26] on button "Menu" at bounding box center [18, 18] width 37 height 37
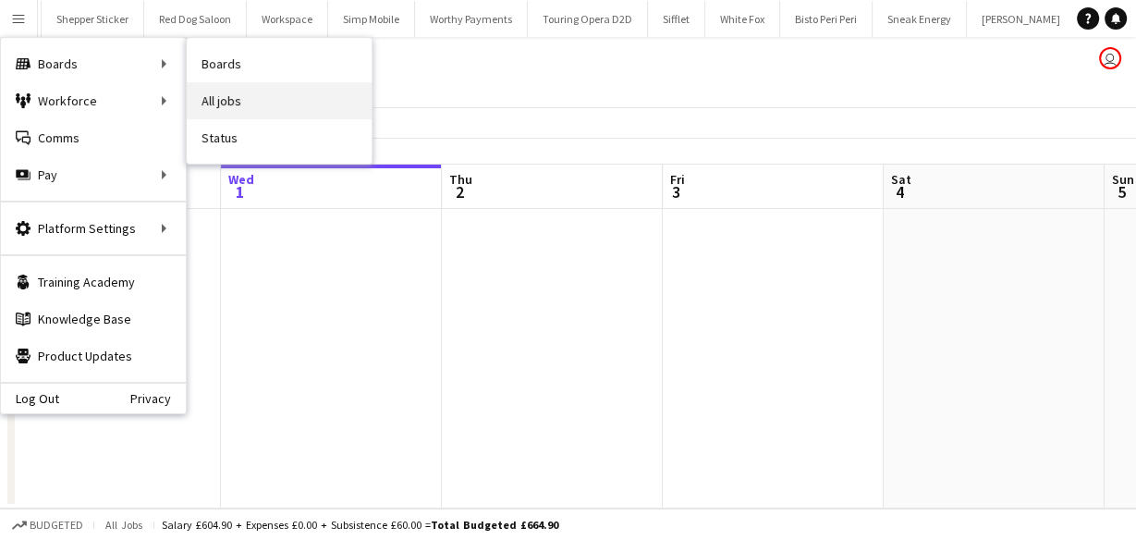
click at [252, 92] on link "All jobs" at bounding box center [279, 100] width 185 height 37
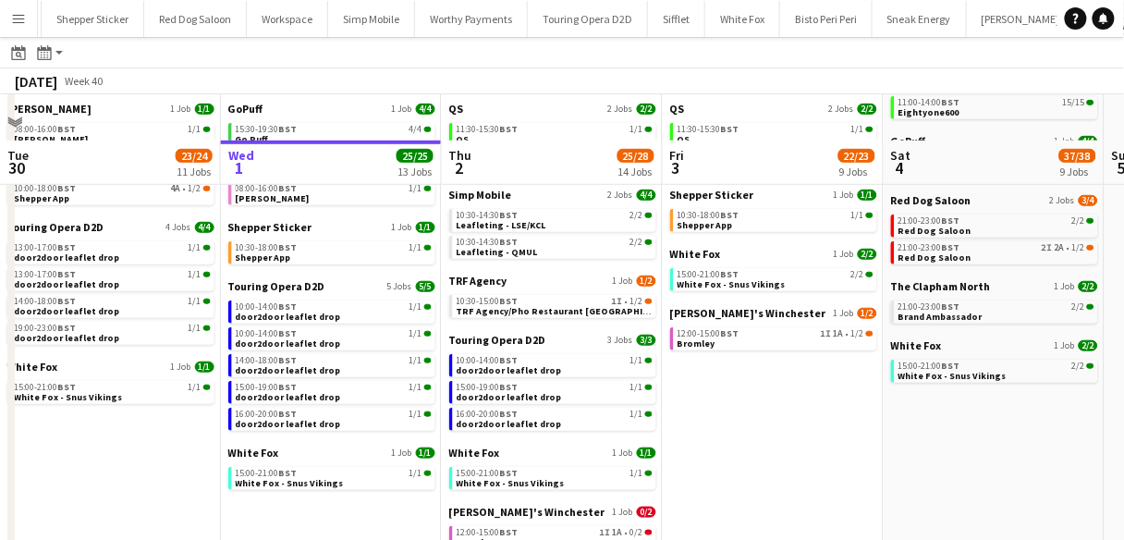
scroll to position [322, 0]
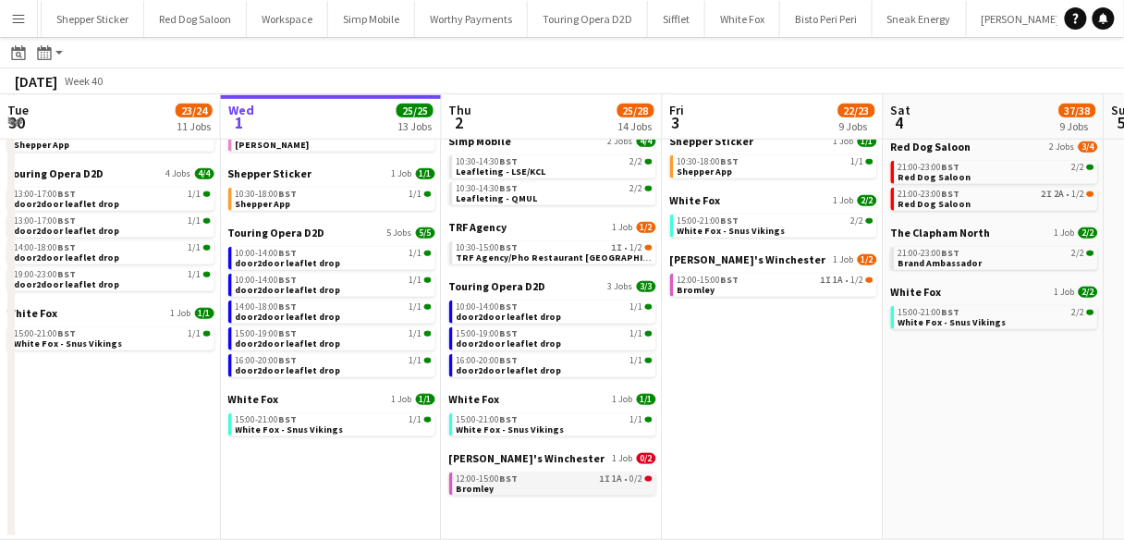
click at [570, 477] on div "12:00-15:00 BST 1I 1A • 0/2" at bounding box center [555, 478] width 196 height 9
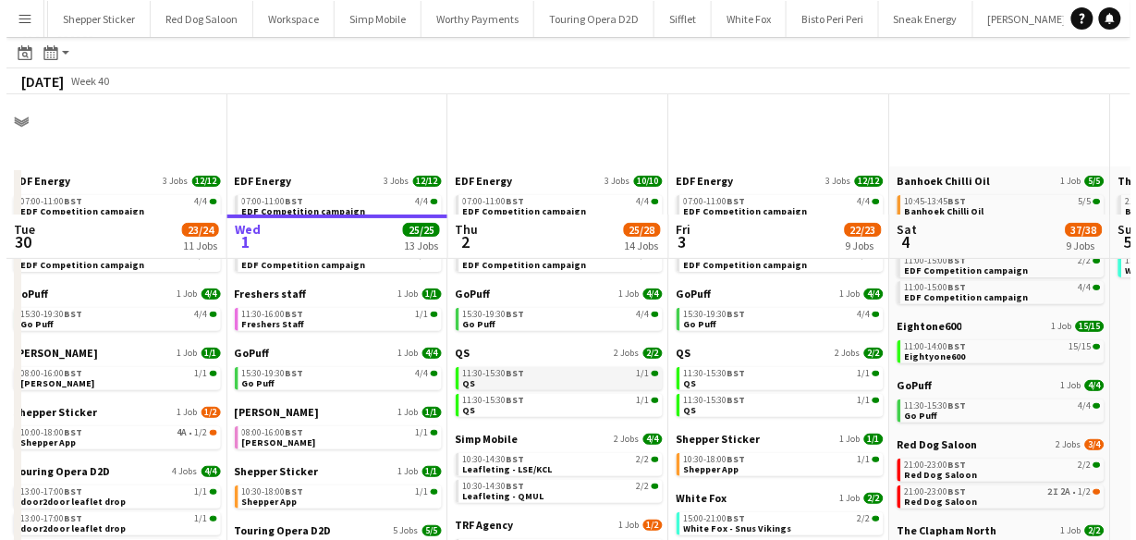
scroll to position [0, 0]
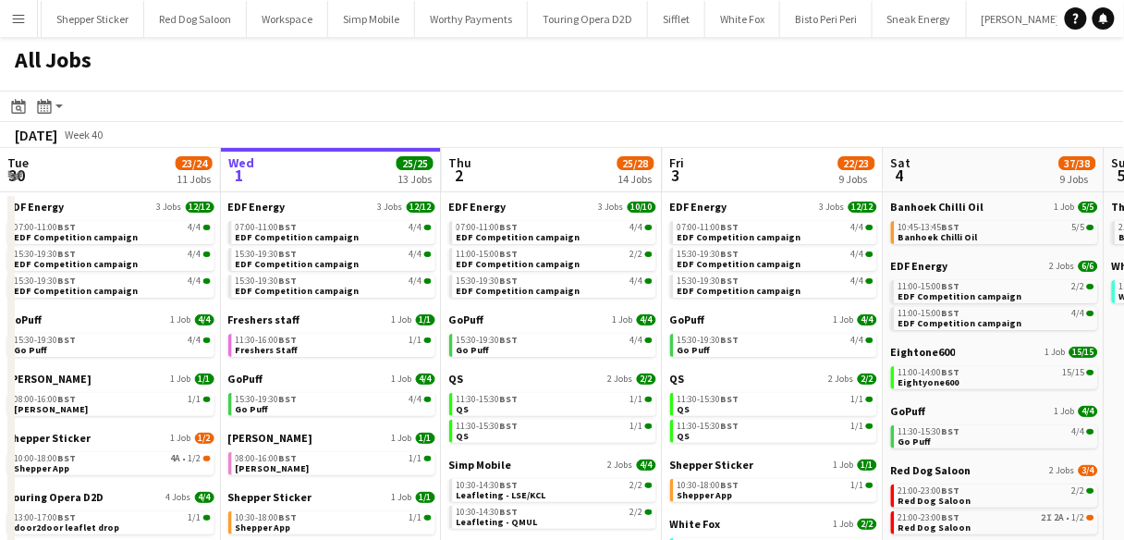
click at [19, 5] on button "Menu" at bounding box center [18, 18] width 37 height 37
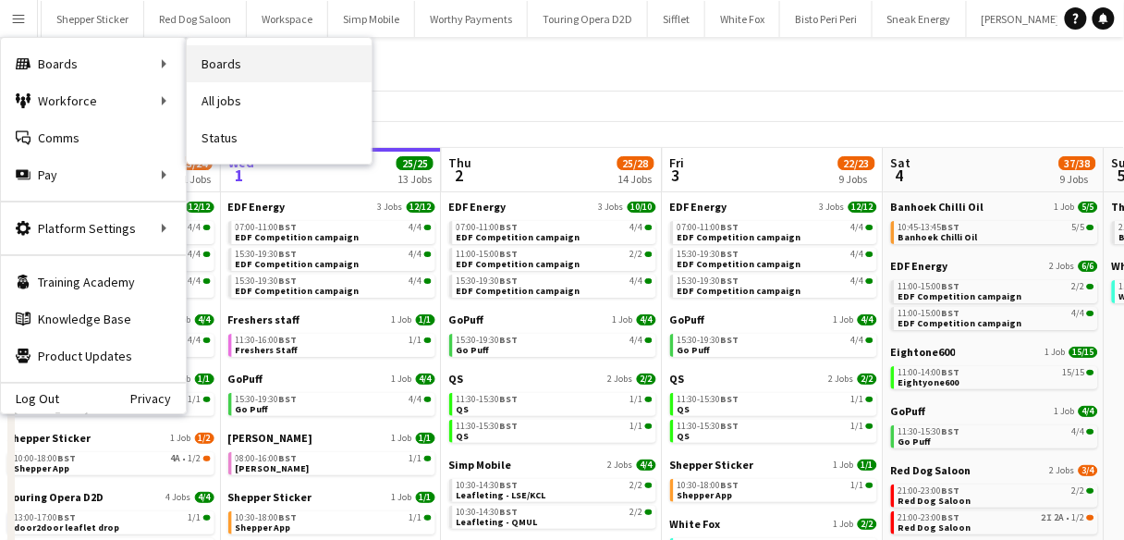
click at [242, 79] on link "Boards" at bounding box center [279, 63] width 185 height 37
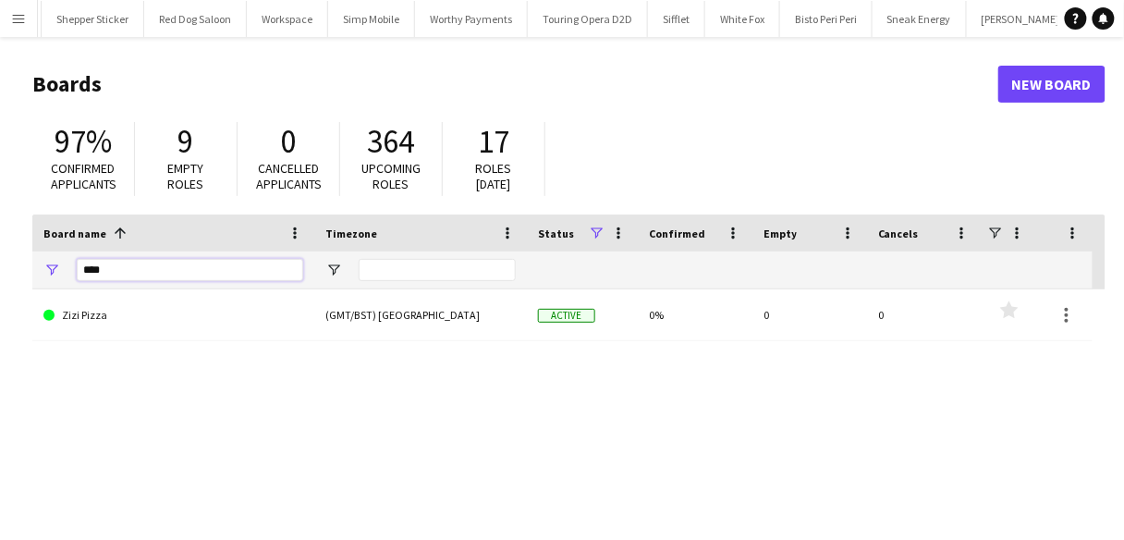
click at [145, 276] on input "****" at bounding box center [190, 270] width 227 height 22
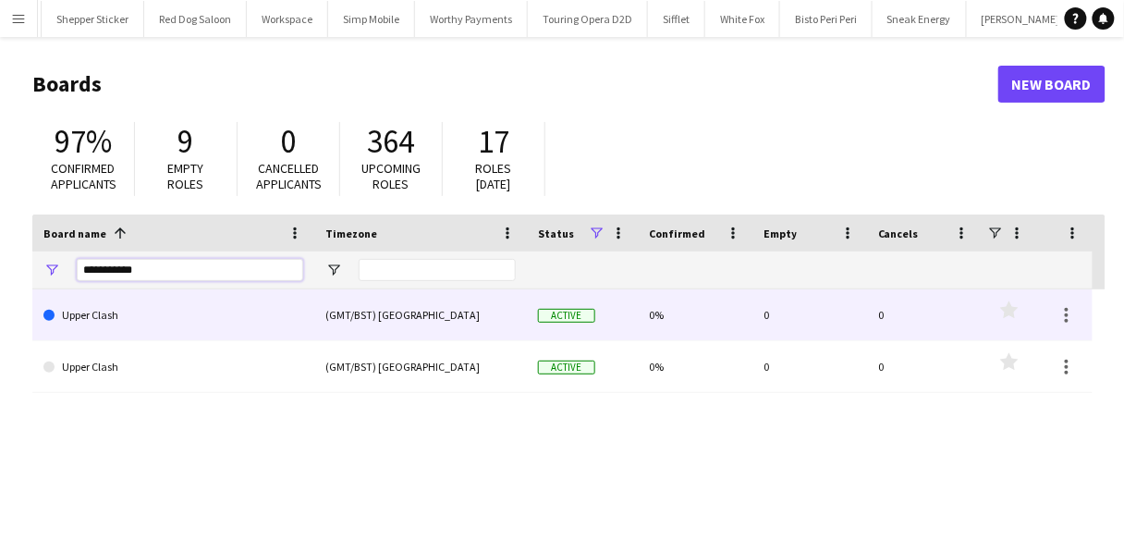
type input "**********"
click at [133, 336] on link "Upper Clash" at bounding box center [173, 315] width 260 height 52
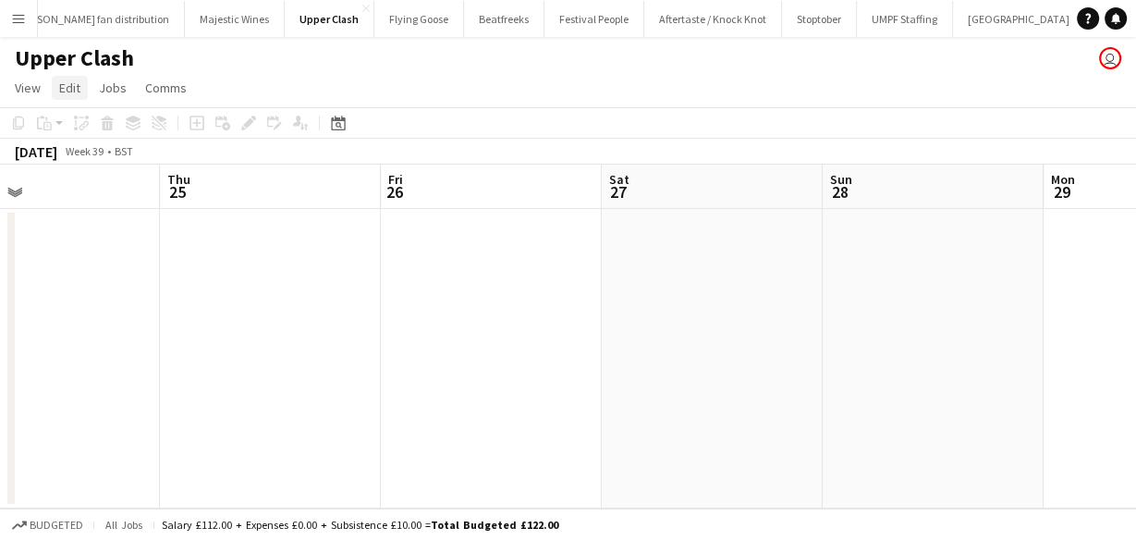
scroll to position [0, 839]
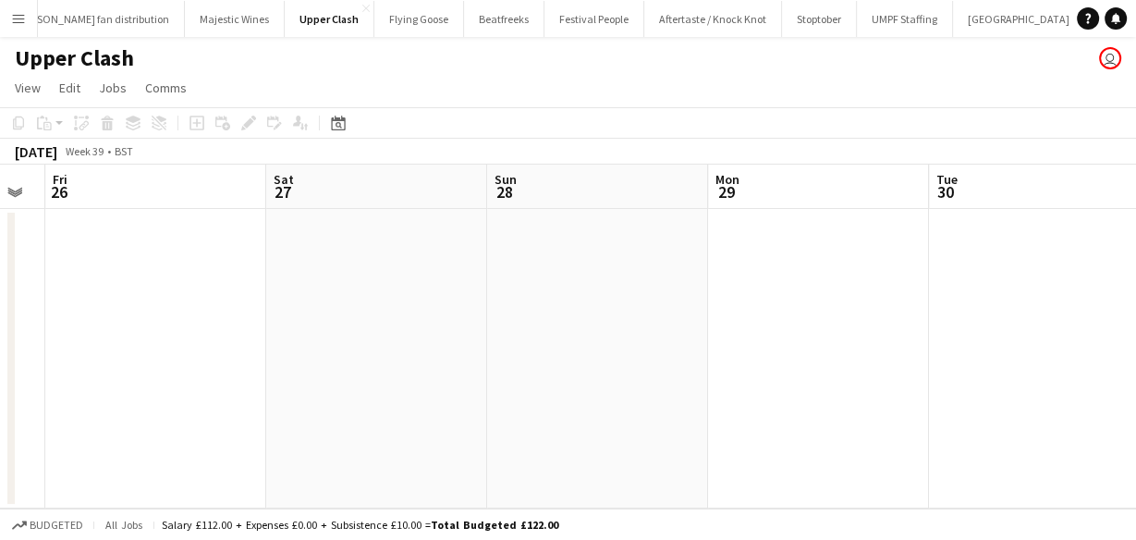
click at [14, 16] on app-icon "Menu" at bounding box center [18, 18] width 15 height 15
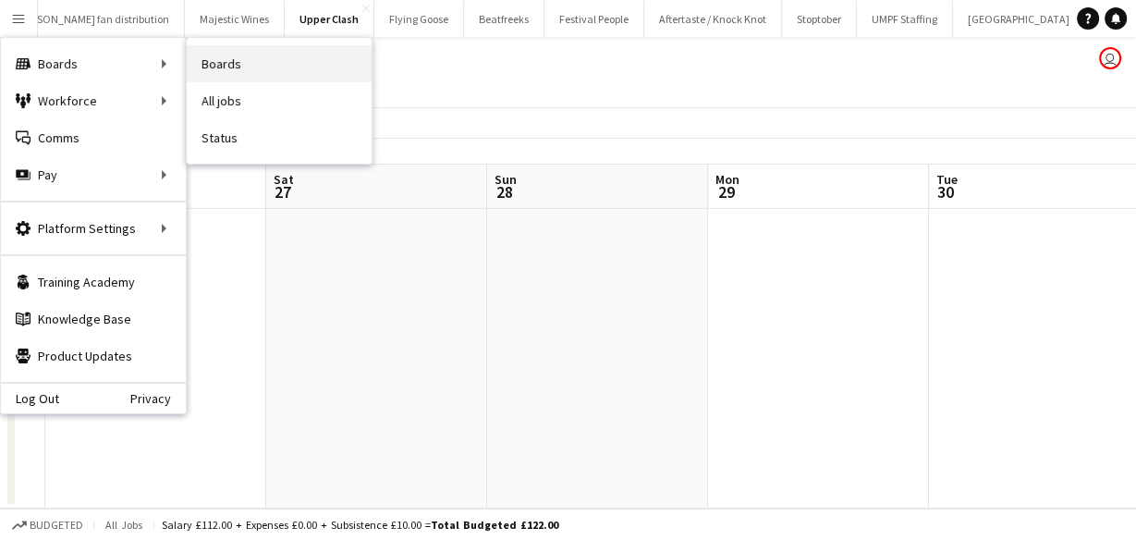
click at [213, 65] on link "Boards" at bounding box center [279, 63] width 185 height 37
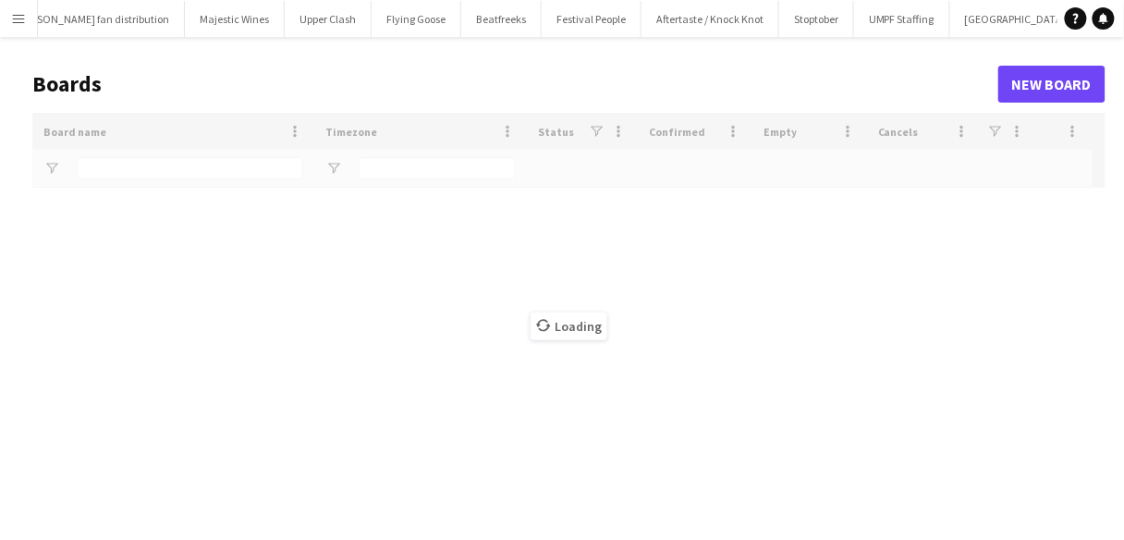
click at [132, 173] on div "Loading" at bounding box center [569, 326] width 1074 height 426
type input "**********"
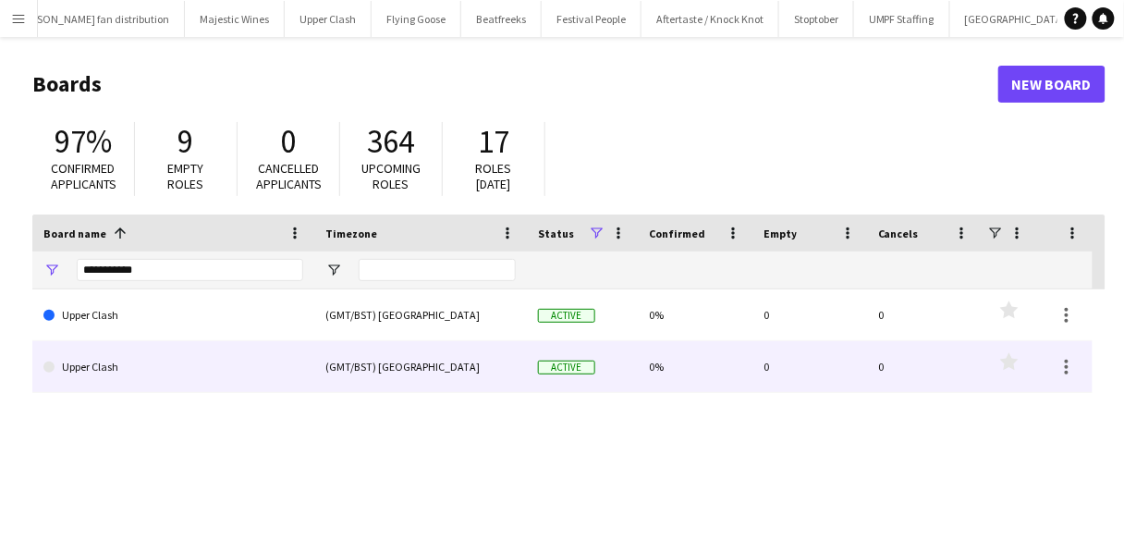
click at [113, 390] on link "Upper Clash" at bounding box center [173, 367] width 260 height 52
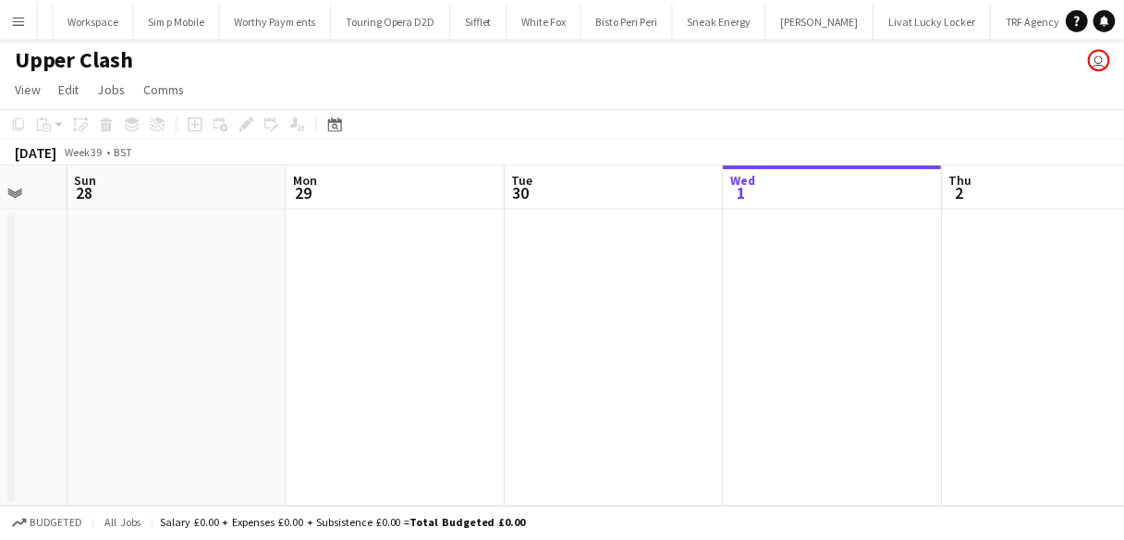
scroll to position [0, 597]
click at [11, 32] on button "Menu" at bounding box center [18, 18] width 37 height 37
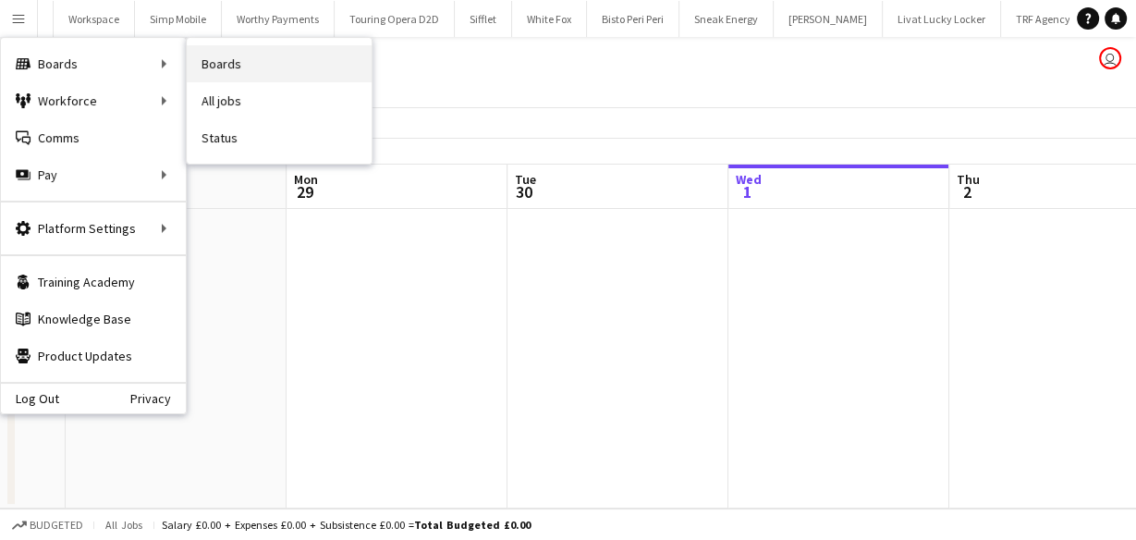
click at [209, 68] on link "Boards" at bounding box center [279, 63] width 185 height 37
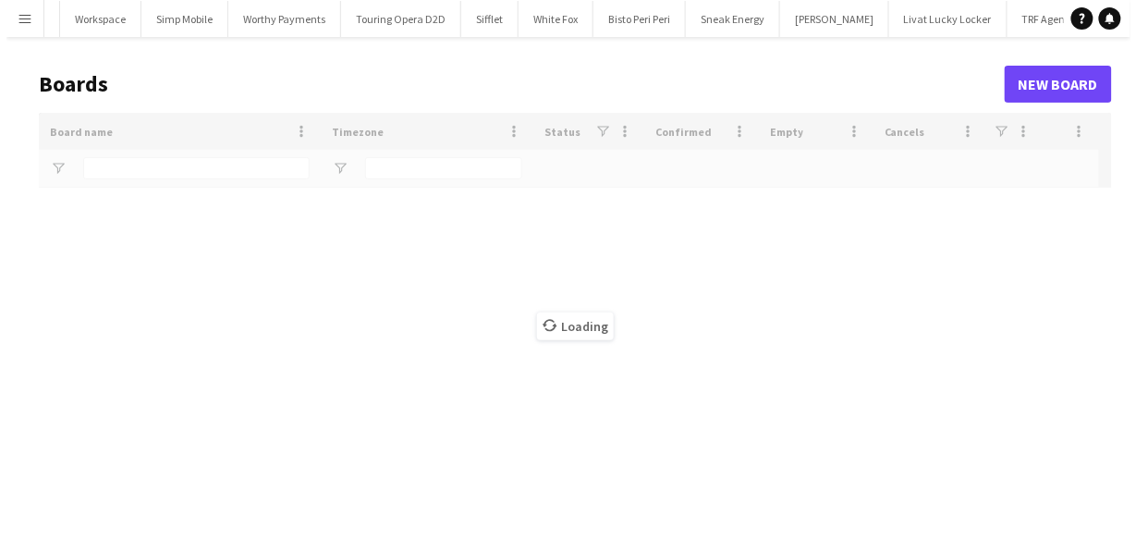
scroll to position [0, 3677]
type input "**********"
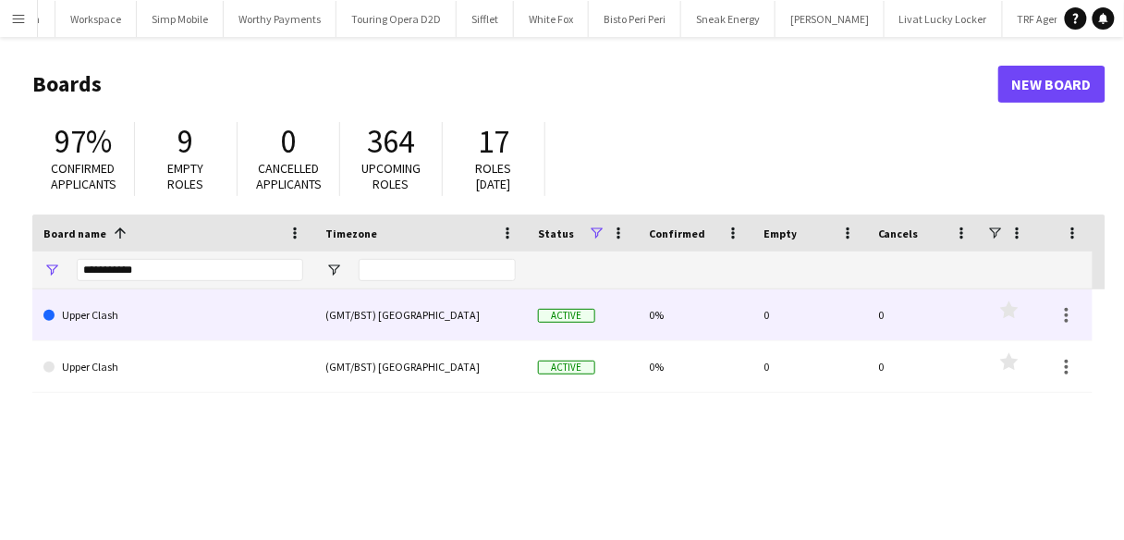
click at [157, 303] on link "Upper Clash" at bounding box center [173, 315] width 260 height 52
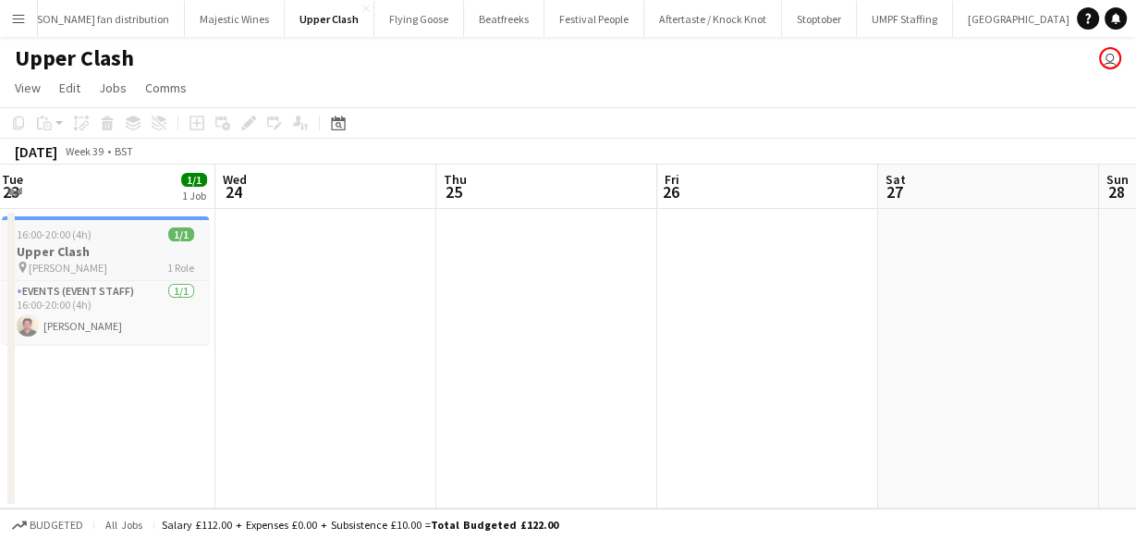
scroll to position [0, 538]
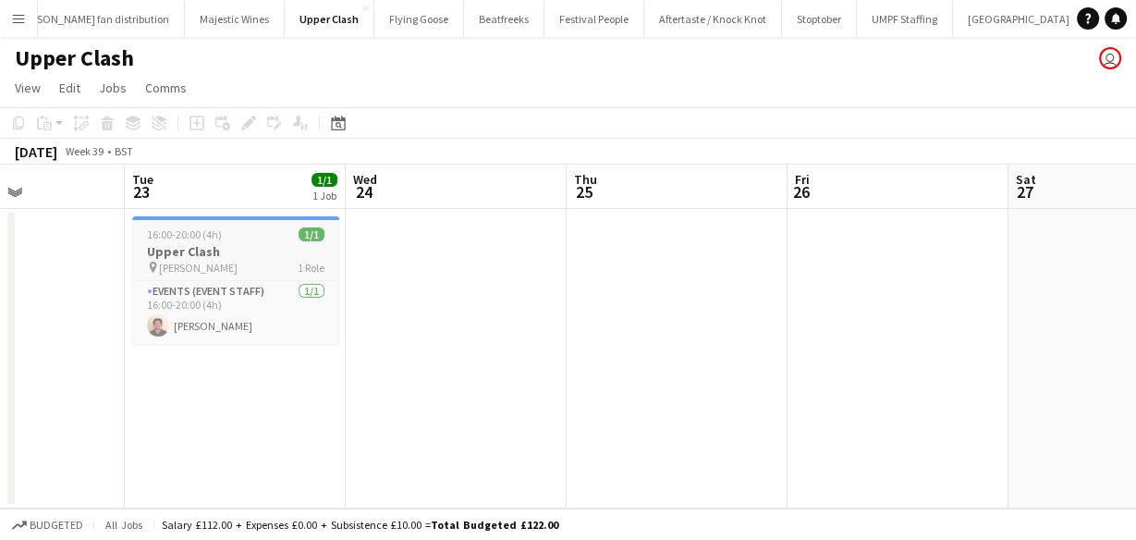
click at [169, 237] on span "16:00-20:00 (4h)" at bounding box center [184, 234] width 75 height 14
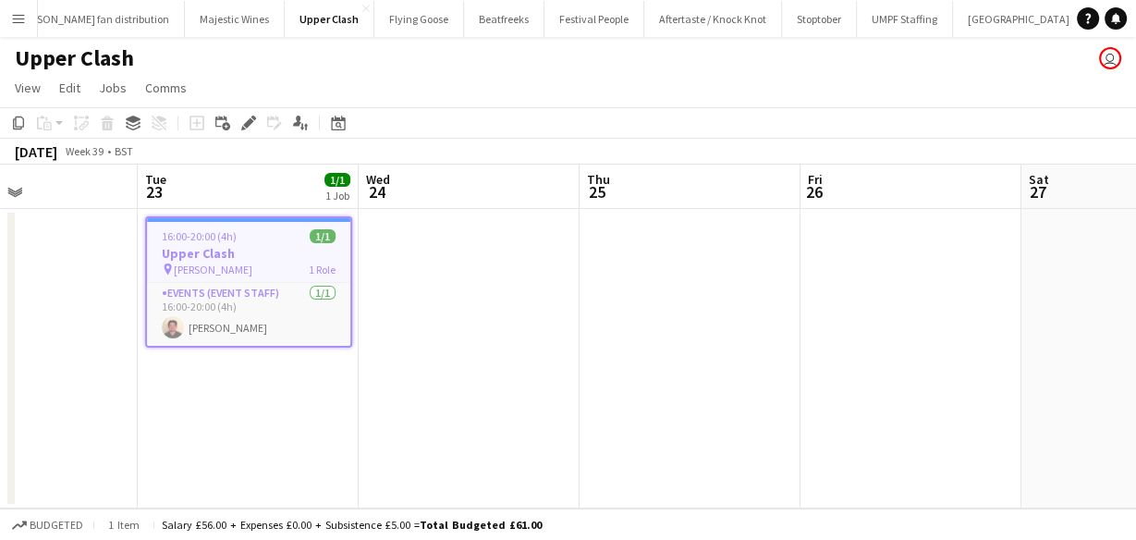
scroll to position [0, 526]
click at [80, 95] on span "Edit" at bounding box center [69, 88] width 21 height 17
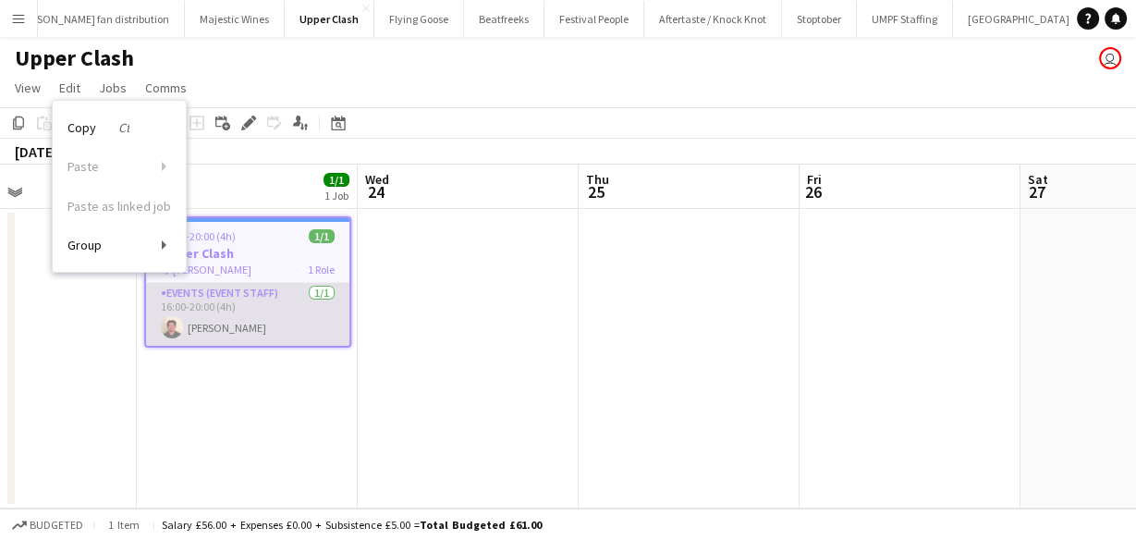
click at [237, 283] on app-card-role "Events (Event Staff) 1/1 16:00-20:00 (4h) Jason Evans" at bounding box center [247, 314] width 203 height 63
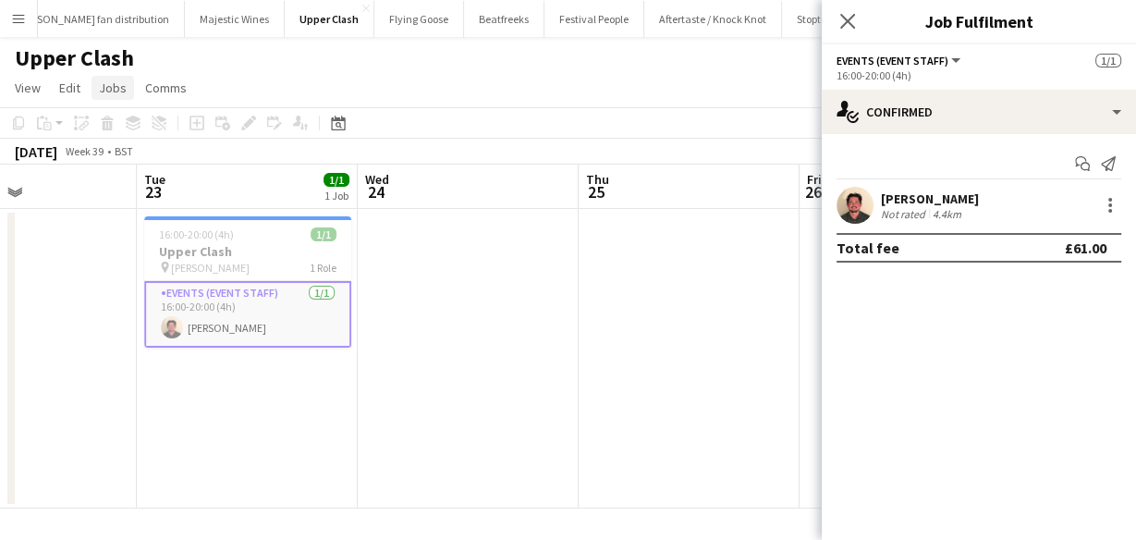
click at [127, 94] on link "Jobs" at bounding box center [113, 88] width 43 height 24
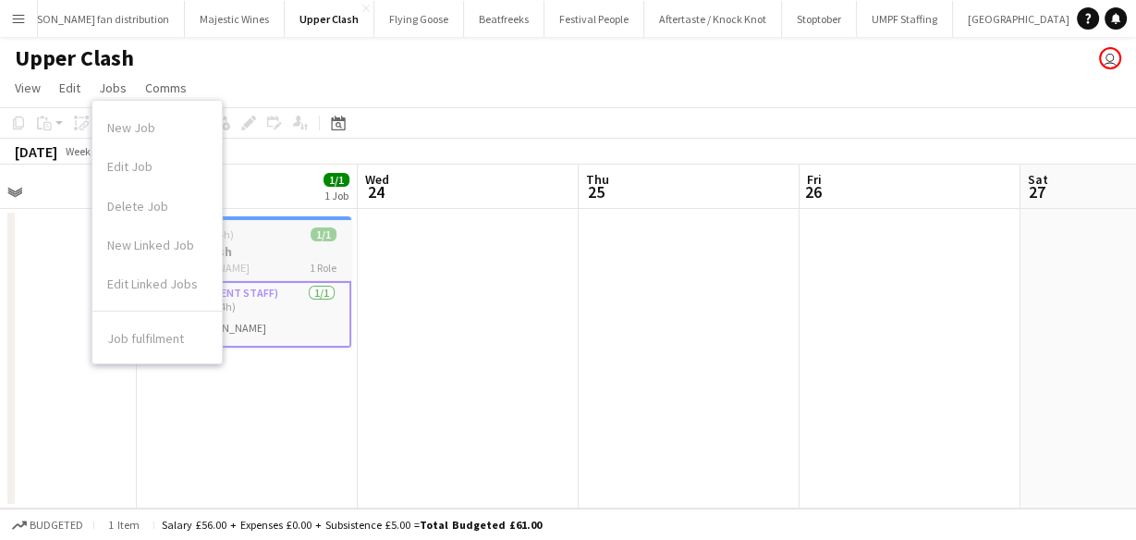
click at [240, 224] on app-job-card "16:00-20:00 (4h) 1/1 Upper Clash pin Howard Kennedy 1 Role Events (Event Staff)…" at bounding box center [247, 281] width 207 height 131
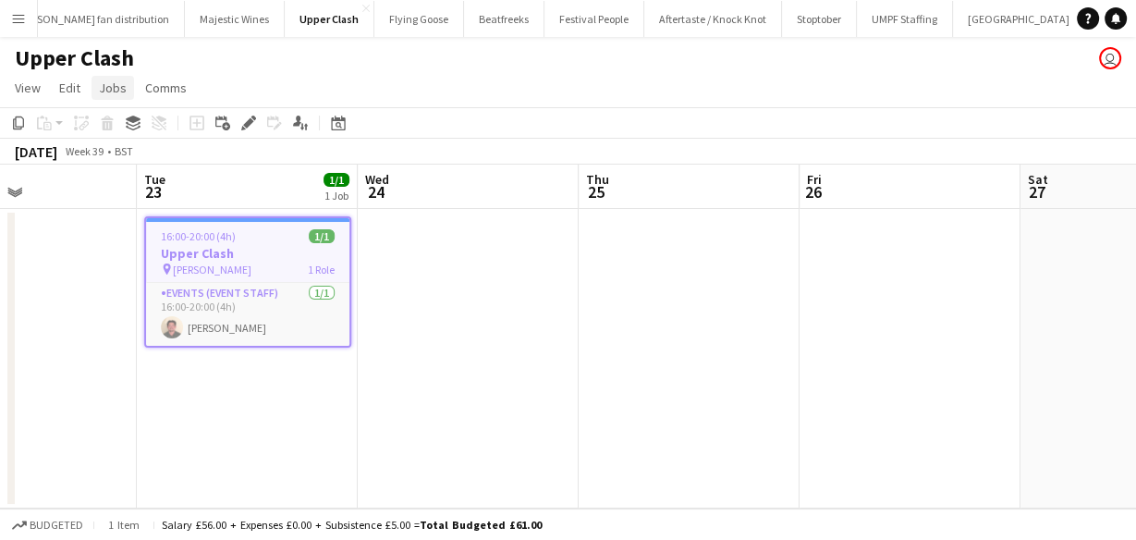
click at [128, 87] on link "Jobs" at bounding box center [113, 88] width 43 height 24
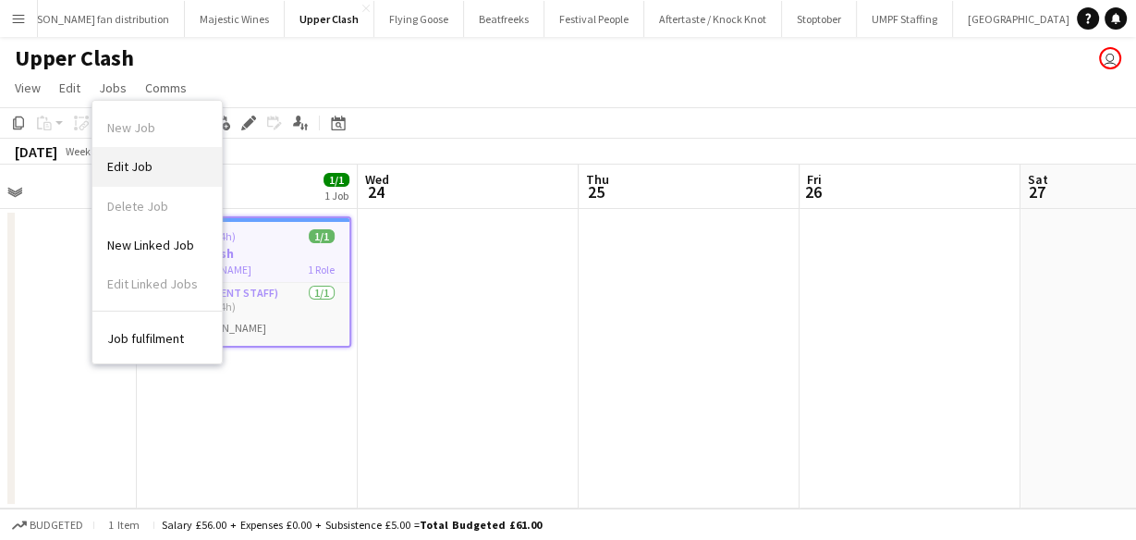
click at [164, 163] on link "Edit Job" at bounding box center [156, 166] width 129 height 39
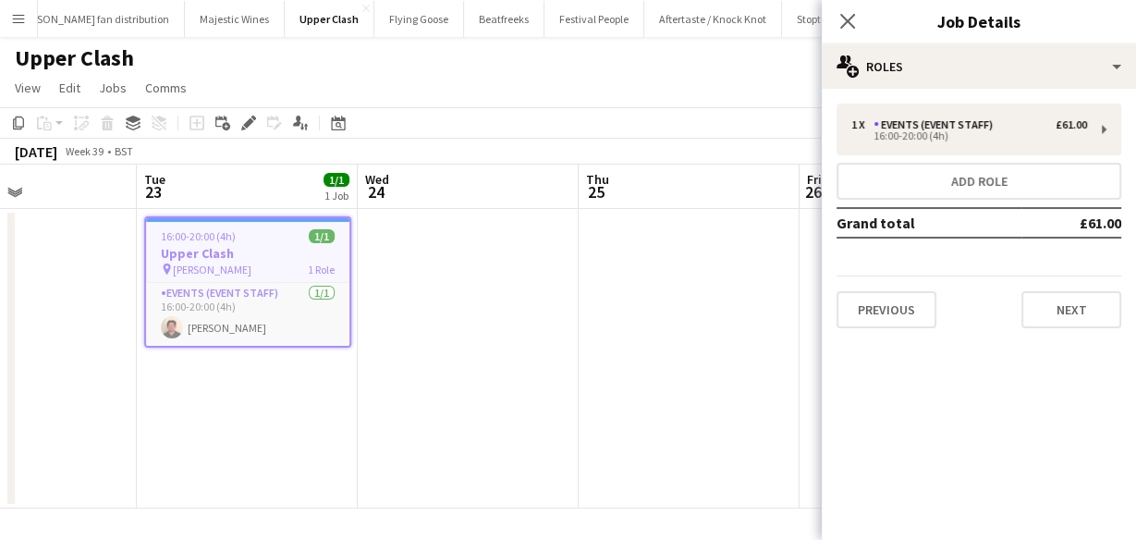
click at [1015, 316] on div "Previous Next" at bounding box center [979, 302] width 285 height 53
click at [1036, 319] on button "Next" at bounding box center [1072, 309] width 100 height 37
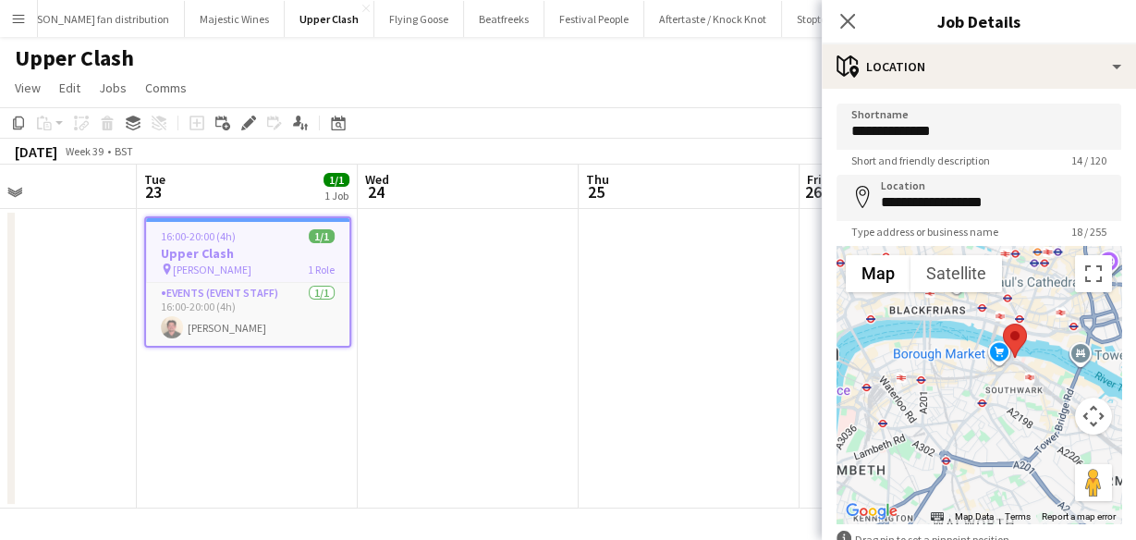
scroll to position [113, 0]
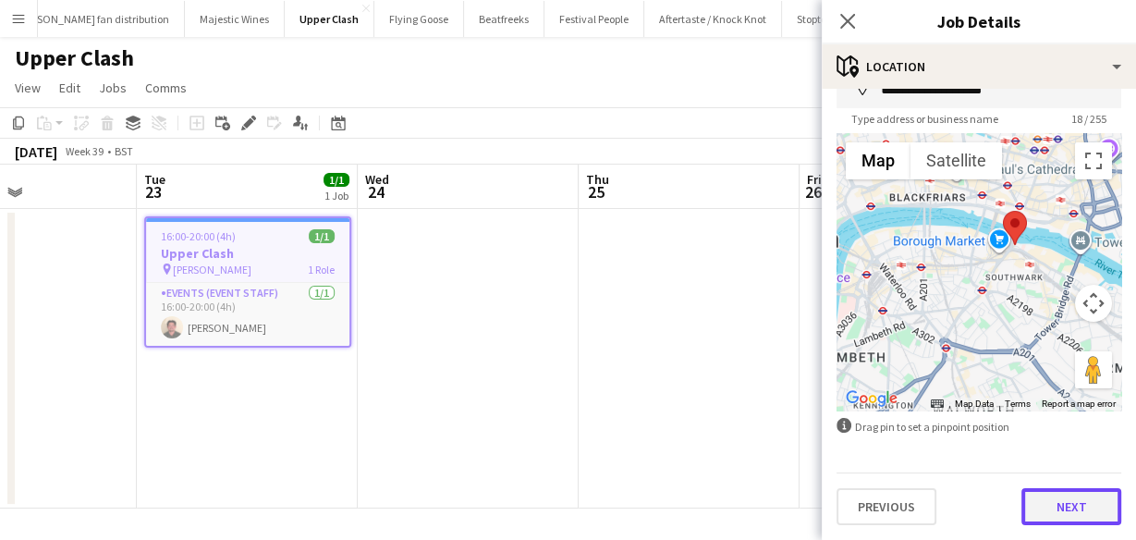
click at [1073, 516] on button "Next" at bounding box center [1072, 506] width 100 height 37
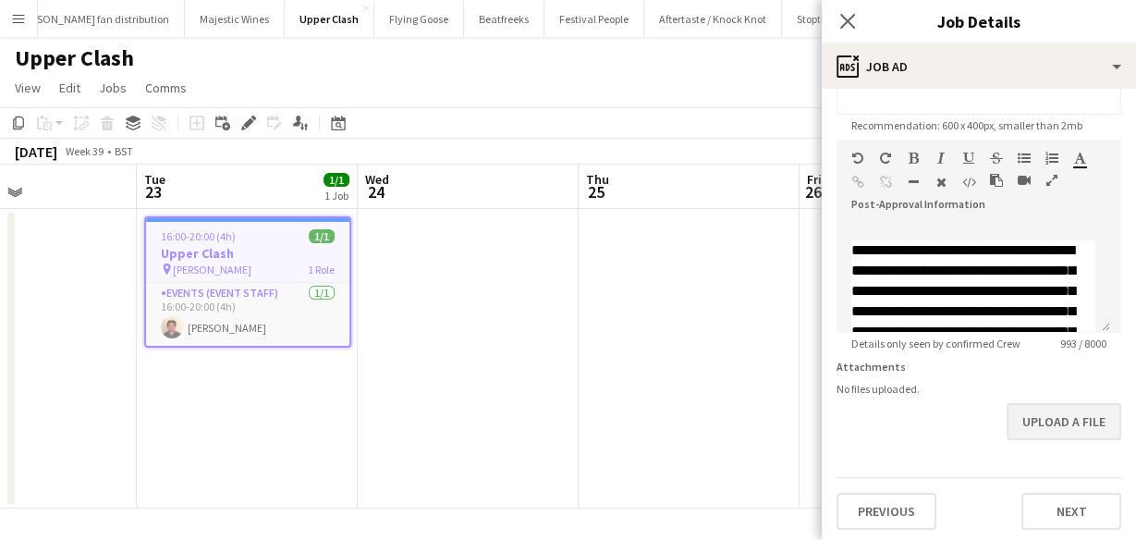
scroll to position [374, 0]
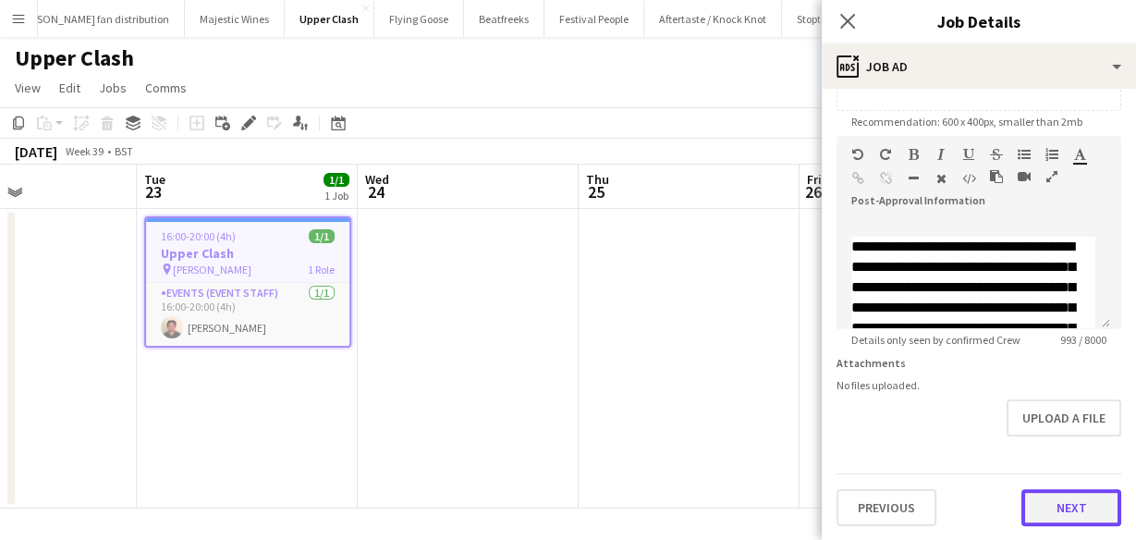
click at [1081, 505] on button "Next" at bounding box center [1072, 507] width 100 height 37
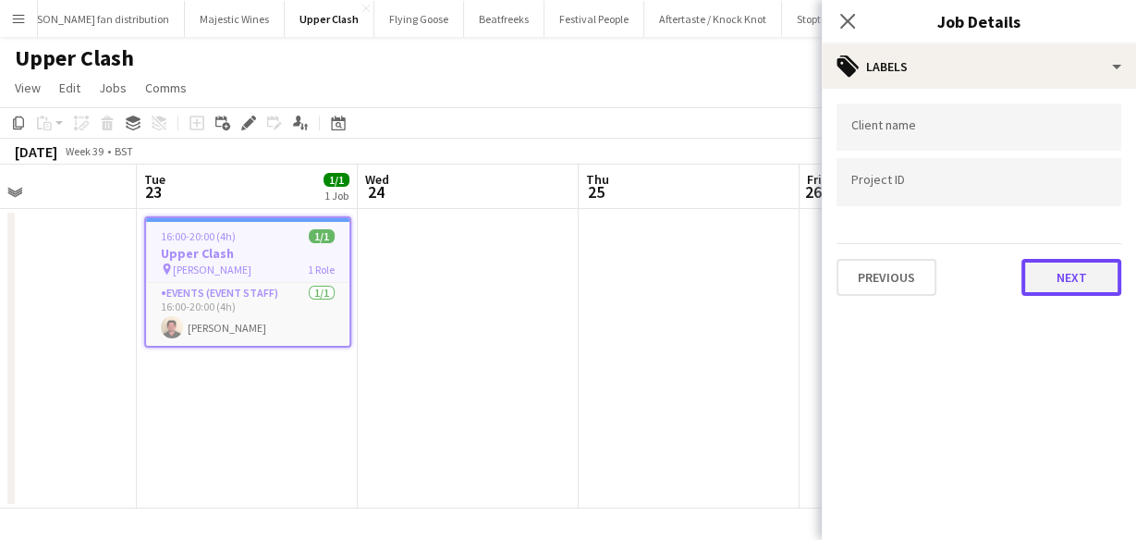
click at [1057, 261] on button "Next" at bounding box center [1072, 277] width 100 height 37
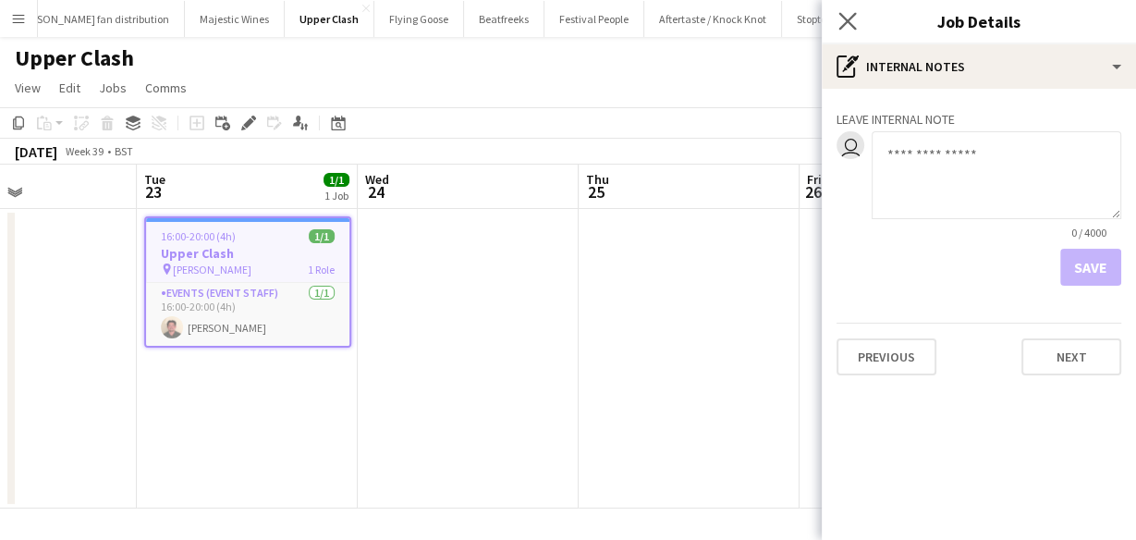
click at [856, 22] on app-icon "Close pop-in" at bounding box center [848, 21] width 27 height 27
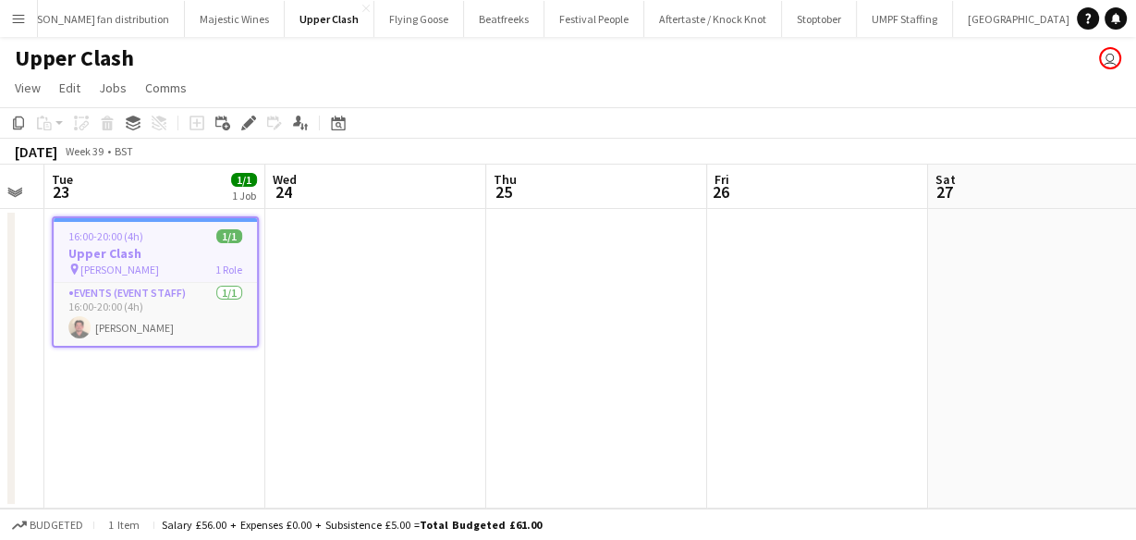
scroll to position [0, 620]
click at [157, 263] on span "Howard Kennedy" at bounding box center [119, 270] width 79 height 14
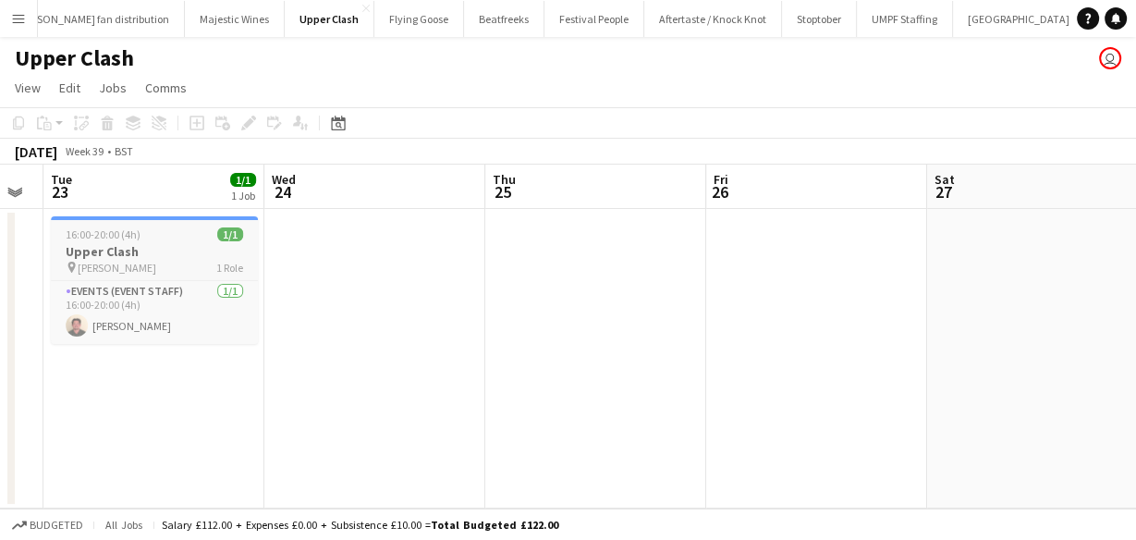
click at [157, 241] on app-job-card "16:00-20:00 (4h) 1/1 Upper Clash pin Howard Kennedy 1 Role Events (Event Staff)…" at bounding box center [154, 280] width 207 height 128
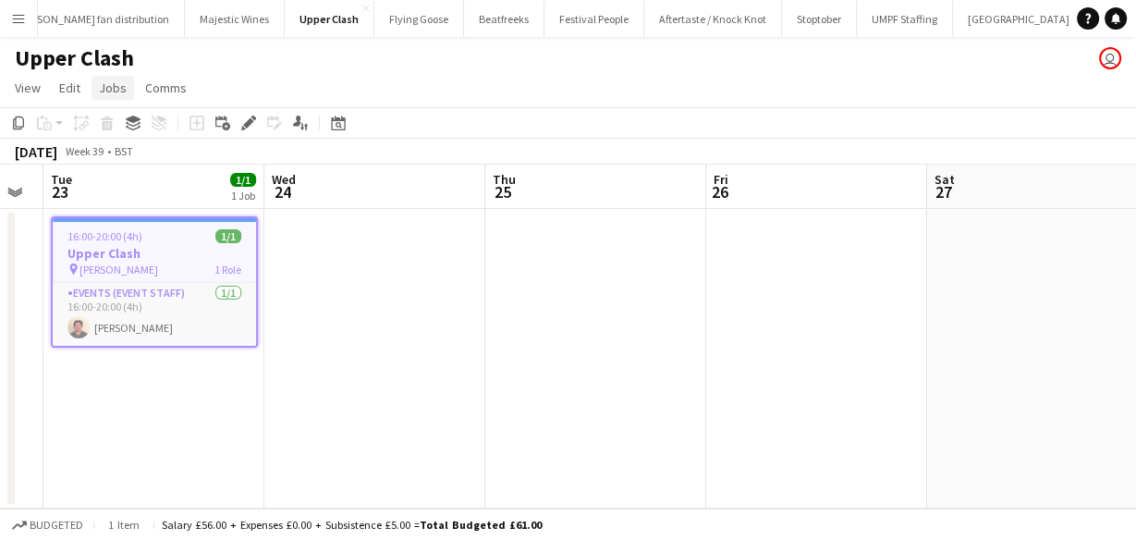
click at [109, 88] on span "Jobs" at bounding box center [113, 88] width 28 height 17
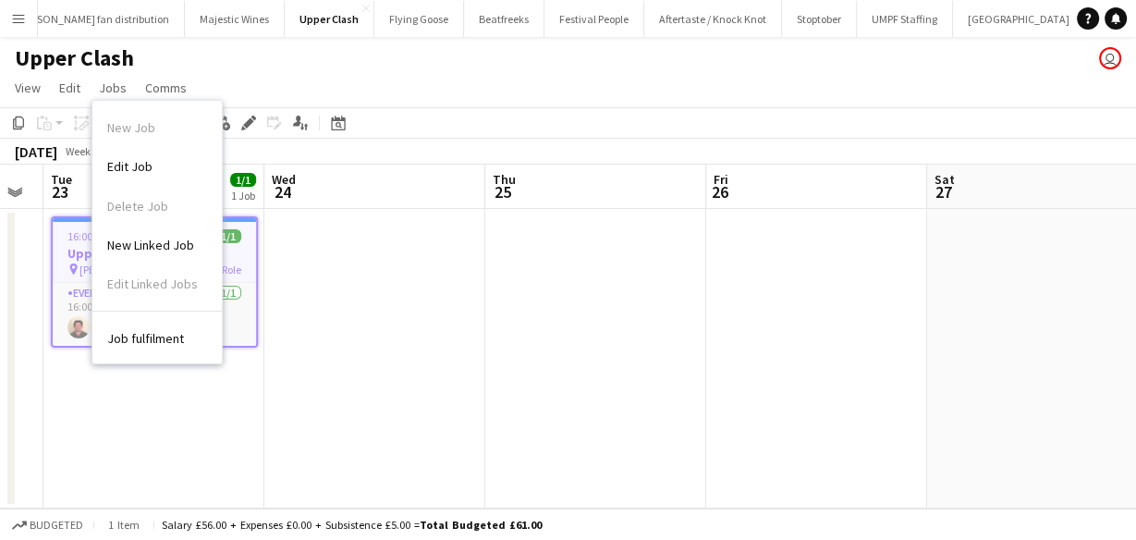
click at [138, 182] on link "Edit Job" at bounding box center [156, 166] width 129 height 39
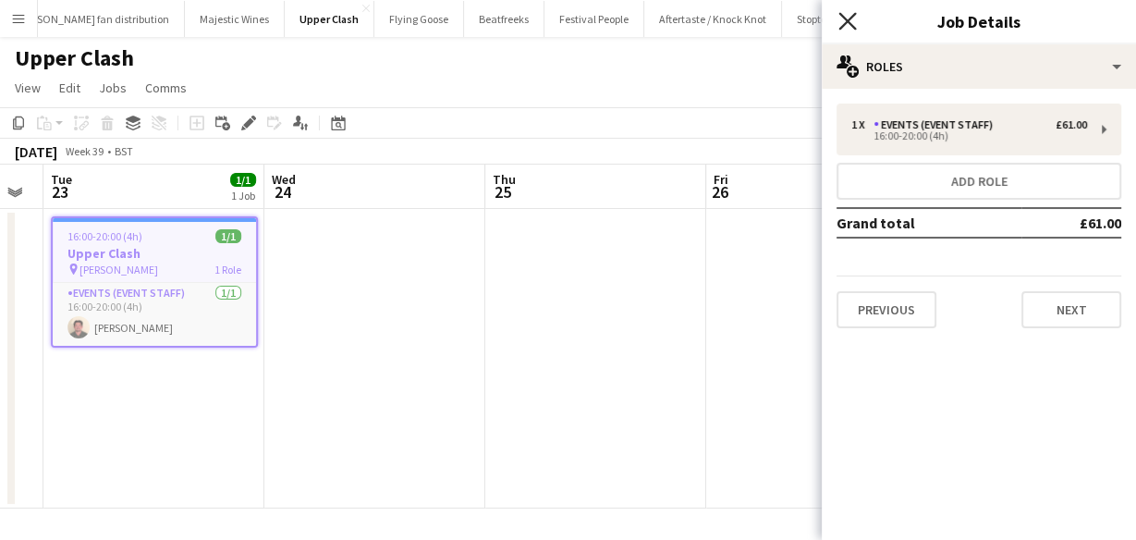
click at [840, 21] on icon "Close pop-in" at bounding box center [848, 21] width 18 height 18
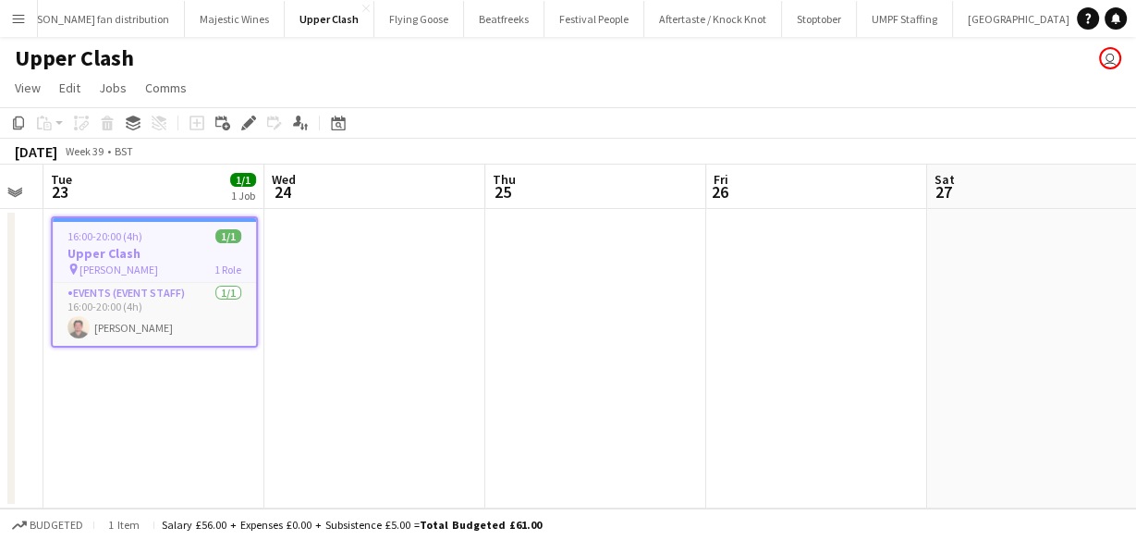
click at [146, 275] on span "Howard Kennedy" at bounding box center [119, 270] width 79 height 14
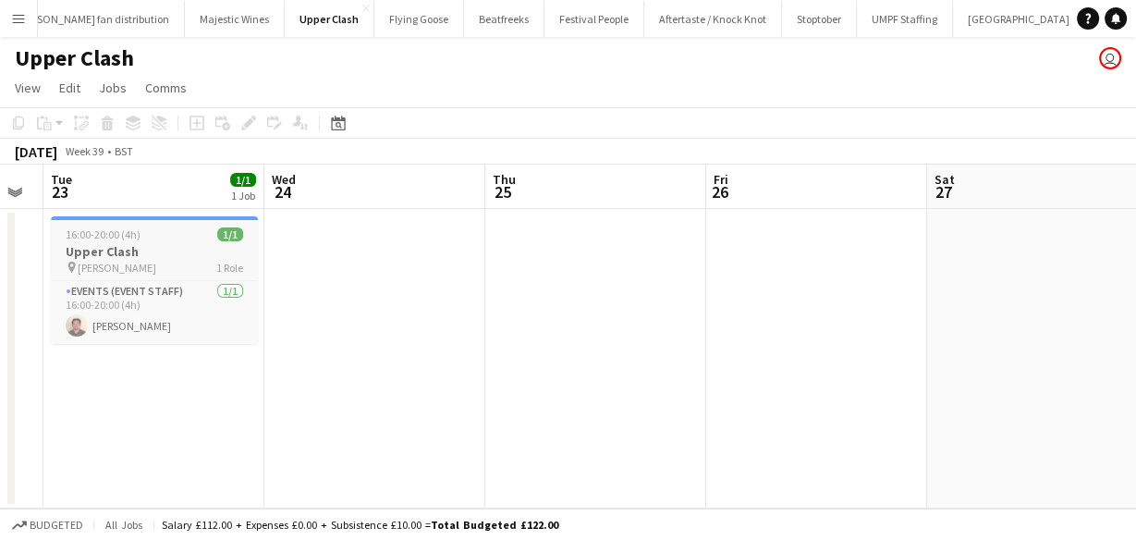
click at [145, 249] on h3 "Upper Clash" at bounding box center [154, 251] width 207 height 17
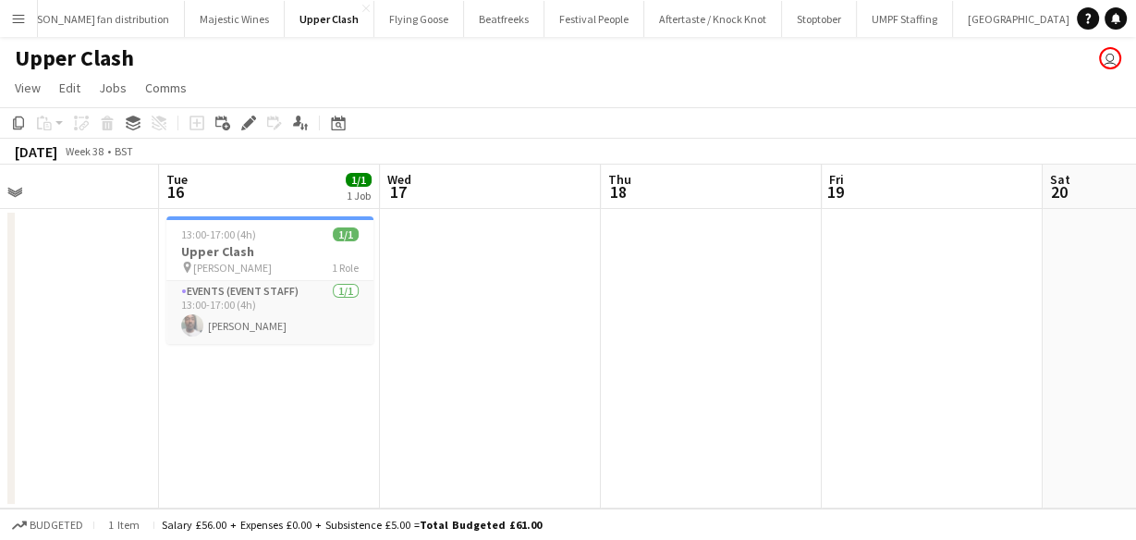
scroll to position [0, 488]
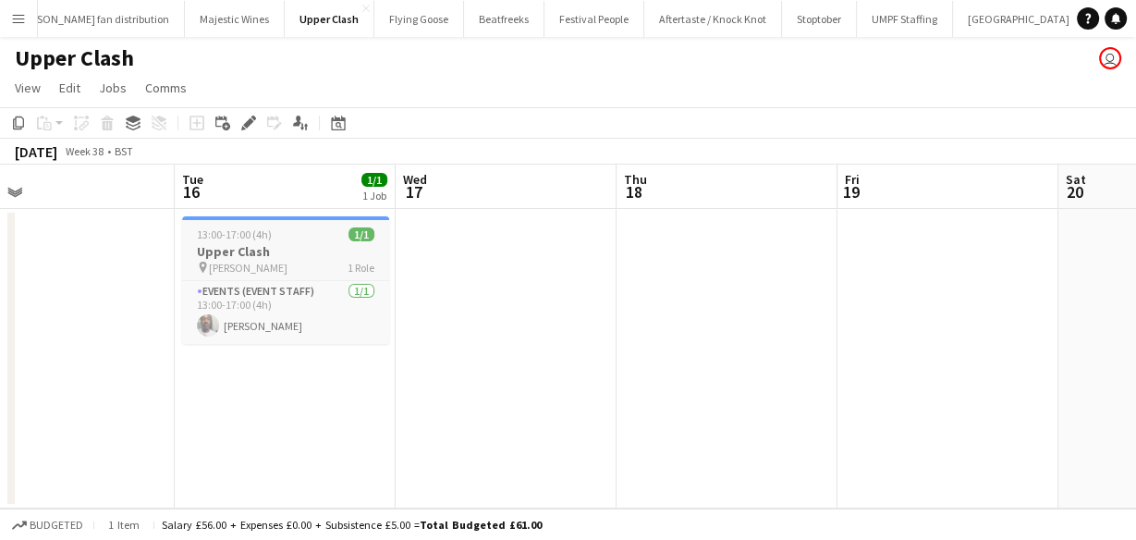
click at [205, 249] on h3 "Upper Clash" at bounding box center [285, 251] width 207 height 17
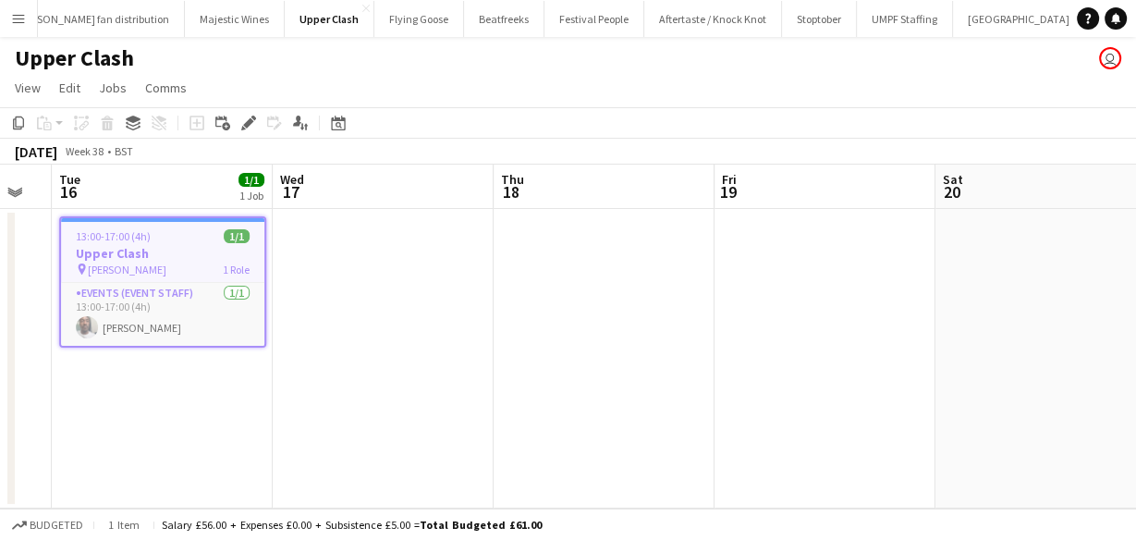
scroll to position [0, 611]
click at [115, 93] on span "Jobs" at bounding box center [113, 88] width 28 height 17
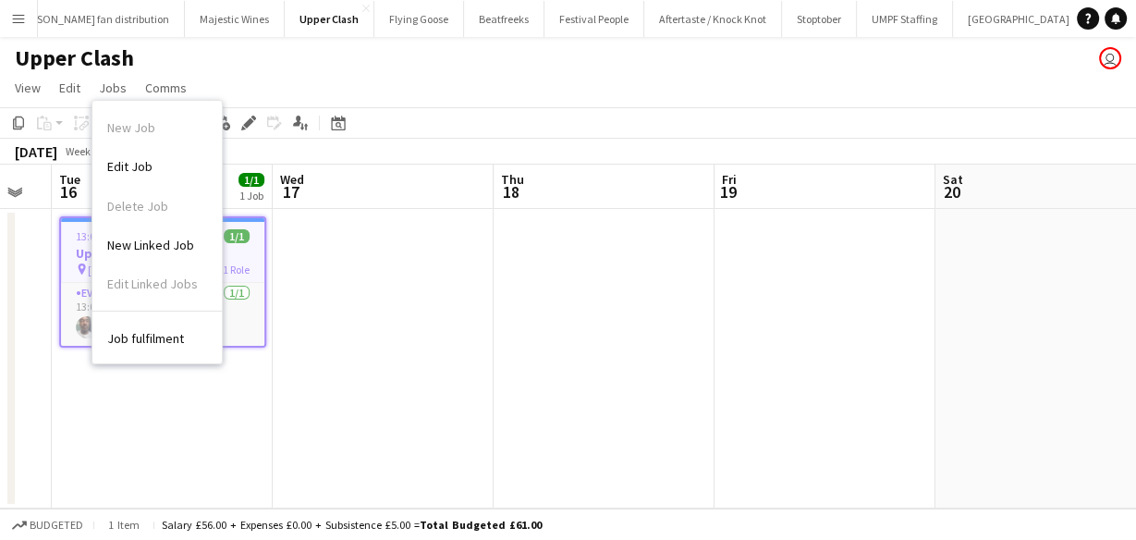
click at [573, 287] on app-date-cell at bounding box center [604, 359] width 221 height 300
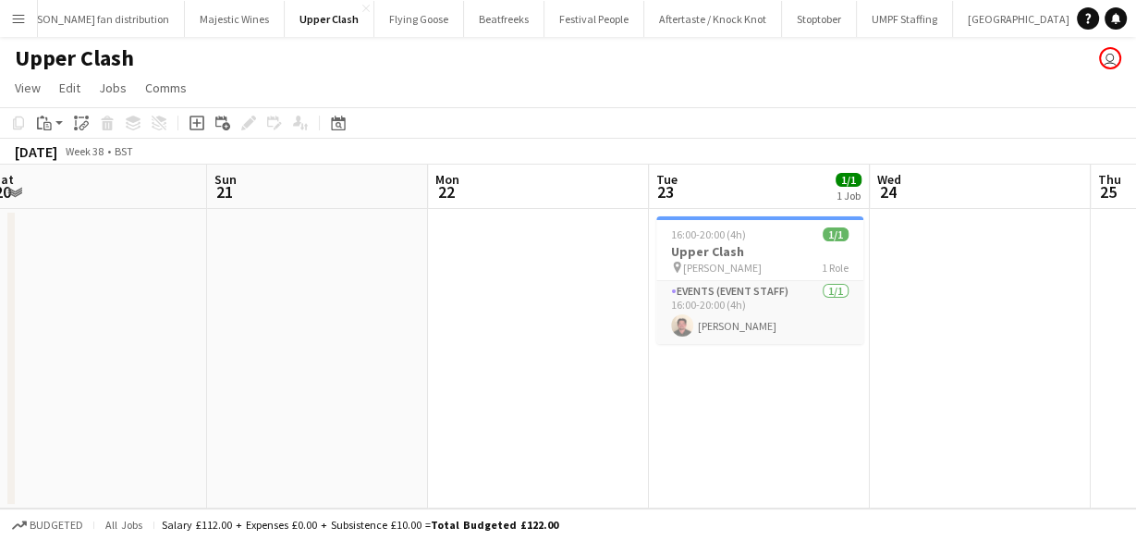
scroll to position [0, 764]
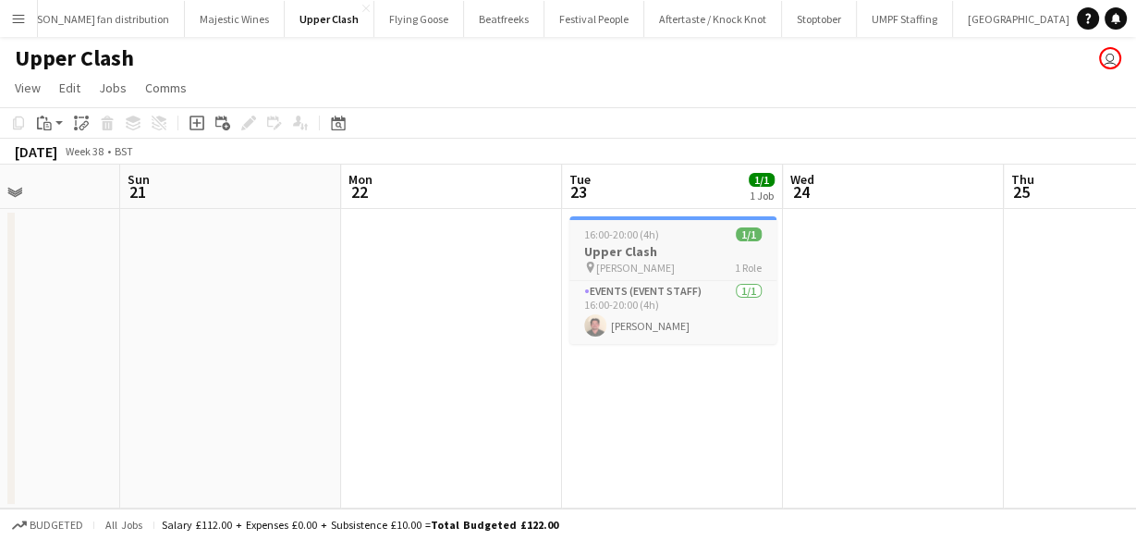
click at [644, 256] on h3 "Upper Clash" at bounding box center [673, 251] width 207 height 17
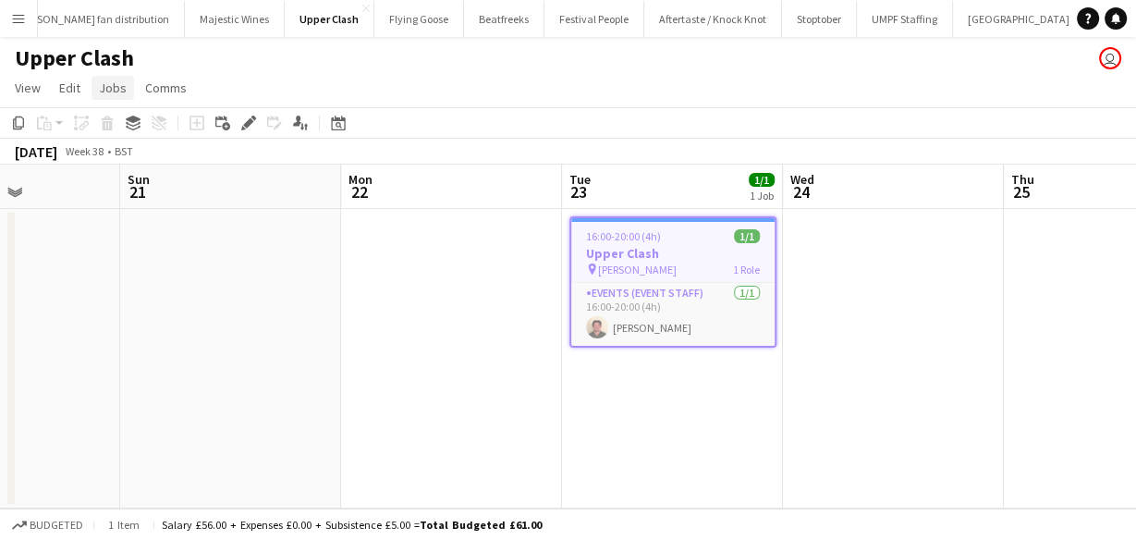
click at [123, 92] on span "Jobs" at bounding box center [113, 88] width 28 height 17
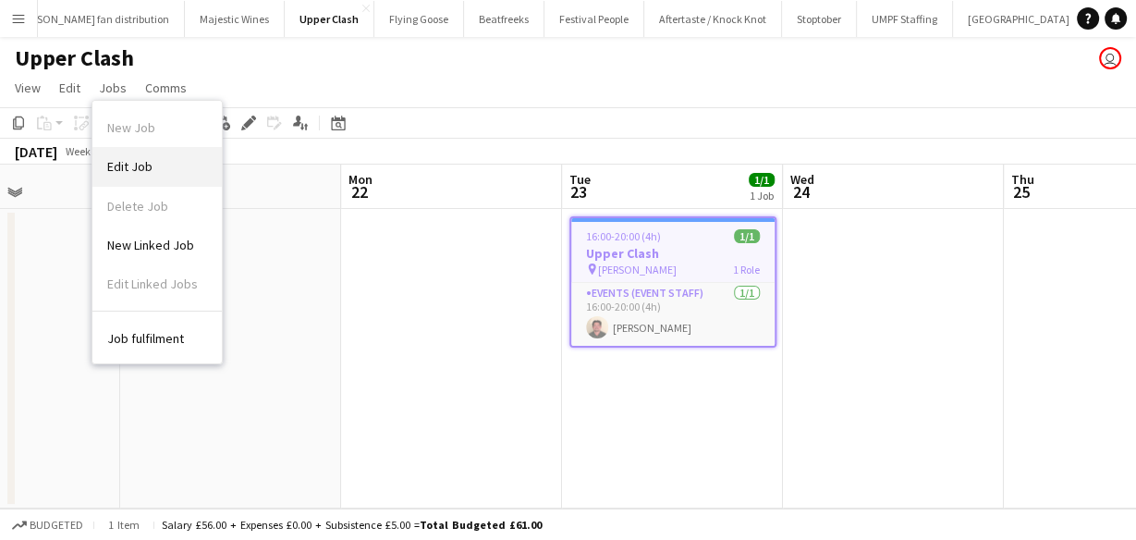
click at [170, 177] on link "Edit Job" at bounding box center [156, 166] width 129 height 39
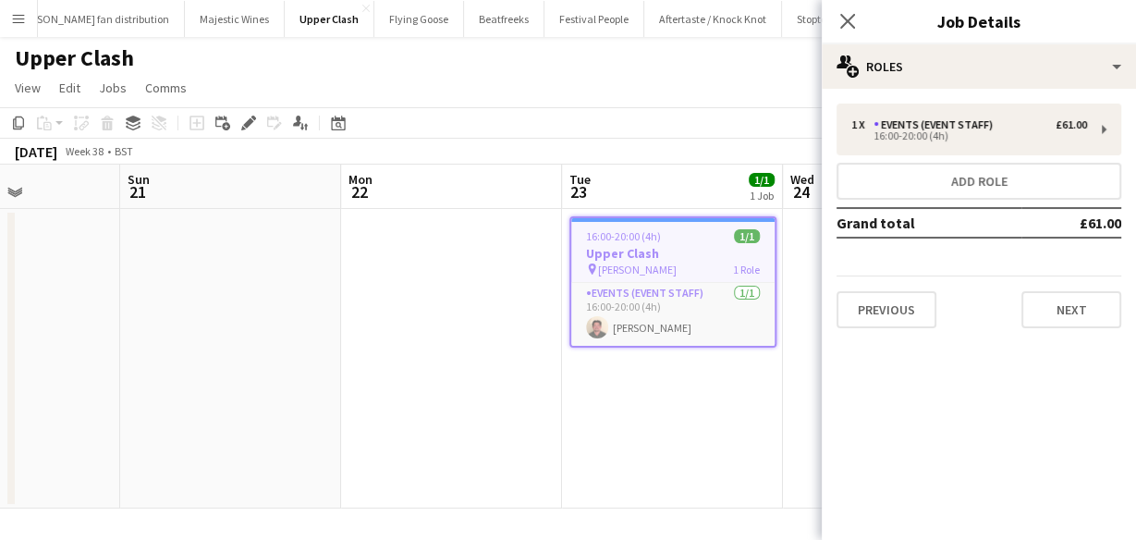
click at [1058, 289] on div "Previous Next" at bounding box center [979, 302] width 285 height 53
click at [1078, 306] on button "Next" at bounding box center [1072, 309] width 100 height 37
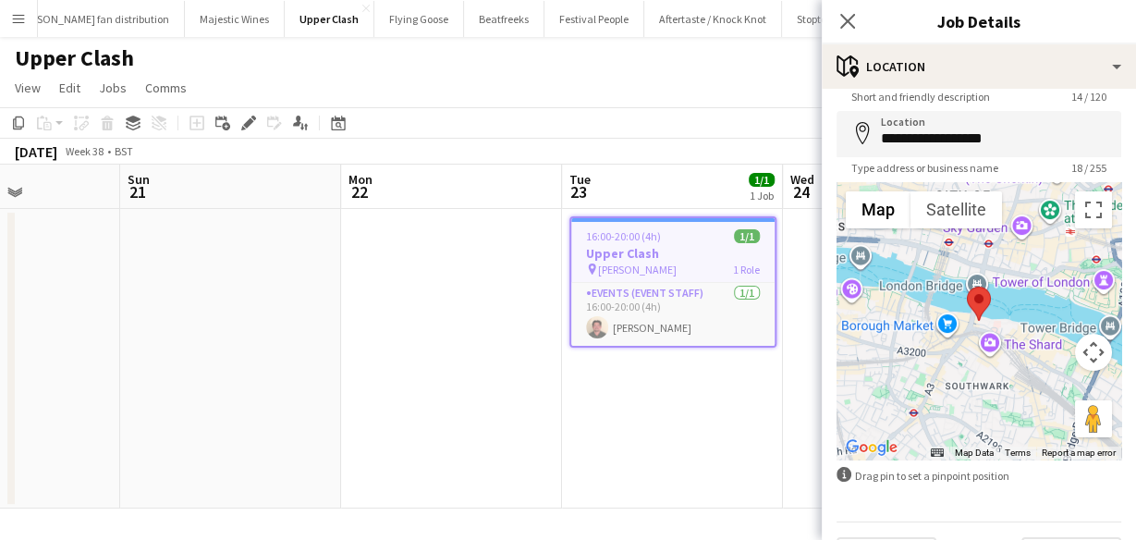
scroll to position [113, 0]
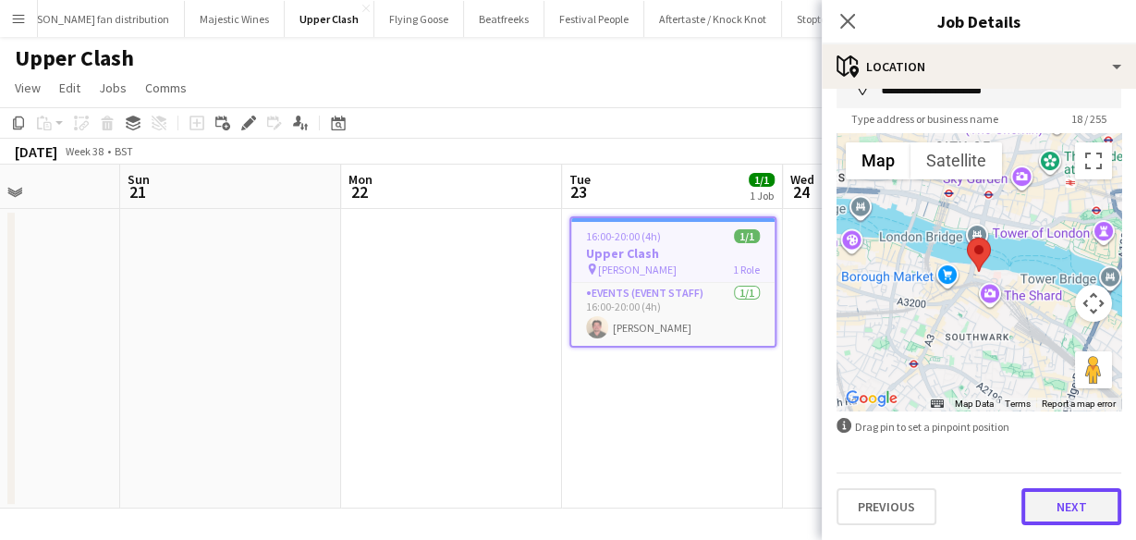
click at [1047, 515] on button "Next" at bounding box center [1072, 506] width 100 height 37
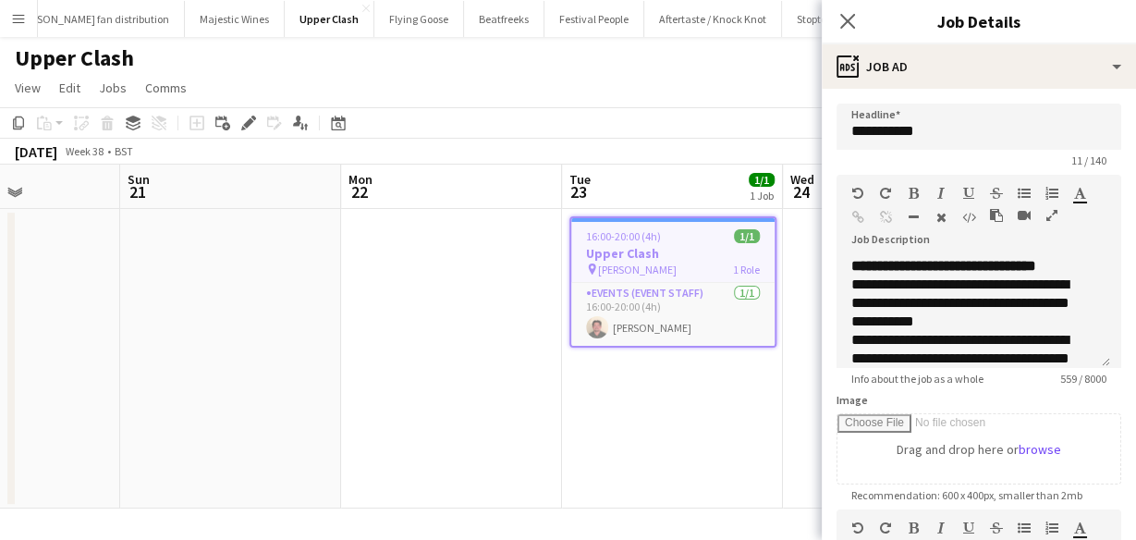
scroll to position [328, 0]
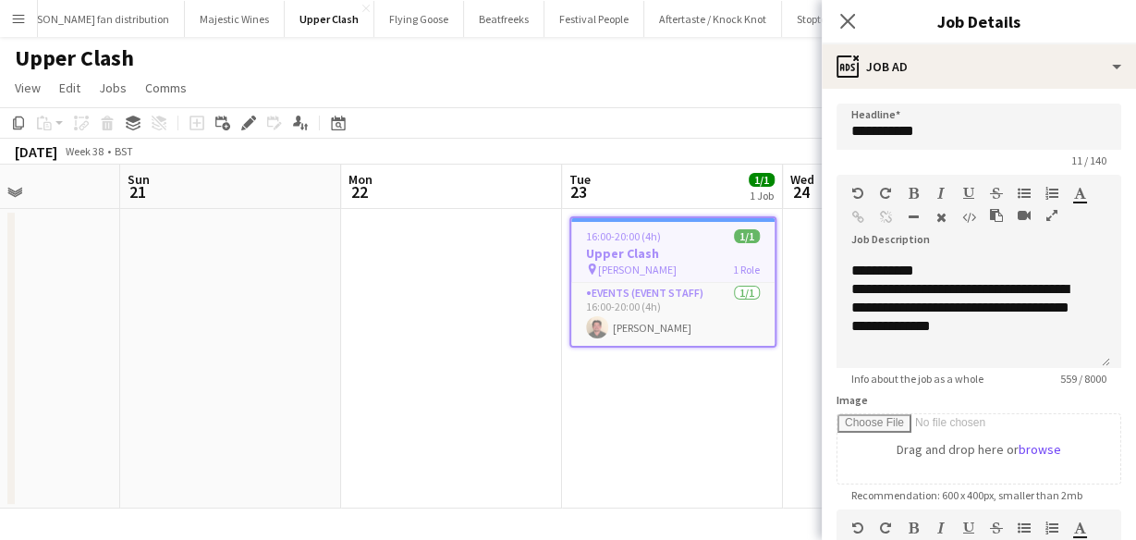
click at [833, 17] on div "Close pop-in" at bounding box center [848, 21] width 52 height 43
click at [846, 18] on icon at bounding box center [848, 21] width 18 height 18
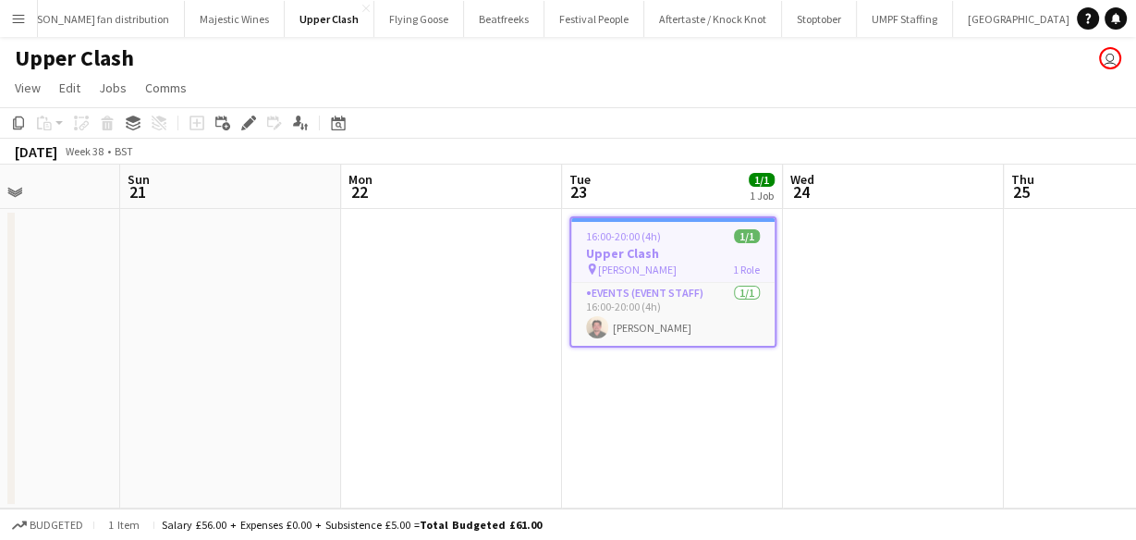
click at [672, 240] on div "16:00-20:00 (4h) 1/1" at bounding box center [672, 236] width 203 height 14
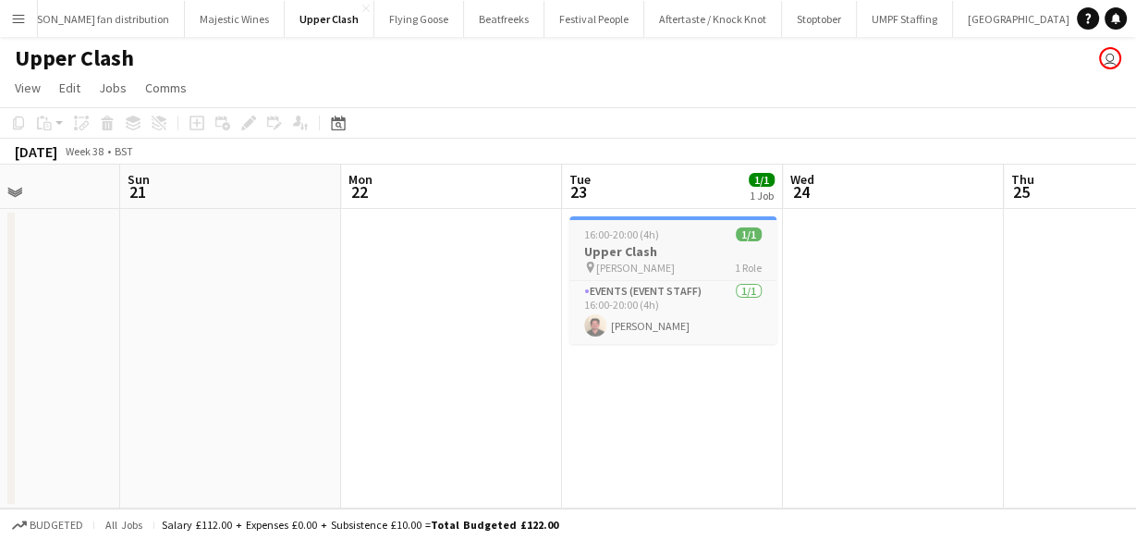
click at [671, 260] on div "pin Howard Kennedy 1 Role" at bounding box center [673, 267] width 207 height 15
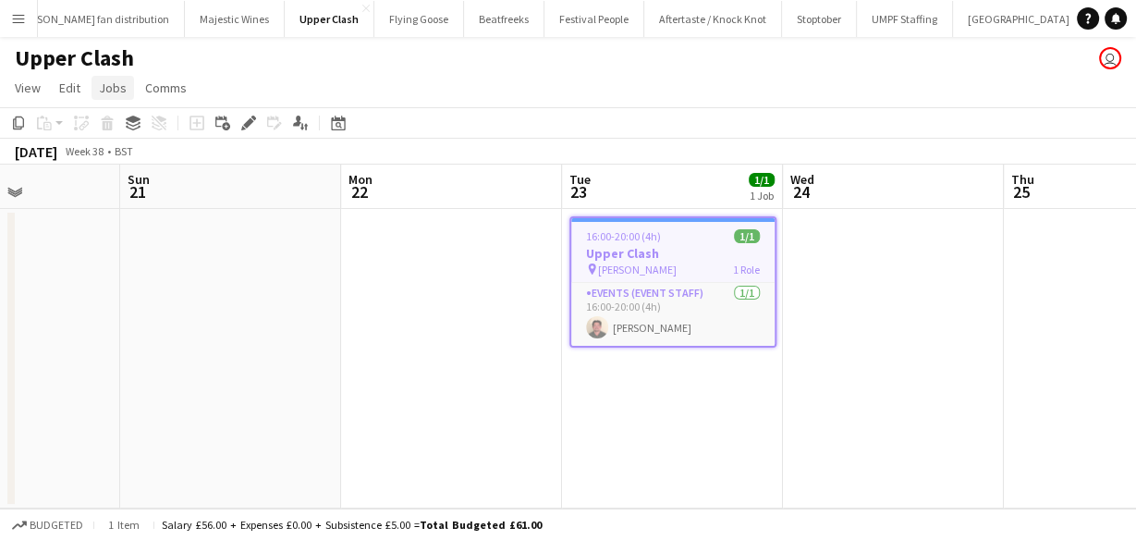
click at [106, 84] on span "Jobs" at bounding box center [113, 88] width 28 height 17
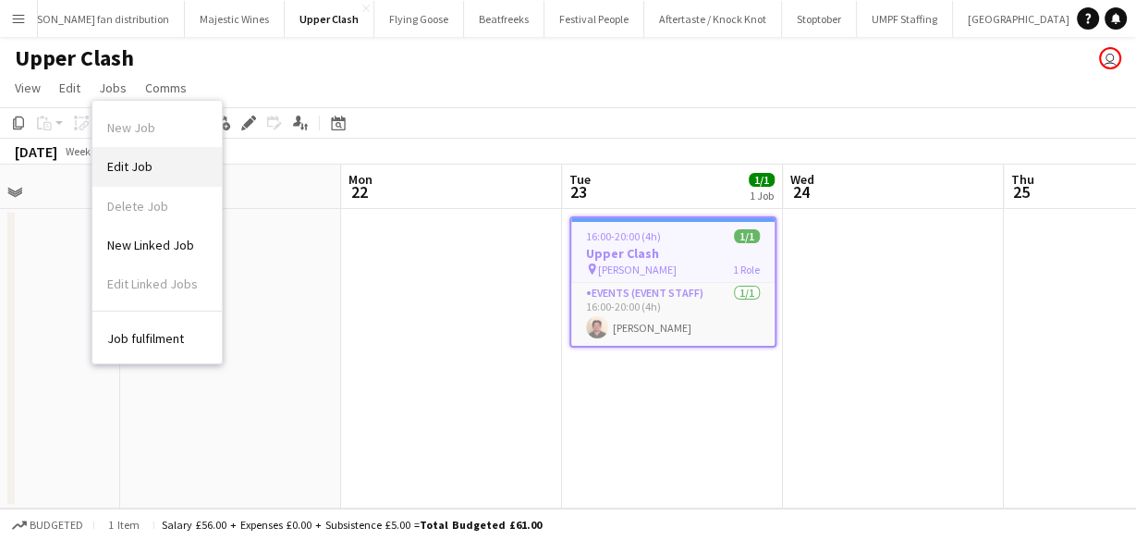
click at [149, 154] on link "Edit Job" at bounding box center [156, 166] width 129 height 39
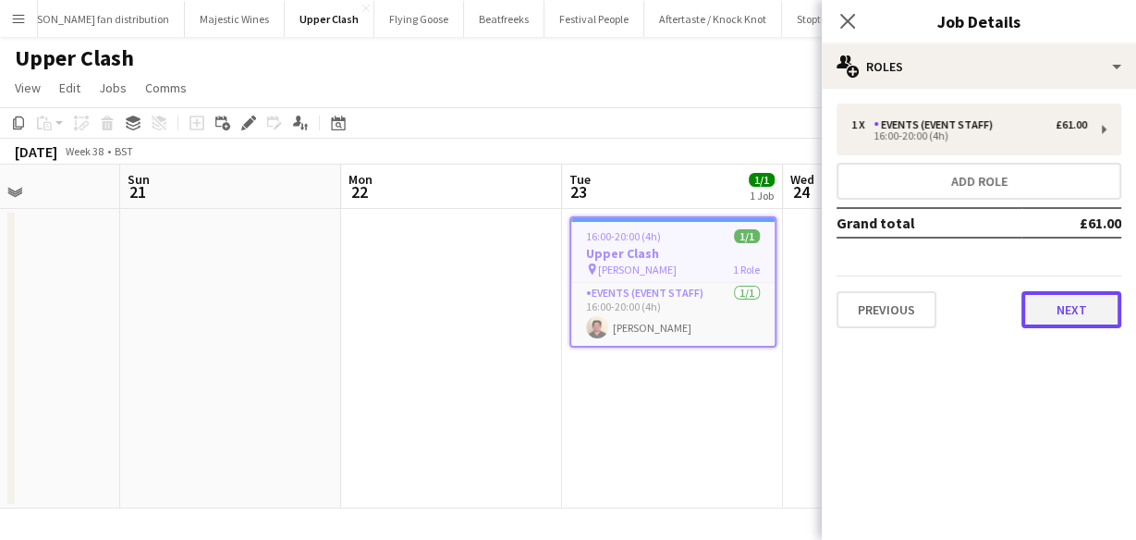
click at [1078, 319] on button "Next" at bounding box center [1072, 309] width 100 height 37
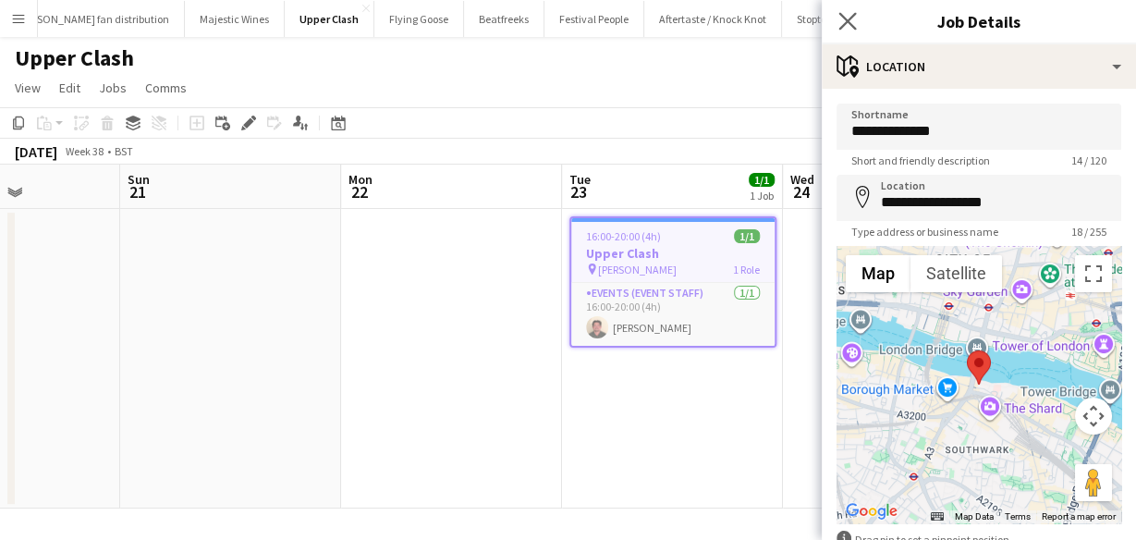
click at [840, 9] on app-icon "Close pop-in" at bounding box center [848, 21] width 27 height 27
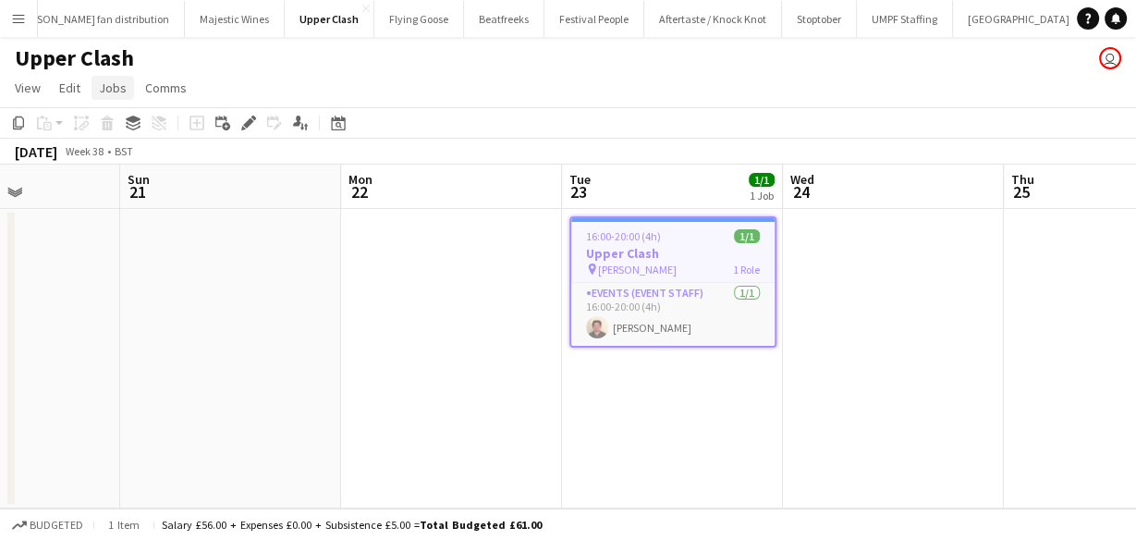
click at [119, 84] on span "Jobs" at bounding box center [113, 88] width 28 height 17
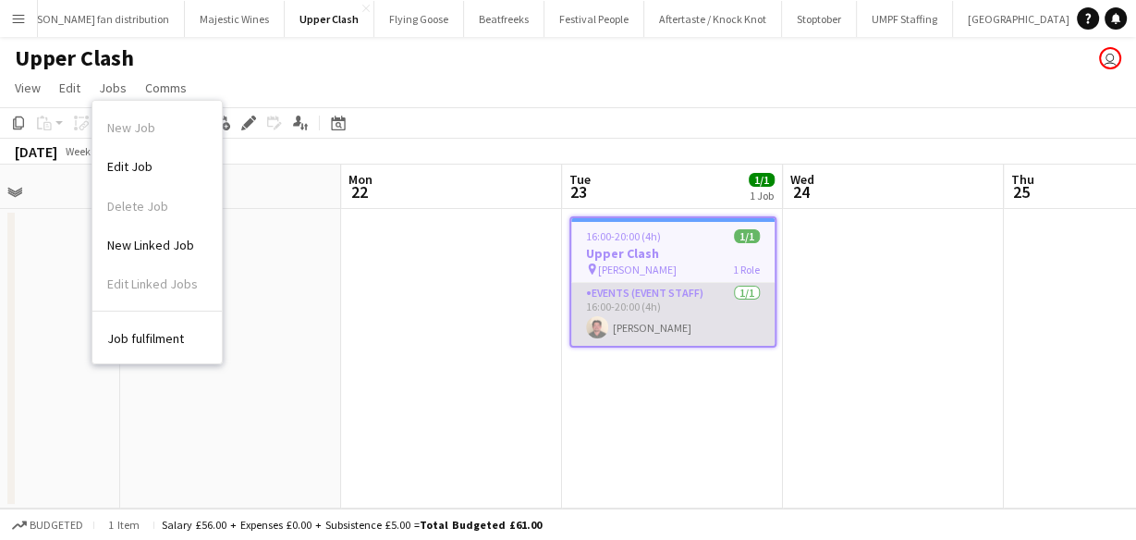
drag, startPoint x: 777, startPoint y: 328, endPoint x: 722, endPoint y: 292, distance: 65.4
click at [776, 327] on app-date-cell "16:00-20:00 (4h) 1/1 Upper Clash pin Howard Kennedy 1 Role Events (Event Staff)…" at bounding box center [672, 359] width 221 height 300
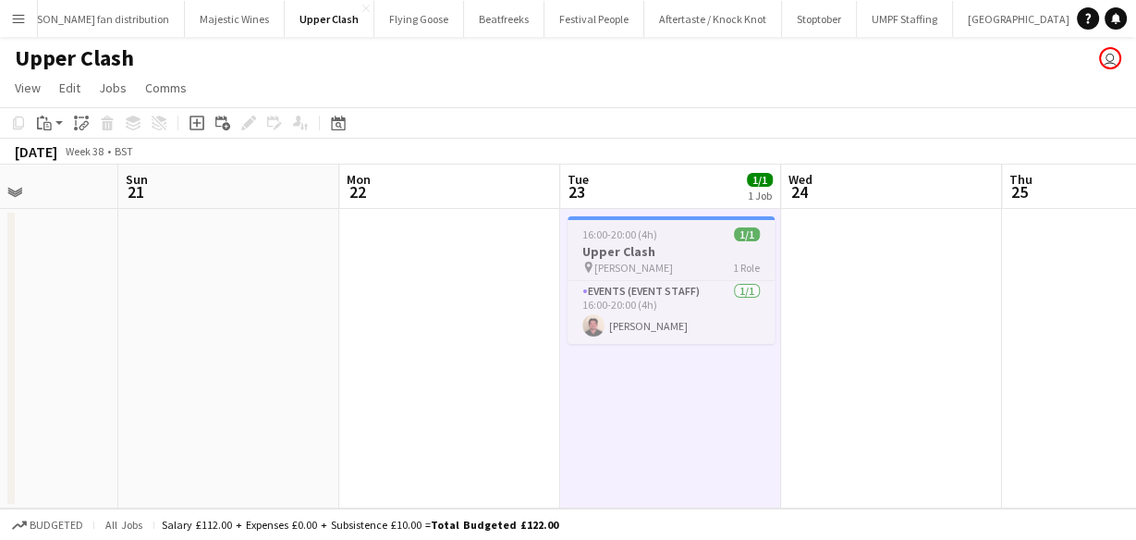
click at [696, 265] on div "pin Howard Kennedy 1 Role" at bounding box center [671, 267] width 207 height 15
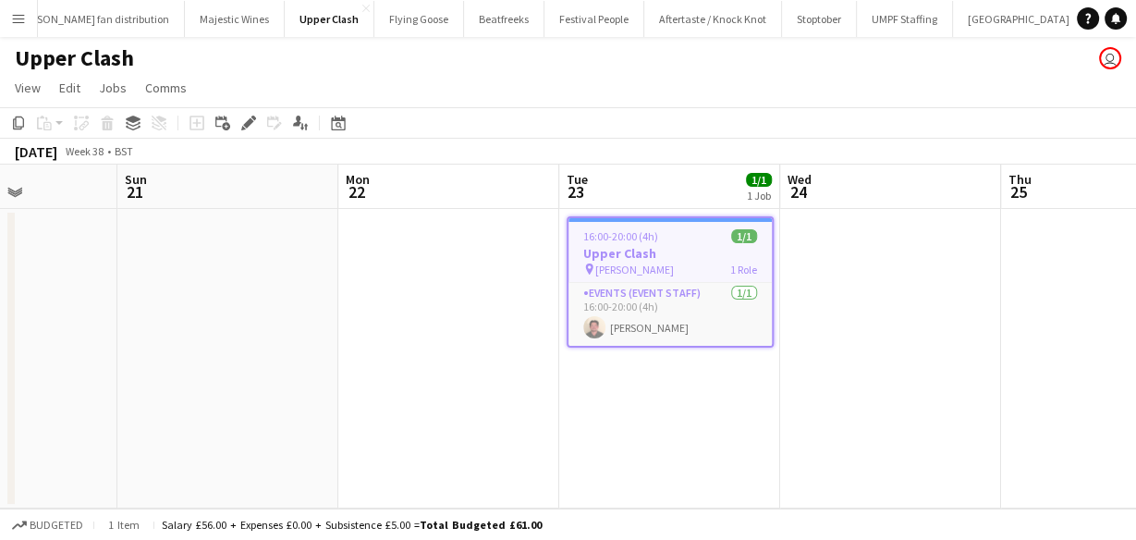
scroll to position [0, 768]
drag, startPoint x: 671, startPoint y: 241, endPoint x: 626, endPoint y: 232, distance: 46.2
click at [626, 232] on span "16:00-20:00 (4h)" at bounding box center [620, 236] width 75 height 14
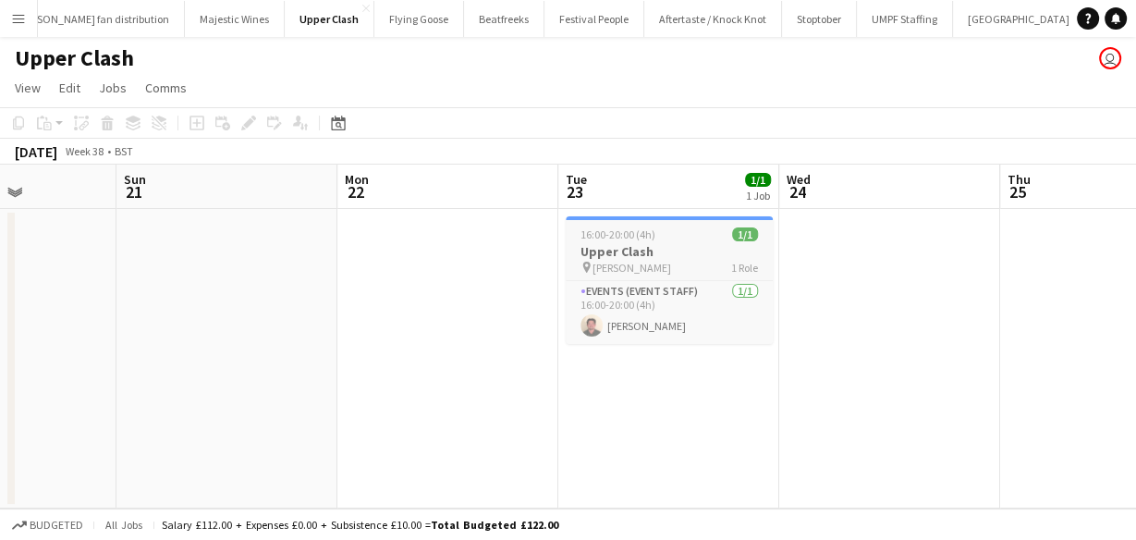
click at [626, 232] on span "16:00-20:00 (4h)" at bounding box center [618, 234] width 75 height 14
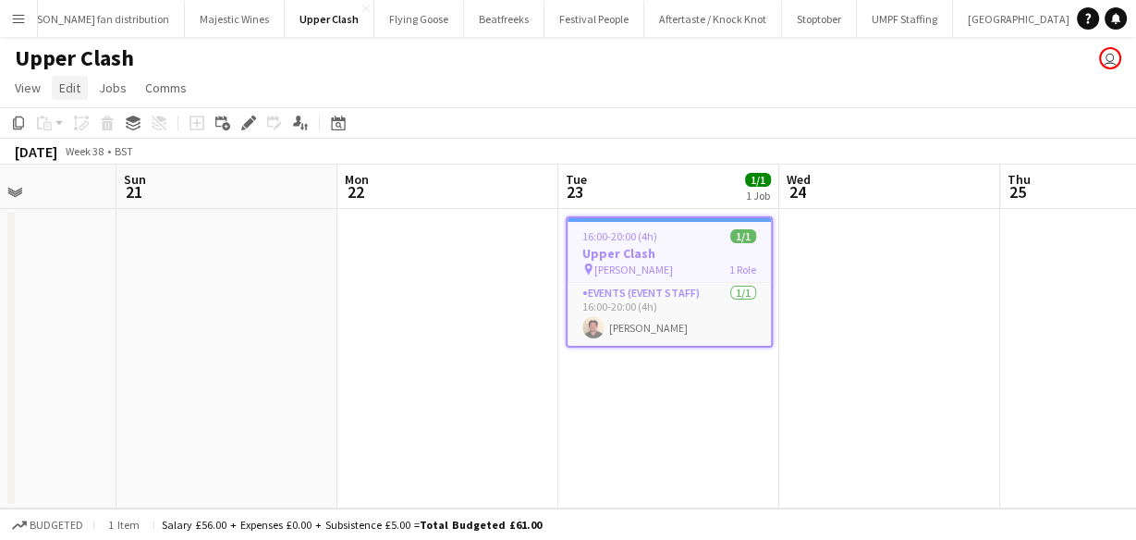
click at [85, 90] on link "Edit" at bounding box center [70, 88] width 36 height 24
click at [108, 117] on link "Copy Ctrl+C" at bounding box center [119, 127] width 133 height 39
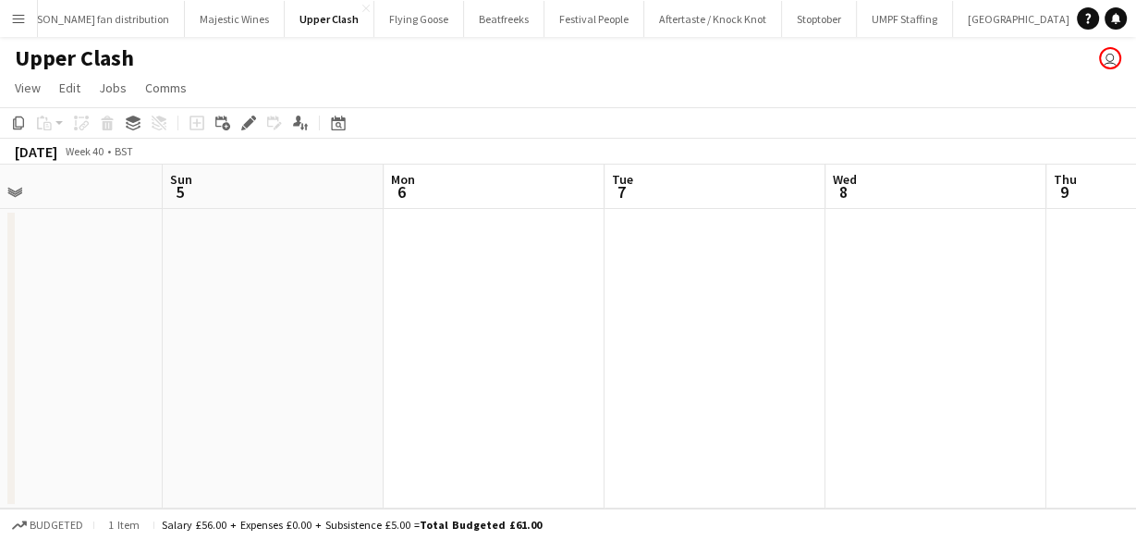
scroll to position [0, 533]
click at [952, 256] on app-date-cell at bounding box center [903, 359] width 221 height 300
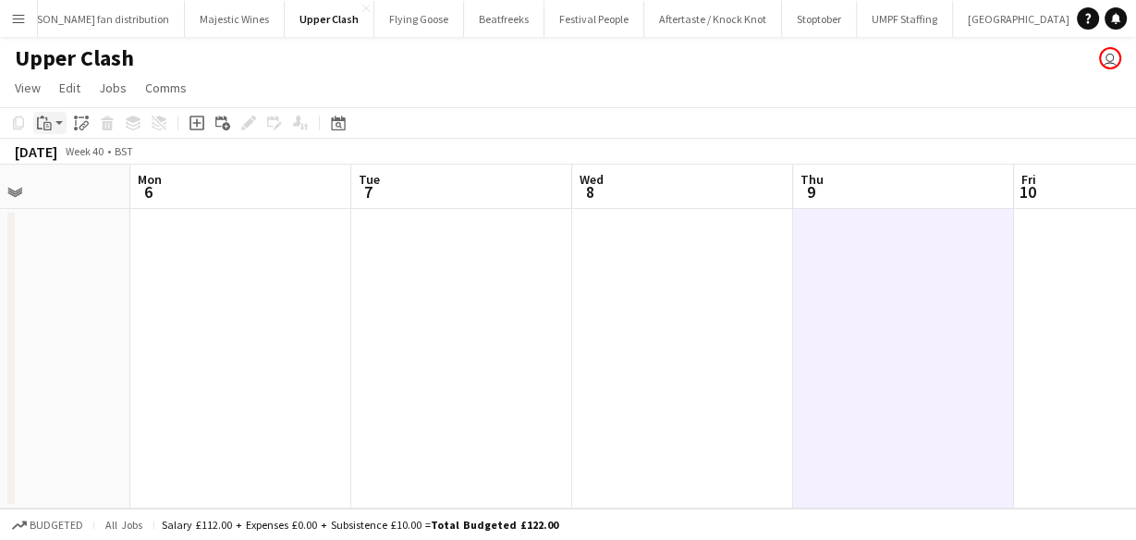
click at [53, 122] on div "Paste" at bounding box center [44, 123] width 22 height 22
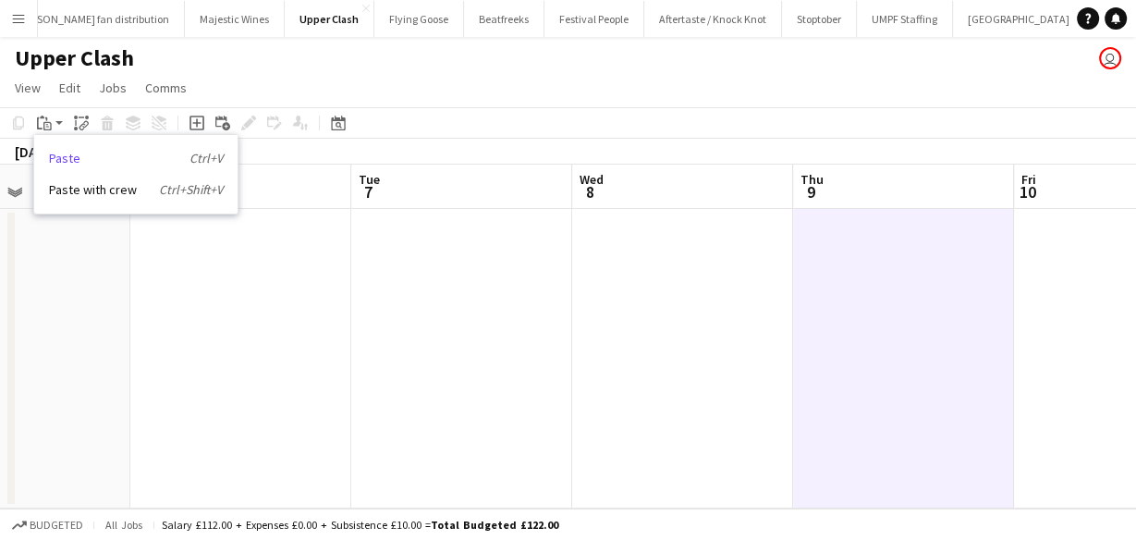
click at [78, 154] on link "Paste Ctrl+V" at bounding box center [136, 158] width 174 height 17
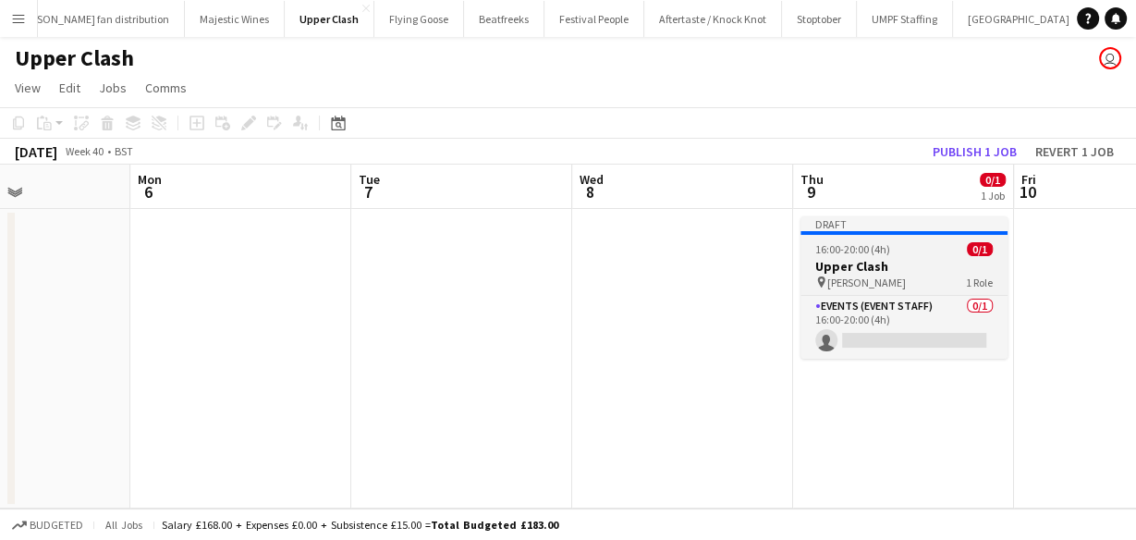
click at [886, 248] on span "16:00-20:00 (4h)" at bounding box center [853, 249] width 75 height 14
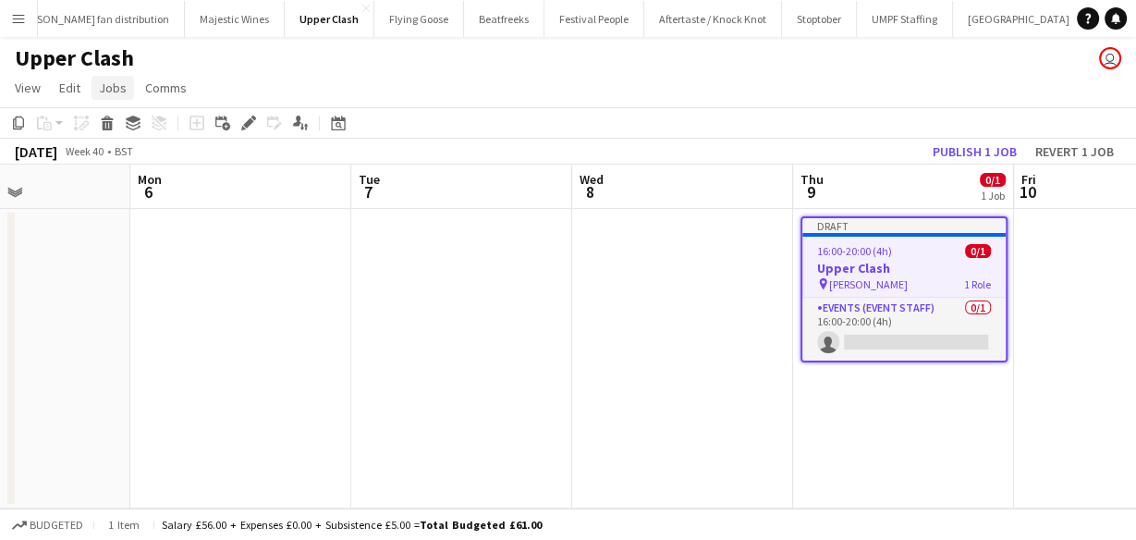
click at [123, 87] on span "Jobs" at bounding box center [113, 88] width 28 height 17
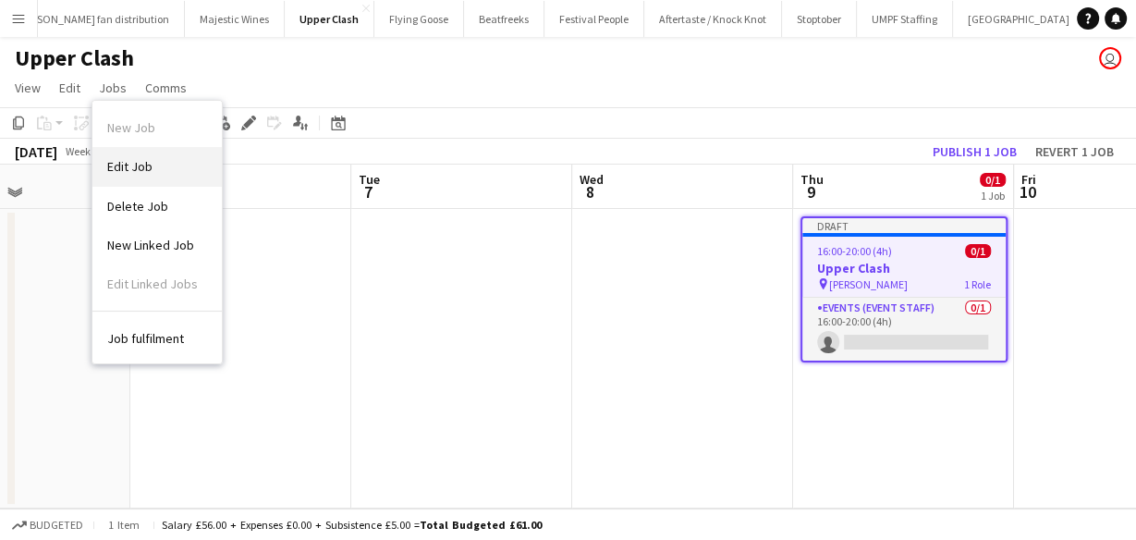
click at [129, 154] on link "Edit Job" at bounding box center [156, 166] width 129 height 39
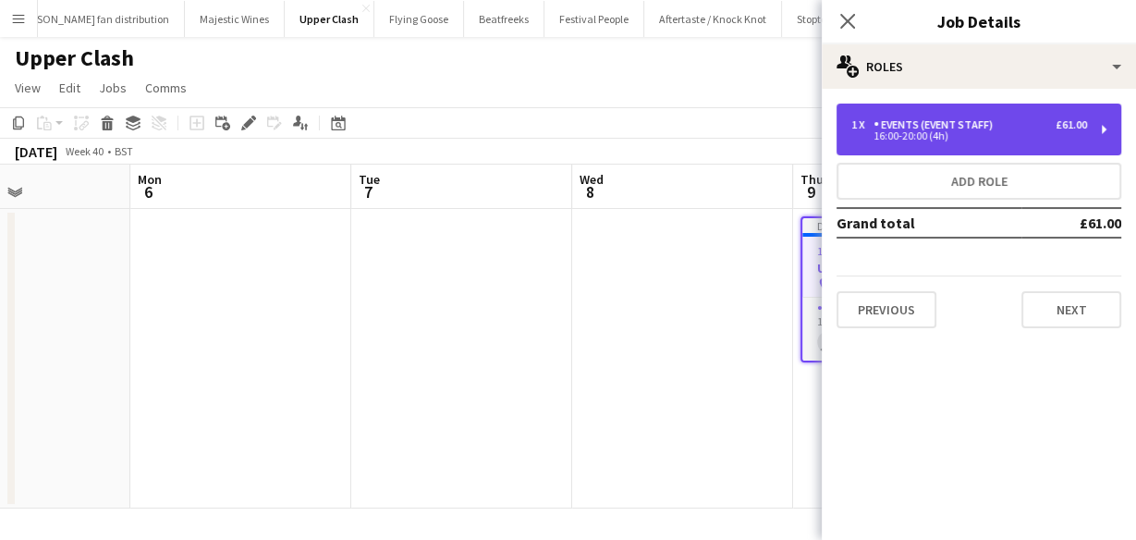
click at [892, 121] on div "Events (Event Staff)" at bounding box center [937, 124] width 127 height 13
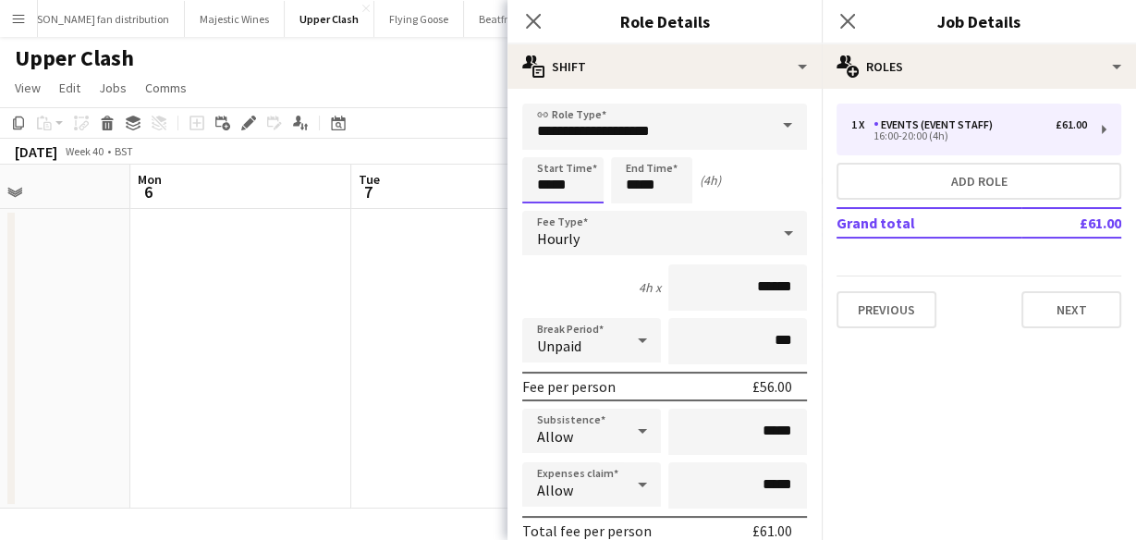
click at [584, 185] on input "*****" at bounding box center [562, 180] width 81 height 46
click at [544, 182] on input "*****" at bounding box center [562, 180] width 81 height 46
type input "*****"
click at [631, 195] on input "*****" at bounding box center [651, 180] width 81 height 46
drag, startPoint x: 641, startPoint y: 185, endPoint x: 615, endPoint y: 180, distance: 26.3
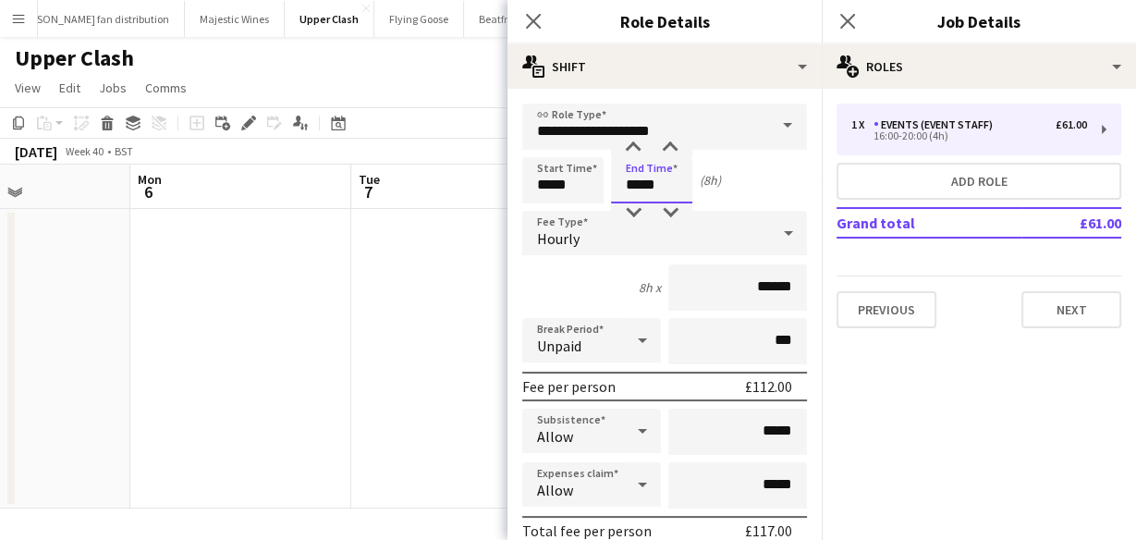
click at [615, 180] on input "*****" at bounding box center [651, 180] width 81 height 46
type input "*****"
click at [723, 196] on div "Start Time ***** End Time ***** (4h)" at bounding box center [664, 180] width 285 height 46
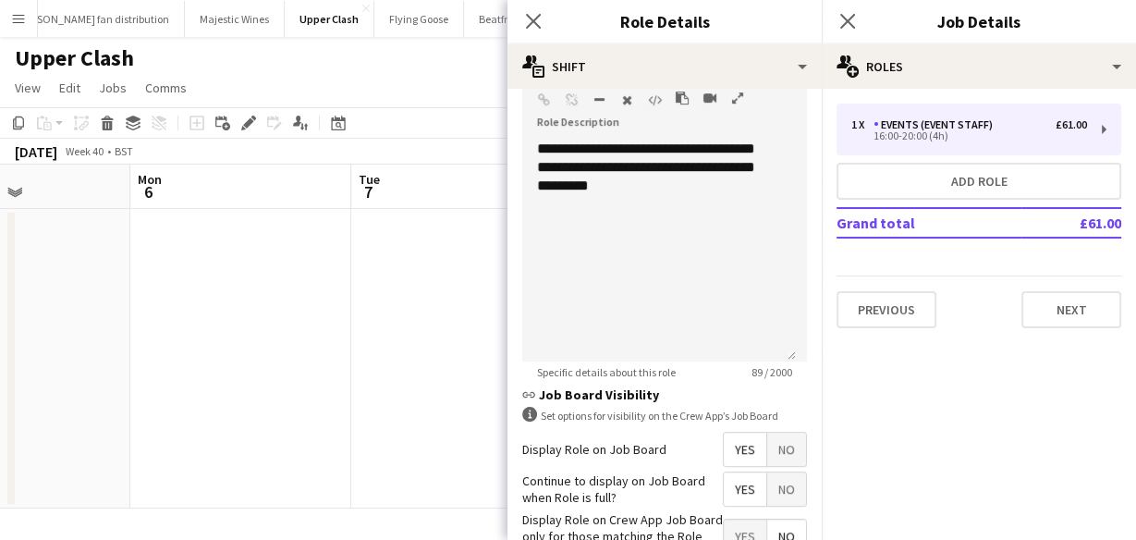
scroll to position [710, 0]
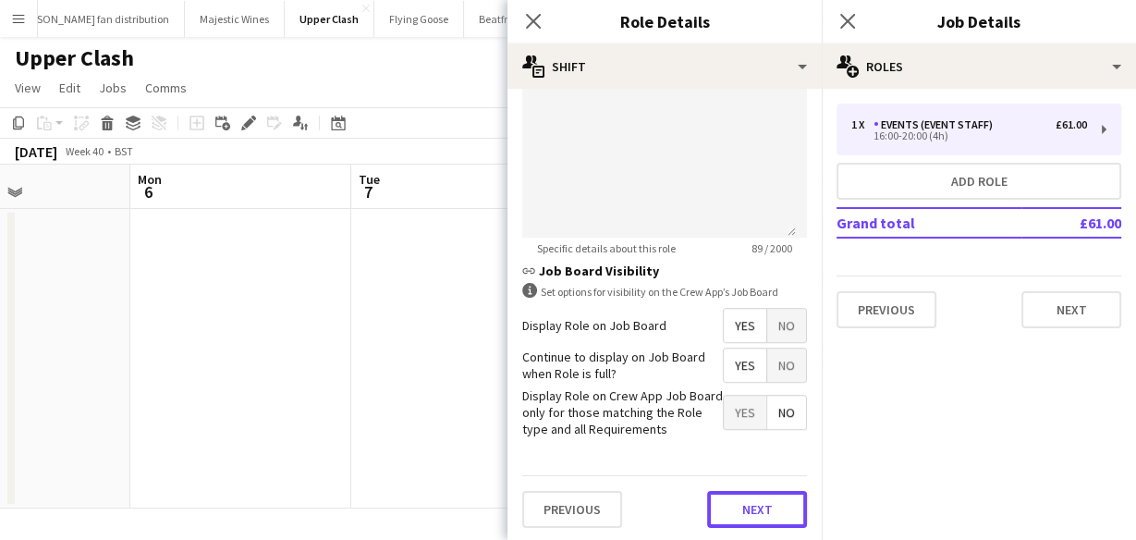
click at [732, 518] on button "Next" at bounding box center [757, 509] width 100 height 37
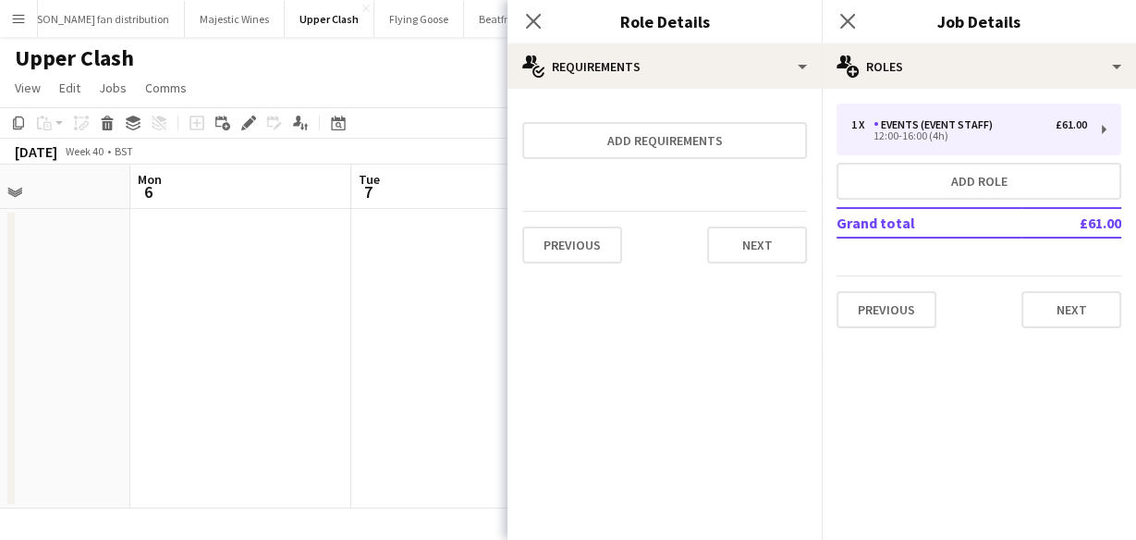
scroll to position [0, 0]
click at [751, 247] on button "Next" at bounding box center [757, 245] width 100 height 37
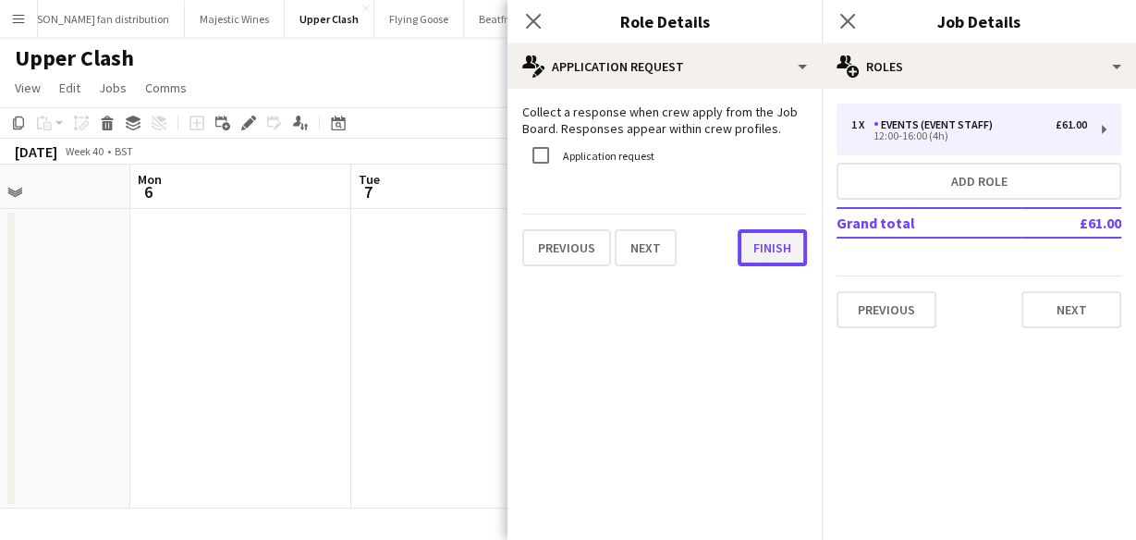
click at [767, 247] on button "Finish" at bounding box center [772, 247] width 69 height 37
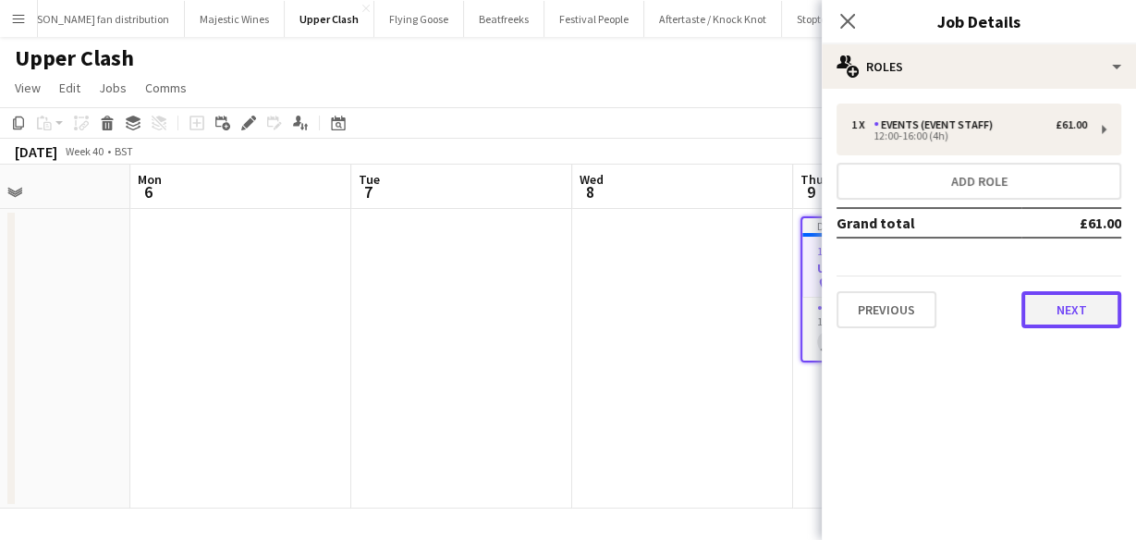
click at [1033, 302] on button "Next" at bounding box center [1072, 309] width 100 height 37
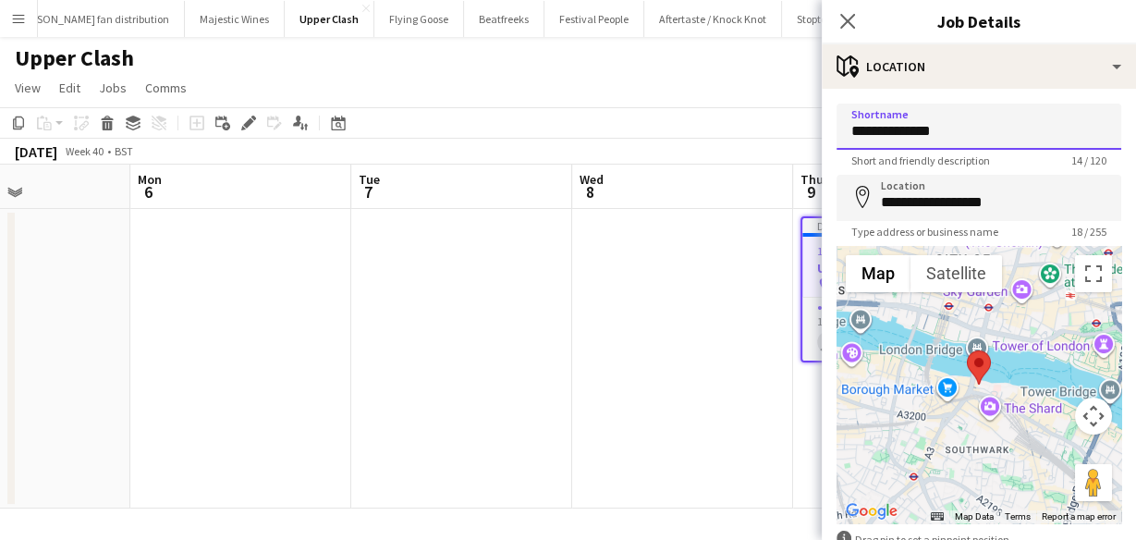
click at [963, 141] on input "**********" at bounding box center [979, 127] width 285 height 46
type input "**********"
click at [954, 185] on input "**********" at bounding box center [979, 198] width 285 height 46
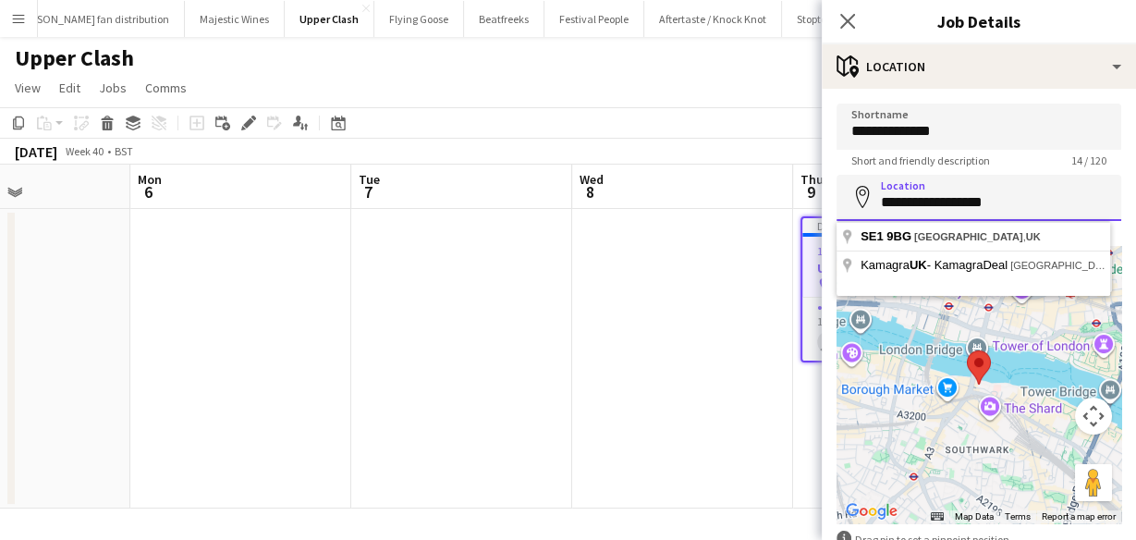
click at [954, 185] on input "**********" at bounding box center [979, 198] width 285 height 46
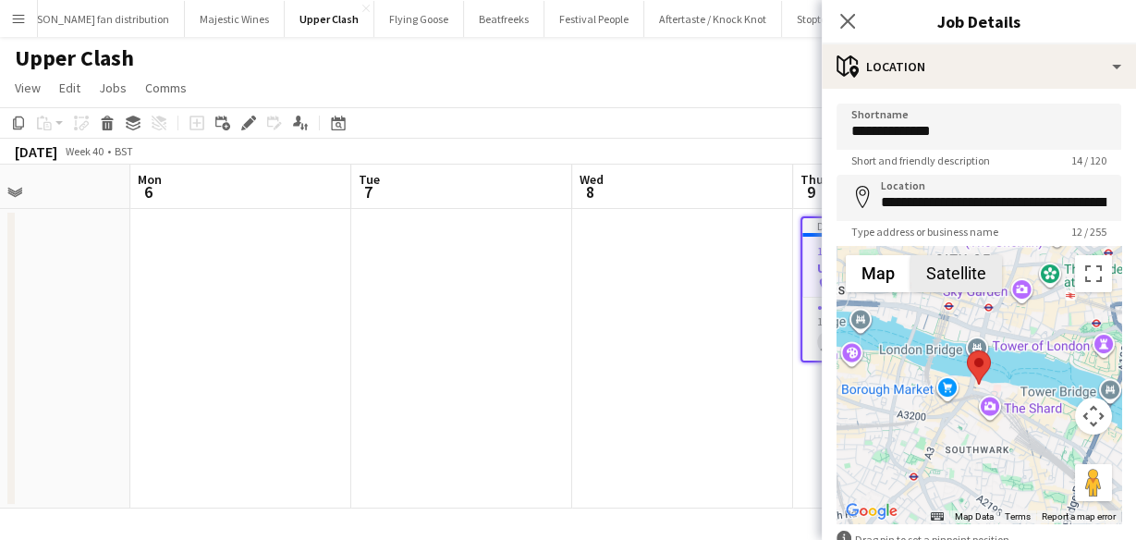
type input "**********"
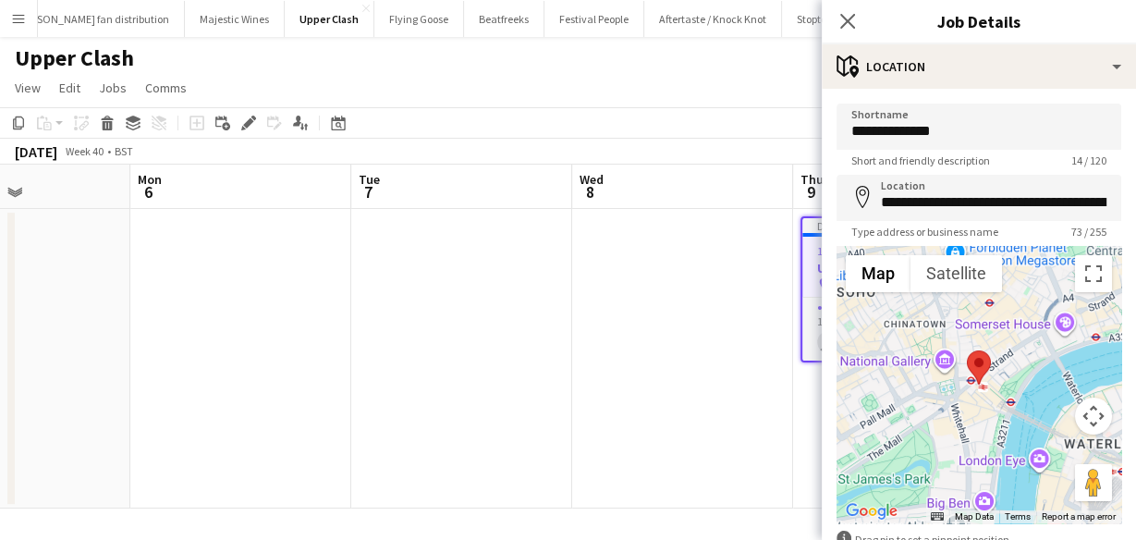
scroll to position [113, 0]
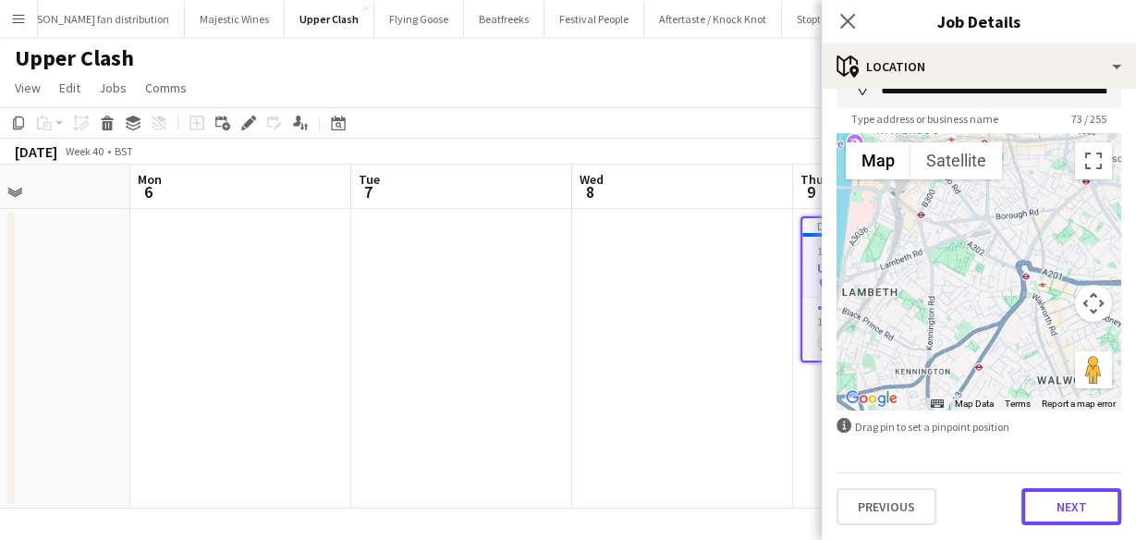
drag, startPoint x: 1088, startPoint y: 508, endPoint x: 1078, endPoint y: 505, distance: 10.5
click at [1087, 510] on button "Next" at bounding box center [1072, 506] width 100 height 37
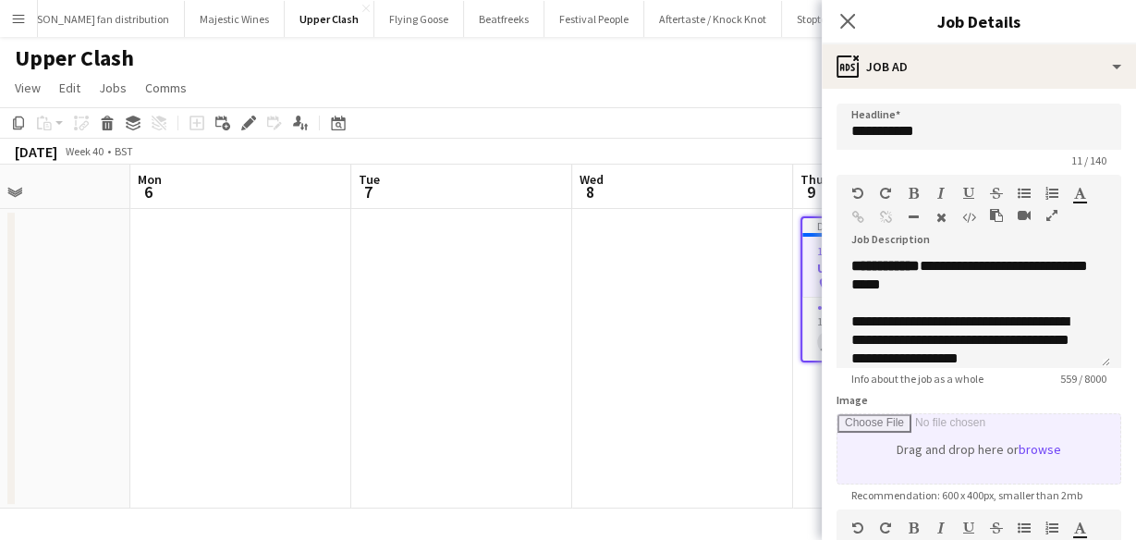
scroll to position [370, 0]
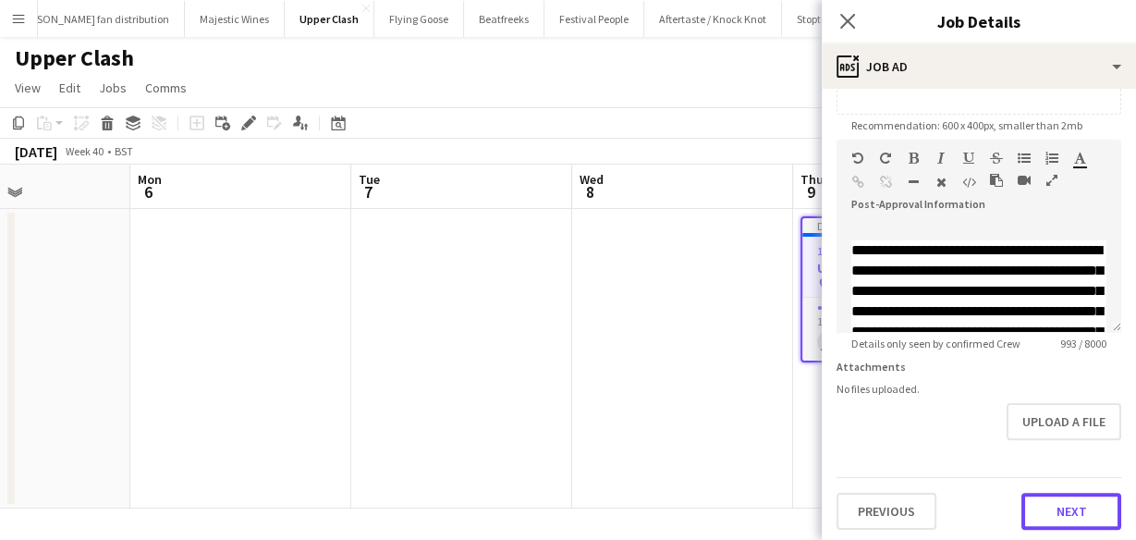
click at [1092, 517] on button "Next" at bounding box center [1072, 511] width 100 height 37
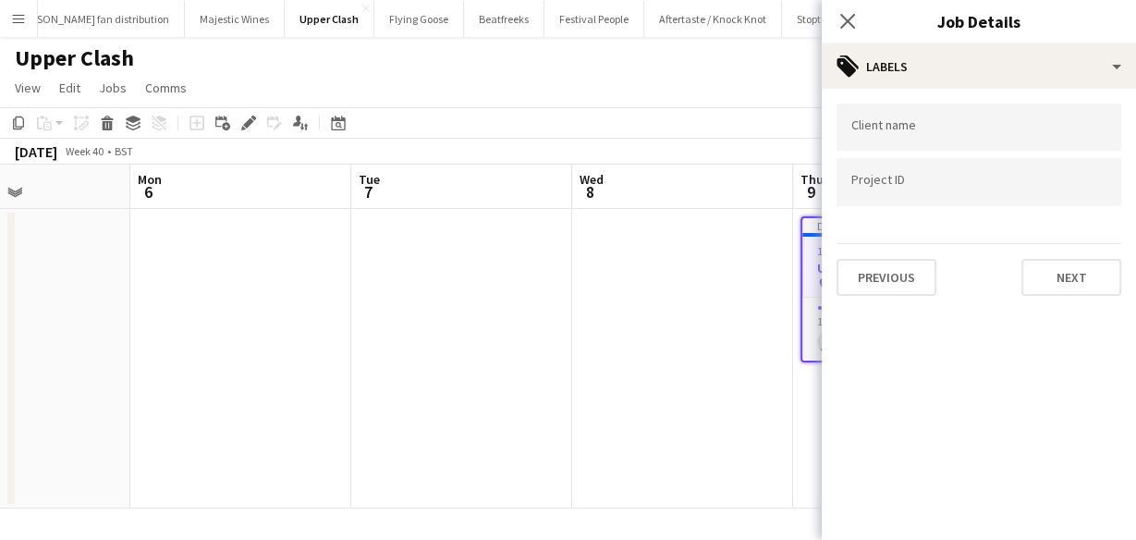
scroll to position [0, 0]
click at [1063, 273] on button "Next" at bounding box center [1072, 277] width 100 height 37
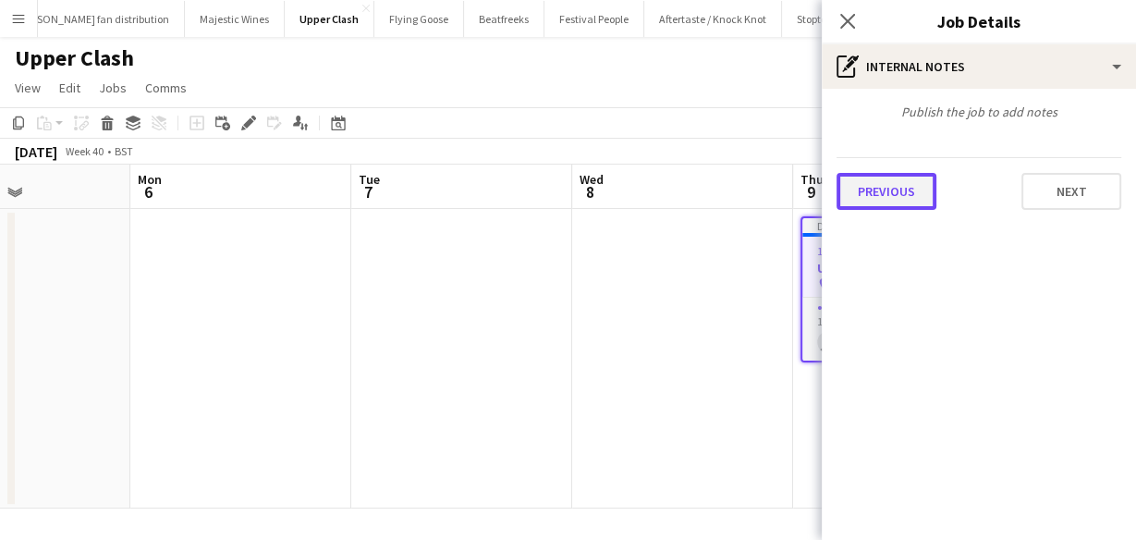
click at [911, 185] on button "Previous" at bounding box center [887, 191] width 100 height 37
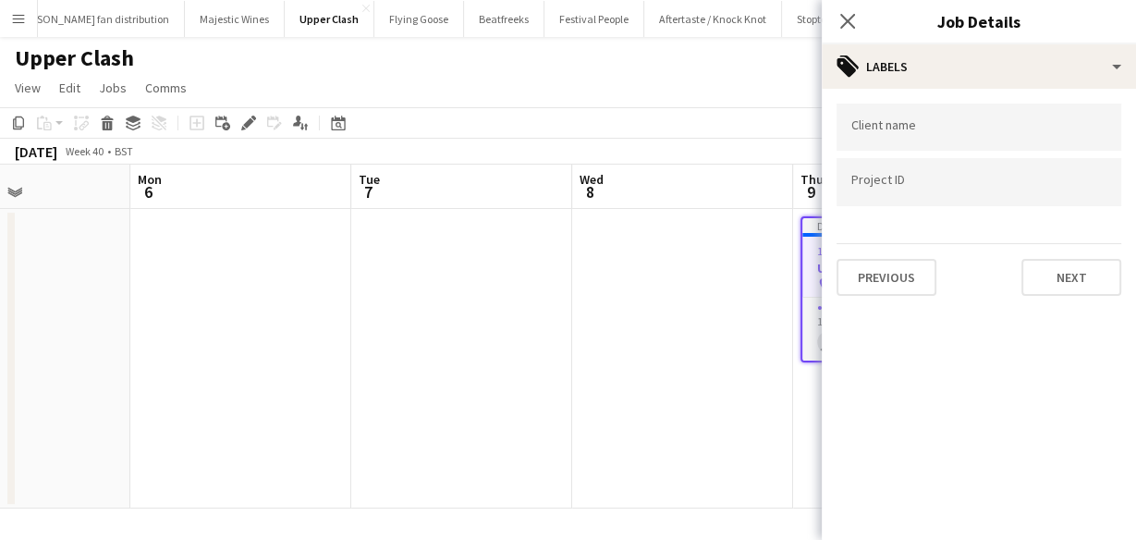
click at [879, 129] on input "Type to search client labels..." at bounding box center [979, 127] width 255 height 17
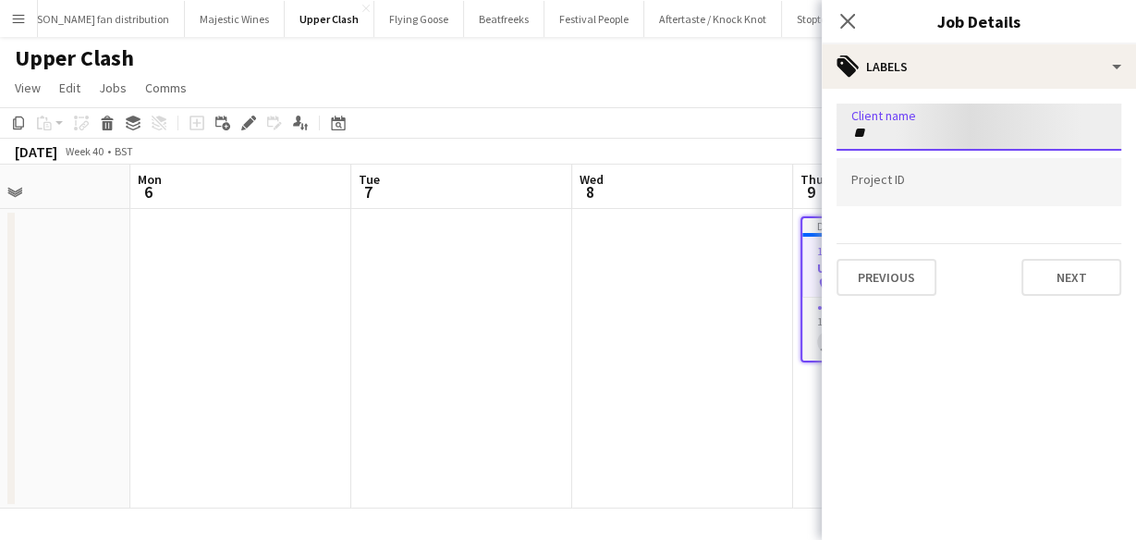
type input "*"
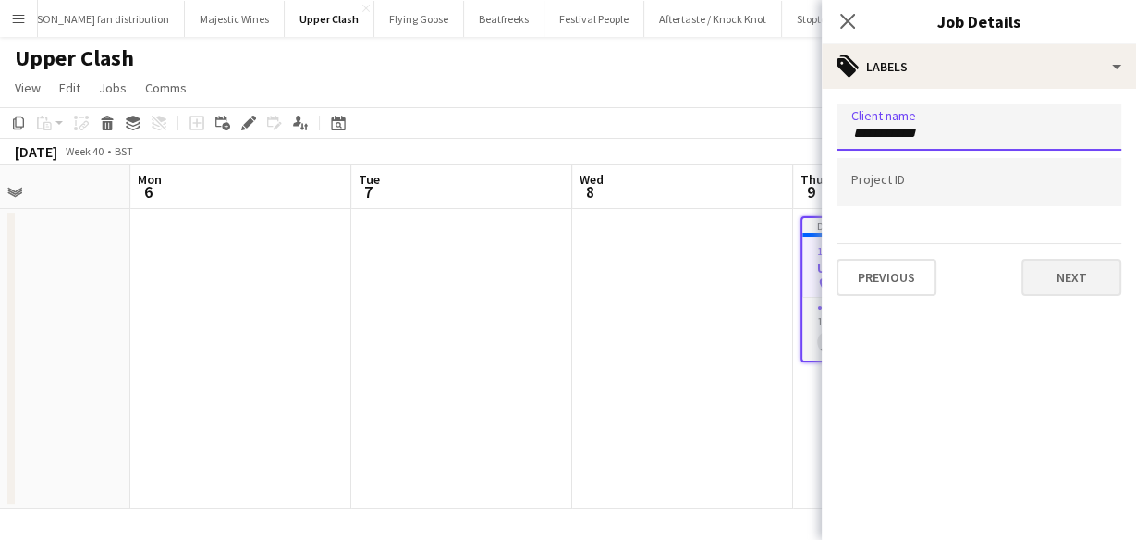
type input "**********"
click at [1079, 284] on button "Next" at bounding box center [1072, 277] width 100 height 37
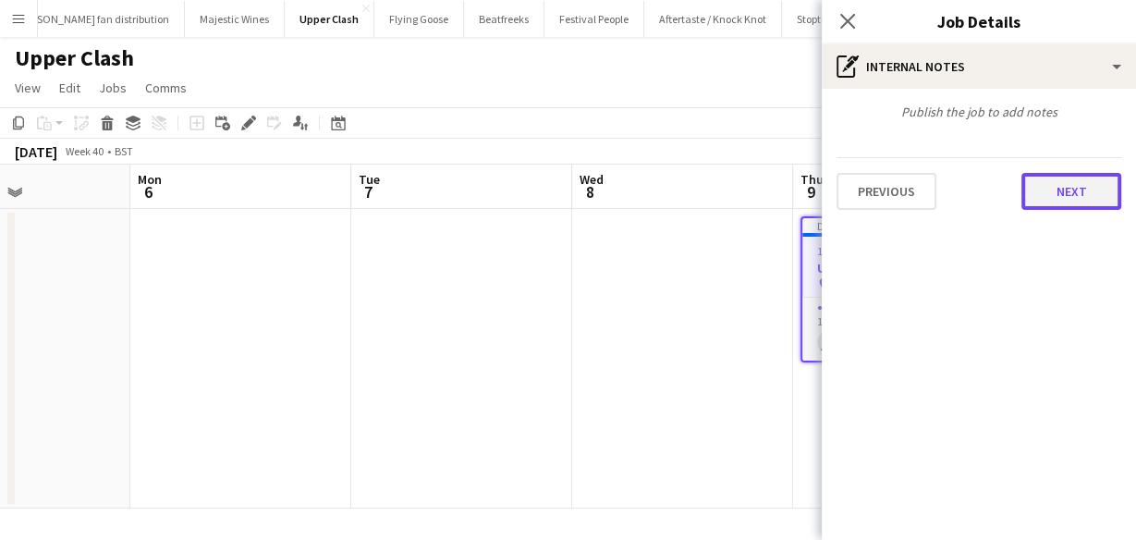
click at [1039, 199] on button "Next" at bounding box center [1072, 191] width 100 height 37
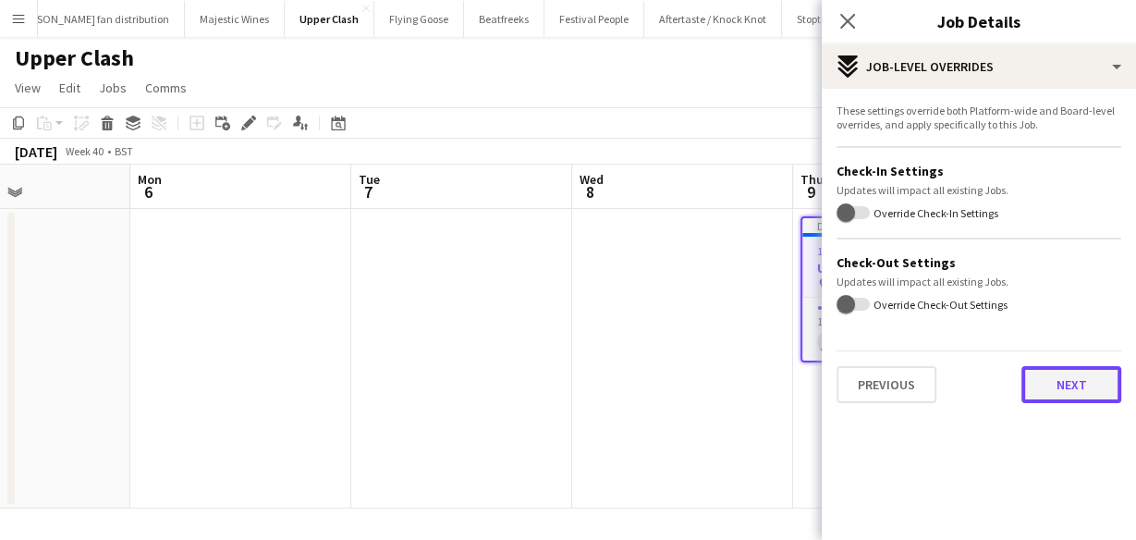
click at [1091, 385] on button "Next" at bounding box center [1072, 384] width 100 height 37
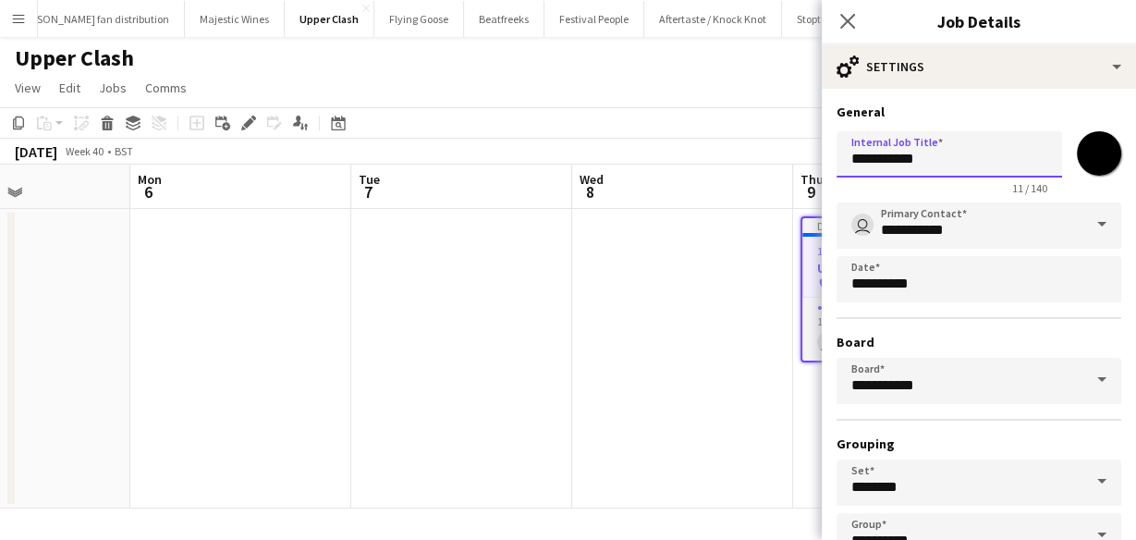
click at [936, 157] on input "**********" at bounding box center [950, 154] width 226 height 46
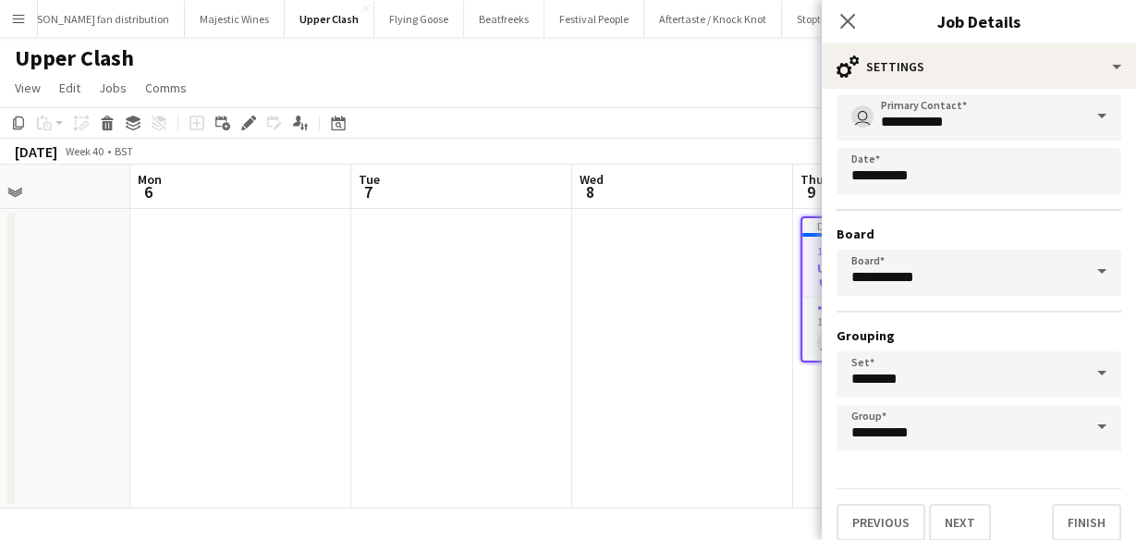
scroll to position [123, 0]
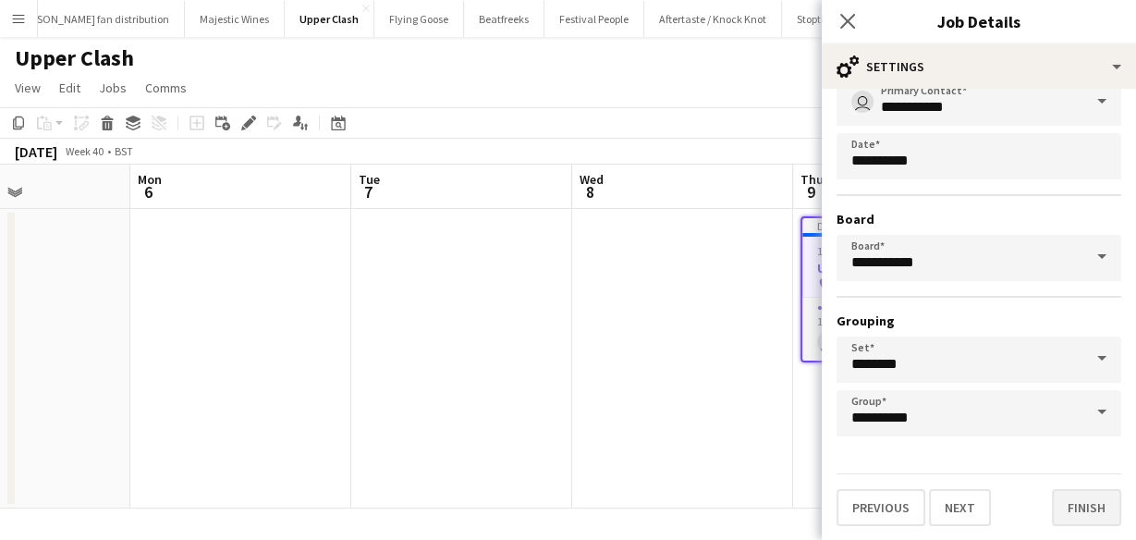
type input "**********"
click at [1060, 507] on button "Finish" at bounding box center [1086, 507] width 69 height 37
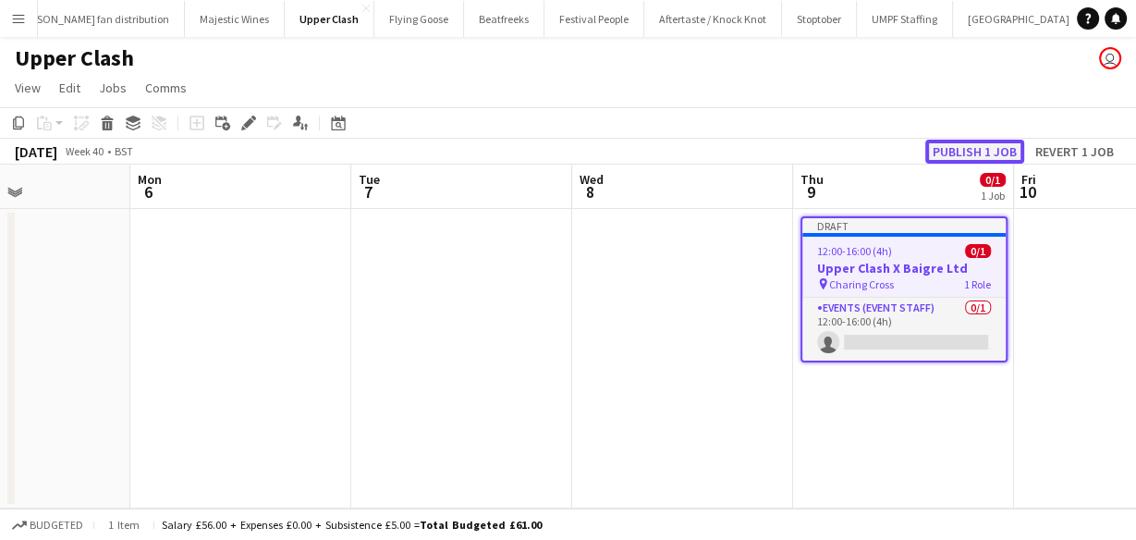
click at [979, 153] on button "Publish 1 job" at bounding box center [975, 152] width 99 height 24
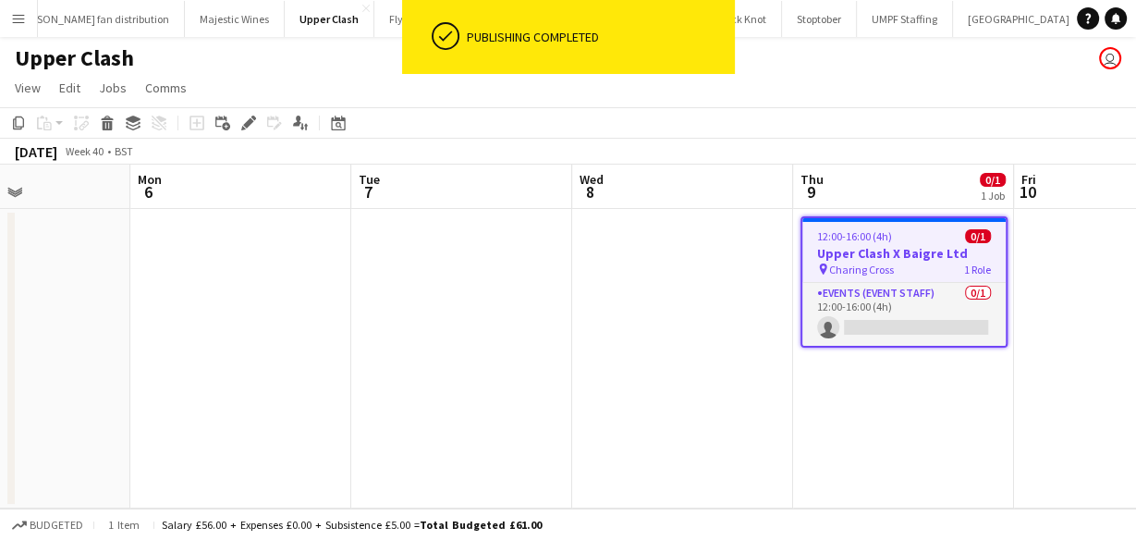
click at [905, 236] on div "12:00-16:00 (4h) 0/1" at bounding box center [904, 236] width 203 height 14
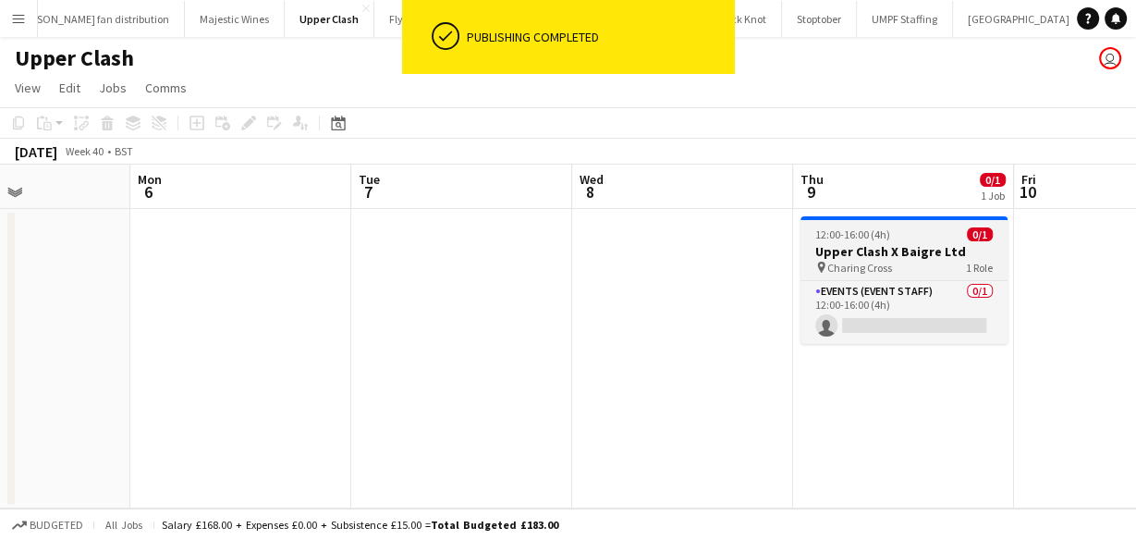
click at [905, 236] on div "12:00-16:00 (4h) 0/1" at bounding box center [904, 234] width 207 height 14
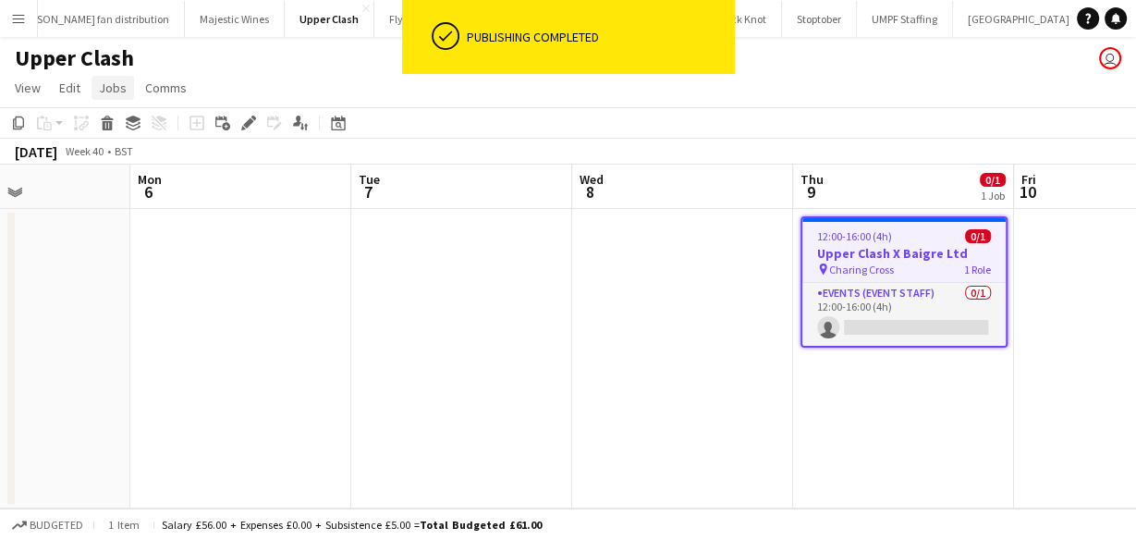
click at [104, 81] on span "Jobs" at bounding box center [113, 88] width 28 height 17
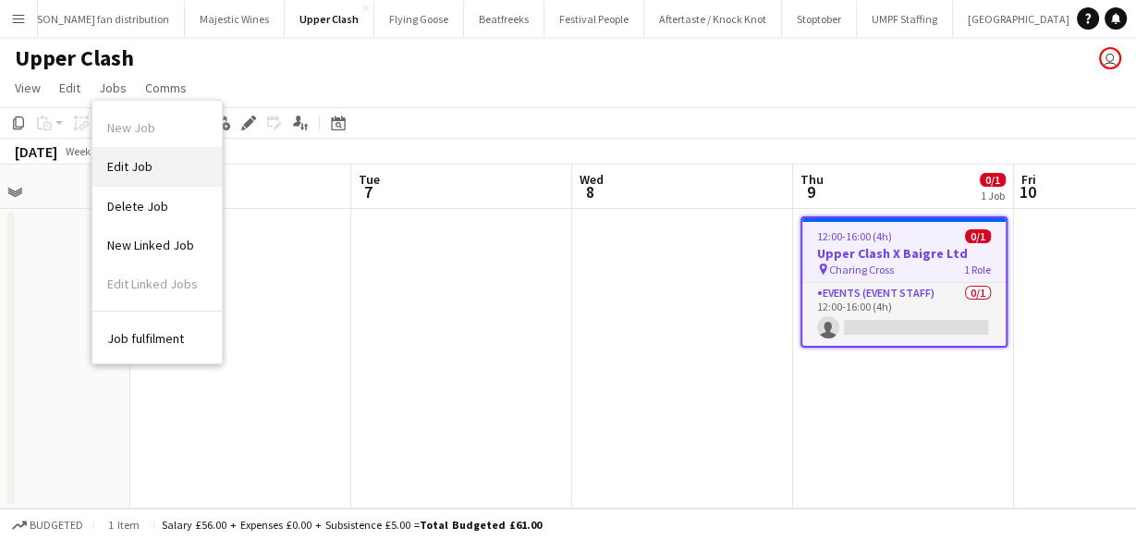
click at [135, 158] on span "Edit Job" at bounding box center [129, 166] width 45 height 17
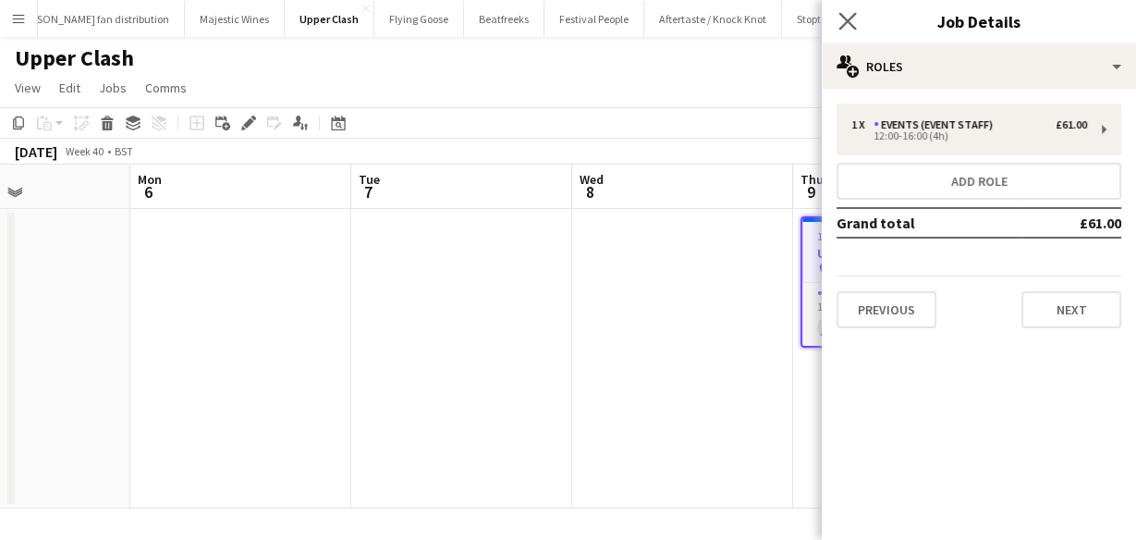
click at [856, 10] on app-icon "Close pop-in" at bounding box center [848, 21] width 27 height 27
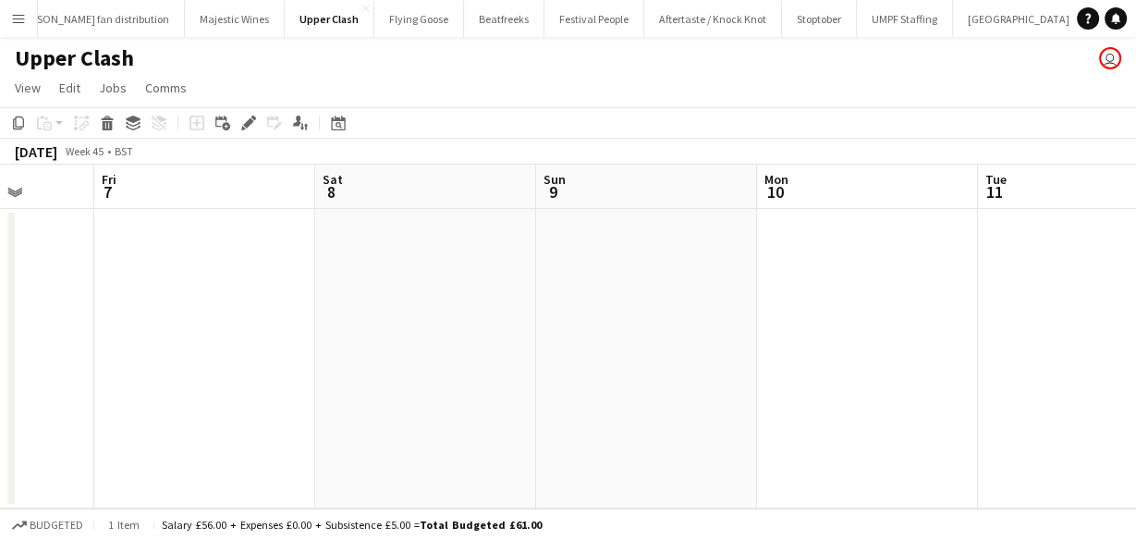
scroll to position [0, 570]
click at [1019, 218] on app-date-cell at bounding box center [1087, 359] width 221 height 300
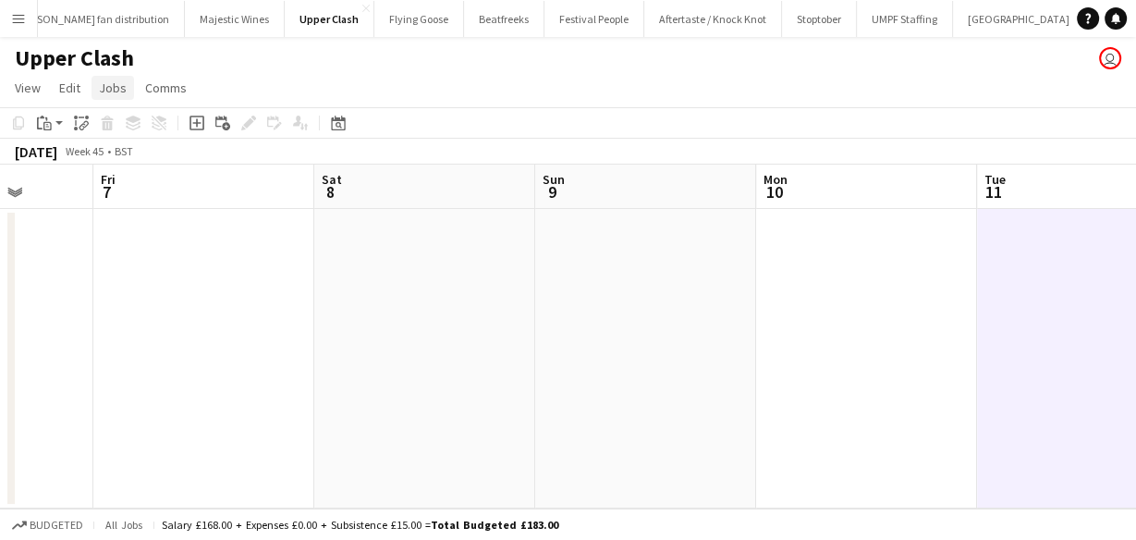
click at [119, 95] on span "Jobs" at bounding box center [113, 88] width 28 height 17
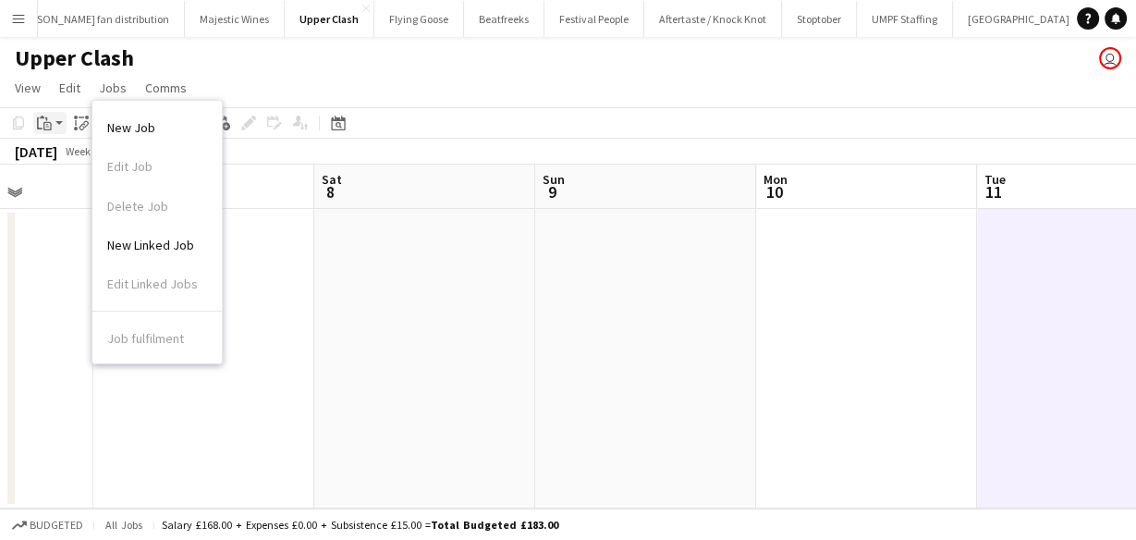
click at [36, 129] on div "Paste" at bounding box center [44, 123] width 22 height 22
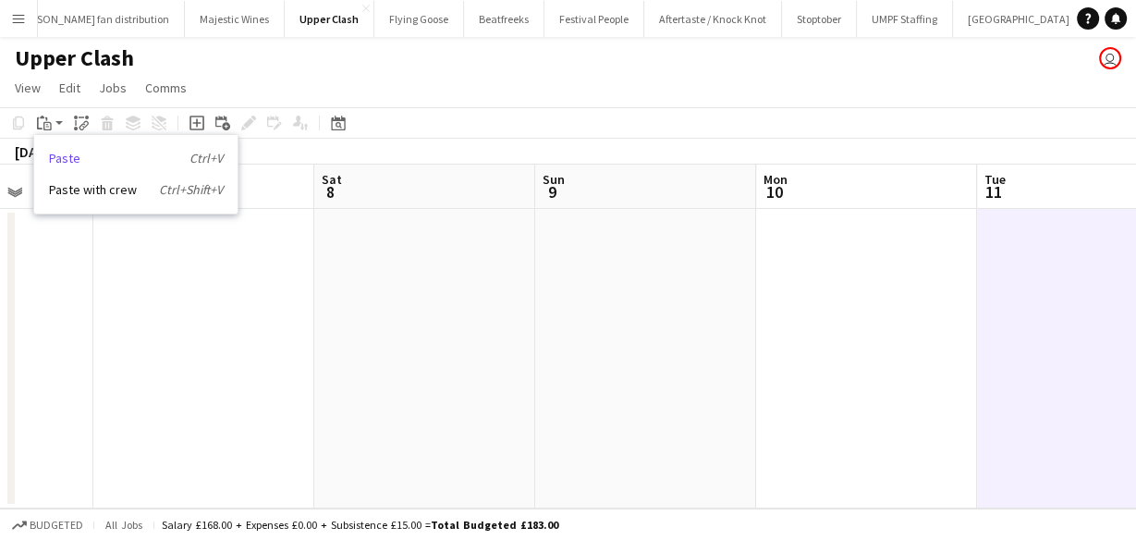
click at [79, 154] on link "Paste Ctrl+V" at bounding box center [136, 158] width 174 height 17
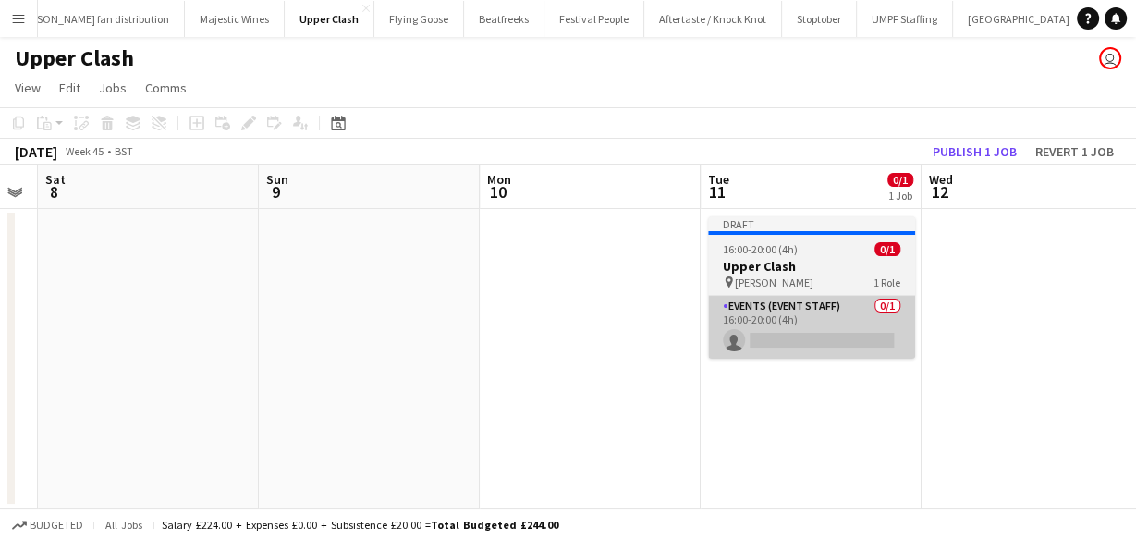
scroll to position [0, 846]
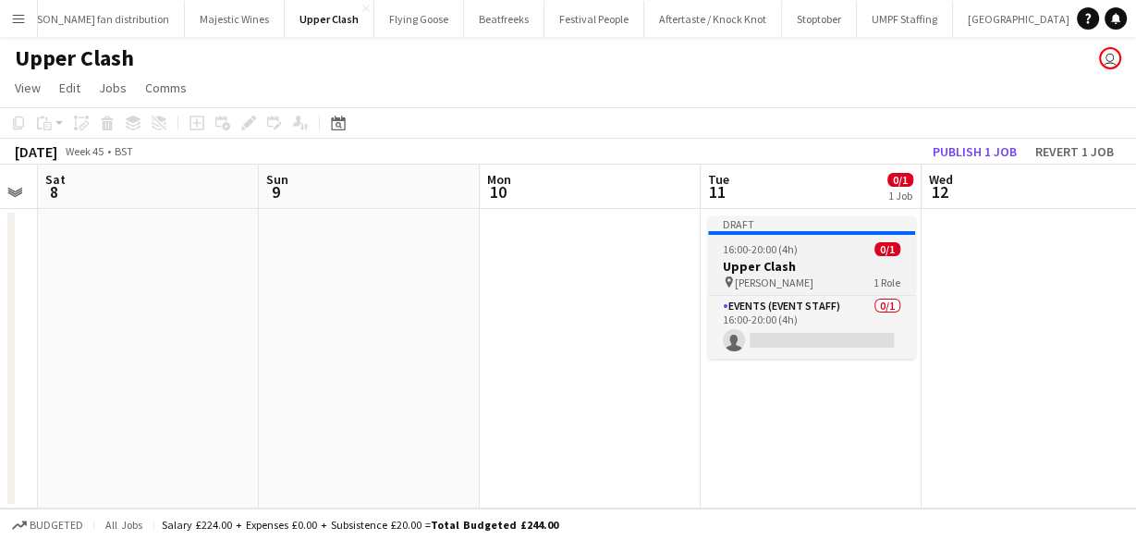
click at [754, 221] on div "Draft" at bounding box center [811, 223] width 207 height 15
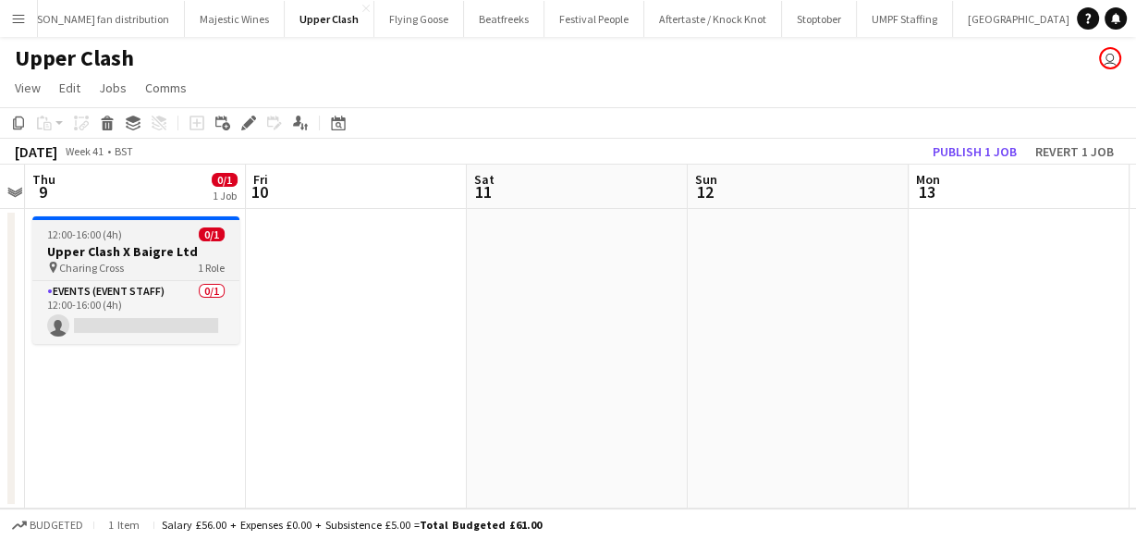
scroll to position [0, 415]
click at [151, 237] on div "12:00-16:00 (4h) 0/1" at bounding box center [137, 234] width 207 height 14
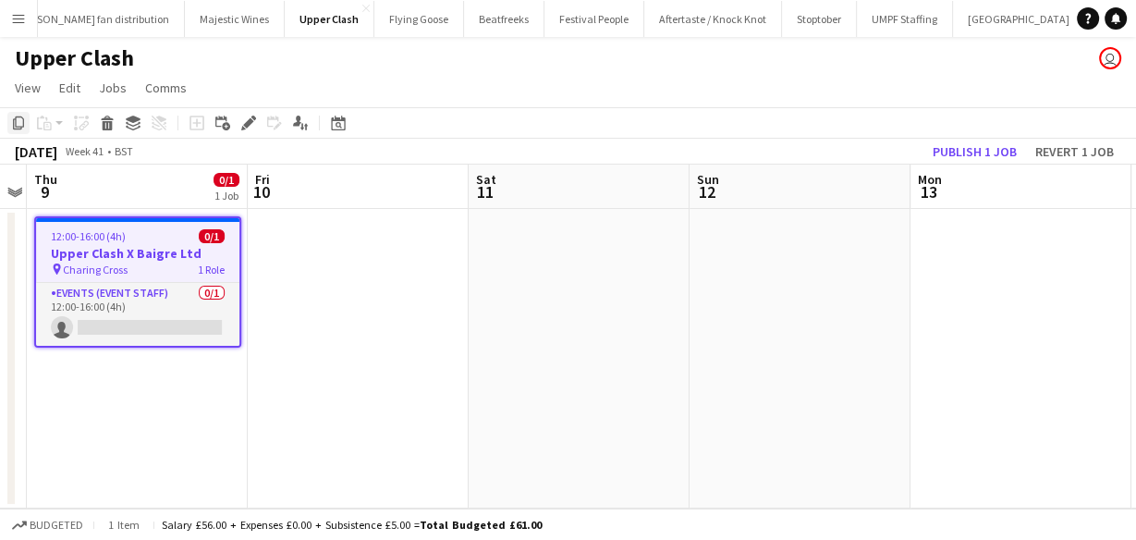
click at [14, 123] on icon "Copy" at bounding box center [18, 123] width 15 height 15
click at [77, 87] on span "Edit" at bounding box center [69, 88] width 21 height 17
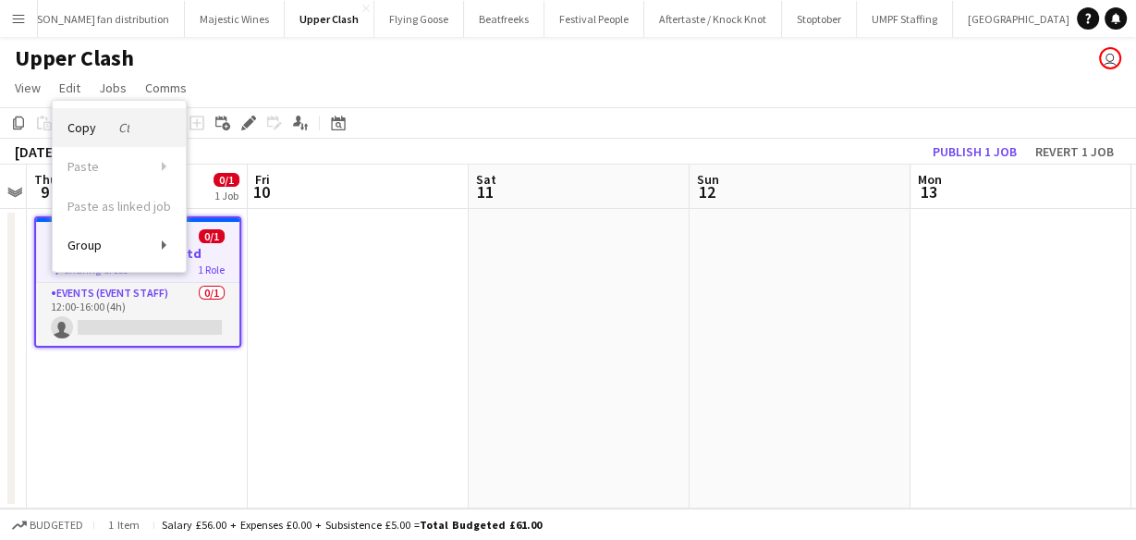
click at [102, 136] on link "Copy Ctrl+C" at bounding box center [119, 127] width 133 height 39
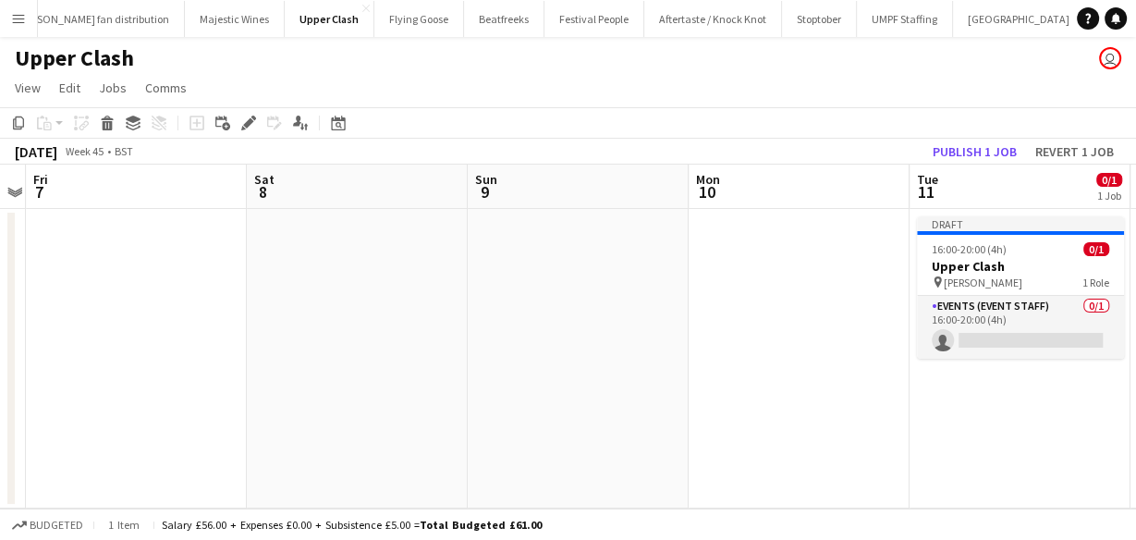
scroll to position [0, 706]
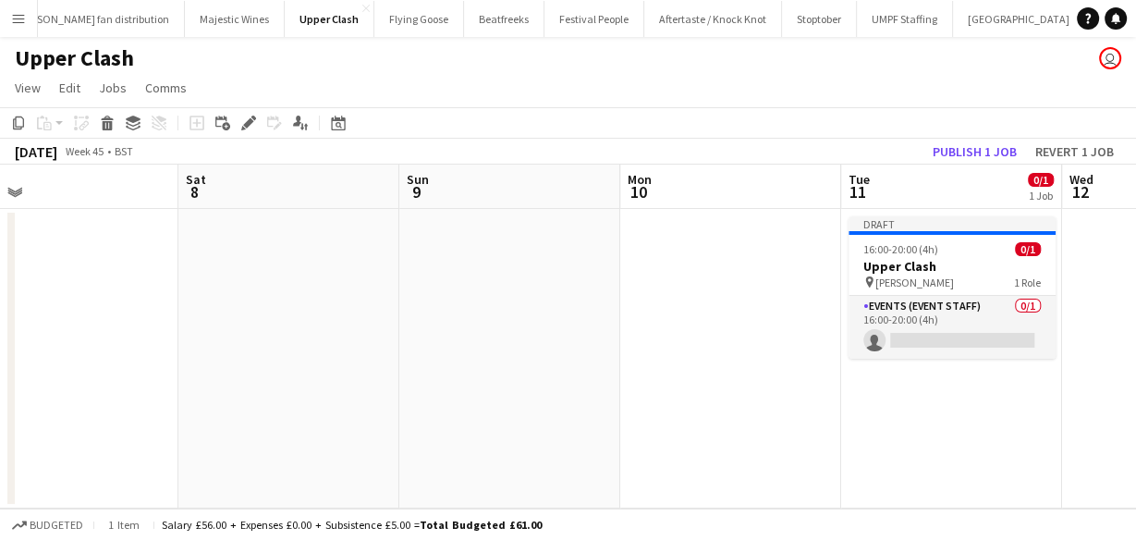
click at [960, 384] on app-date-cell "Draft 16:00-20:00 (4h) 0/1 Upper Clash pin Howard Kennedy 1 Role Events (Event …" at bounding box center [952, 359] width 221 height 300
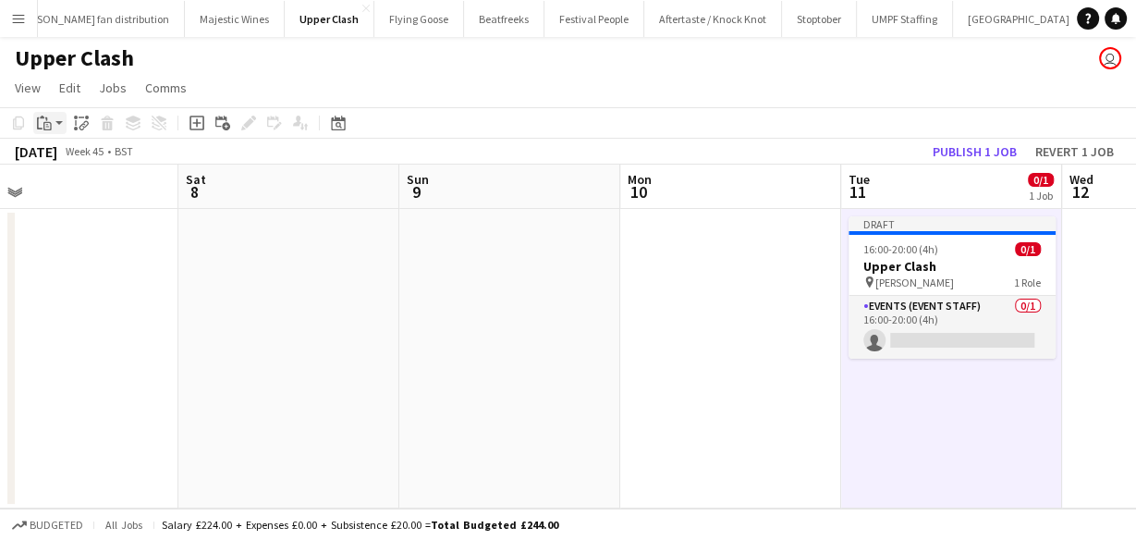
click at [62, 126] on app-action-btn "Paste" at bounding box center [49, 123] width 33 height 22
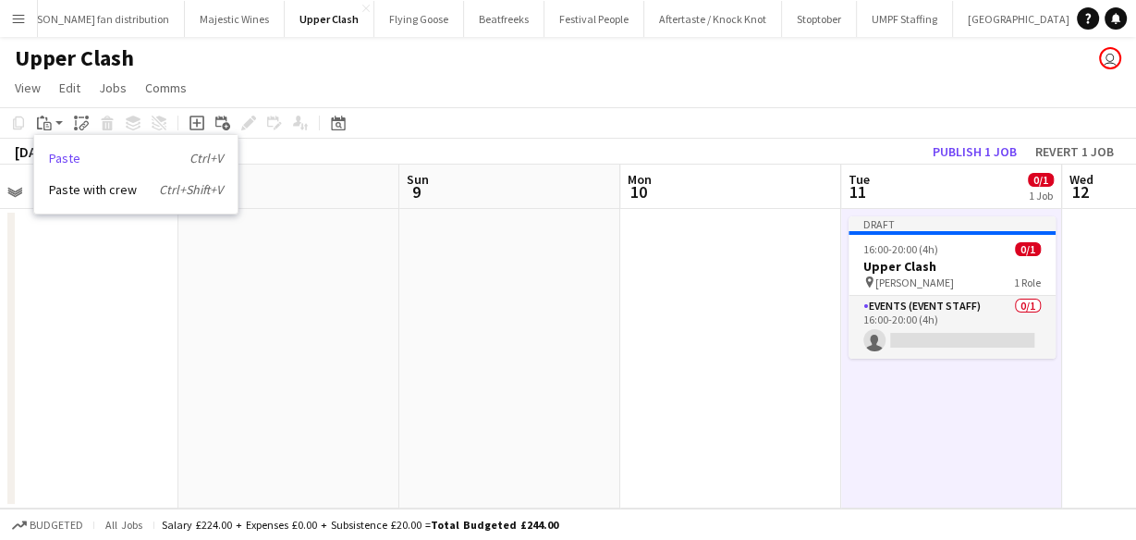
click at [70, 156] on link "Paste Ctrl+V" at bounding box center [136, 158] width 174 height 17
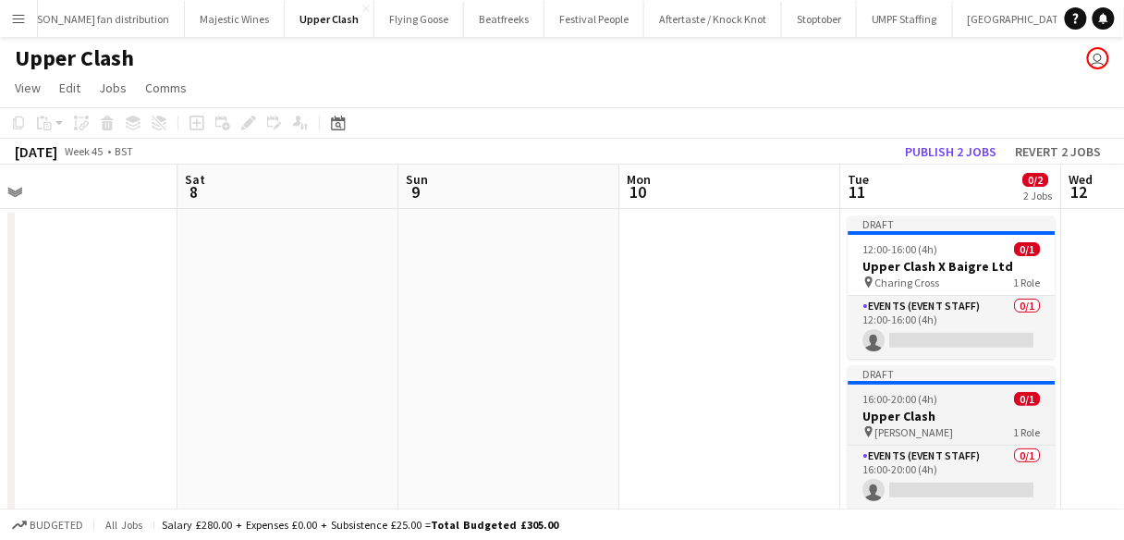
click at [943, 409] on h3 "Upper Clash" at bounding box center [952, 416] width 207 height 17
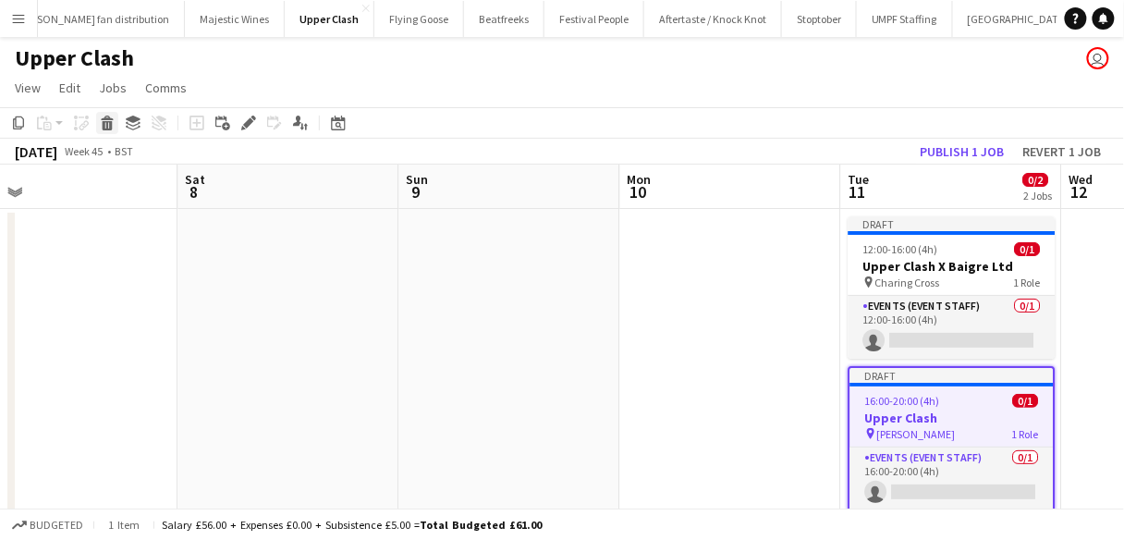
click at [113, 130] on div "Delete" at bounding box center [107, 123] width 22 height 22
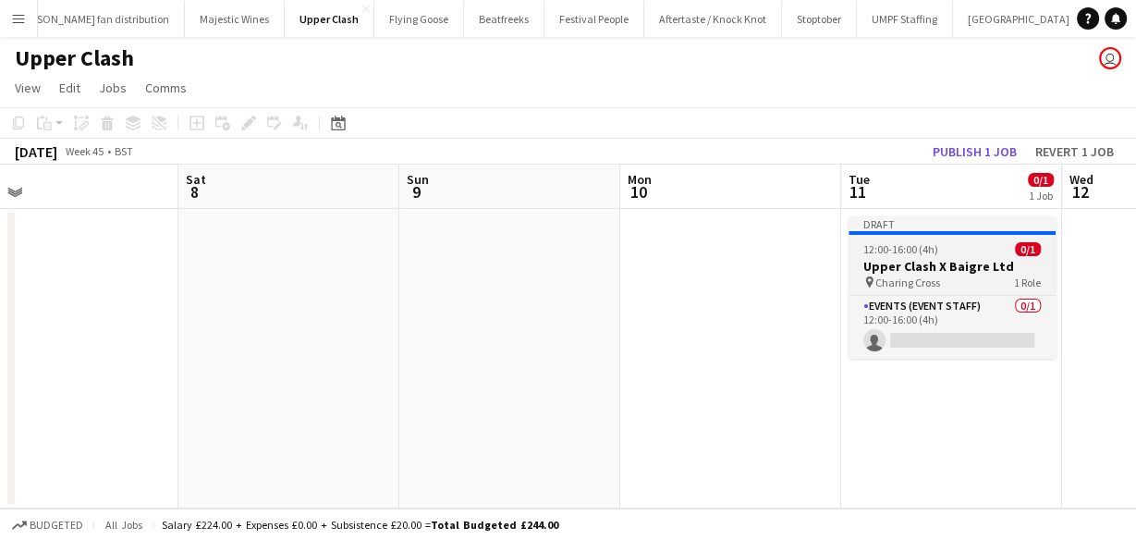
click at [952, 231] on div at bounding box center [952, 233] width 207 height 4
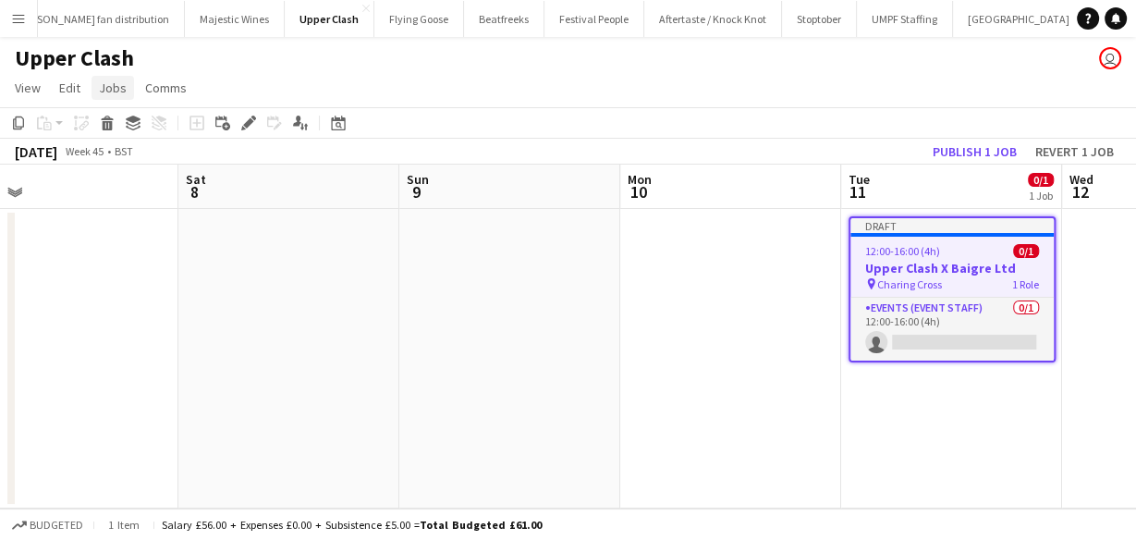
click at [102, 83] on span "Jobs" at bounding box center [113, 88] width 28 height 17
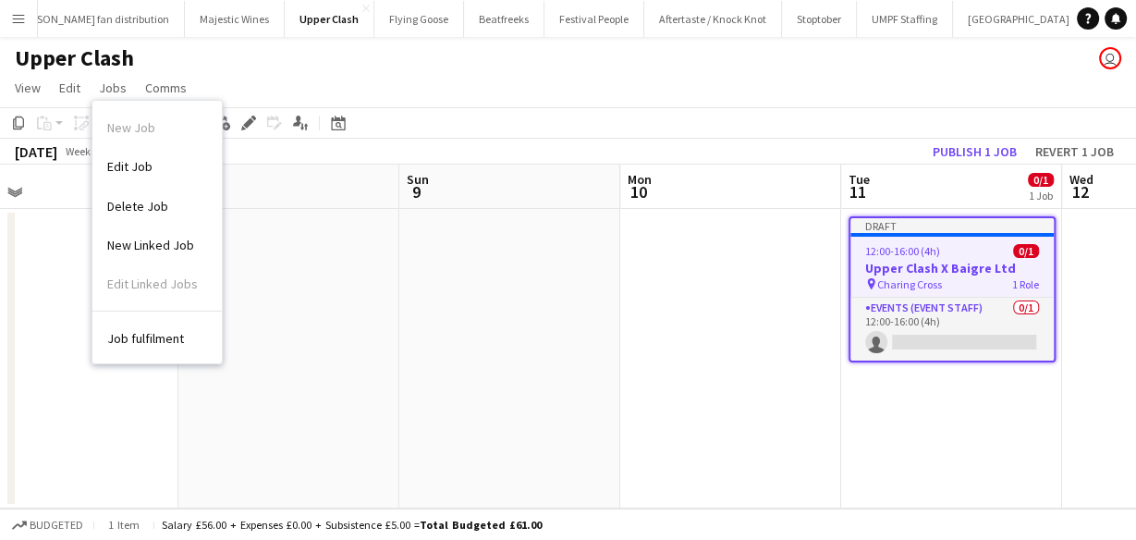
click at [174, 153] on link "Edit Job" at bounding box center [156, 166] width 129 height 39
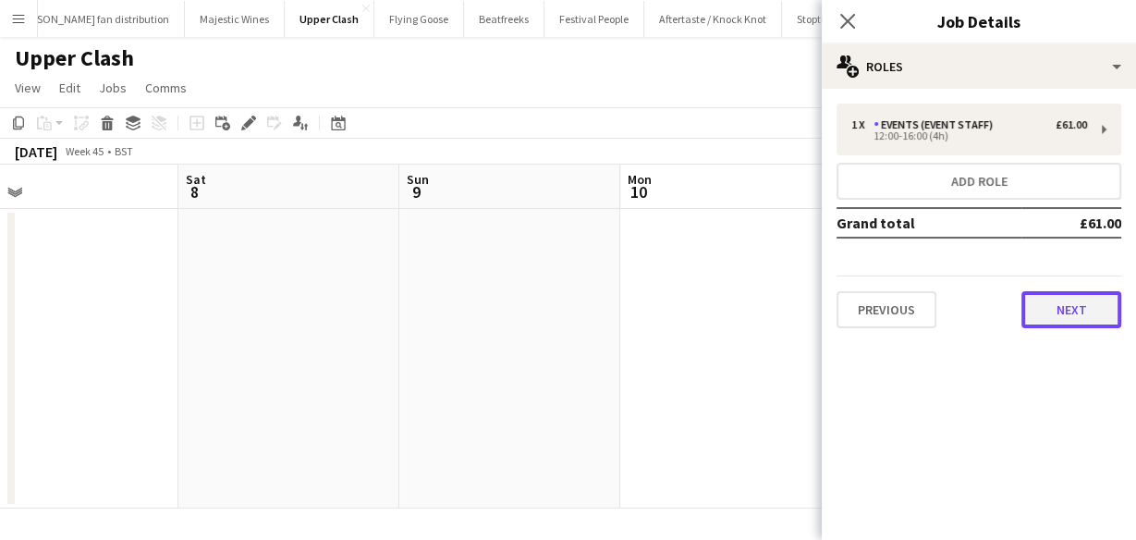
click at [1078, 309] on button "Next" at bounding box center [1072, 309] width 100 height 37
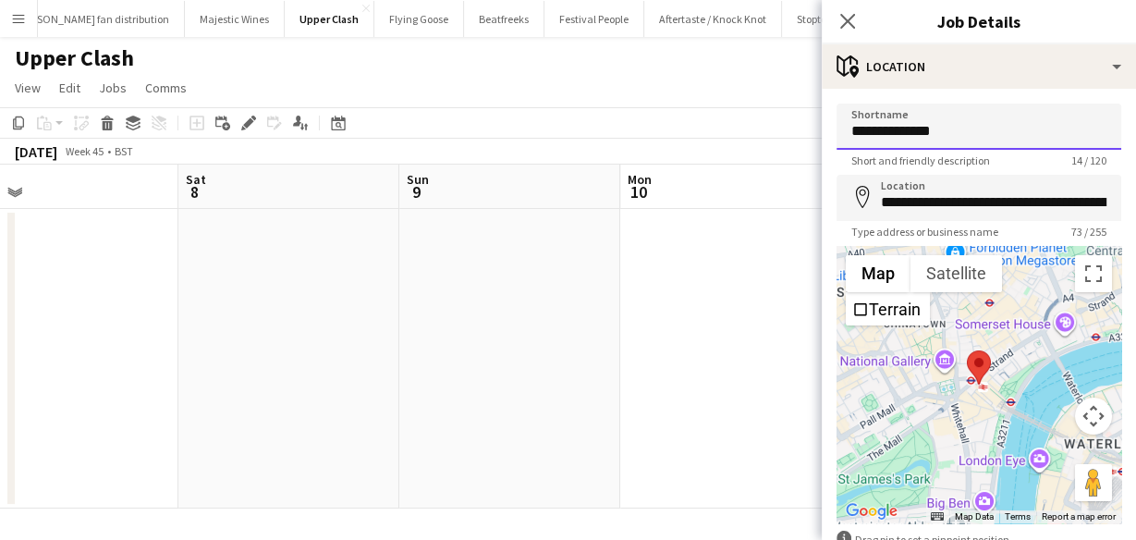
click at [897, 131] on input "**********" at bounding box center [979, 127] width 285 height 46
type input "**********"
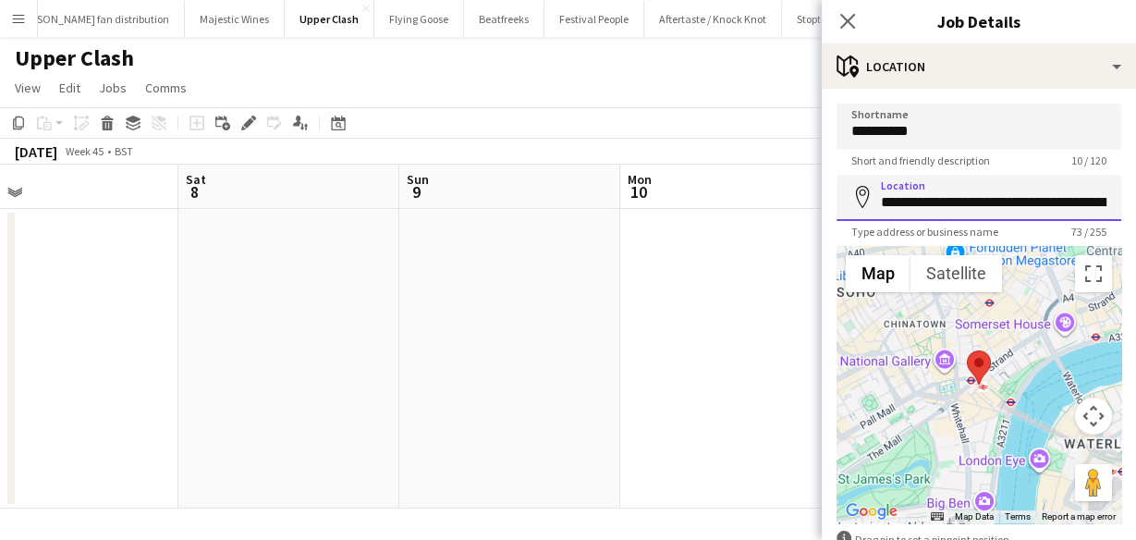
click at [935, 206] on input "**********" at bounding box center [979, 198] width 285 height 46
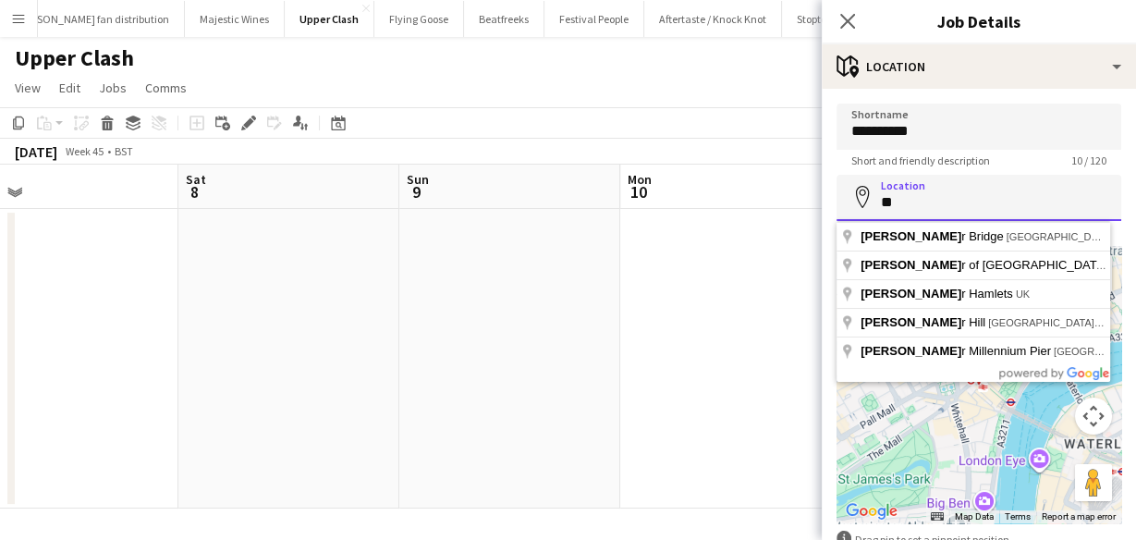
type input "*"
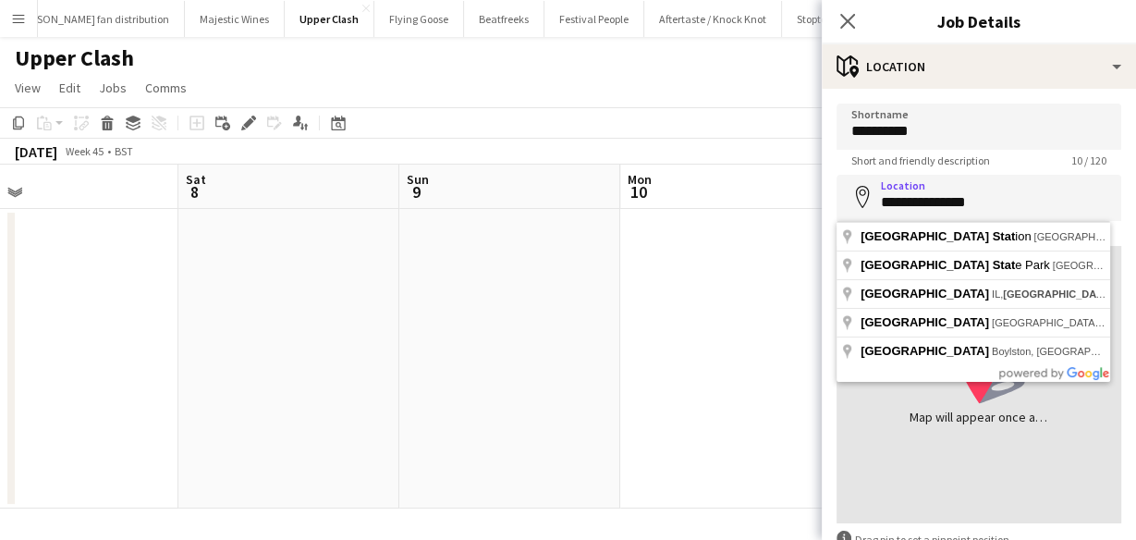
type input "**********"
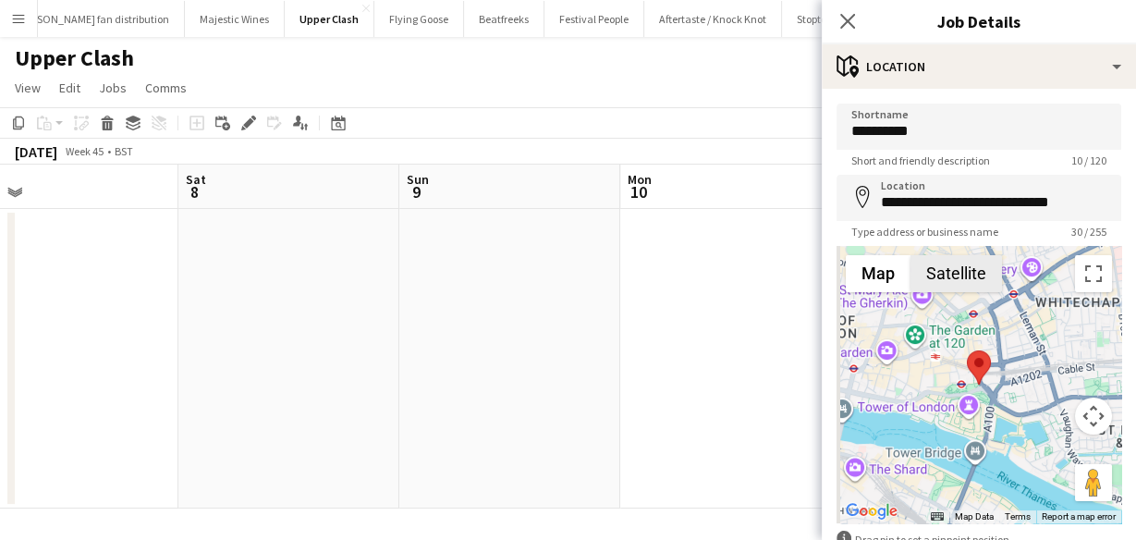
scroll to position [113, 0]
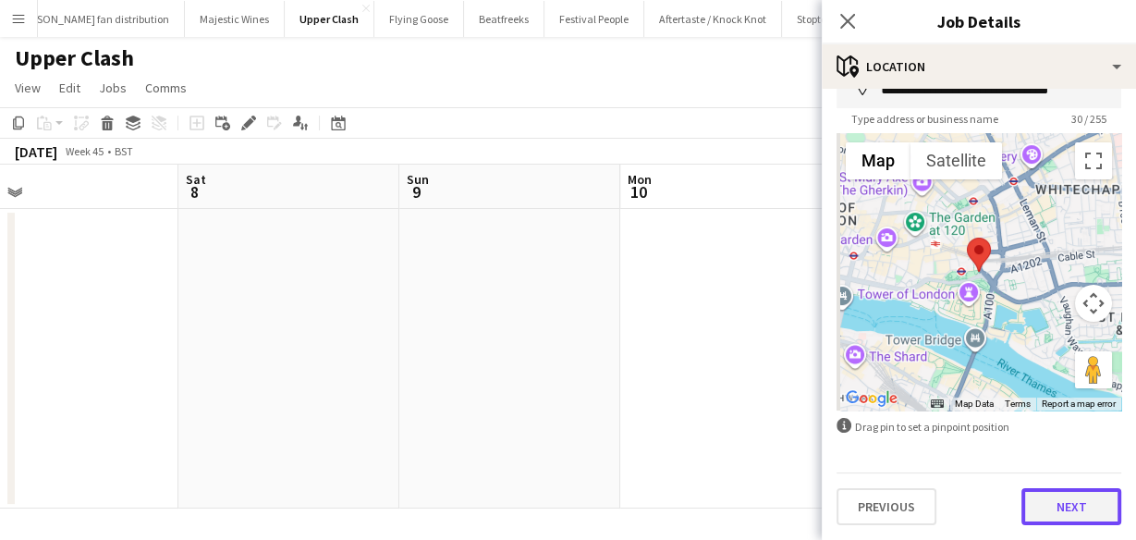
click at [1068, 497] on button "Next" at bounding box center [1072, 506] width 100 height 37
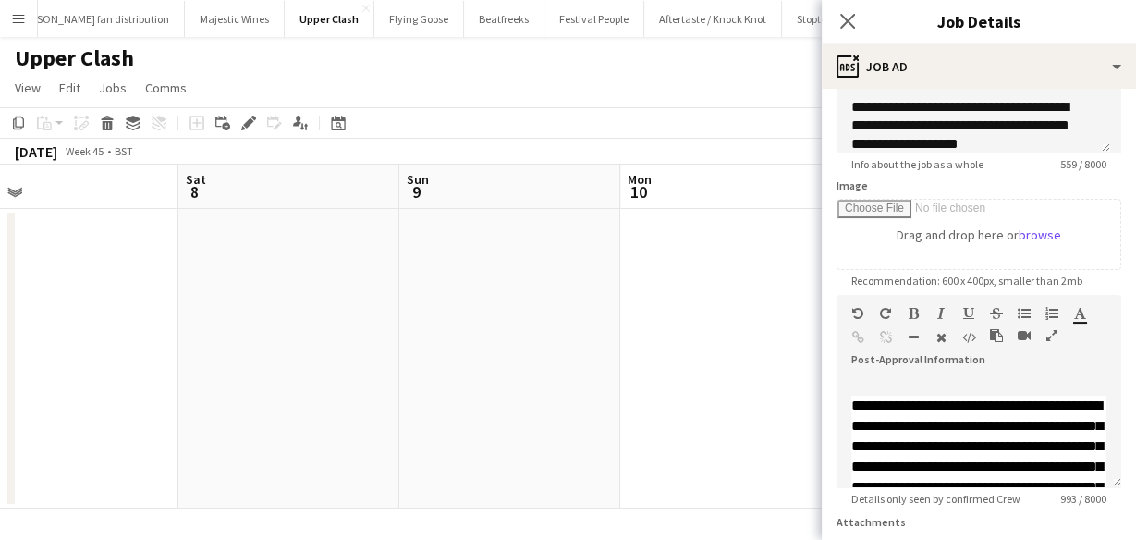
scroll to position [374, 0]
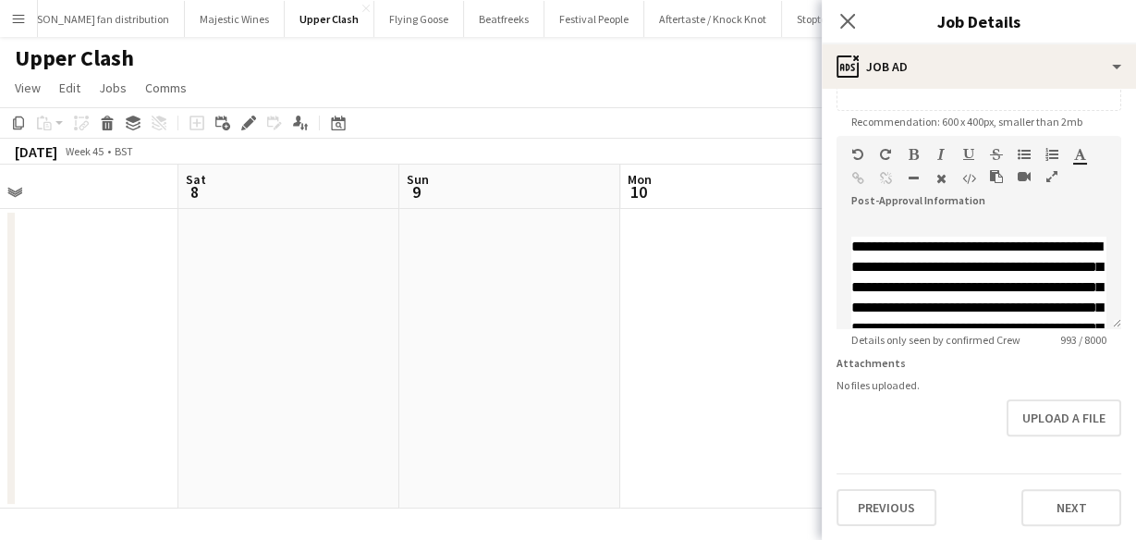
click at [1066, 524] on div "**********" at bounding box center [979, 128] width 314 height 826
click at [1063, 511] on button "Next" at bounding box center [1072, 507] width 100 height 37
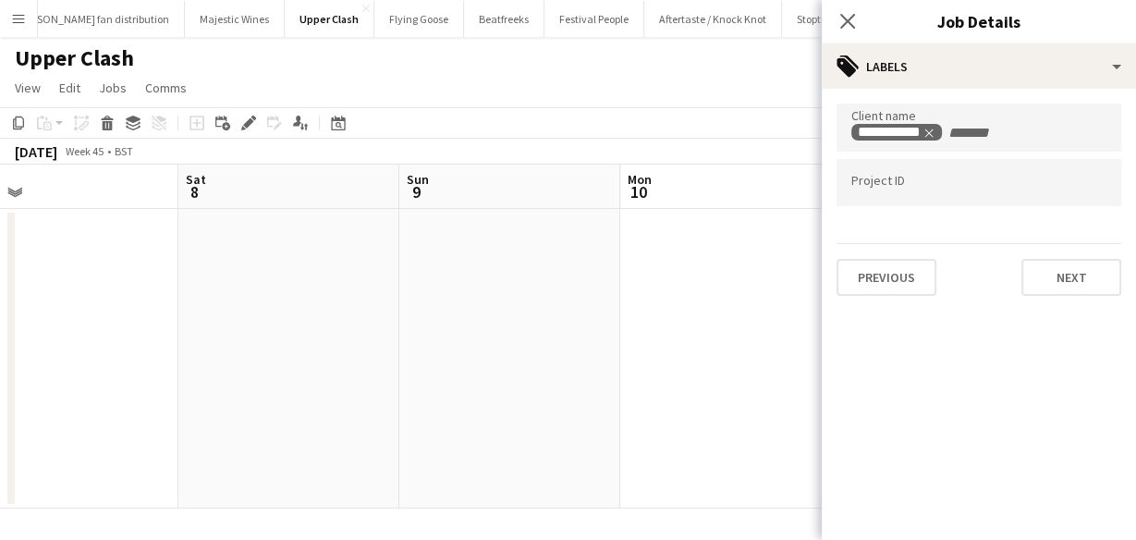
scroll to position [0, 0]
click at [1066, 268] on button "Next" at bounding box center [1072, 277] width 100 height 37
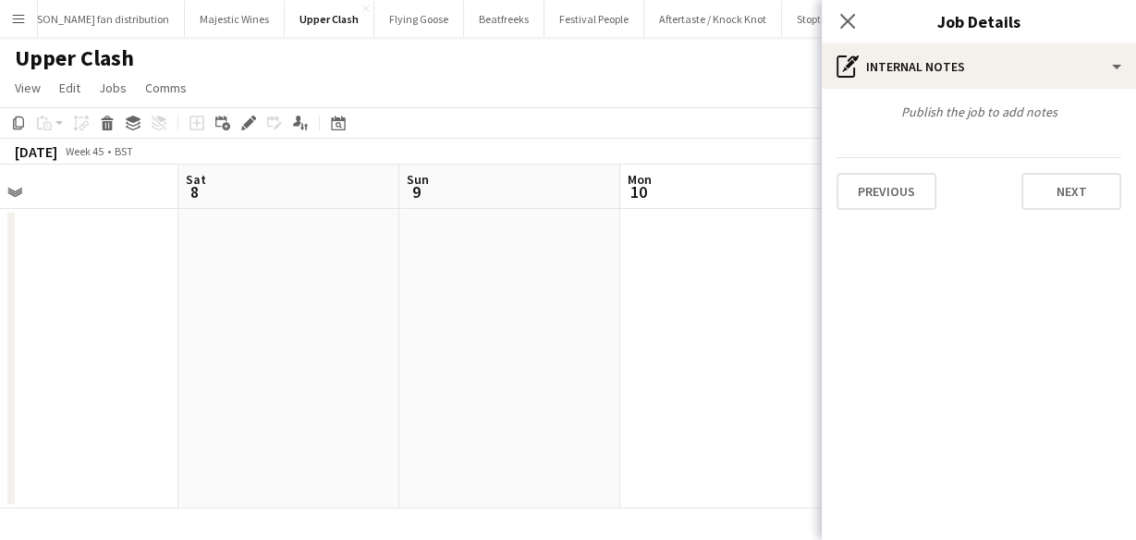
drag, startPoint x: 1063, startPoint y: 232, endPoint x: 1054, endPoint y: 211, distance: 23.2
click at [1055, 212] on mat-expansion-panel "pen-write Internal notes Publish the job to add notes Previous Next" at bounding box center [979, 314] width 314 height 451
click at [1050, 190] on button "Next" at bounding box center [1072, 191] width 100 height 37
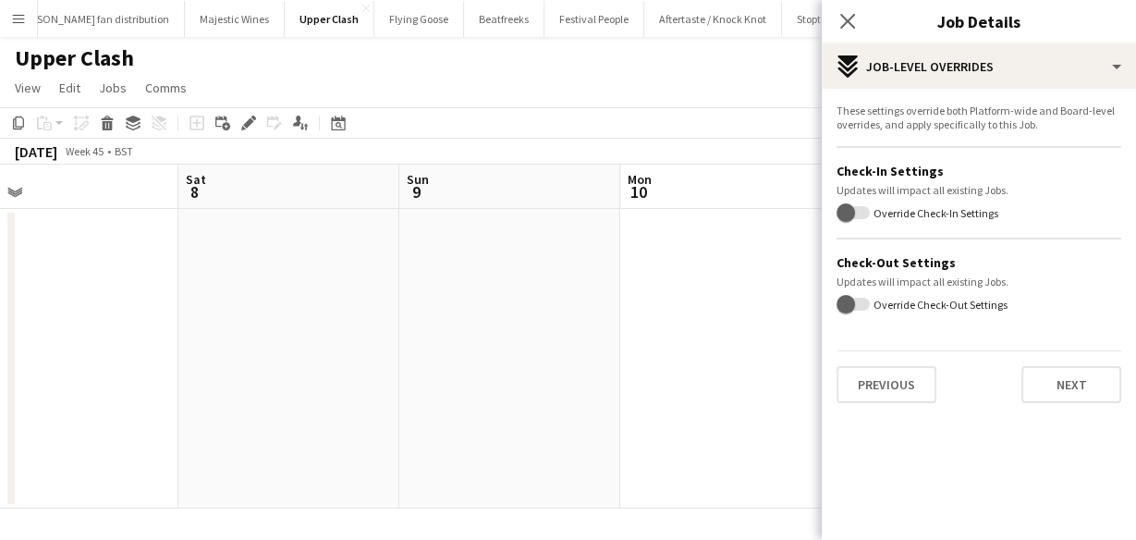
click at [1087, 360] on div "Previous Next" at bounding box center [979, 376] width 285 height 53
click at [1088, 369] on button "Next" at bounding box center [1072, 384] width 100 height 37
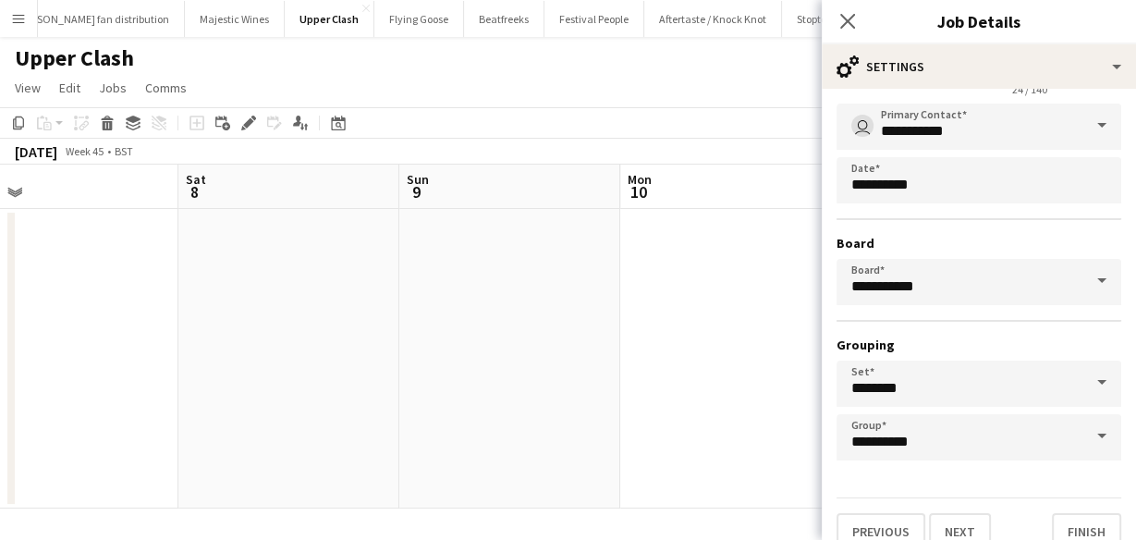
scroll to position [123, 0]
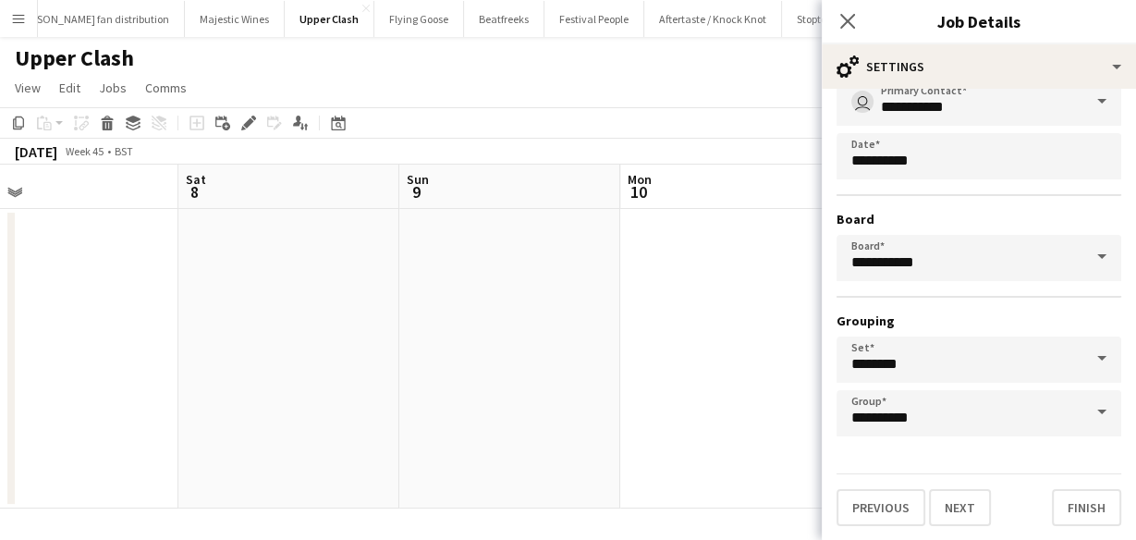
click at [1081, 525] on div "**********" at bounding box center [979, 253] width 314 height 575
click at [1075, 501] on button "Finish" at bounding box center [1086, 507] width 69 height 37
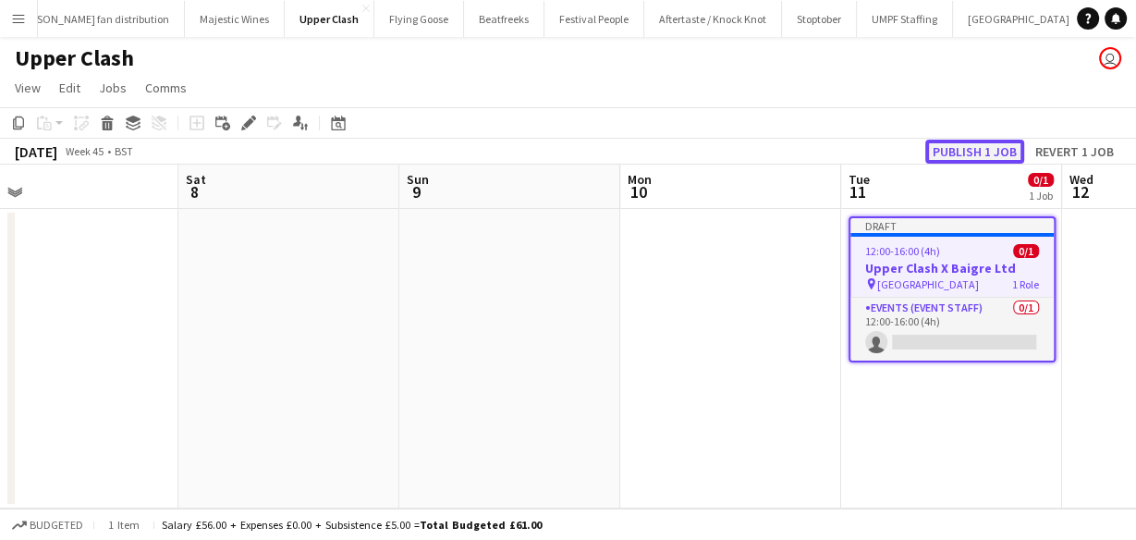
click at [973, 148] on button "Publish 1 job" at bounding box center [975, 152] width 99 height 24
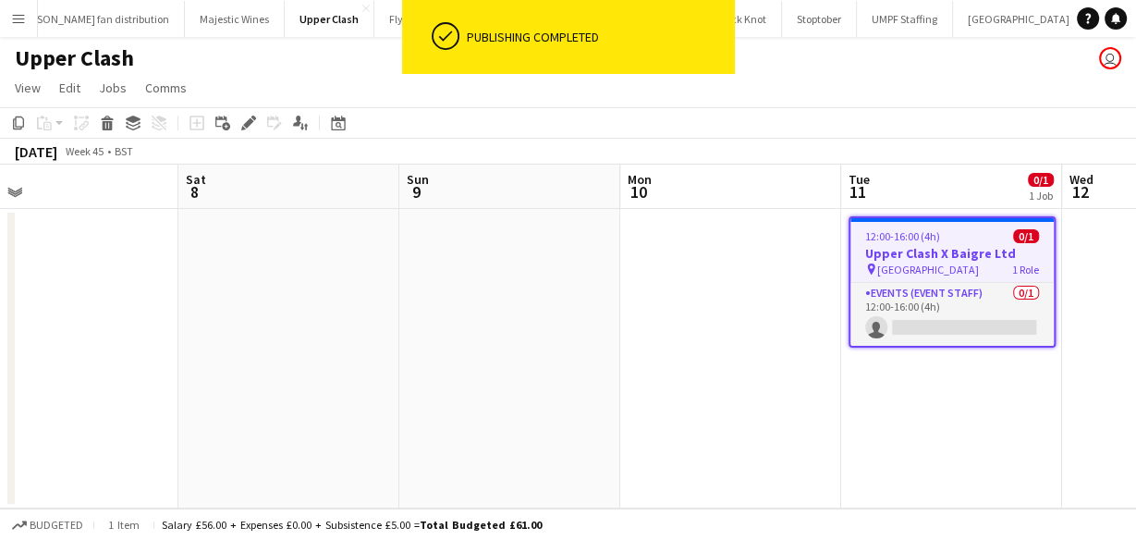
click at [952, 227] on app-job-card "12:00-16:00 (4h) 0/1 Upper Clash X Baigre Ltd pin Tower Hill 1 Role Events (Eve…" at bounding box center [952, 281] width 207 height 131
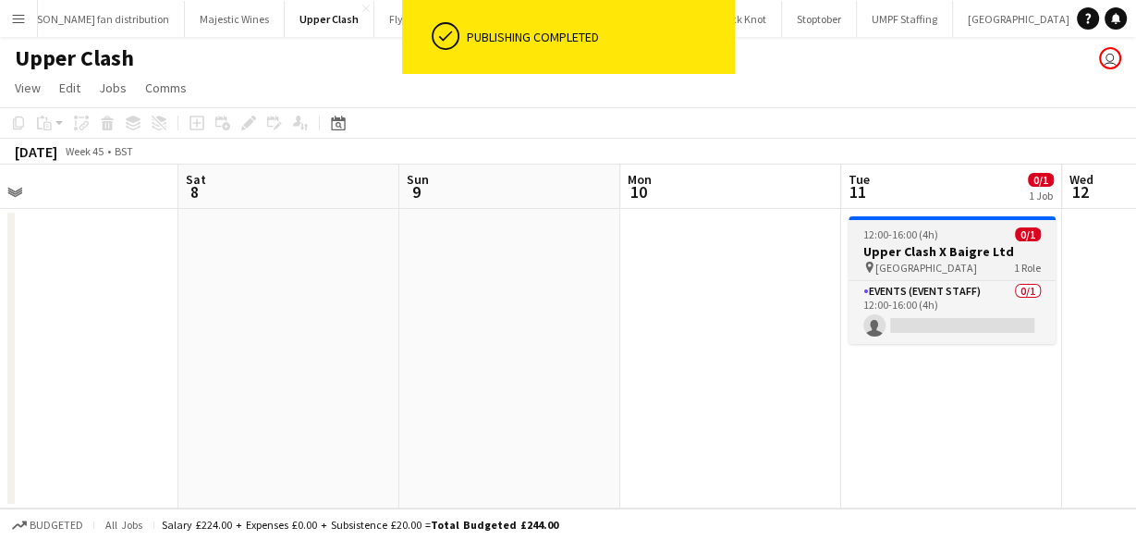
click at [951, 227] on div "12:00-16:00 (4h) 0/1" at bounding box center [952, 234] width 207 height 14
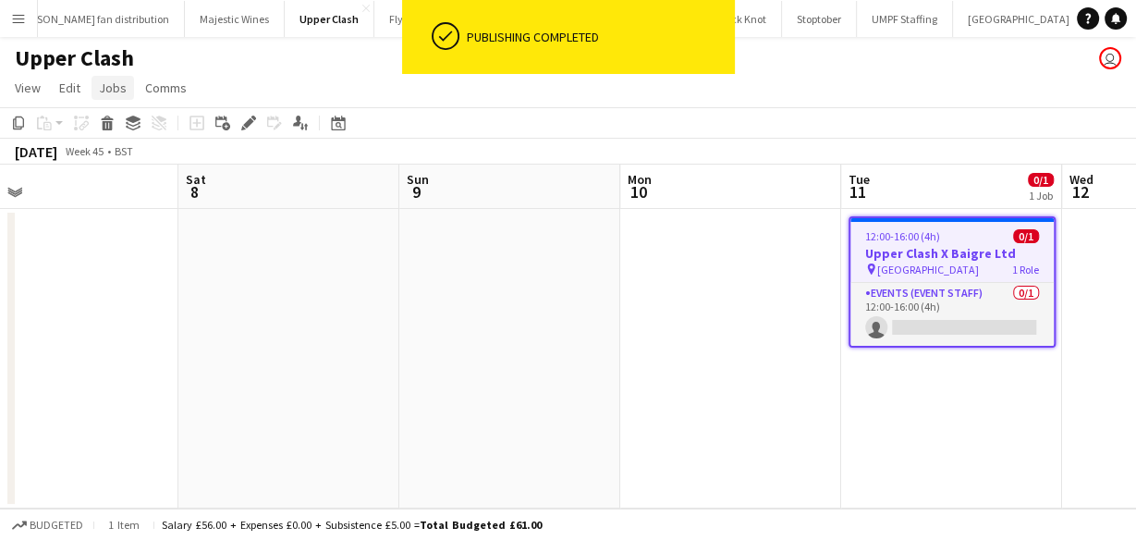
click at [111, 79] on link "Jobs" at bounding box center [113, 88] width 43 height 24
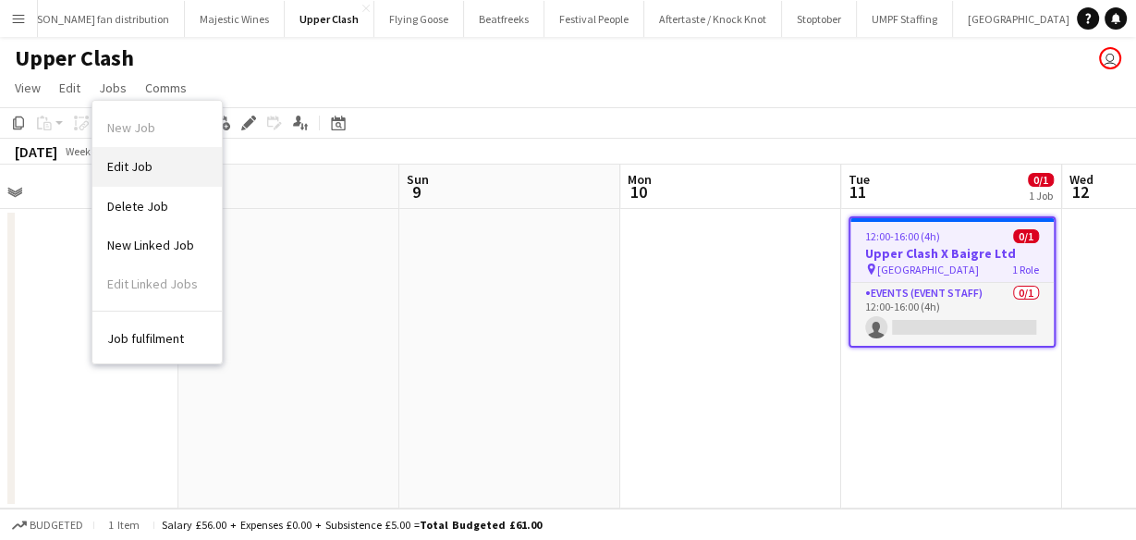
click at [152, 160] on link "Edit Job" at bounding box center [156, 166] width 129 height 39
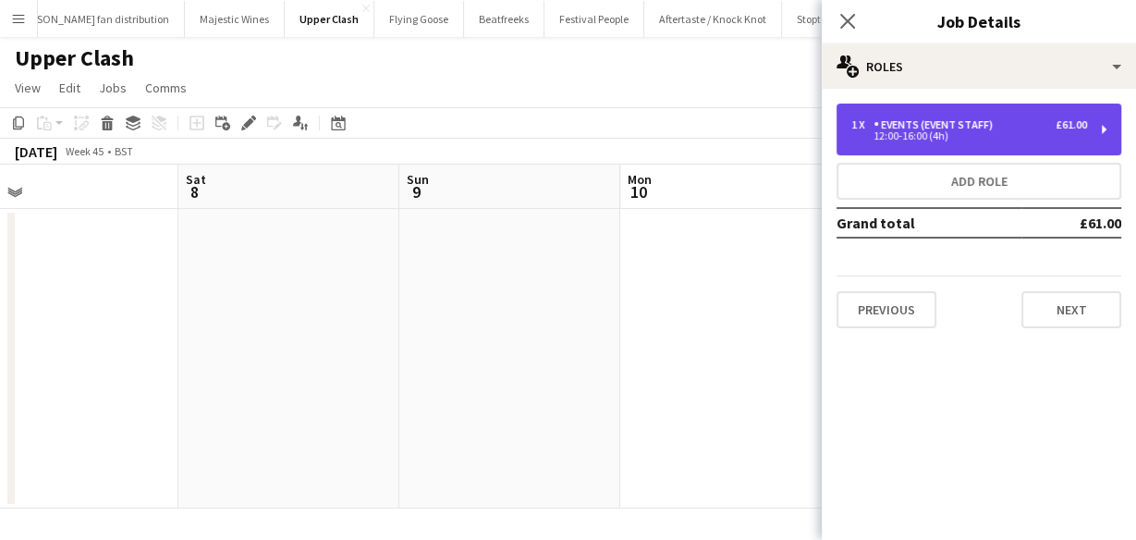
click at [932, 122] on div "Events (Event Staff)" at bounding box center [937, 124] width 127 height 13
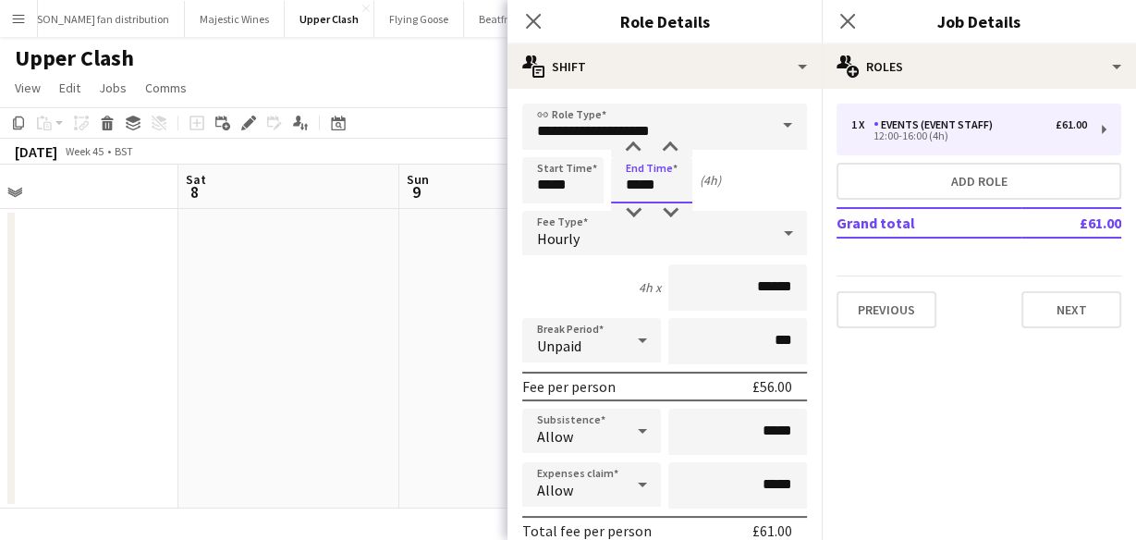
click at [634, 186] on input "*****" at bounding box center [651, 180] width 81 height 46
type input "*****"
click at [750, 184] on div "Start Time ***** End Time ***** (6h)" at bounding box center [664, 180] width 285 height 46
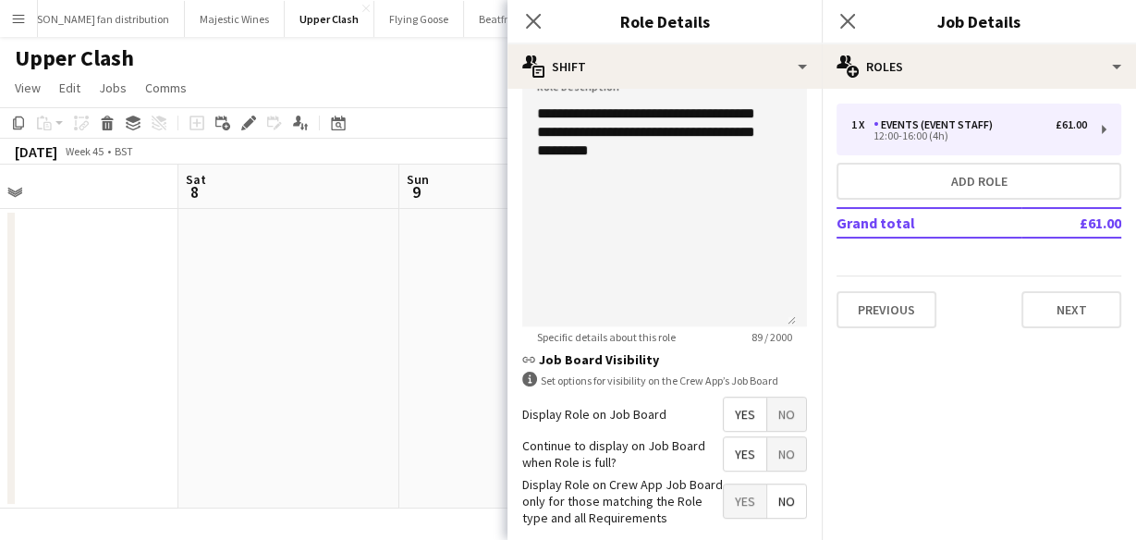
scroll to position [710, 0]
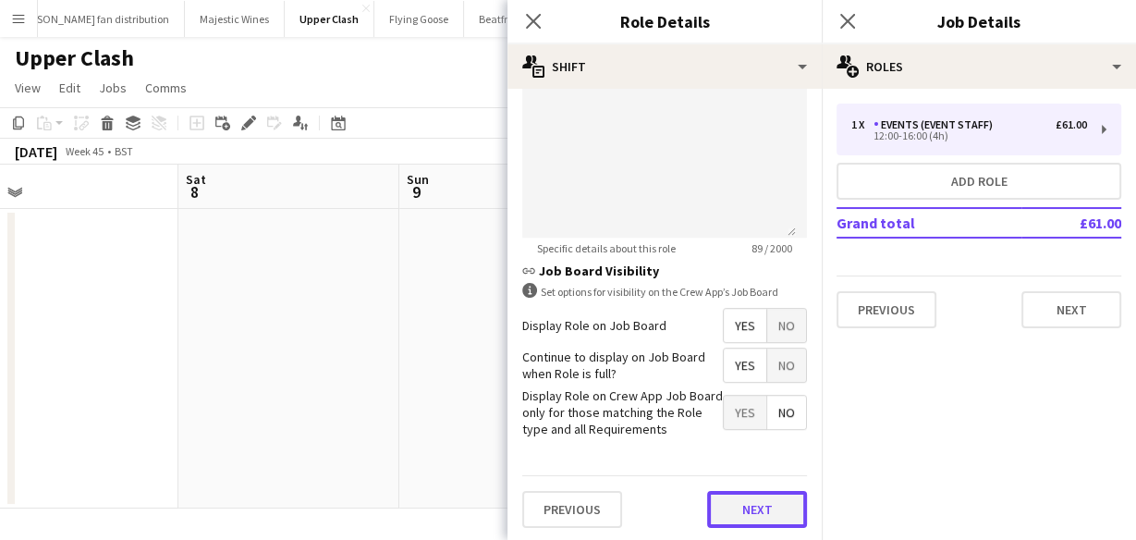
click at [759, 504] on button "Next" at bounding box center [757, 509] width 100 height 37
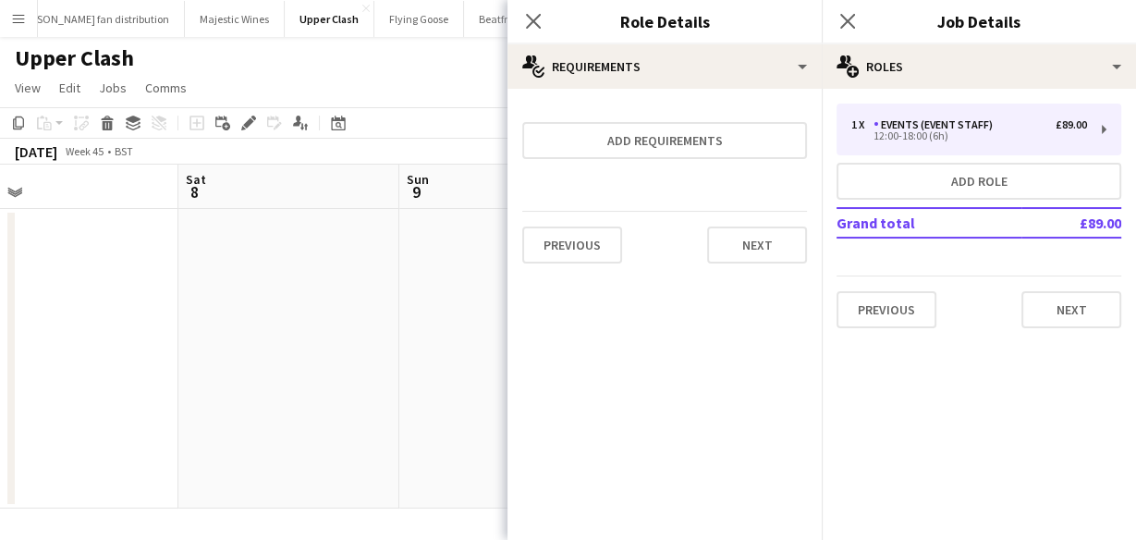
scroll to position [0, 0]
click at [752, 229] on button "Next" at bounding box center [757, 245] width 100 height 37
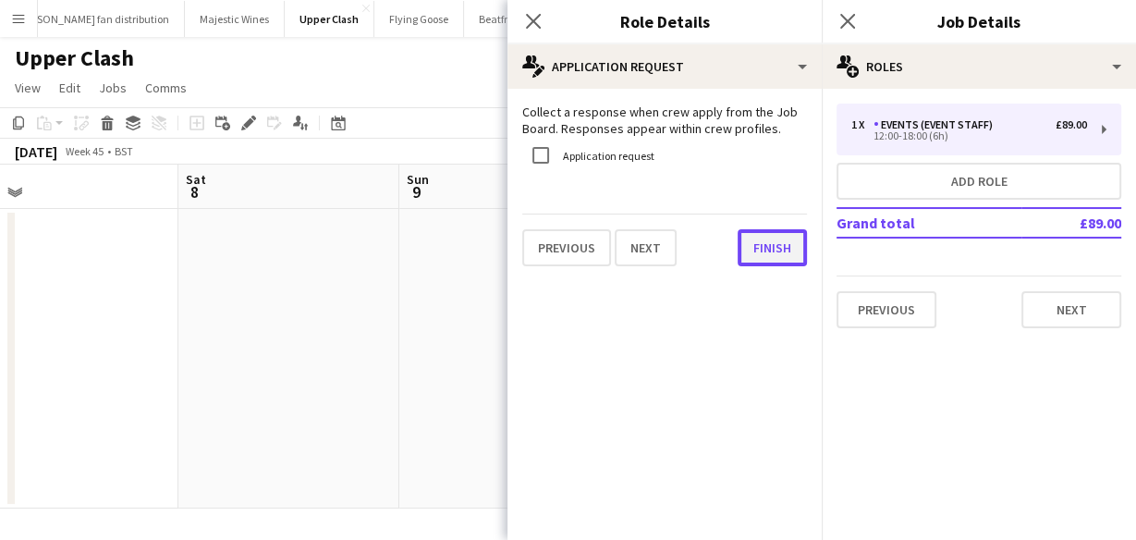
click at [768, 250] on button "Finish" at bounding box center [772, 247] width 69 height 37
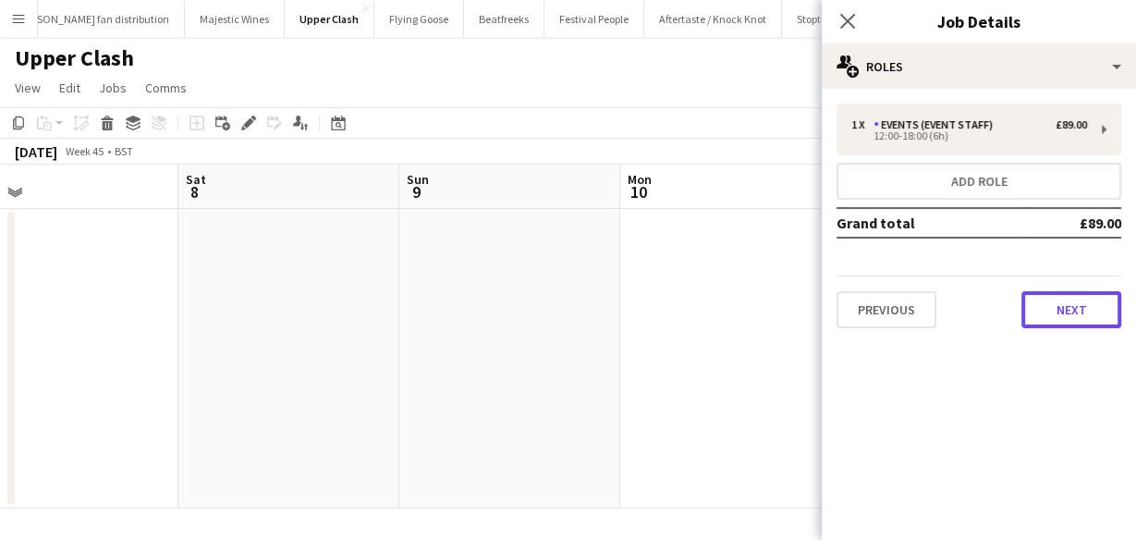
click at [1083, 325] on button "Next" at bounding box center [1072, 309] width 100 height 37
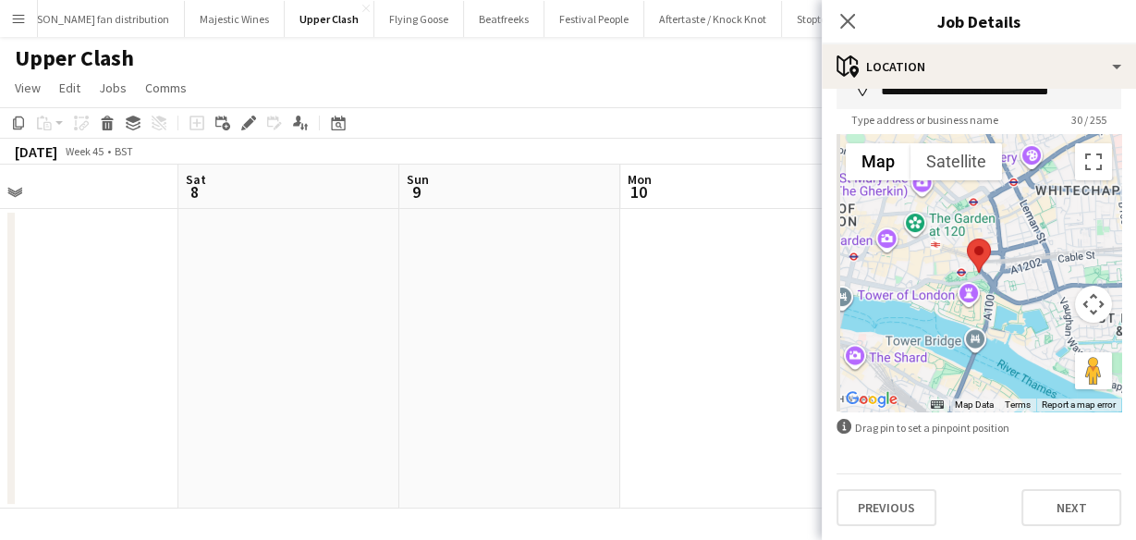
scroll to position [113, 0]
click at [1087, 522] on button "Next" at bounding box center [1072, 506] width 100 height 37
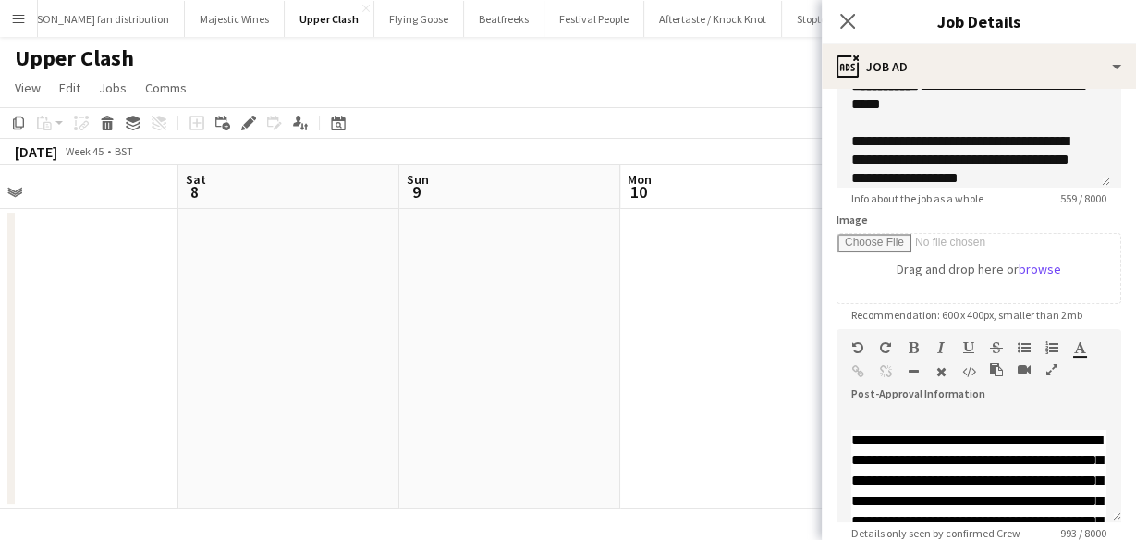
scroll to position [374, 0]
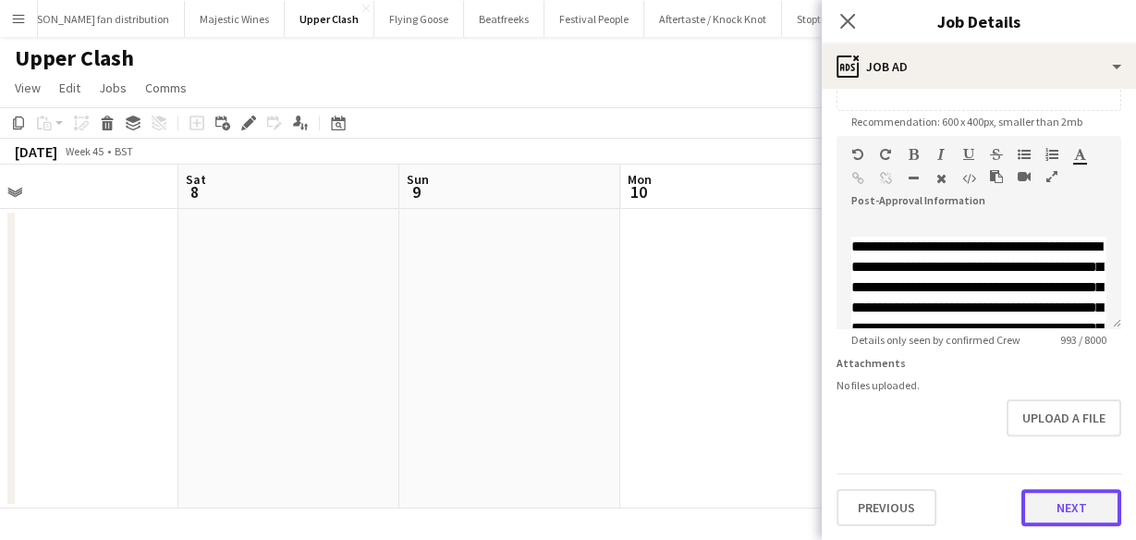
click at [1057, 494] on button "Next" at bounding box center [1072, 507] width 100 height 37
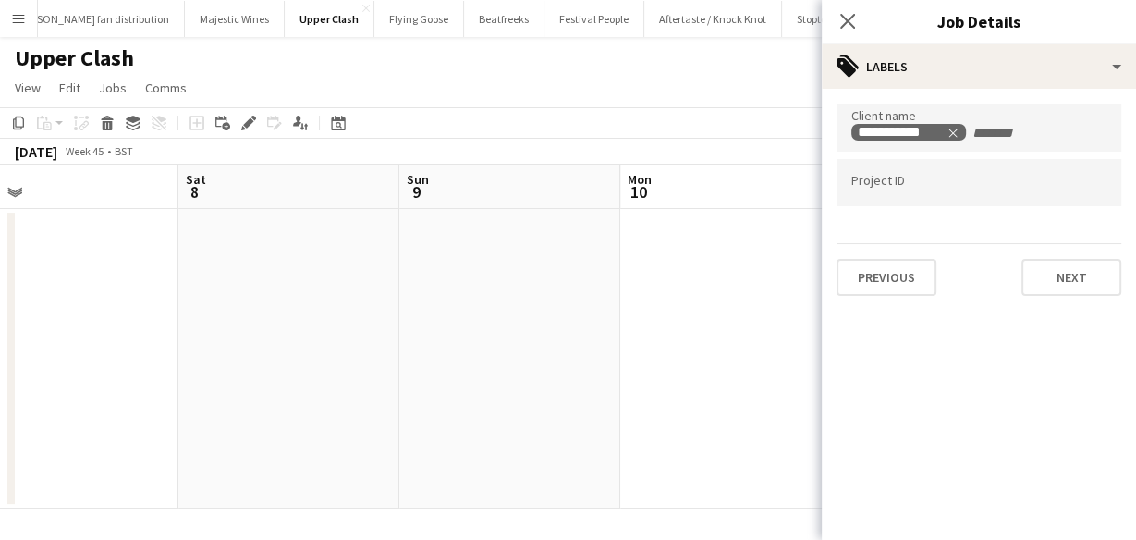
click at [1042, 244] on div "Previous Next" at bounding box center [979, 269] width 285 height 53
click at [1042, 261] on button "Next" at bounding box center [1072, 277] width 100 height 37
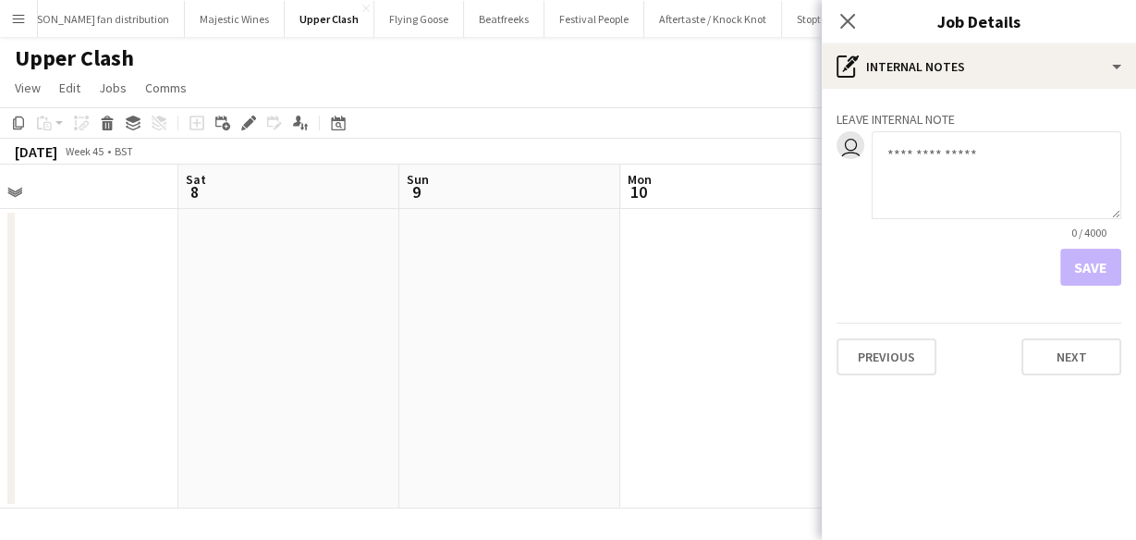
click at [1051, 375] on div "Leave internal note user 0 / 4000 Save Previous Next" at bounding box center [979, 239] width 314 height 301
click at [1048, 368] on button "Next" at bounding box center [1072, 356] width 100 height 37
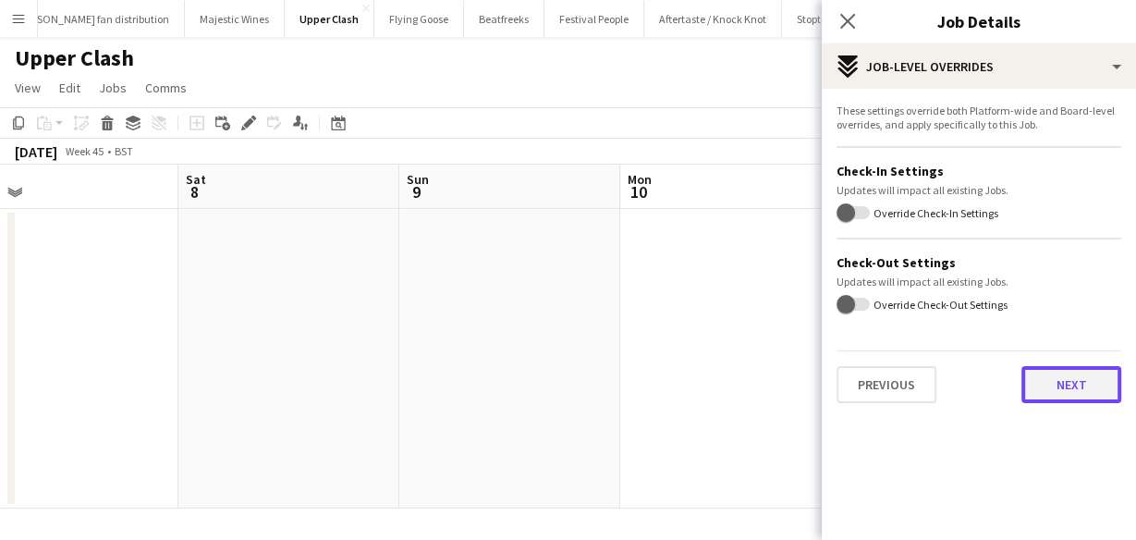
click at [1052, 380] on button "Next" at bounding box center [1072, 384] width 100 height 37
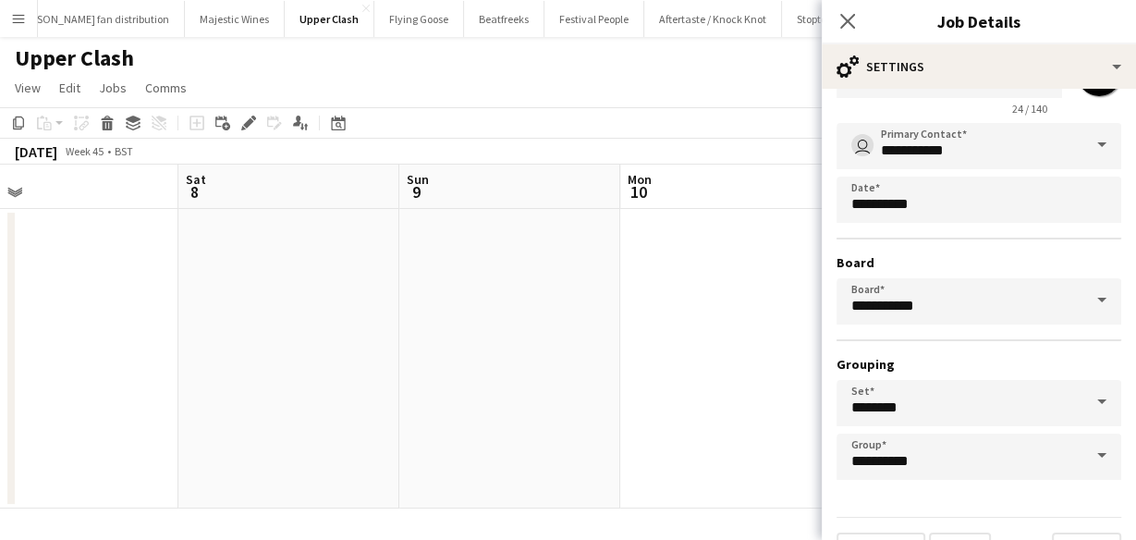
scroll to position [123, 0]
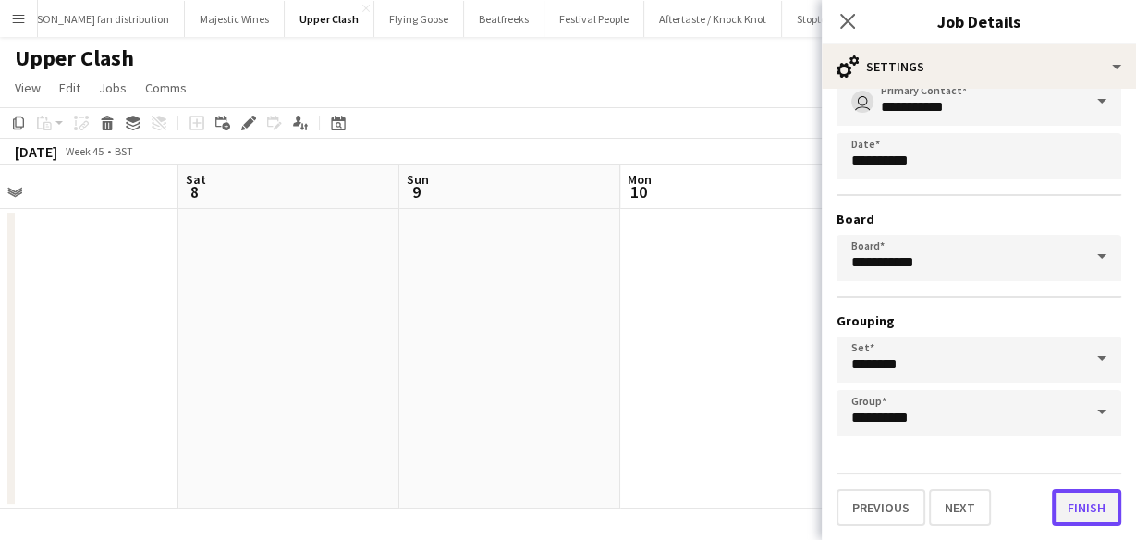
click at [1075, 509] on button "Finish" at bounding box center [1086, 507] width 69 height 37
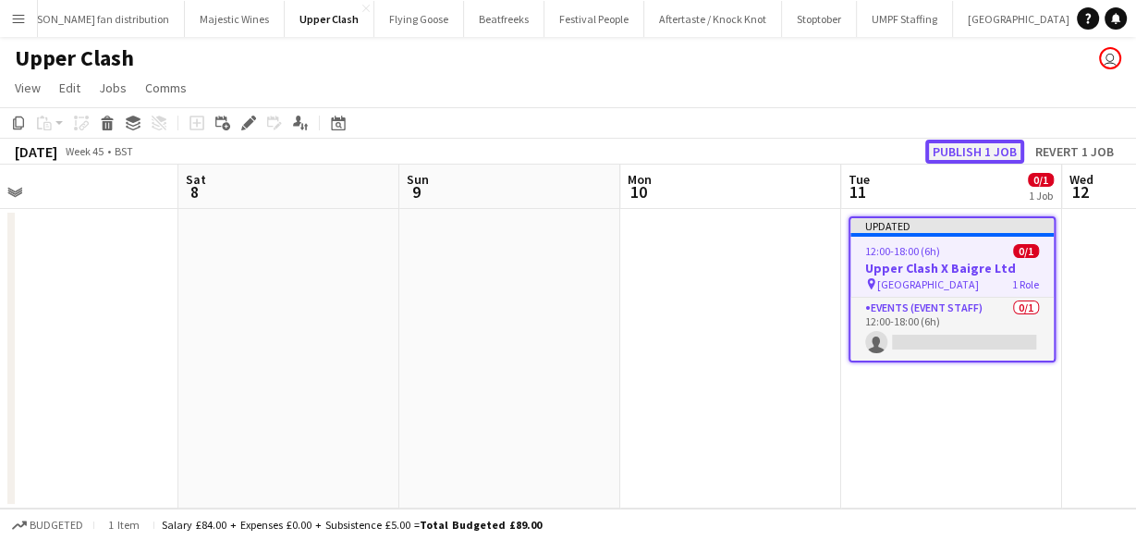
click at [989, 151] on button "Publish 1 job" at bounding box center [975, 152] width 99 height 24
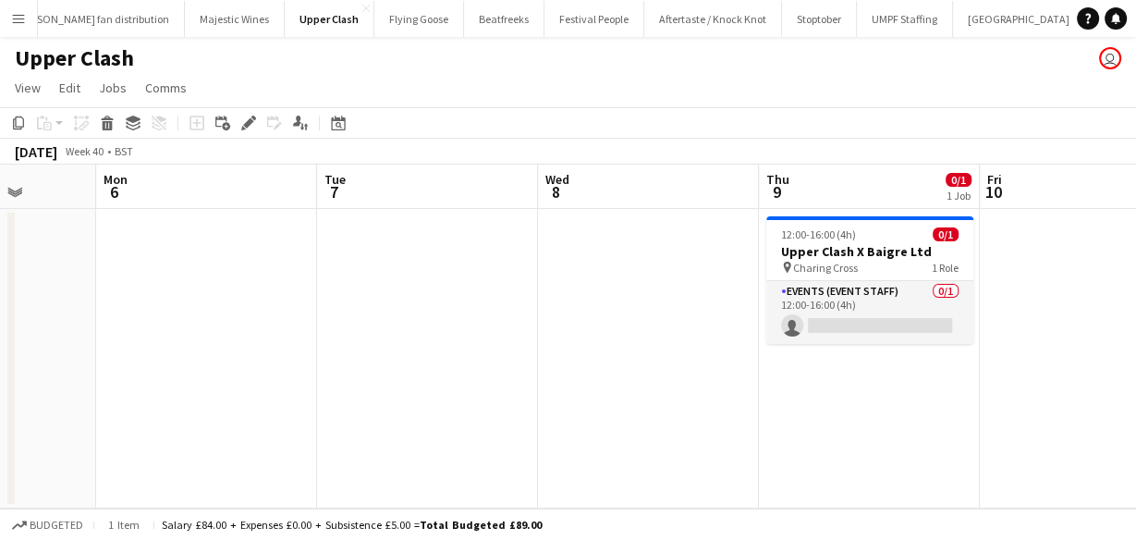
scroll to position [0, 568]
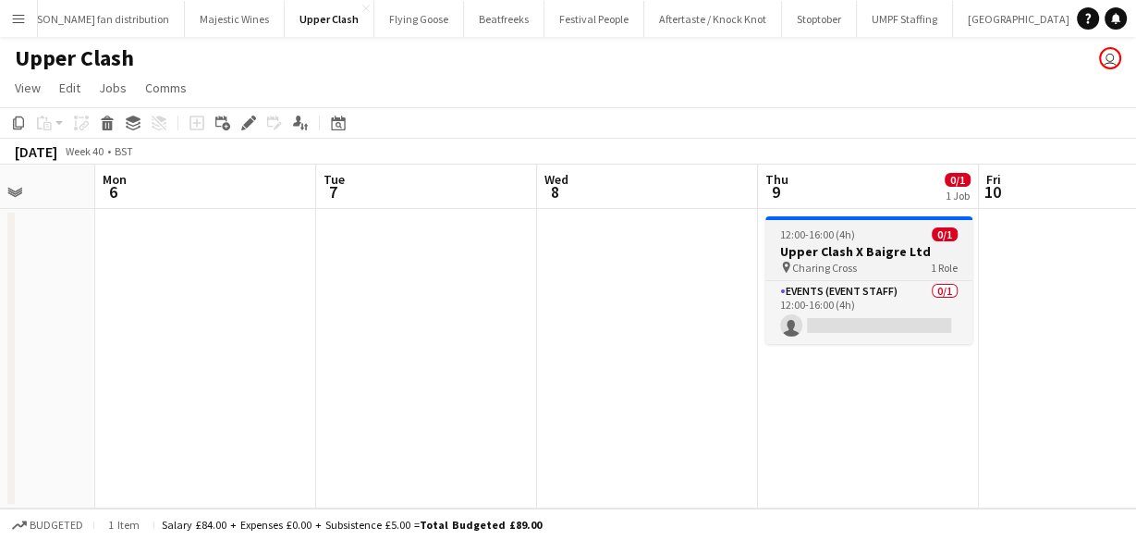
click at [833, 273] on span "Charing Cross" at bounding box center [824, 268] width 65 height 14
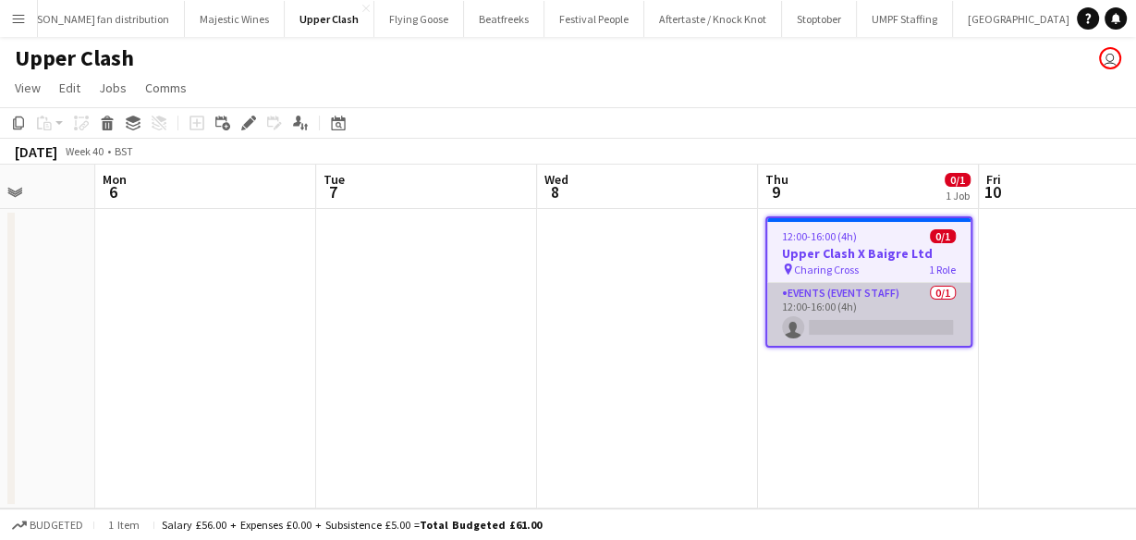
click at [841, 315] on app-card-role "Events (Event Staff) 0/1 12:00-16:00 (4h) single-neutral-actions" at bounding box center [869, 314] width 203 height 63
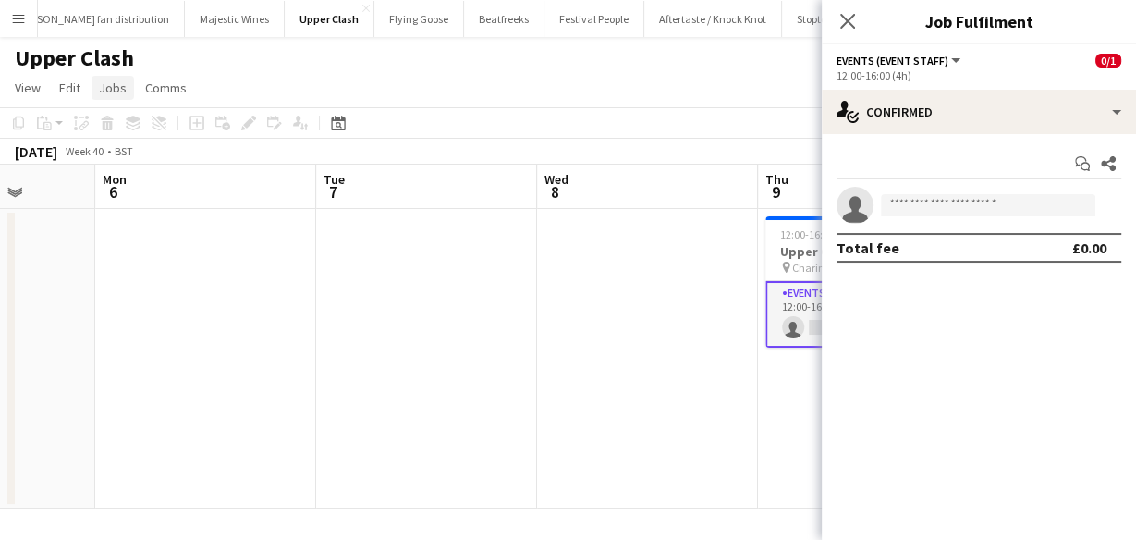
click at [107, 91] on span "Jobs" at bounding box center [113, 88] width 28 height 17
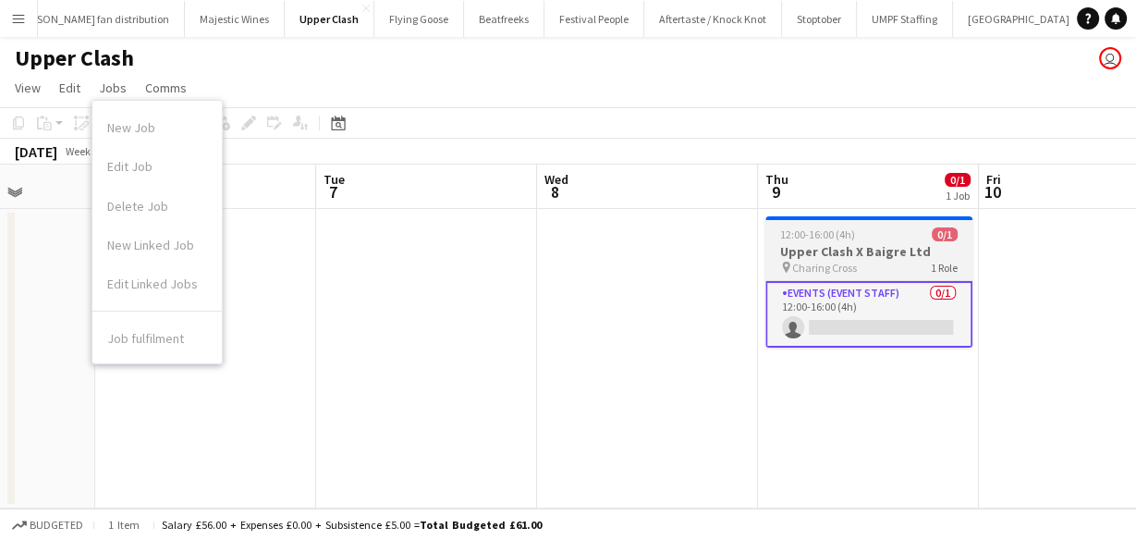
click at [850, 249] on h3 "Upper Clash X Baigre Ltd" at bounding box center [869, 251] width 207 height 17
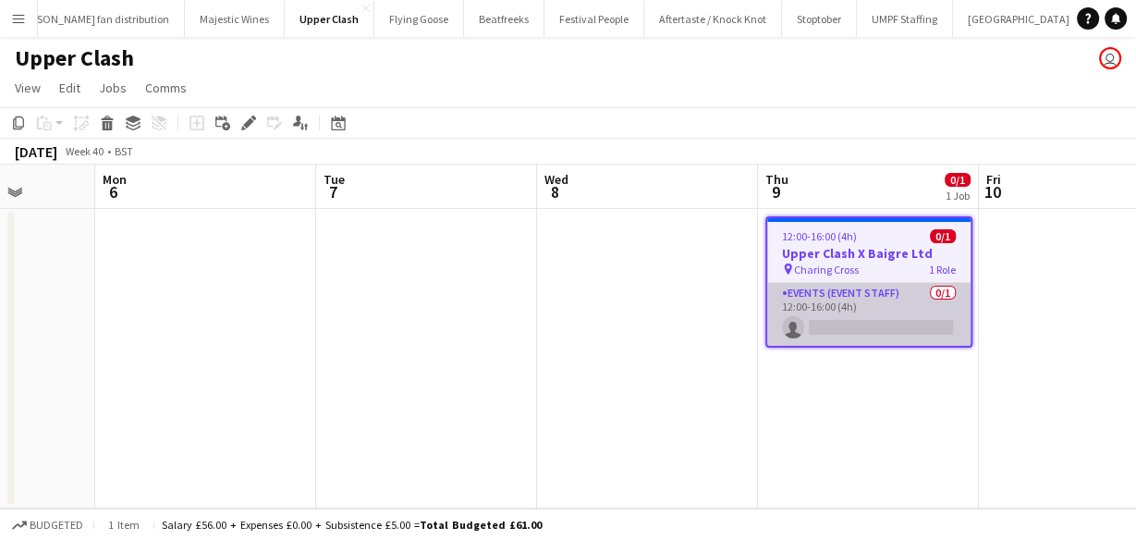
drag, startPoint x: 857, startPoint y: 306, endPoint x: 866, endPoint y: 294, distance: 14.6
click at [858, 306] on app-card-role "Events (Event Staff) 0/1 12:00-16:00 (4h) single-neutral-actions" at bounding box center [869, 314] width 203 height 63
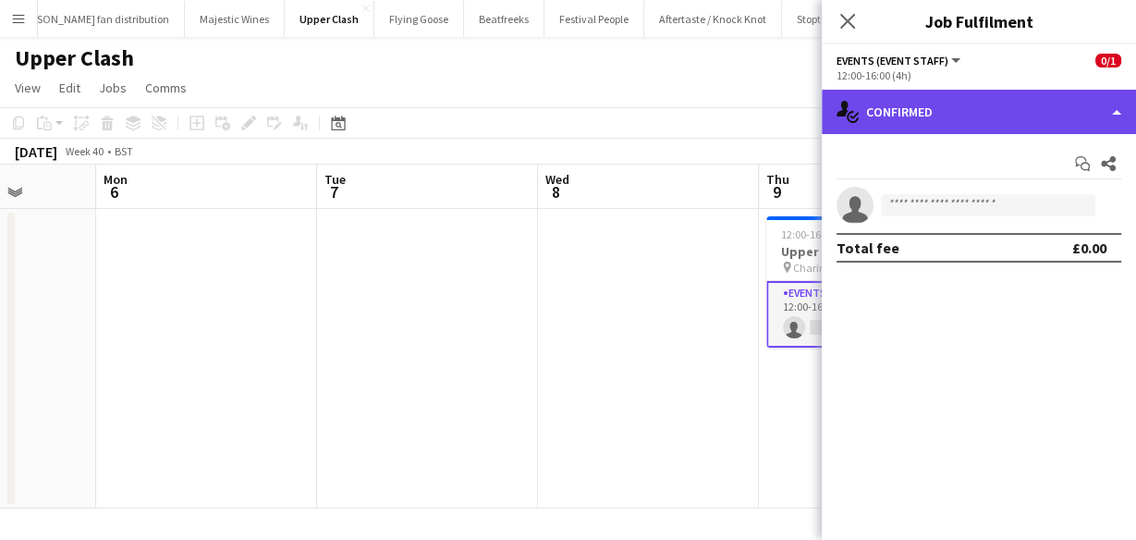
click at [988, 106] on div "single-neutral-actions-check-2 Confirmed" at bounding box center [979, 112] width 314 height 44
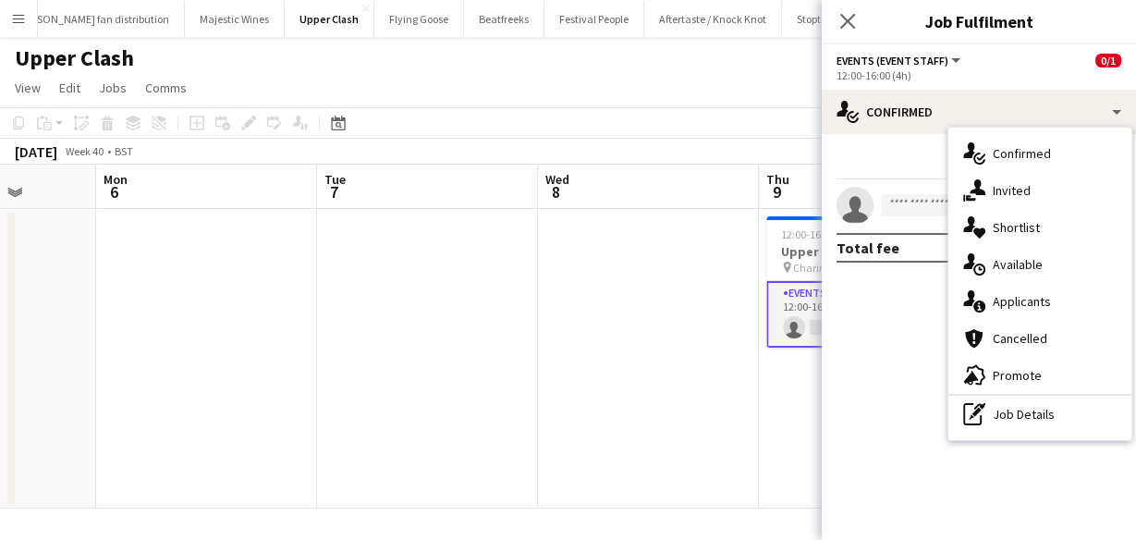
click at [998, 391] on div "advertising-megaphone Promote" at bounding box center [1040, 375] width 183 height 37
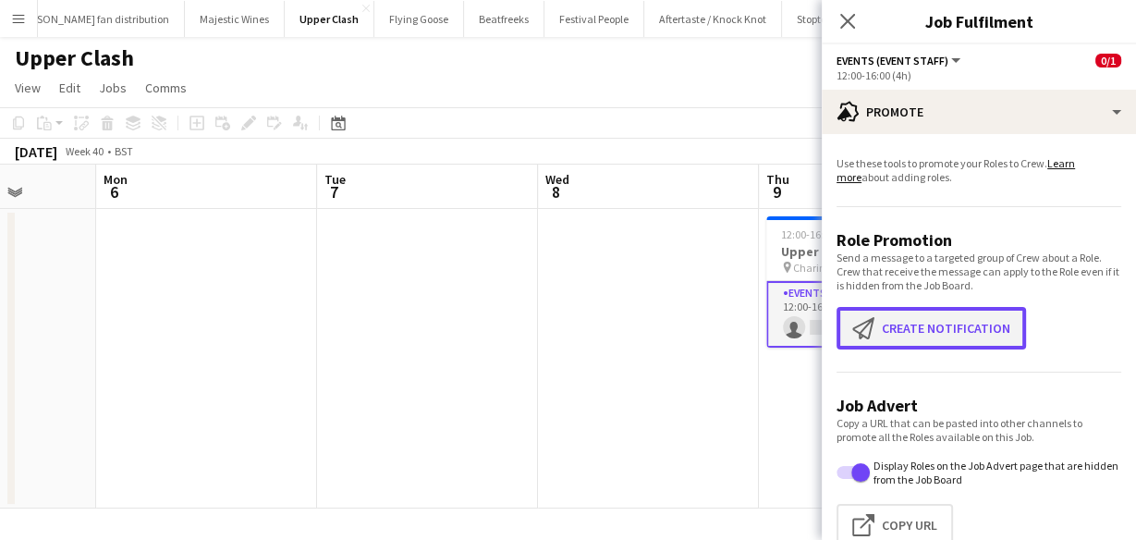
click at [925, 317] on button "Create notification Create notification" at bounding box center [932, 328] width 190 height 43
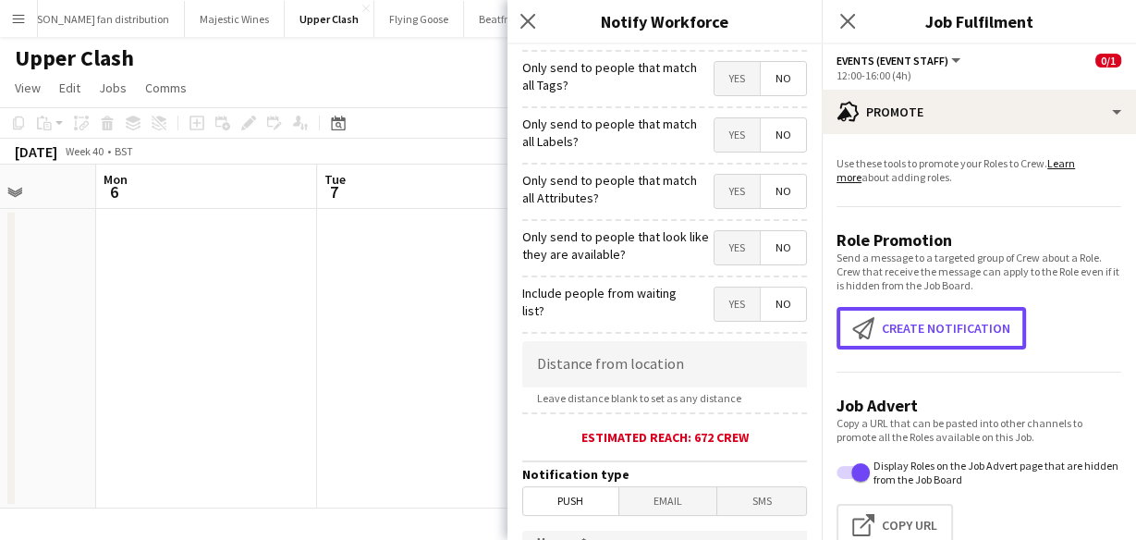
scroll to position [148, 0]
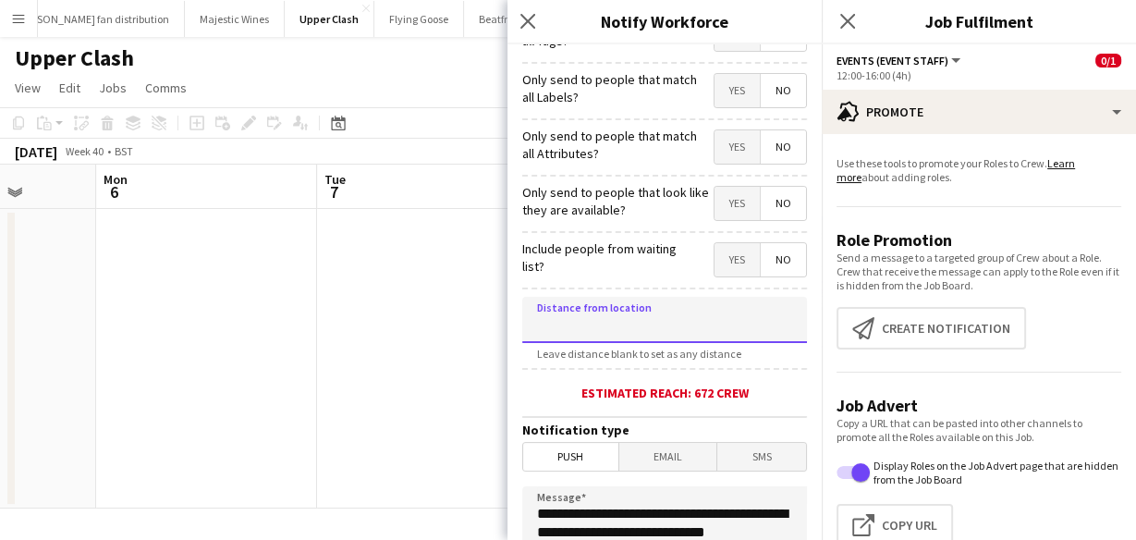
click at [593, 313] on input at bounding box center [664, 320] width 285 height 46
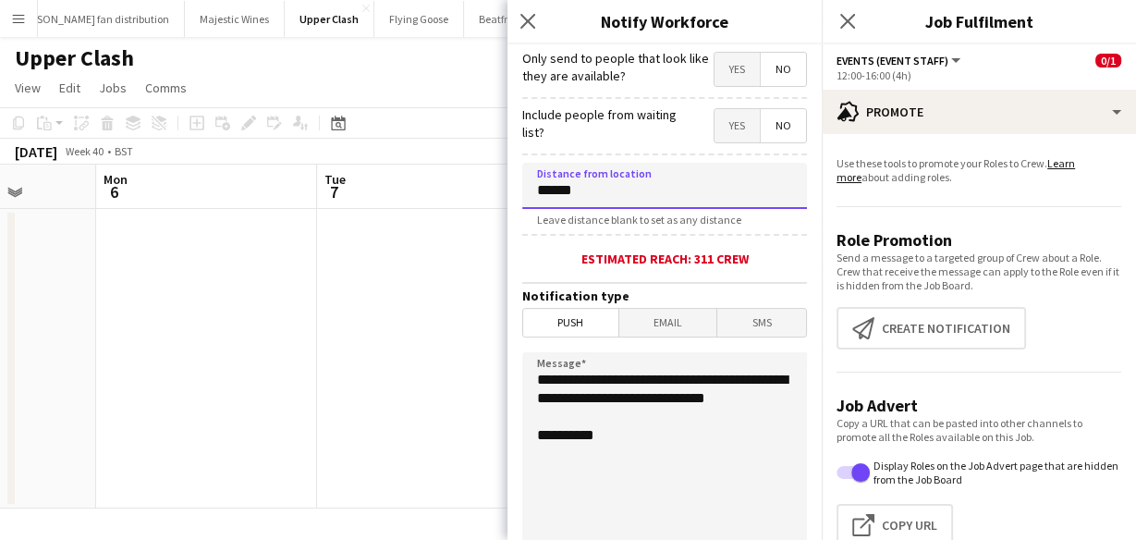
scroll to position [284, 0]
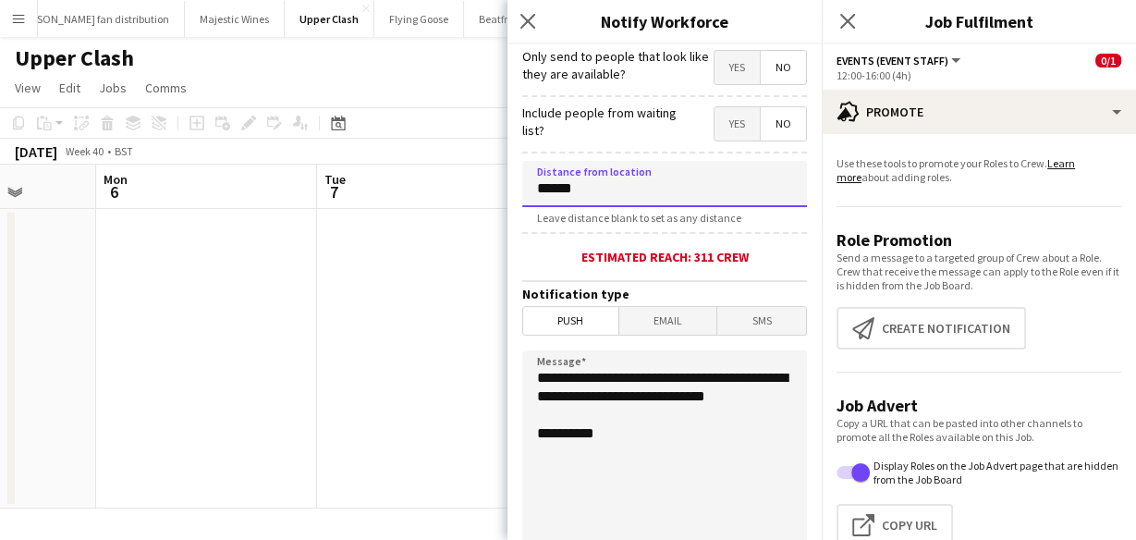
type input "******"
drag, startPoint x: 646, startPoint y: 412, endPoint x: 657, endPoint y: 367, distance: 46.4
click at [654, 370] on textarea "**********" at bounding box center [664, 463] width 285 height 227
click at [677, 396] on textarea "**********" at bounding box center [664, 463] width 285 height 227
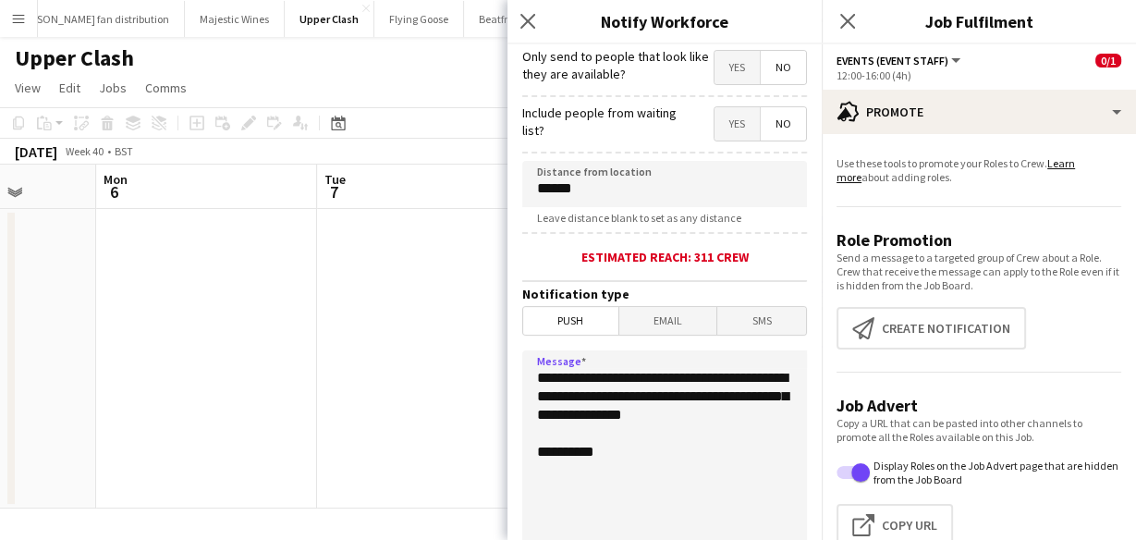
click at [734, 413] on textarea "**********" at bounding box center [664, 463] width 285 height 227
drag, startPoint x: 739, startPoint y: 434, endPoint x: 542, endPoint y: 380, distance: 204.1
click at [542, 380] on textarea "**********" at bounding box center [664, 463] width 285 height 227
drag, startPoint x: 673, startPoint y: 452, endPoint x: 683, endPoint y: 452, distance: 10.2
click at [675, 452] on textarea "**********" at bounding box center [664, 463] width 285 height 227
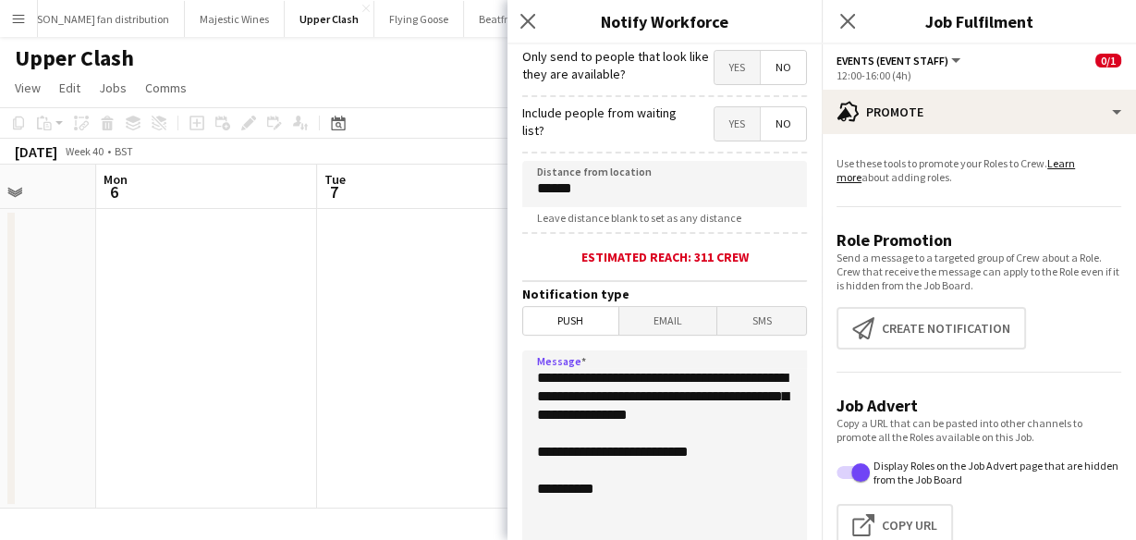
drag, startPoint x: 705, startPoint y: 455, endPoint x: 483, endPoint y: 383, distance: 233.4
click at [483, 383] on body "Menu Boards Boards Boards All jobs Status Workforce Workforce My Workforce Recr…" at bounding box center [568, 270] width 1136 height 540
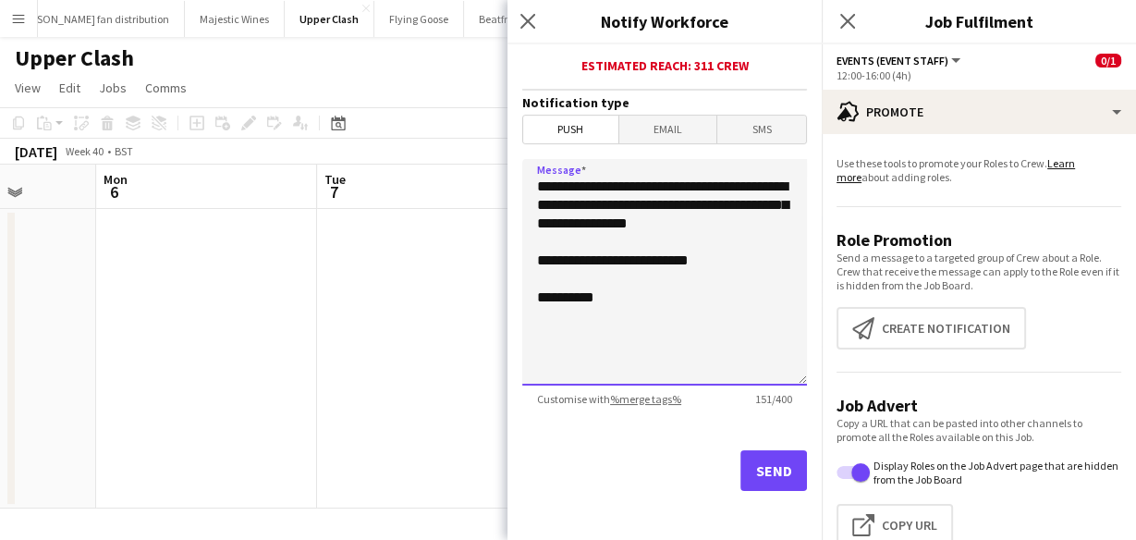
type textarea "**********"
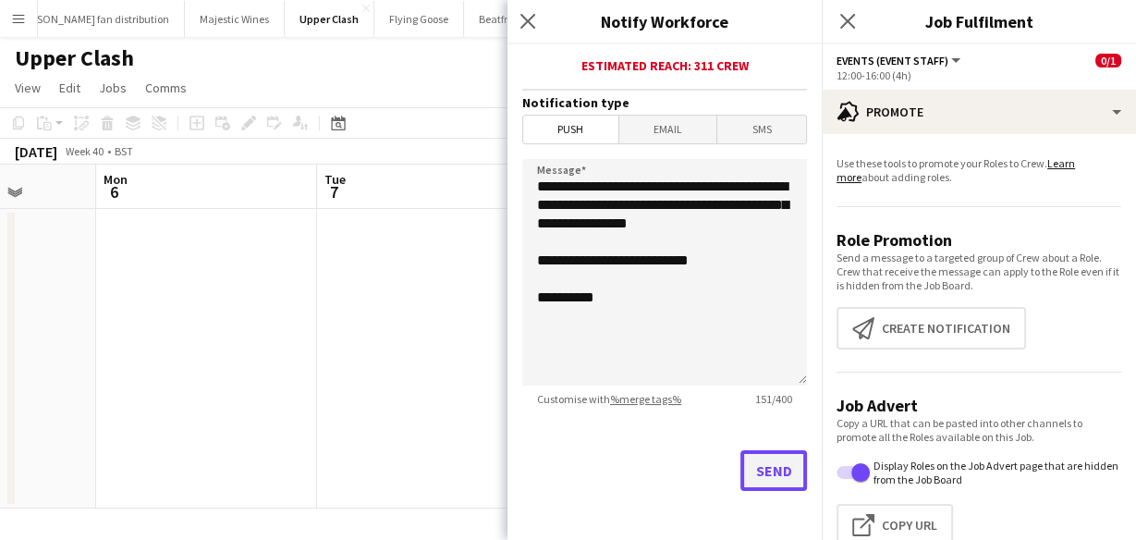
click at [754, 460] on button "Send" at bounding box center [774, 470] width 67 height 41
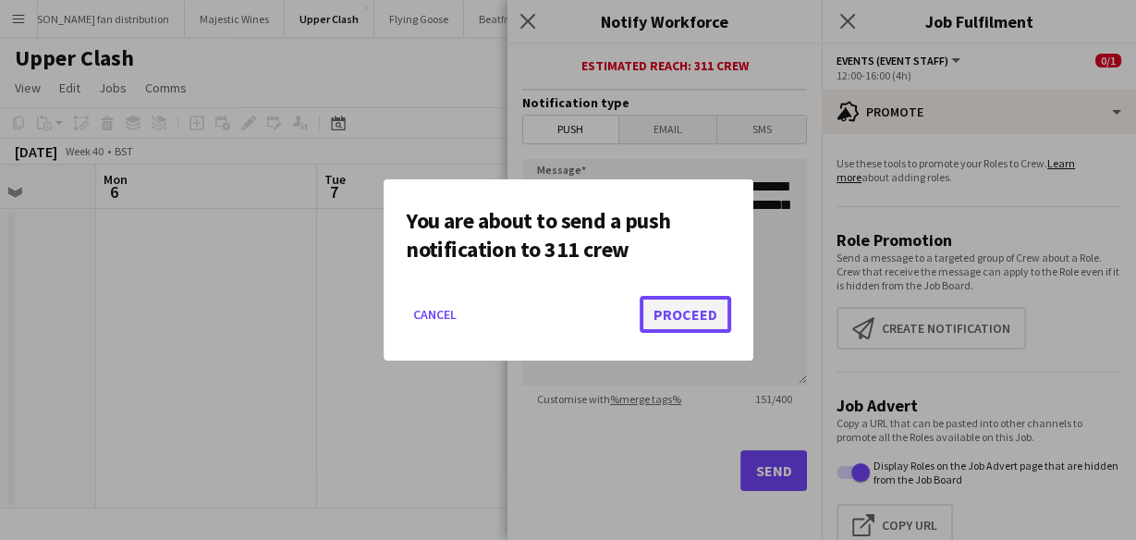
click at [725, 311] on button "Proceed" at bounding box center [686, 314] width 92 height 37
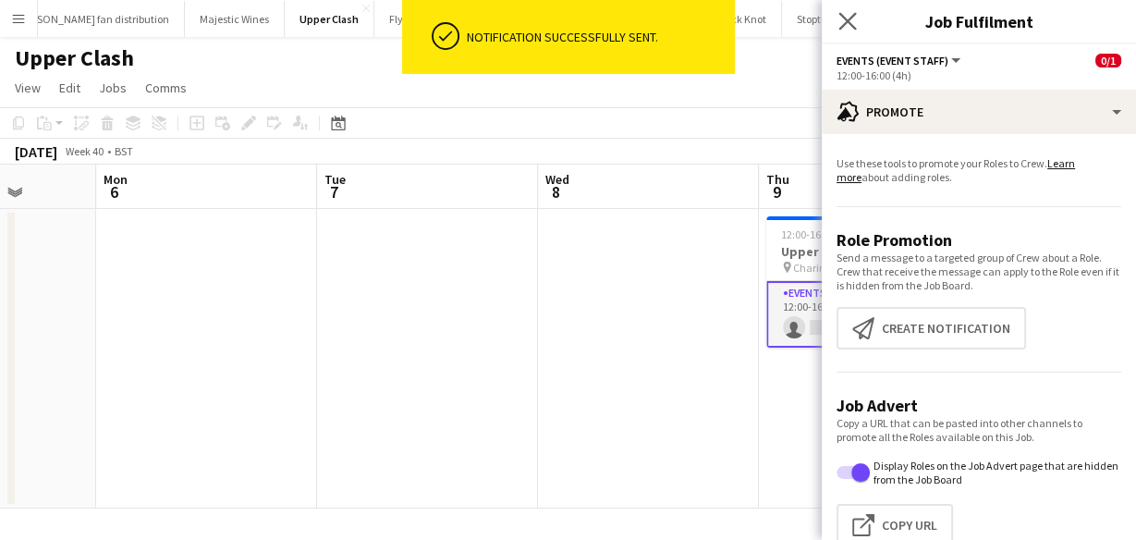
click at [836, 28] on app-icon "Close pop-in" at bounding box center [848, 21] width 27 height 27
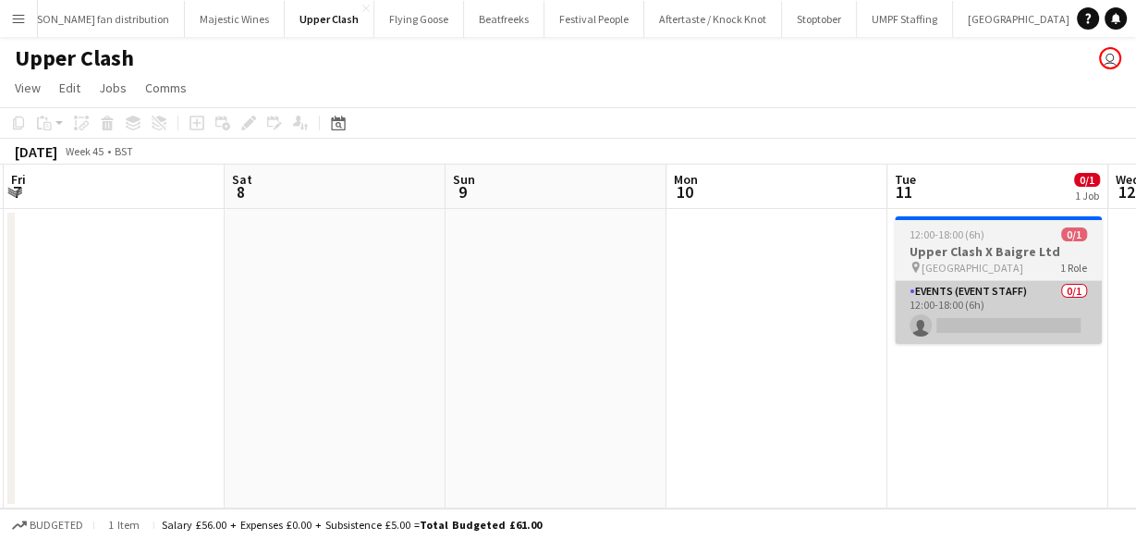
scroll to position [0, 660]
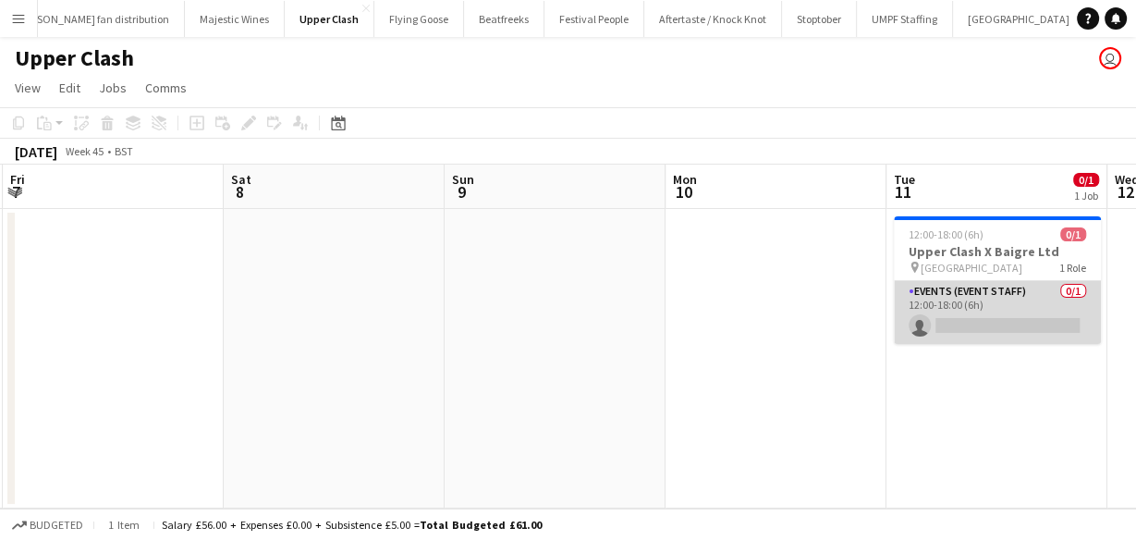
click at [927, 289] on app-card-role "Events (Event Staff) 0/1 12:00-18:00 (6h) single-neutral-actions" at bounding box center [997, 312] width 207 height 63
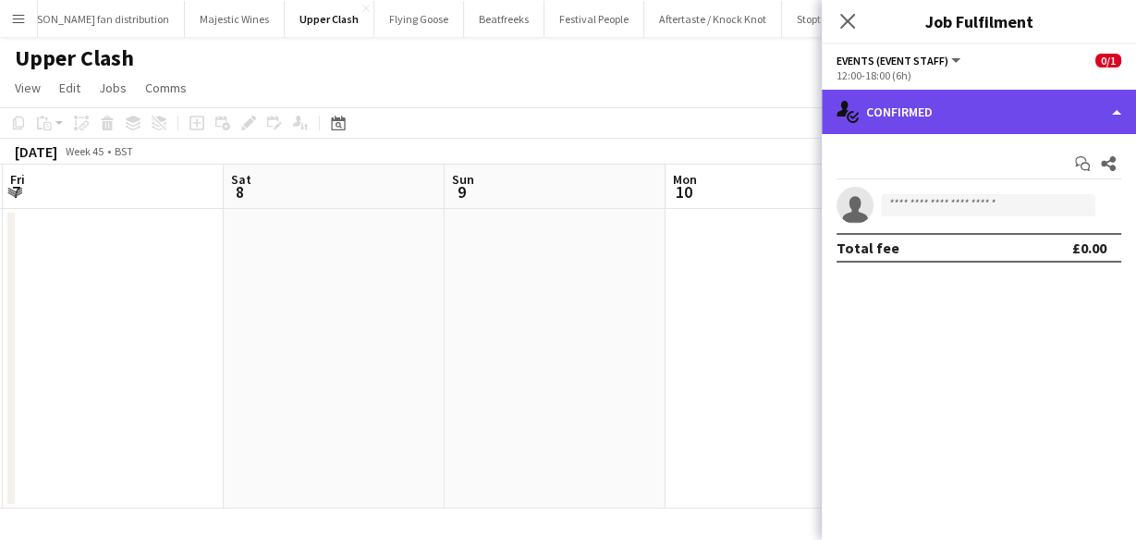
click at [910, 100] on div "single-neutral-actions-check-2 Confirmed" at bounding box center [979, 112] width 314 height 44
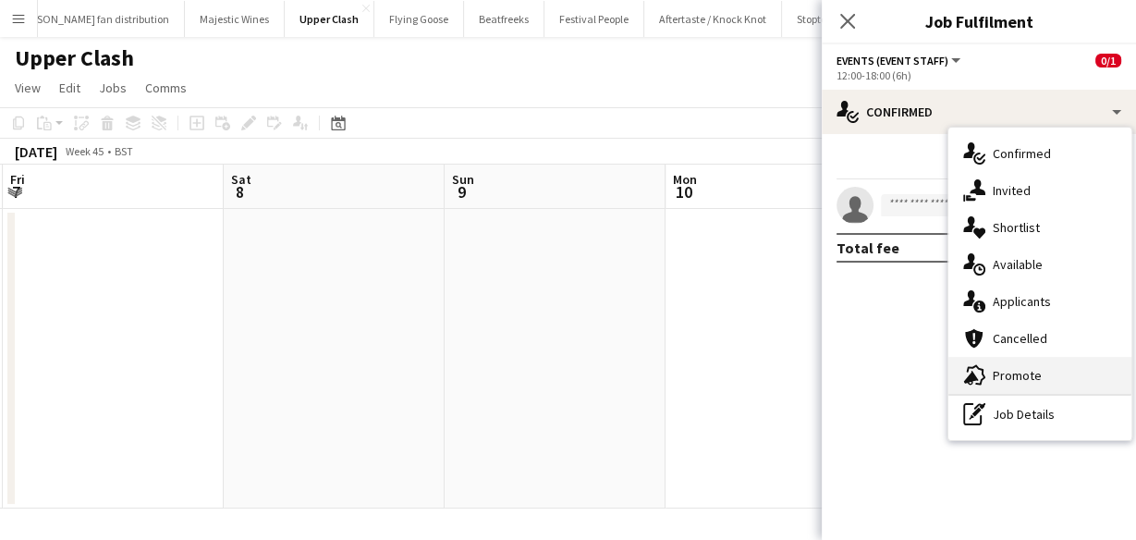
click at [994, 370] on span "Promote" at bounding box center [1017, 375] width 49 height 17
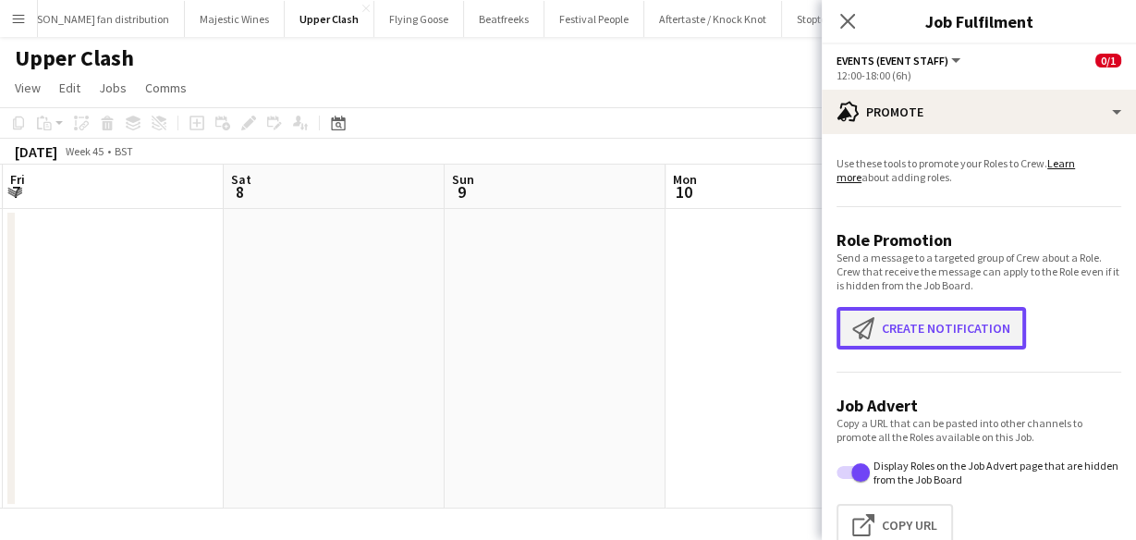
click at [922, 331] on button "Create notification Create notification" at bounding box center [932, 328] width 190 height 43
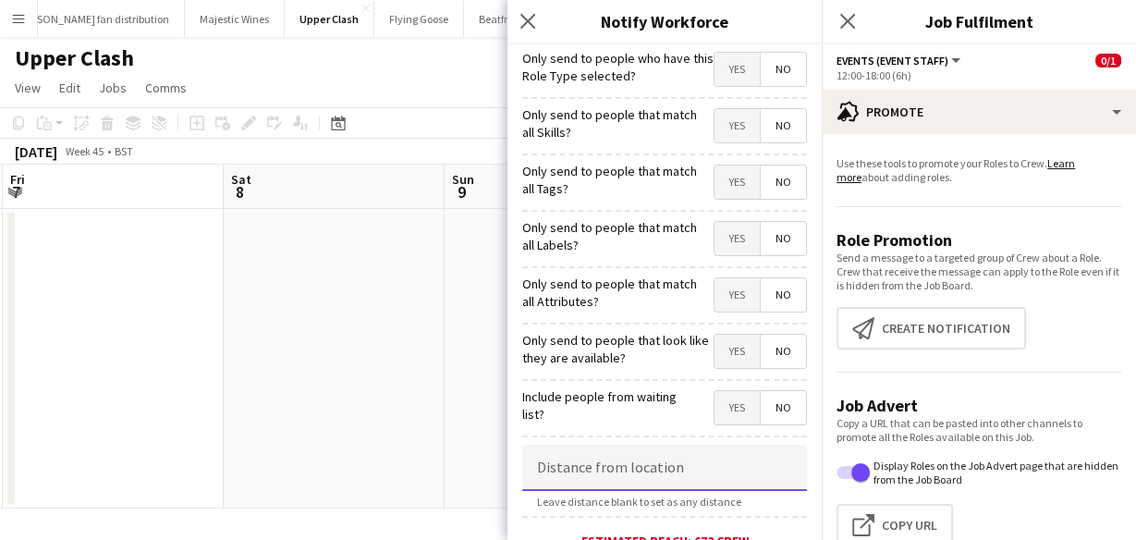
click at [658, 448] on input at bounding box center [664, 468] width 285 height 46
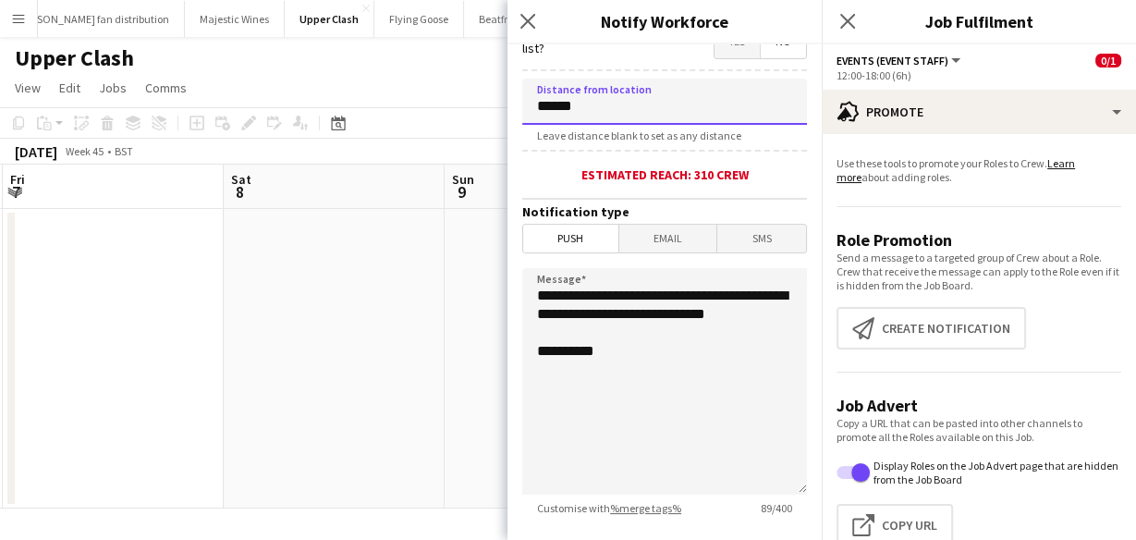
scroll to position [366, 0]
type input "******"
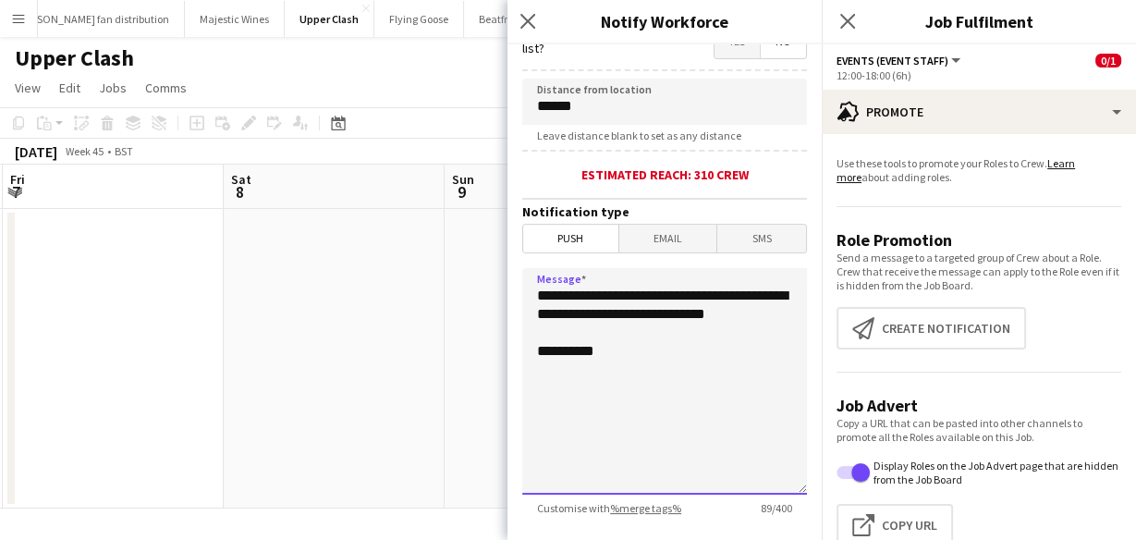
drag, startPoint x: 637, startPoint y: 336, endPoint x: 534, endPoint y: 285, distance: 115.4
click at [534, 285] on textarea "**********" at bounding box center [664, 381] width 285 height 227
paste textarea "**********"
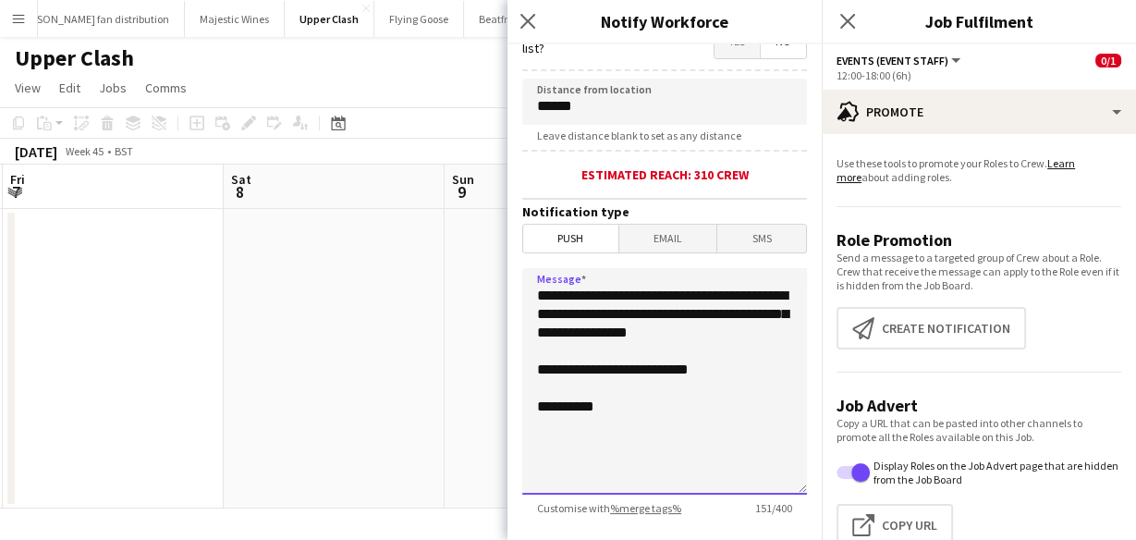
drag, startPoint x: 740, startPoint y: 311, endPoint x: 658, endPoint y: 303, distance: 81.7
click at [658, 303] on textarea "**********" at bounding box center [664, 381] width 285 height 227
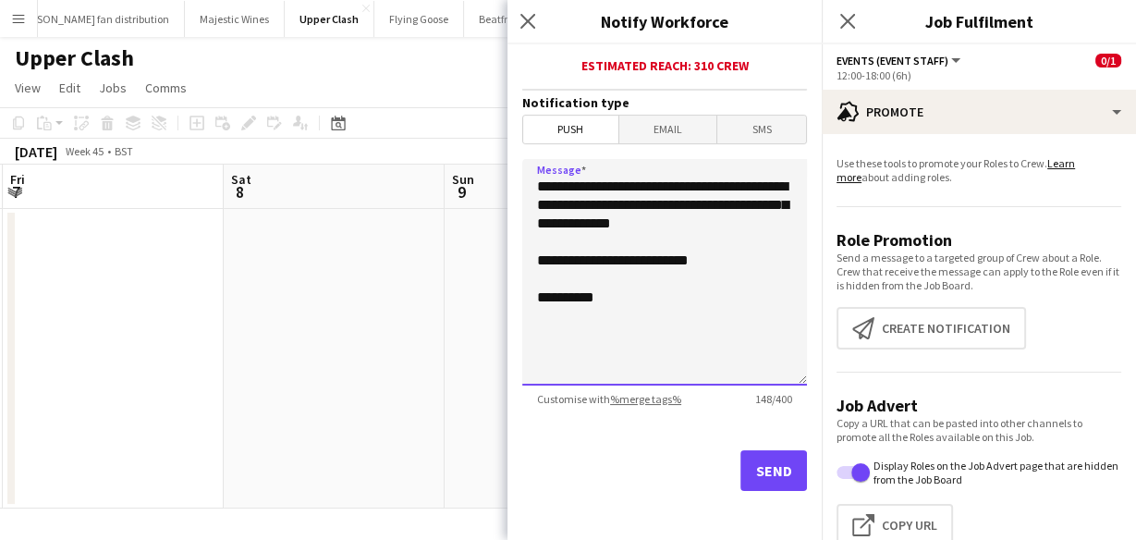
drag, startPoint x: 614, startPoint y: 223, endPoint x: 556, endPoint y: 226, distance: 58.3
click at [556, 226] on textarea "**********" at bounding box center [664, 272] width 285 height 227
click at [682, 224] on textarea "**********" at bounding box center [664, 272] width 285 height 227
type textarea "**********"
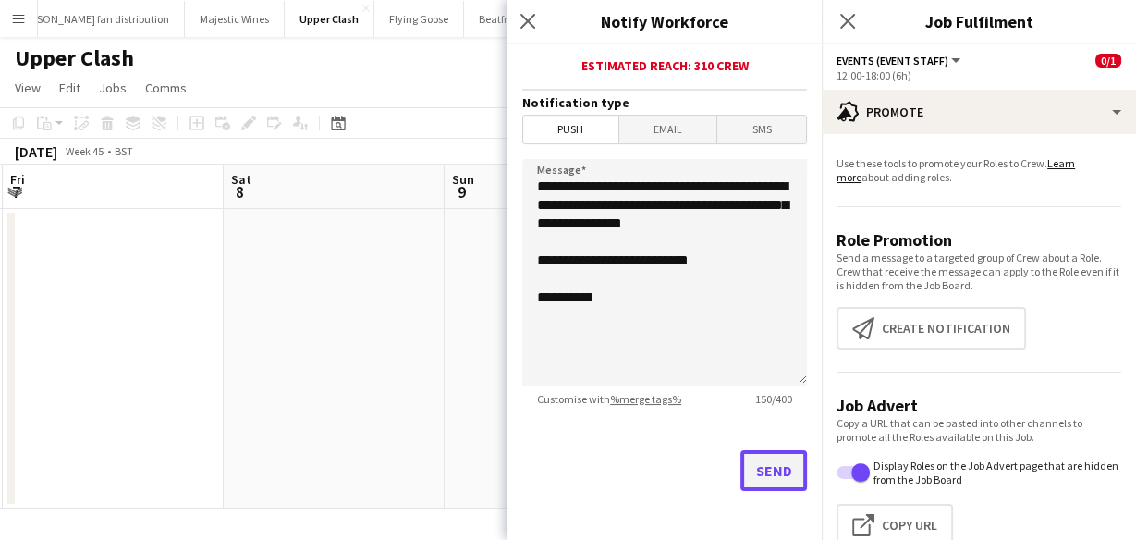
click at [766, 463] on button "Send" at bounding box center [774, 470] width 67 height 41
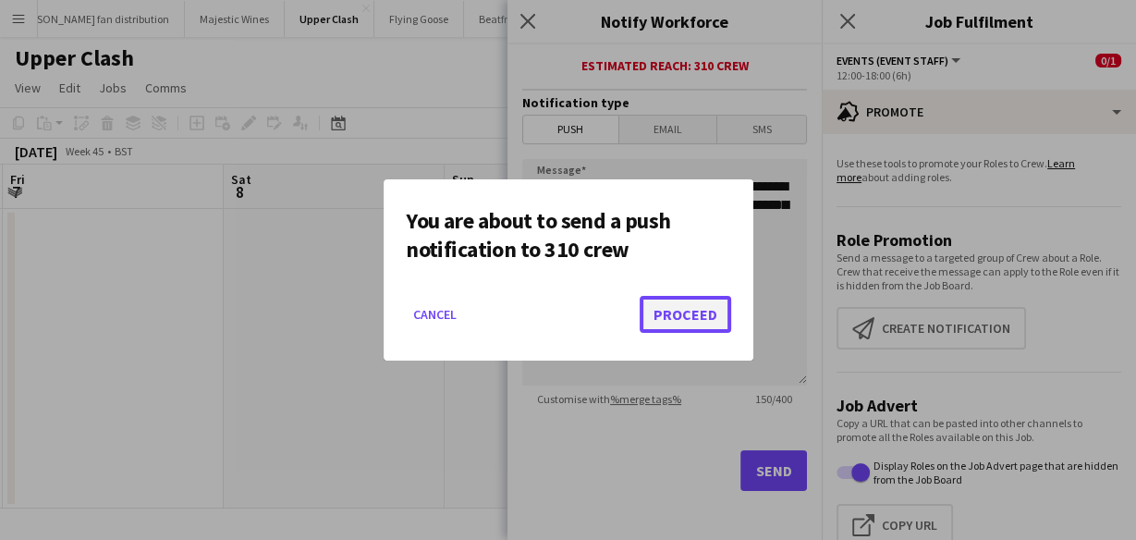
click at [689, 311] on button "Proceed" at bounding box center [686, 314] width 92 height 37
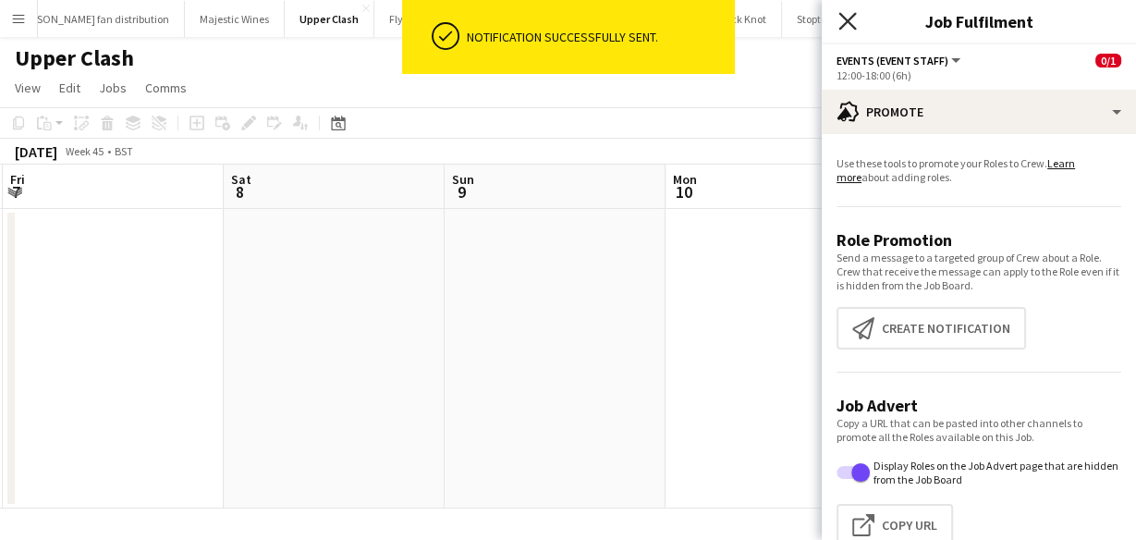
click at [846, 17] on icon "Close pop-in" at bounding box center [848, 21] width 18 height 18
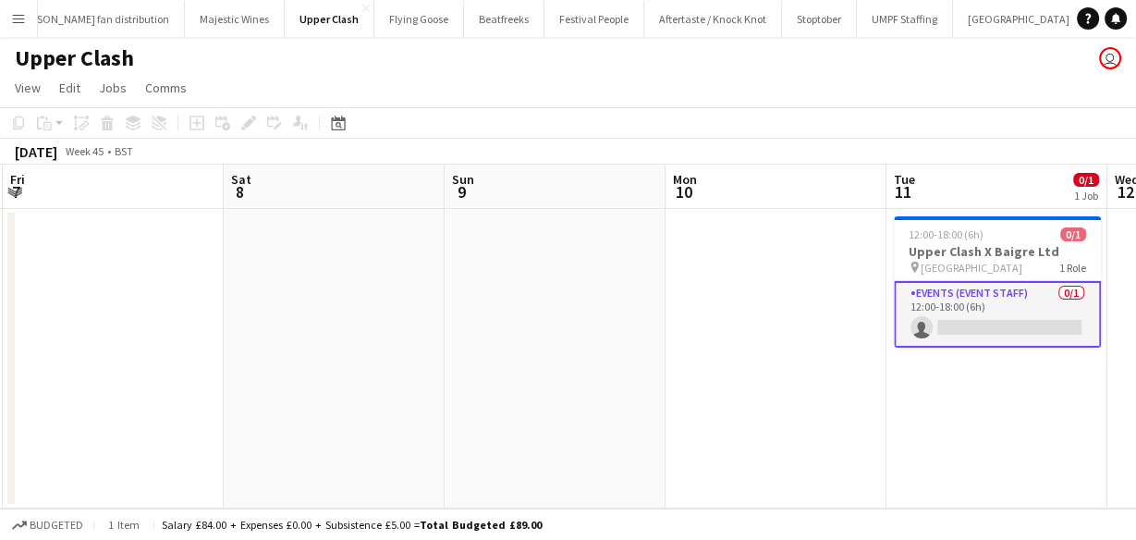
drag, startPoint x: 981, startPoint y: 279, endPoint x: 818, endPoint y: 332, distance: 171.1
click at [818, 332] on app-date-cell at bounding box center [776, 359] width 221 height 300
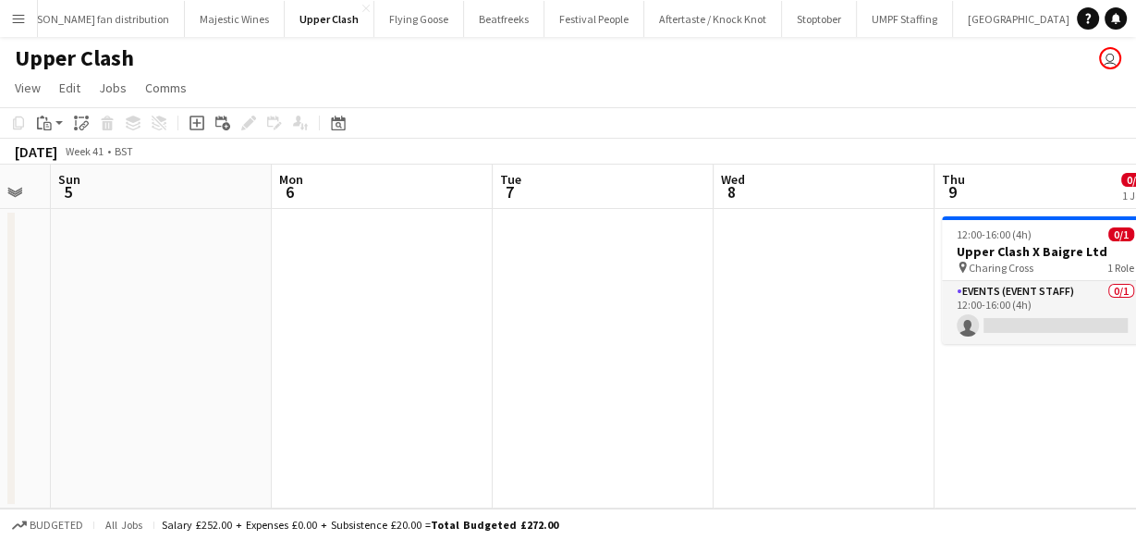
scroll to position [0, 429]
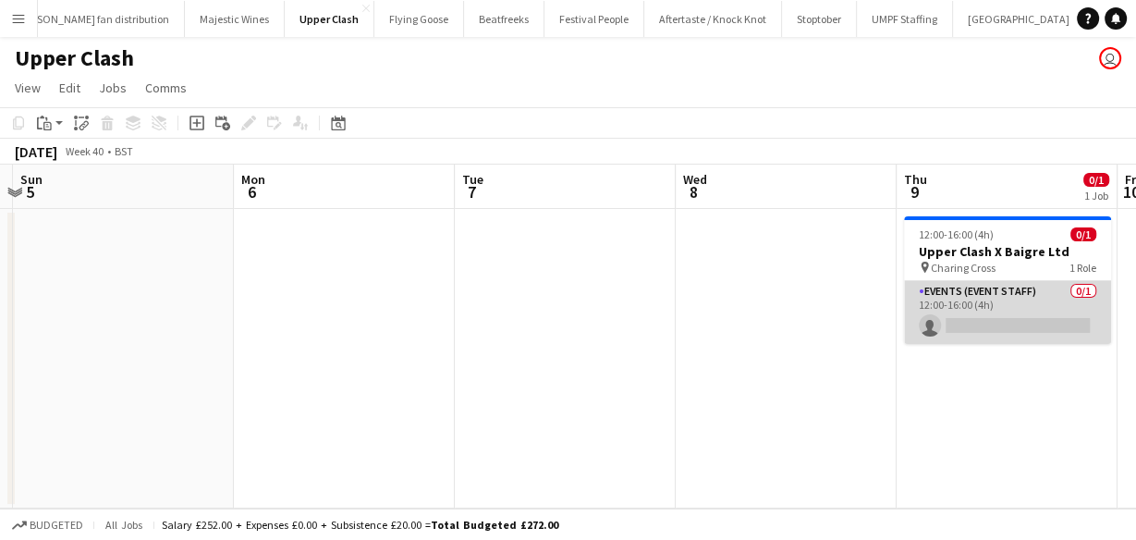
click at [958, 329] on app-card-role "Events (Event Staff) 0/1 12:00-16:00 (4h) single-neutral-actions" at bounding box center [1007, 312] width 207 height 63
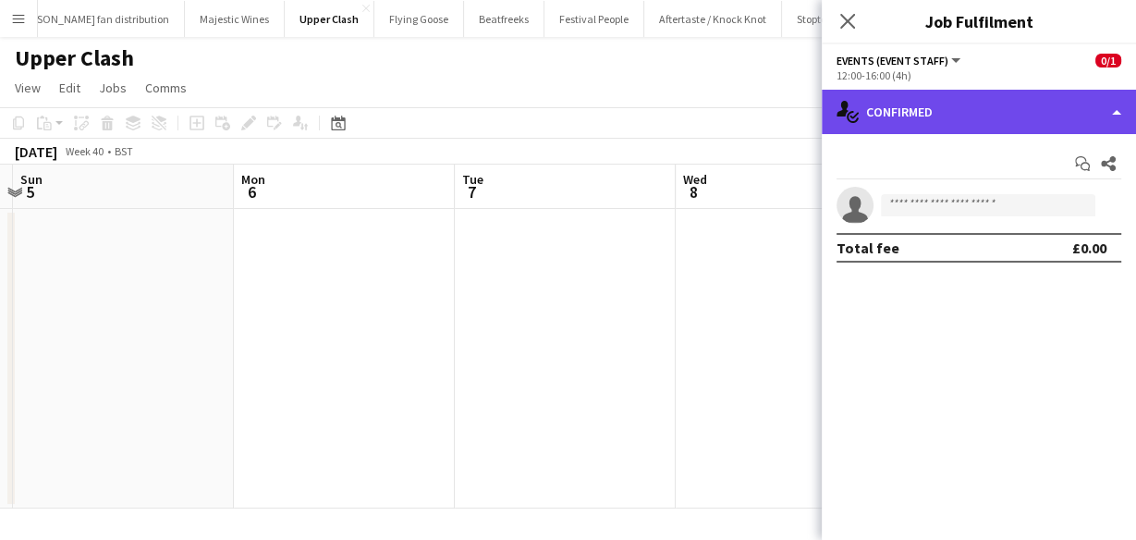
click at [864, 110] on div "single-neutral-actions-check-2 Confirmed" at bounding box center [979, 112] width 314 height 44
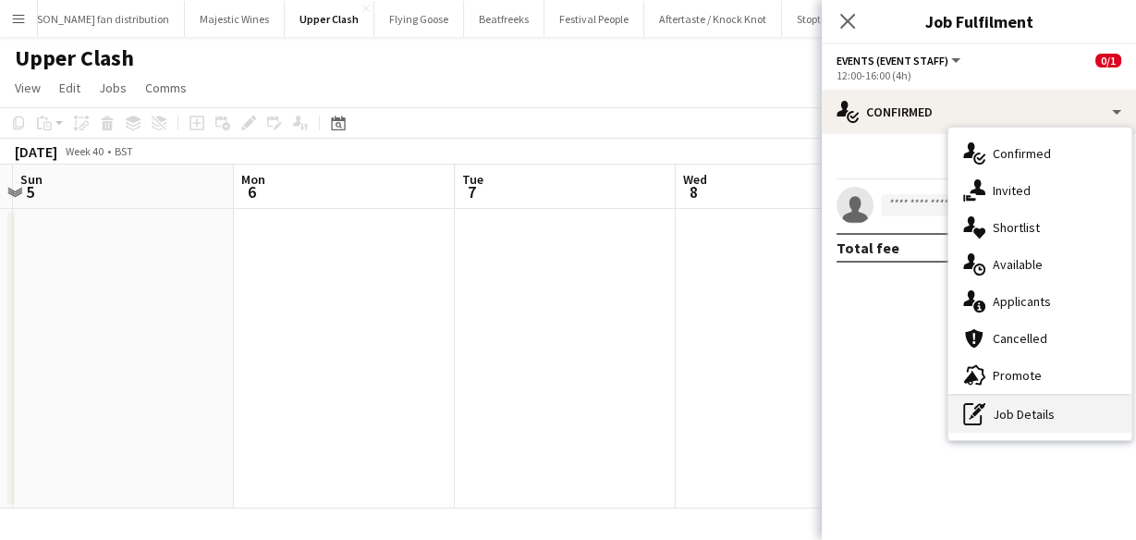
click at [1005, 410] on div "pen-write Job Details" at bounding box center [1040, 414] width 183 height 37
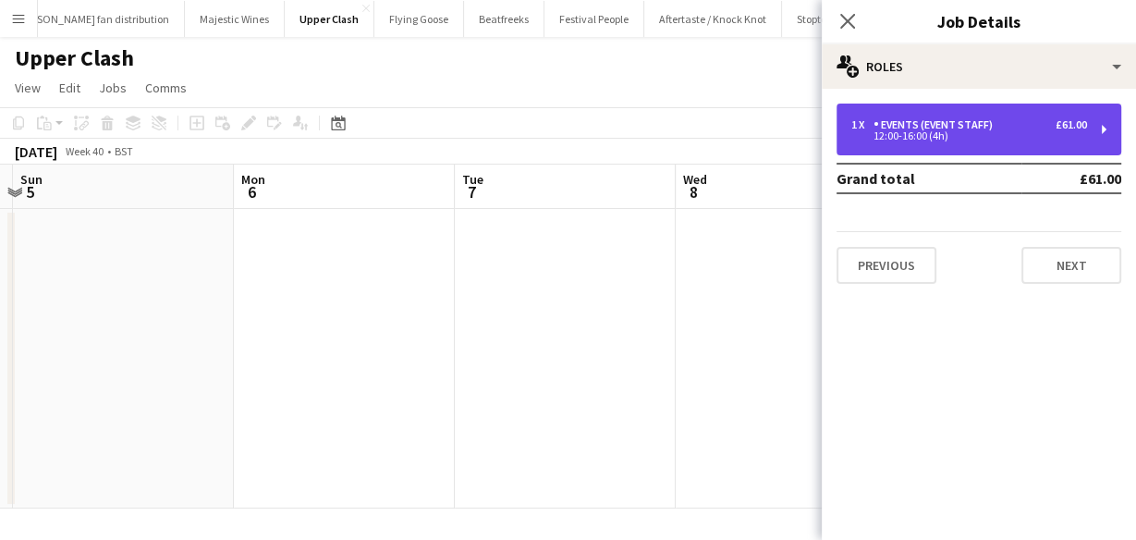
click at [937, 144] on div "1 x Events (Event Staff) £61.00 12:00-16:00 (4h)" at bounding box center [979, 130] width 285 height 52
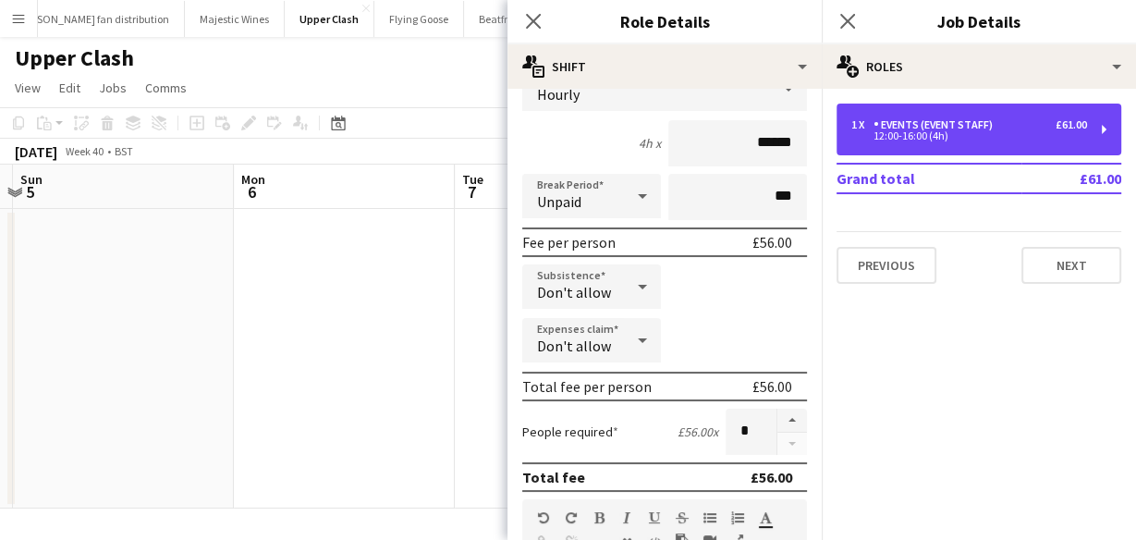
scroll to position [148, 0]
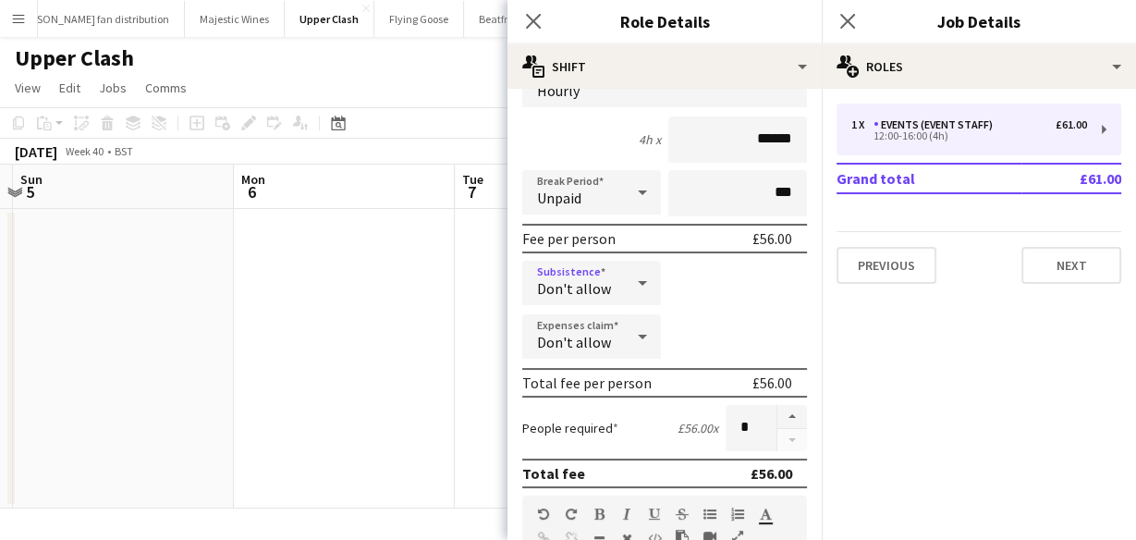
click at [573, 291] on span "Don't allow" at bounding box center [574, 288] width 74 height 18
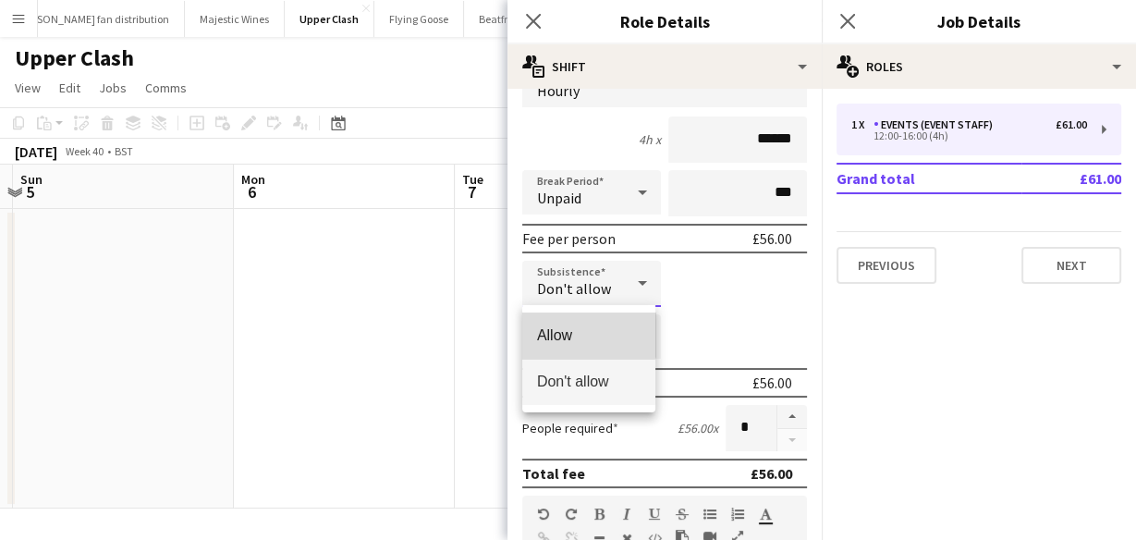
click at [573, 321] on mat-option "Allow" at bounding box center [588, 336] width 133 height 46
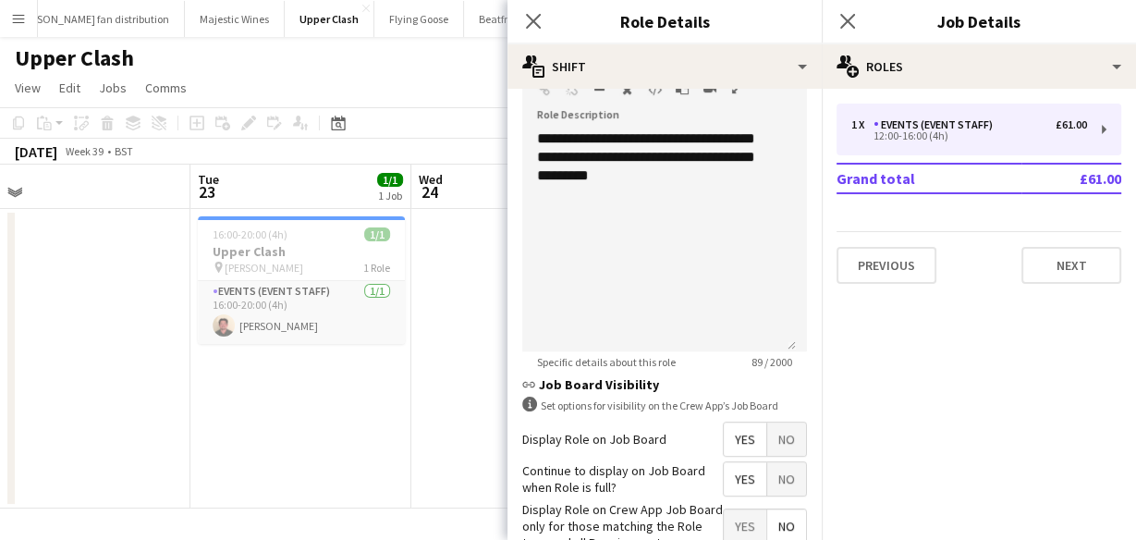
scroll to position [710, 0]
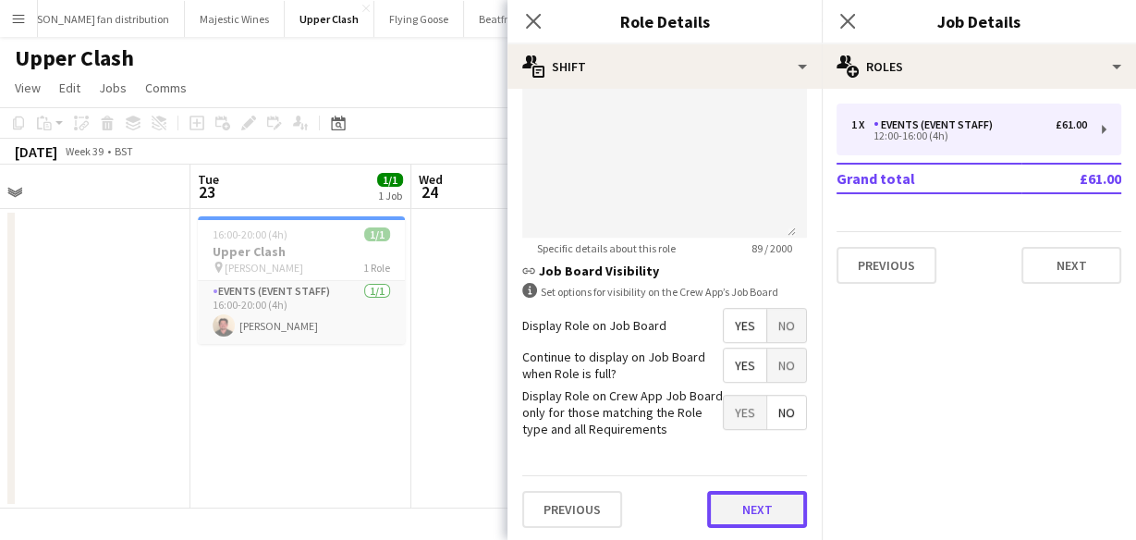
click at [735, 518] on button "Next" at bounding box center [757, 509] width 100 height 37
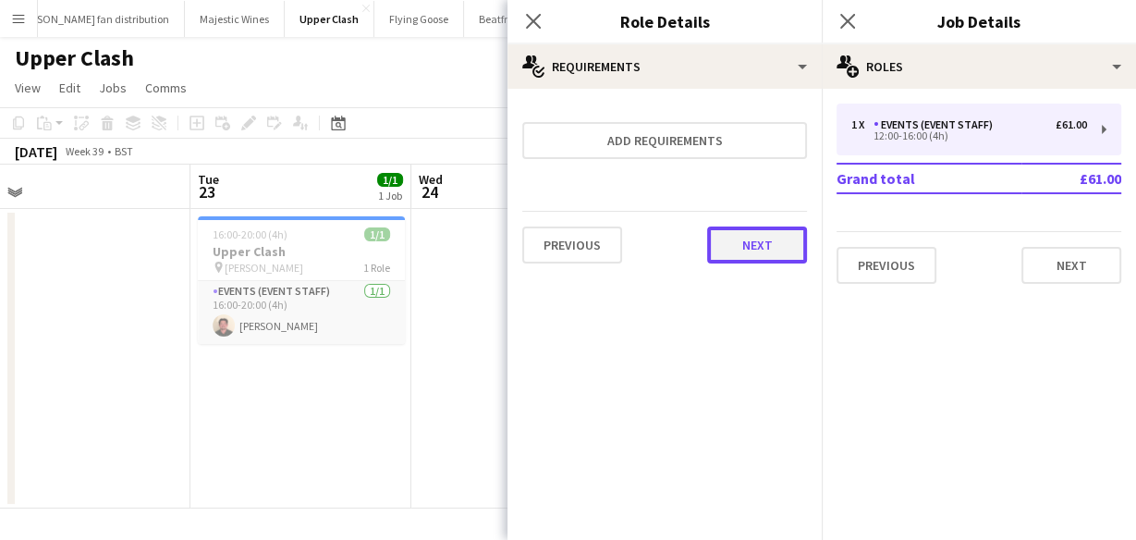
click at [734, 237] on button "Next" at bounding box center [757, 245] width 100 height 37
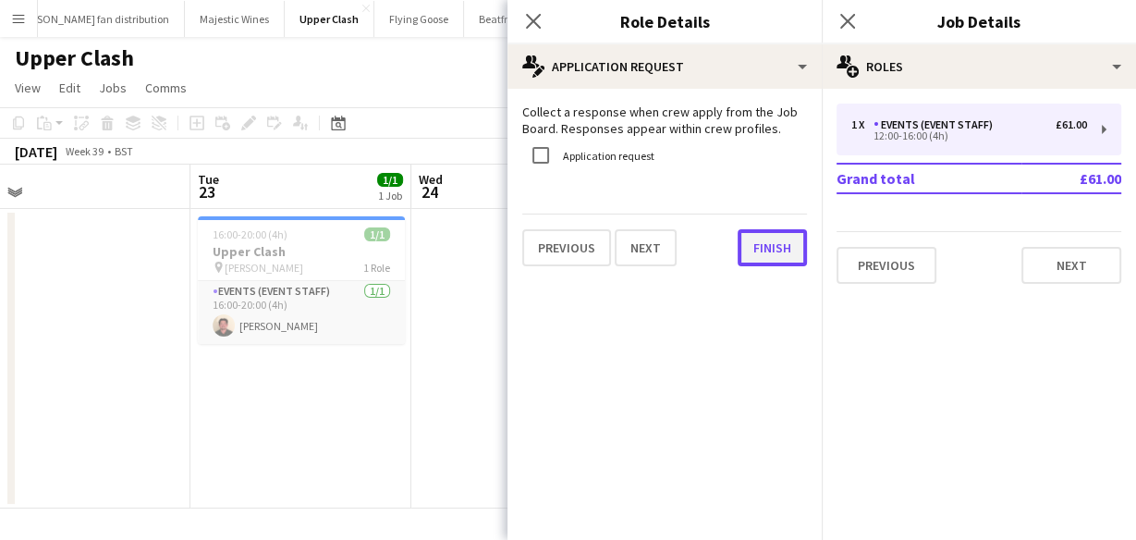
click at [761, 257] on button "Finish" at bounding box center [772, 247] width 69 height 37
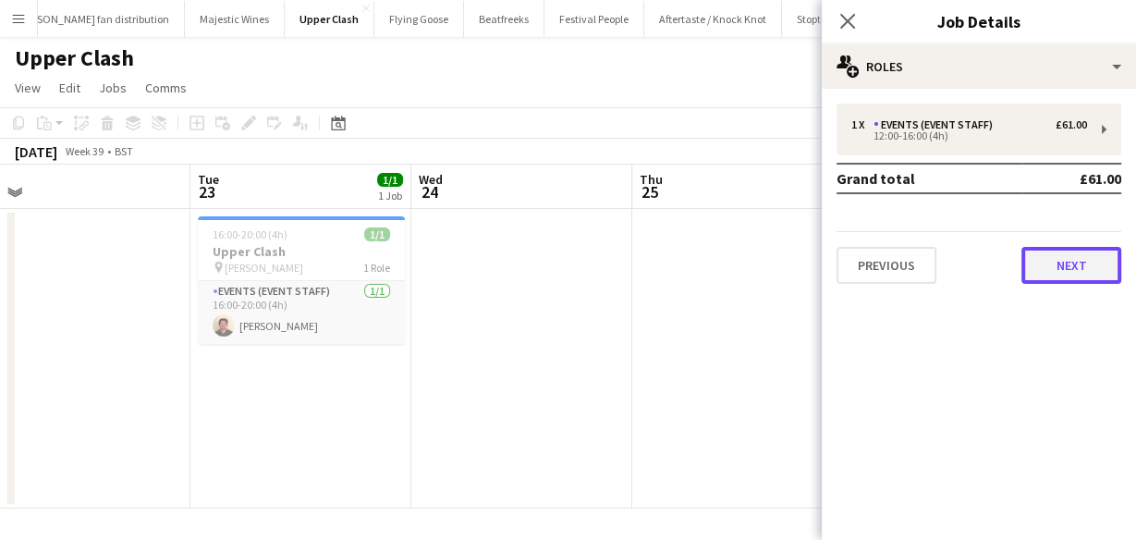
click at [1067, 253] on button "Next" at bounding box center [1072, 265] width 100 height 37
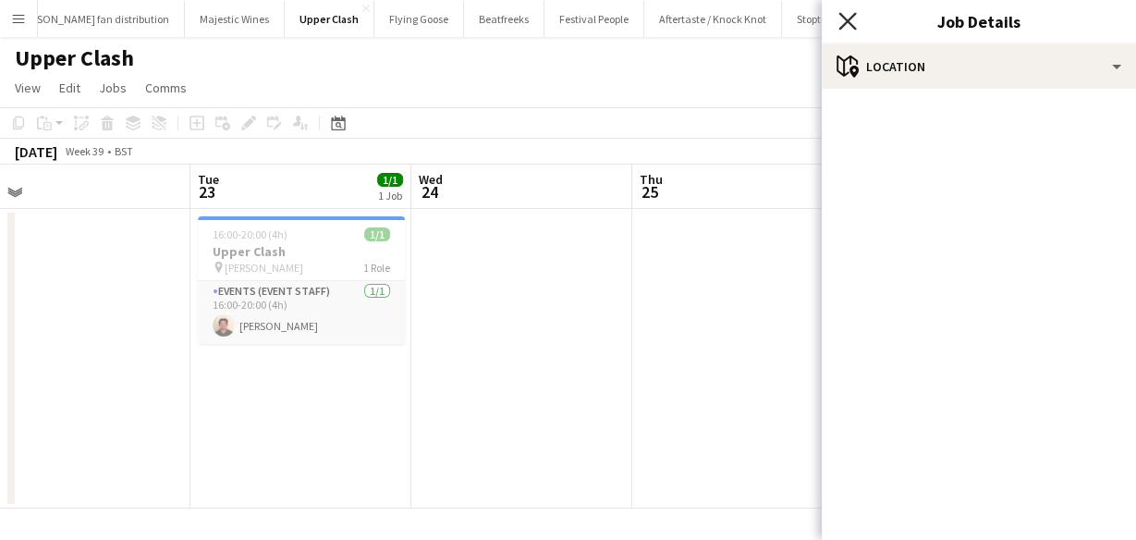
click at [844, 15] on icon "Close pop-in" at bounding box center [848, 21] width 18 height 18
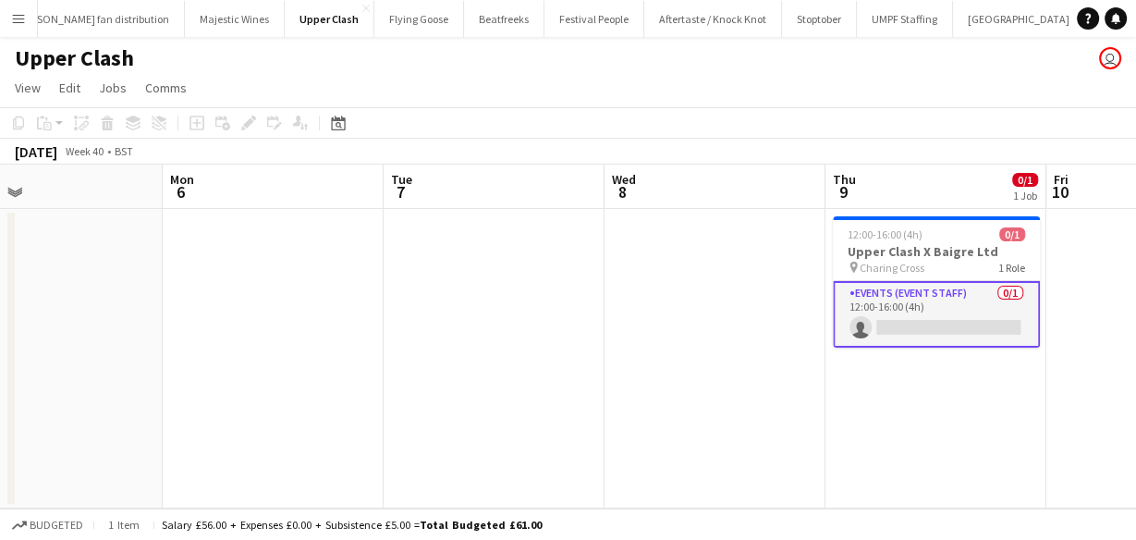
scroll to position [0, 718]
click at [940, 296] on app-card-role "Events (Event Staff) 0/1 12:00-16:00 (4h) single-neutral-actions" at bounding box center [940, 314] width 207 height 67
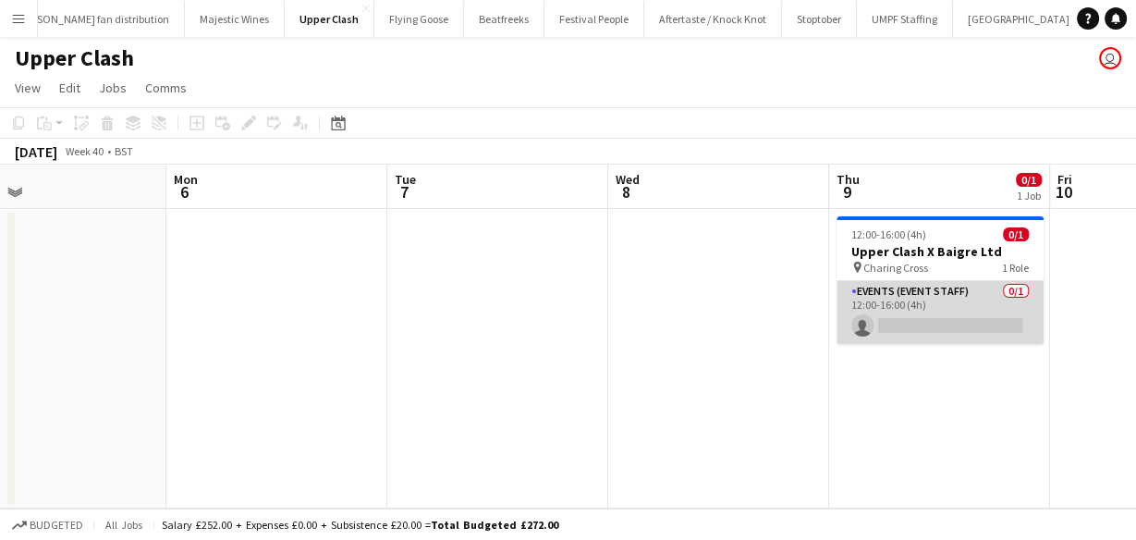
click at [940, 296] on app-card-role "Events (Event Staff) 0/1 12:00-16:00 (4h) single-neutral-actions" at bounding box center [940, 312] width 207 height 63
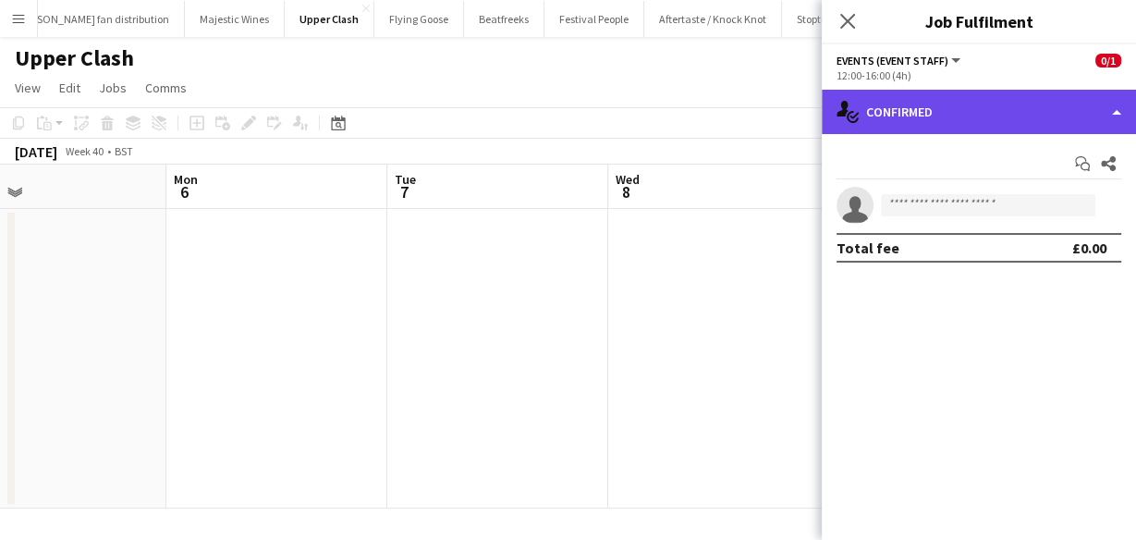
click at [915, 110] on div "single-neutral-actions-check-2 Confirmed" at bounding box center [979, 112] width 314 height 44
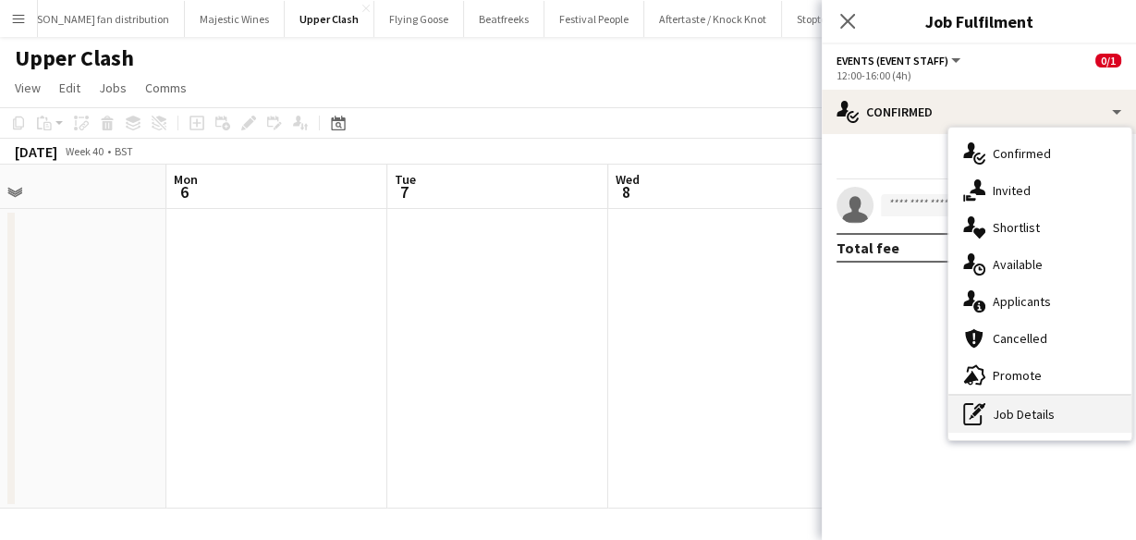
click at [1032, 405] on div "pen-write Job Details" at bounding box center [1040, 414] width 183 height 37
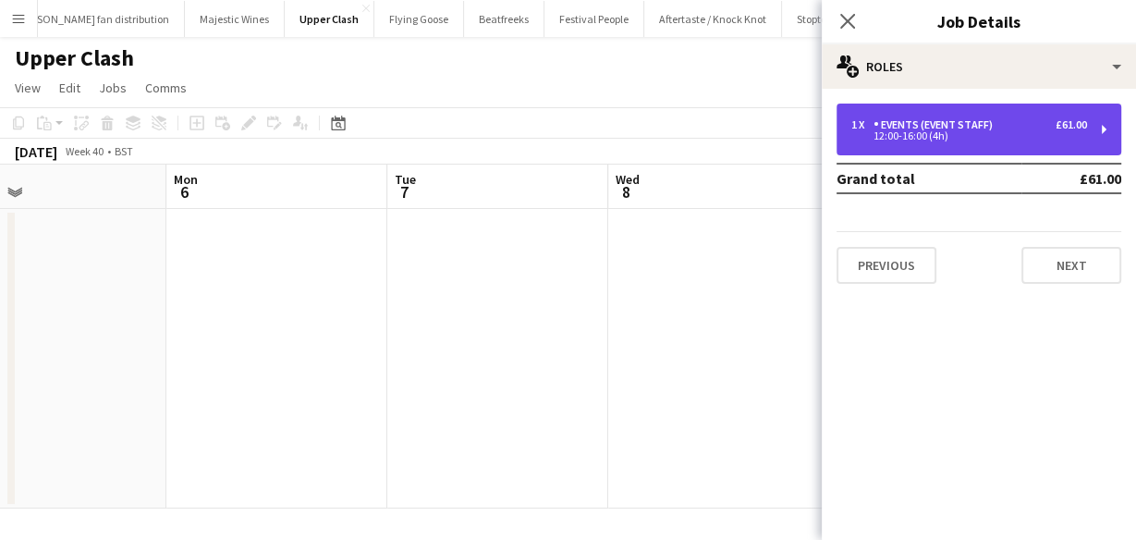
click at [966, 125] on div "Events (Event Staff)" at bounding box center [937, 124] width 127 height 13
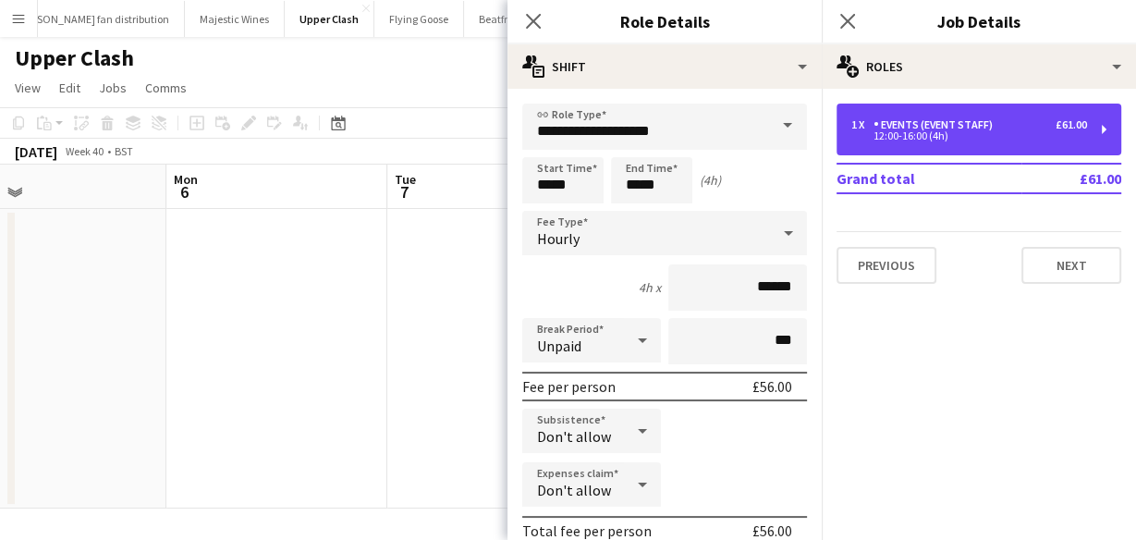
scroll to position [222, 0]
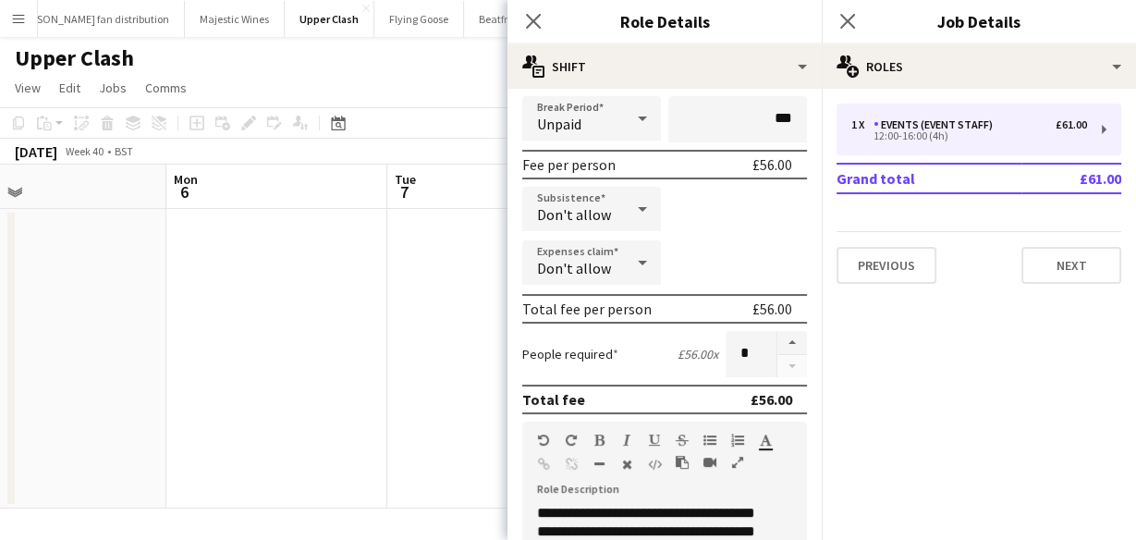
click at [590, 212] on span "Don't allow" at bounding box center [574, 214] width 74 height 18
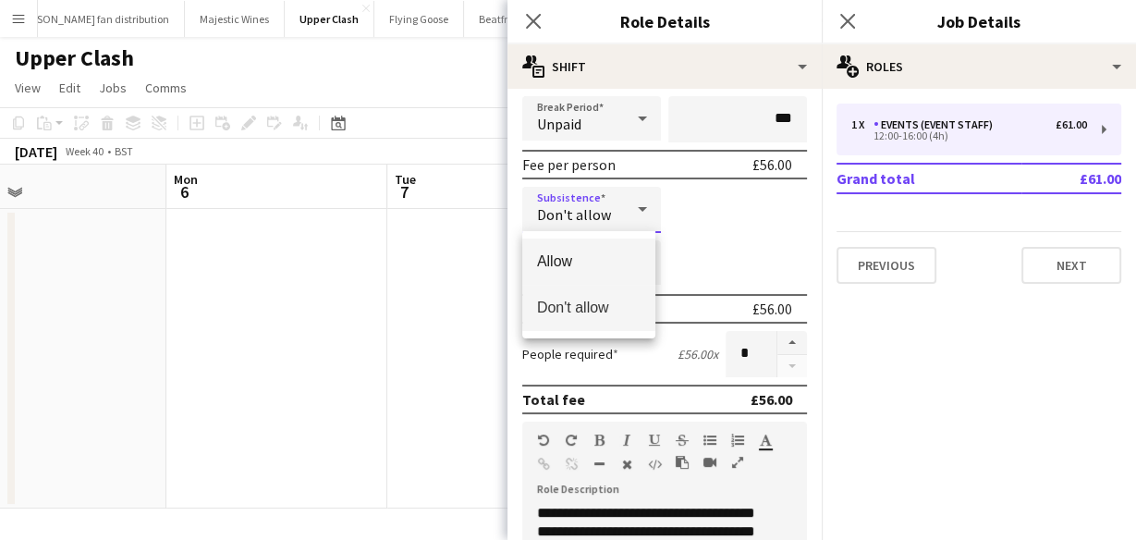
click at [595, 251] on mat-option "Allow" at bounding box center [588, 262] width 133 height 46
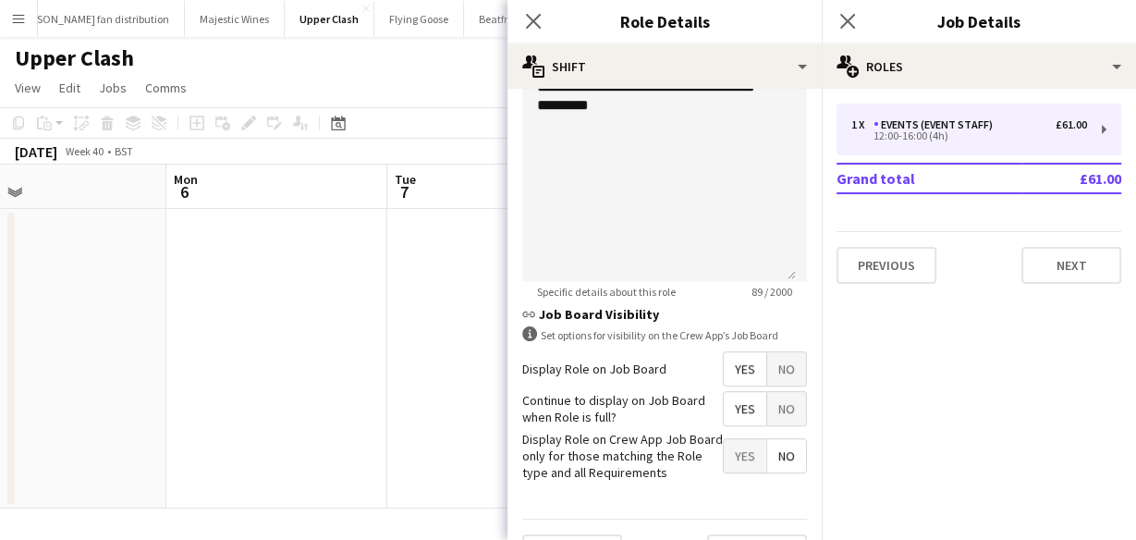
scroll to position [710, 0]
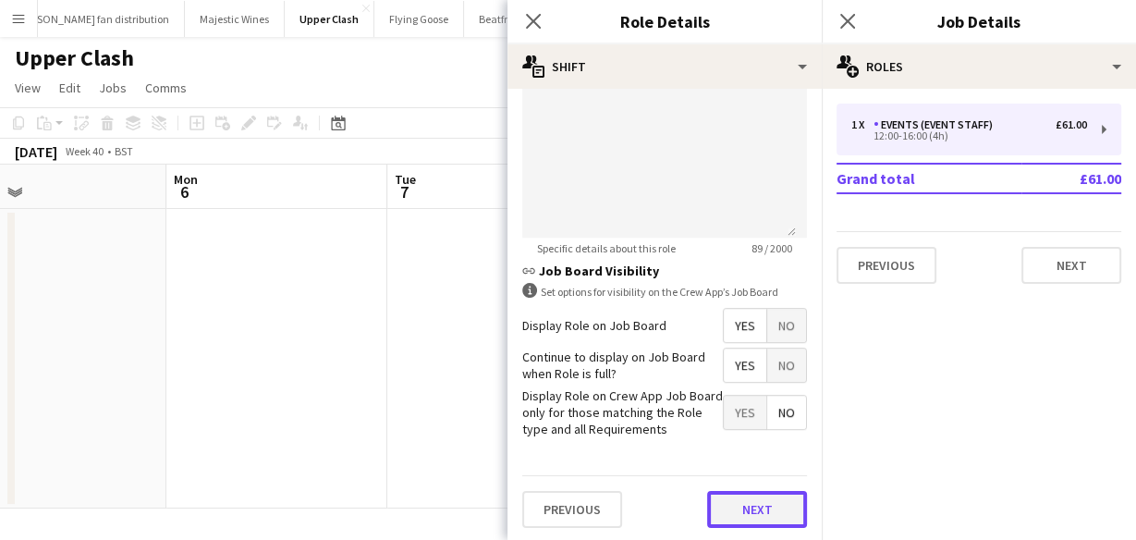
click at [772, 501] on button "Next" at bounding box center [757, 509] width 100 height 37
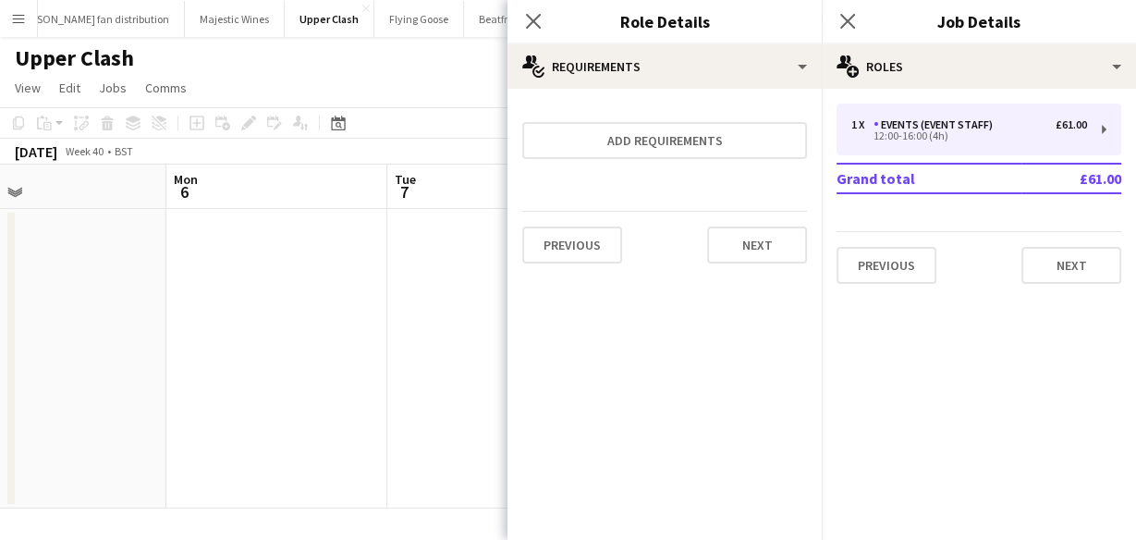
scroll to position [0, 0]
click at [751, 253] on button "Next" at bounding box center [757, 245] width 100 height 37
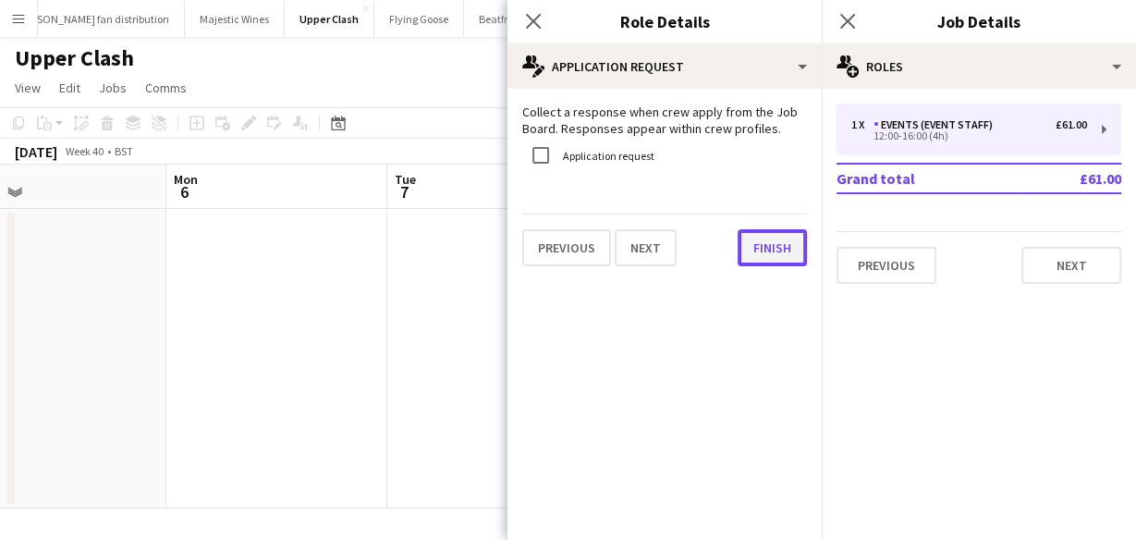
click at [766, 253] on button "Finish" at bounding box center [772, 247] width 69 height 37
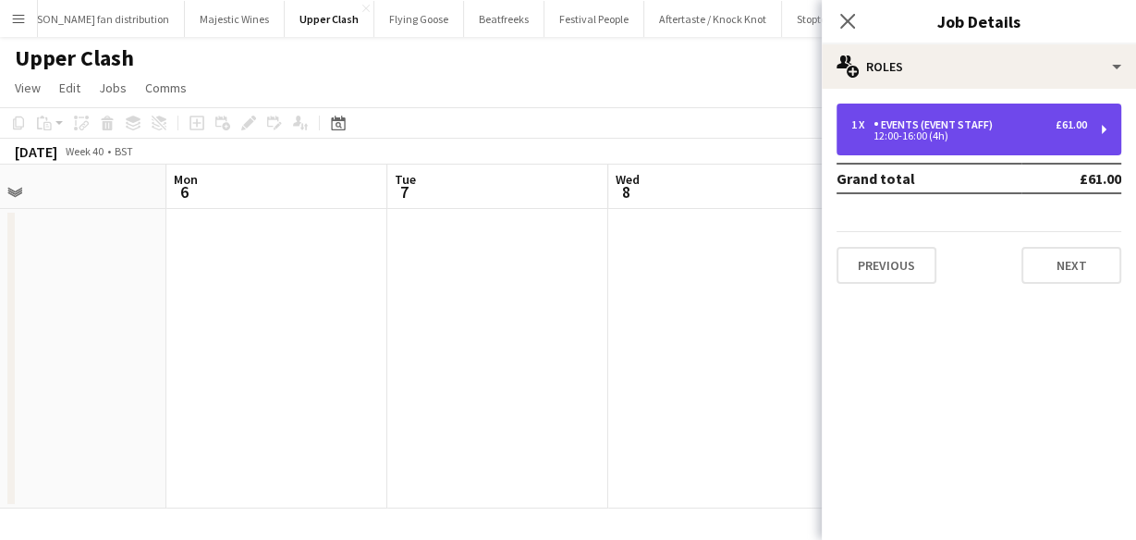
click at [974, 128] on div "Events (Event Staff)" at bounding box center [937, 124] width 127 height 13
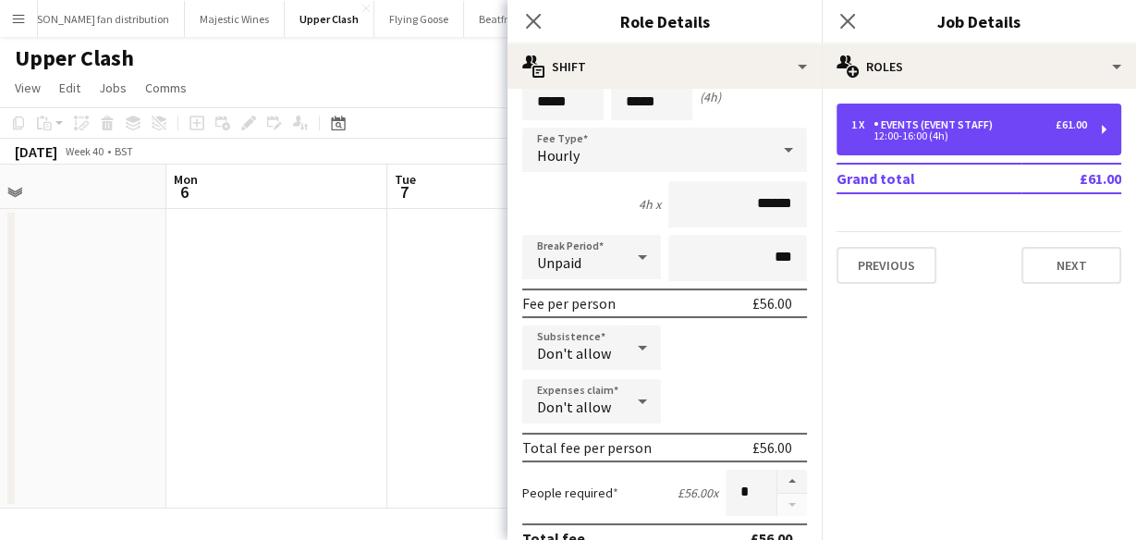
scroll to position [148, 0]
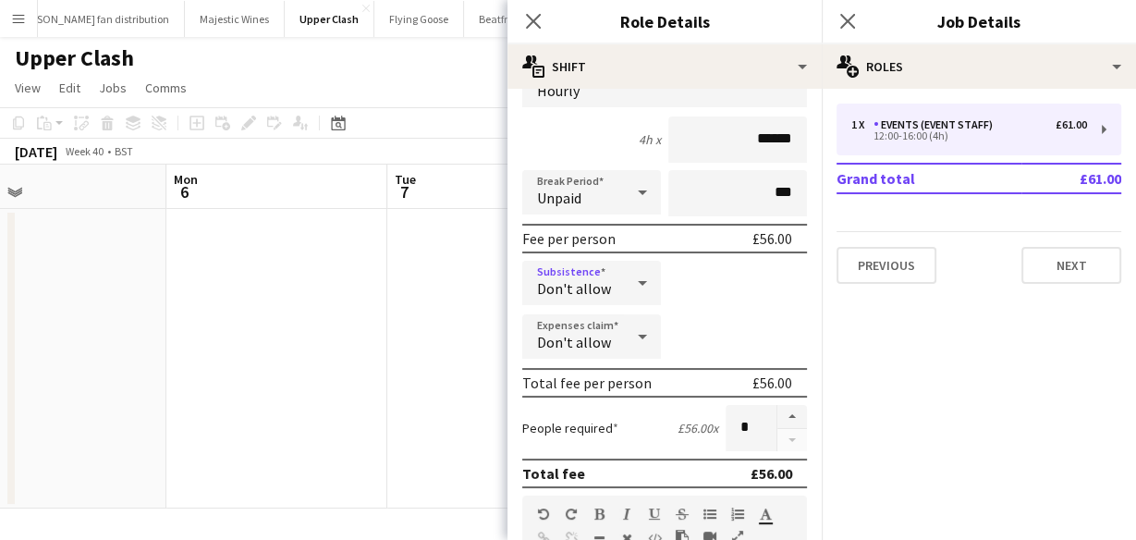
click at [607, 279] on span "Don't allow" at bounding box center [574, 288] width 74 height 18
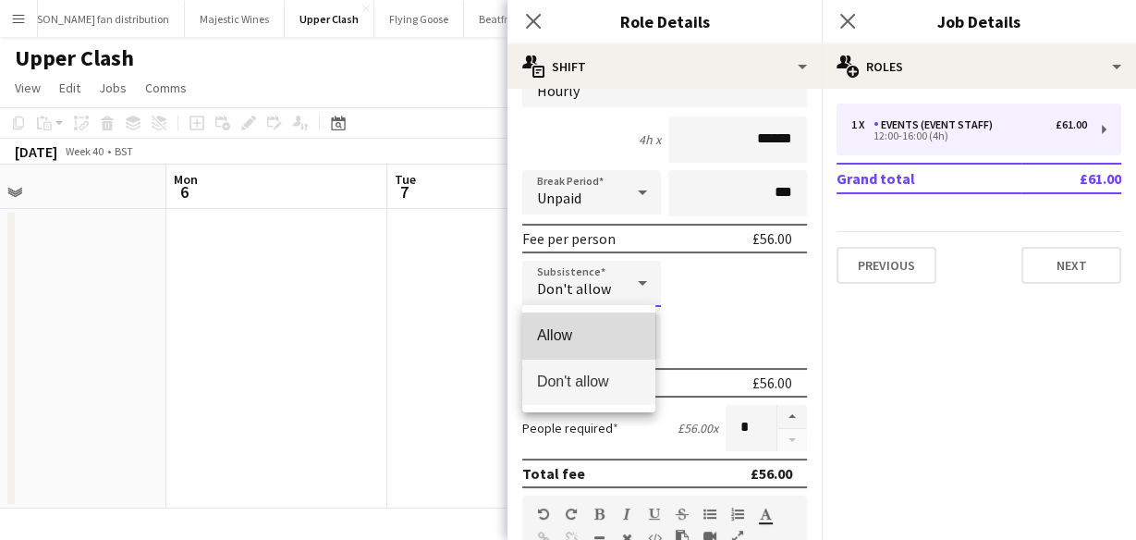
click at [587, 340] on span "Allow" at bounding box center [589, 335] width 104 height 18
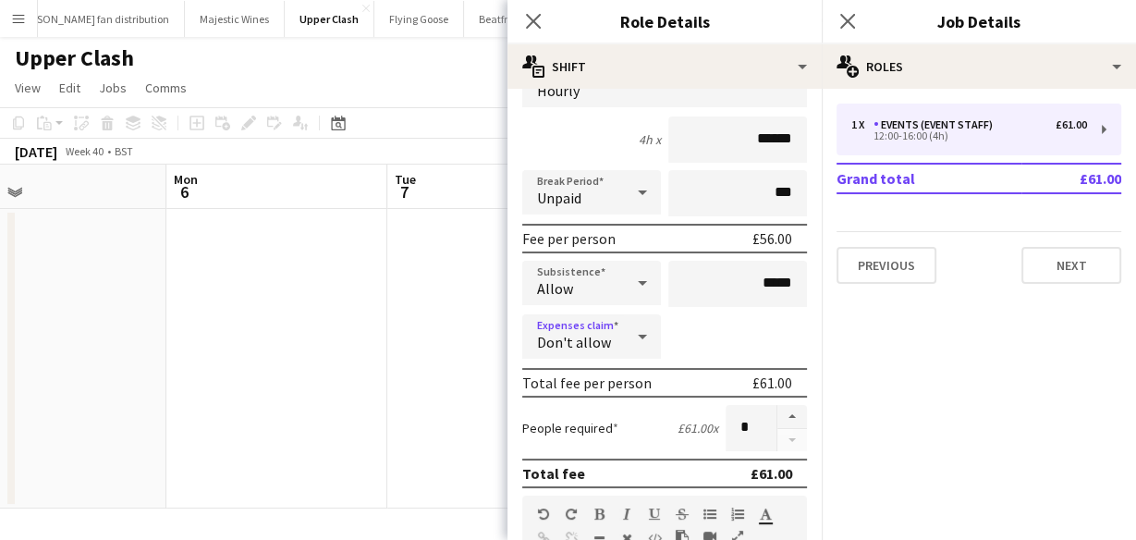
click at [618, 336] on div "Don't allow" at bounding box center [573, 336] width 102 height 44
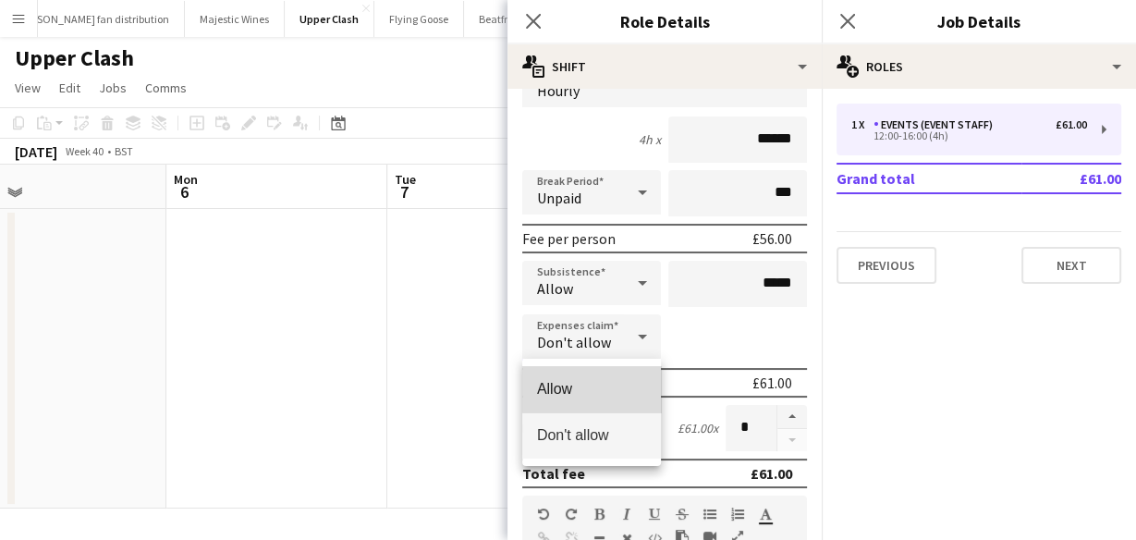
click at [608, 375] on mat-option "Allow" at bounding box center [591, 389] width 139 height 46
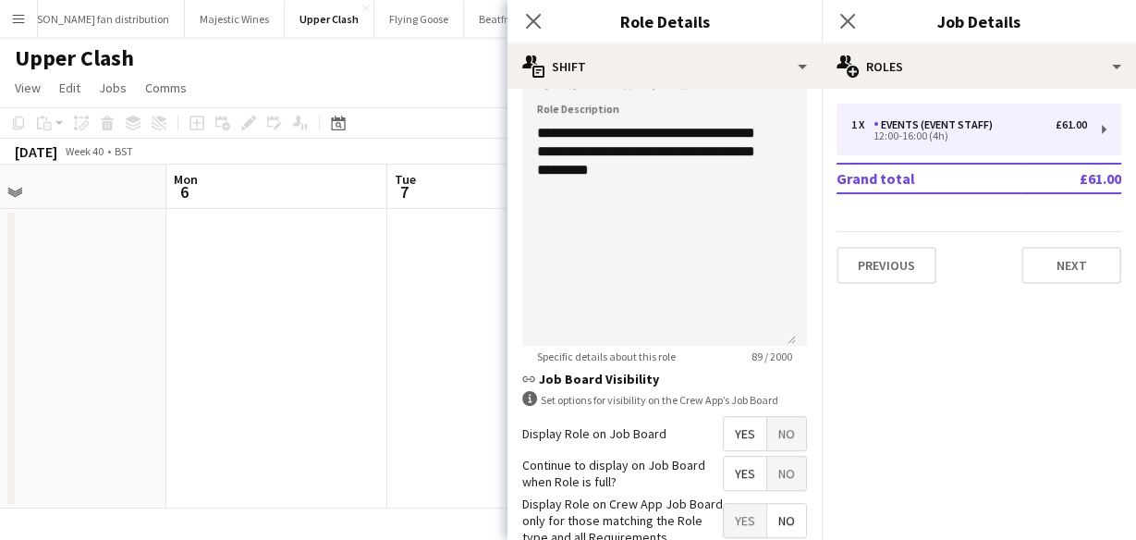
scroll to position [710, 0]
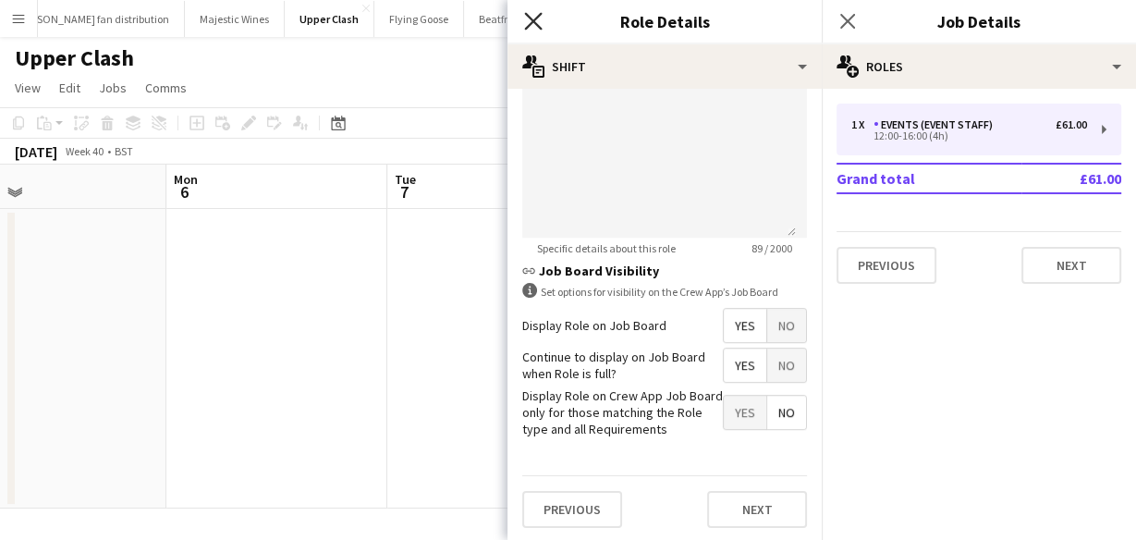
click at [540, 27] on icon at bounding box center [533, 21] width 18 height 18
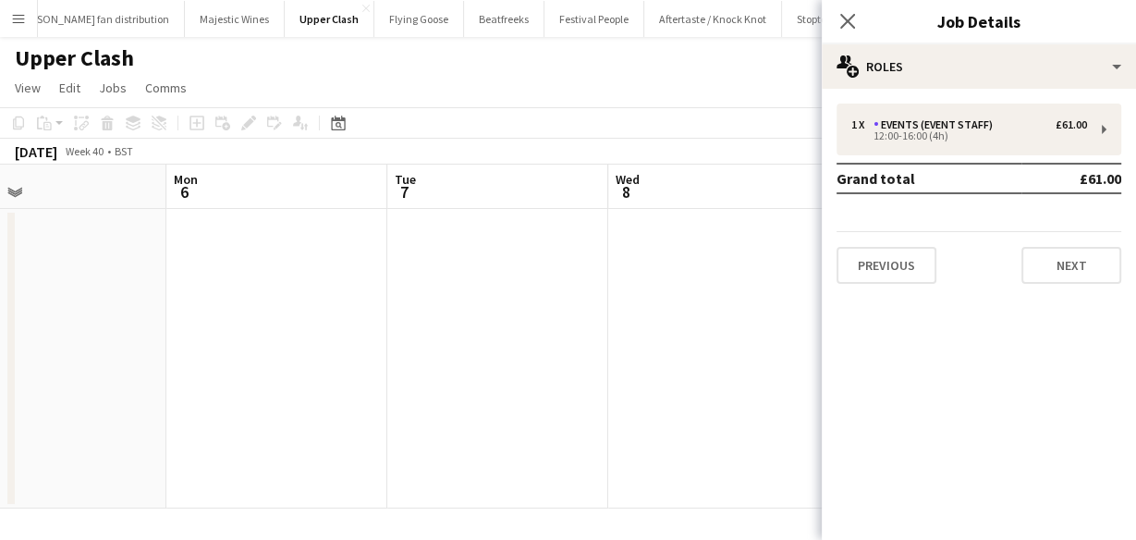
click at [1021, 273] on div "Previous Next" at bounding box center [979, 257] width 285 height 53
click at [1070, 259] on button "Next" at bounding box center [1072, 265] width 100 height 37
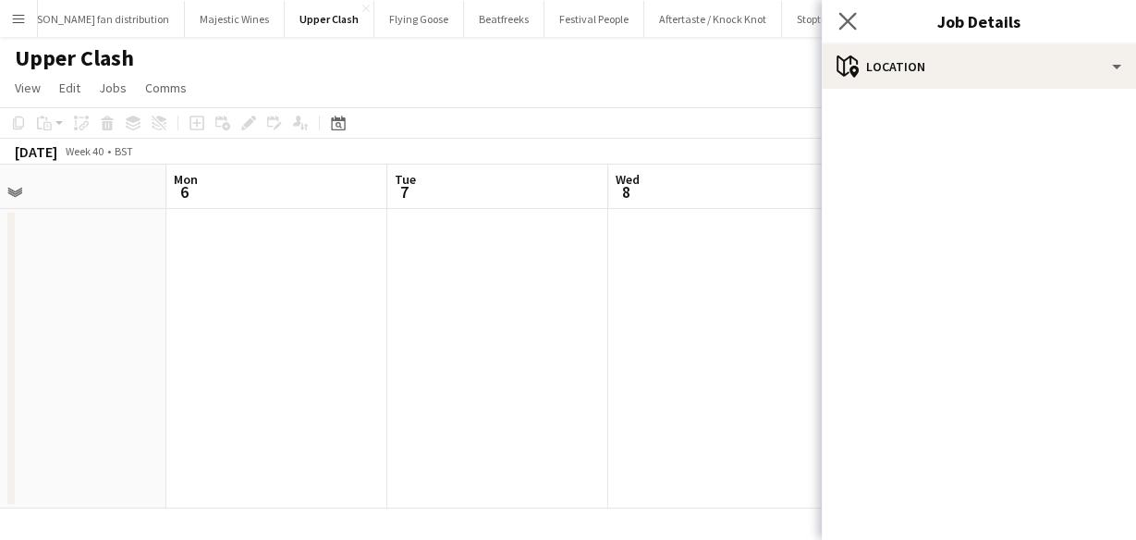
click at [842, 30] on app-icon "Close pop-in" at bounding box center [848, 21] width 27 height 27
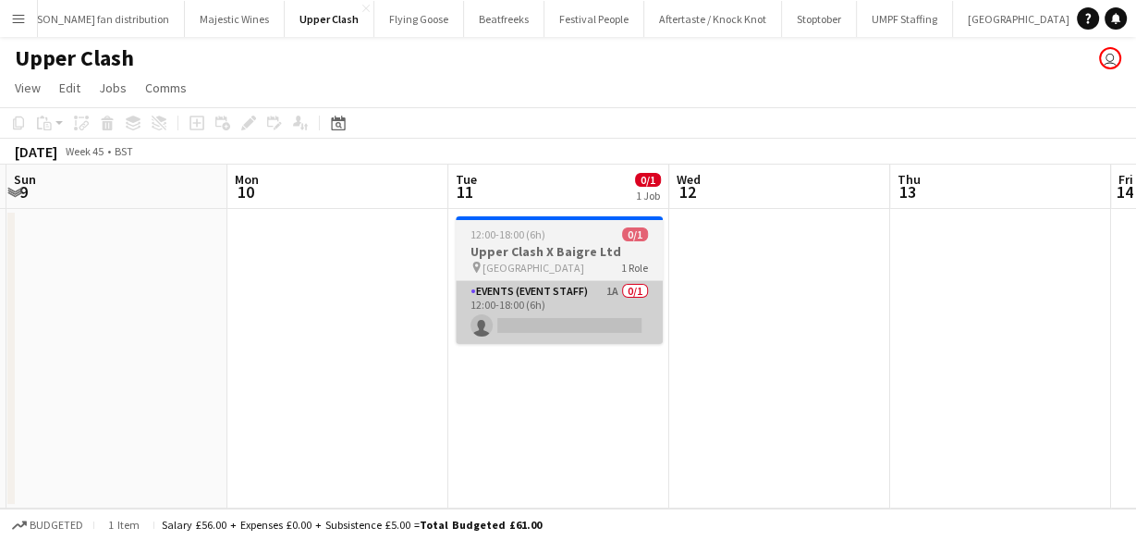
scroll to position [0, 412]
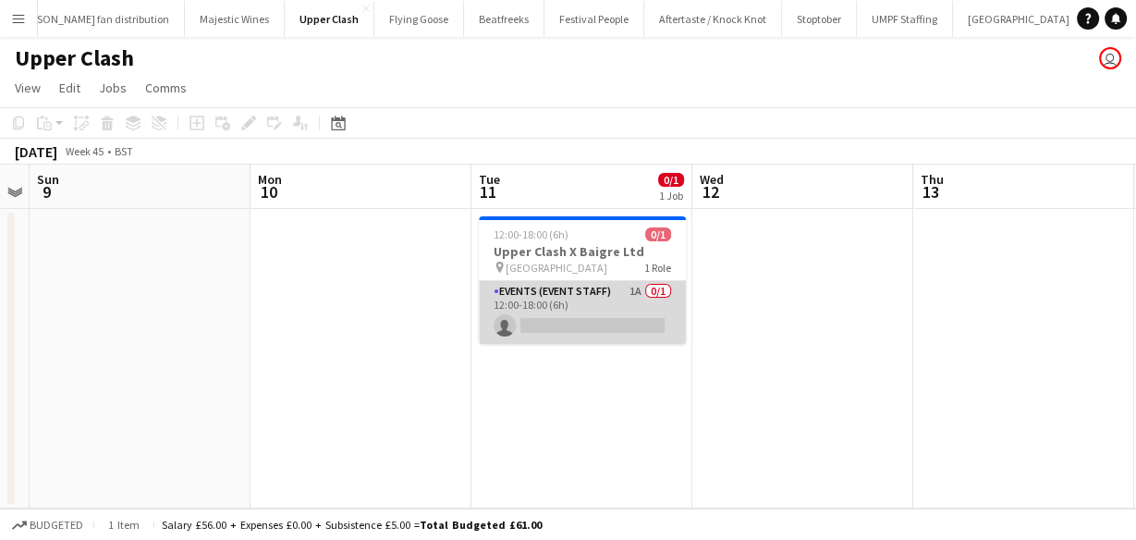
click at [620, 314] on app-card-role "Events (Event Staff) 1A 0/1 12:00-18:00 (6h) single-neutral-actions" at bounding box center [582, 312] width 207 height 63
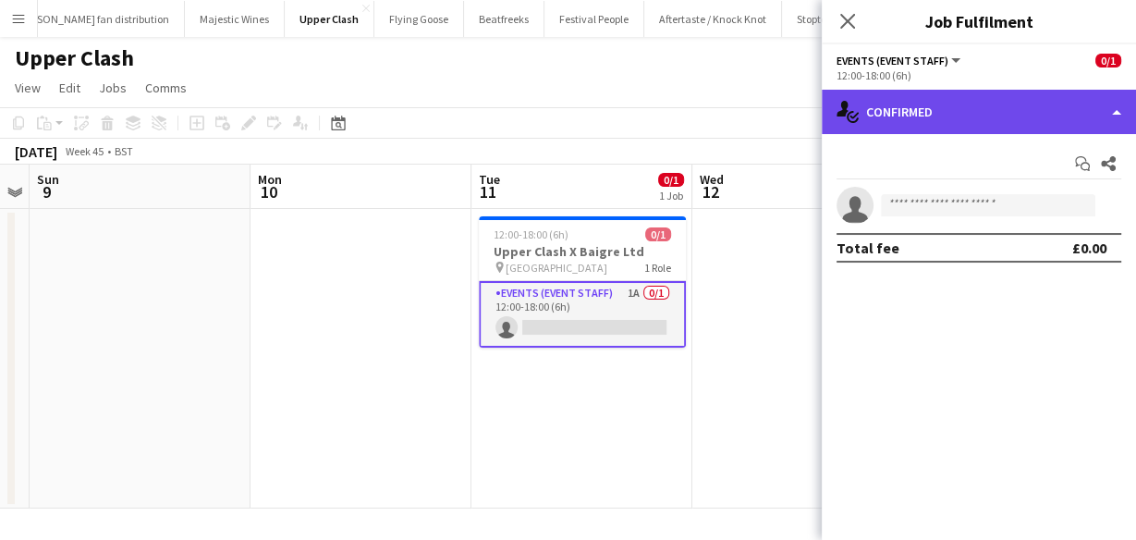
click at [927, 127] on div "single-neutral-actions-check-2 Confirmed" at bounding box center [979, 112] width 314 height 44
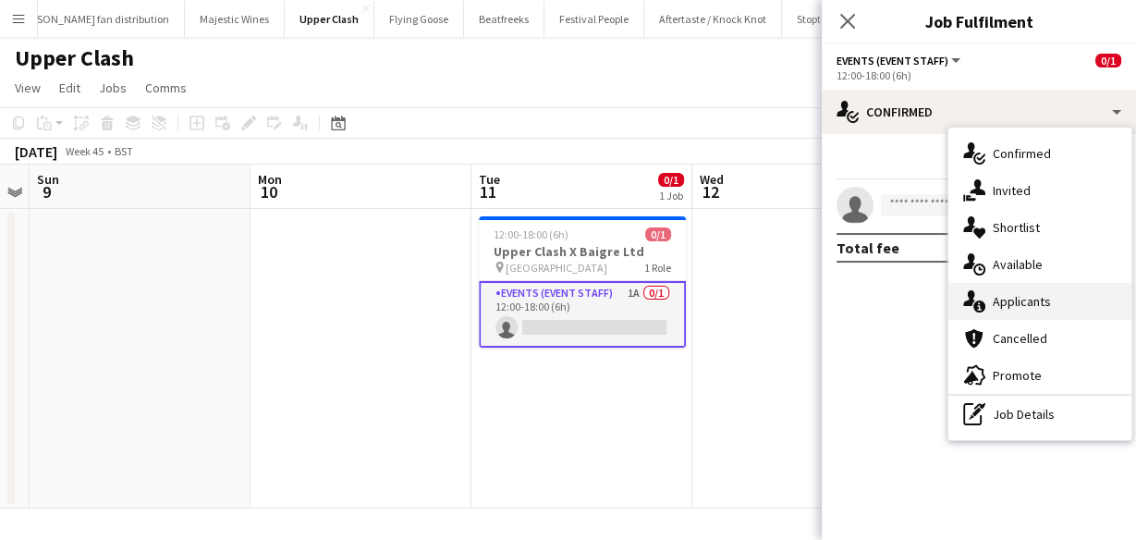
drag, startPoint x: 1001, startPoint y: 280, endPoint x: 1002, endPoint y: 298, distance: 17.6
click at [1002, 298] on div "single-neutral-actions-check-2 Confirmed single-neutral-actions-share-1 Invited…" at bounding box center [1040, 284] width 183 height 313
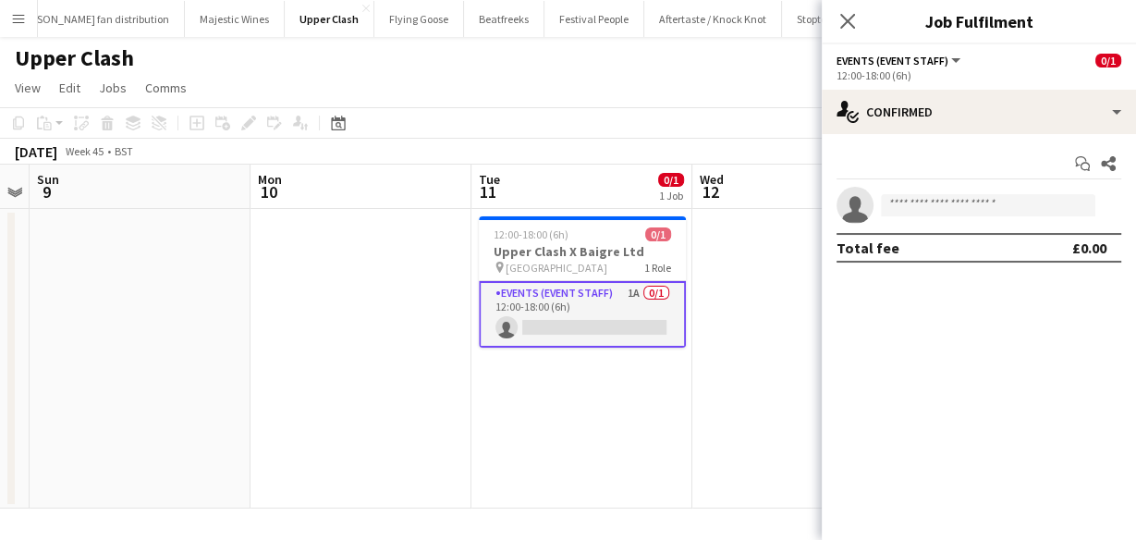
click at [1002, 298] on mat-expansion-panel "check Confirmed Start chat Share single-neutral-actions Total fee £0.00" at bounding box center [979, 337] width 314 height 406
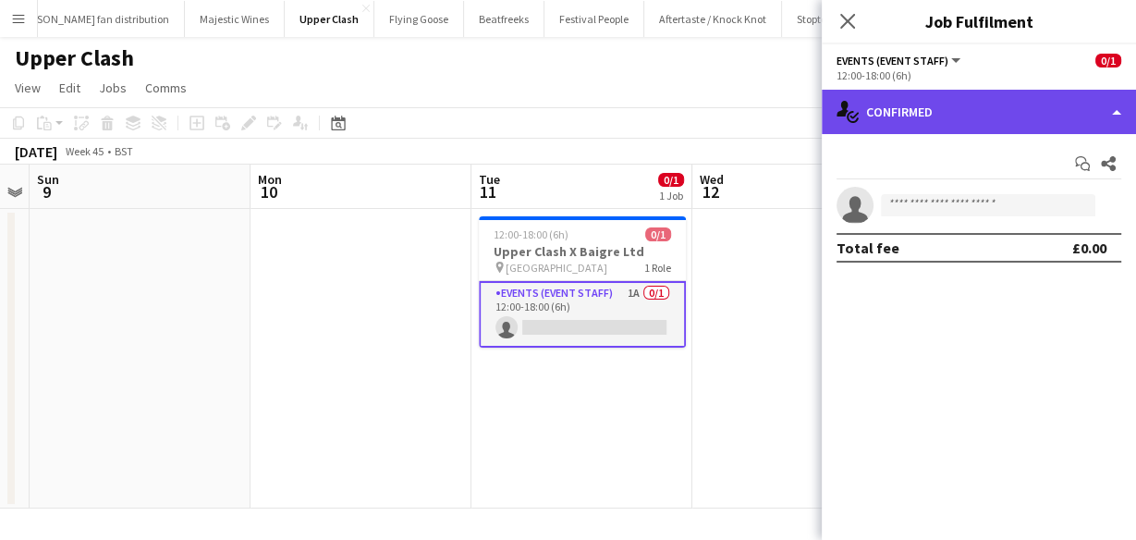
click at [932, 117] on div "single-neutral-actions-check-2 Confirmed" at bounding box center [979, 112] width 314 height 44
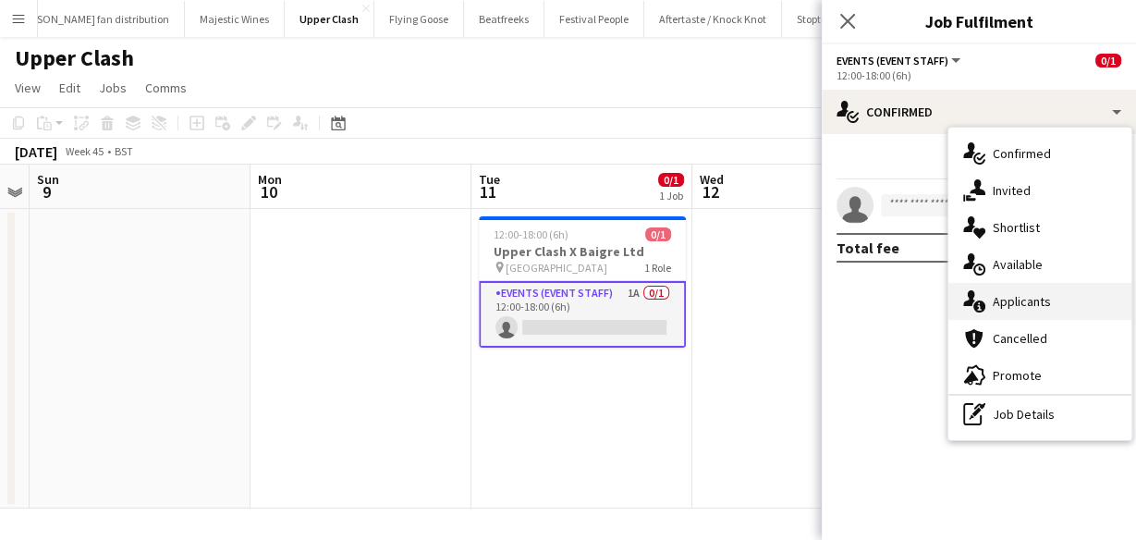
click at [1014, 294] on span "Applicants" at bounding box center [1022, 301] width 58 height 17
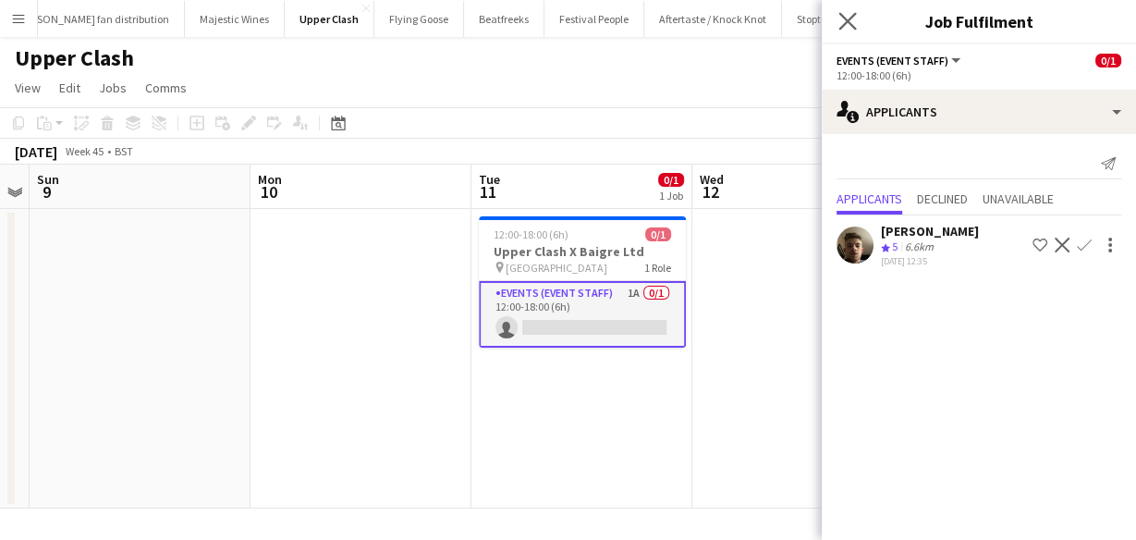
click at [854, 33] on app-icon "Close pop-in" at bounding box center [848, 21] width 27 height 27
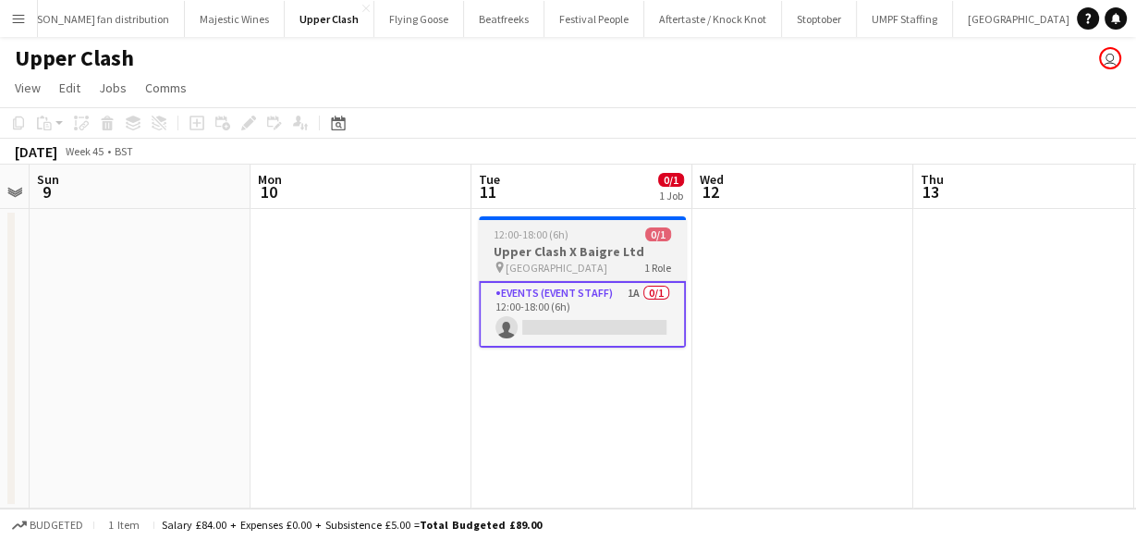
click at [532, 255] on h3 "Upper Clash X Baigre Ltd" at bounding box center [582, 251] width 207 height 17
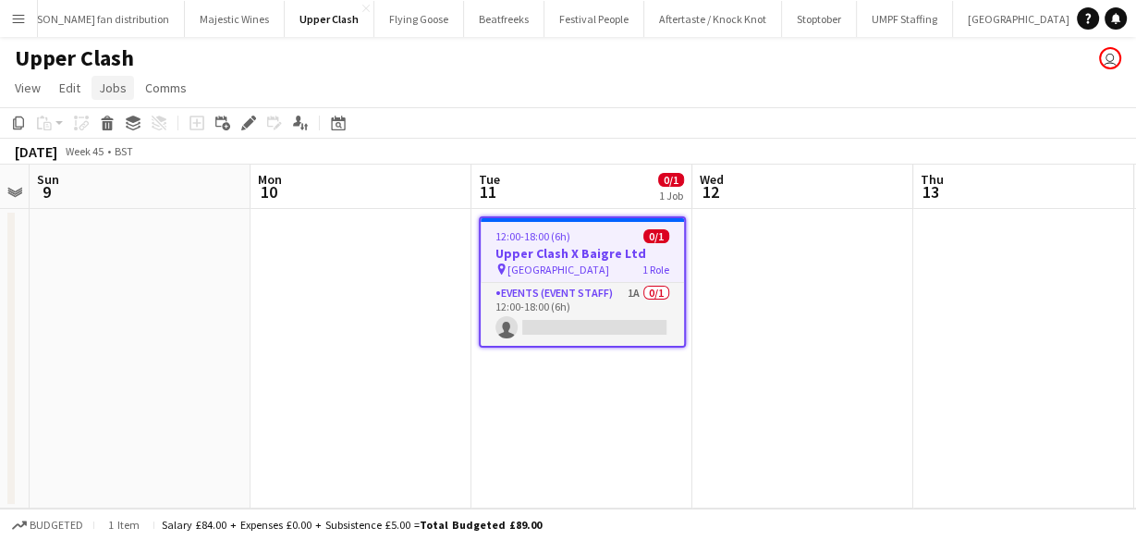
click at [124, 92] on span "Jobs" at bounding box center [113, 88] width 28 height 17
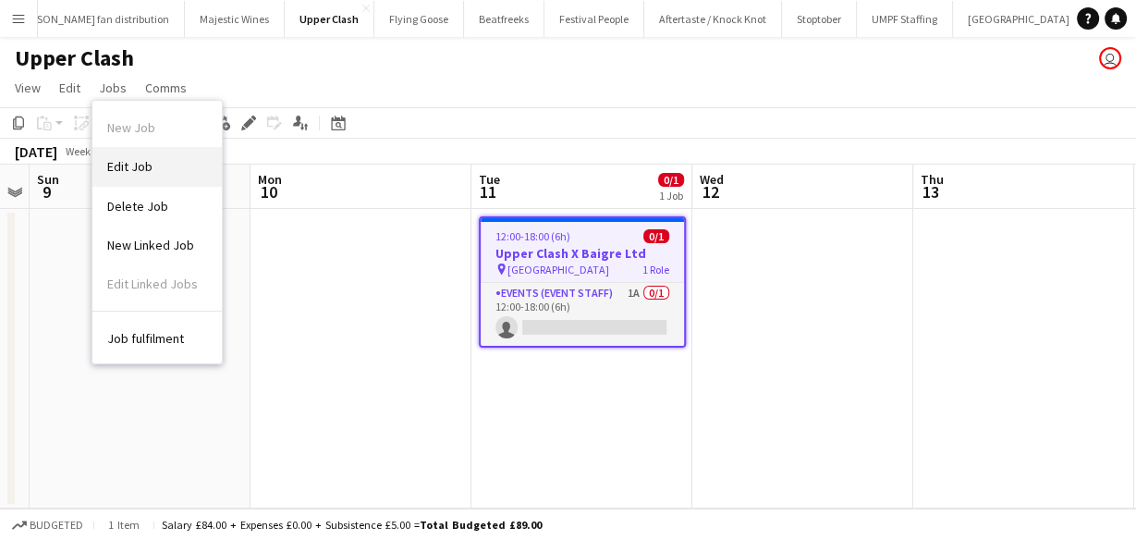
click at [145, 174] on span "Edit Job" at bounding box center [129, 166] width 45 height 17
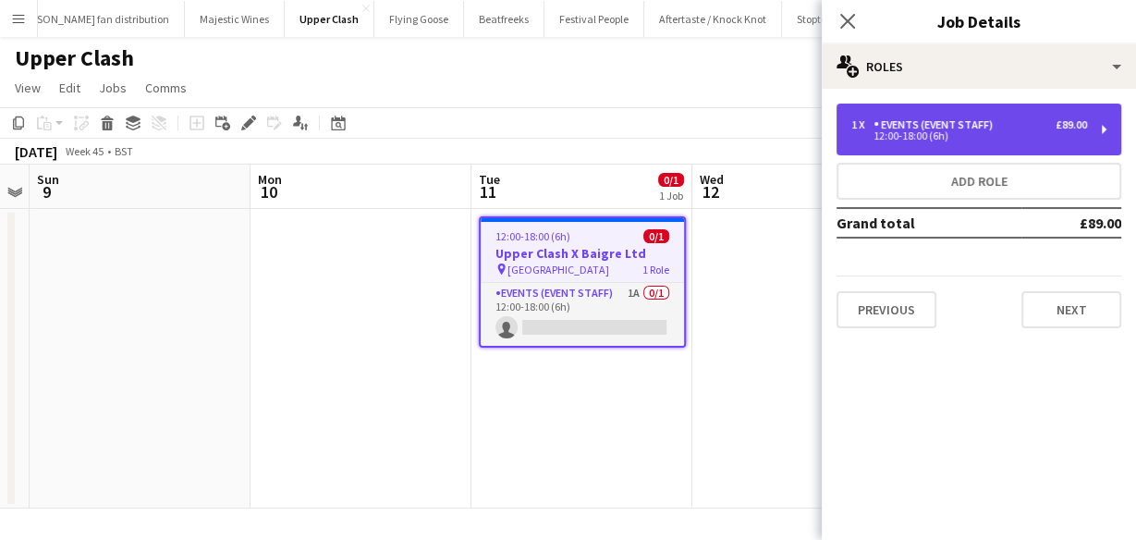
click at [1014, 132] on div "12:00-18:00 (6h)" at bounding box center [970, 135] width 236 height 9
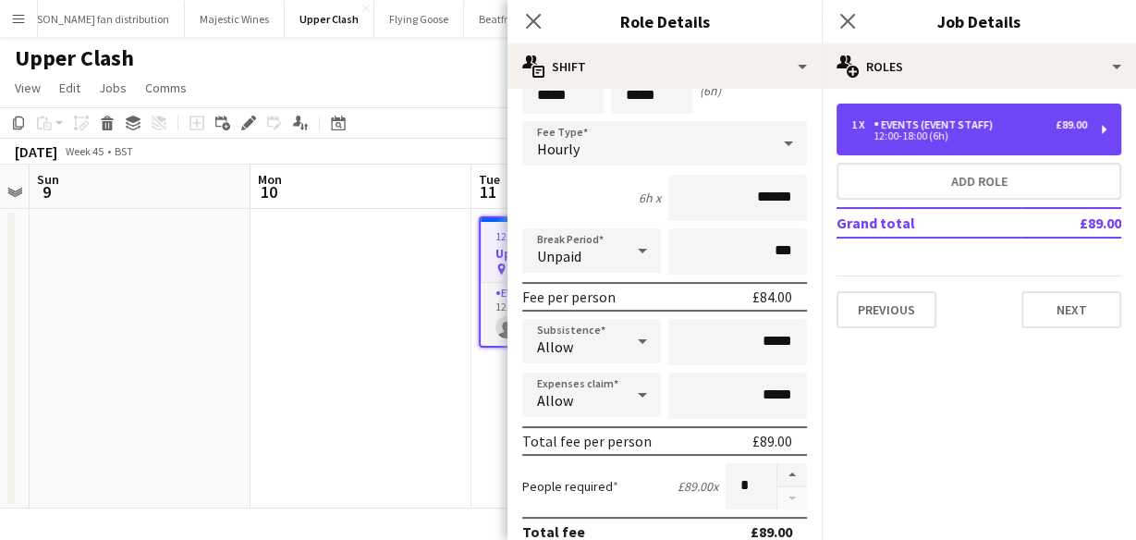
scroll to position [222, 0]
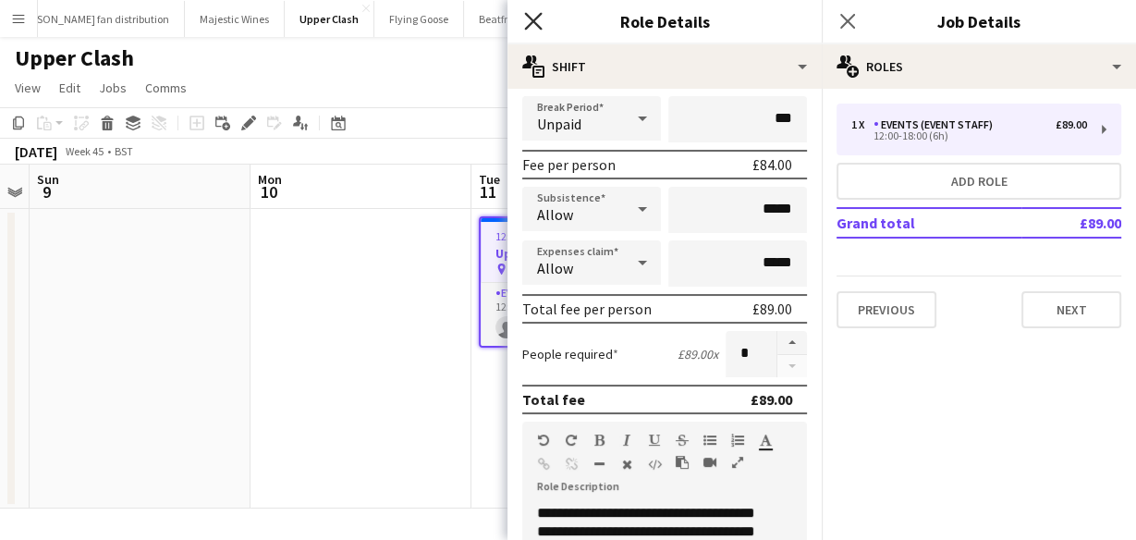
click at [527, 16] on icon at bounding box center [533, 21] width 18 height 18
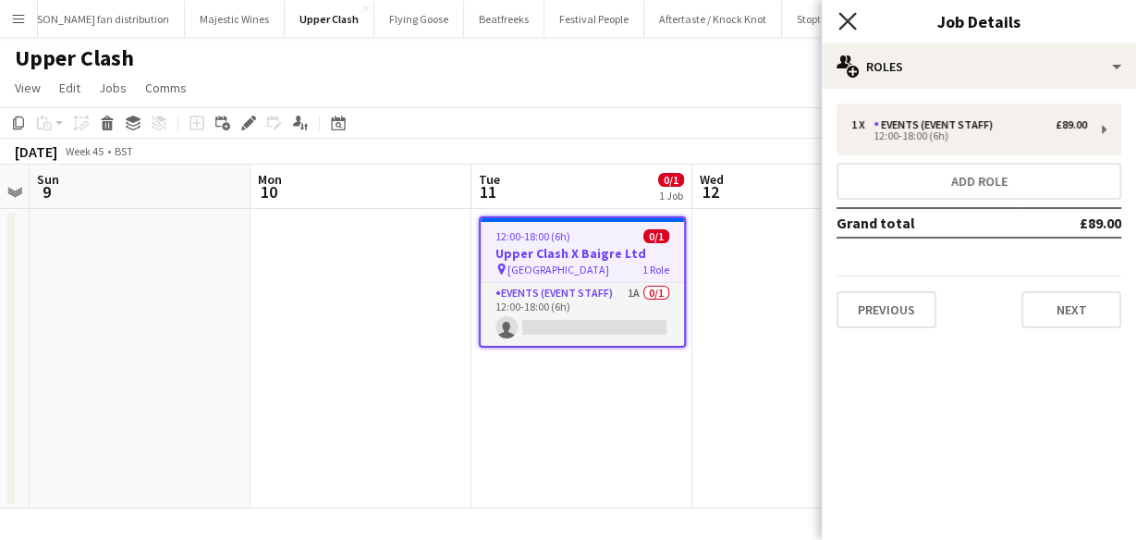
click at [841, 23] on icon "Close pop-in" at bounding box center [848, 21] width 18 height 18
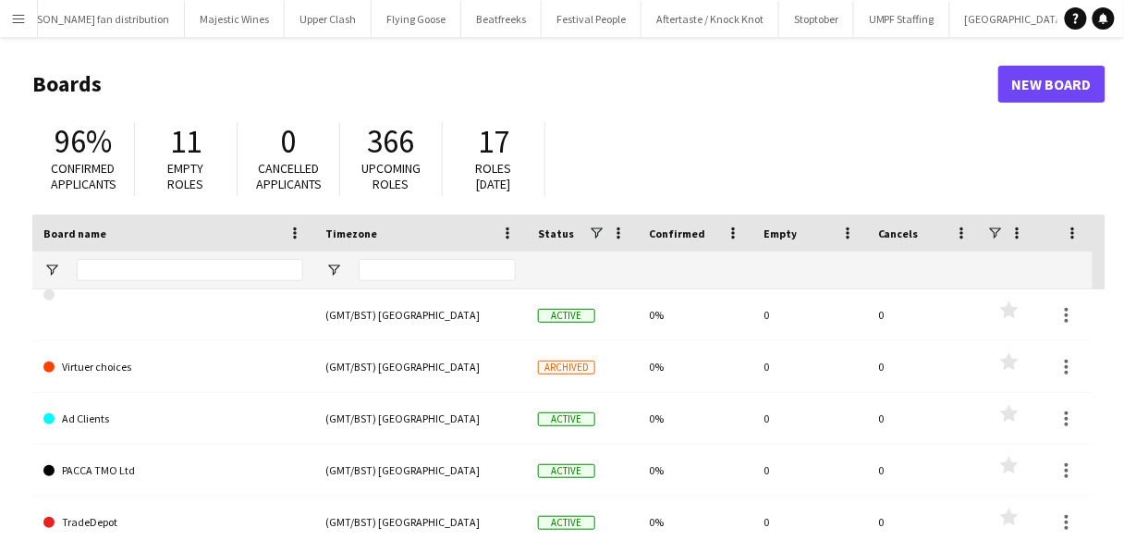
click at [28, 16] on button "Menu" at bounding box center [18, 18] width 37 height 37
type input "**********"
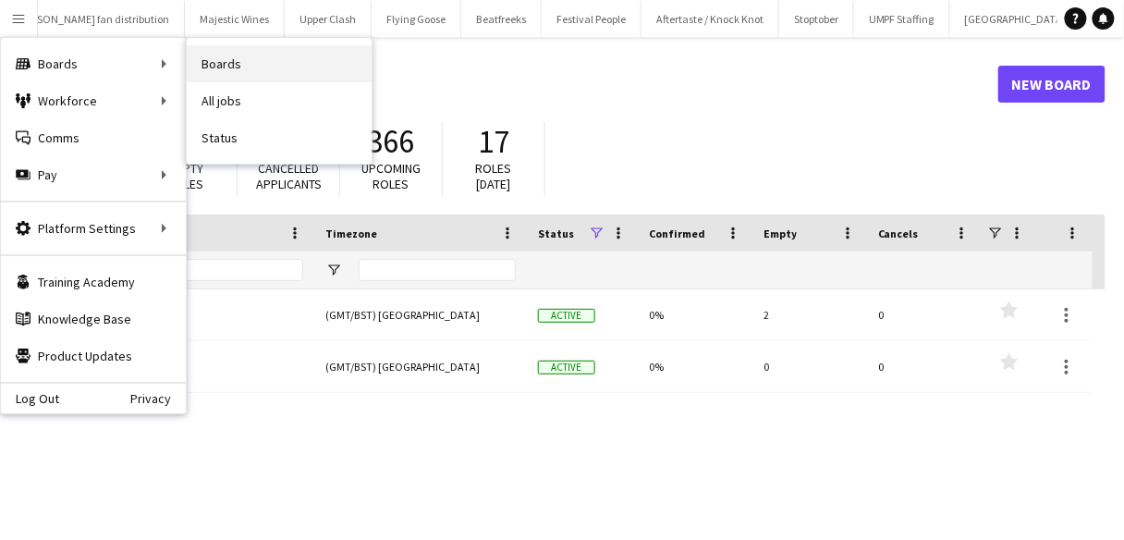
click at [229, 69] on link "Boards" at bounding box center [279, 63] width 185 height 37
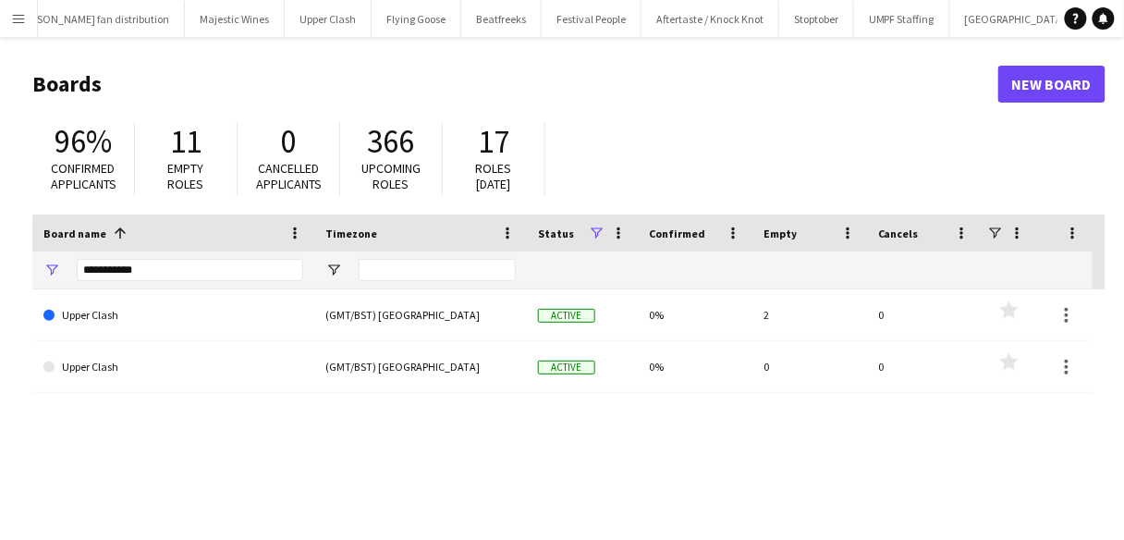
click at [226, 321] on link "Upper Clash" at bounding box center [173, 315] width 260 height 52
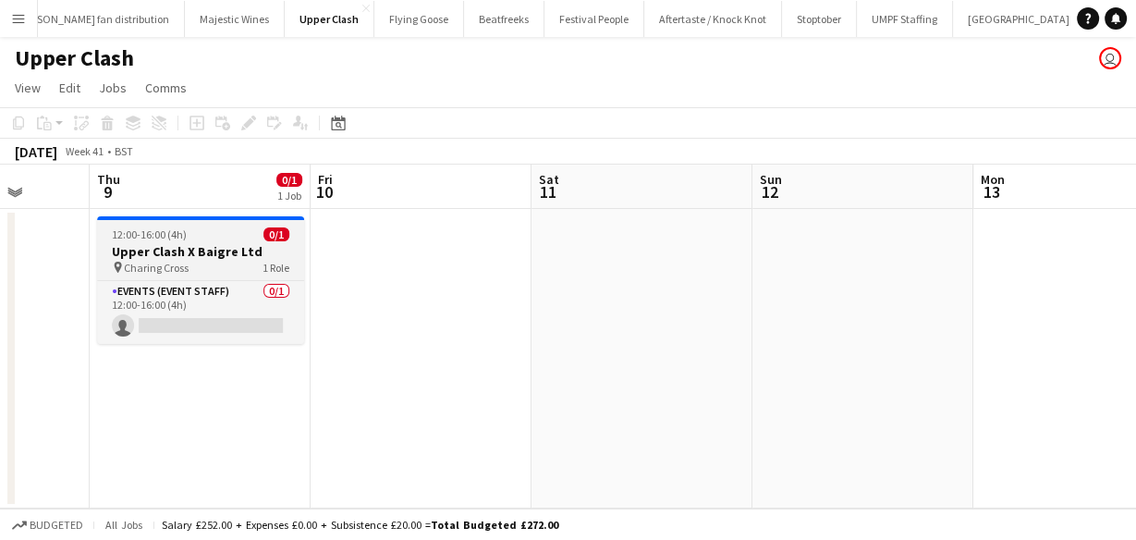
scroll to position [0, 539]
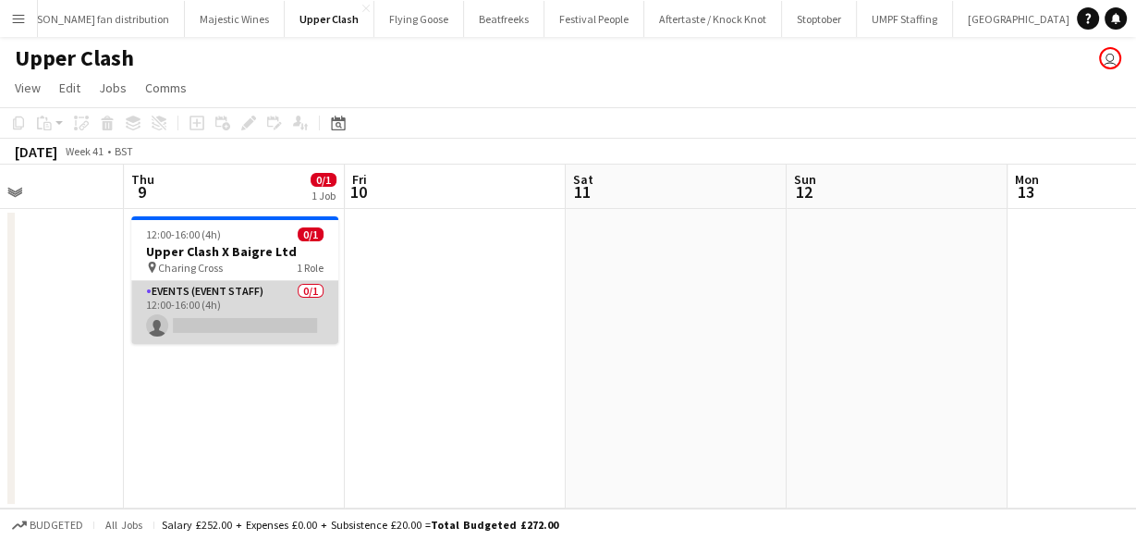
click at [276, 308] on app-card-role "Events (Event Staff) 0/1 12:00-16:00 (4h) single-neutral-actions" at bounding box center [234, 312] width 207 height 63
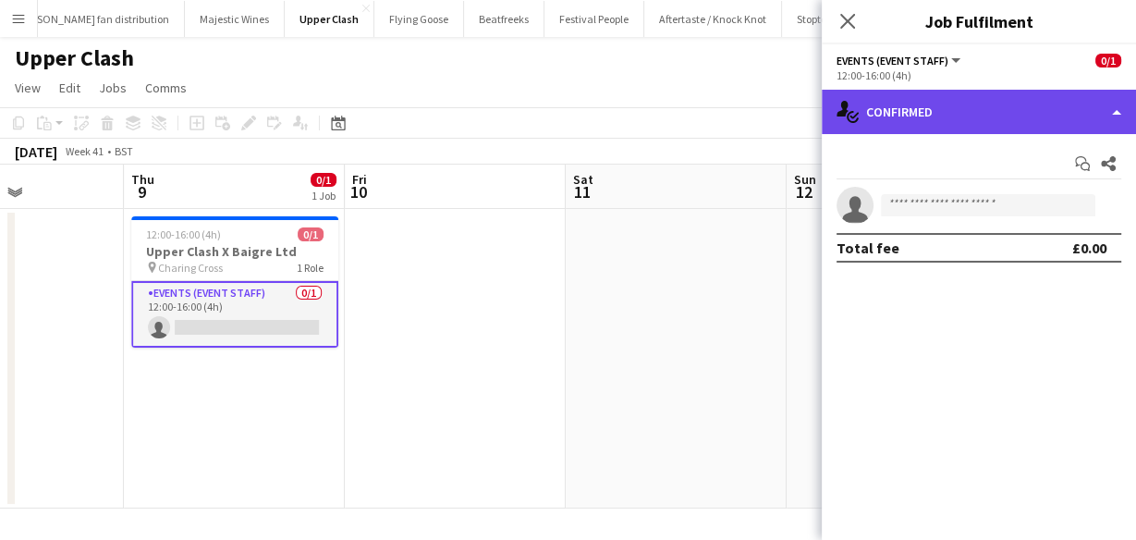
click at [951, 102] on div "single-neutral-actions-check-2 Confirmed" at bounding box center [979, 112] width 314 height 44
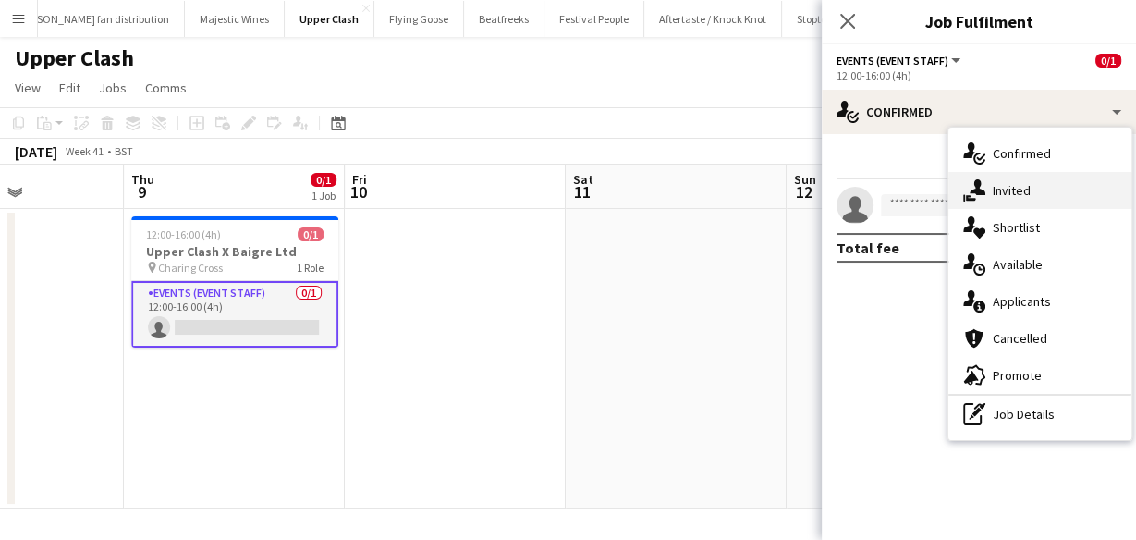
click at [1000, 194] on span "Invited" at bounding box center [1012, 190] width 38 height 17
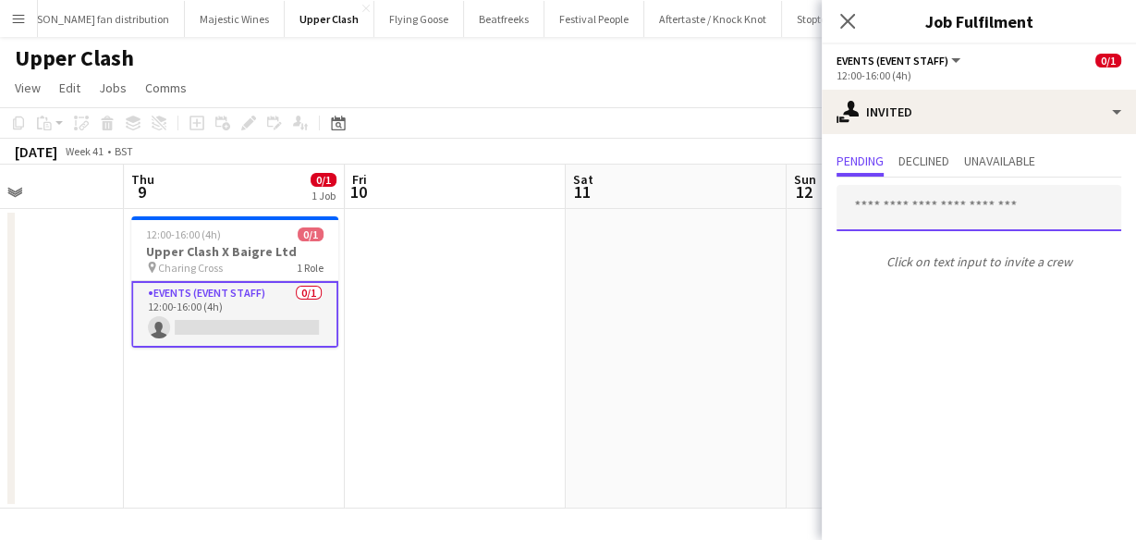
click at [917, 207] on input "text" at bounding box center [979, 208] width 285 height 46
type input "*"
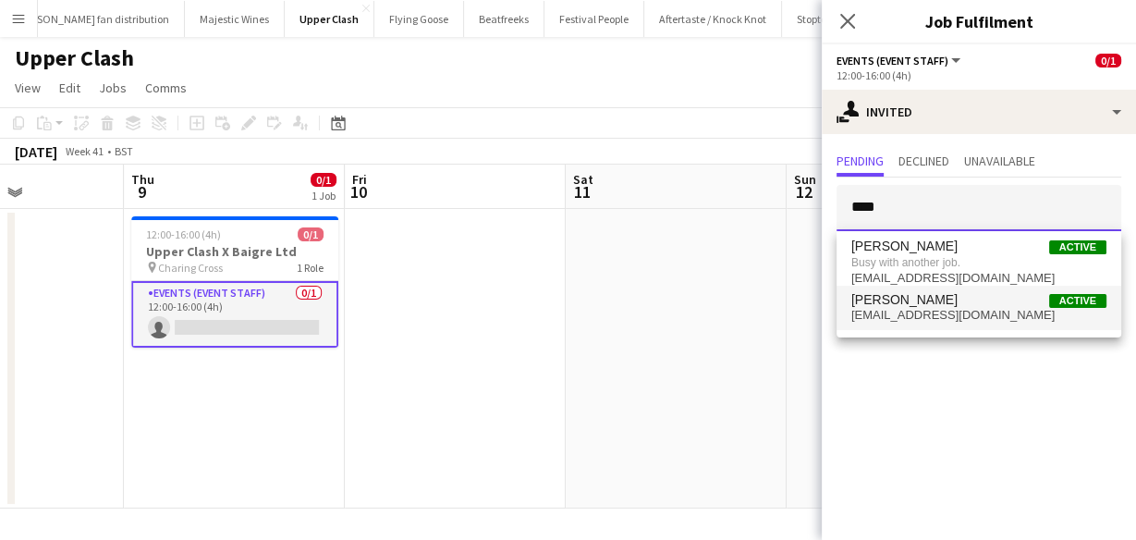
type input "****"
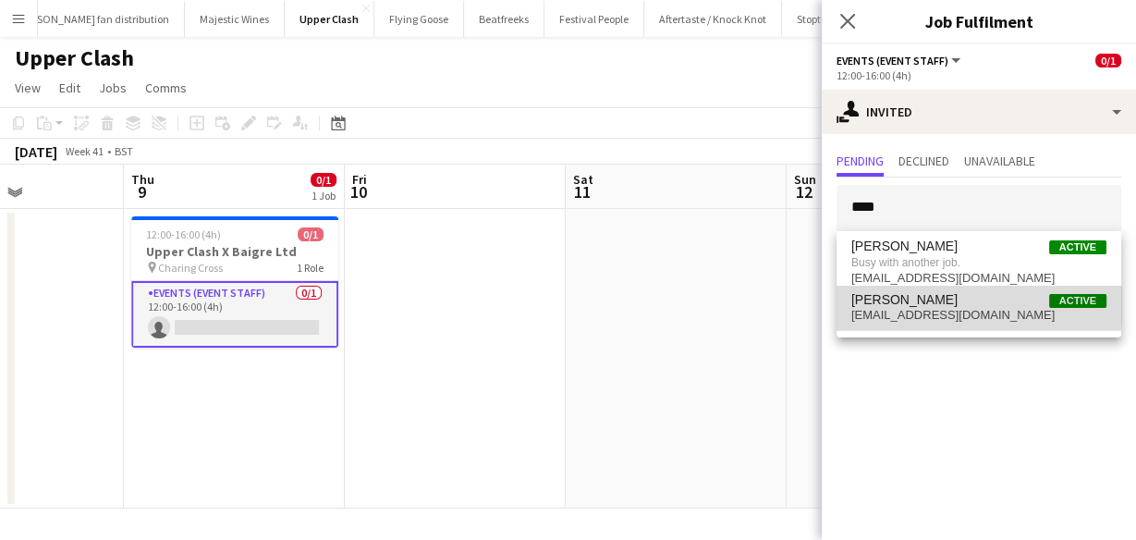
click at [904, 301] on span "Dean Lewis" at bounding box center [905, 300] width 106 height 16
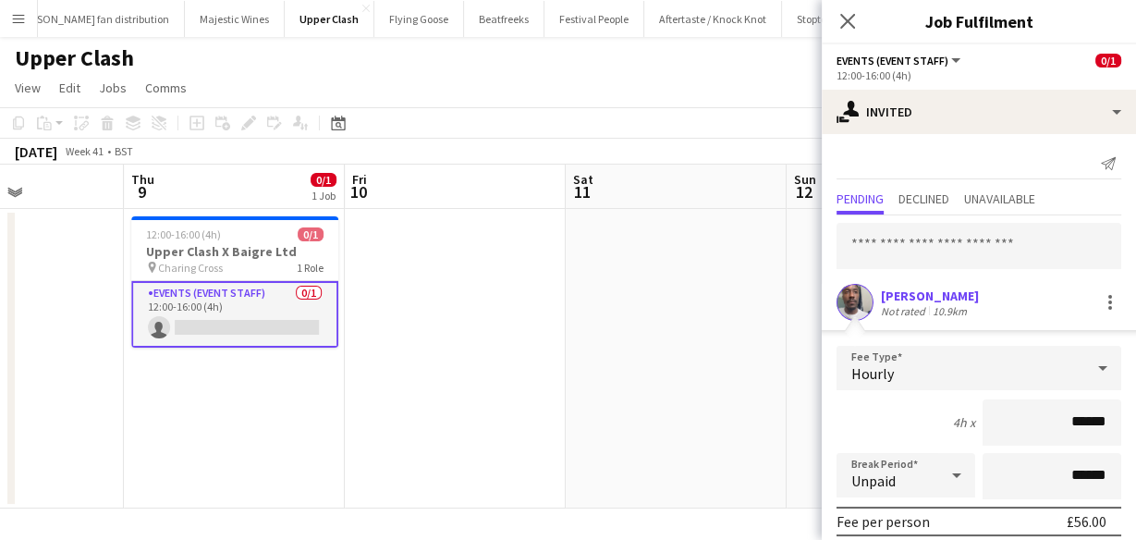
scroll to position [217, 0]
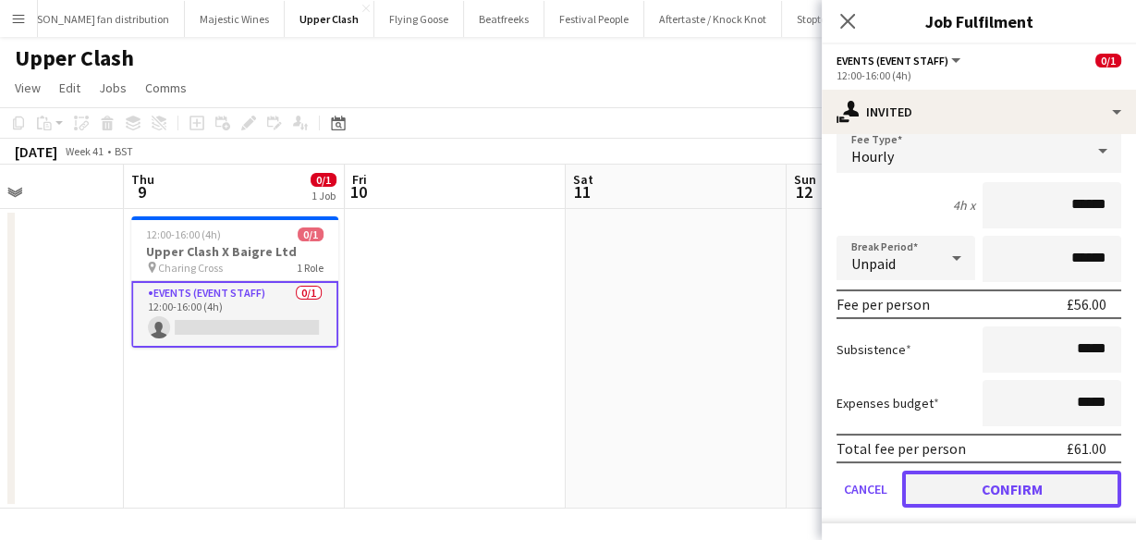
click at [1038, 480] on button "Confirm" at bounding box center [1012, 489] width 219 height 37
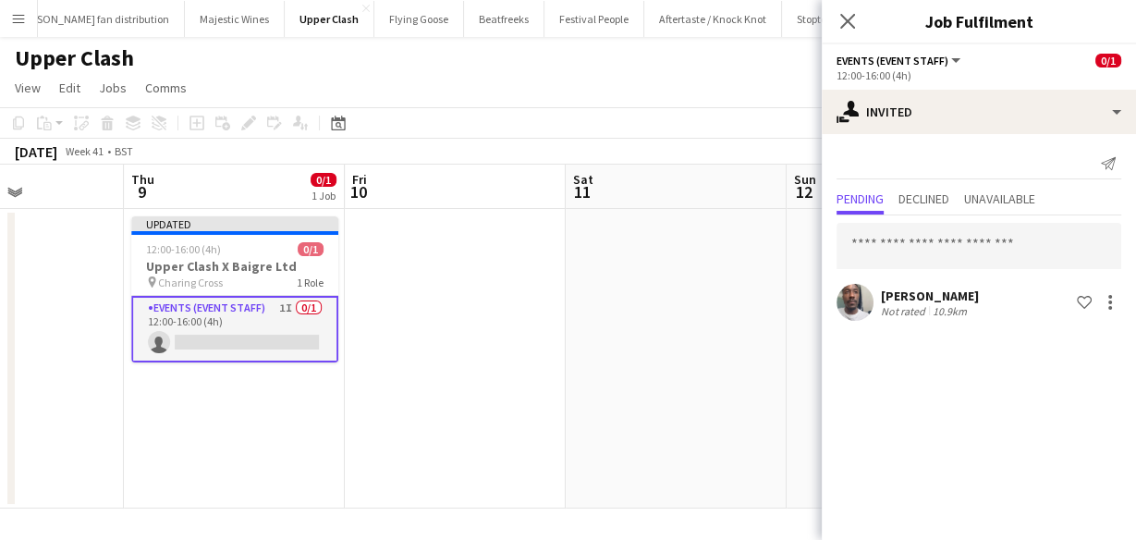
scroll to position [0, 0]
click at [888, 246] on input "text" at bounding box center [979, 246] width 285 height 46
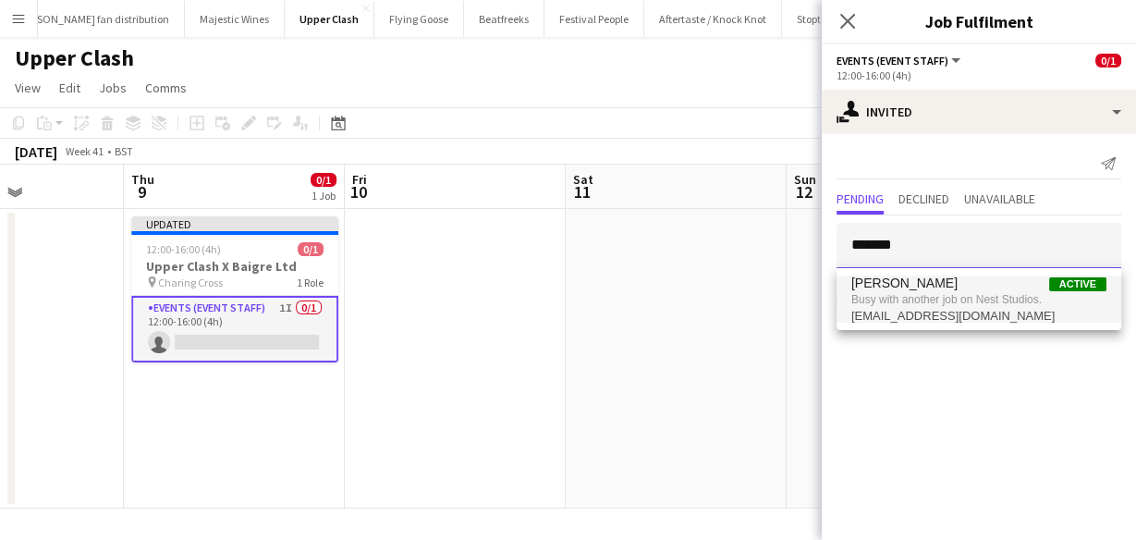
type input "*******"
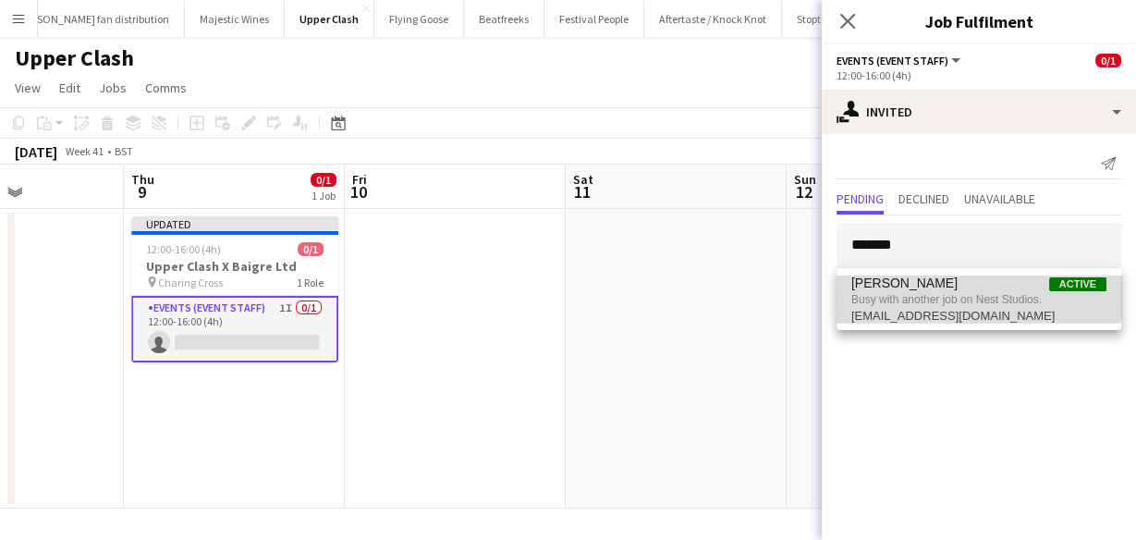
click at [898, 294] on span "Busy with another job on Nest Studios." at bounding box center [979, 299] width 255 height 17
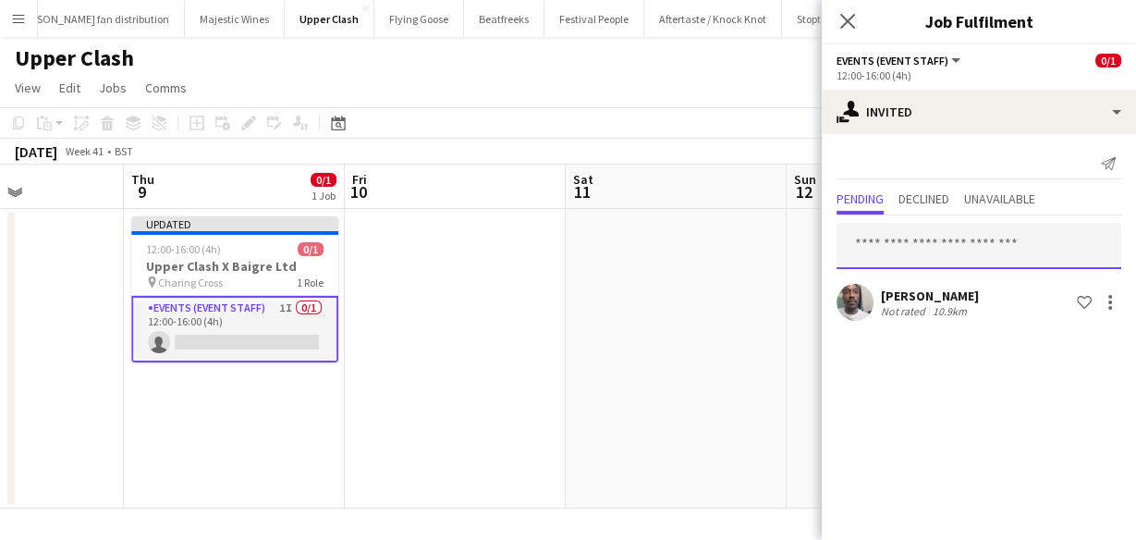
click at [925, 254] on input "text" at bounding box center [979, 246] width 285 height 46
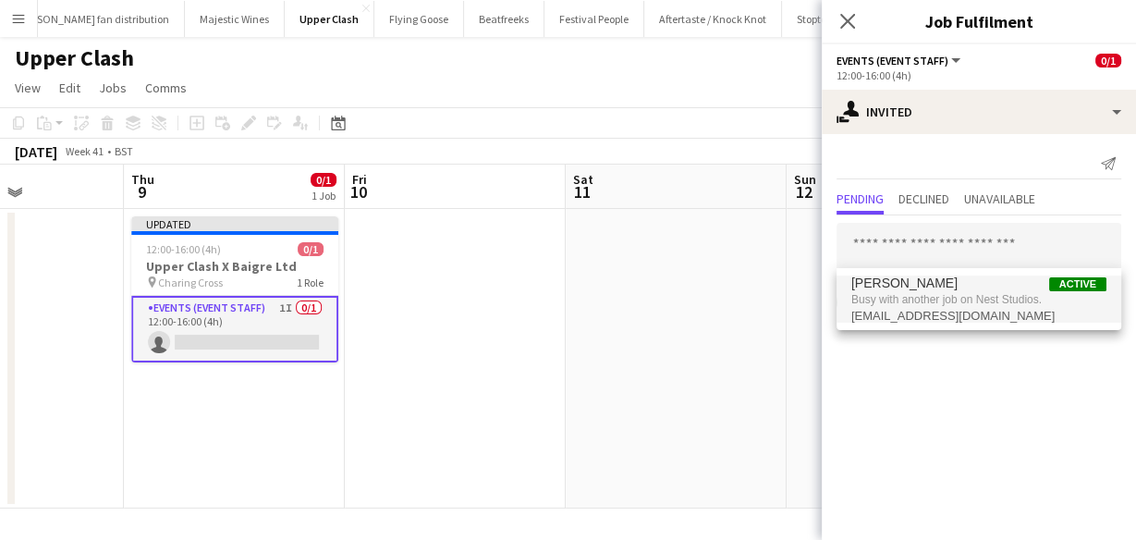
click at [924, 393] on mat-expansion-panel "user-plus Invited Send notification Pending Declined Unavailable Dean Lewis Not…" at bounding box center [979, 337] width 314 height 406
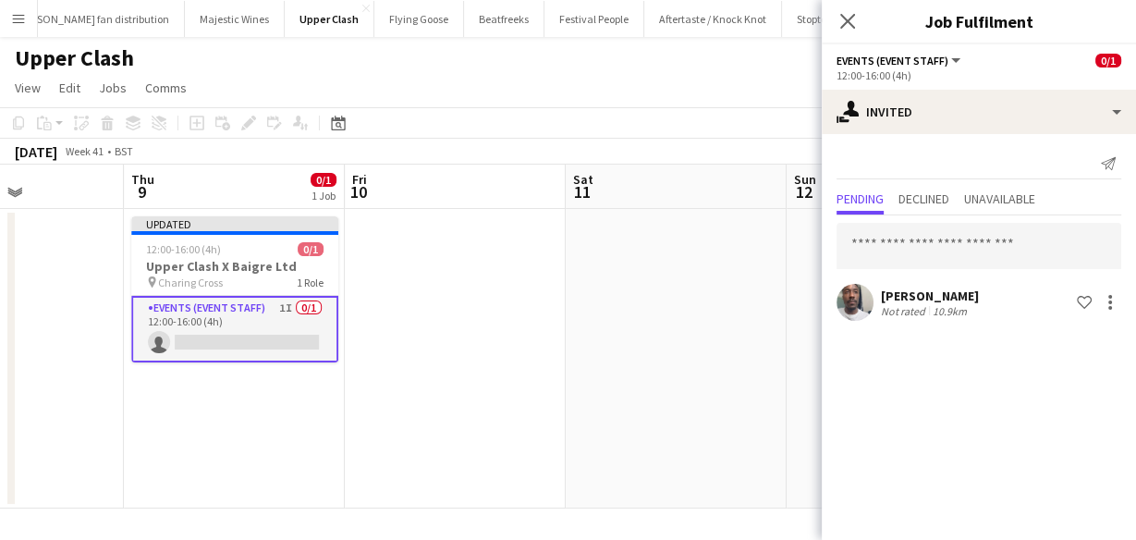
click at [833, 26] on div "Close pop-in" at bounding box center [848, 21] width 52 height 43
click at [843, 18] on icon at bounding box center [848, 21] width 18 height 18
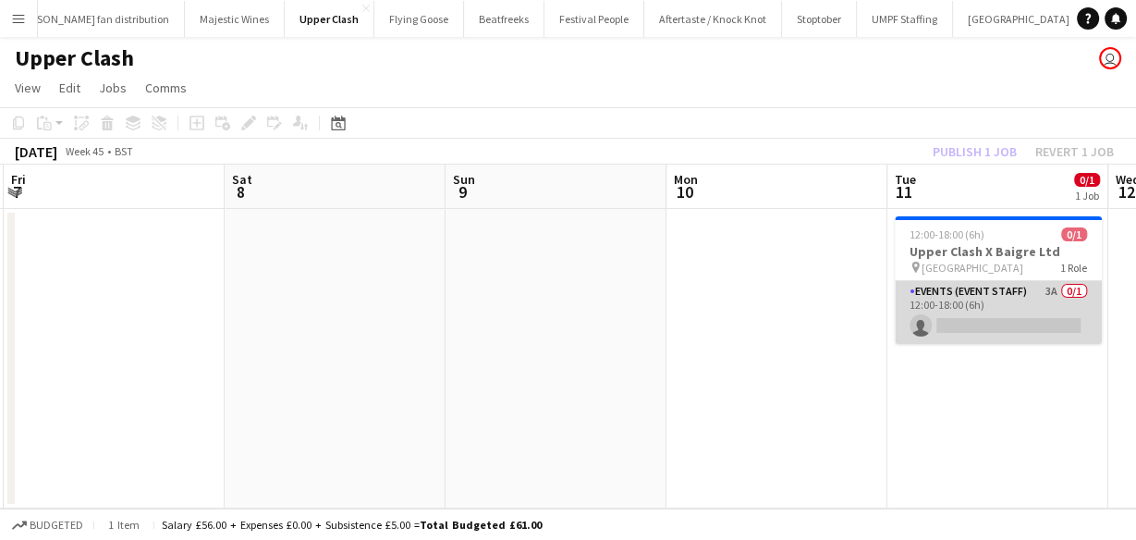
scroll to position [0, 879]
click at [940, 305] on app-card-role "Events (Event Staff) 3A 0/1 12:00-18:00 (6h) single-neutral-actions" at bounding box center [999, 312] width 207 height 63
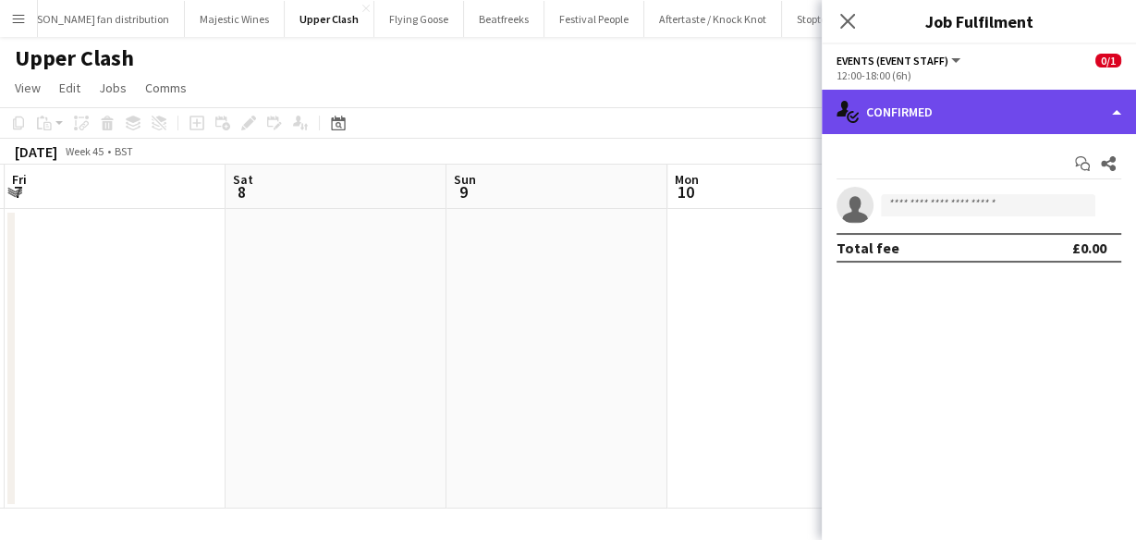
click at [979, 115] on div "single-neutral-actions-check-2 Confirmed" at bounding box center [979, 112] width 314 height 44
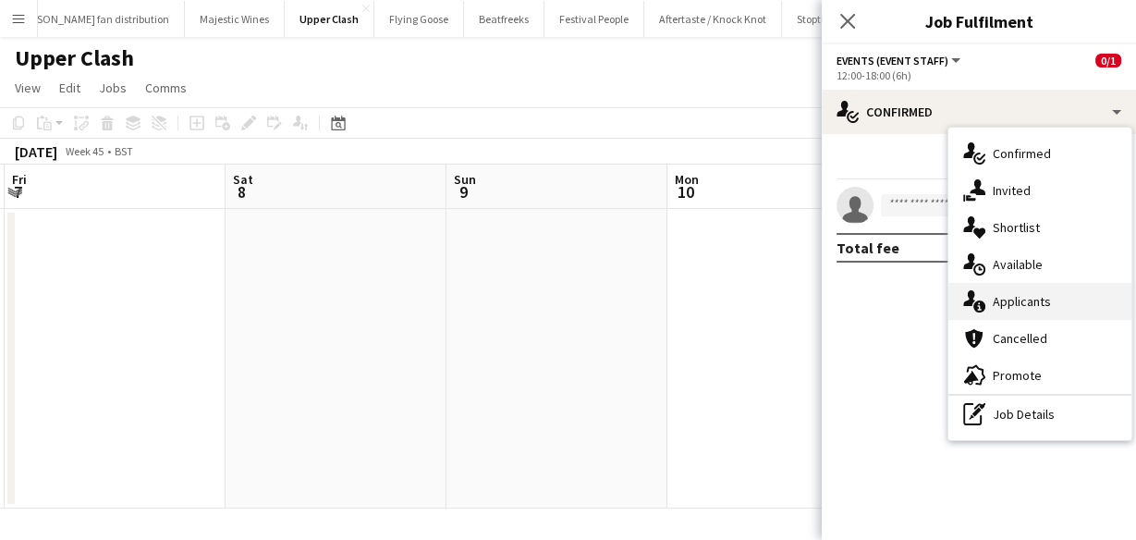
click at [1025, 296] on span "Applicants" at bounding box center [1022, 301] width 58 height 17
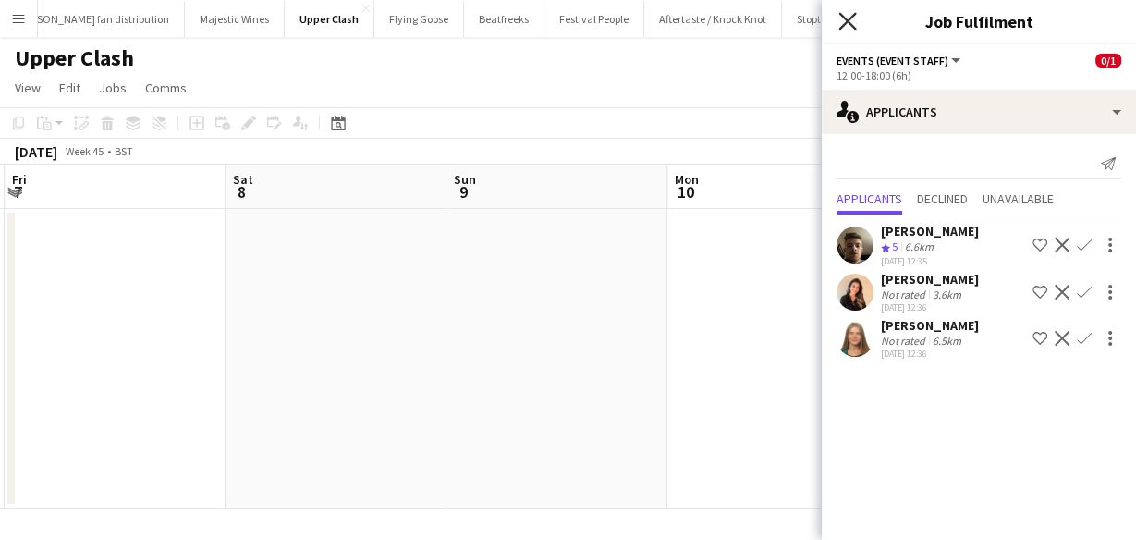
click at [843, 23] on icon "Close pop-in" at bounding box center [848, 21] width 18 height 18
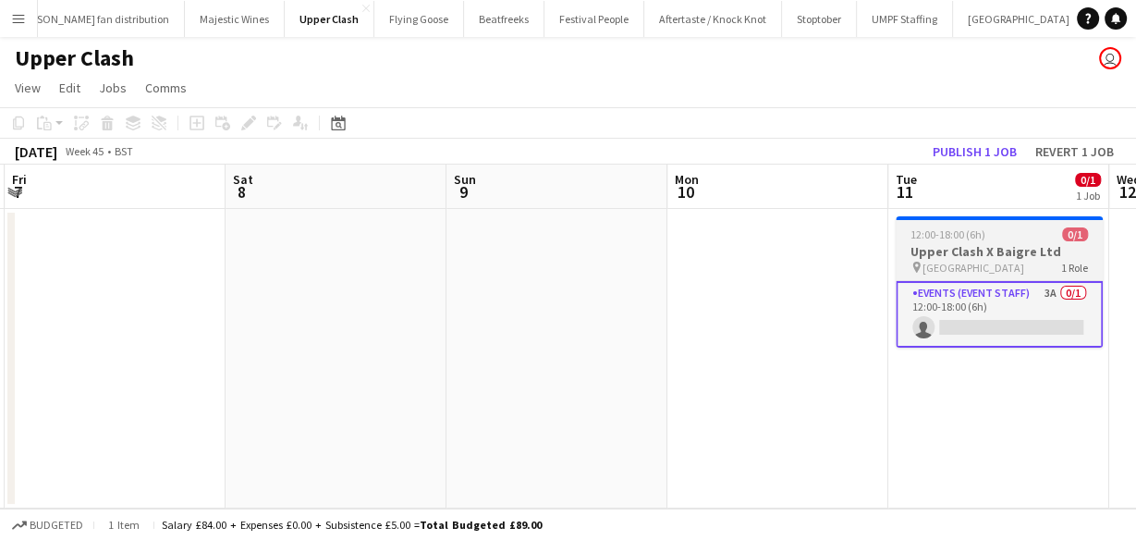
click at [976, 233] on span "12:00-18:00 (6h)" at bounding box center [948, 234] width 75 height 14
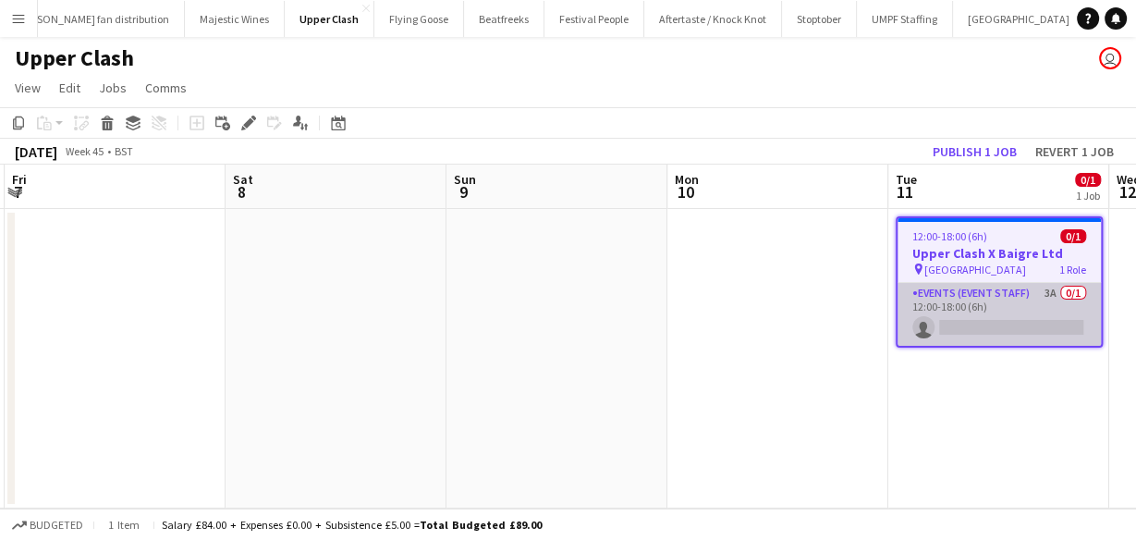
click at [959, 316] on app-card-role "Events (Event Staff) 3A 0/1 12:00-18:00 (6h) single-neutral-actions" at bounding box center [999, 314] width 203 height 63
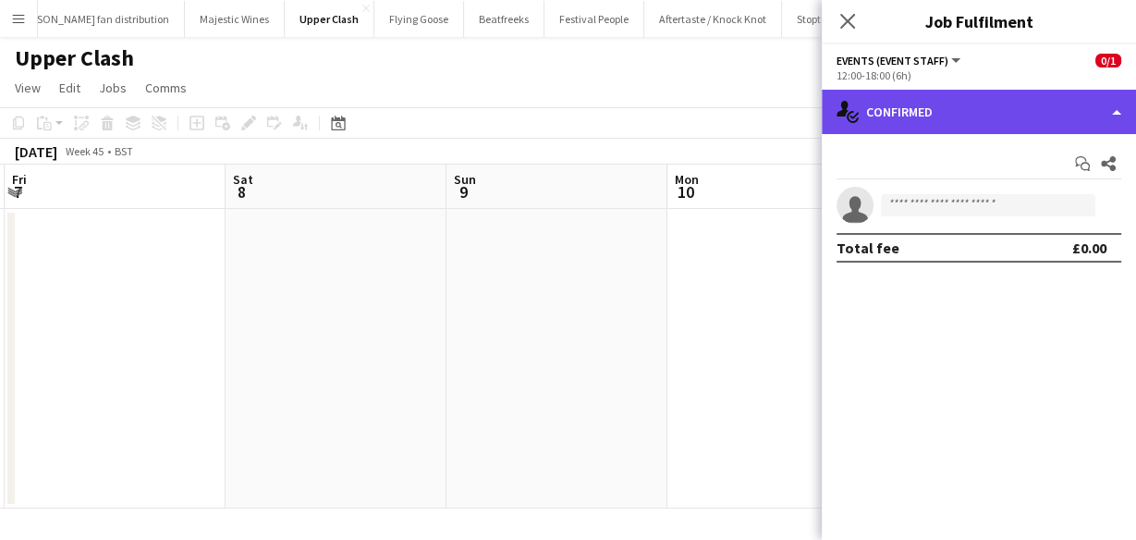
click at [954, 100] on div "single-neutral-actions-check-2 Confirmed" at bounding box center [979, 112] width 314 height 44
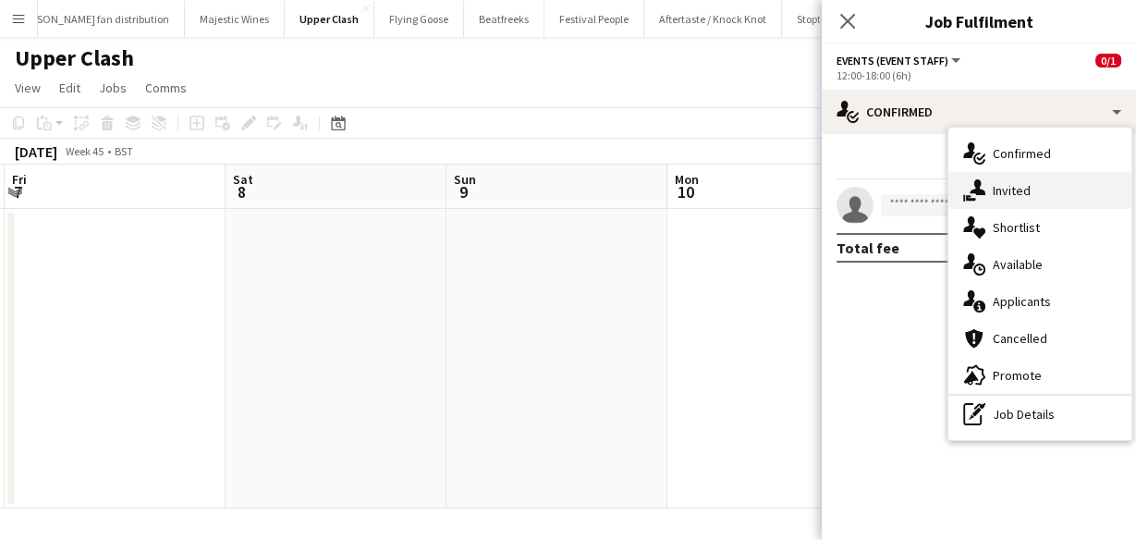
click at [994, 197] on span "Invited" at bounding box center [1012, 190] width 38 height 17
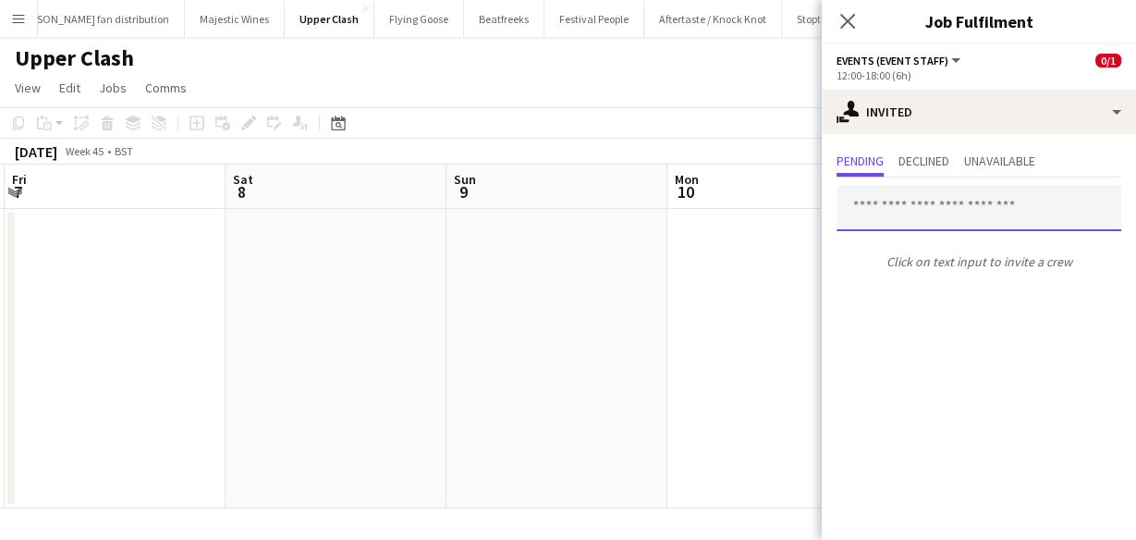
click at [892, 198] on input "text" at bounding box center [979, 208] width 285 height 46
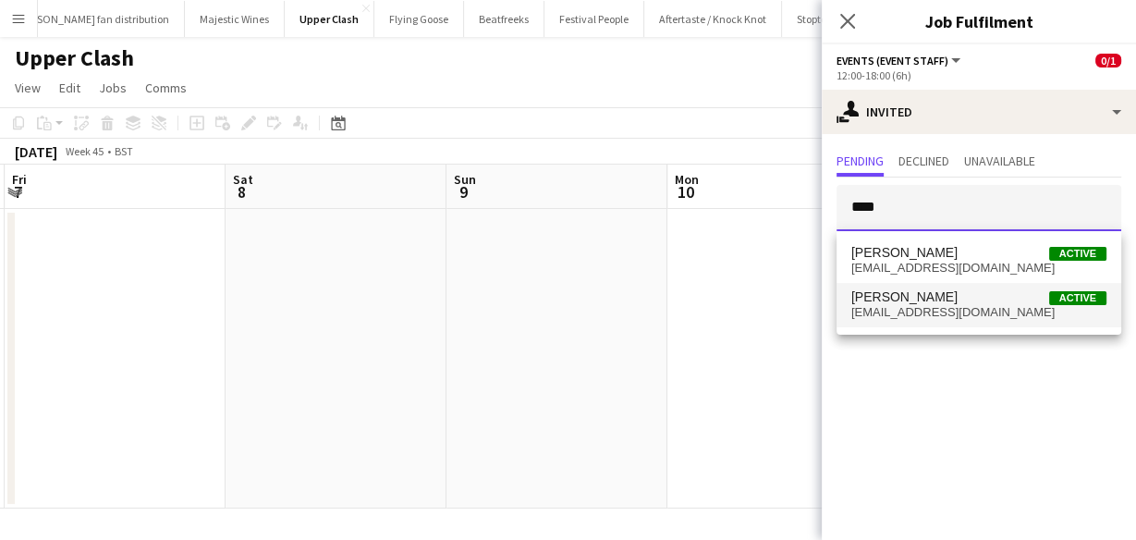
type input "****"
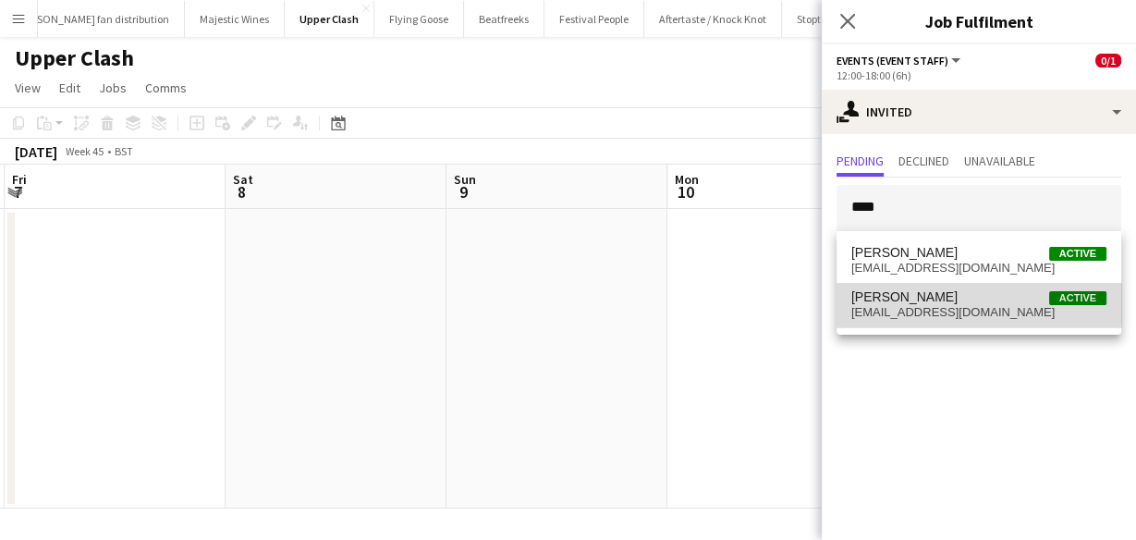
click at [905, 301] on span "Dean Lewis" at bounding box center [905, 297] width 106 height 16
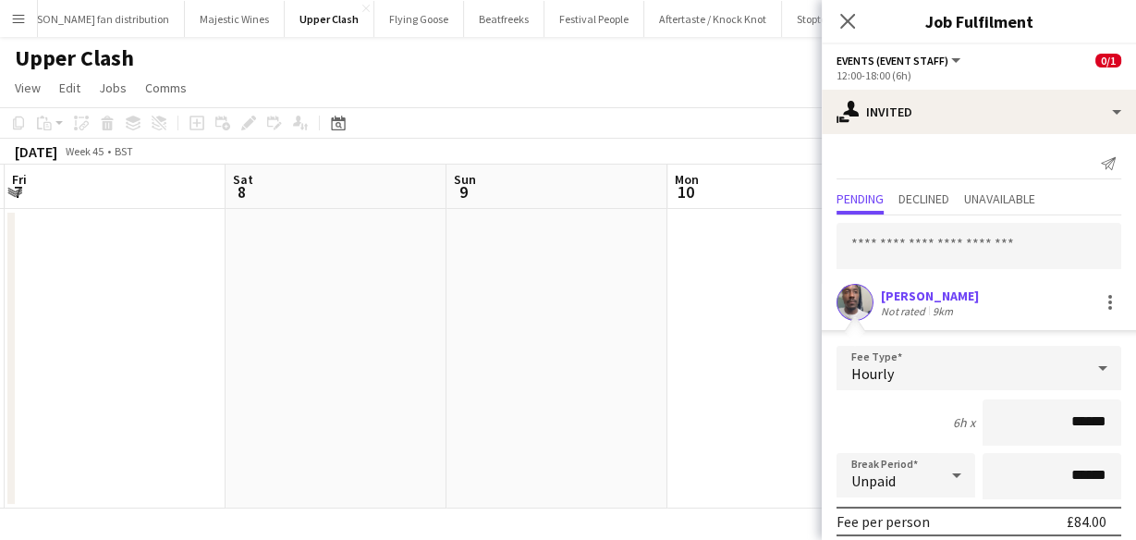
scroll to position [217, 0]
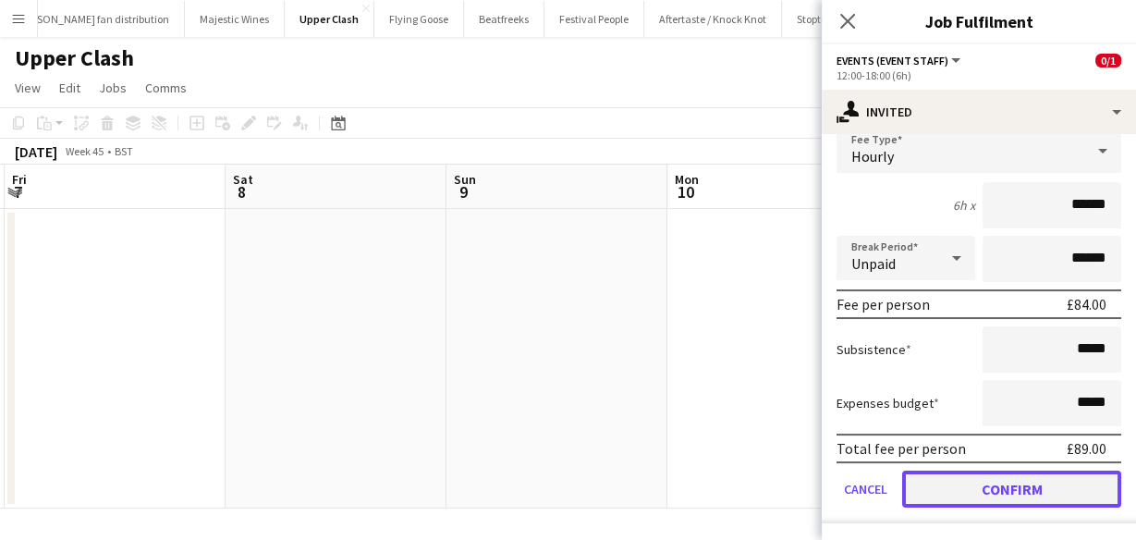
click at [1053, 482] on button "Confirm" at bounding box center [1012, 489] width 219 height 37
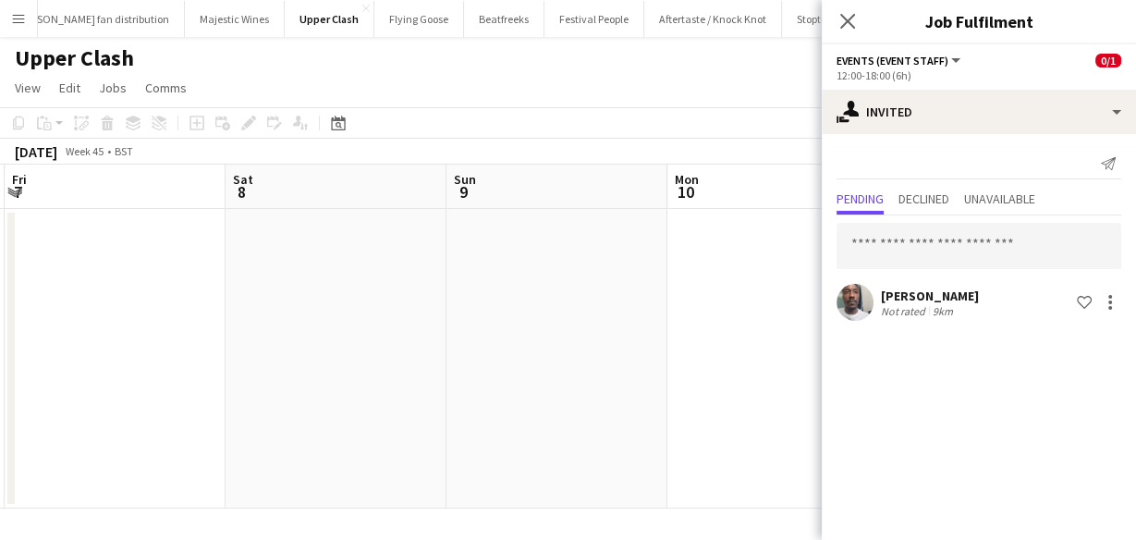
scroll to position [0, 0]
click at [920, 241] on input "text" at bounding box center [979, 246] width 285 height 46
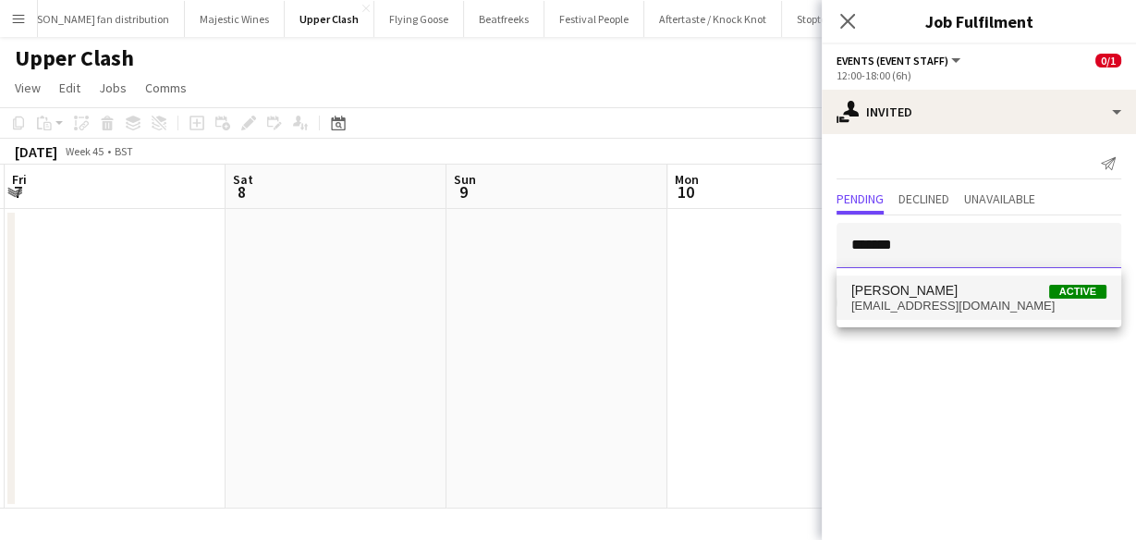
type input "*******"
click at [935, 285] on span "Natalia Trofimova" at bounding box center [905, 291] width 106 height 16
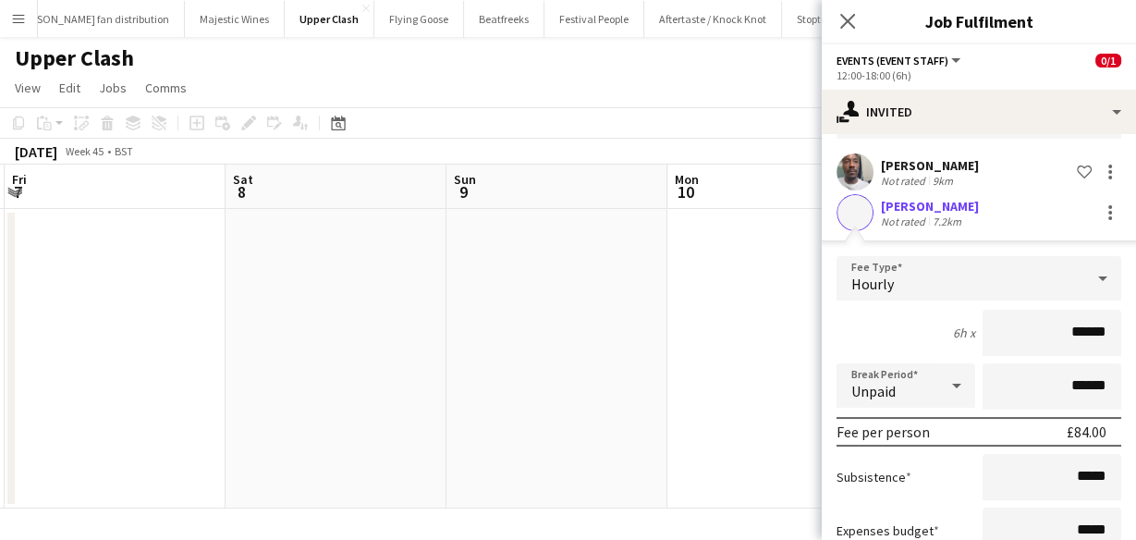
scroll to position [258, 0]
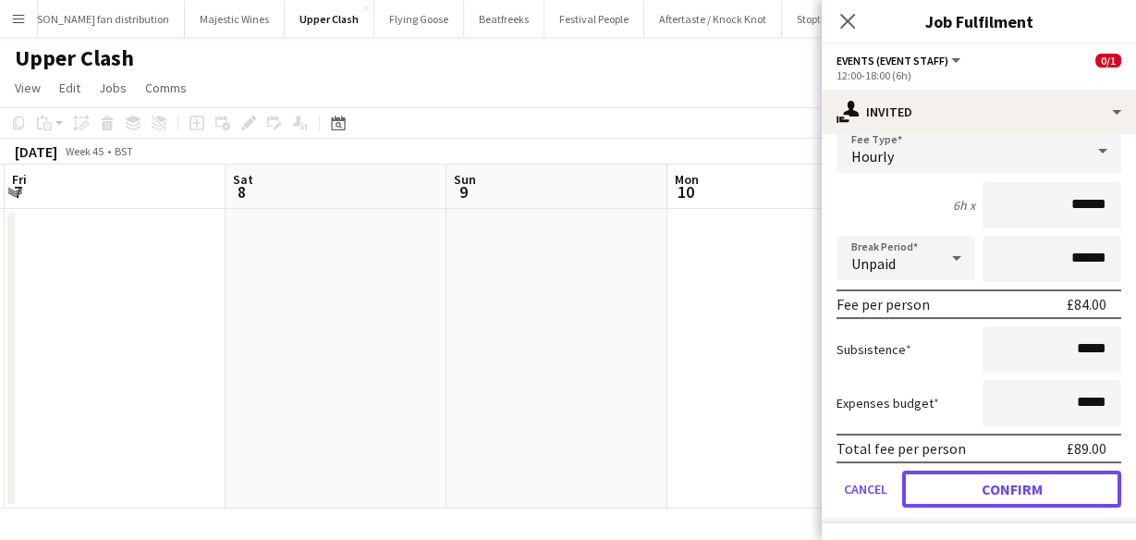
click at [1046, 487] on button "Confirm" at bounding box center [1012, 489] width 219 height 37
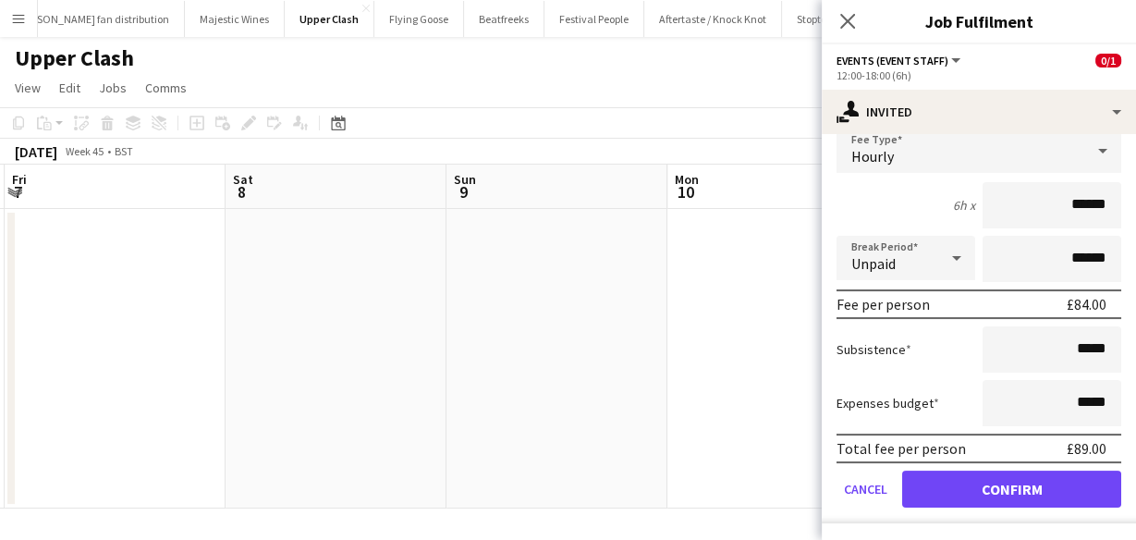
scroll to position [0, 0]
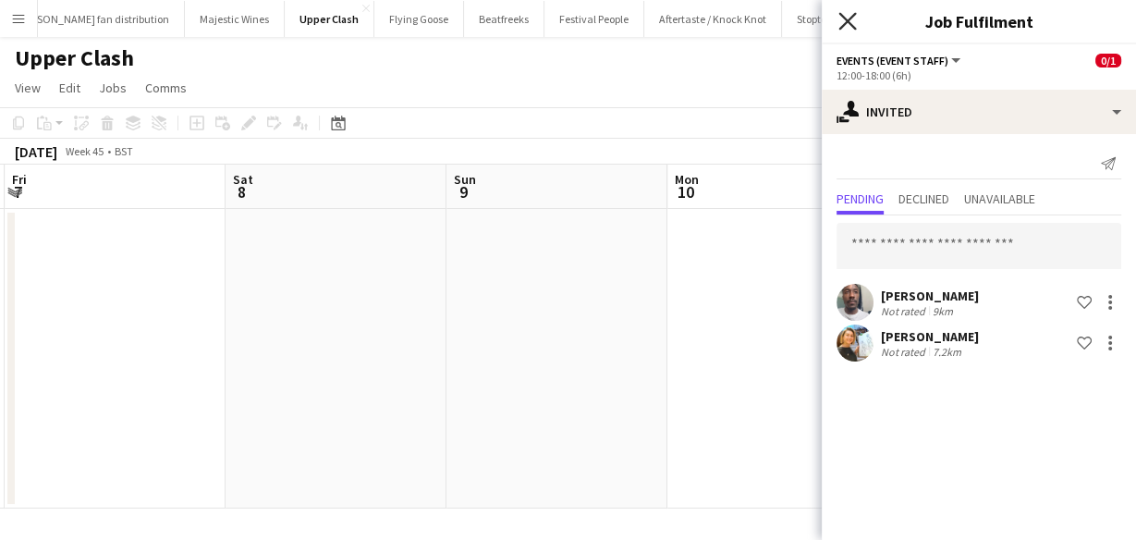
click at [844, 13] on icon "Close pop-in" at bounding box center [848, 21] width 18 height 18
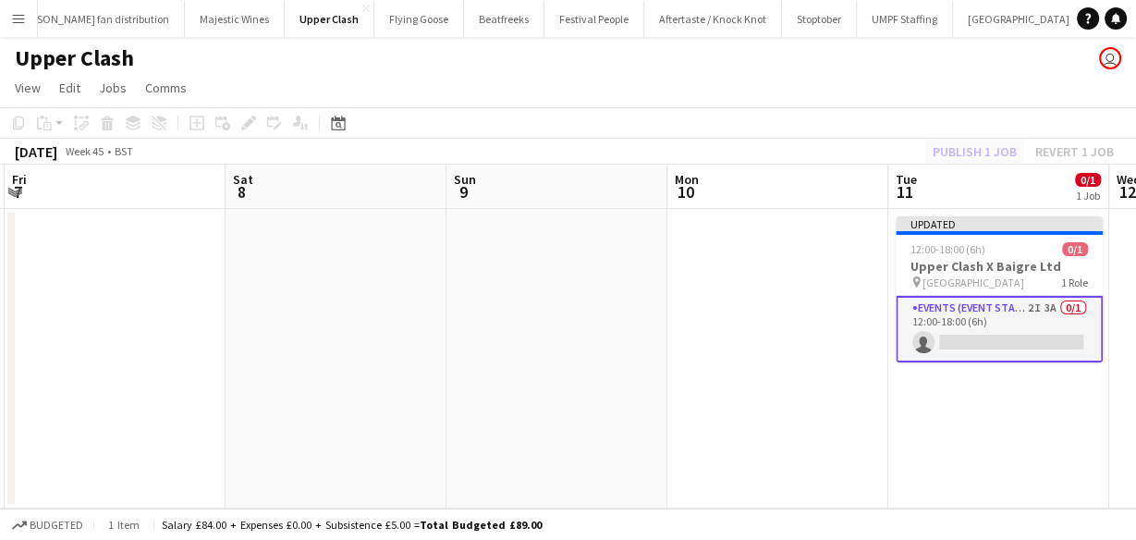
drag, startPoint x: 1012, startPoint y: 145, endPoint x: 994, endPoint y: 153, distance: 19.1
click at [1010, 146] on div "Publish 1 job Revert 1 job" at bounding box center [1024, 152] width 226 height 24
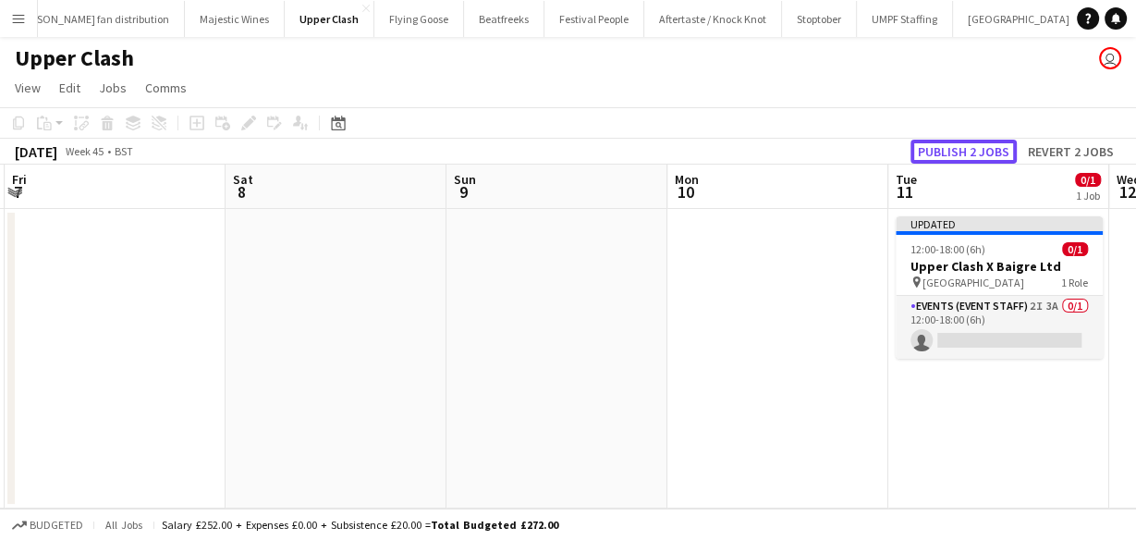
click at [987, 156] on button "Publish 2 jobs" at bounding box center [964, 152] width 106 height 24
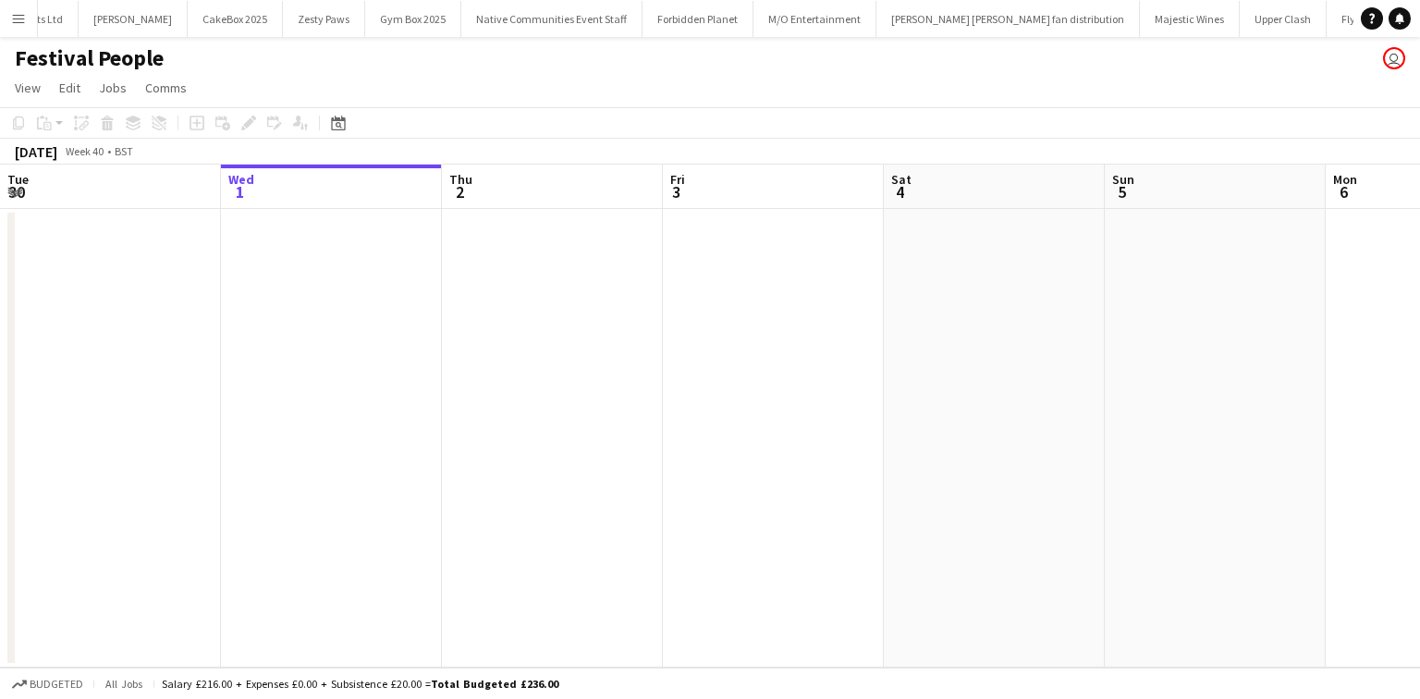
click at [22, 4] on button "Menu" at bounding box center [18, 18] width 37 height 37
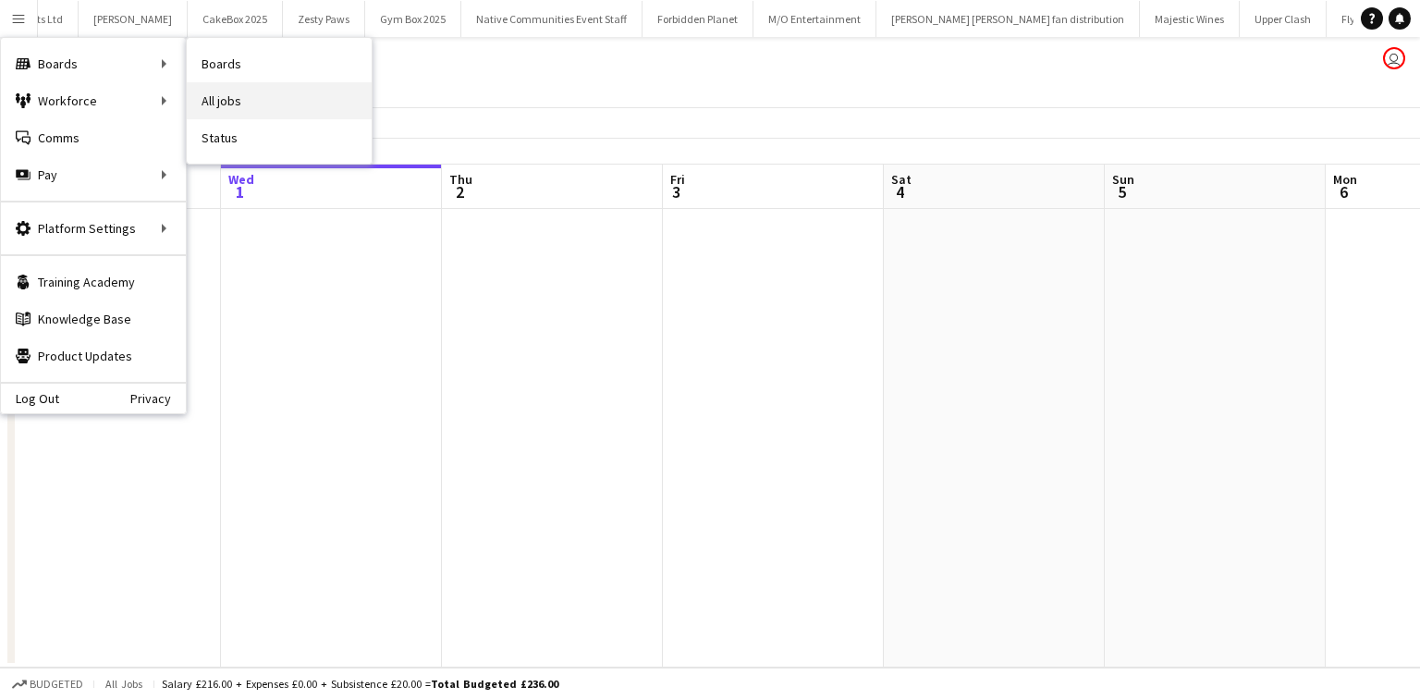
click at [219, 100] on link "All jobs" at bounding box center [279, 100] width 185 height 37
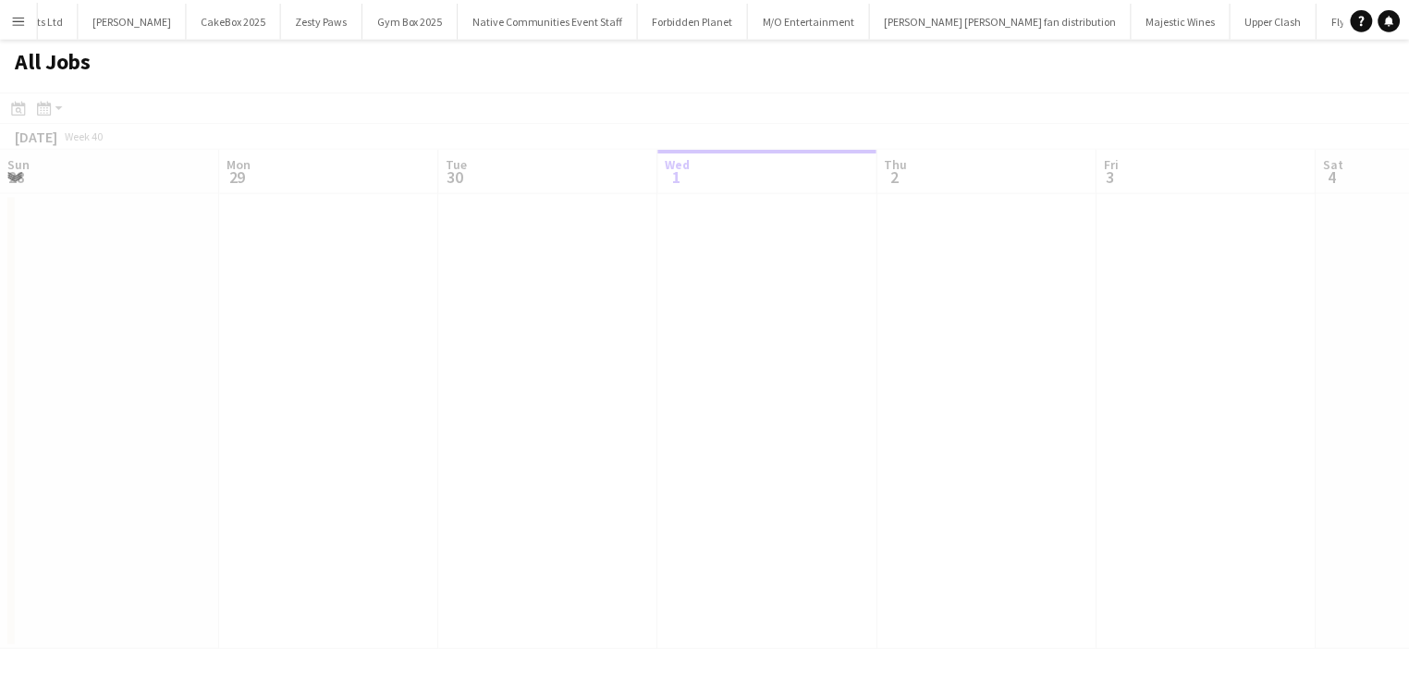
scroll to position [0, 442]
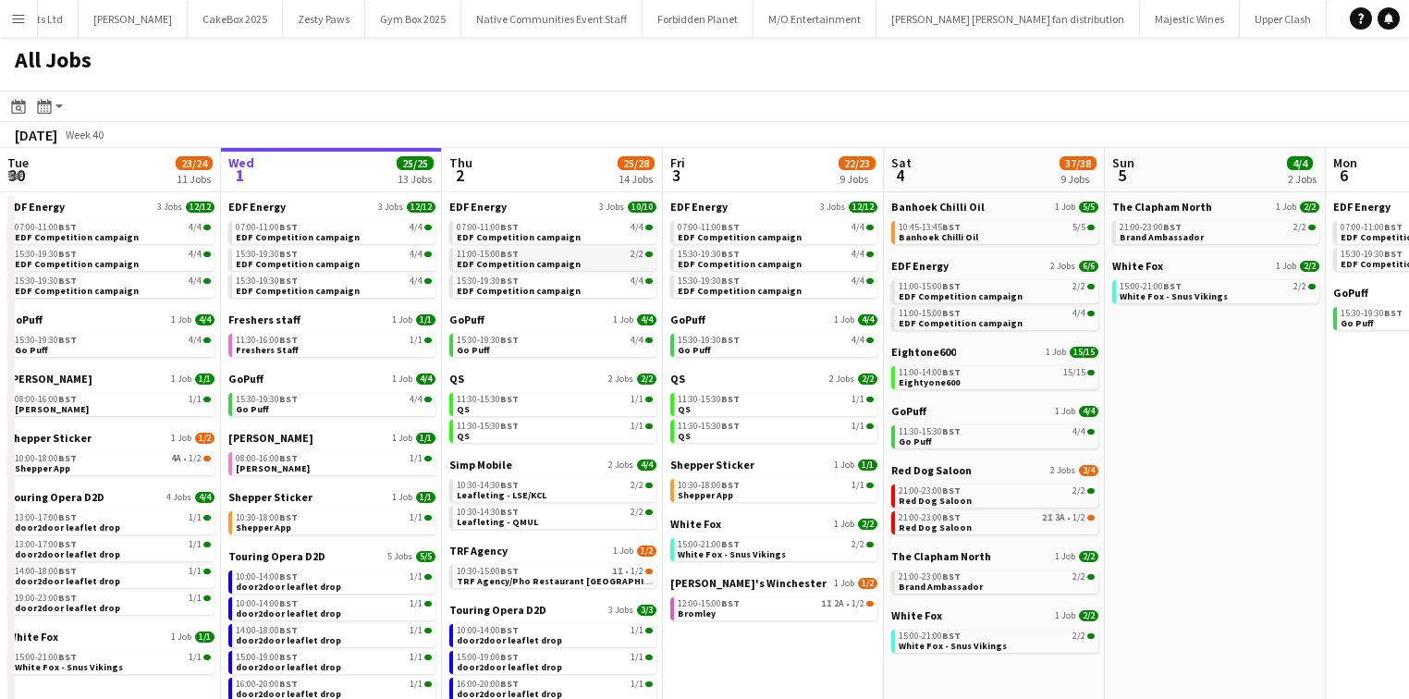
click at [515, 259] on span "EDF Competition campaign" at bounding box center [519, 264] width 124 height 12
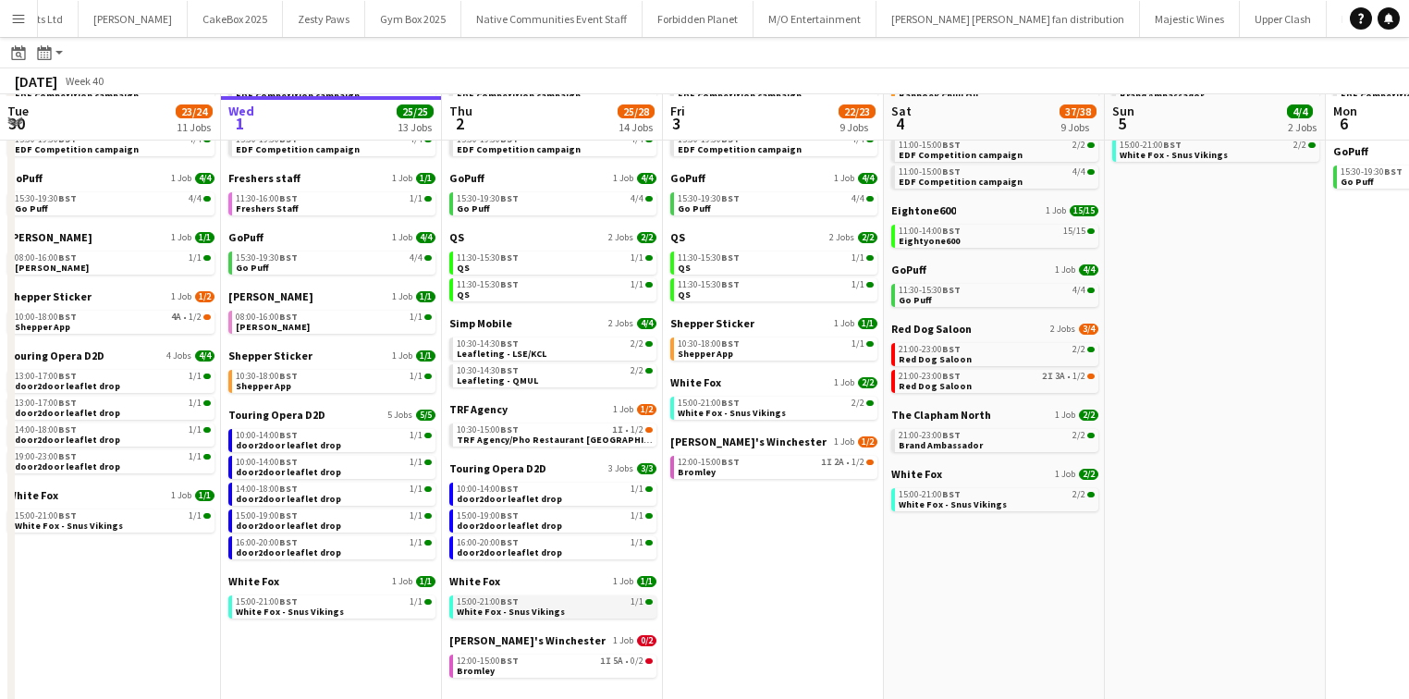
scroll to position [138, 0]
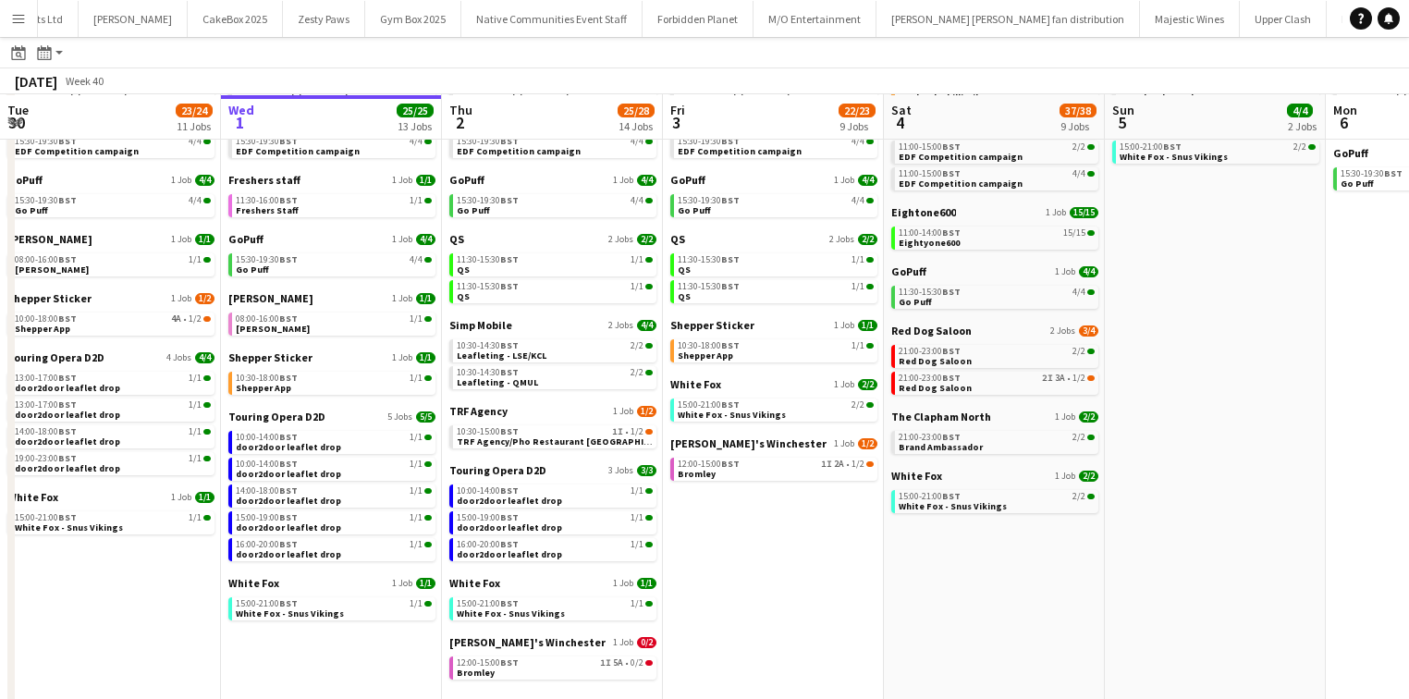
click at [571, 418] on app-calendar-brief-board "TRF Agency 1 Job 1/2 10:30-15:00 BST 1I • 1/2 TRF Agency/Pho Restaurant Newcast…" at bounding box center [552, 426] width 207 height 44
click at [571, 427] on div "10:30-15:00 BST 1I • 1/2" at bounding box center [555, 431] width 196 height 9
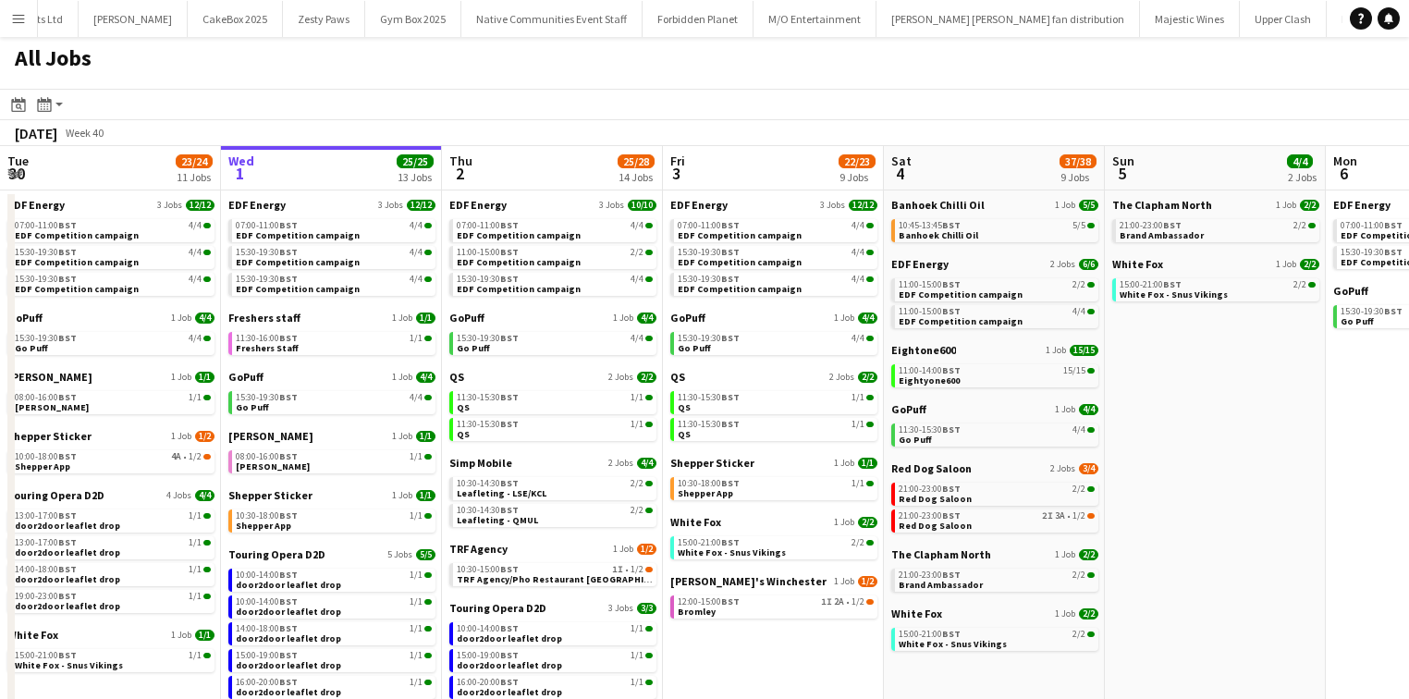
scroll to position [0, 0]
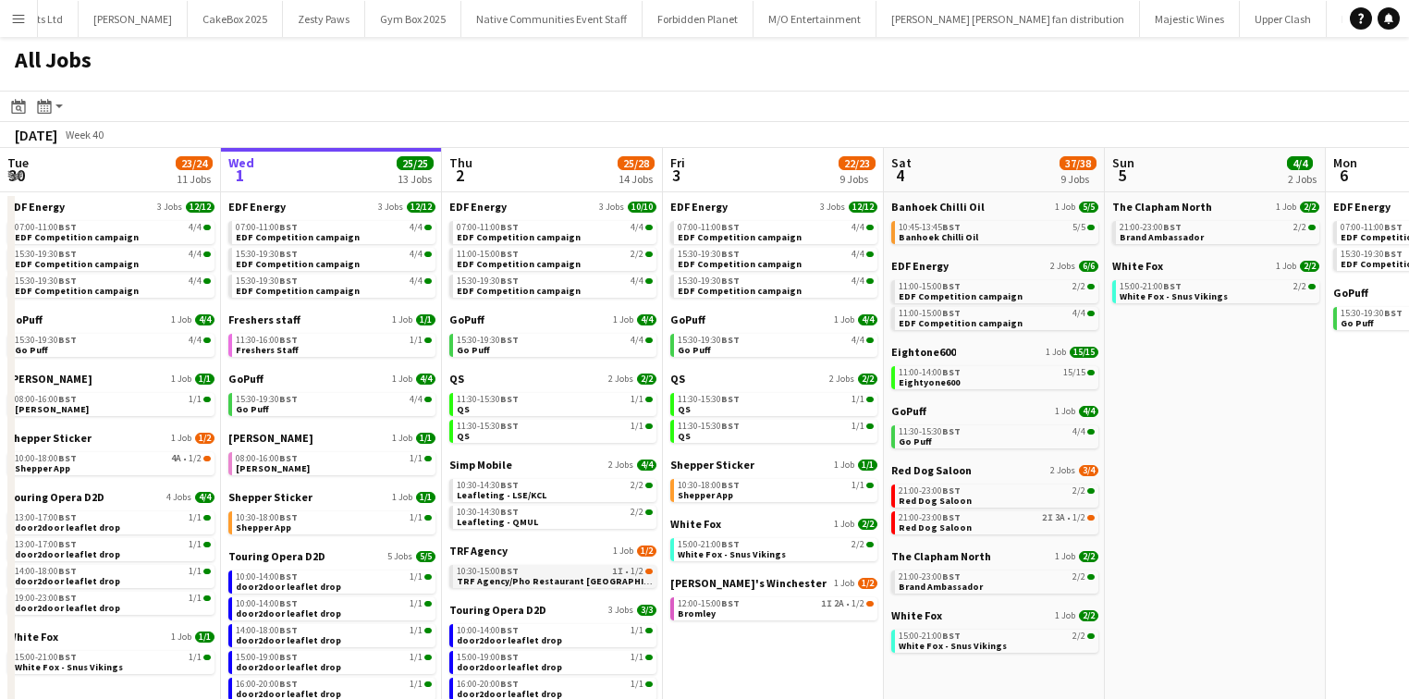
click at [522, 573] on div "10:30-15:00 BST 1I • 1/2" at bounding box center [555, 571] width 196 height 9
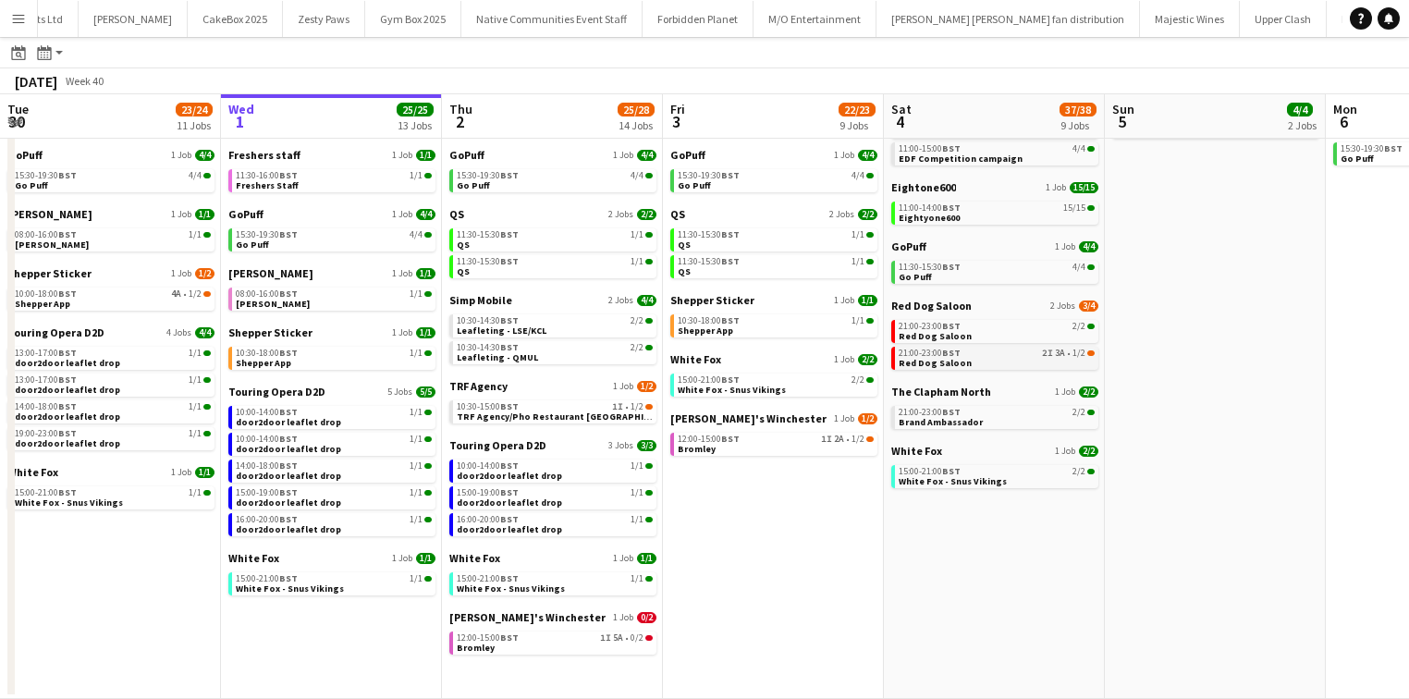
click at [1046, 354] on span "2I" at bounding box center [1047, 353] width 11 height 9
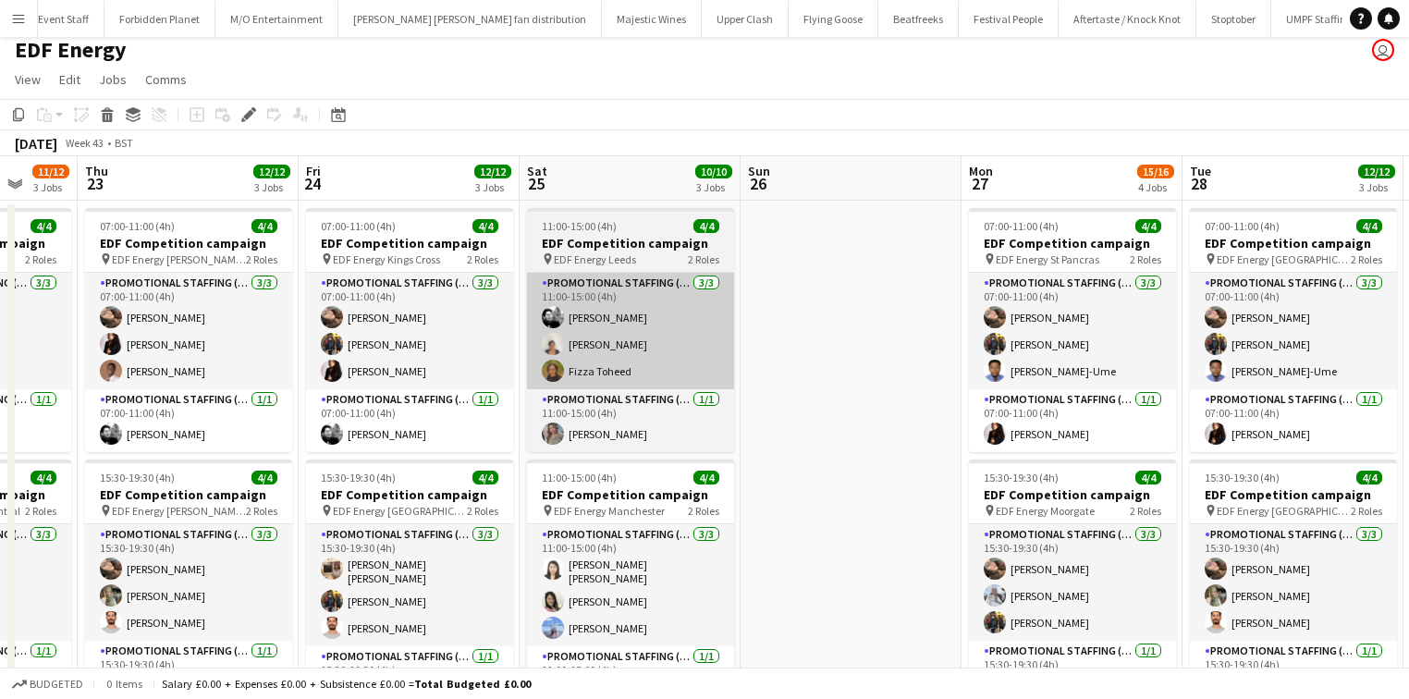
scroll to position [0, 586]
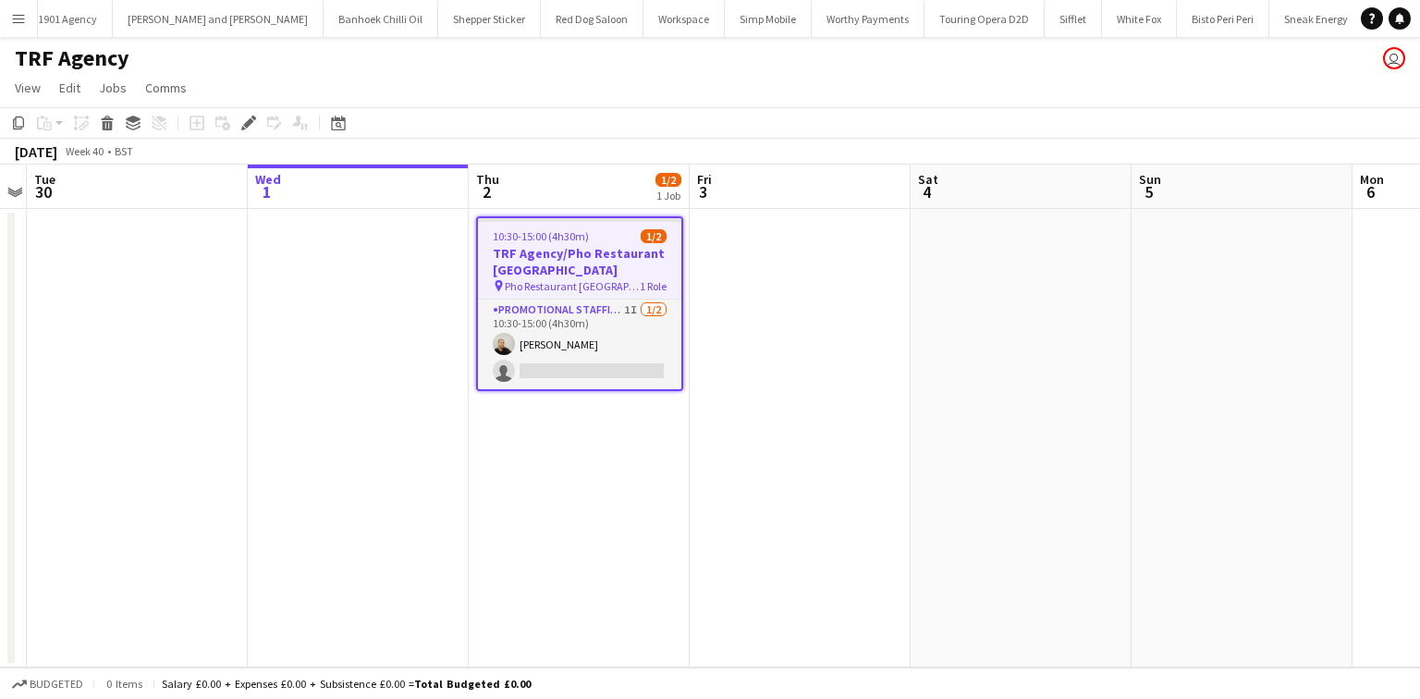
scroll to position [0, 3092]
click at [23, 15] on app-icon "Menu" at bounding box center [18, 18] width 15 height 15
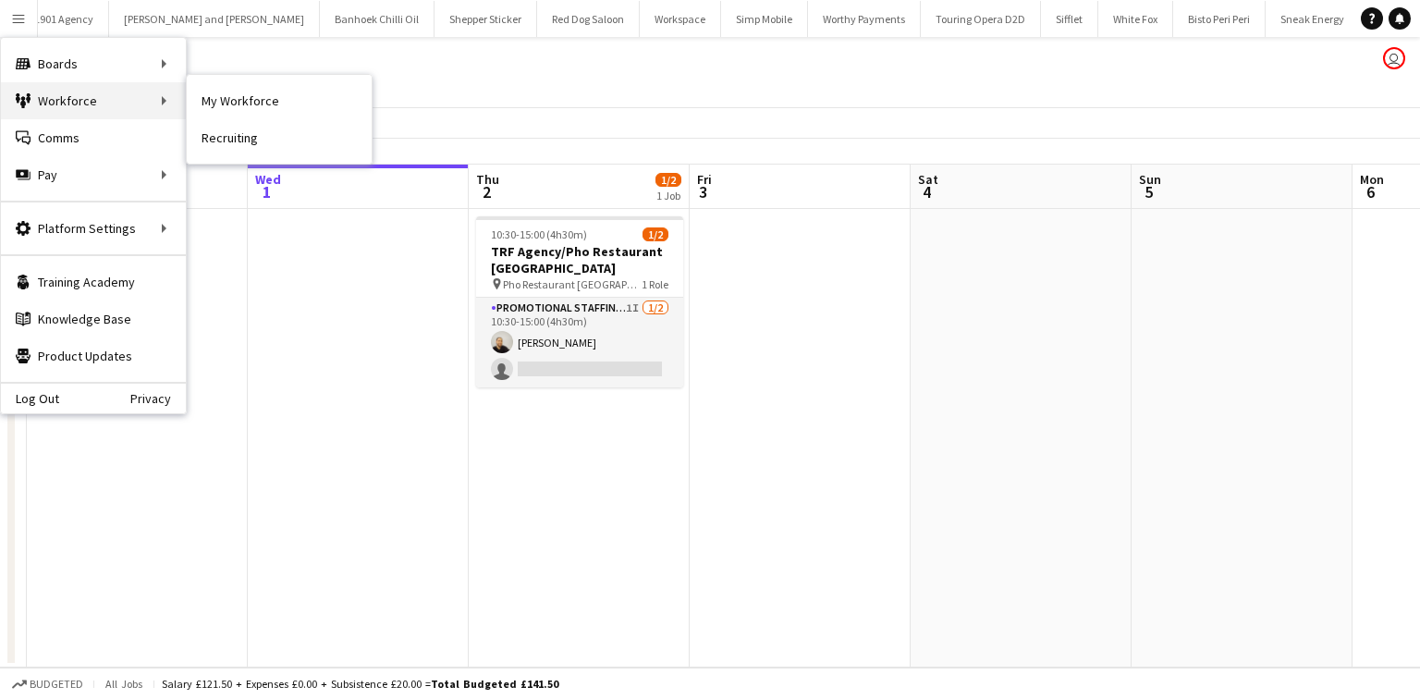
drag, startPoint x: 137, startPoint y: 104, endPoint x: 156, endPoint y: 99, distance: 20.0
click at [137, 104] on div "Workforce Workforce" at bounding box center [93, 100] width 185 height 37
click at [224, 82] on link "My Workforce" at bounding box center [279, 100] width 185 height 37
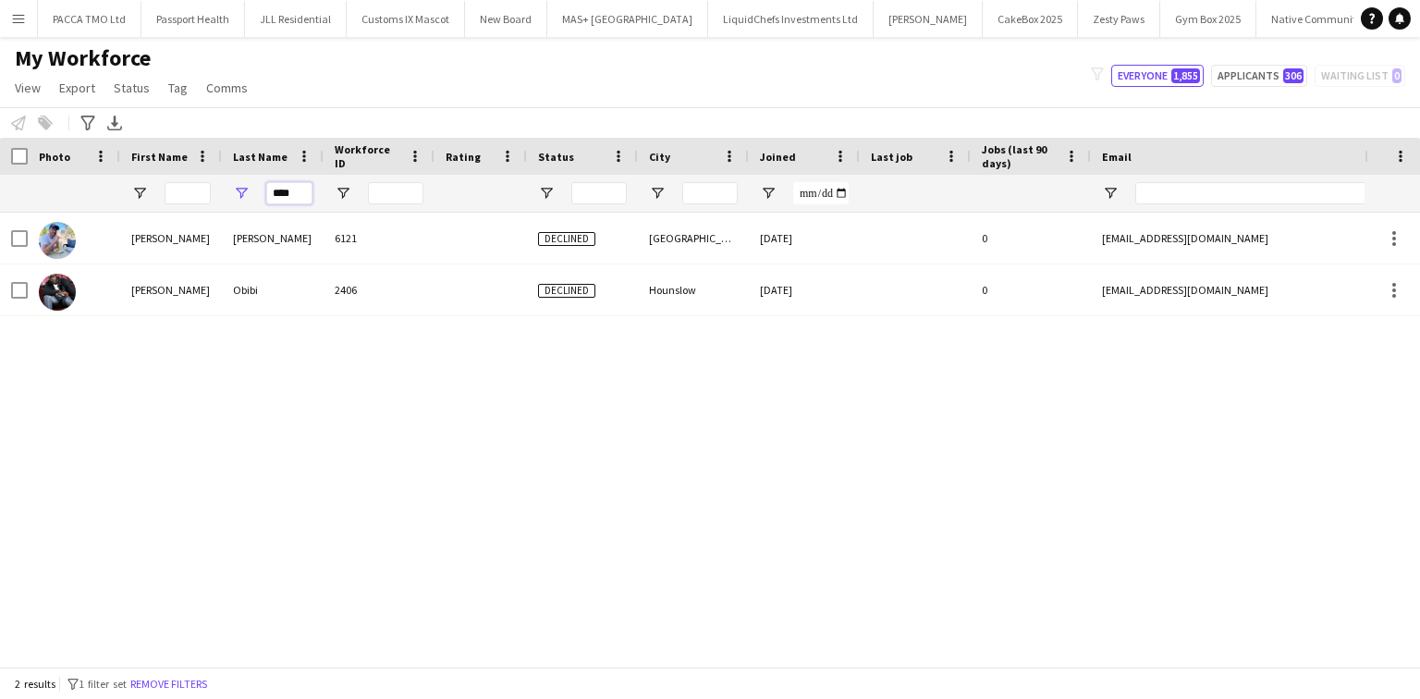
click at [289, 200] on input "****" at bounding box center [289, 193] width 46 height 22
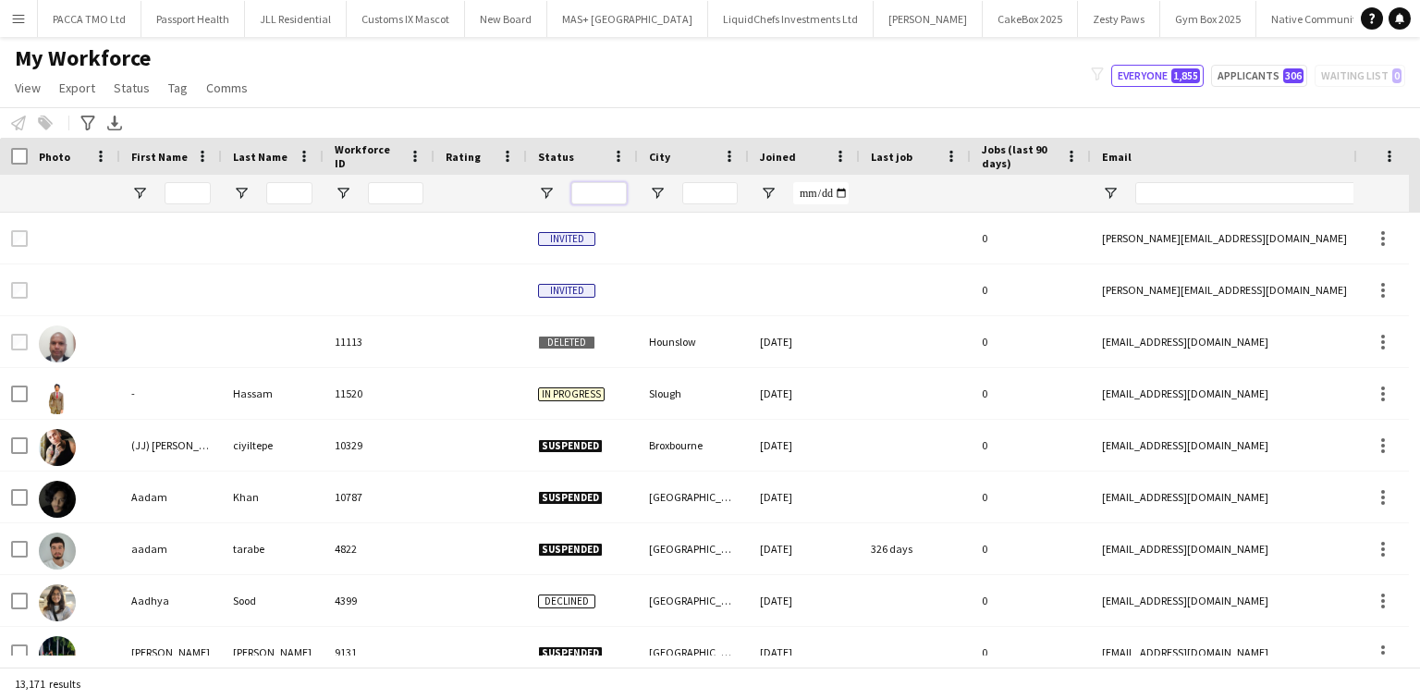
click at [581, 191] on input "Status Filter Input" at bounding box center [598, 193] width 55 height 22
click at [693, 190] on input "City Filter Input" at bounding box center [709, 193] width 55 height 22
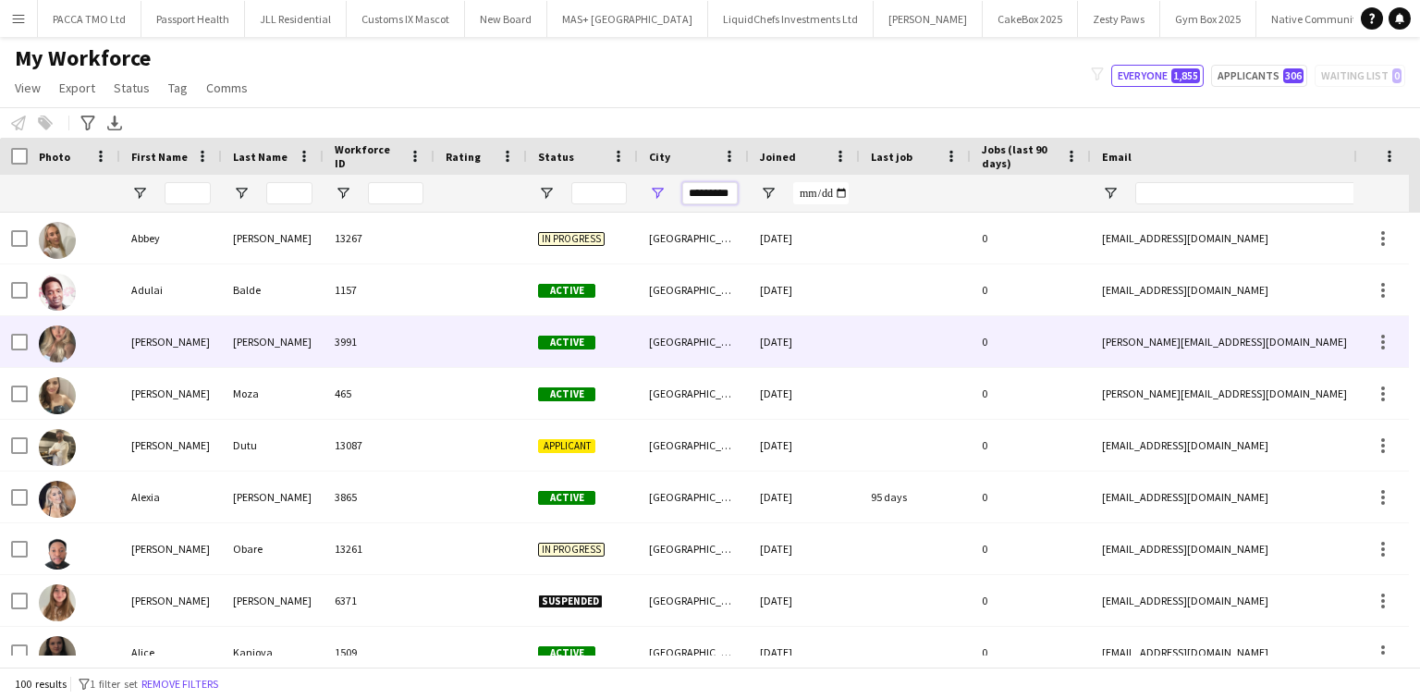
type input "*********"
click at [451, 358] on div at bounding box center [481, 341] width 92 height 51
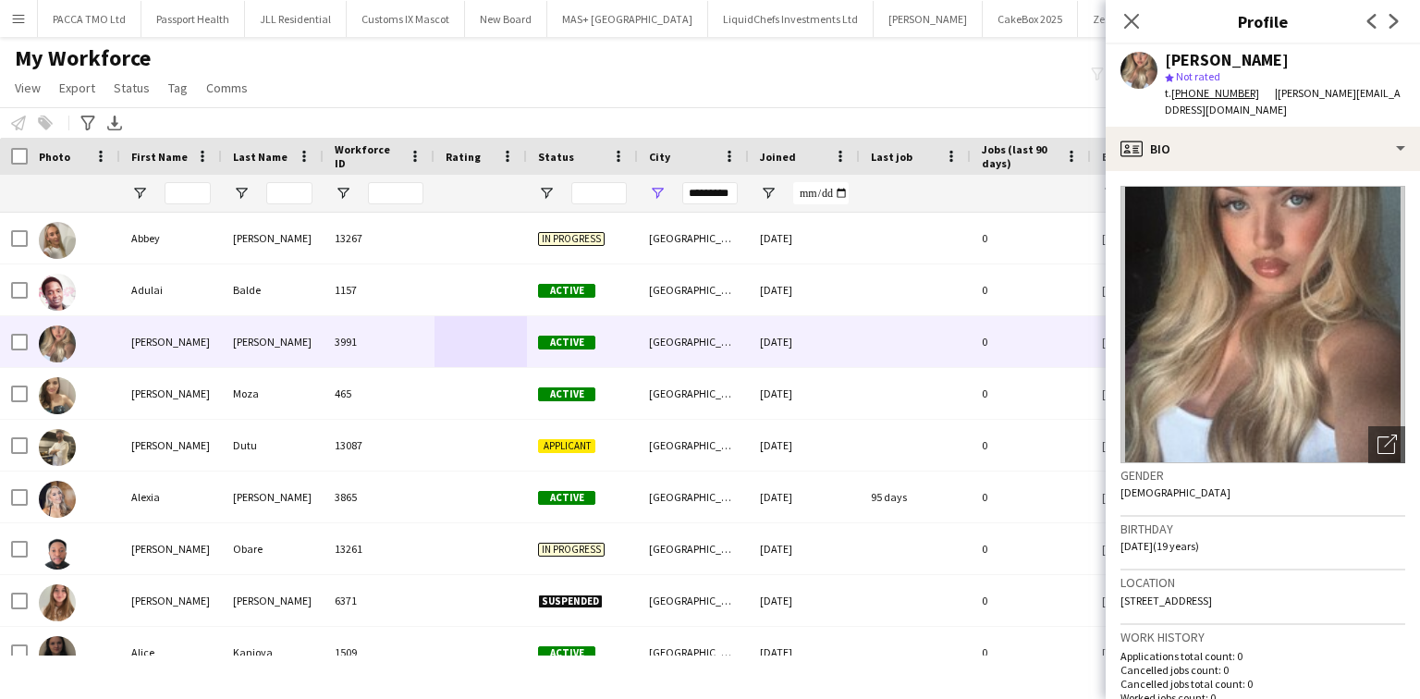
drag, startPoint x: 1172, startPoint y: 94, endPoint x: 1256, endPoint y: 94, distance: 84.2
click at [1256, 94] on div "t. [PHONE_NUMBER]" at bounding box center [1220, 93] width 110 height 17
copy div "[PHONE_NUMBER]"
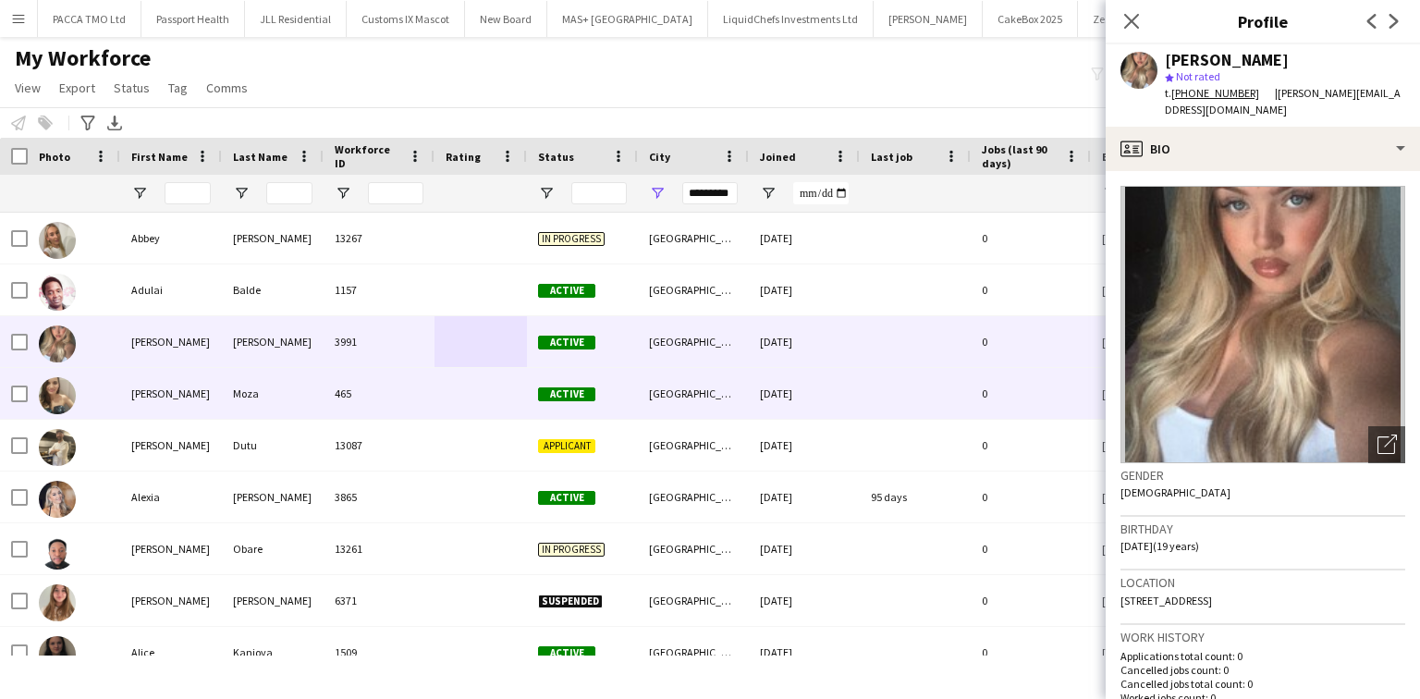
click at [448, 385] on div at bounding box center [481, 393] width 92 height 51
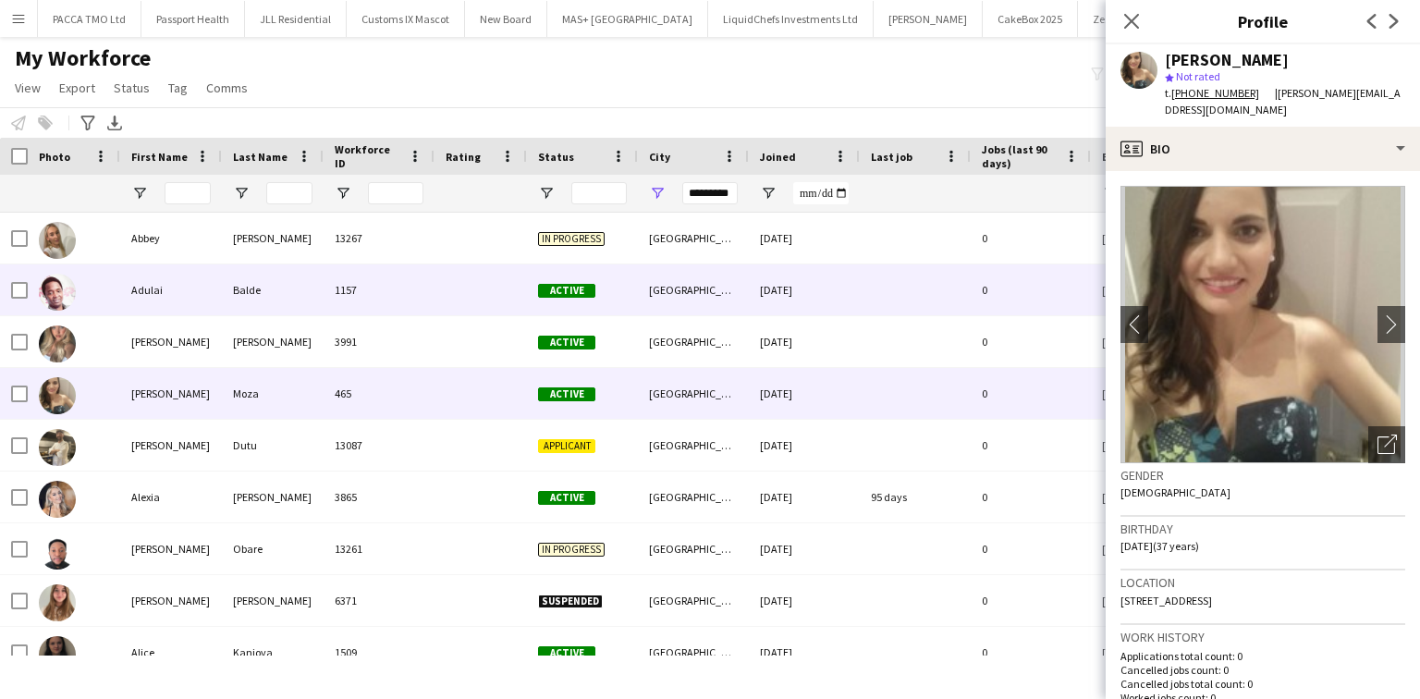
click at [463, 296] on div at bounding box center [481, 289] width 92 height 51
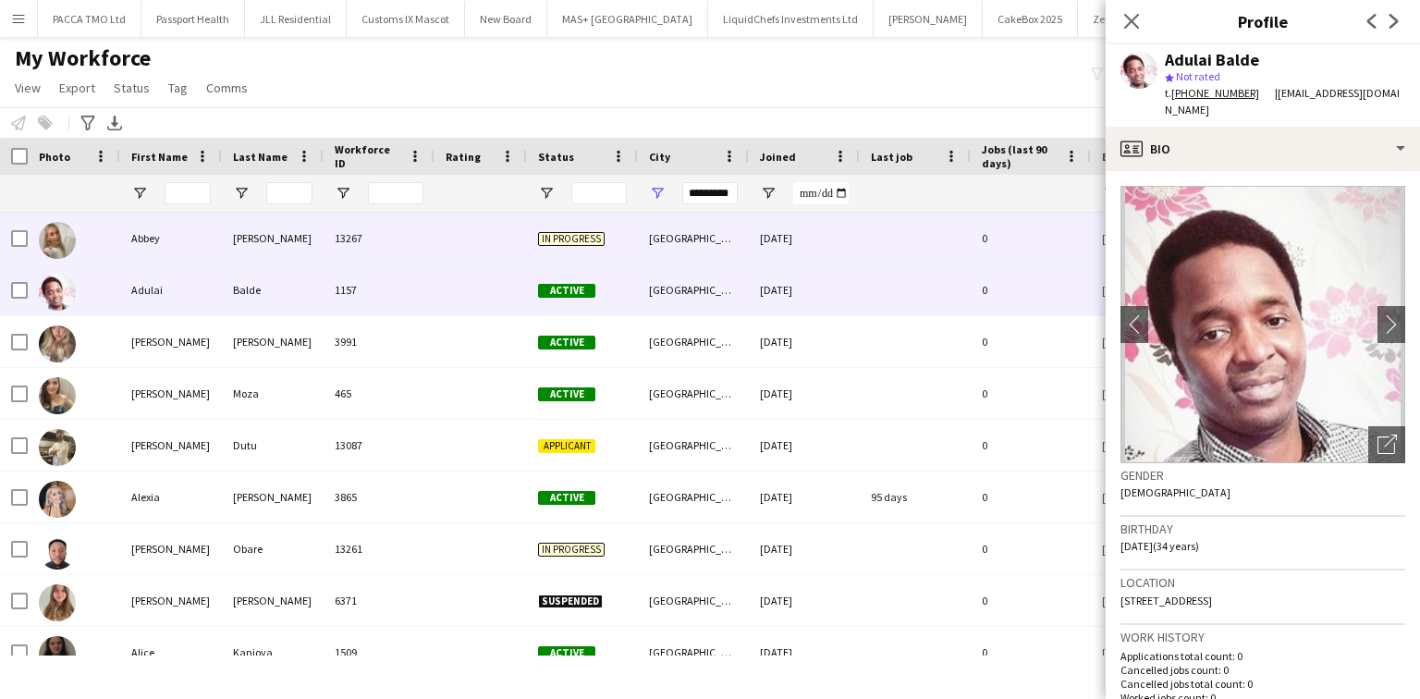
click at [451, 248] on div at bounding box center [481, 238] width 92 height 51
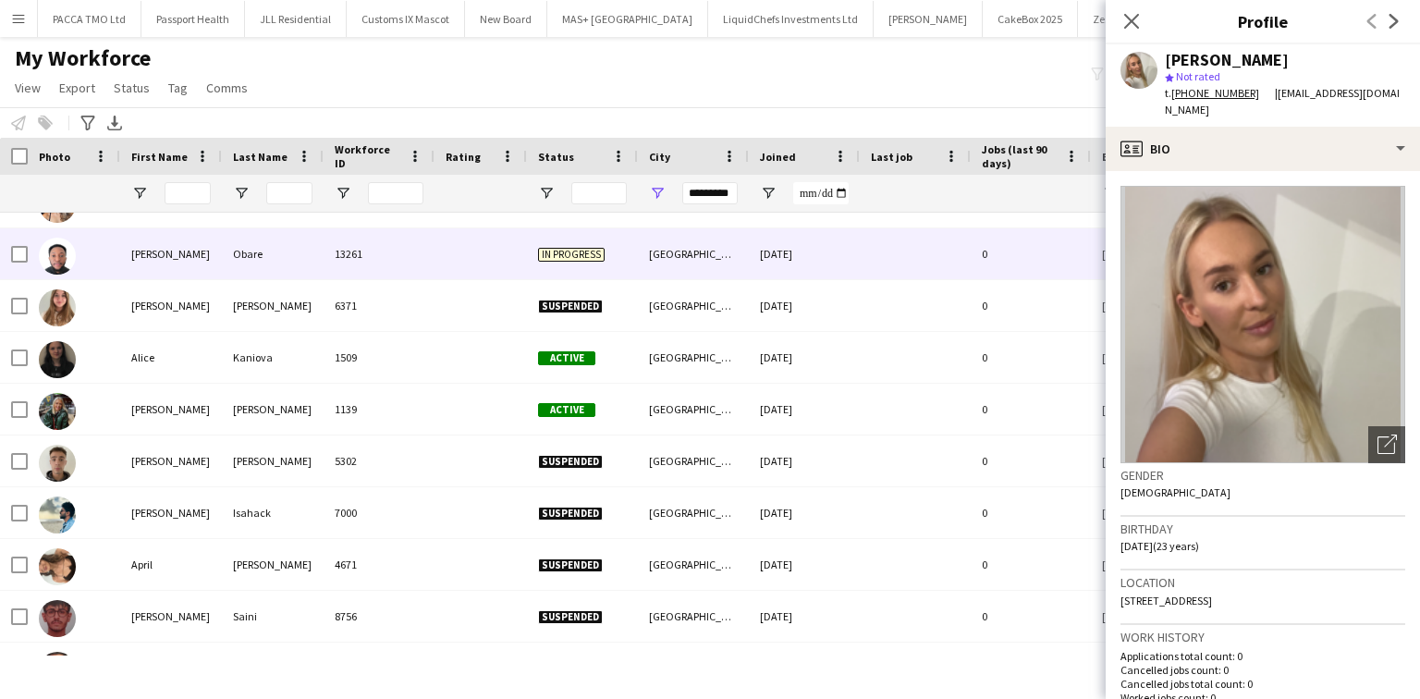
scroll to position [296, 0]
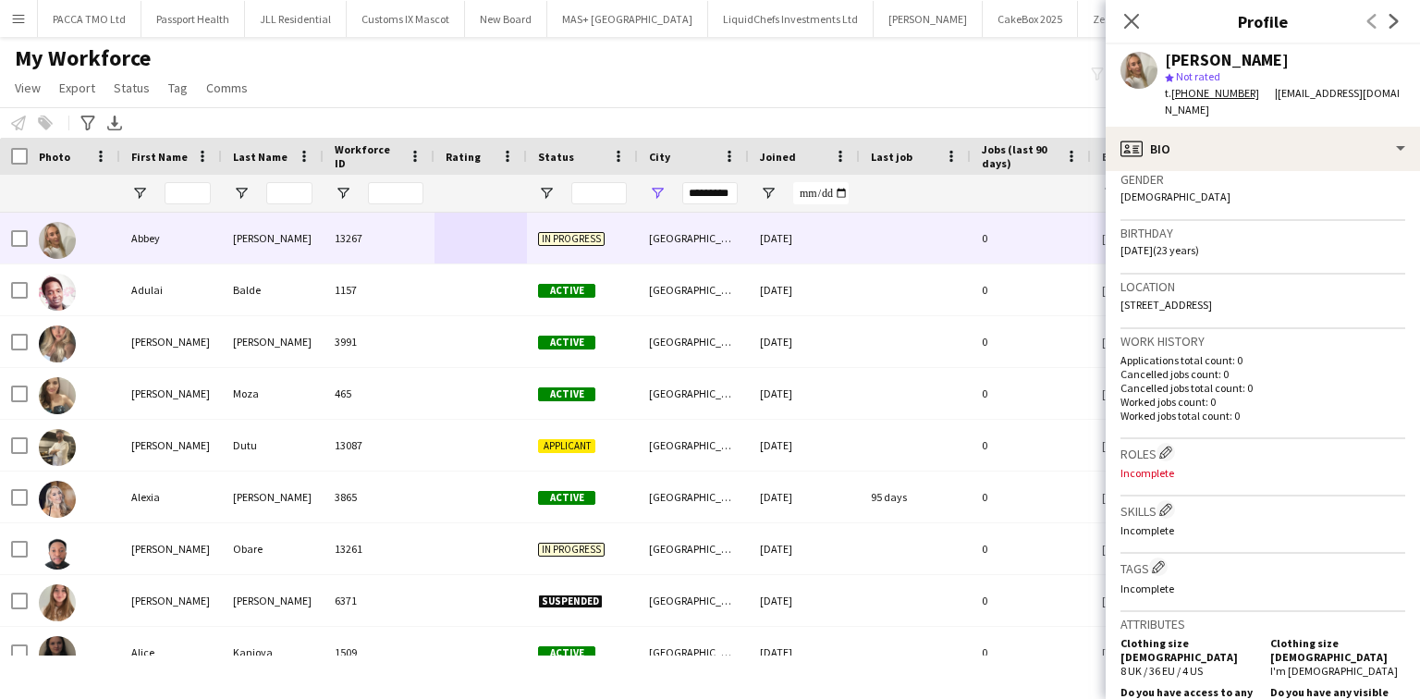
drag, startPoint x: 1173, startPoint y: 91, endPoint x: 1252, endPoint y: 99, distance: 80.0
click at [1252, 99] on div "t. +447534977152" at bounding box center [1220, 93] width 110 height 17
copy div "+447534977152"
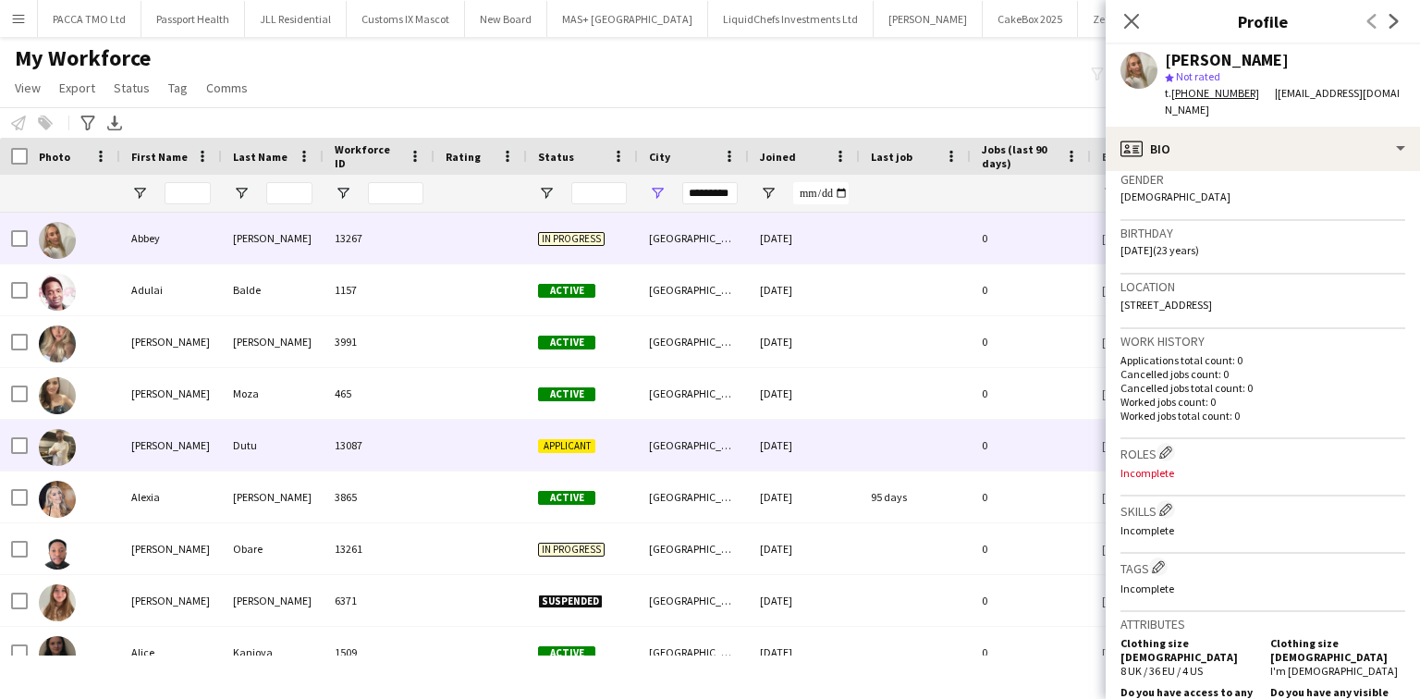
click at [276, 424] on div "Dutu" at bounding box center [273, 445] width 102 height 51
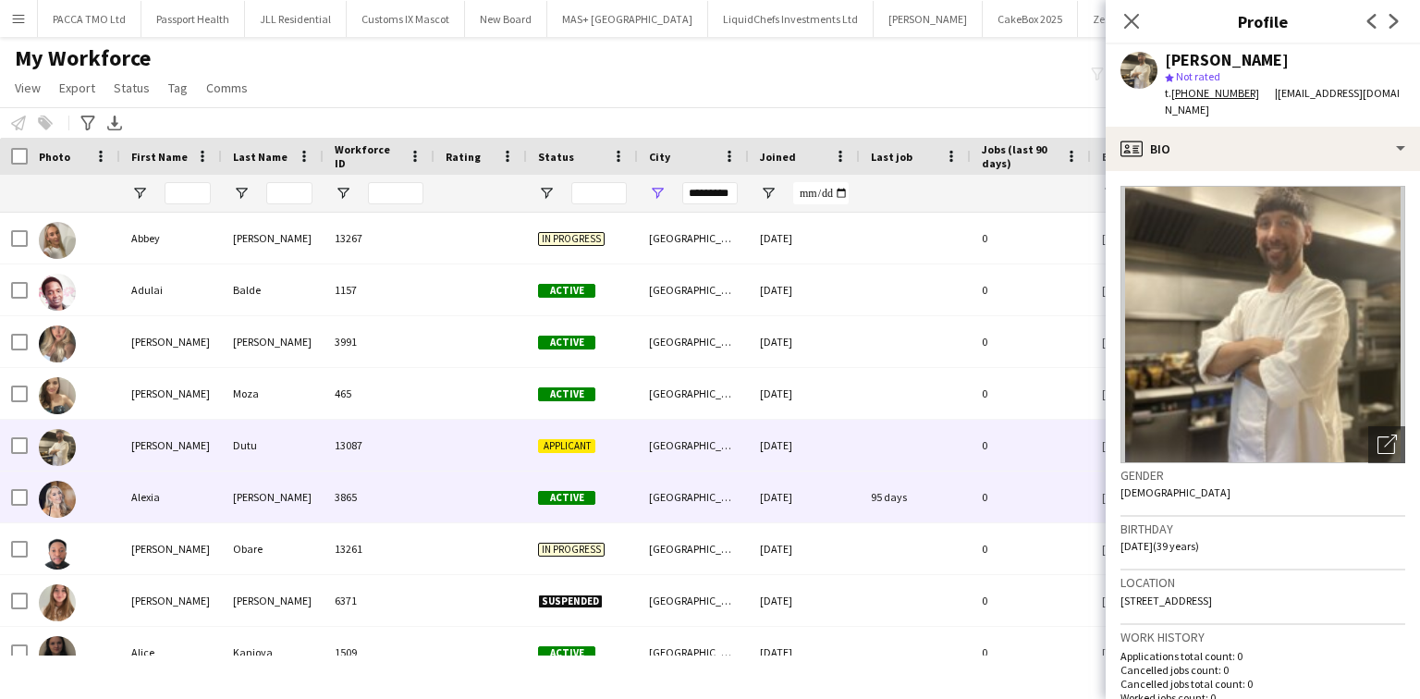
click at [418, 514] on div "3865" at bounding box center [379, 497] width 111 height 51
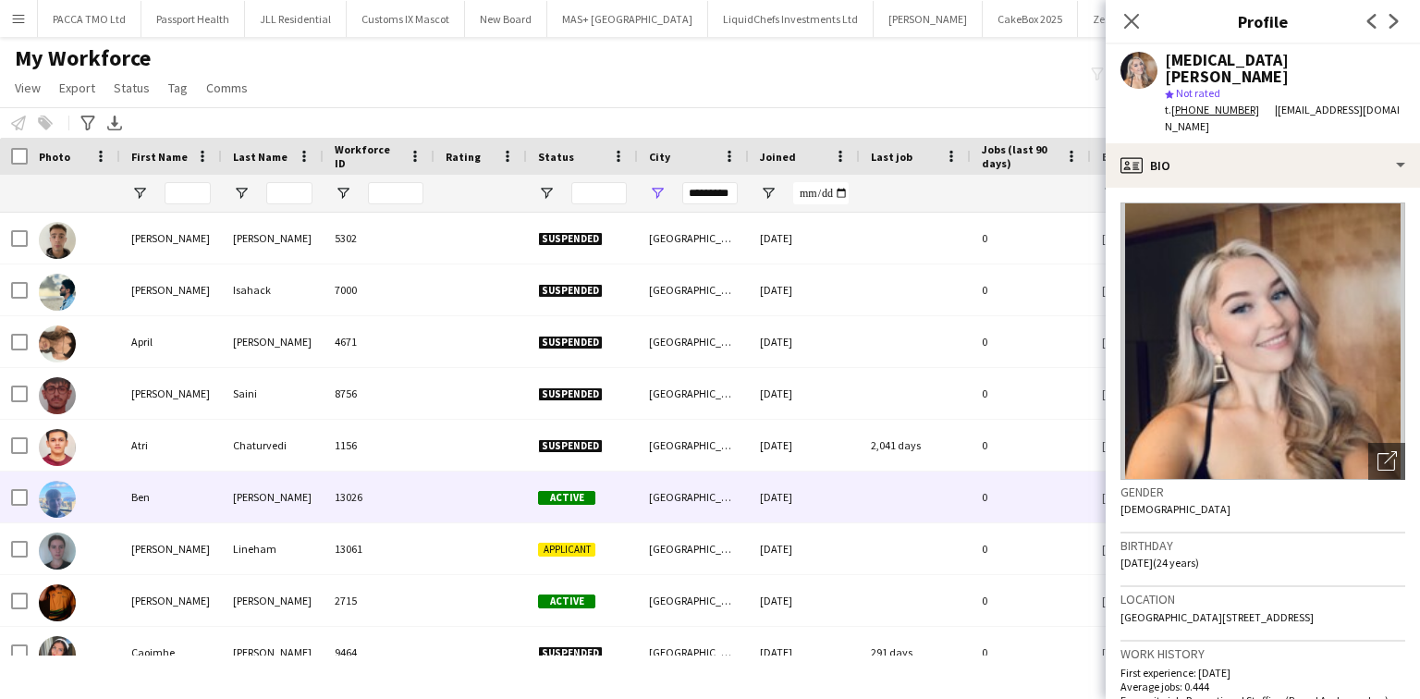
click at [439, 484] on div at bounding box center [481, 497] width 92 height 51
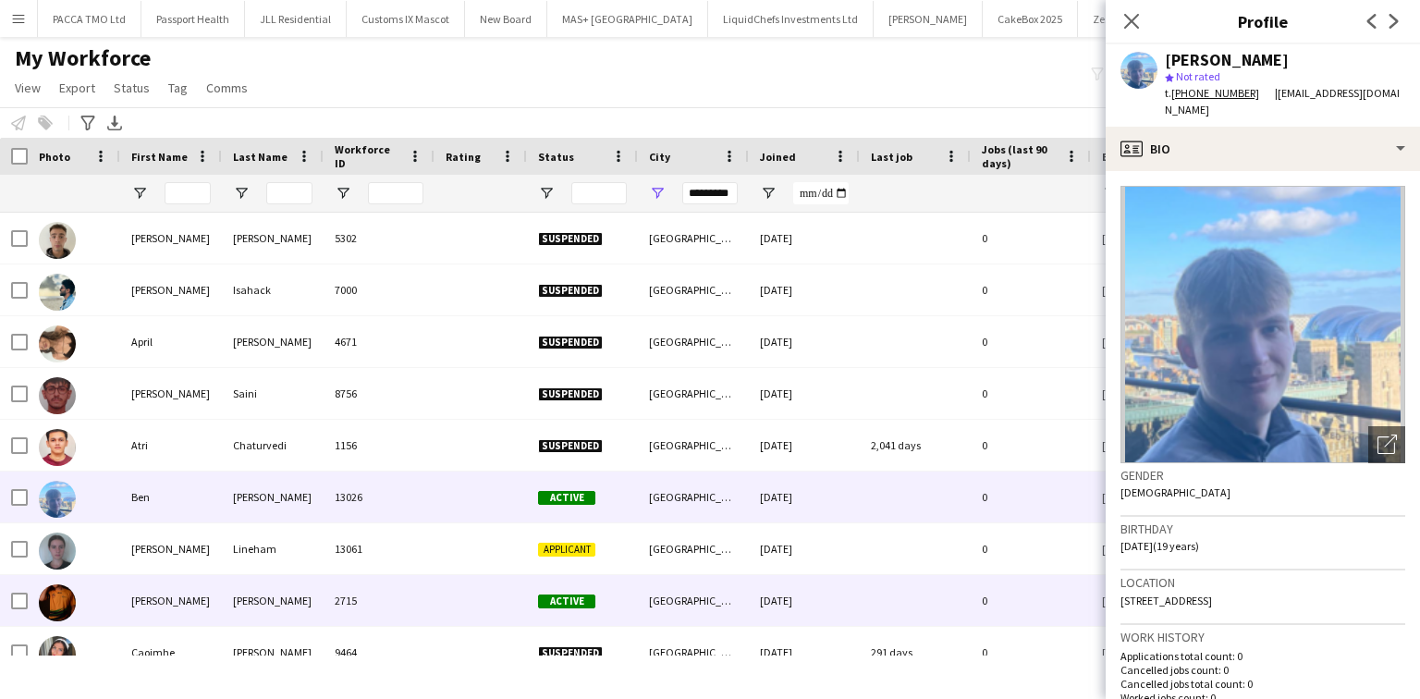
click at [422, 614] on div "2715" at bounding box center [379, 600] width 111 height 51
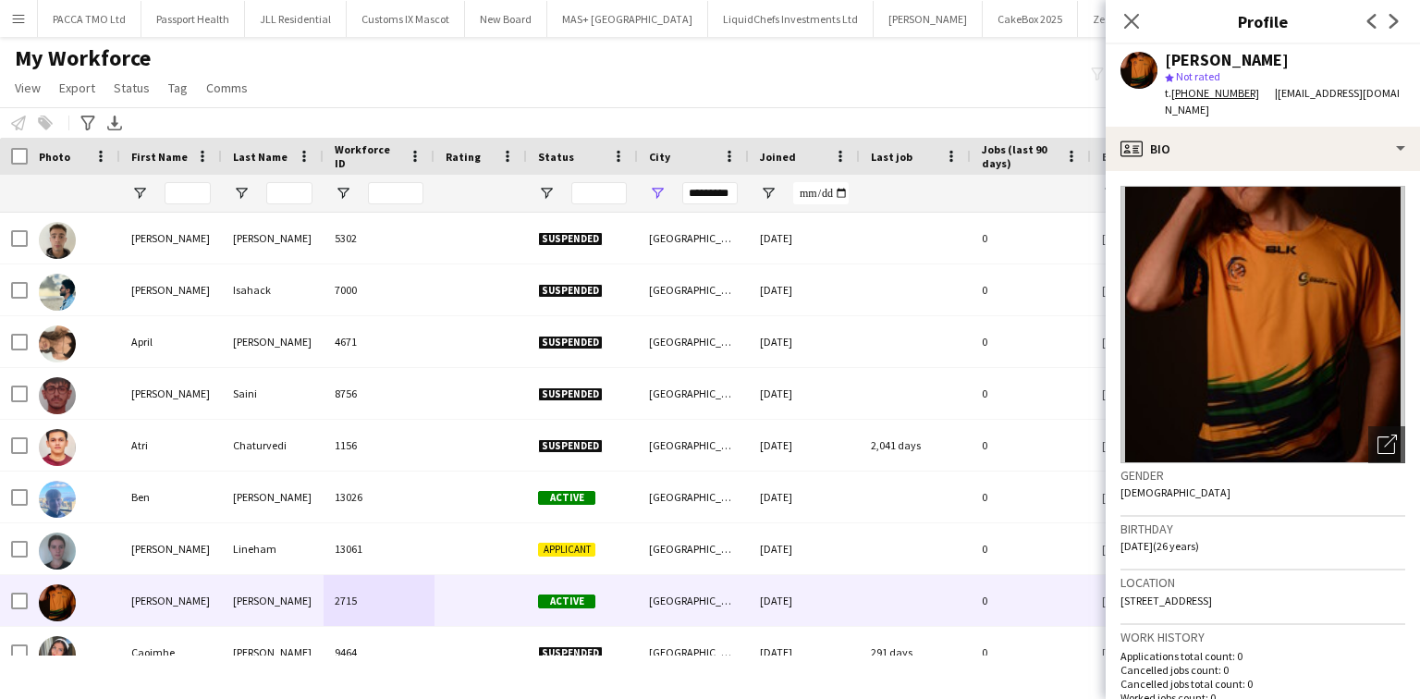
drag, startPoint x: 1173, startPoint y: 92, endPoint x: 1247, endPoint y: 92, distance: 74.0
click at [1247, 92] on div "t. +447849542357" at bounding box center [1220, 93] width 110 height 17
copy div "+447849542357"
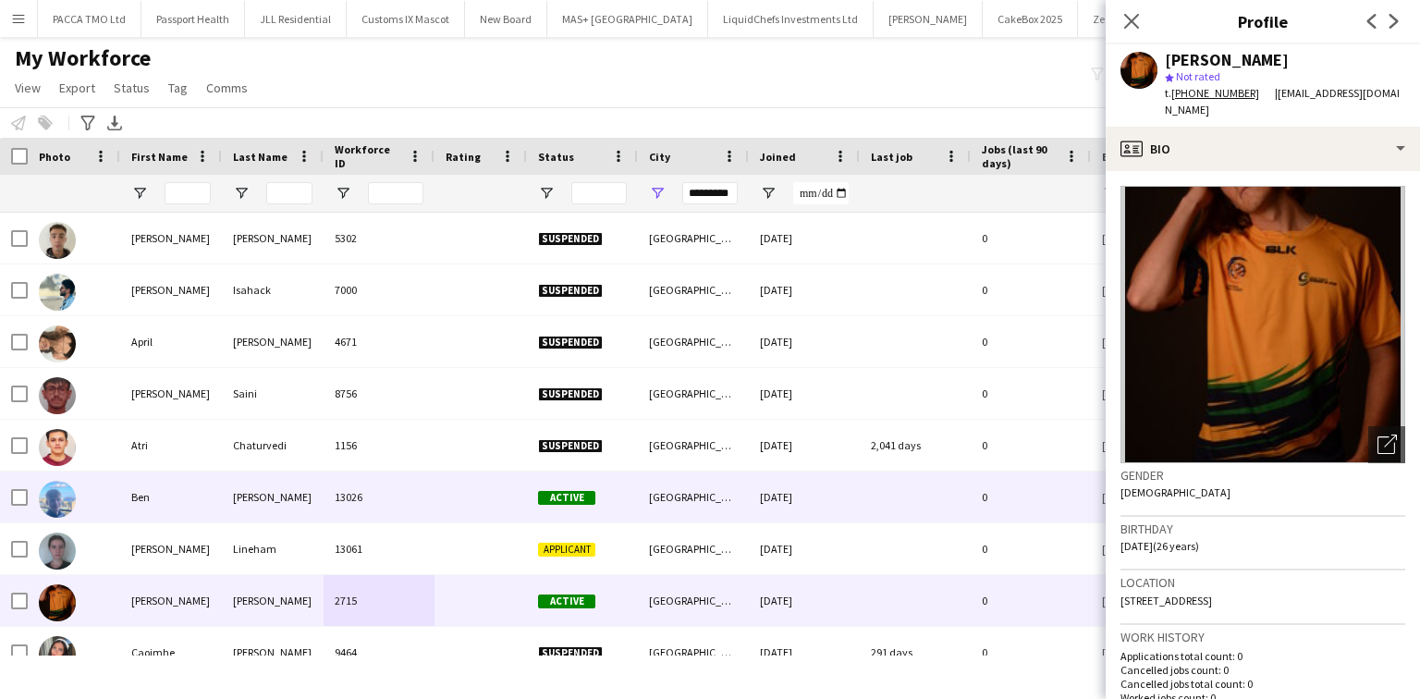
click at [391, 472] on div "13026" at bounding box center [379, 497] width 111 height 51
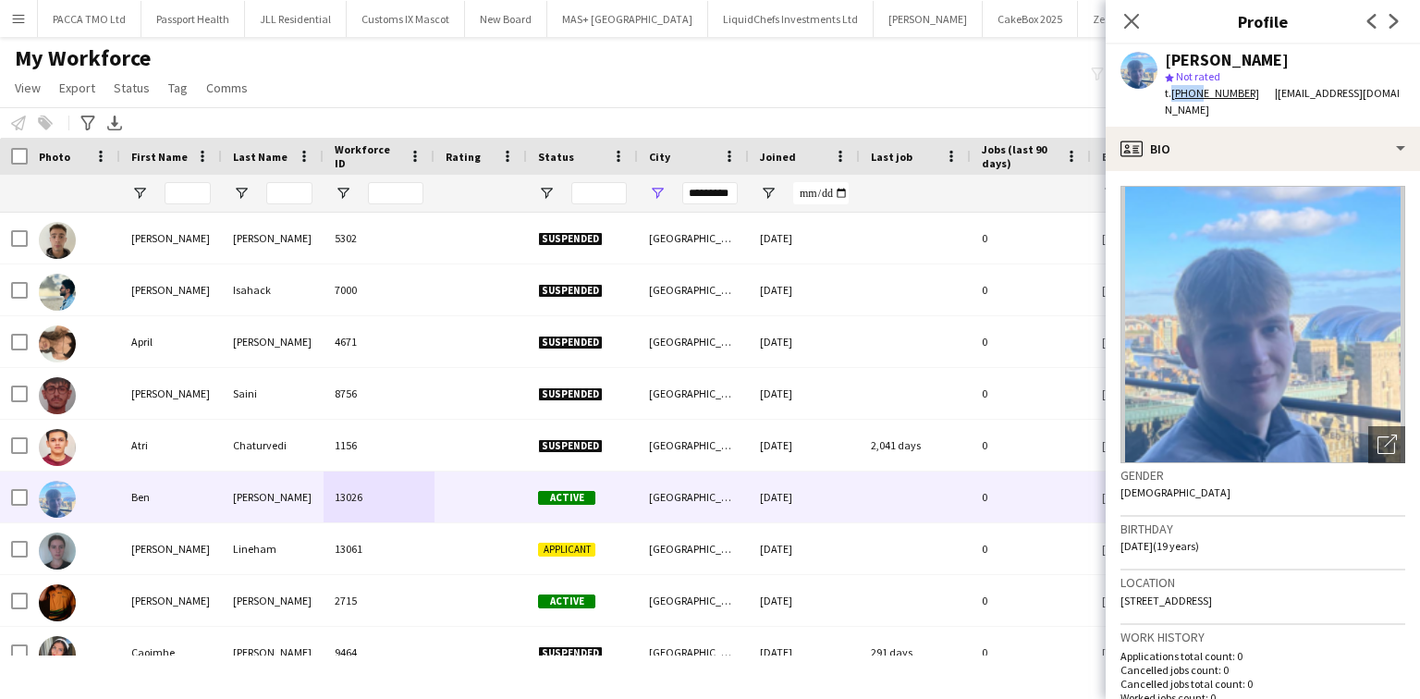
drag, startPoint x: 1170, startPoint y: 92, endPoint x: 1198, endPoint y: 94, distance: 28.7
click at [1198, 94] on div "t. +447760864045" at bounding box center [1220, 93] width 110 height 17
click at [1170, 94] on div "t. +447760864045" at bounding box center [1220, 93] width 110 height 17
drag, startPoint x: 1173, startPoint y: 95, endPoint x: 1246, endPoint y: 95, distance: 73.1
click at [1246, 95] on div "t. +447760864045" at bounding box center [1220, 93] width 110 height 17
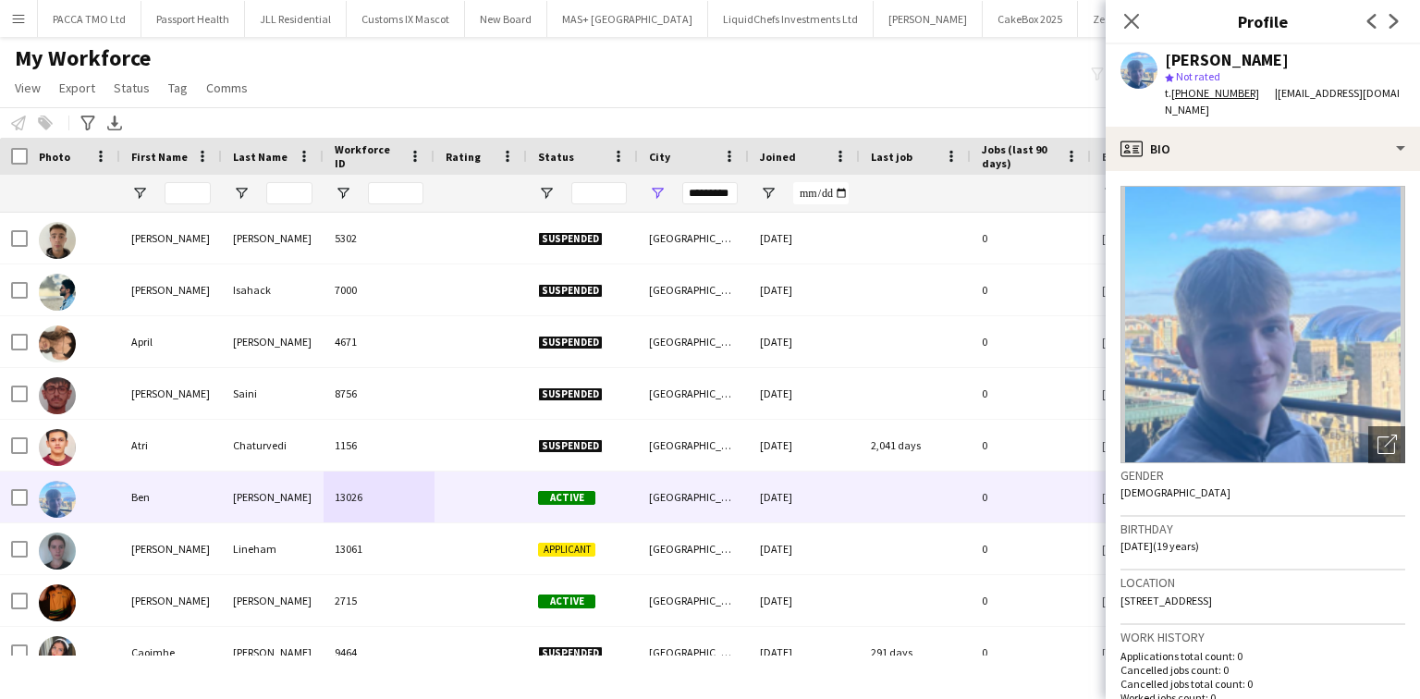
copy div "+447760864045"
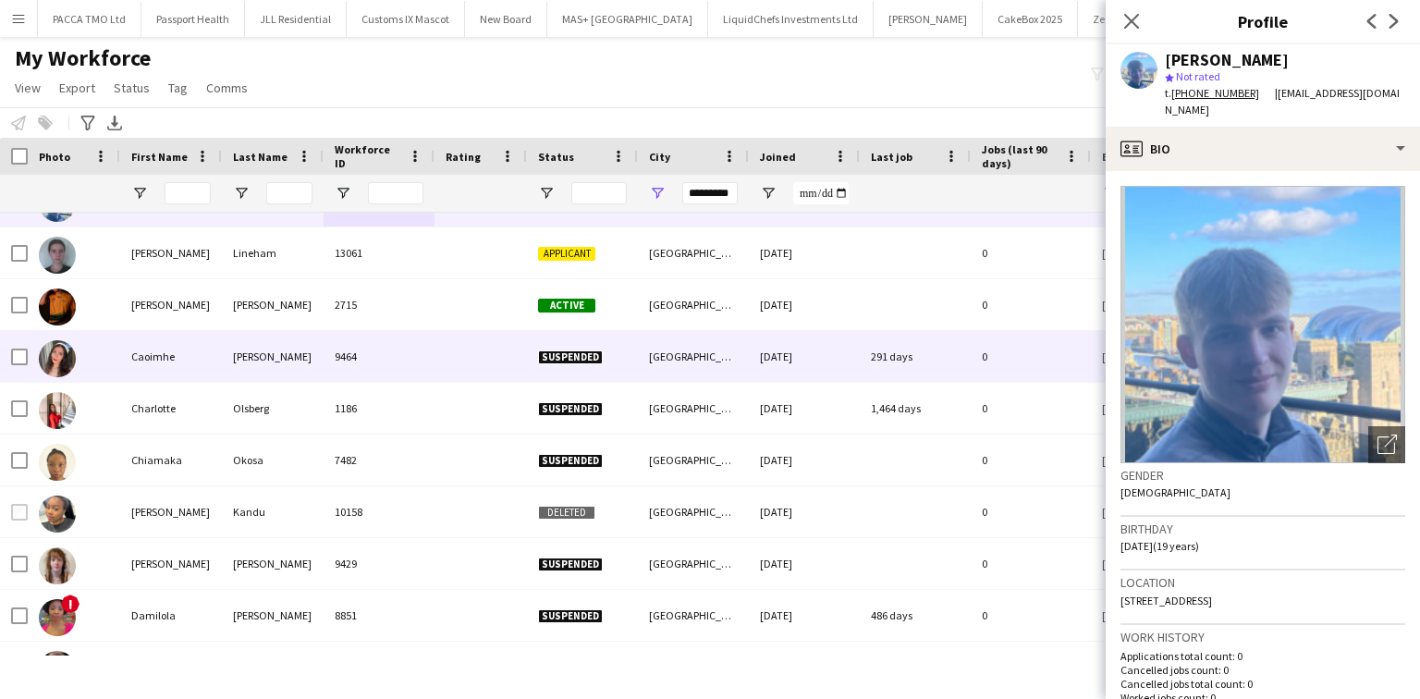
scroll to position [1258, 0]
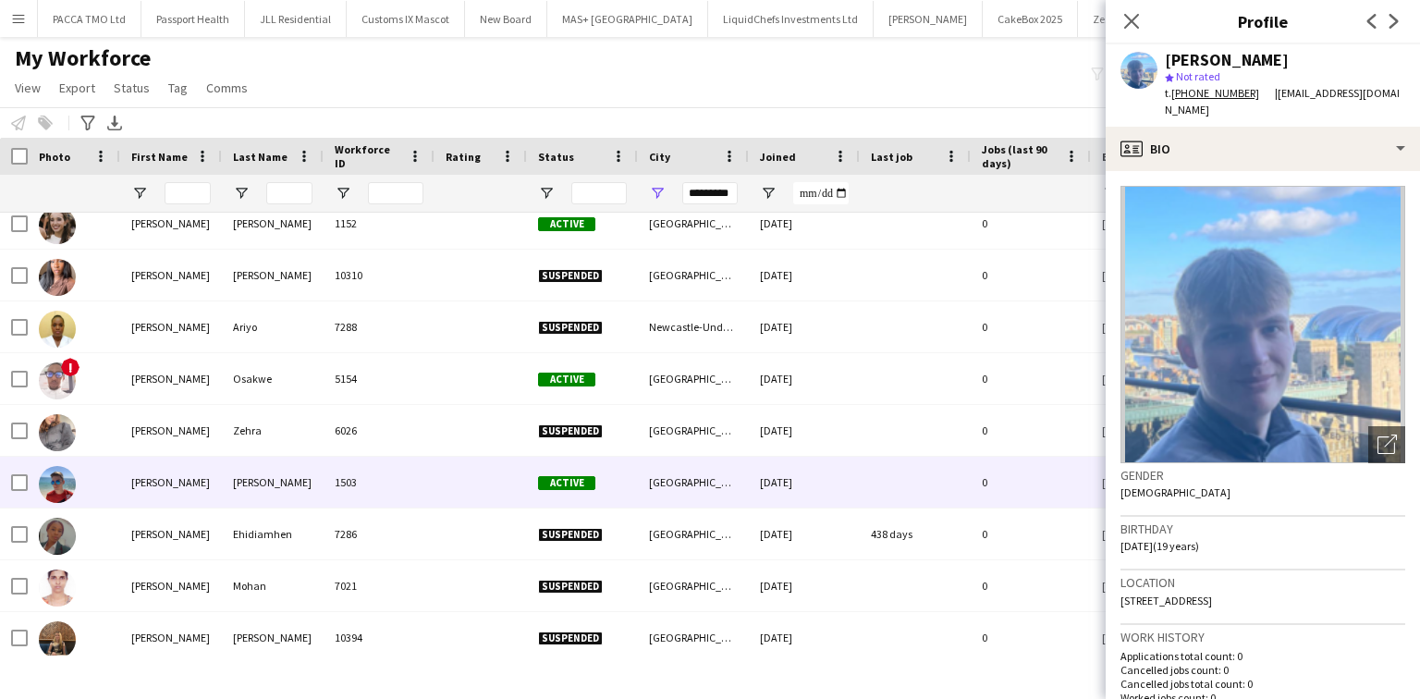
click at [356, 507] on div "1503" at bounding box center [379, 482] width 111 height 51
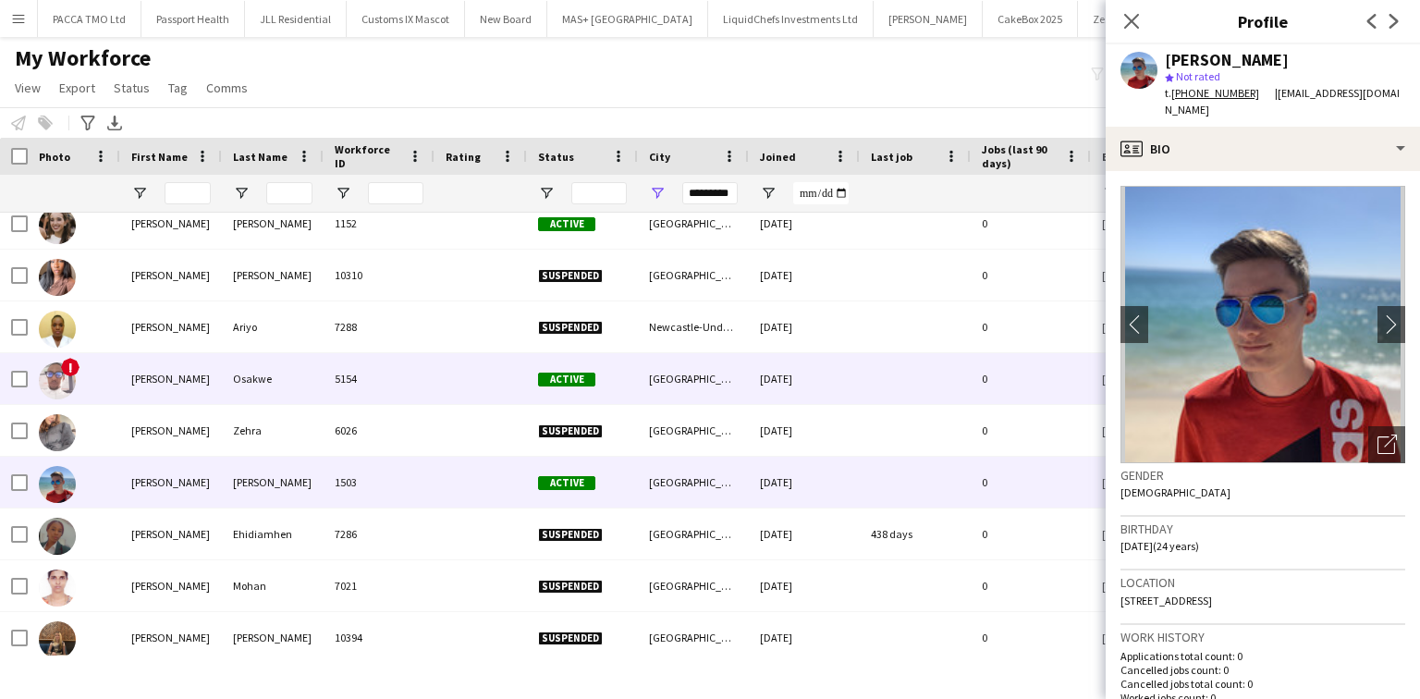
click at [413, 371] on div "5154" at bounding box center [379, 378] width 111 height 51
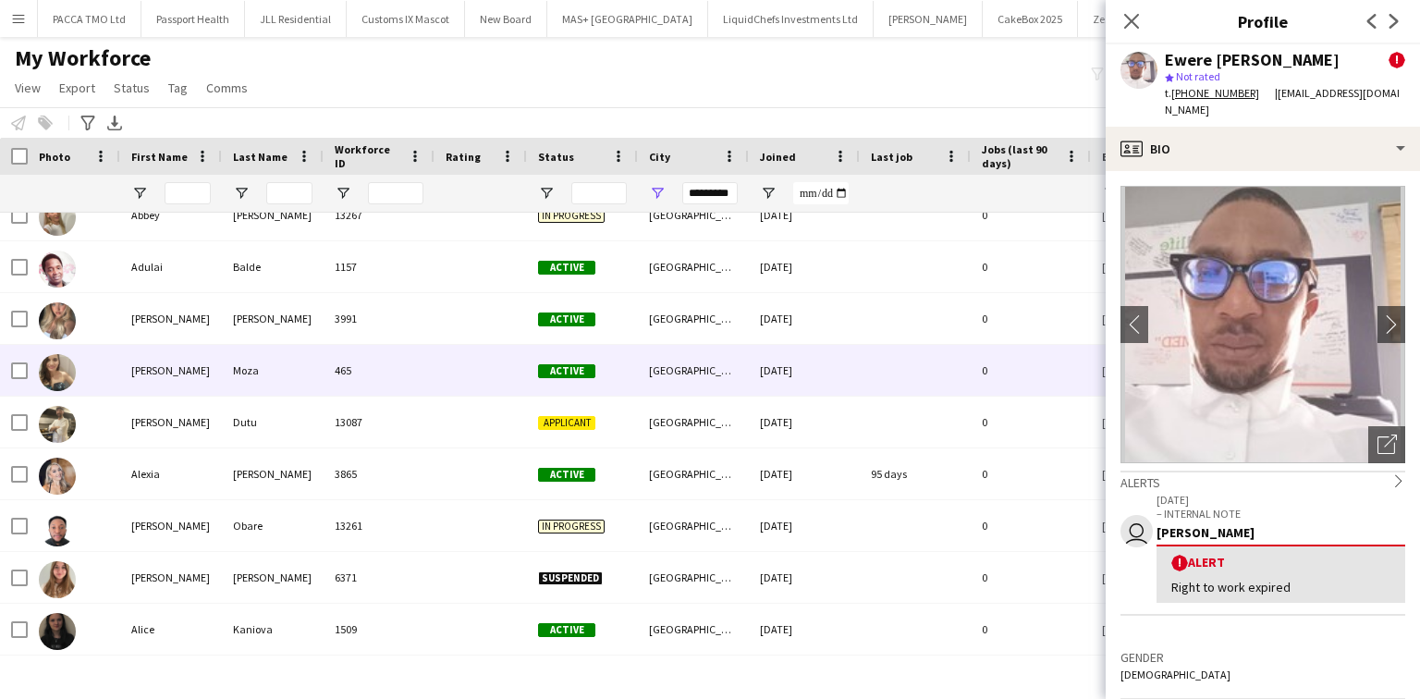
scroll to position [0, 0]
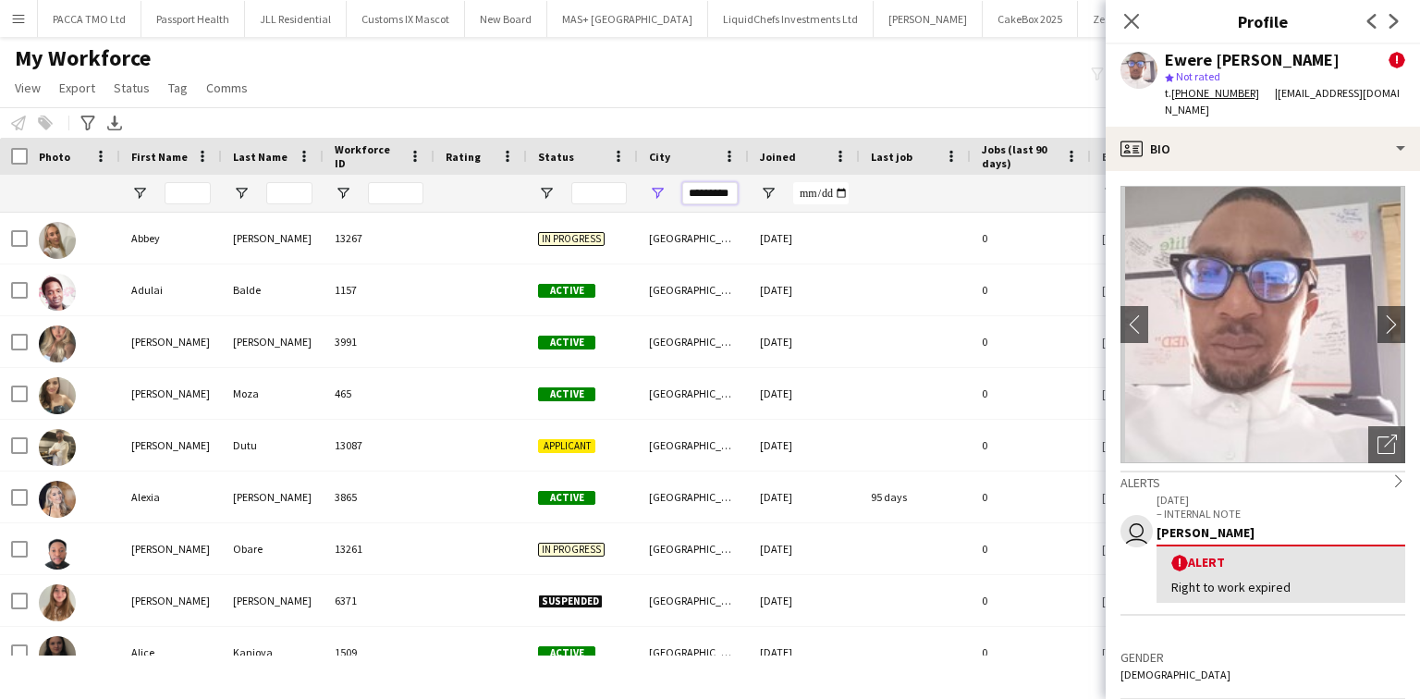
click at [721, 193] on input "*********" at bounding box center [709, 193] width 55 height 22
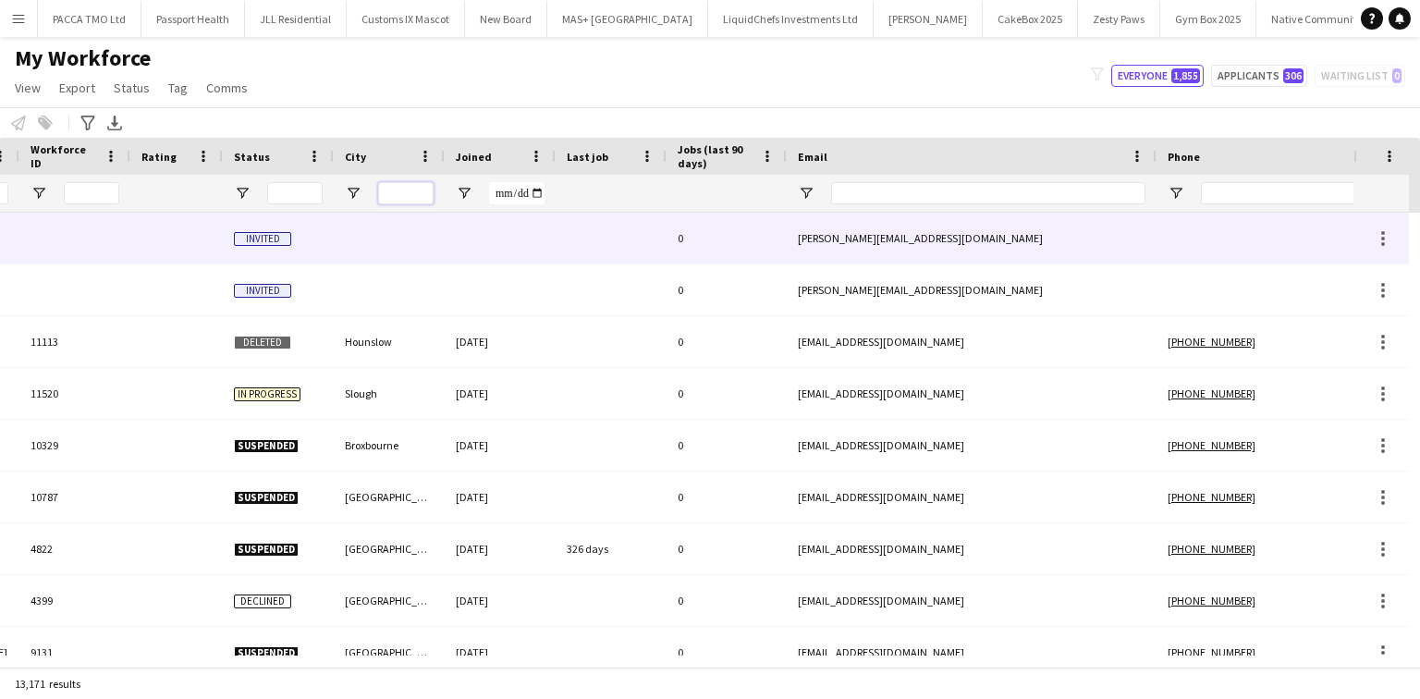
scroll to position [0, 326]
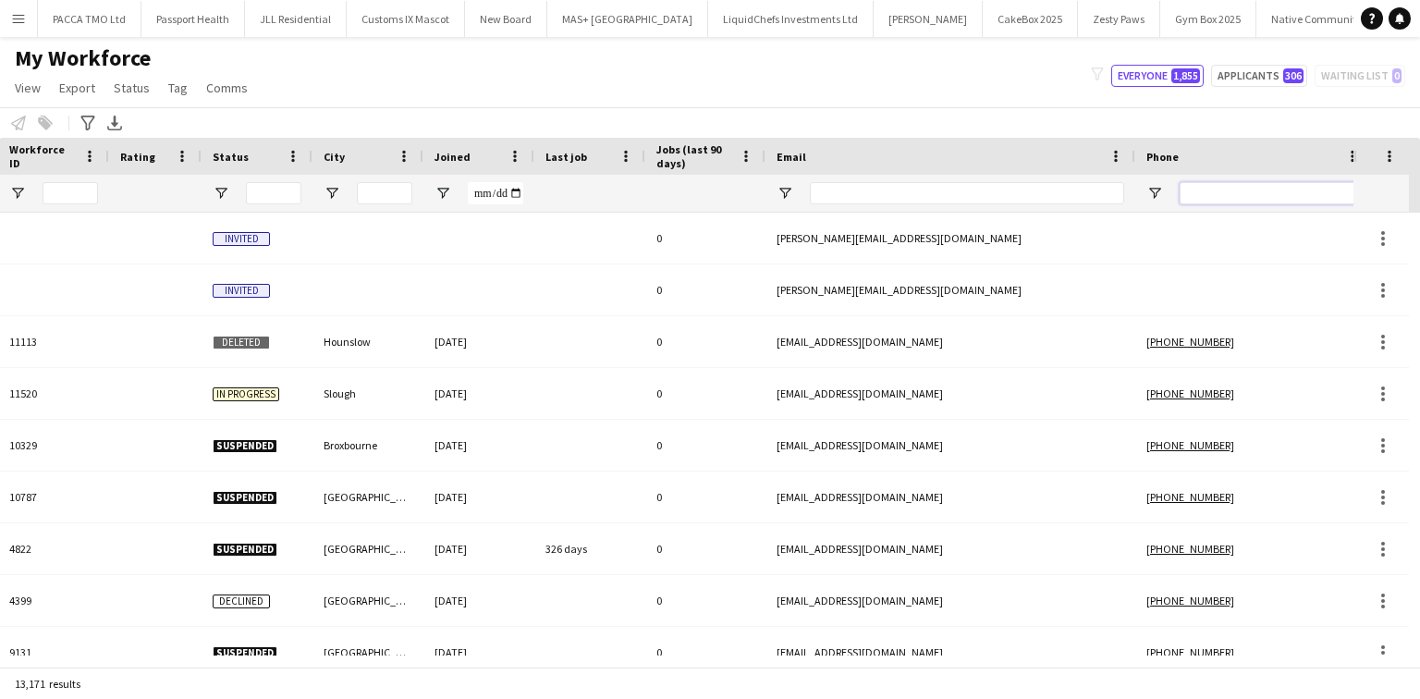
click at [1221, 200] on input "Phone Filter Input" at bounding box center [1270, 193] width 181 height 22
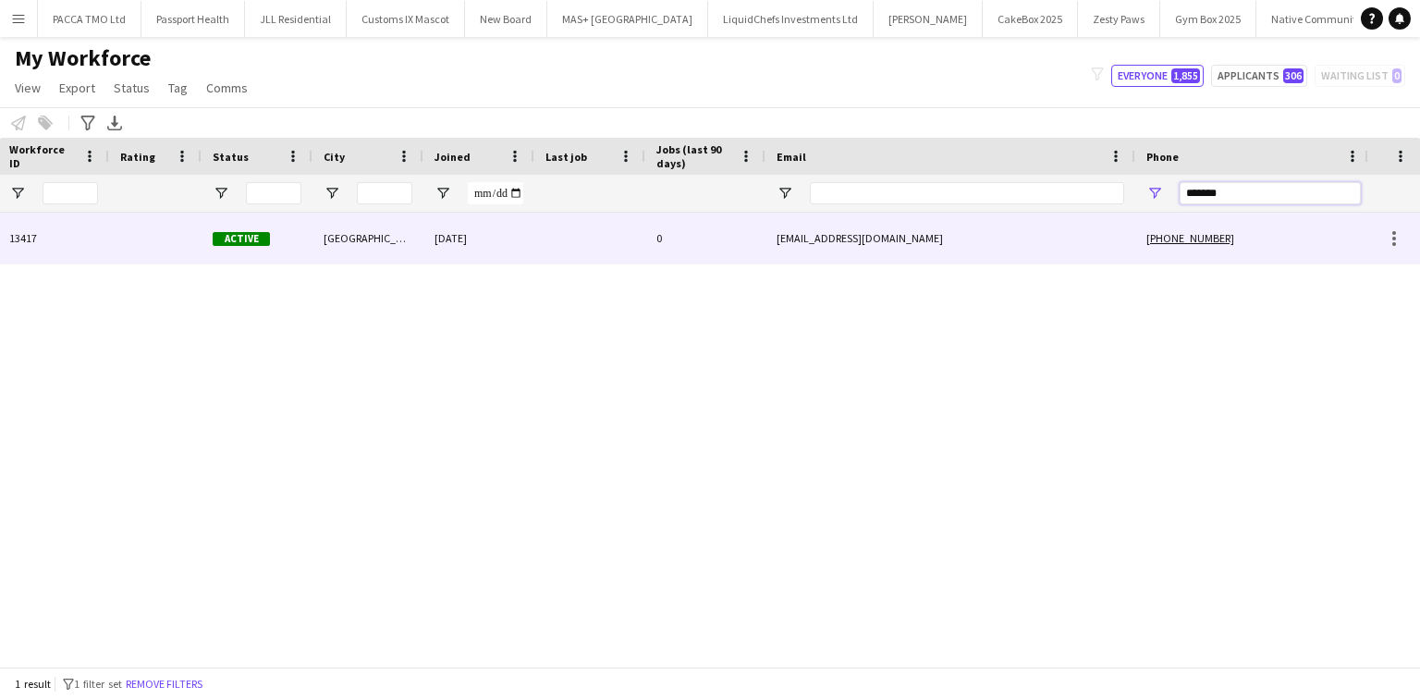
type input "*******"
click at [1032, 251] on div "davidkalu3006@gmail.com" at bounding box center [951, 238] width 370 height 51
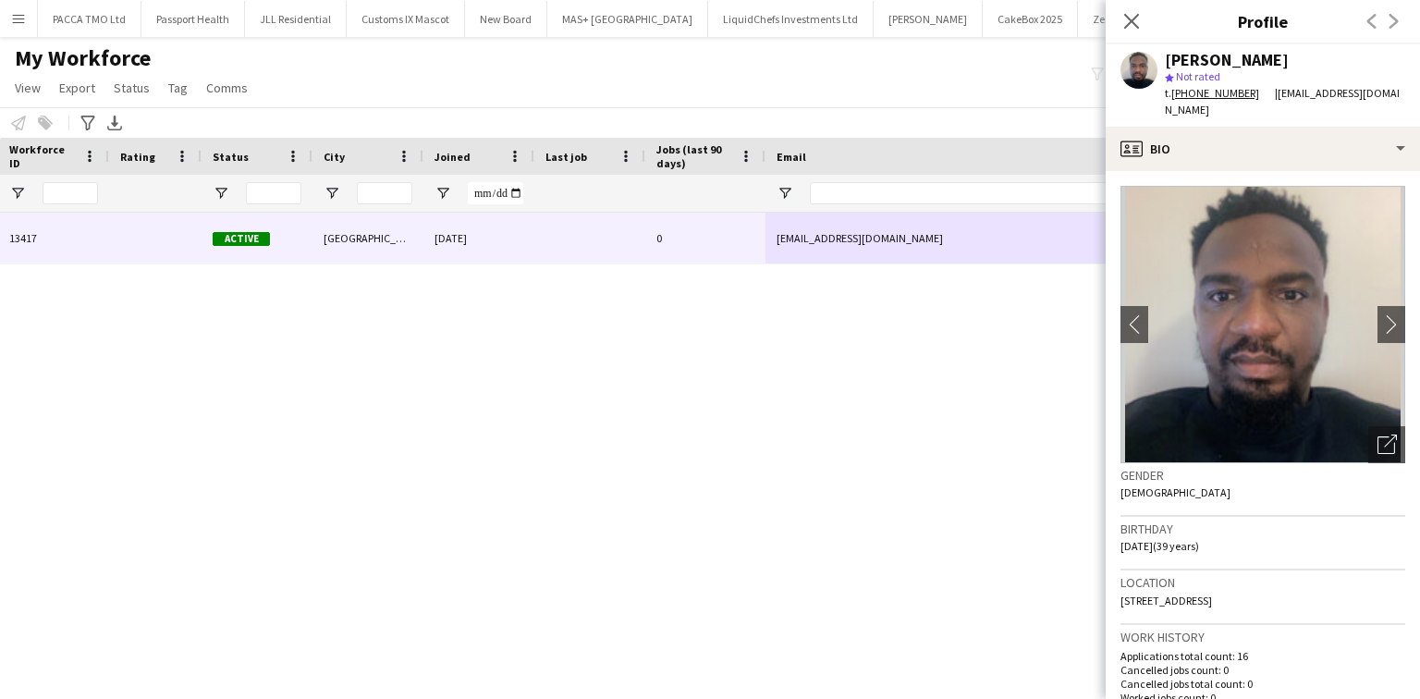
drag, startPoint x: 1133, startPoint y: 18, endPoint x: 1173, endPoint y: 177, distance: 164.2
click at [1133, 18] on icon "Close pop-in" at bounding box center [1131, 21] width 15 height 15
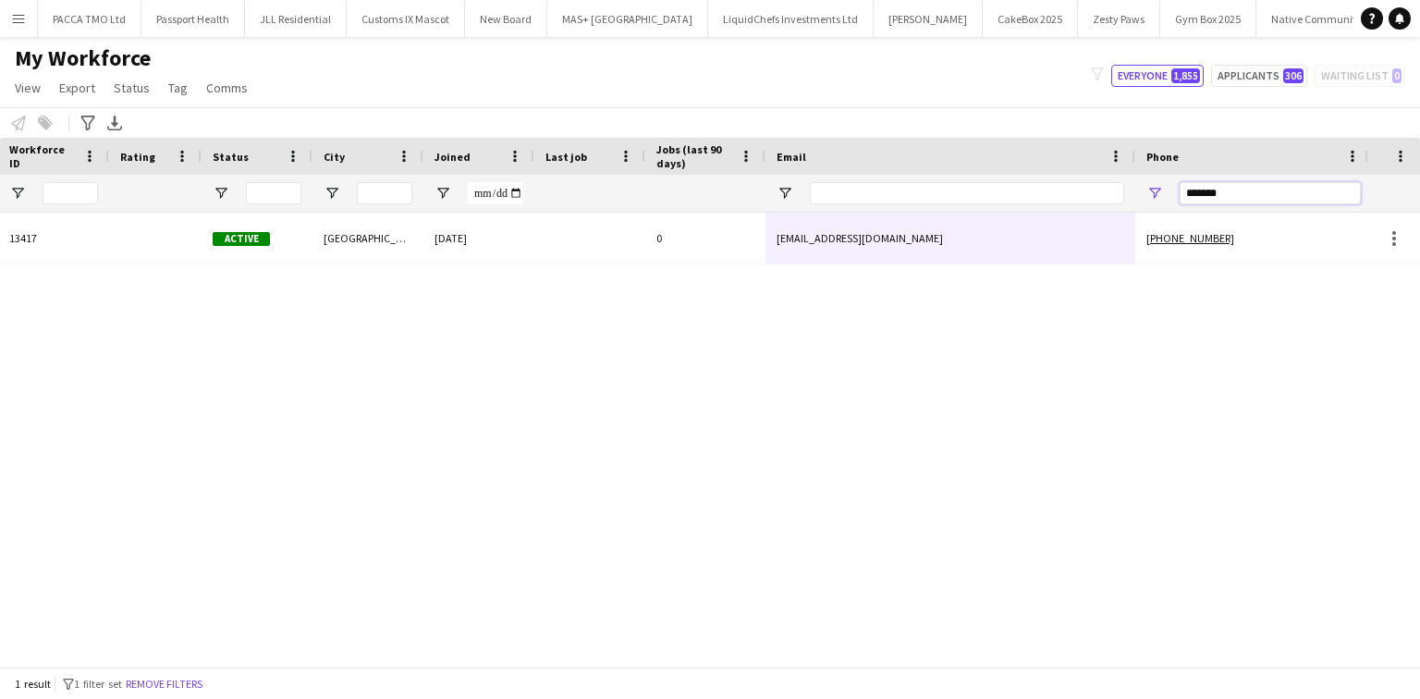
click at [1188, 197] on input "*******" at bounding box center [1270, 193] width 181 height 22
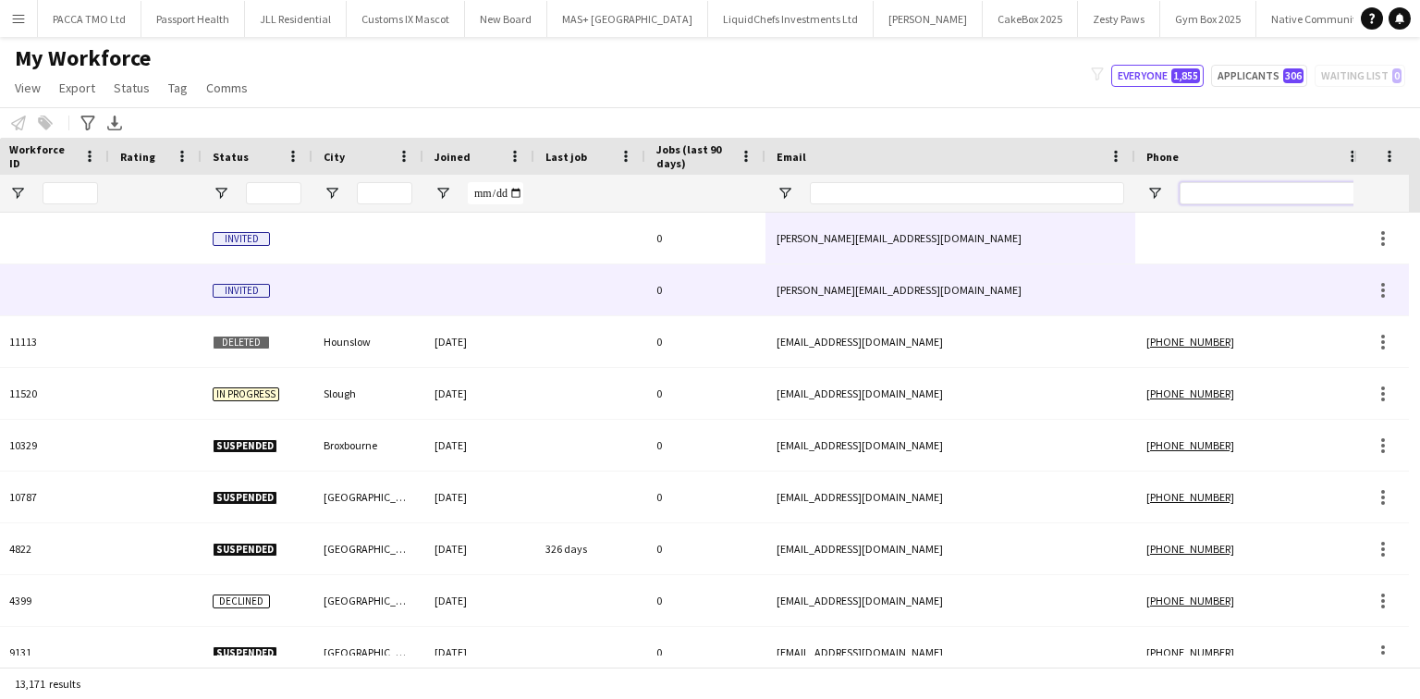
scroll to position [0, 0]
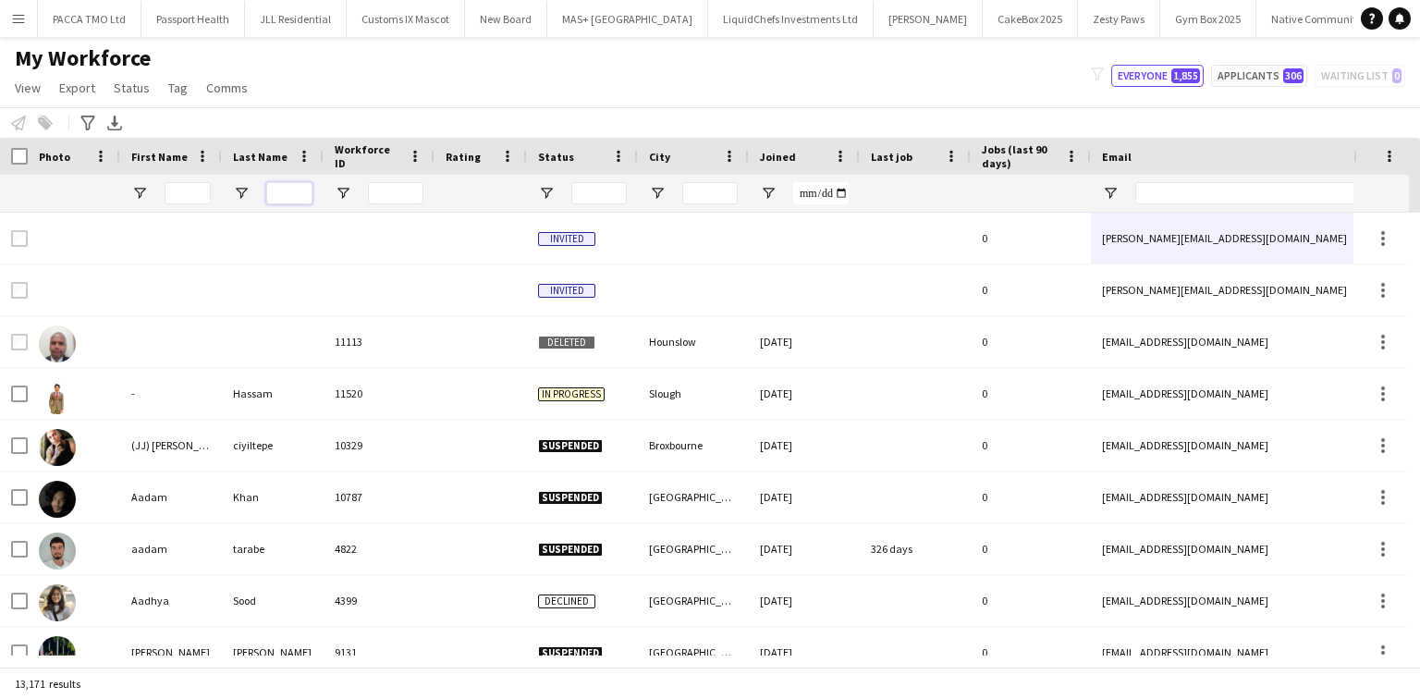
click at [279, 188] on input "Last Name Filter Input" at bounding box center [289, 193] width 46 height 22
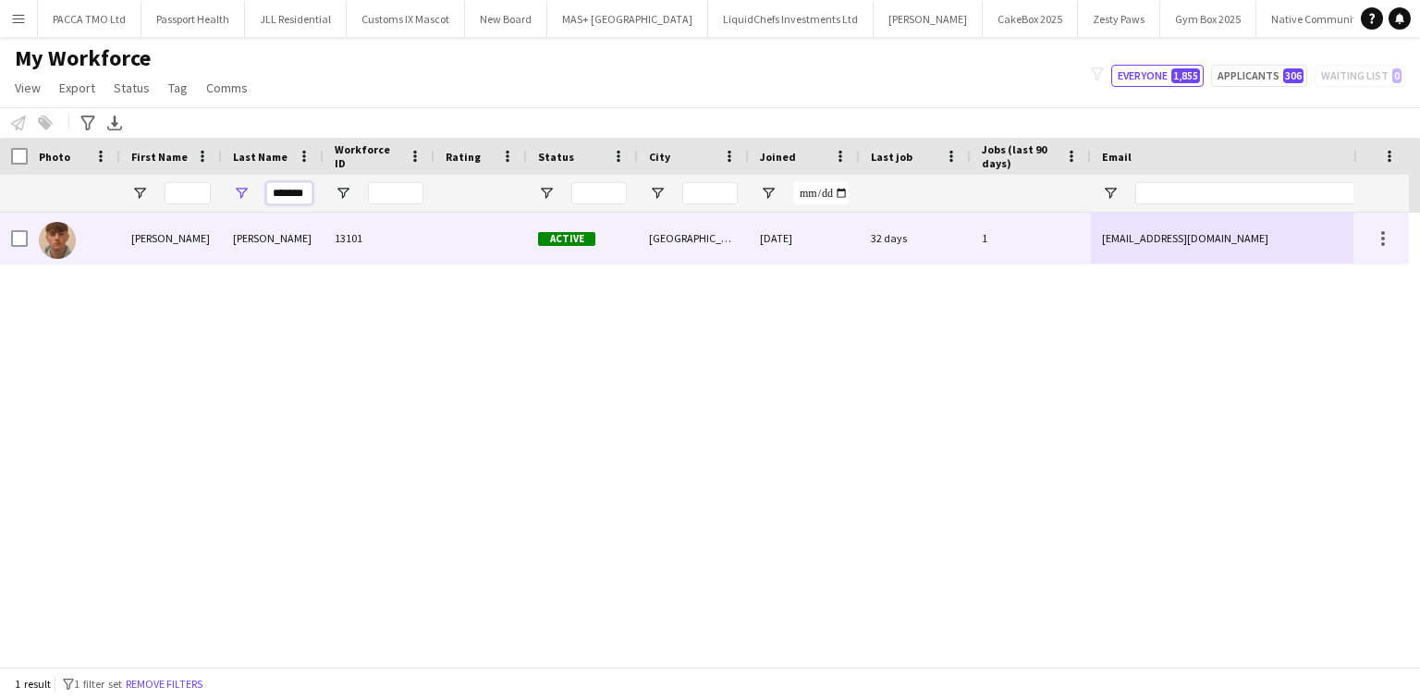
type input "*******"
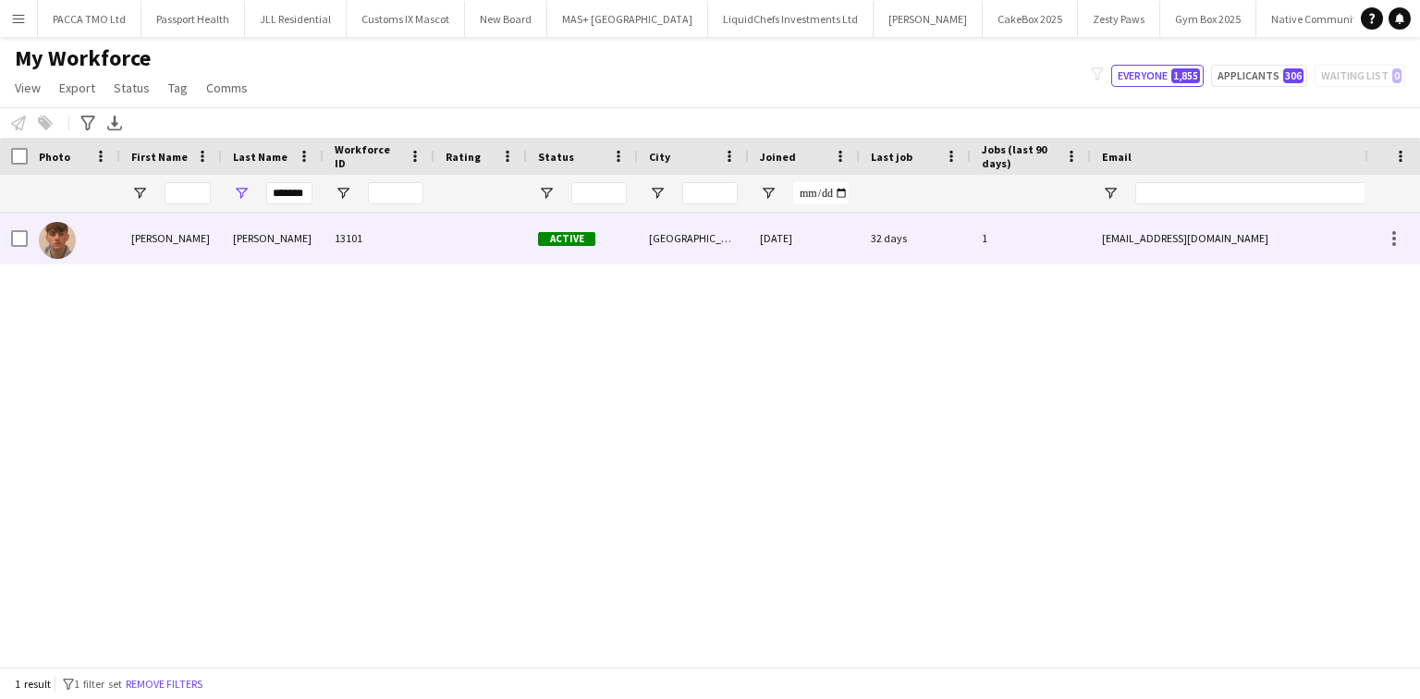
scroll to position [0, 0]
click at [290, 255] on div "Hopwood" at bounding box center [273, 238] width 102 height 51
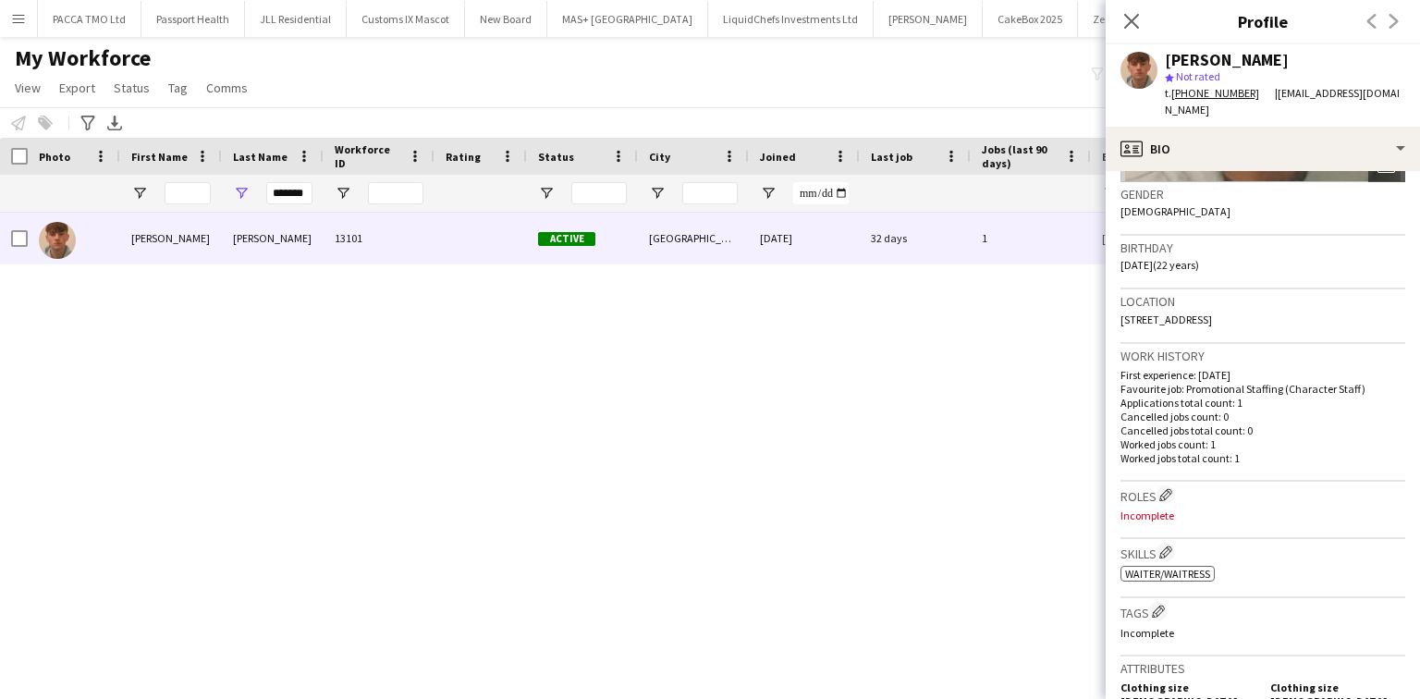
scroll to position [370, 0]
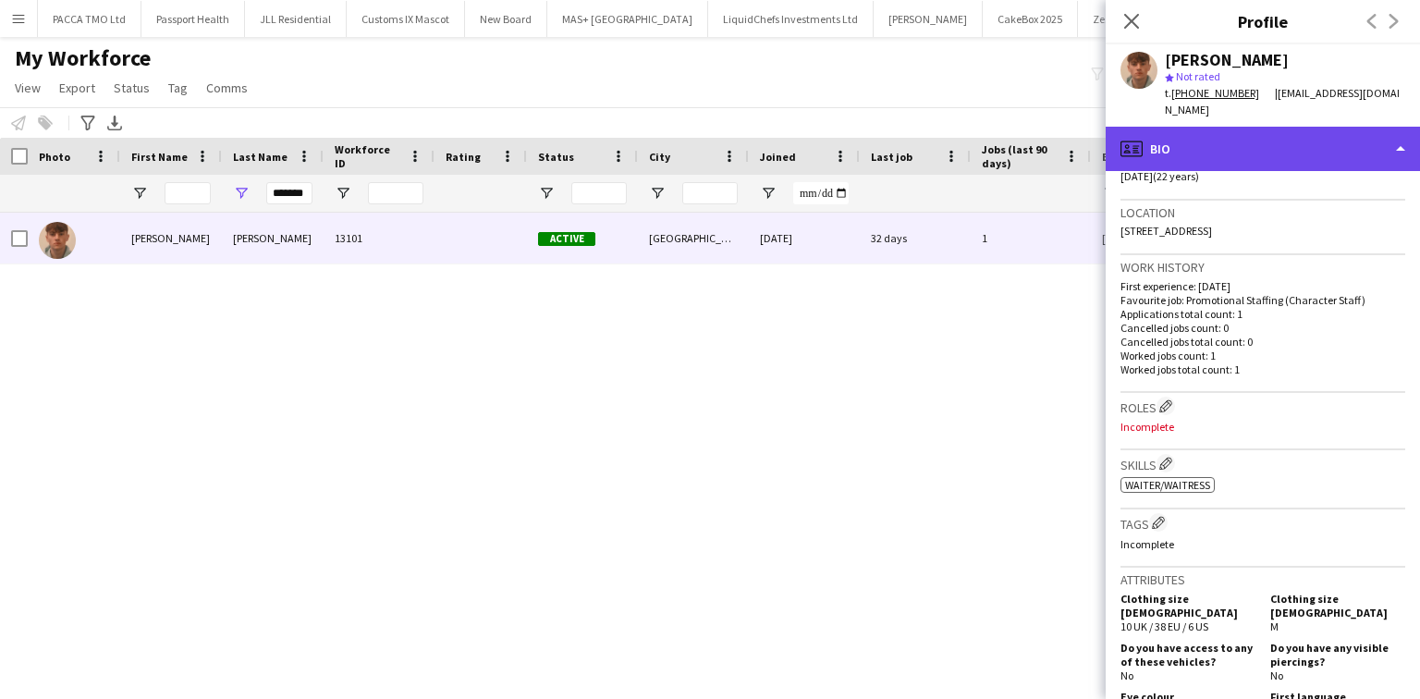
click at [1216, 141] on div "profile Bio" at bounding box center [1263, 149] width 314 height 44
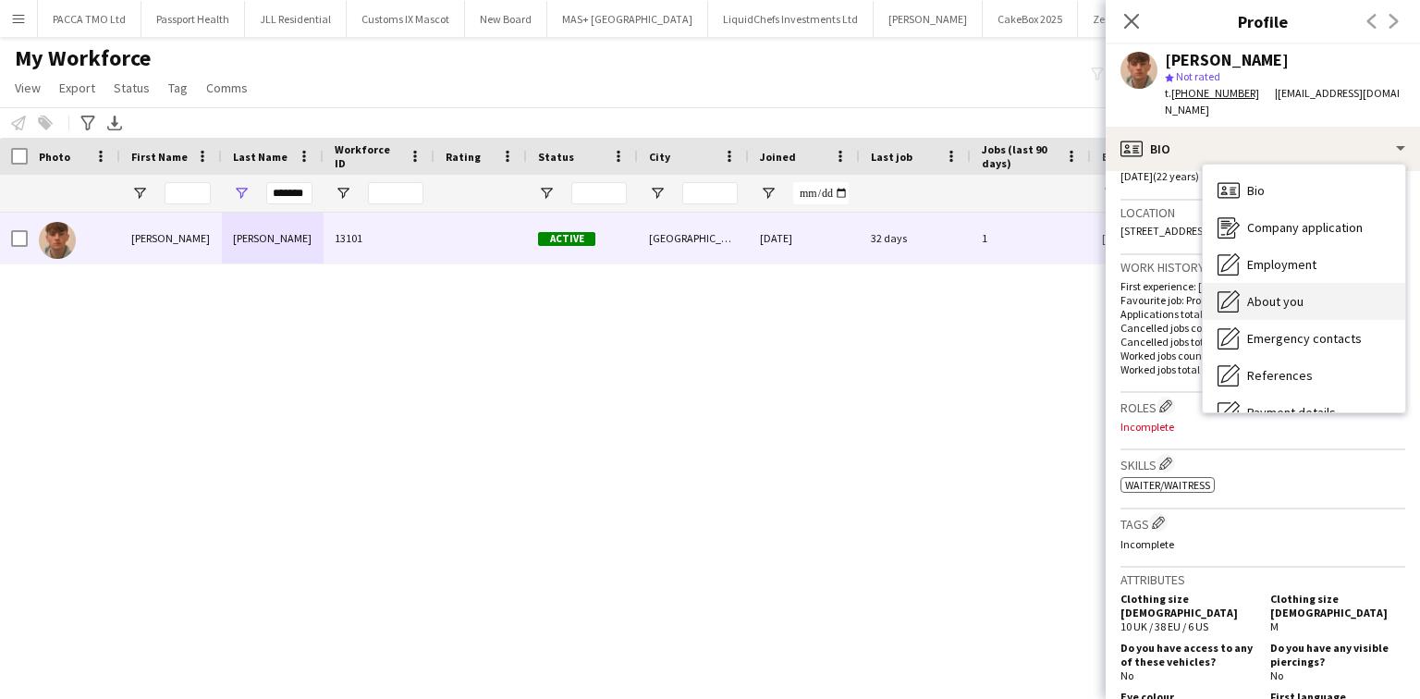
click at [1292, 293] on span "About you" at bounding box center [1275, 301] width 56 height 17
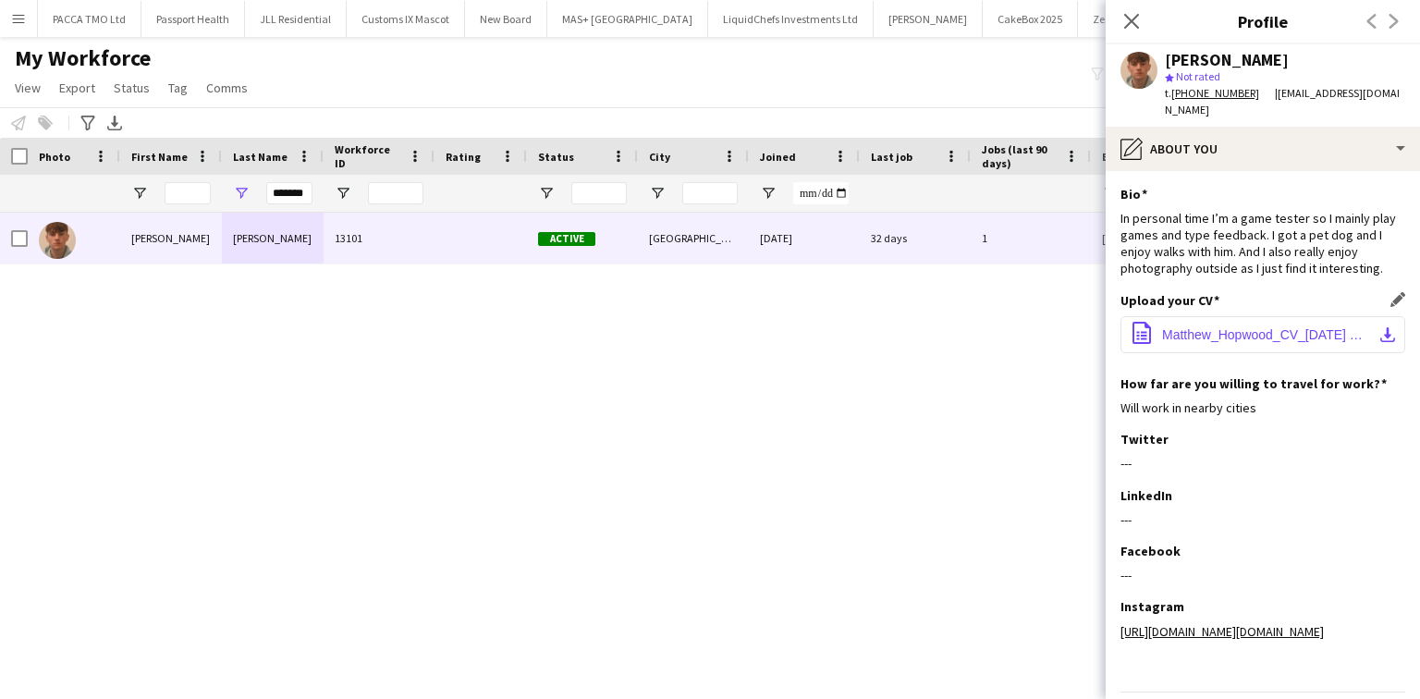
click at [1231, 342] on span "Matthew_Hopwood_CV_22.05.25 V2 (2).docx" at bounding box center [1266, 334] width 209 height 15
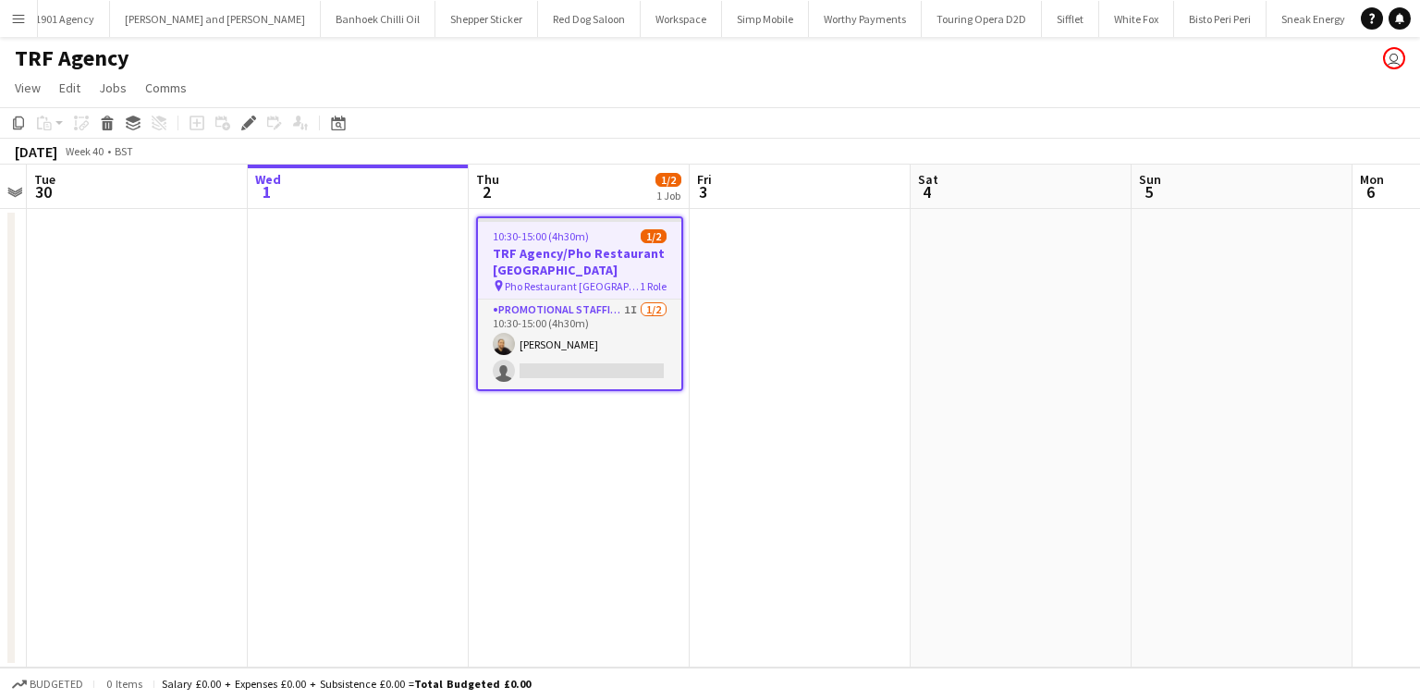
scroll to position [0, 3092]
click at [124, 89] on span "Jobs" at bounding box center [113, 88] width 28 height 17
click at [131, 162] on span "Edit Job" at bounding box center [129, 166] width 45 height 17
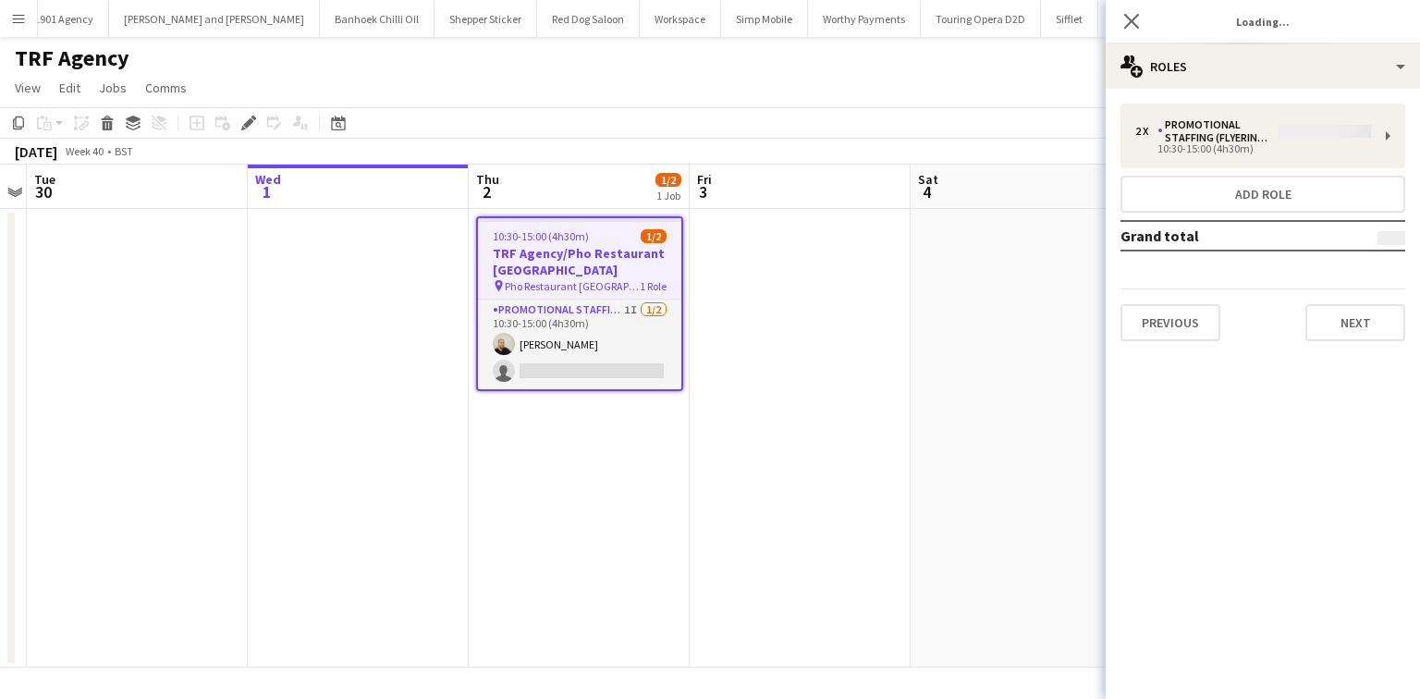
type input "**********"
click at [1364, 328] on button "Next" at bounding box center [1356, 322] width 100 height 37
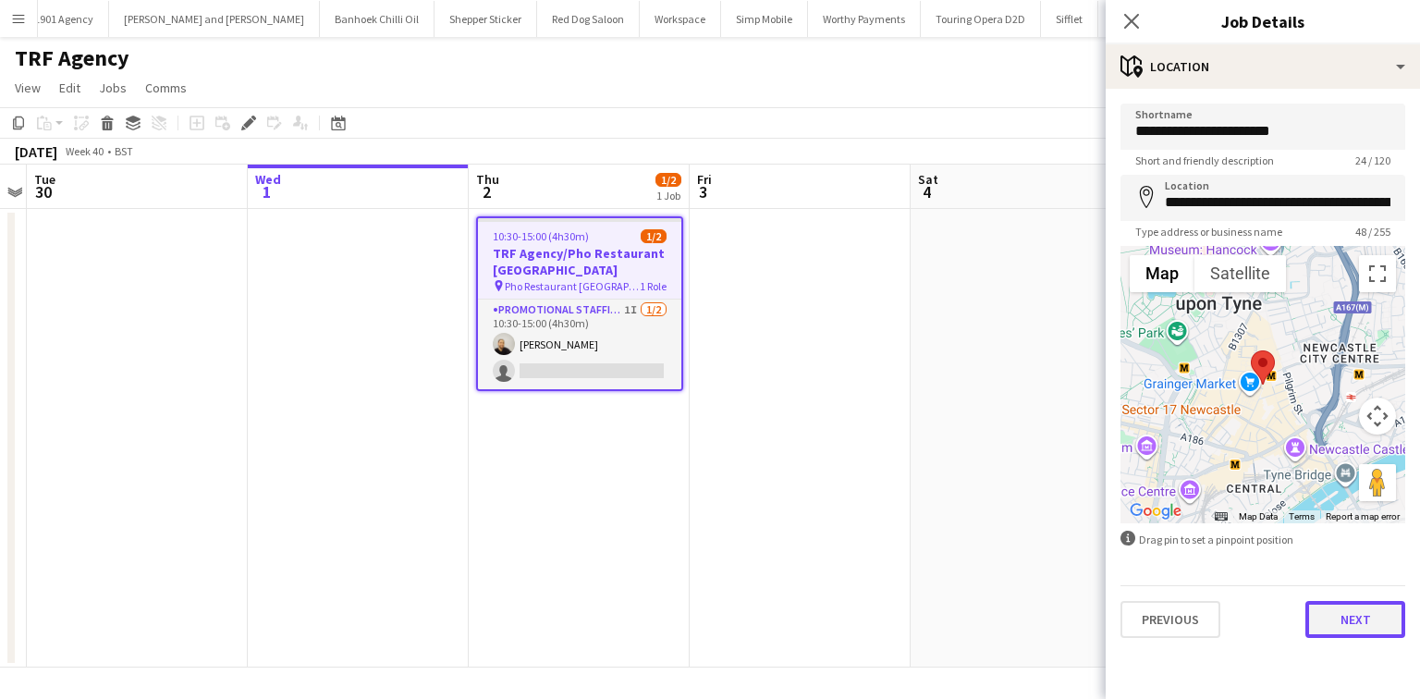
click at [1370, 607] on button "Next" at bounding box center [1356, 619] width 100 height 37
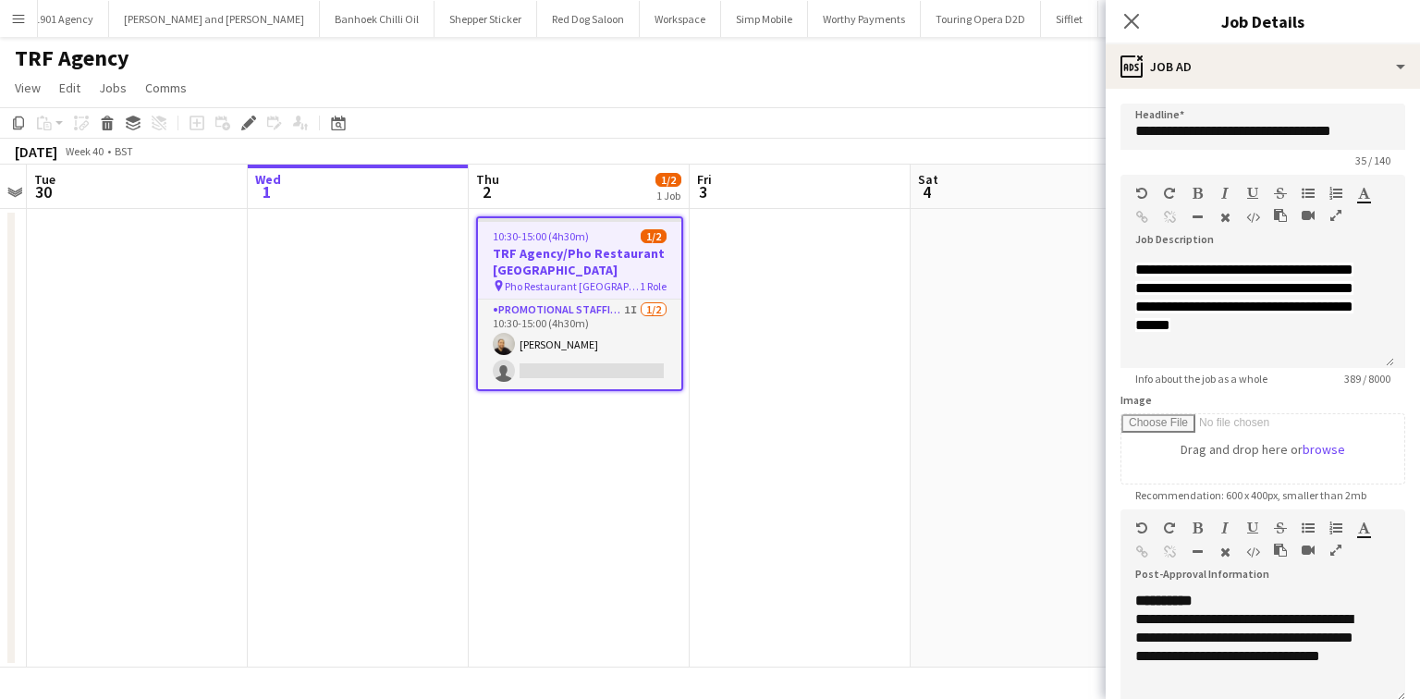
scroll to position [0, 0]
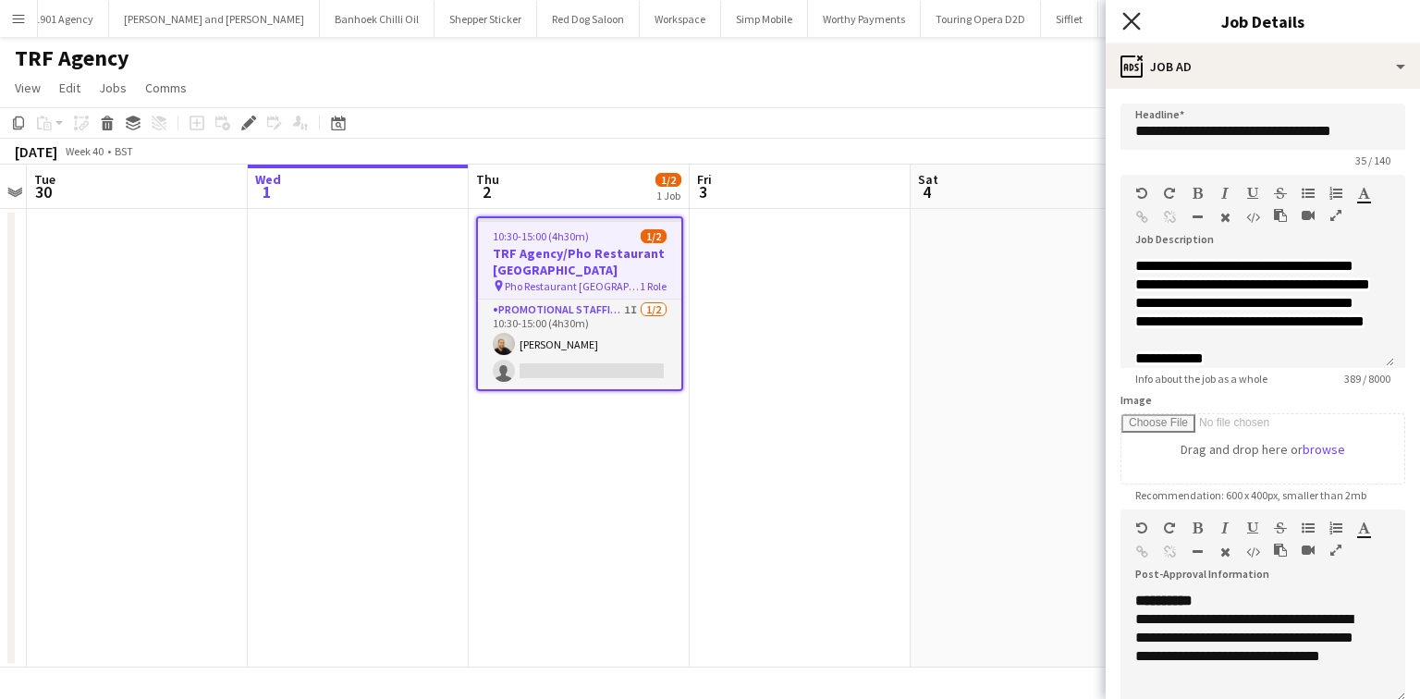
click at [1126, 20] on icon "Close pop-in" at bounding box center [1132, 21] width 18 height 18
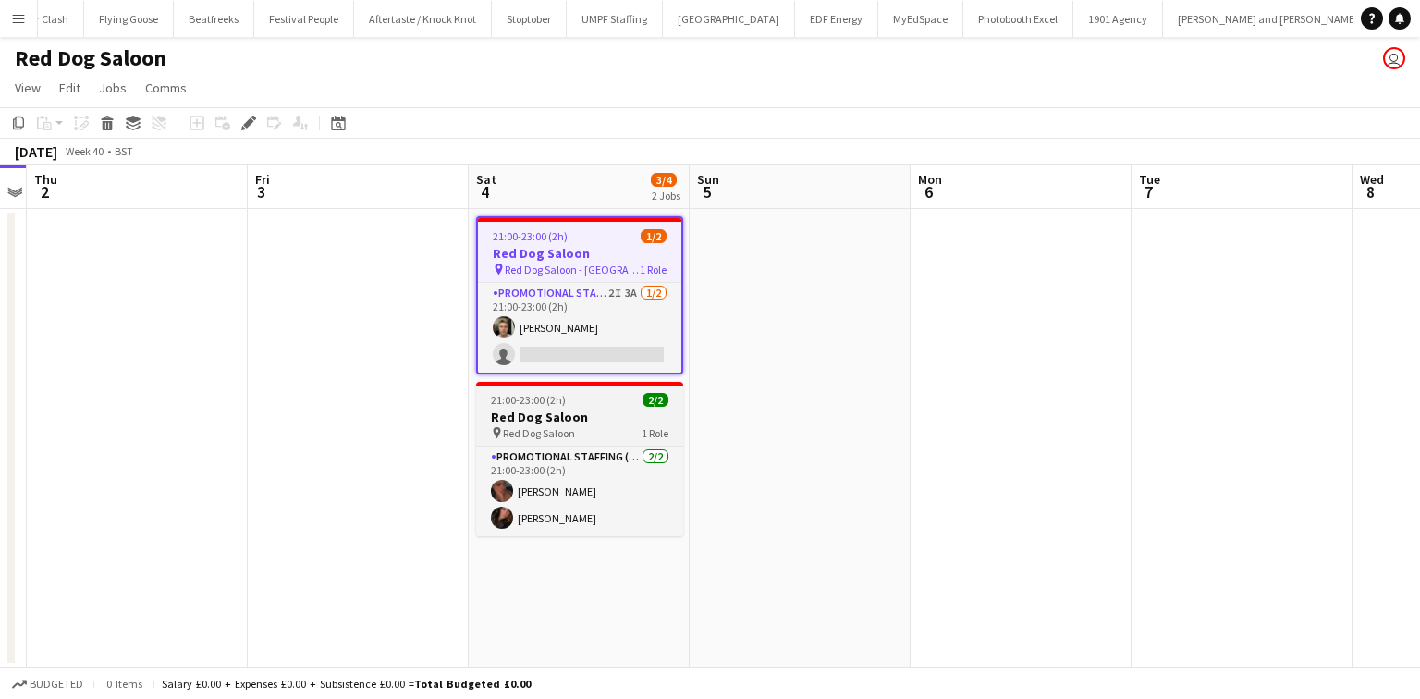
scroll to position [0, 2054]
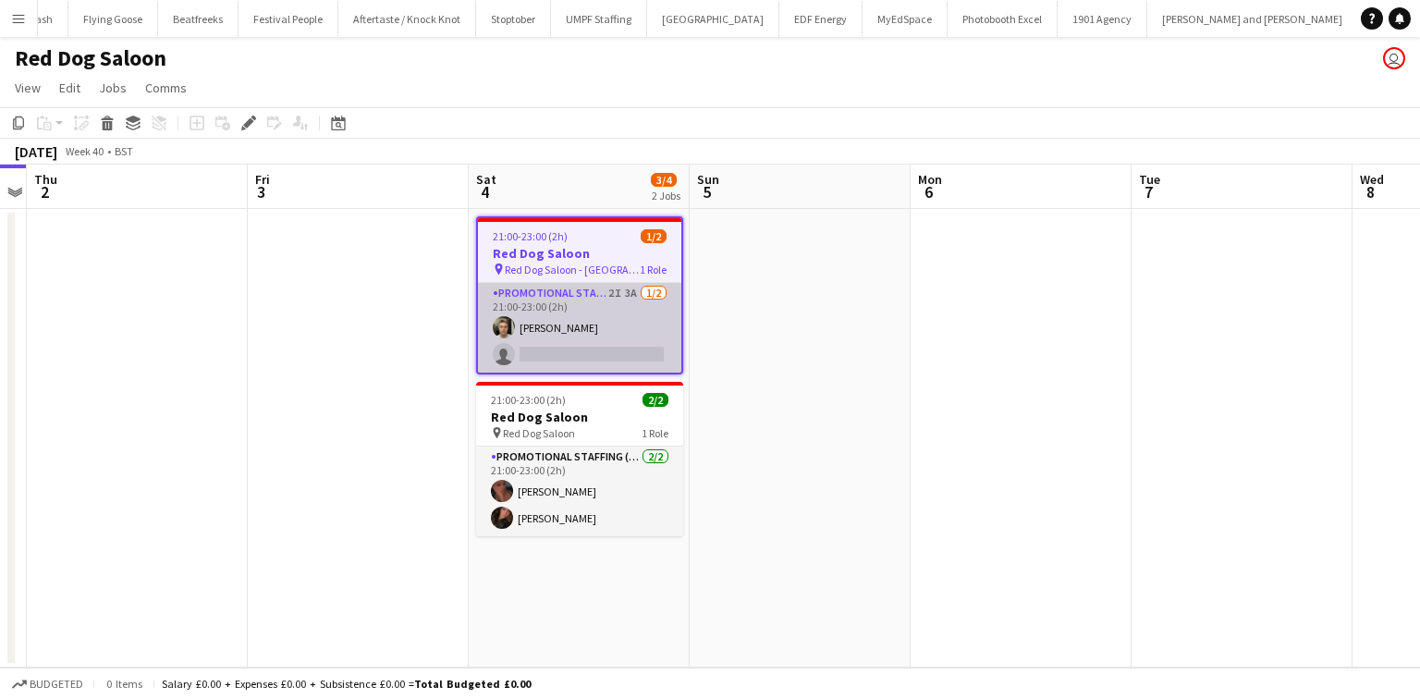
click at [586, 288] on app-card-role "Promotional Staffing (Brand Ambassadors) 2I 3A [DATE] 21:00-23:00 (2h) [PERSON_…" at bounding box center [579, 328] width 203 height 90
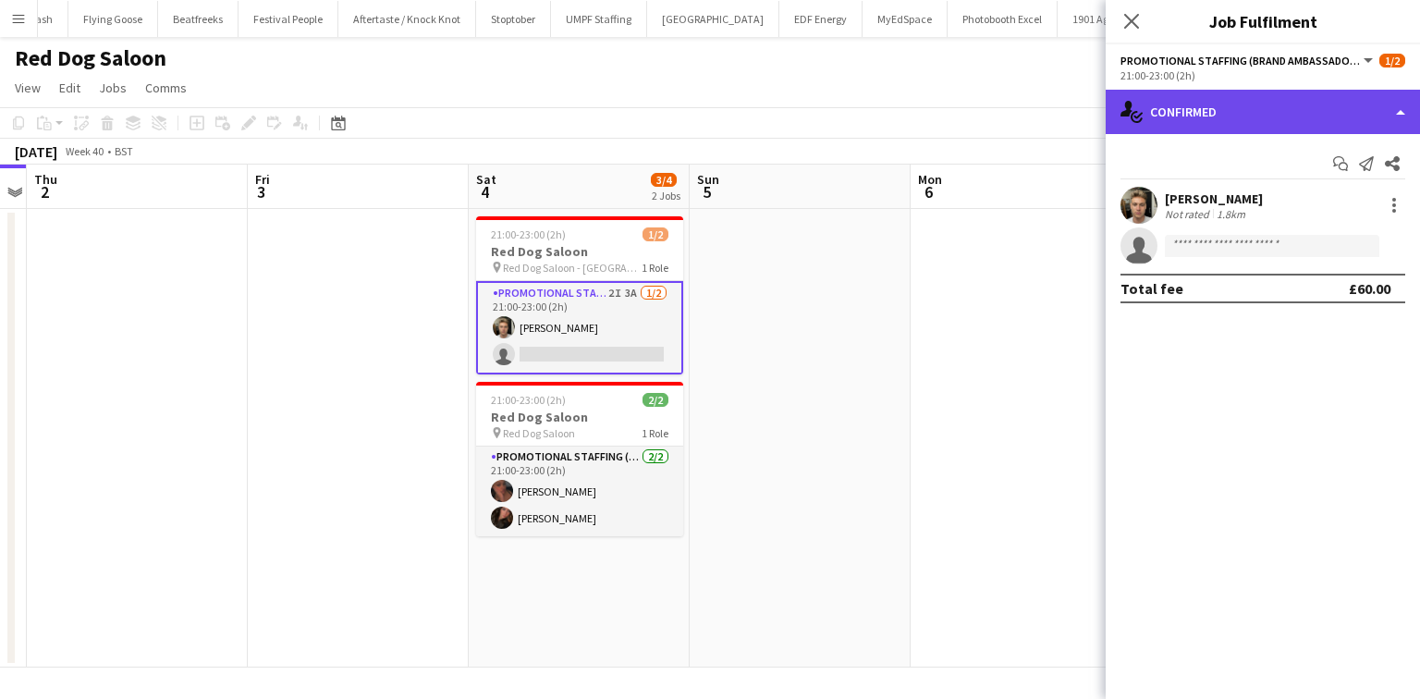
click at [1262, 124] on div "single-neutral-actions-check-2 Confirmed" at bounding box center [1263, 112] width 314 height 44
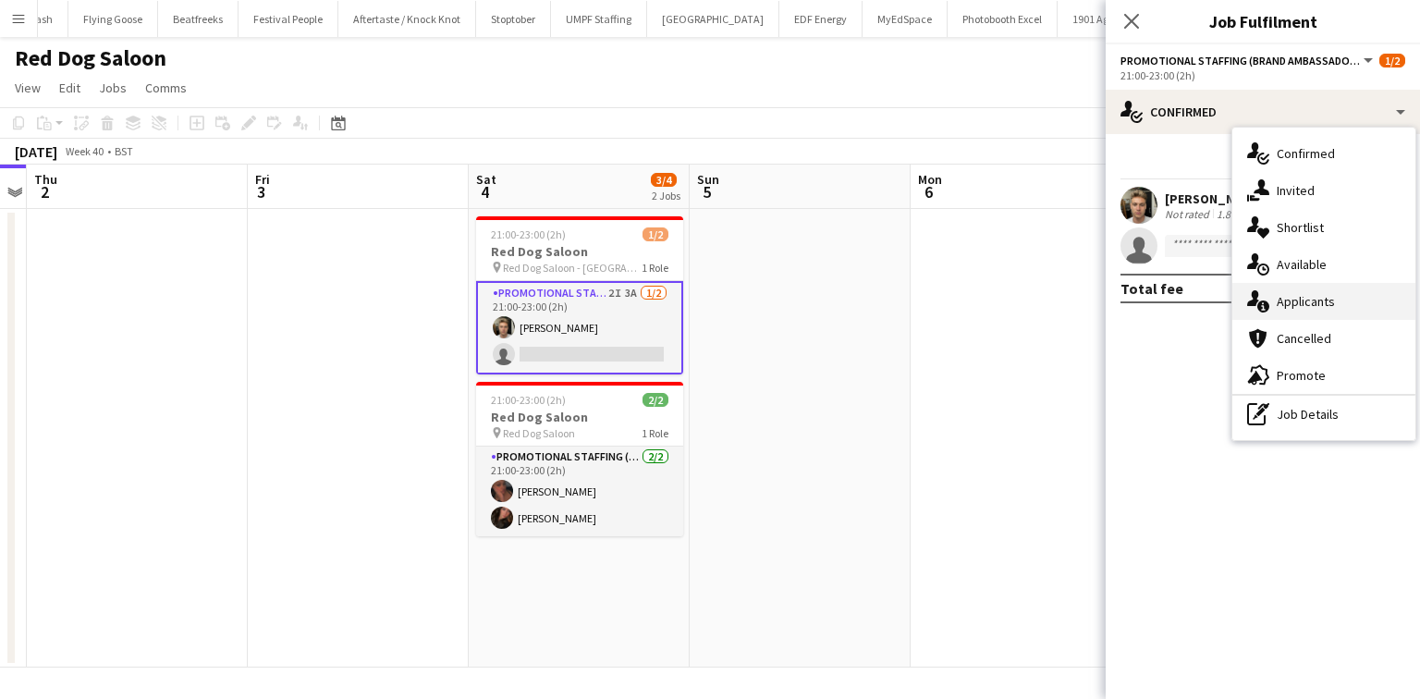
click at [1291, 294] on span "Applicants" at bounding box center [1306, 301] width 58 height 17
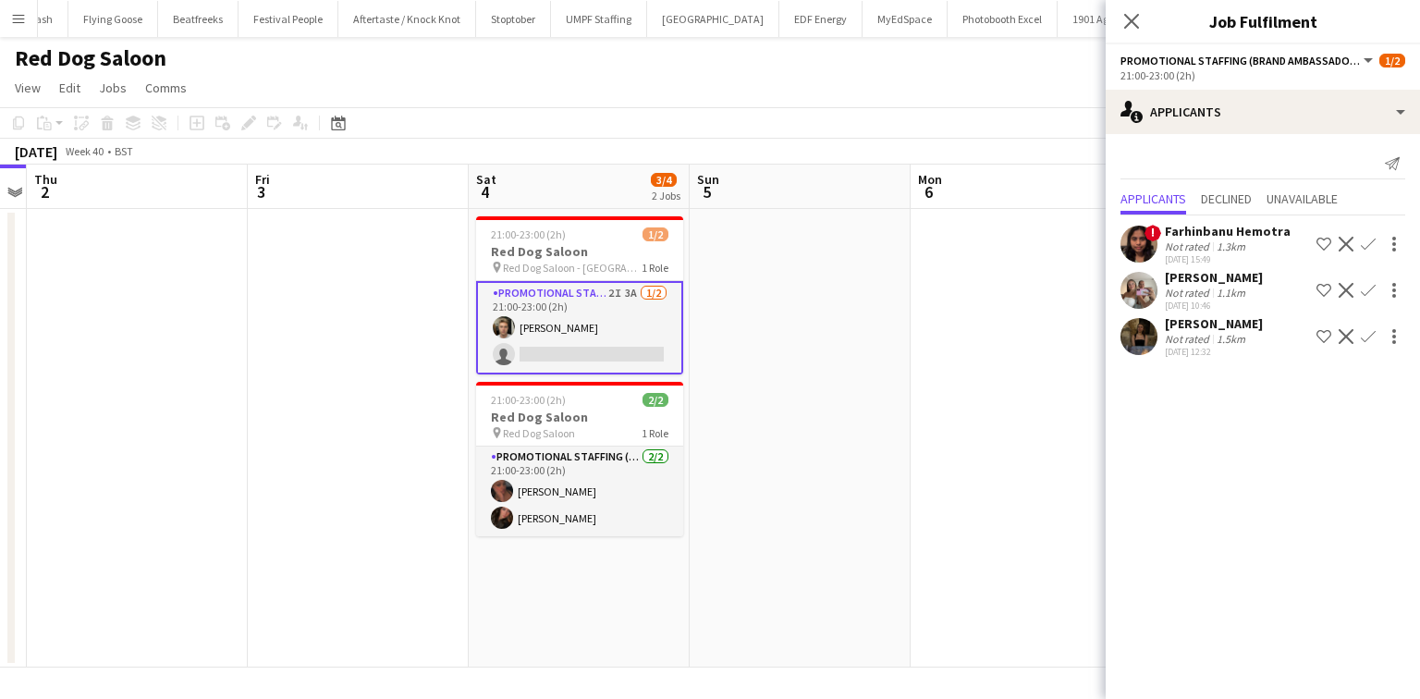
click at [1184, 306] on div "[DATE] 10:46" at bounding box center [1214, 306] width 98 height 12
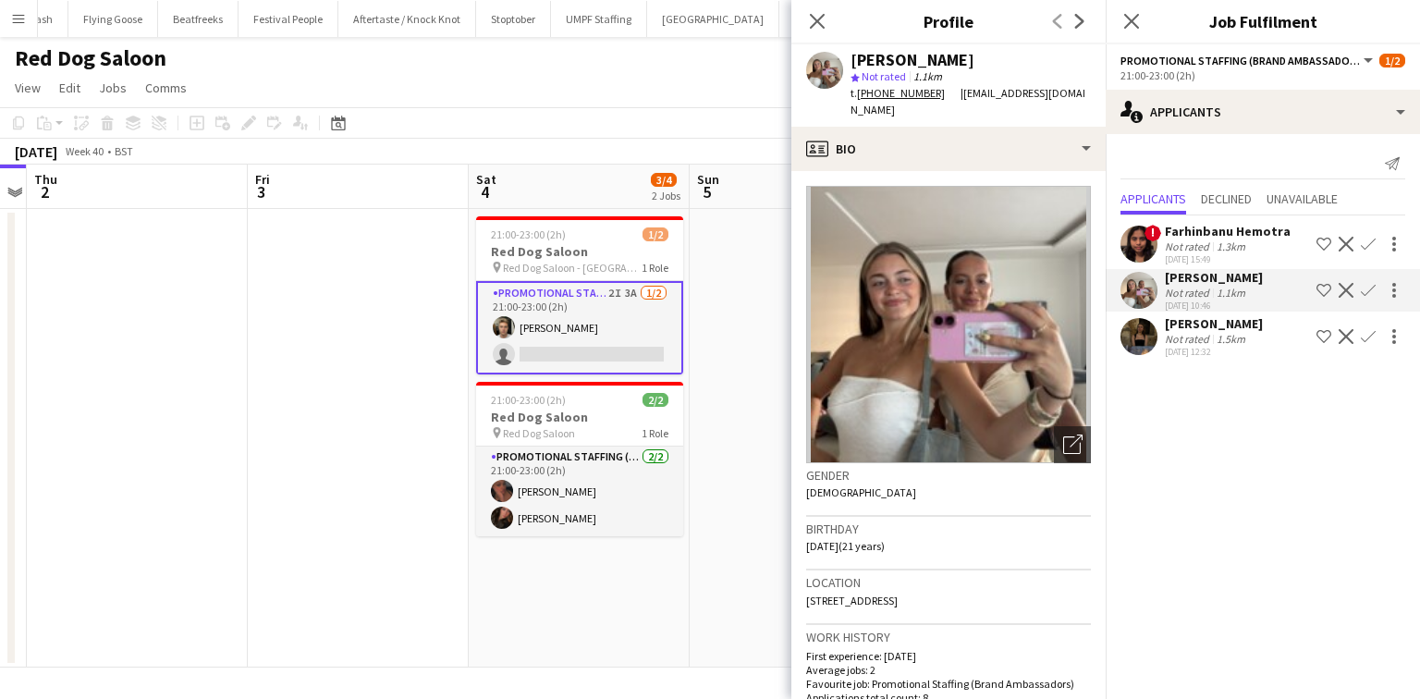
click at [1185, 322] on div "[PERSON_NAME]" at bounding box center [1214, 323] width 98 height 17
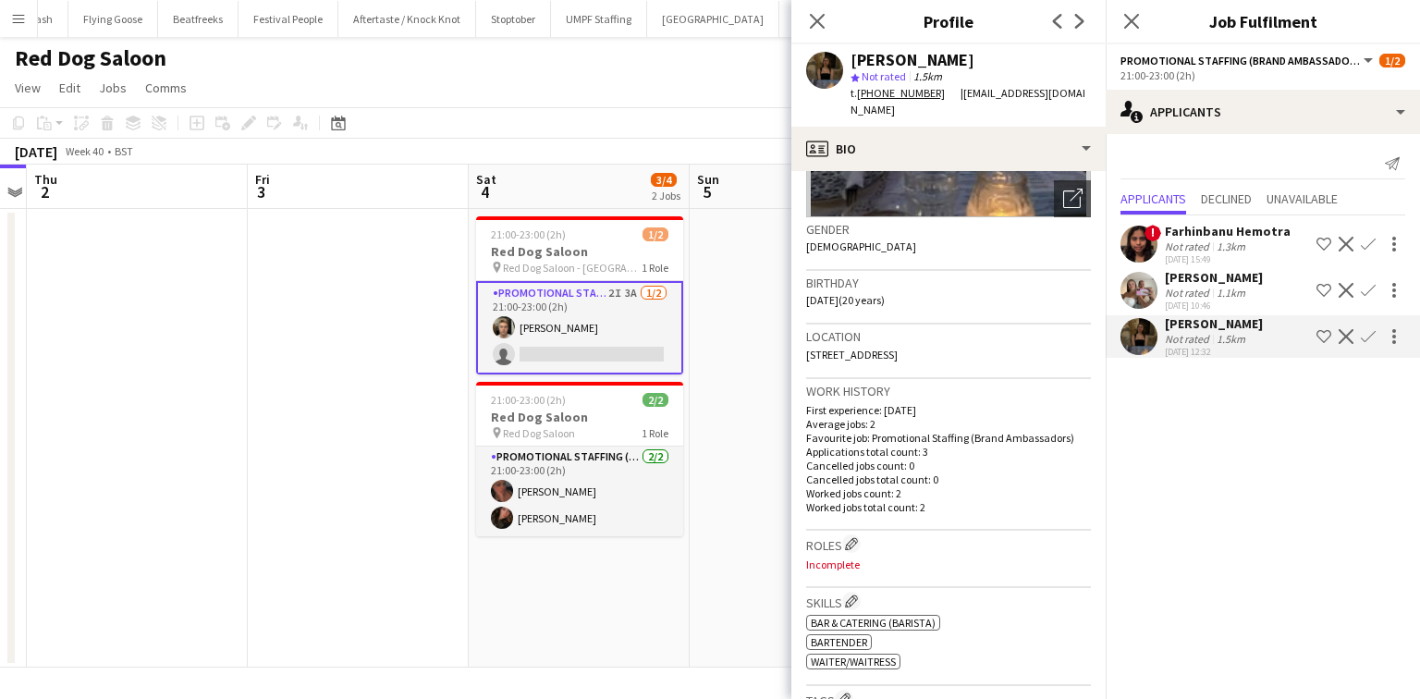
scroll to position [296, 0]
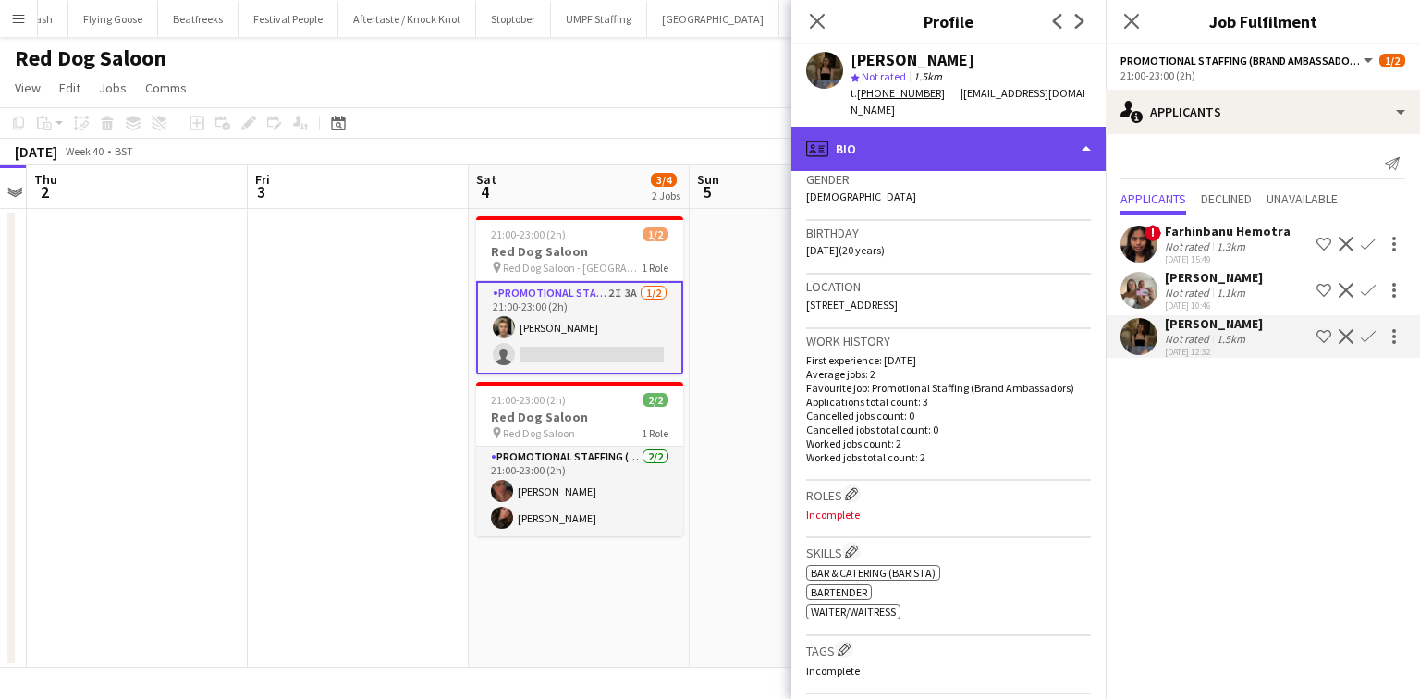
click at [985, 141] on div "profile Bio" at bounding box center [949, 149] width 314 height 44
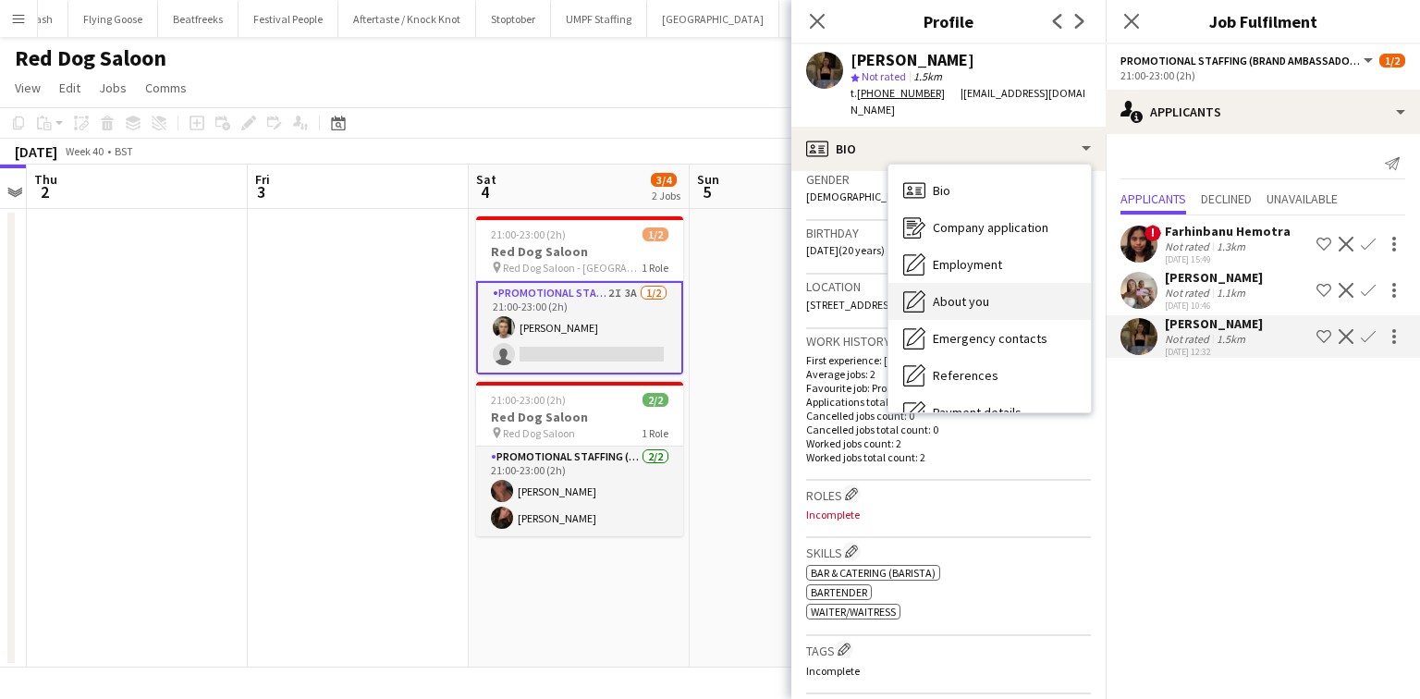
click at [1012, 283] on div "About you About you" at bounding box center [990, 301] width 203 height 37
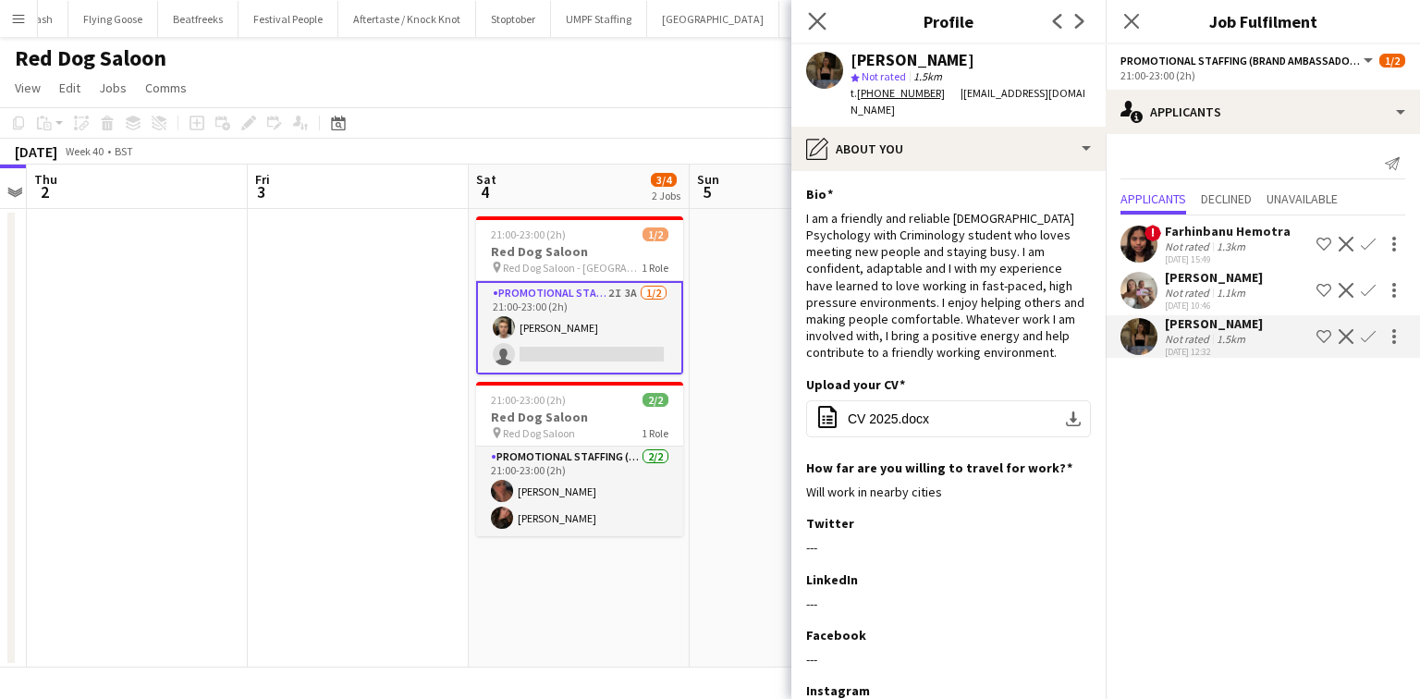
click at [814, 12] on icon "Close pop-in" at bounding box center [817, 21] width 18 height 18
